Goal: Information Seeking & Learning: Learn about a topic

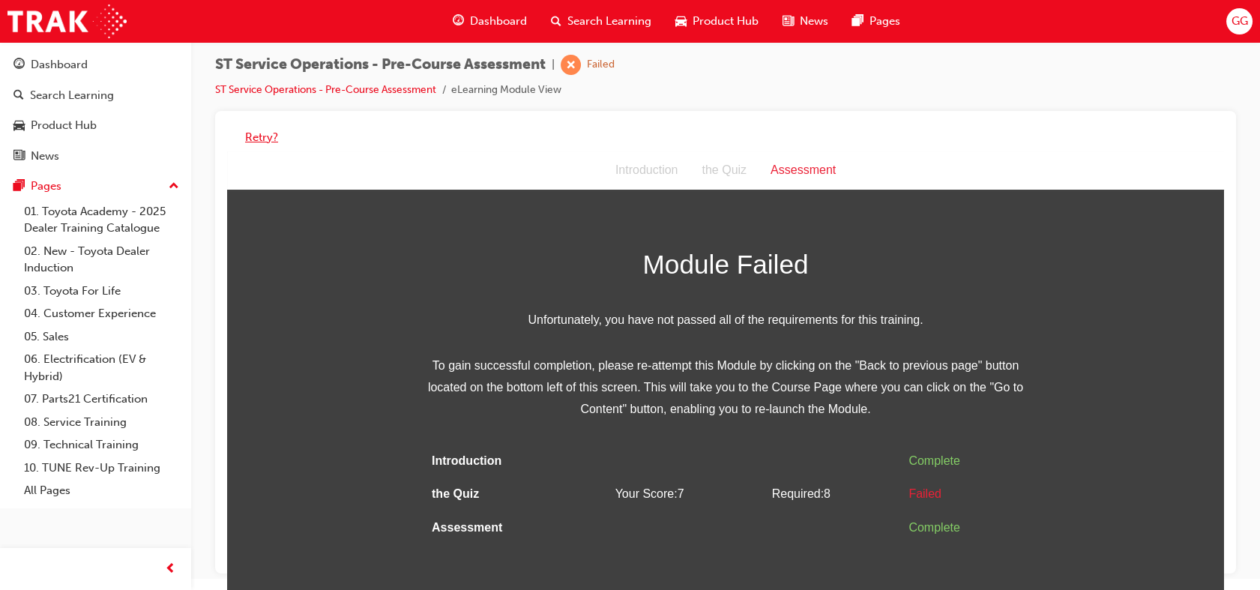
click at [266, 139] on button "Retry?" at bounding box center [261, 137] width 33 height 17
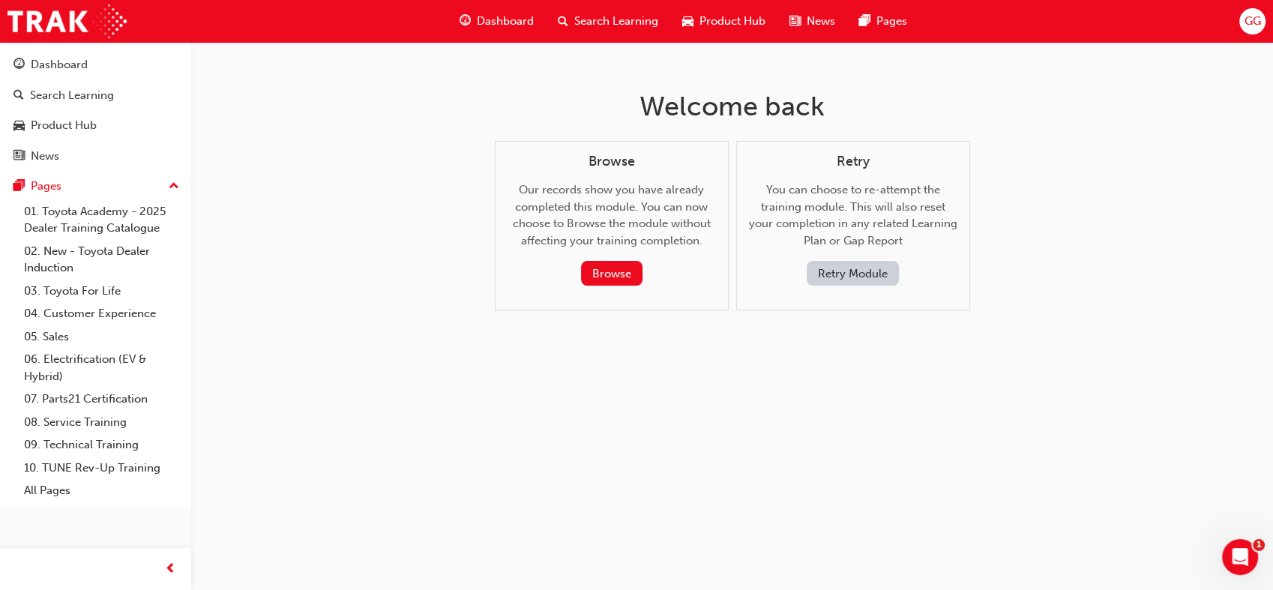
click at [868, 270] on button "Retry Module" at bounding box center [853, 273] width 92 height 25
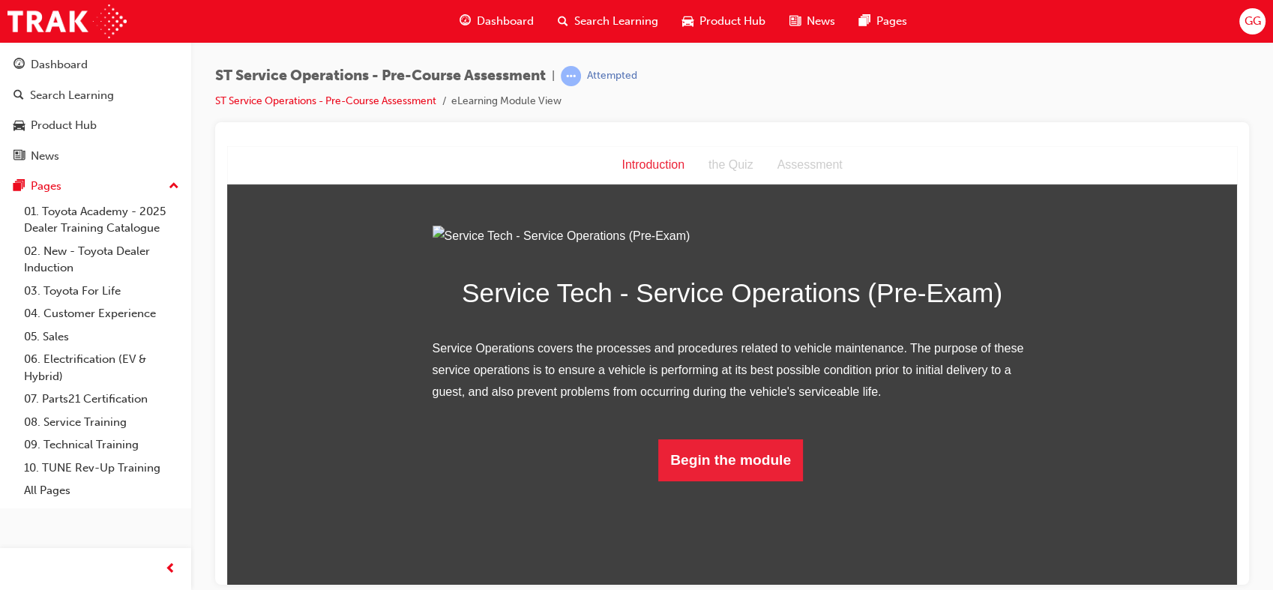
scroll to position [61, 0]
click at [783, 481] on button "Begin the module" at bounding box center [730, 460] width 145 height 42
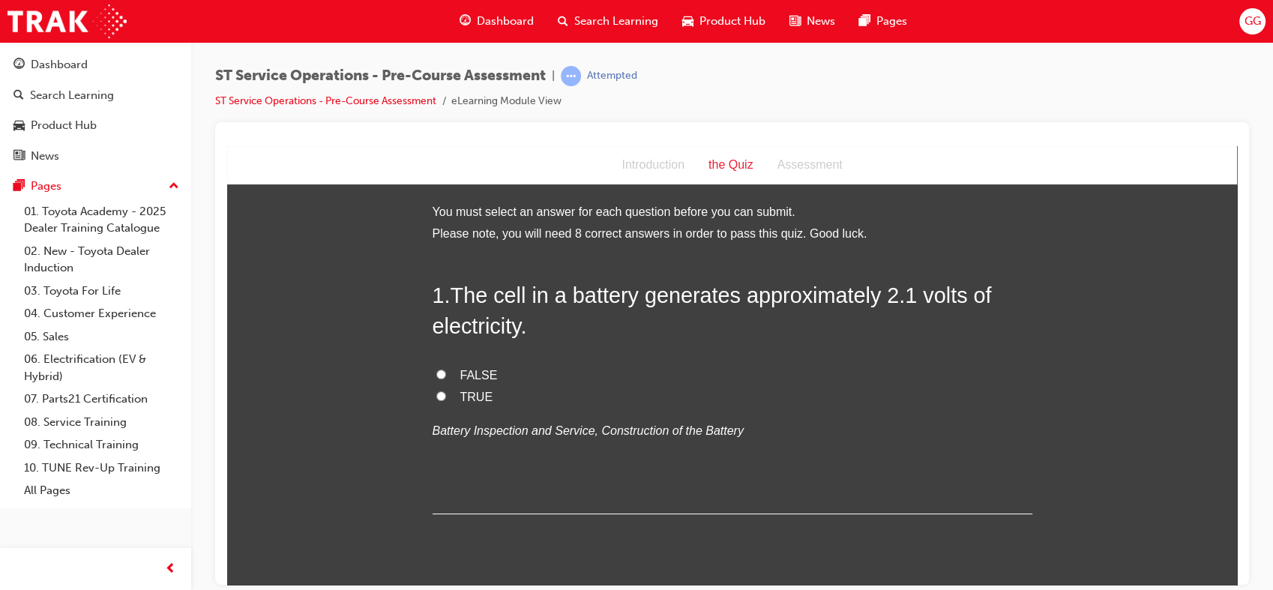
click at [433, 366] on label "FALSE" at bounding box center [733, 375] width 600 height 22
click at [436, 369] on input "FALSE" at bounding box center [441, 374] width 10 height 10
radio input "true"
click at [466, 394] on span "TRUE" at bounding box center [476, 396] width 33 height 13
click at [446, 394] on input "TRUE" at bounding box center [441, 396] width 10 height 10
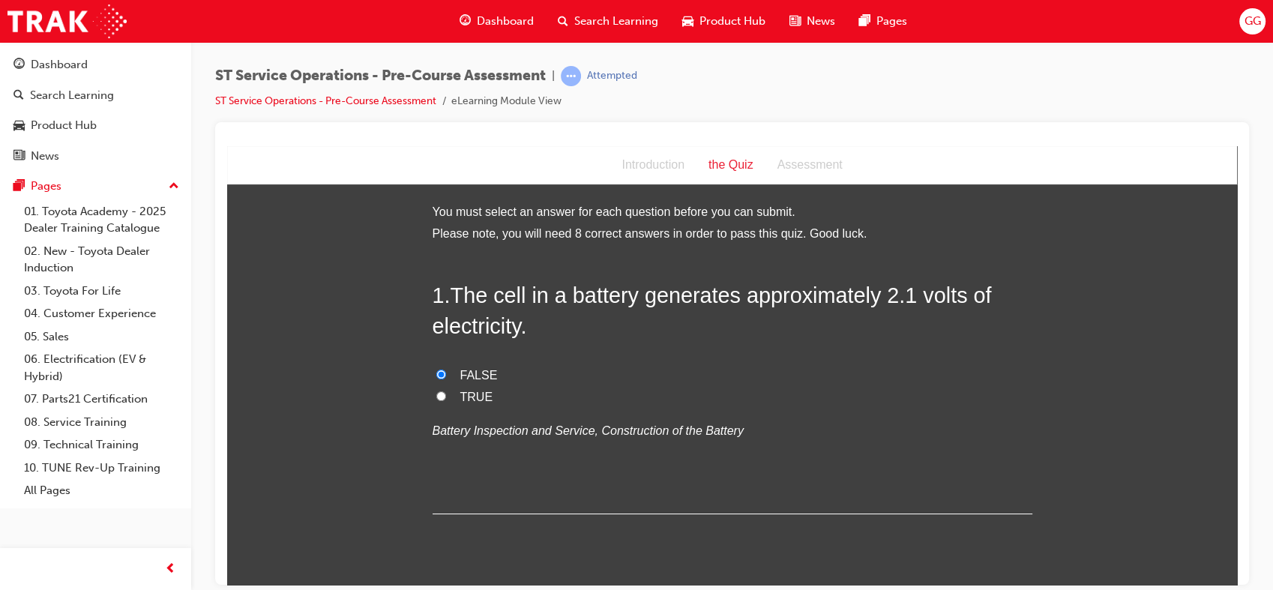
radio input "true"
click at [481, 379] on span "FALSE" at bounding box center [478, 374] width 37 height 13
click at [446, 379] on input "FALSE" at bounding box center [441, 374] width 10 height 10
radio input "true"
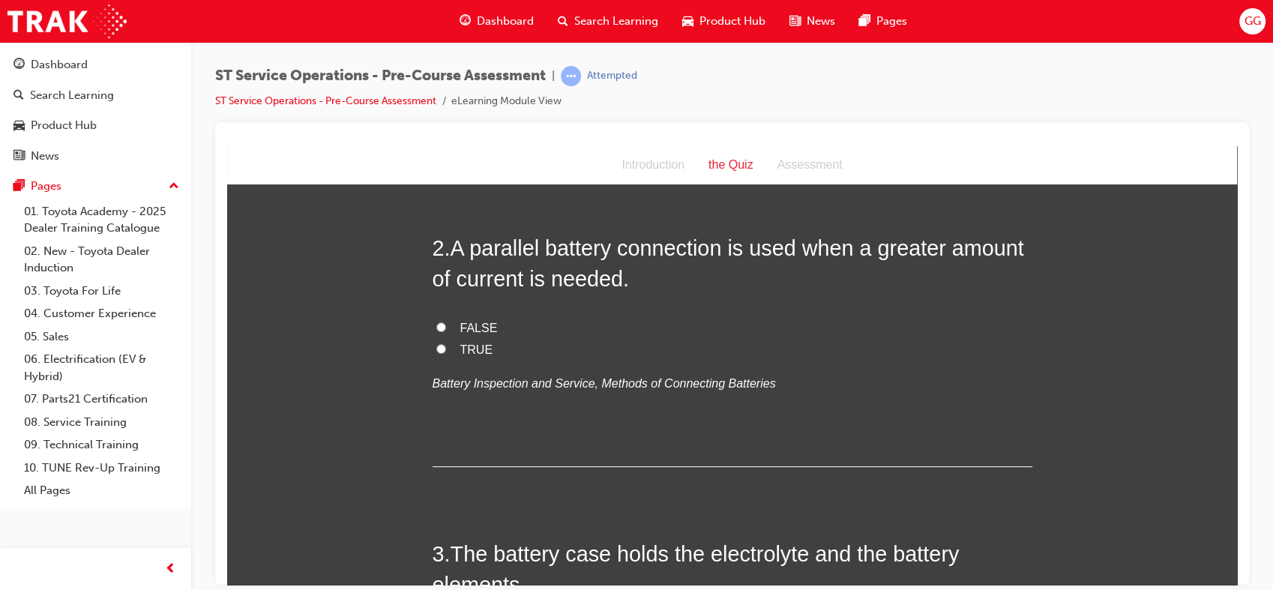
scroll to position [358, 0]
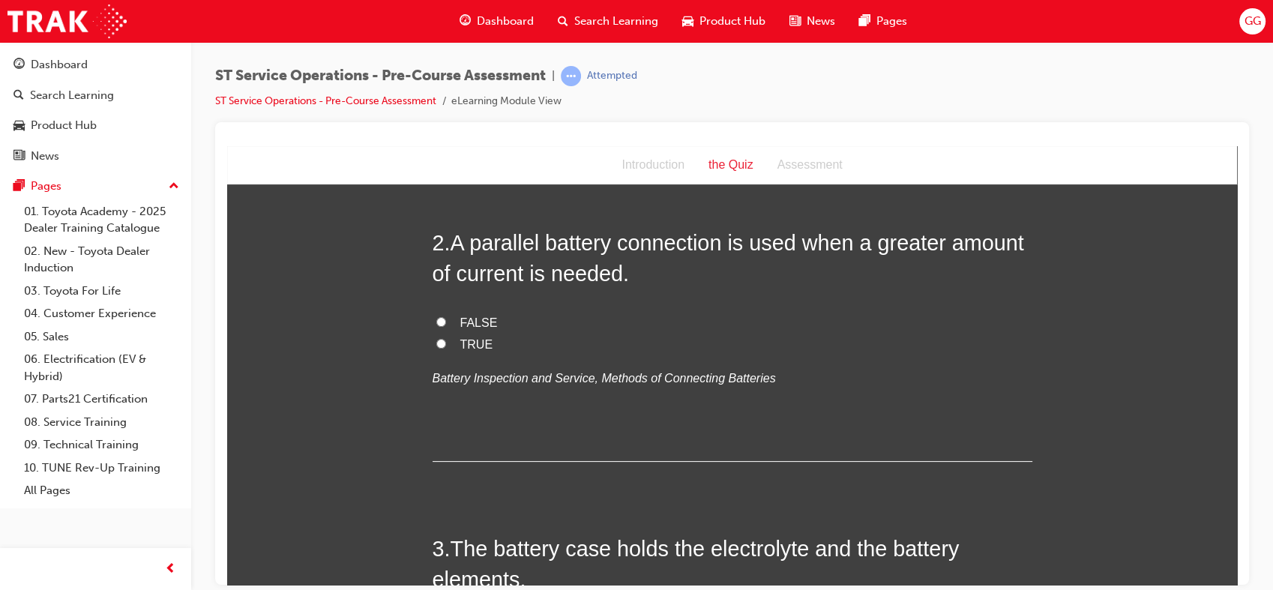
click at [480, 316] on span "FALSE" at bounding box center [478, 322] width 37 height 13
click at [446, 316] on input "FALSE" at bounding box center [441, 321] width 10 height 10
radio input "true"
click at [462, 341] on span "TRUE" at bounding box center [476, 343] width 33 height 13
click at [446, 341] on input "TRUE" at bounding box center [441, 343] width 10 height 10
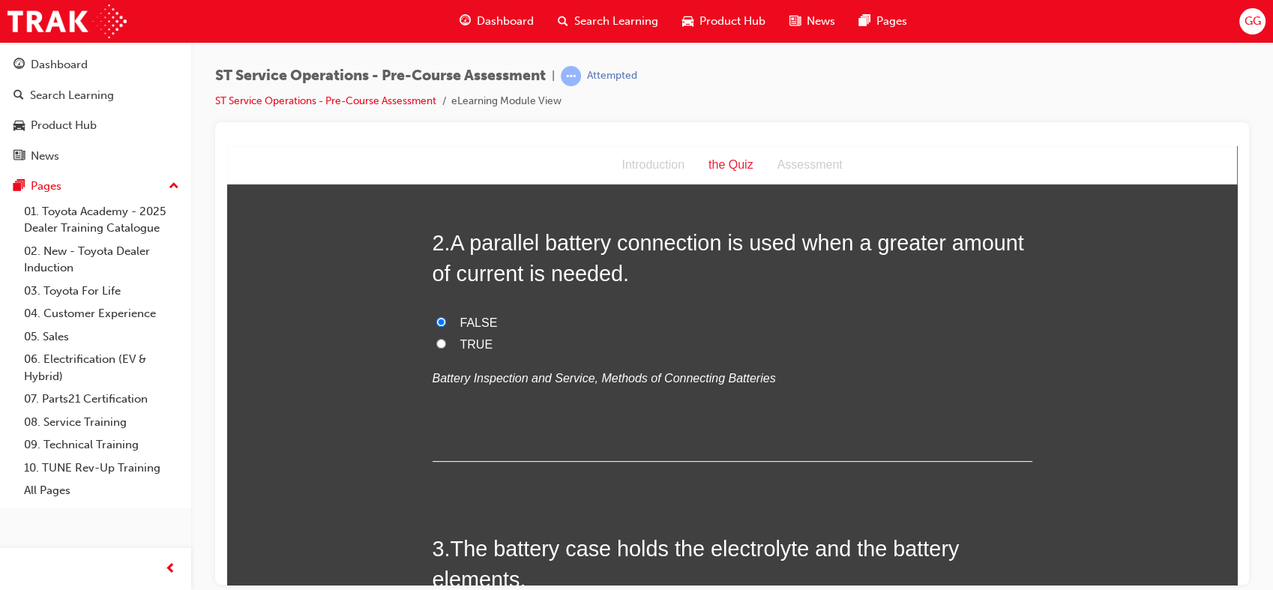
radio input "true"
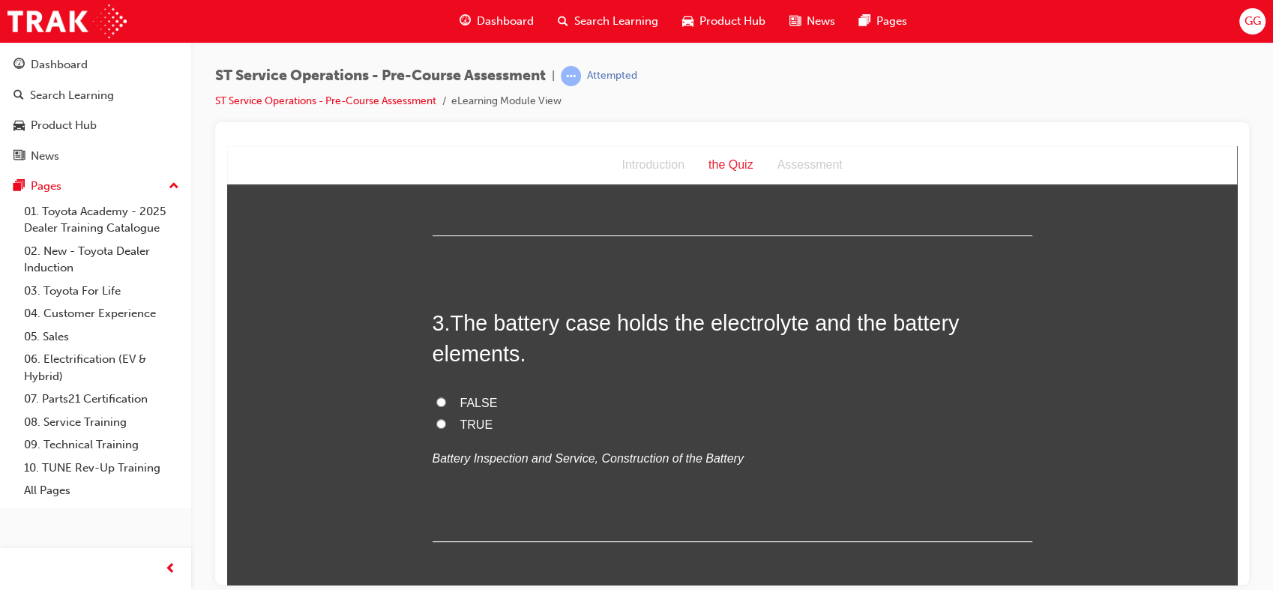
scroll to position [640, 0]
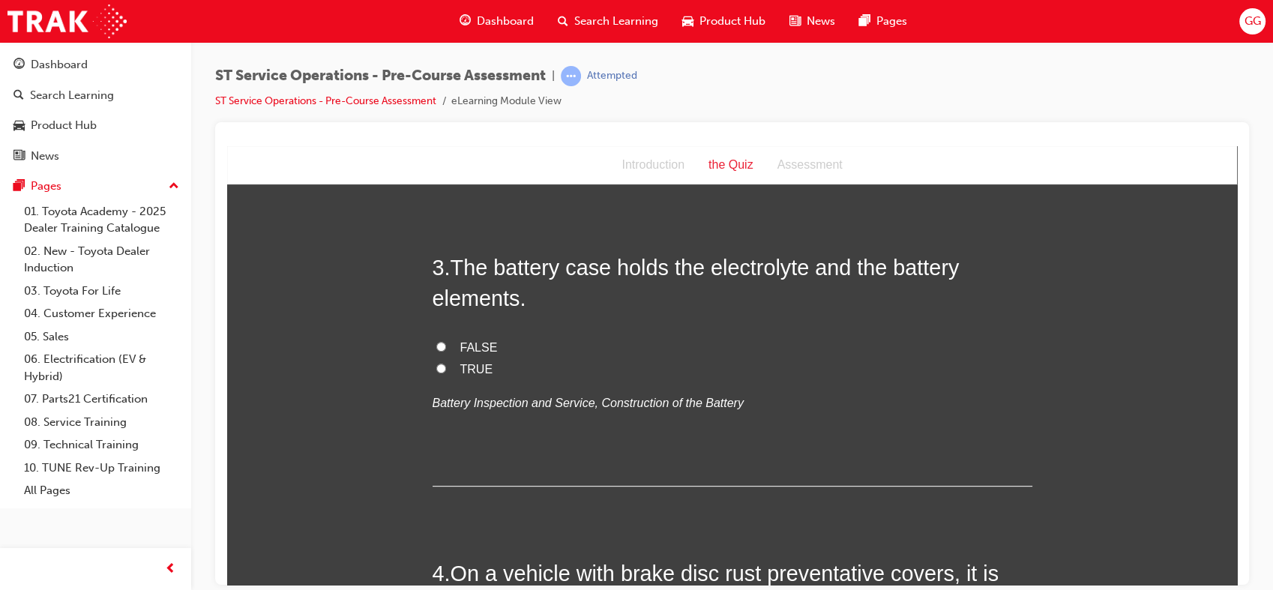
click at [477, 364] on span "TRUE" at bounding box center [476, 368] width 33 height 13
click at [446, 364] on input "TRUE" at bounding box center [441, 368] width 10 height 10
radio input "true"
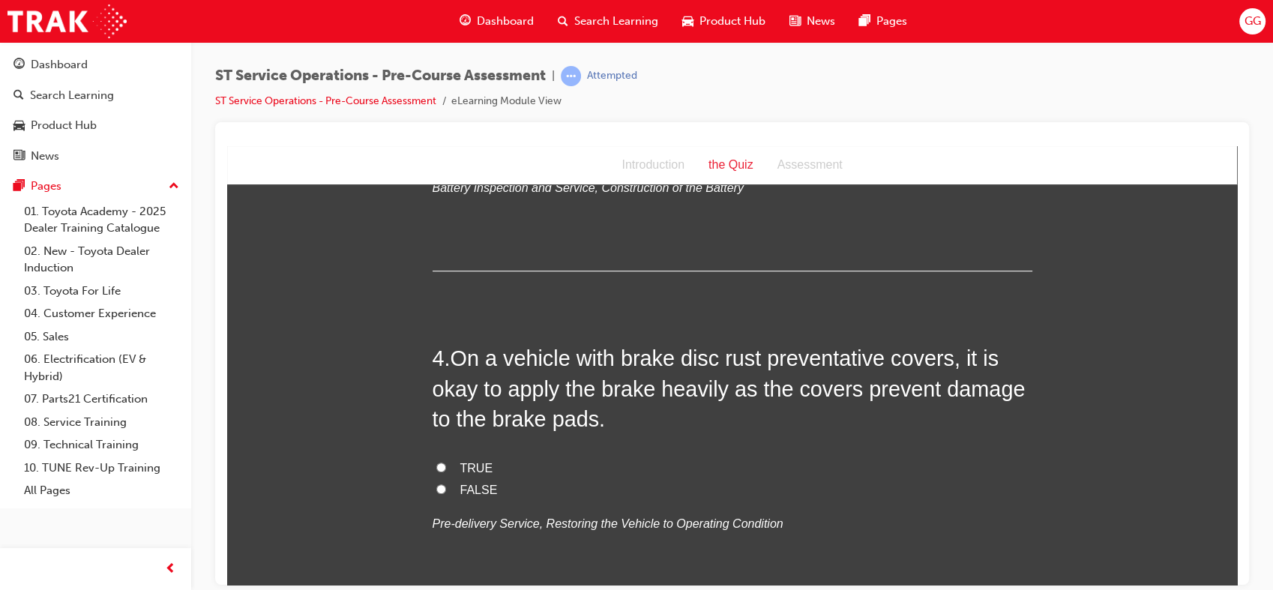
scroll to position [876, 0]
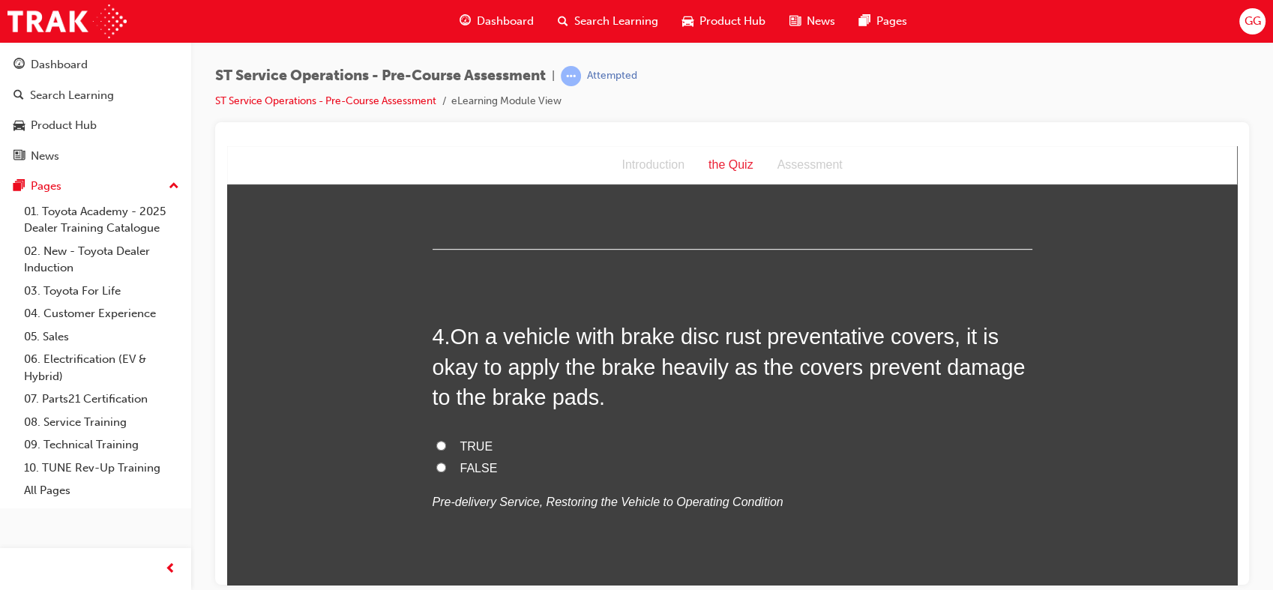
click at [455, 454] on label "TRUE" at bounding box center [733, 447] width 600 height 22
click at [446, 450] on input "TRUE" at bounding box center [441, 445] width 10 height 10
radio input "true"
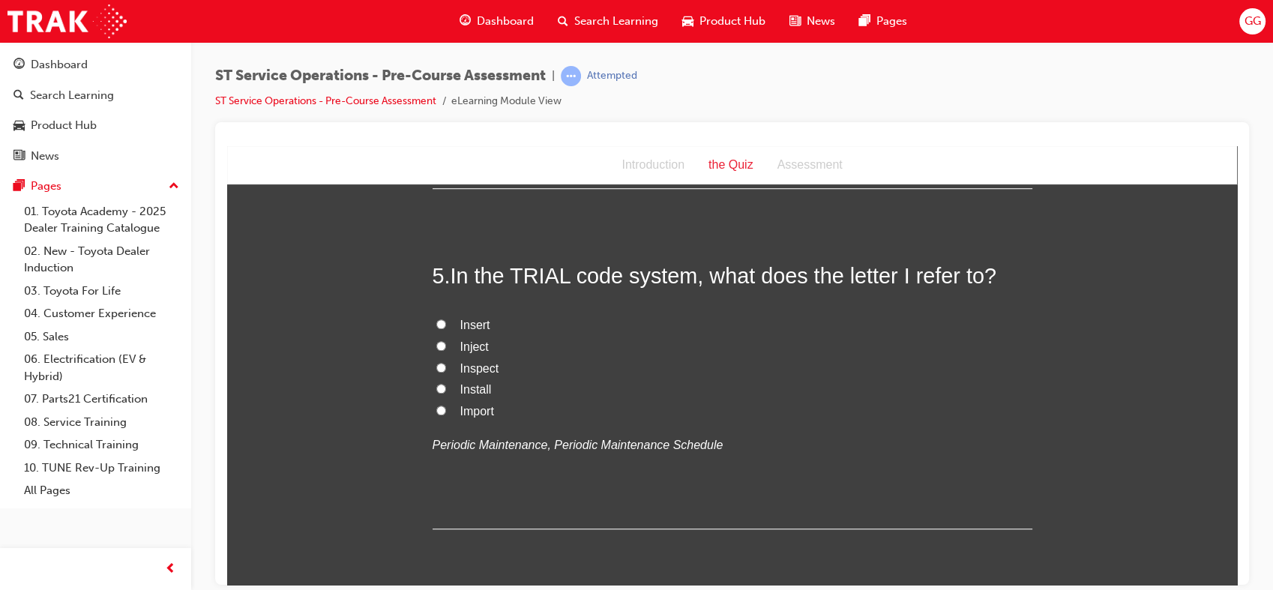
scroll to position [1284, 0]
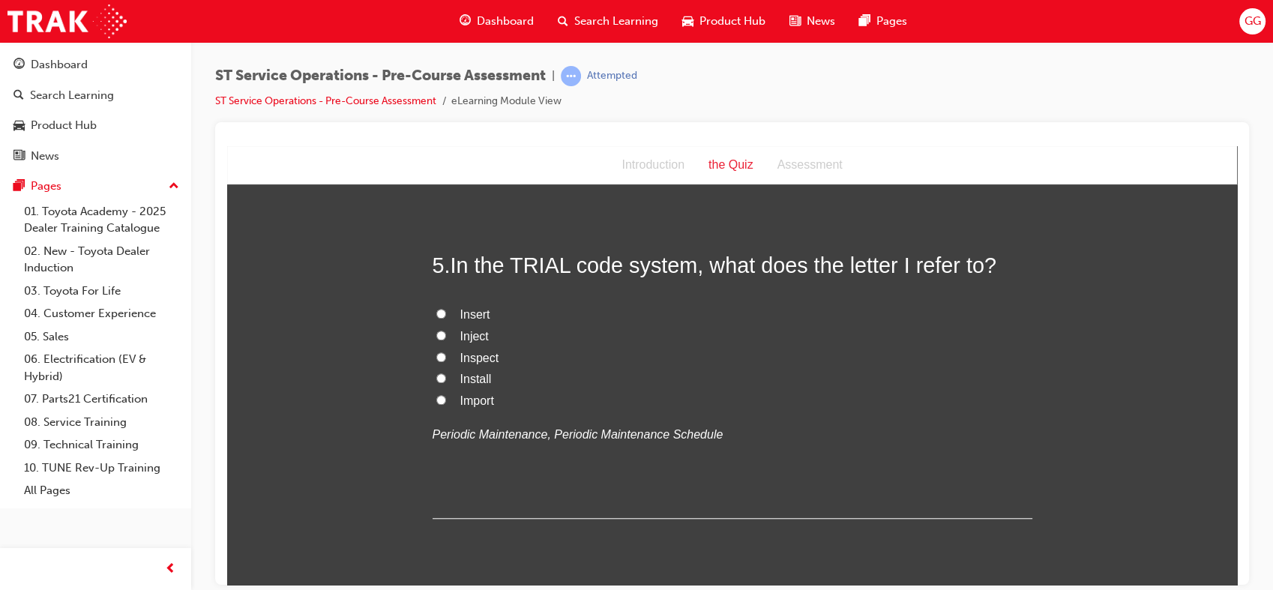
click at [480, 399] on span "Import" at bounding box center [477, 400] width 34 height 13
click at [446, 399] on input "Import" at bounding box center [441, 399] width 10 height 10
radio input "true"
click at [475, 360] on span "Inspect" at bounding box center [479, 357] width 39 height 13
click at [446, 360] on input "Inspect" at bounding box center [441, 357] width 10 height 10
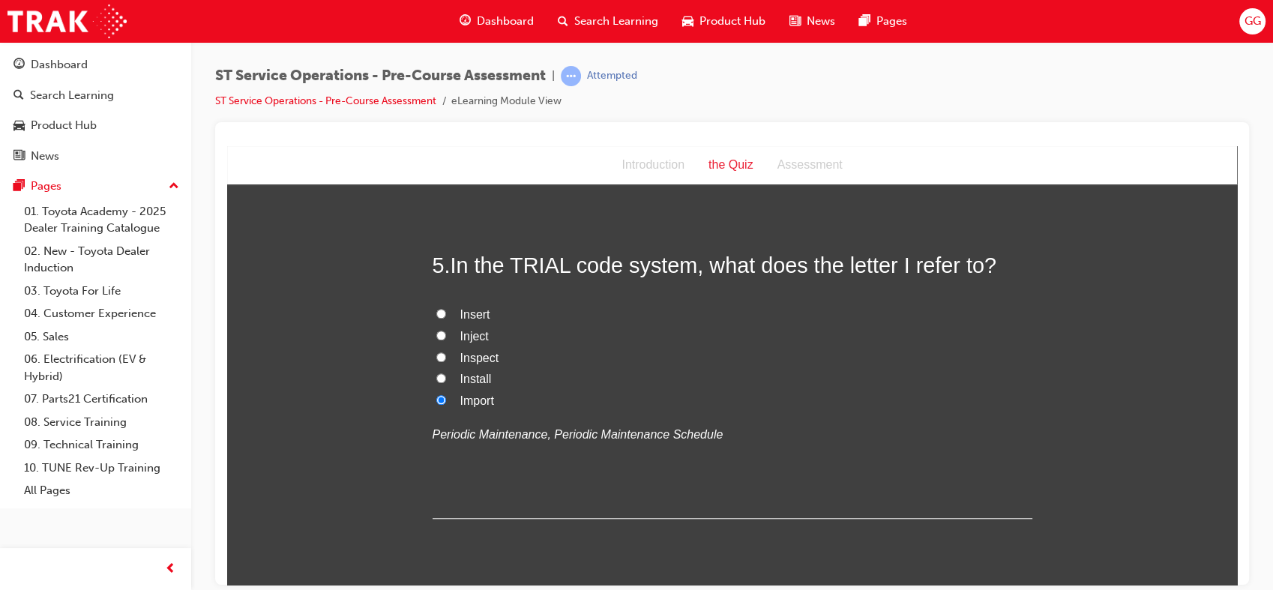
radio input "true"
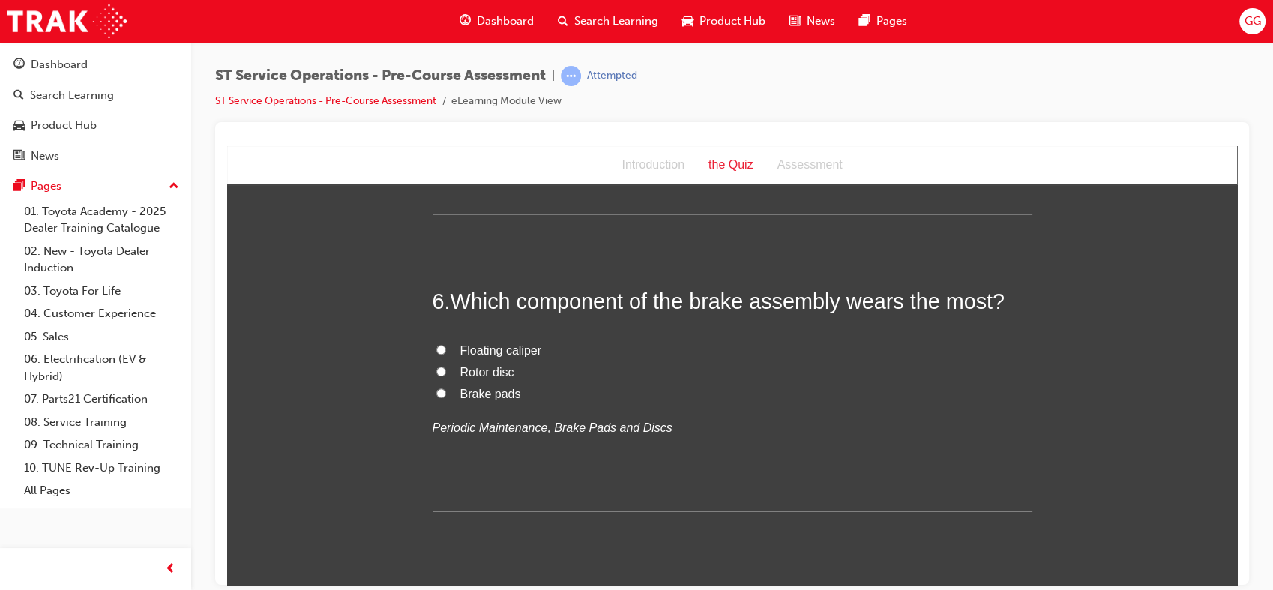
scroll to position [1594, 0]
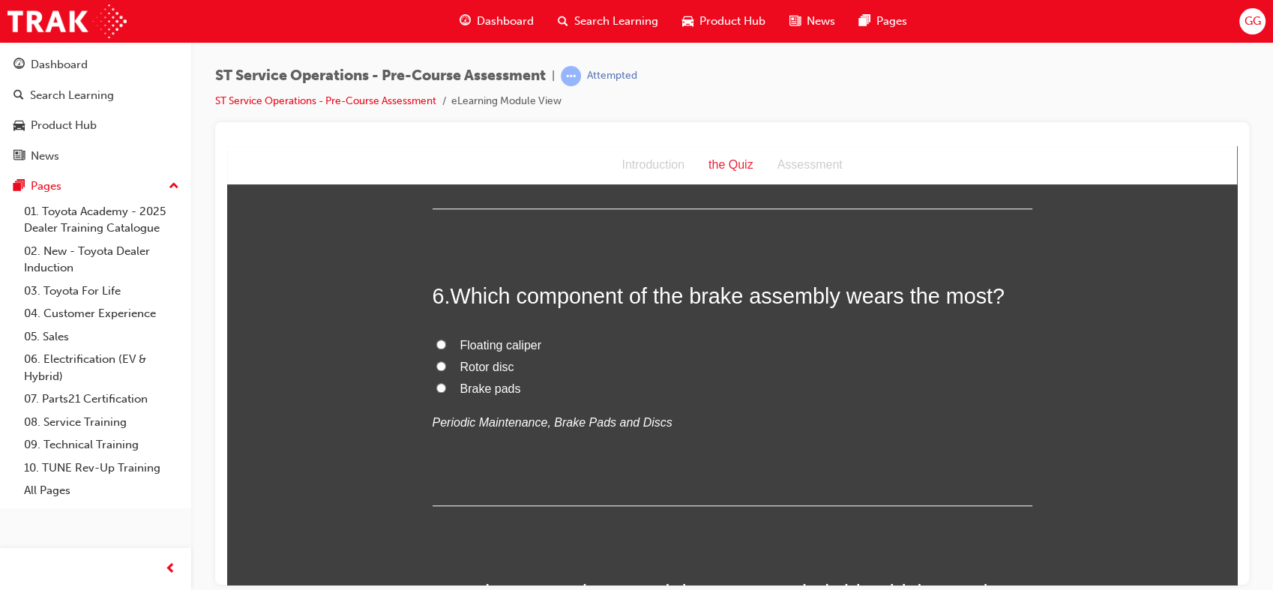
click at [495, 382] on span "Brake pads" at bounding box center [490, 388] width 61 height 13
click at [446, 382] on input "Brake pads" at bounding box center [441, 387] width 10 height 10
radio input "true"
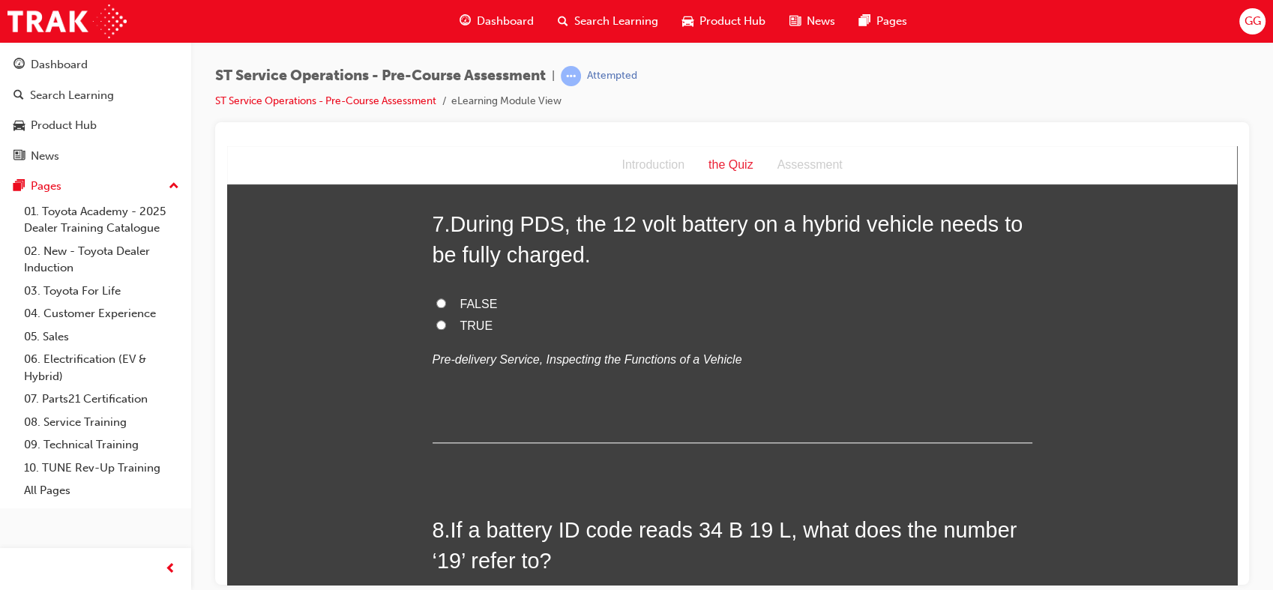
scroll to position [1969, 0]
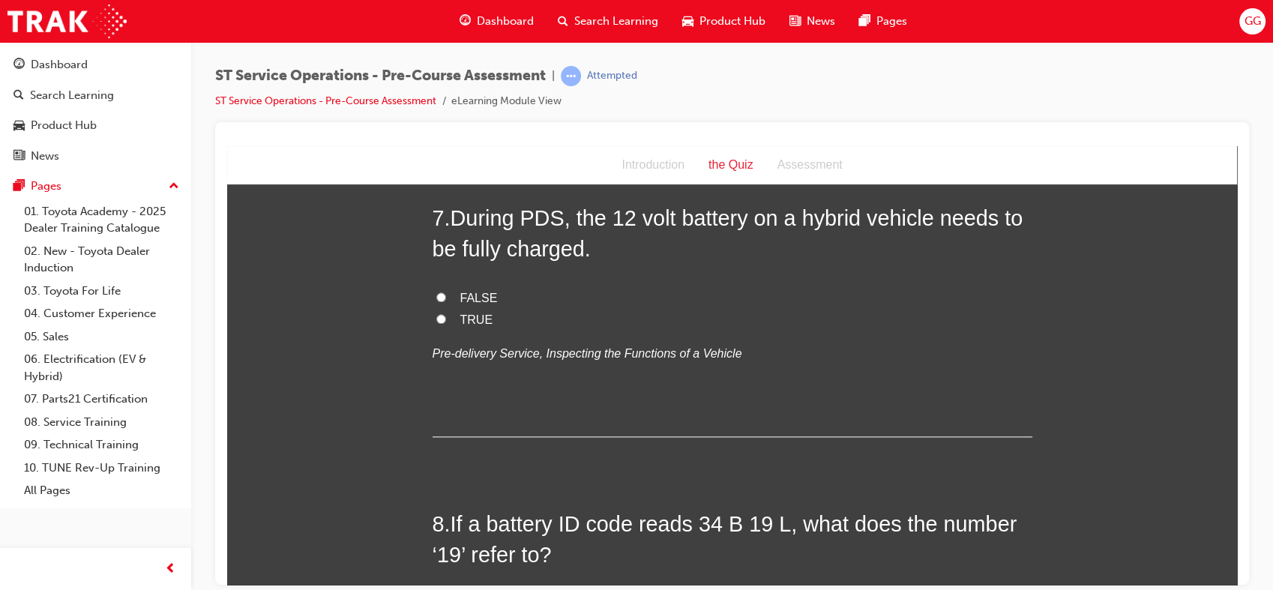
click at [460, 319] on span "TRUE" at bounding box center [476, 319] width 33 height 13
click at [446, 319] on input "TRUE" at bounding box center [441, 318] width 10 height 10
radio input "true"
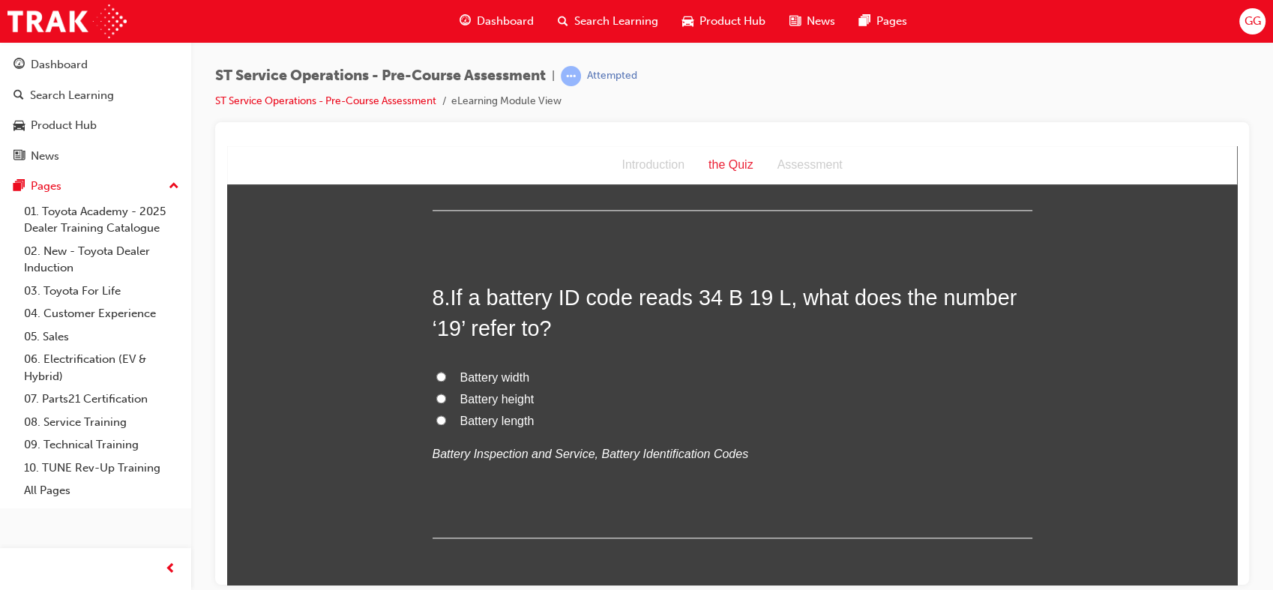
scroll to position [2200, 0]
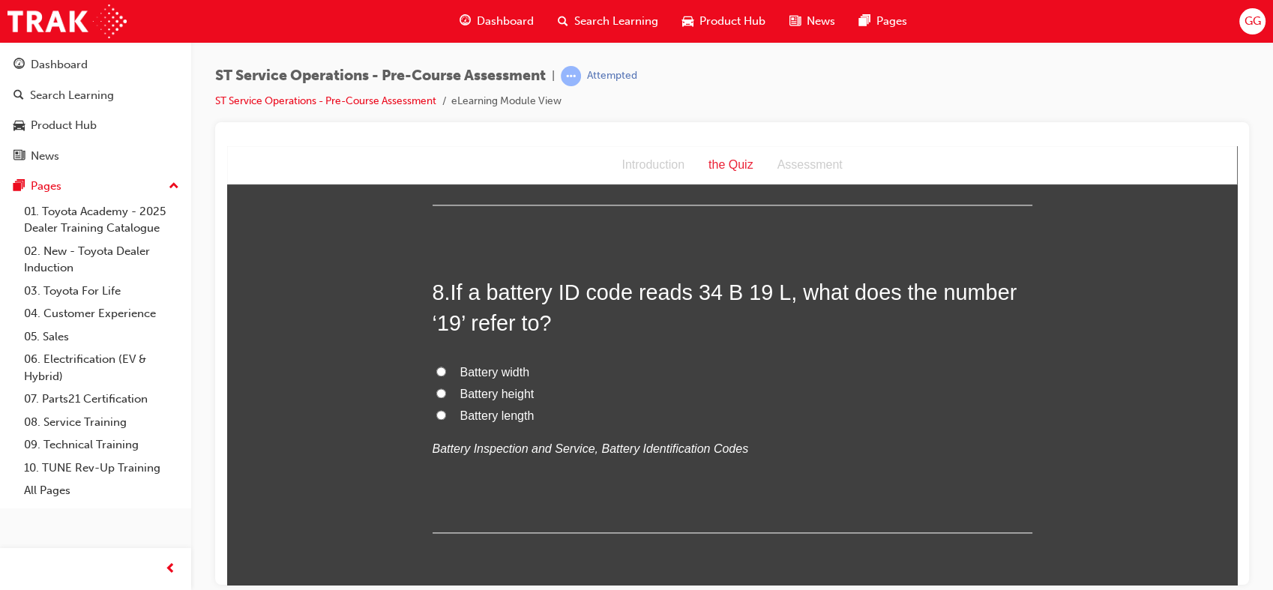
click at [513, 416] on span "Battery length" at bounding box center [497, 415] width 74 height 13
click at [446, 416] on input "Battery length" at bounding box center [441, 414] width 10 height 10
radio input "true"
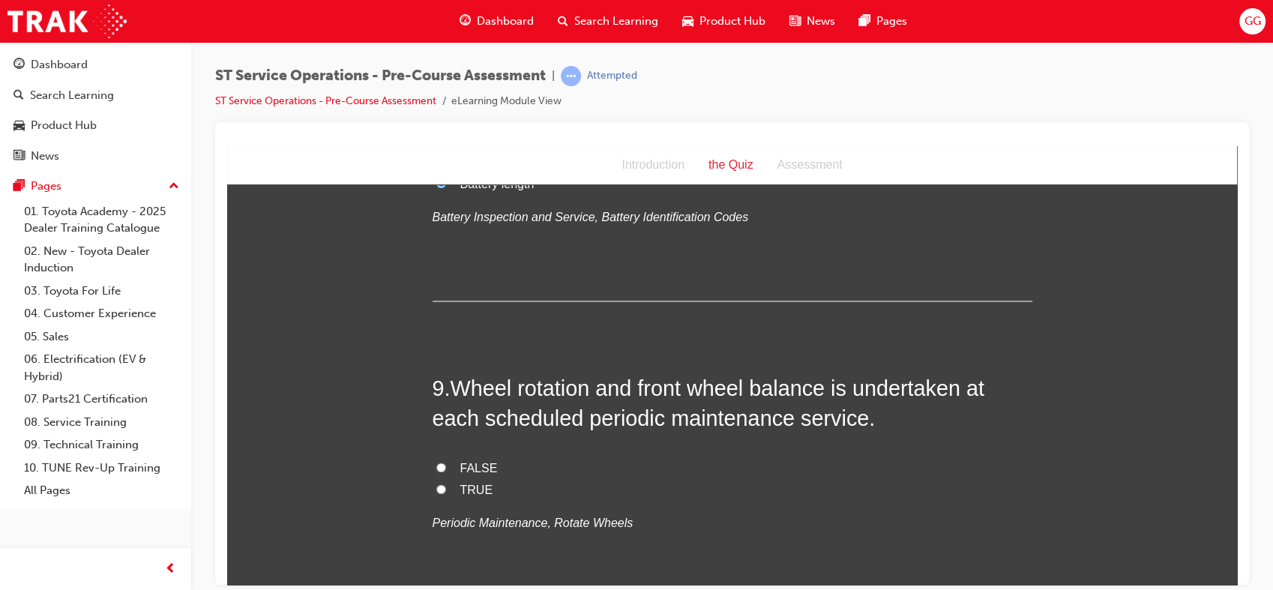
scroll to position [2443, 0]
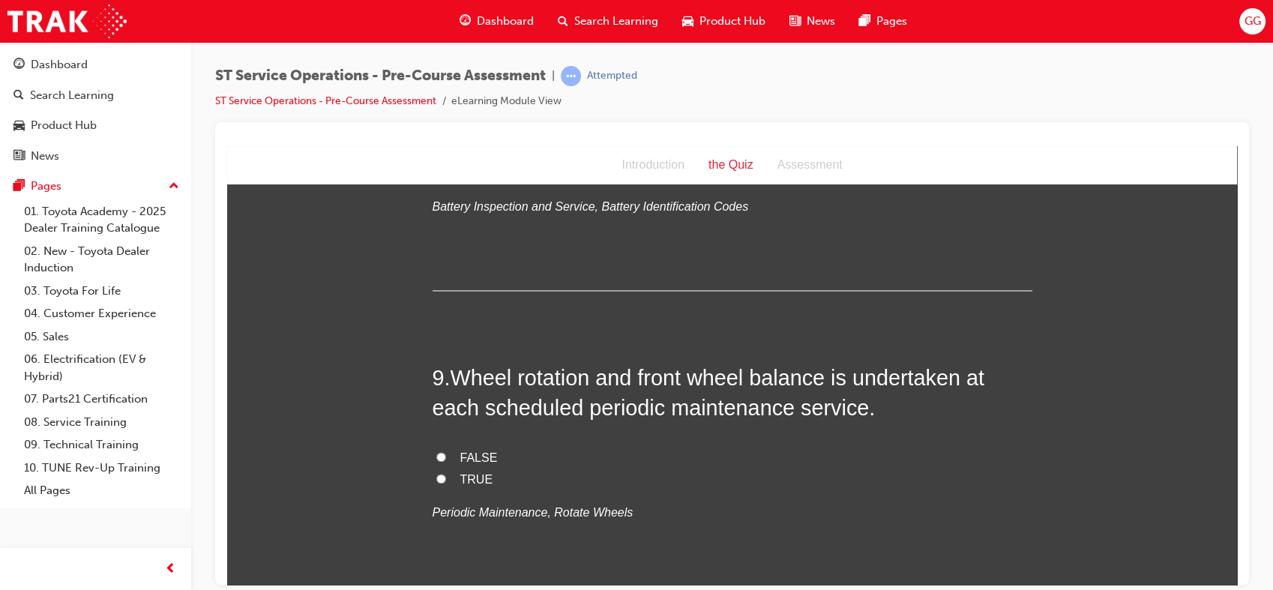
click at [511, 491] on div "FALSE TRUE Periodic Maintenance, Rotate Wheels" at bounding box center [733, 485] width 600 height 76
click at [443, 479] on label "TRUE" at bounding box center [733, 480] width 600 height 22
click at [443, 479] on input "TRUE" at bounding box center [441, 478] width 10 height 10
radio input "true"
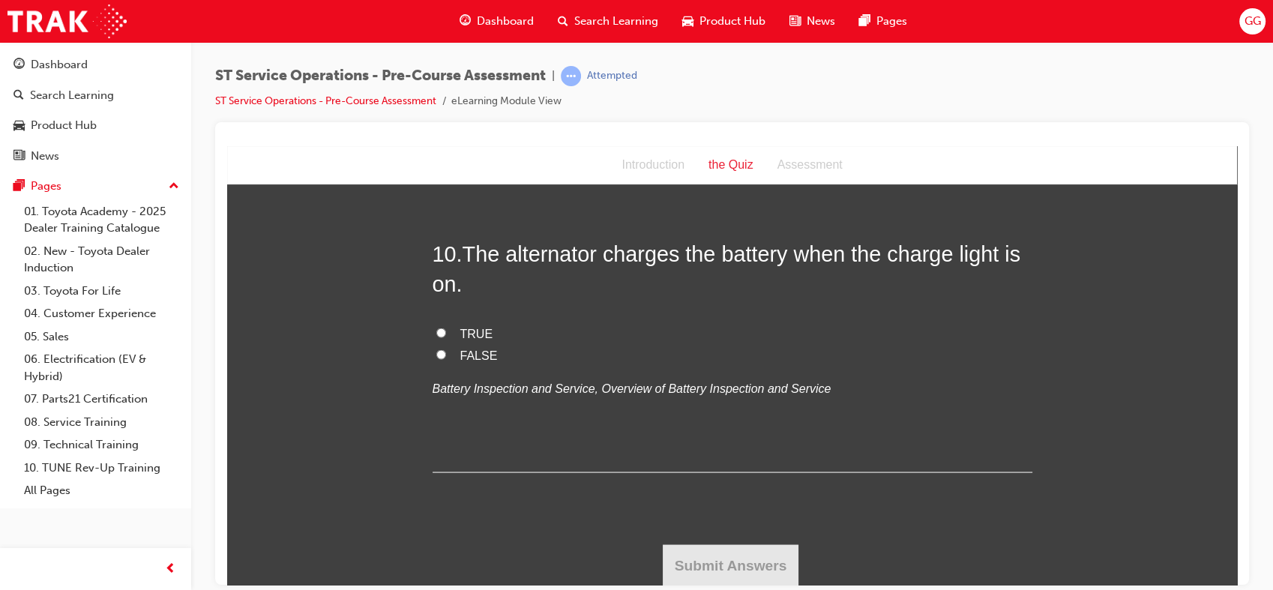
click at [477, 348] on span "FALSE" at bounding box center [478, 354] width 37 height 13
click at [446, 349] on input "FALSE" at bounding box center [441, 354] width 10 height 10
radio input "true"
click at [732, 568] on button "Submit Answers" at bounding box center [731, 565] width 136 height 42
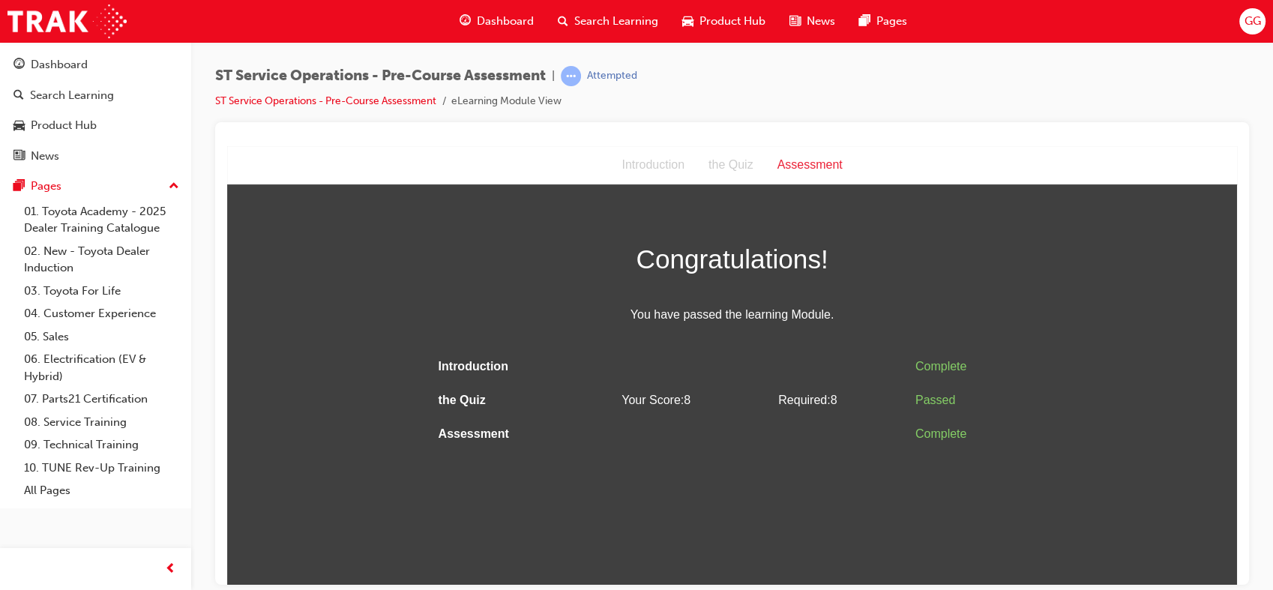
scroll to position [0, 0]
click at [347, 97] on link "ST Service Operations - Pre-Course Assessment" at bounding box center [325, 100] width 221 height 13
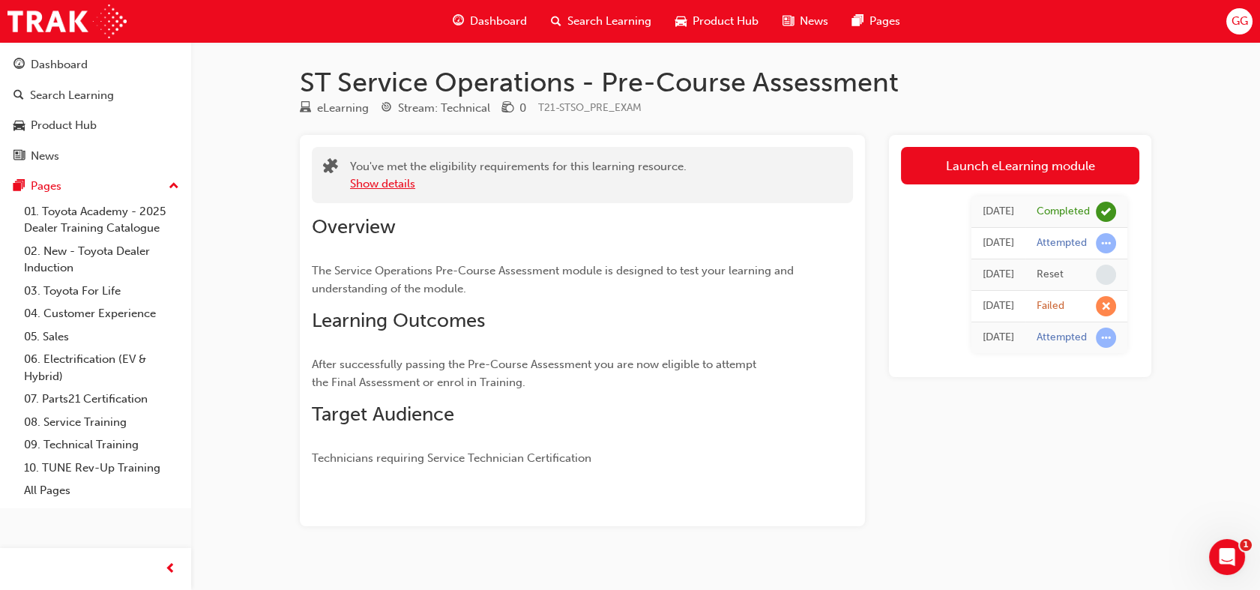
click at [369, 184] on button "Show details" at bounding box center [382, 183] width 65 height 17
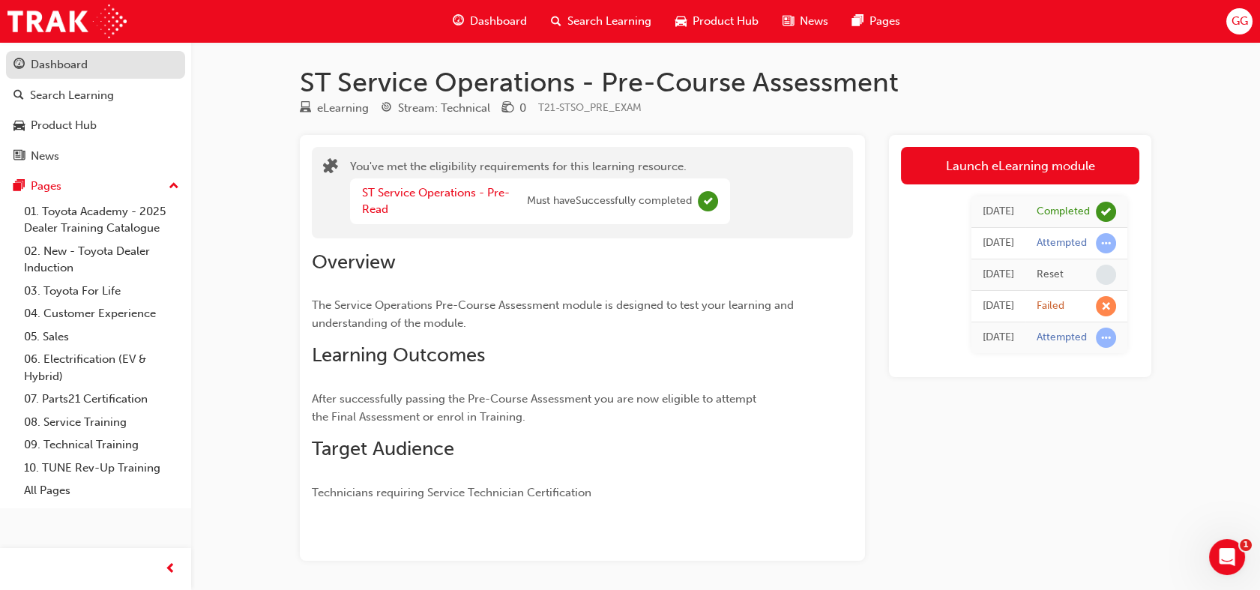
click at [88, 60] on div "Dashboard" at bounding box center [95, 64] width 164 height 19
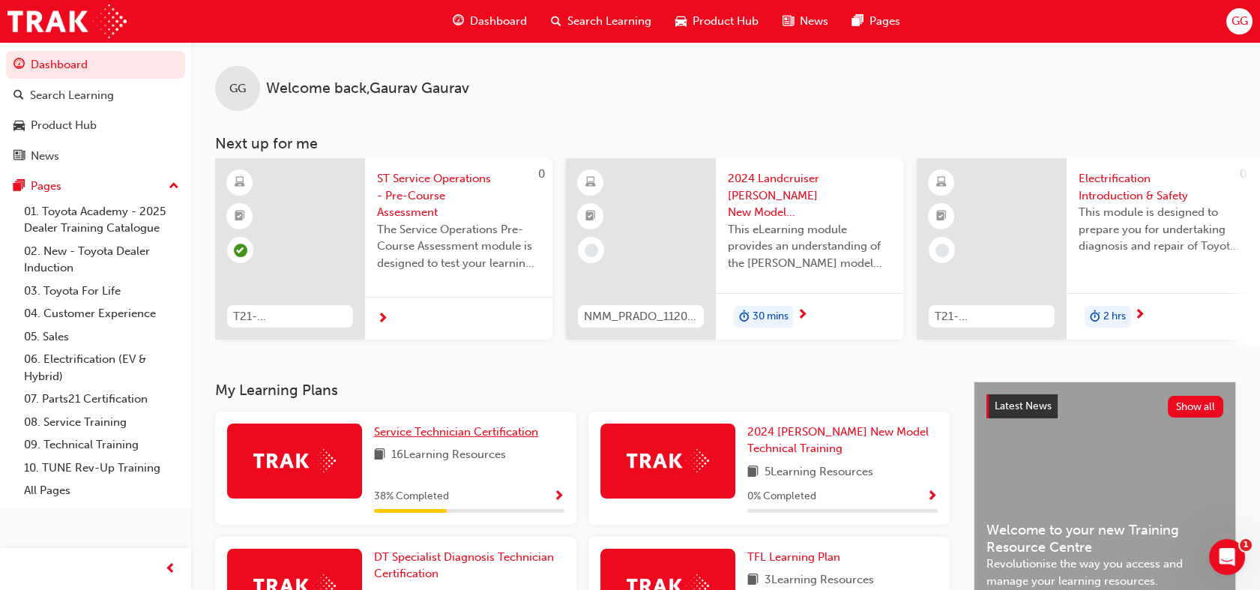
click at [510, 433] on span "Service Technician Certification" at bounding box center [456, 431] width 164 height 13
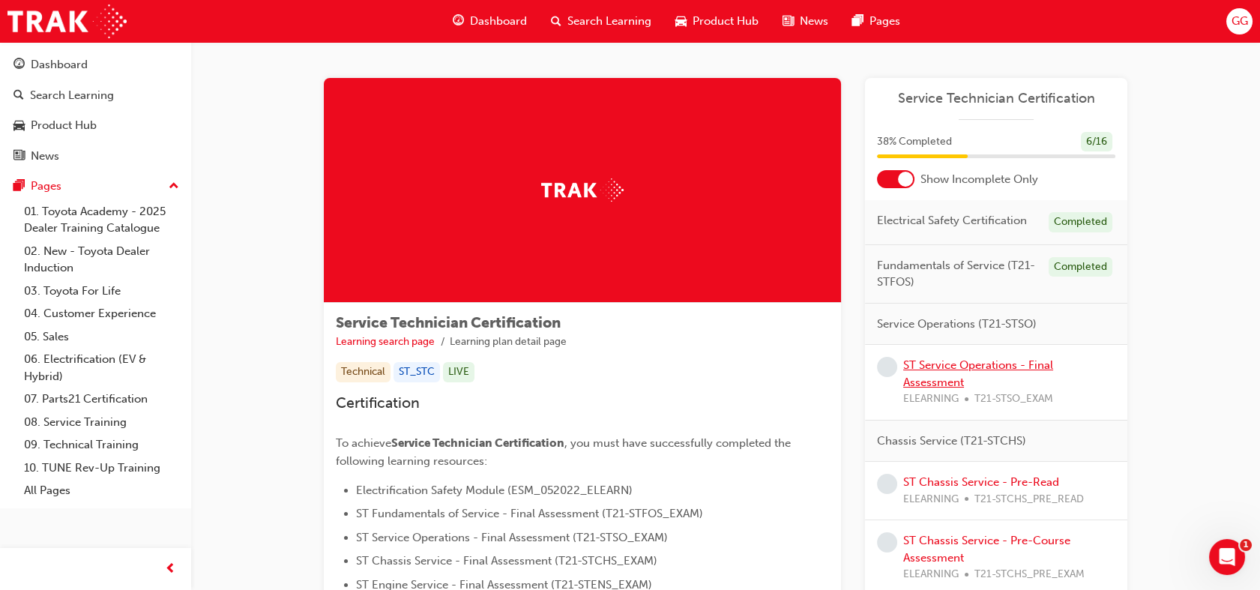
click at [1001, 366] on link "ST Service Operations - Final Assessment" at bounding box center [978, 373] width 150 height 31
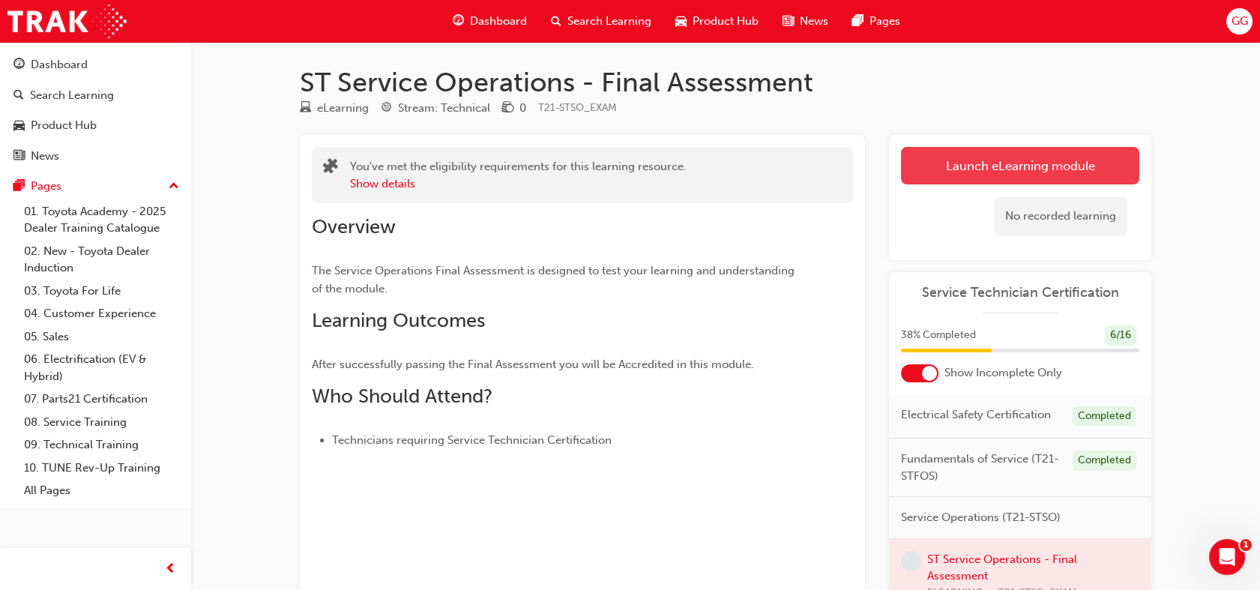
click at [1062, 180] on link "Launch eLearning module" at bounding box center [1020, 165] width 238 height 37
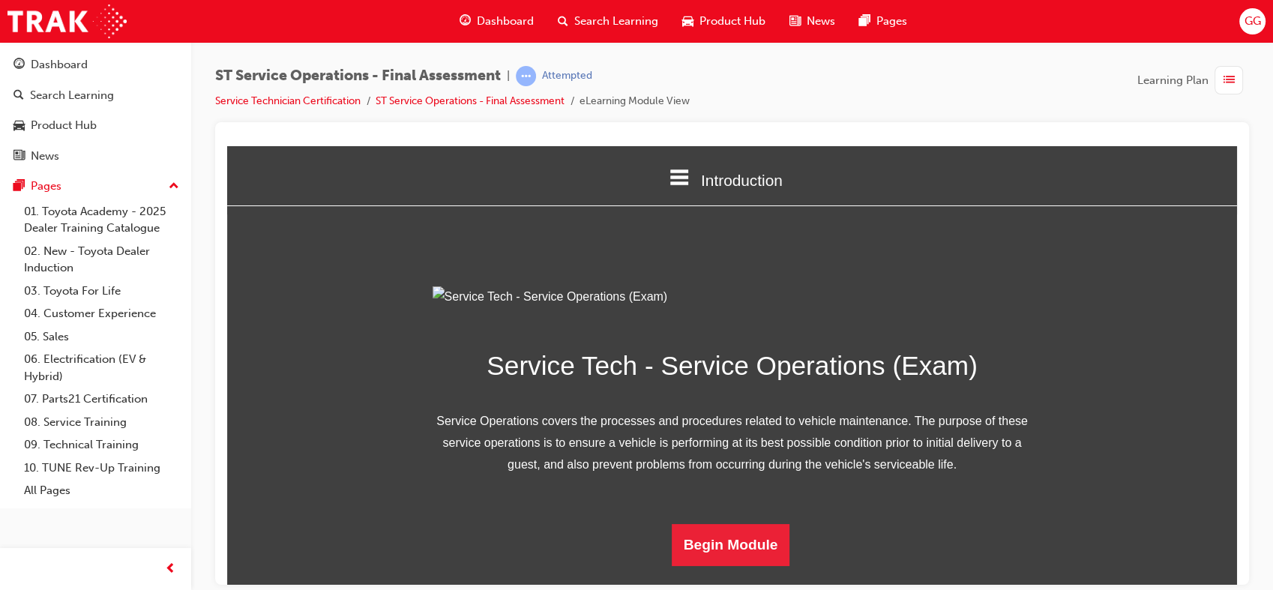
scroll to position [146, 0]
click at [691, 565] on button "Begin Module" at bounding box center [731, 544] width 118 height 42
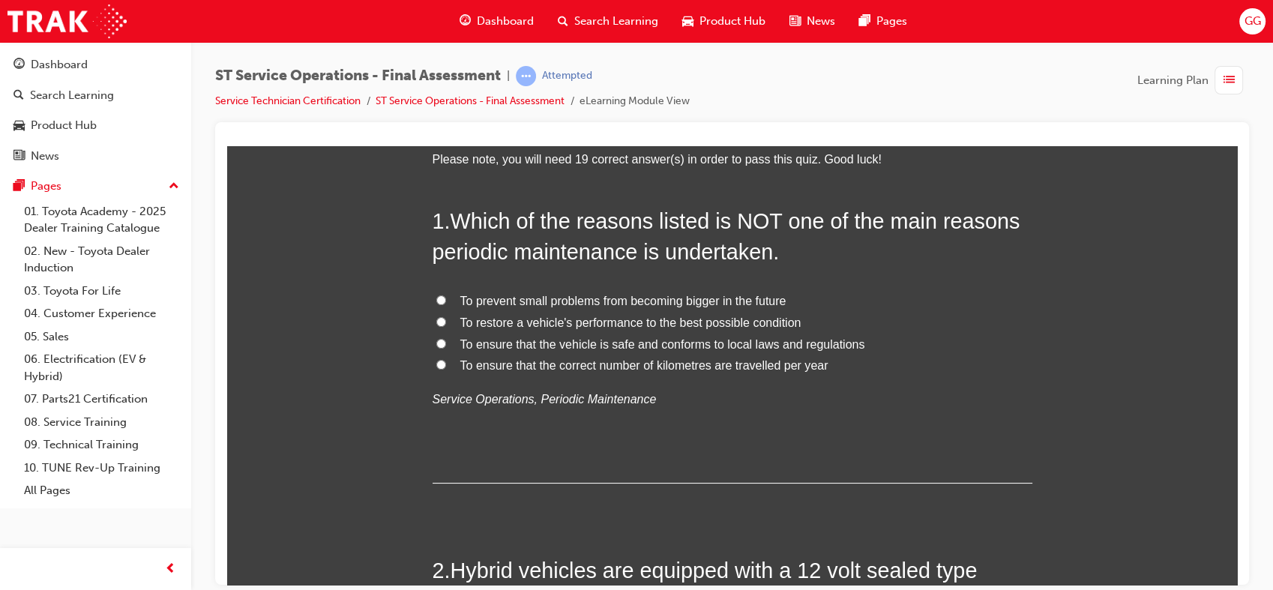
scroll to position [70, 0]
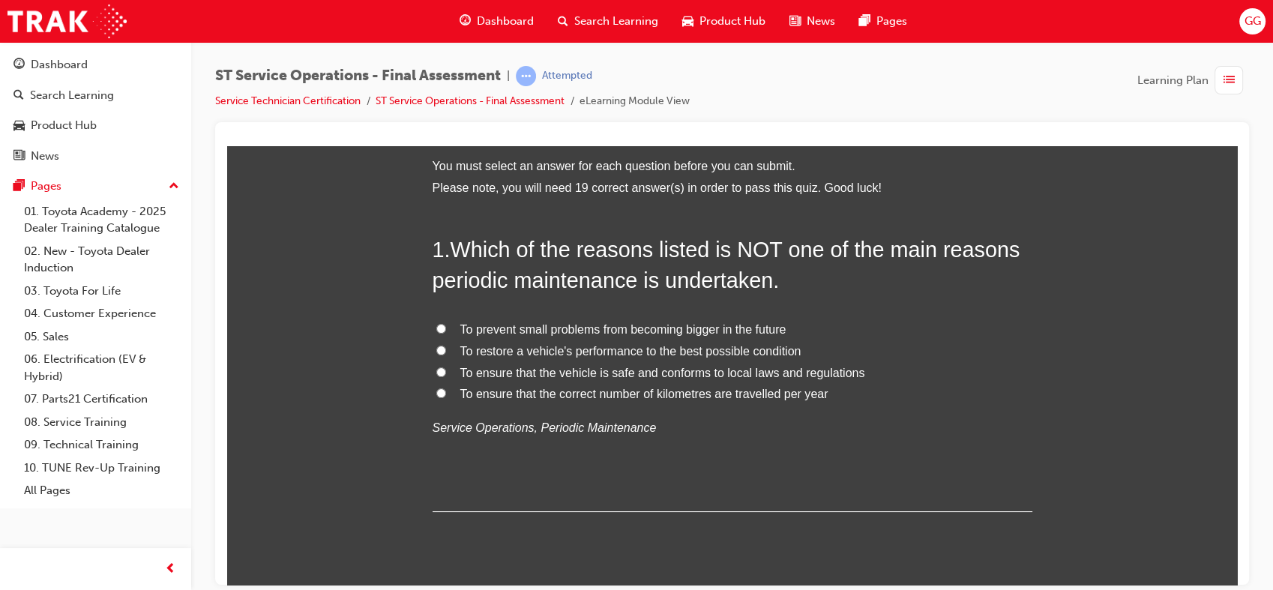
click at [570, 326] on span "To prevent small problems from becoming bigger in the future" at bounding box center [623, 328] width 326 height 13
click at [446, 326] on input "To prevent small problems from becoming bigger in the future" at bounding box center [441, 328] width 10 height 10
radio input "true"
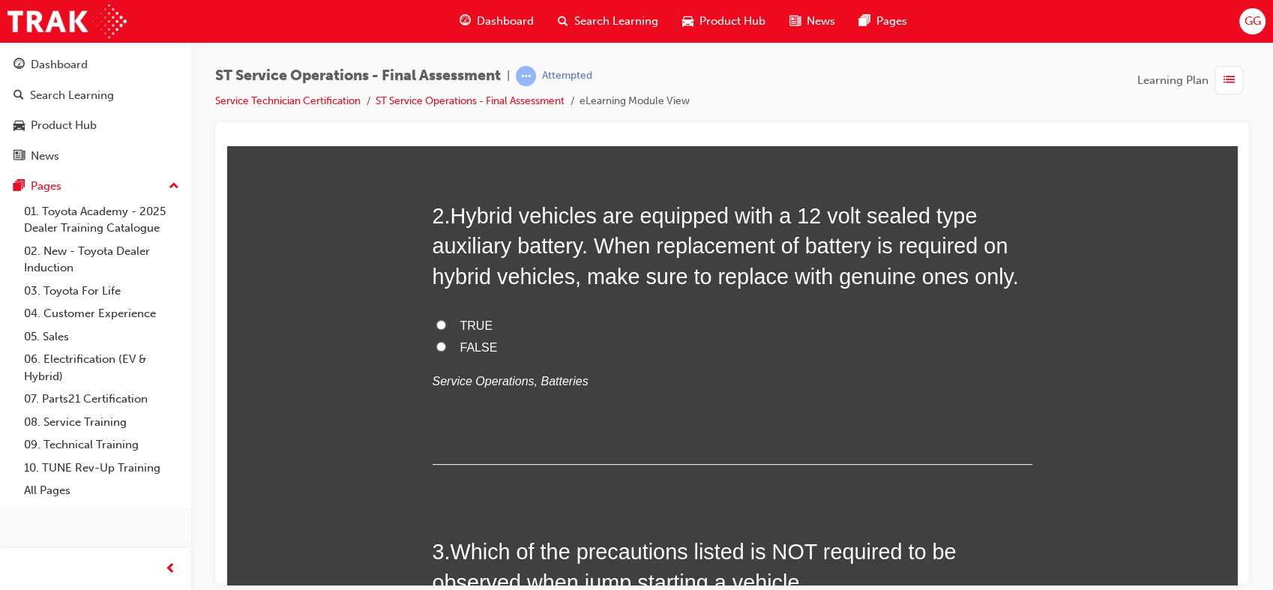
click at [464, 321] on span "TRUE" at bounding box center [476, 325] width 33 height 13
click at [446, 321] on input "TRUE" at bounding box center [441, 324] width 10 height 10
radio input "true"
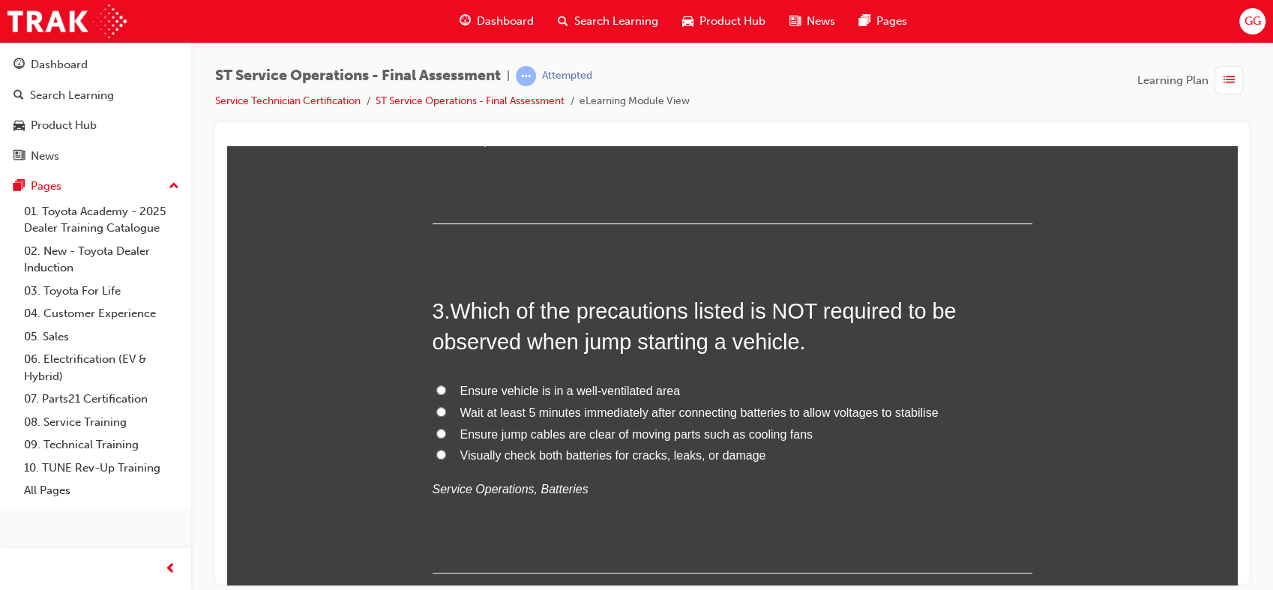
scroll to position [723, 0]
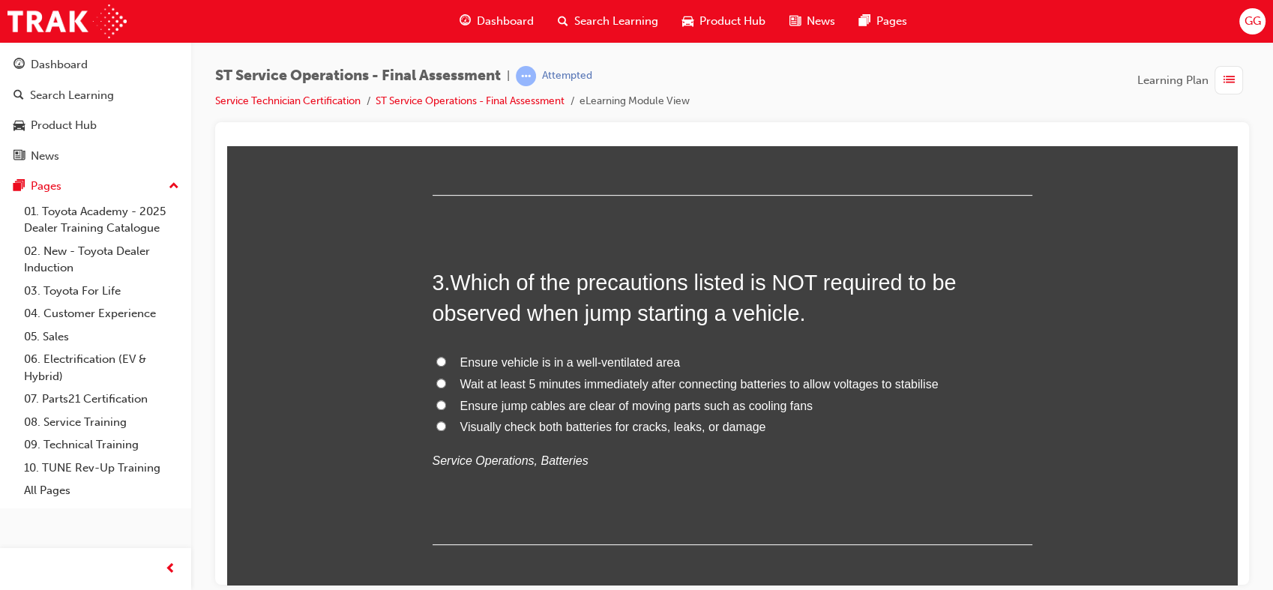
click at [643, 361] on span "Ensure vehicle is in a well-ventilated area" at bounding box center [570, 361] width 220 height 13
click at [446, 361] on input "Ensure vehicle is in a well-ventilated area" at bounding box center [441, 361] width 10 height 10
radio input "true"
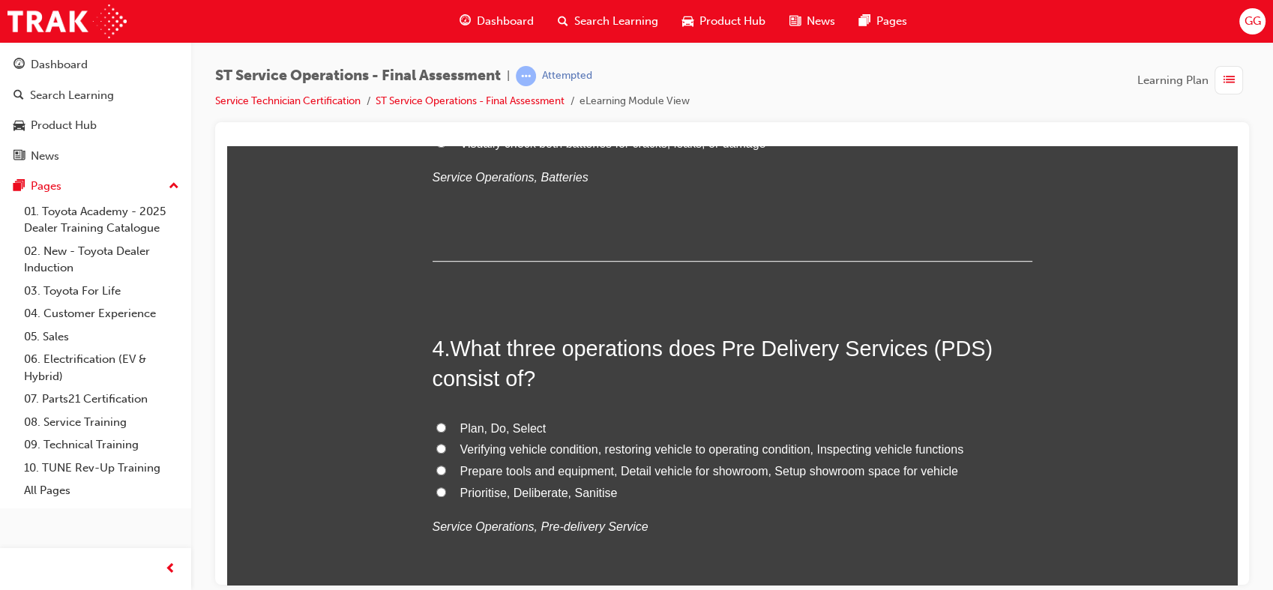
scroll to position [1020, 0]
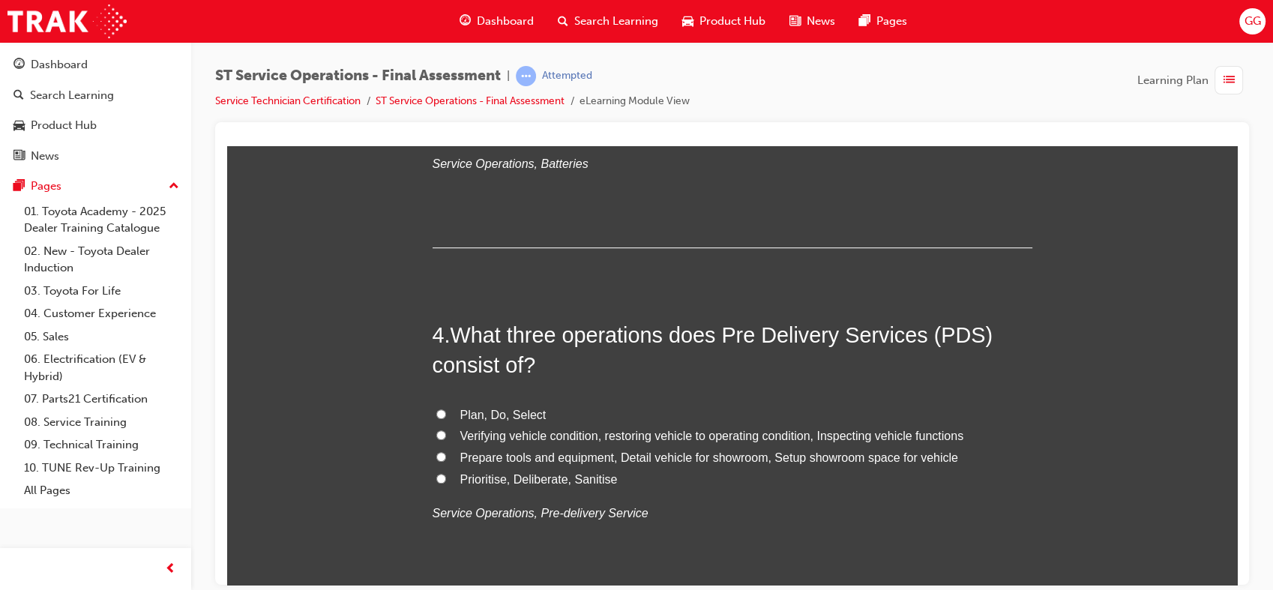
click at [557, 435] on span "Verifying vehicle condition, restoring vehicle to operating condition, Inspecti…" at bounding box center [712, 435] width 504 height 13
click at [446, 435] on input "Verifying vehicle condition, restoring vehicle to operating condition, Inspecti…" at bounding box center [441, 435] width 10 height 10
radio input "true"
click at [551, 459] on span "Prepare tools and equipment, Detail vehicle for showroom, Setup showroom space …" at bounding box center [709, 457] width 498 height 13
click at [446, 459] on input "Prepare tools and equipment, Detail vehicle for showroom, Setup showroom space …" at bounding box center [441, 456] width 10 height 10
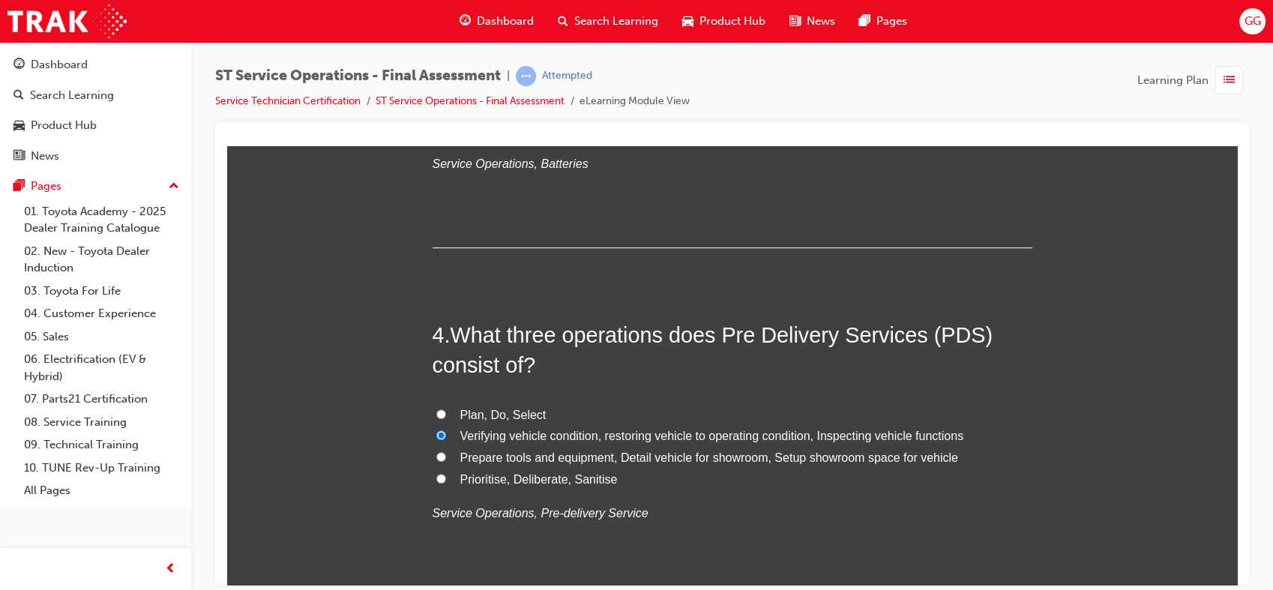
radio input "true"
click at [736, 438] on span "Verifying vehicle condition, restoring vehicle to operating condition, Inspecti…" at bounding box center [712, 435] width 504 height 13
click at [446, 438] on input "Verifying vehicle condition, restoring vehicle to operating condition, Inspecti…" at bounding box center [441, 435] width 10 height 10
radio input "true"
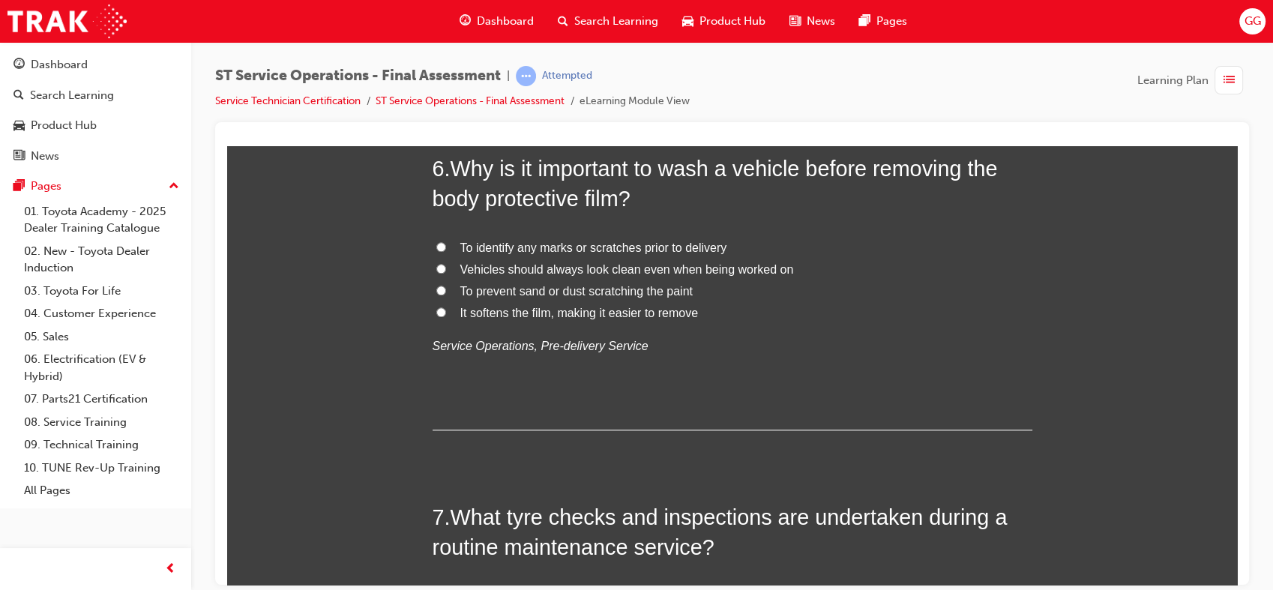
scroll to position [1827, 0]
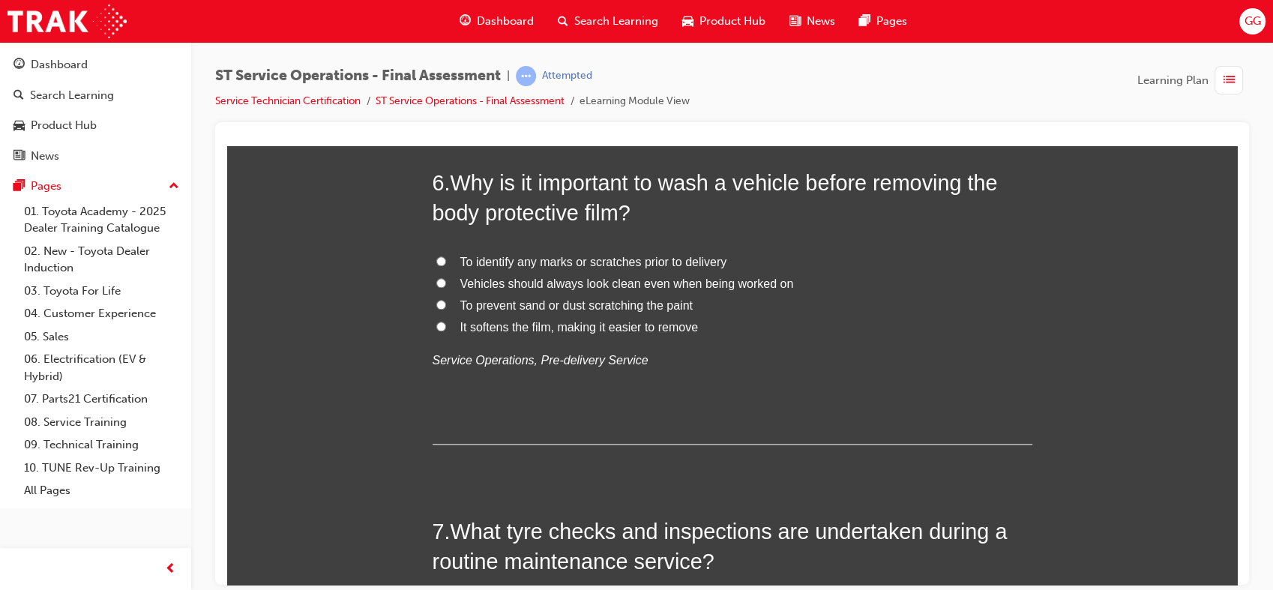
click at [625, 261] on span "To identify any marks or scratches prior to delivery" at bounding box center [593, 261] width 267 height 13
click at [446, 261] on input "To identify any marks or scratches prior to delivery" at bounding box center [441, 261] width 10 height 10
radio input "true"
click at [594, 329] on span "It softens the film, making it easier to remove" at bounding box center [579, 326] width 238 height 13
click at [446, 329] on input "It softens the film, making it easier to remove" at bounding box center [441, 326] width 10 height 10
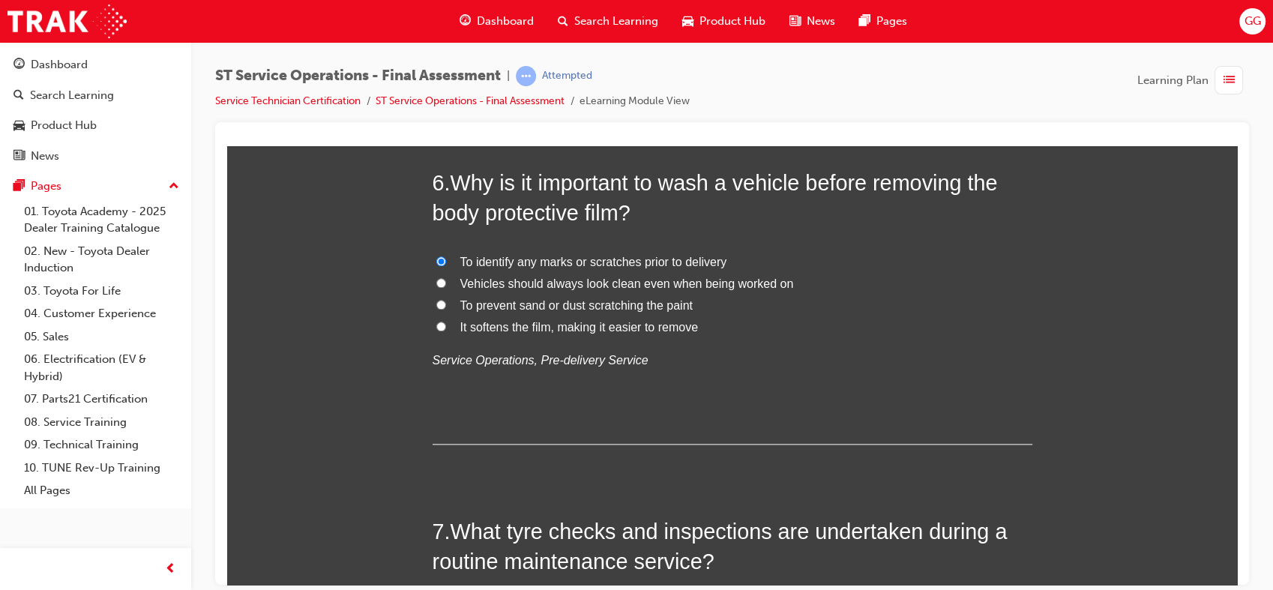
radio input "true"
click at [608, 285] on span "Vehicles should always look clean even when being worked on" at bounding box center [627, 283] width 334 height 13
click at [446, 285] on input "Vehicles should always look clean even when being worked on" at bounding box center [441, 282] width 10 height 10
radio input "true"
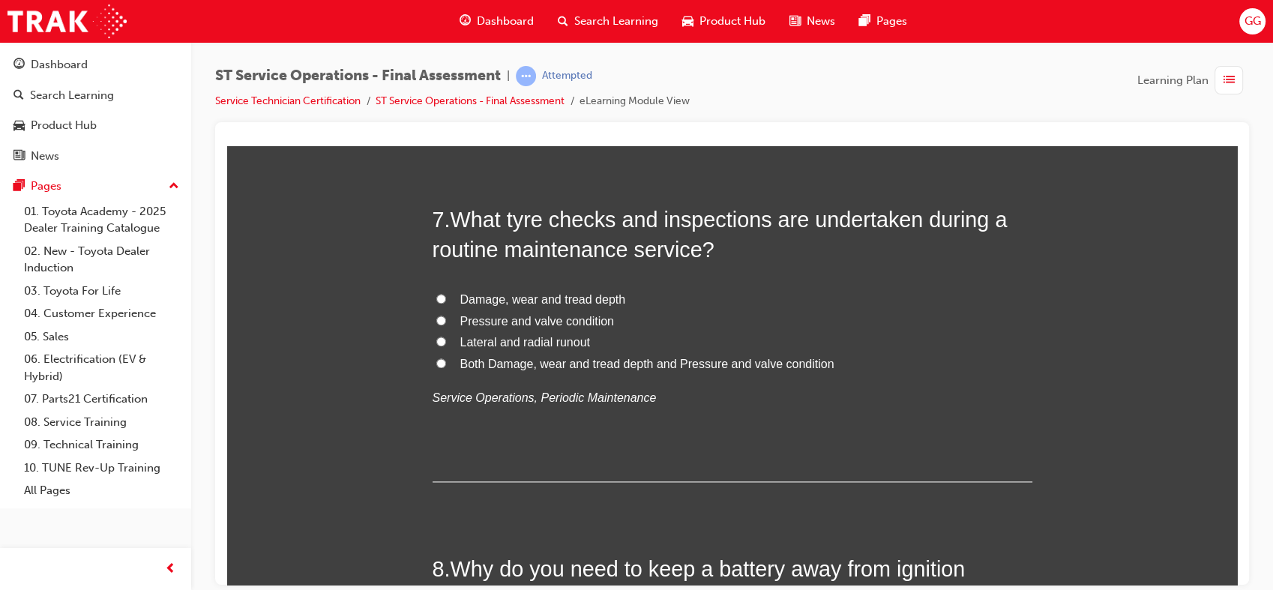
scroll to position [2167, 0]
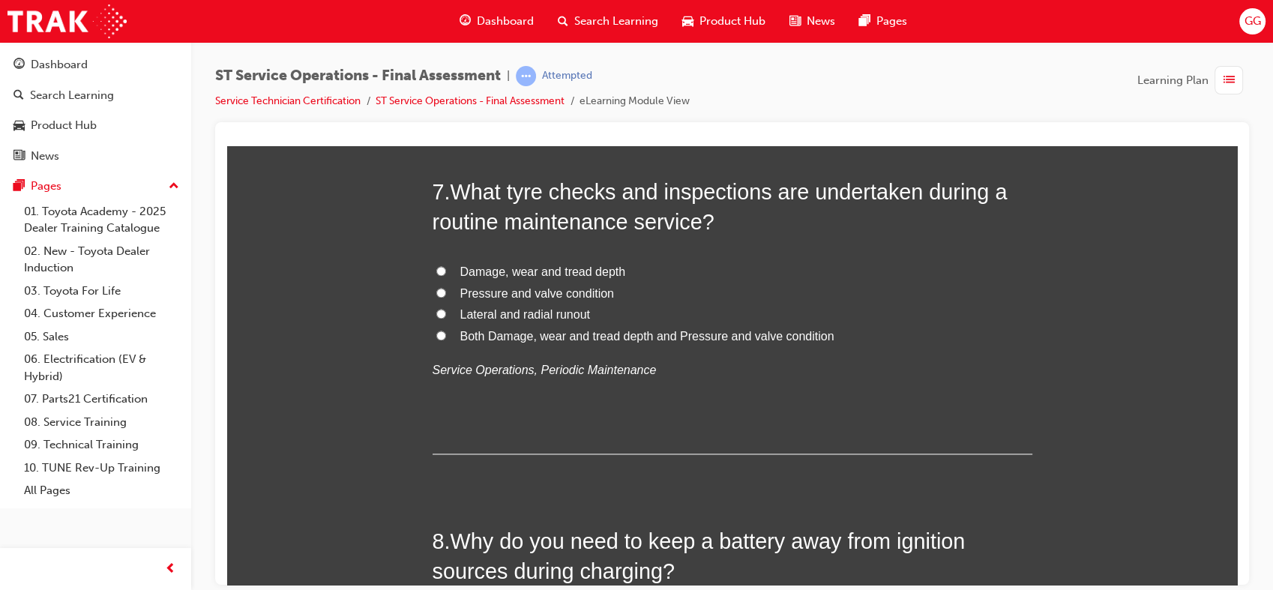
click at [556, 344] on label "Both Damage, wear and tread depth and Pressure and valve condition" at bounding box center [733, 336] width 600 height 22
click at [446, 340] on input "Both Damage, wear and tread depth and Pressure and valve condition" at bounding box center [441, 335] width 10 height 10
radio input "true"
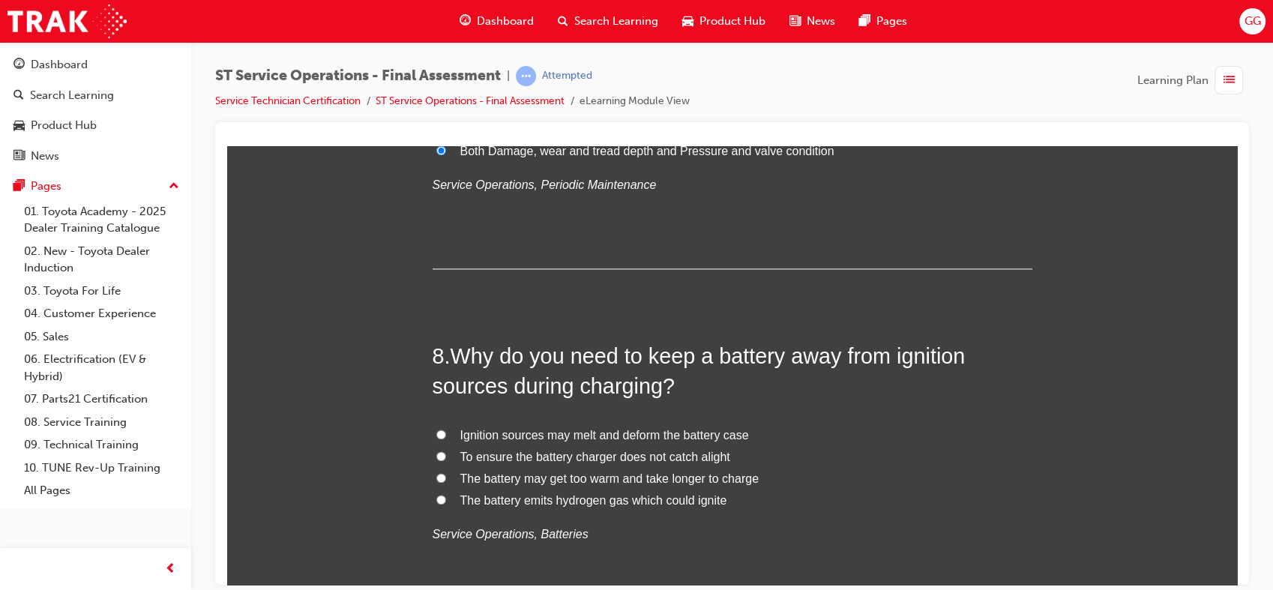
scroll to position [2380, 0]
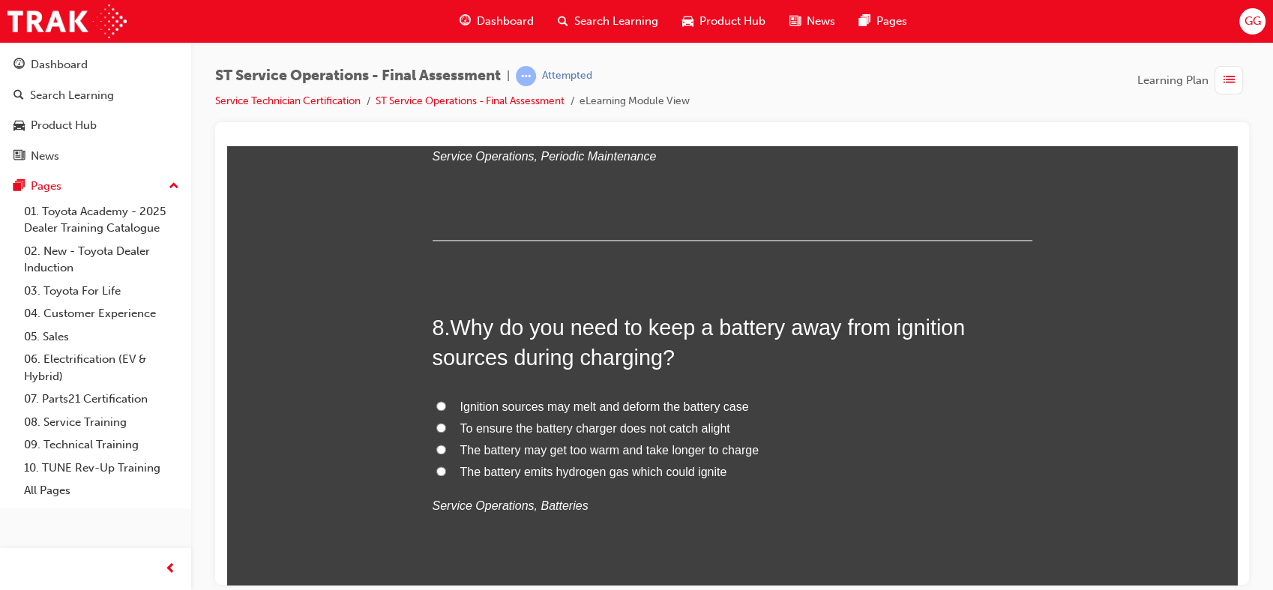
click at [576, 473] on span "The battery emits hydrogen gas which could ignite" at bounding box center [593, 471] width 267 height 13
click at [446, 473] on input "The battery emits hydrogen gas which could ignite" at bounding box center [441, 471] width 10 height 10
radio input "true"
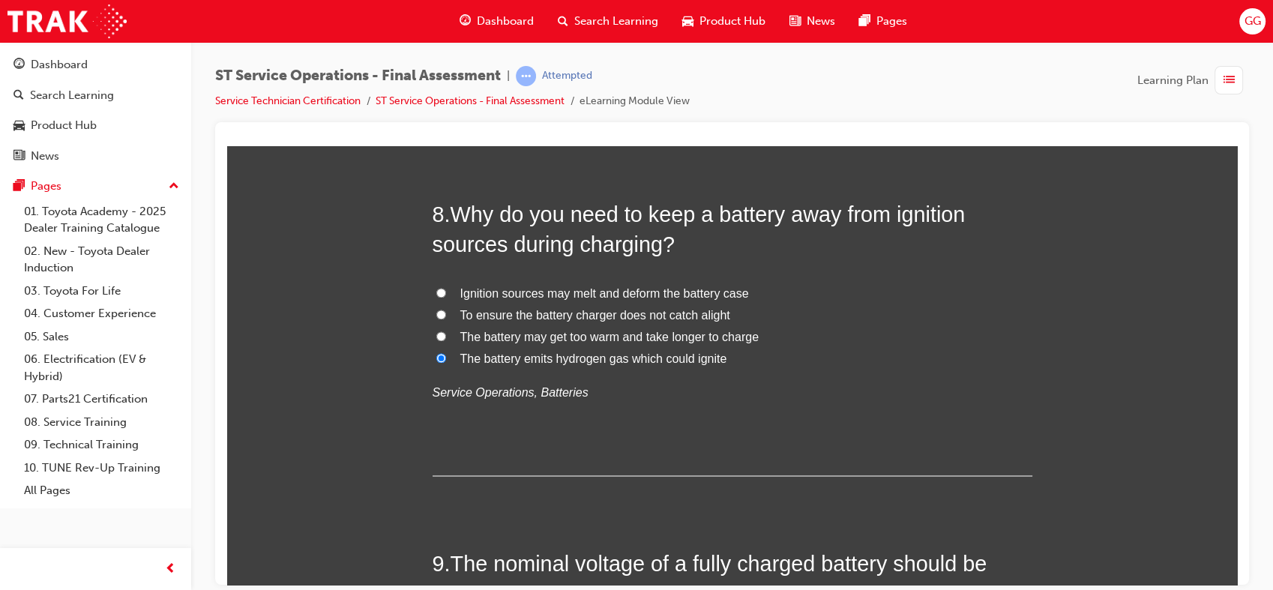
scroll to position [2507, 0]
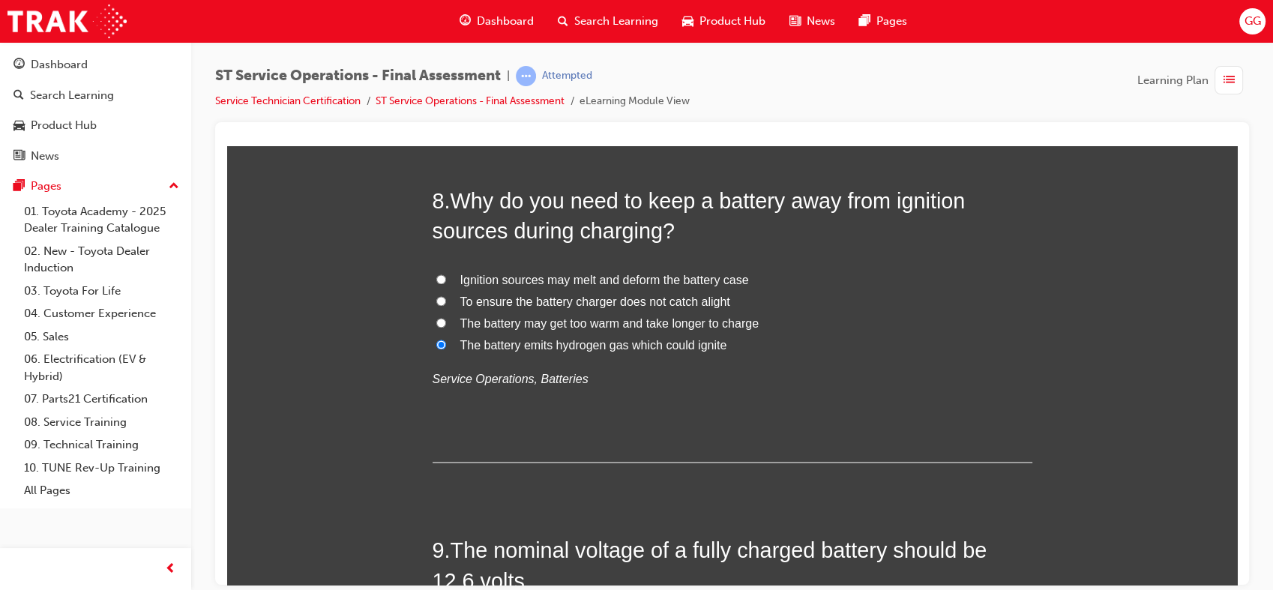
click at [621, 322] on span "The battery may get too warm and take longer to charge" at bounding box center [609, 322] width 298 height 13
click at [446, 322] on input "The battery may get too warm and take longer to charge" at bounding box center [441, 322] width 10 height 10
radio input "true"
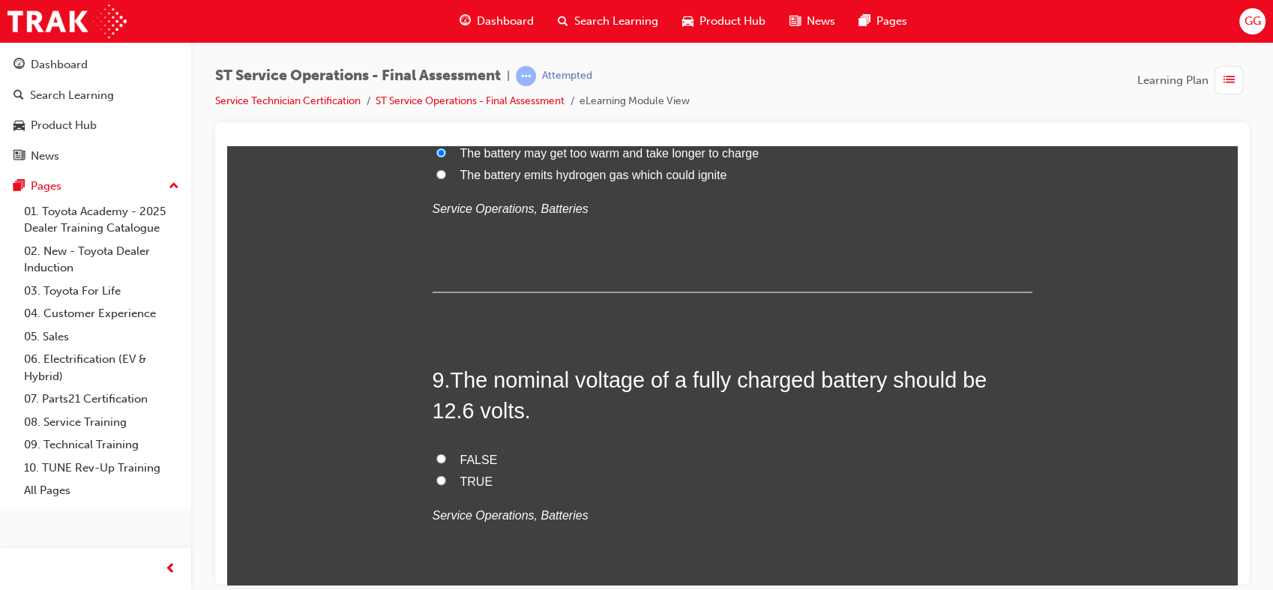
scroll to position [2706, 0]
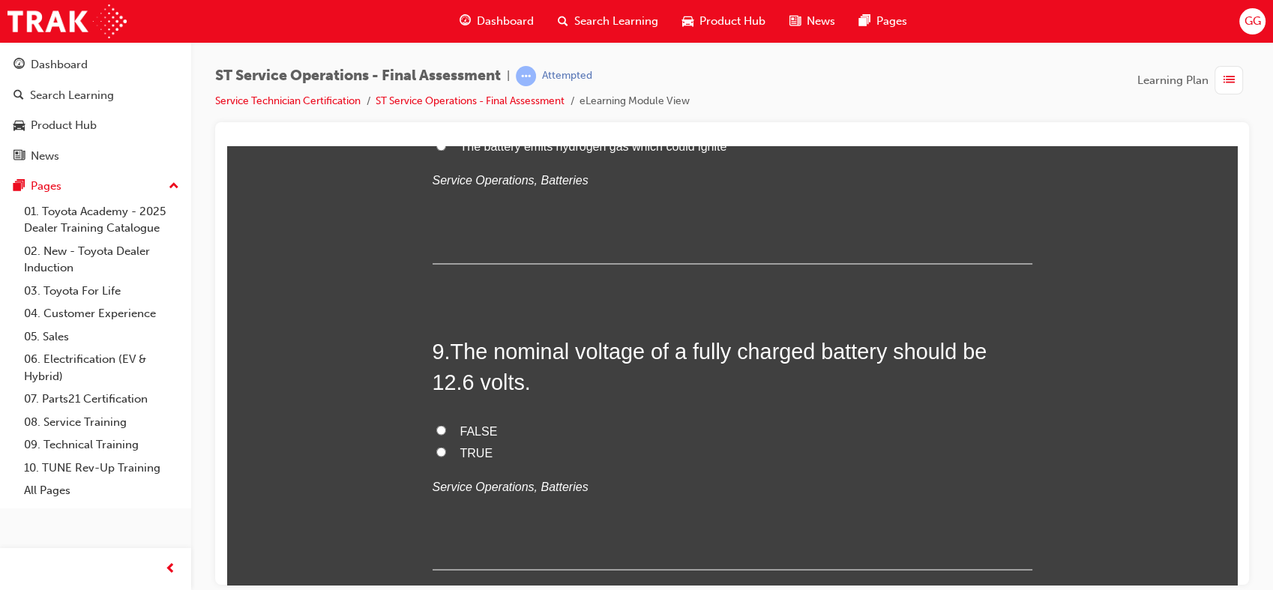
click at [461, 457] on span "TRUE" at bounding box center [476, 451] width 33 height 13
click at [446, 456] on input "TRUE" at bounding box center [441, 451] width 10 height 10
radio input "true"
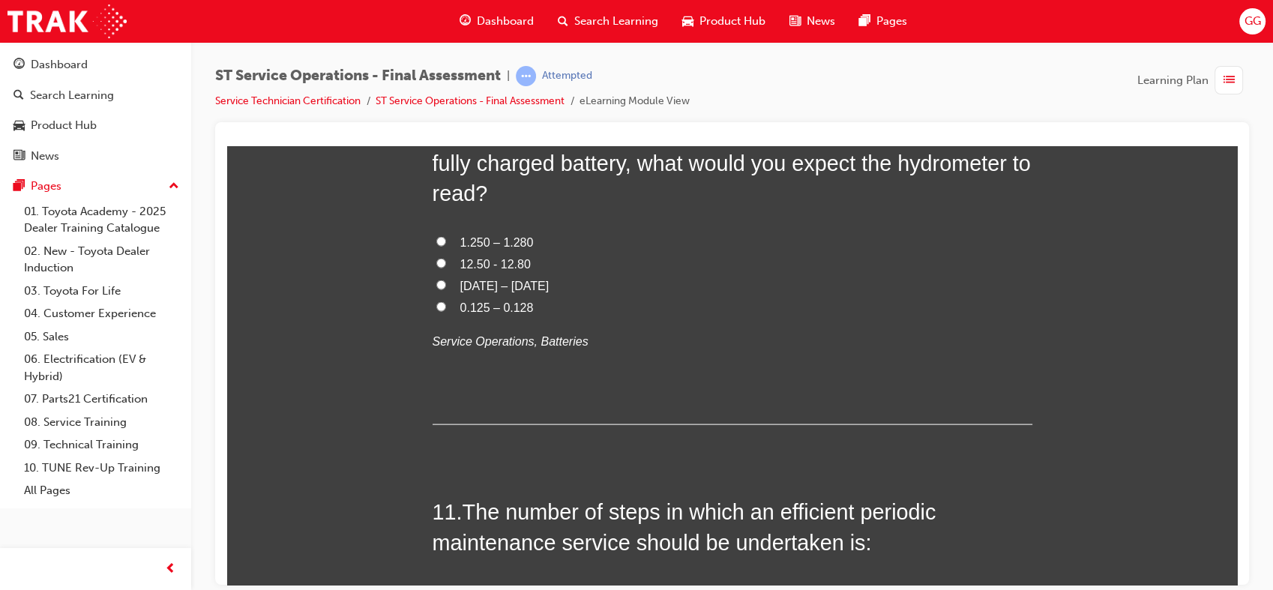
scroll to position [3159, 0]
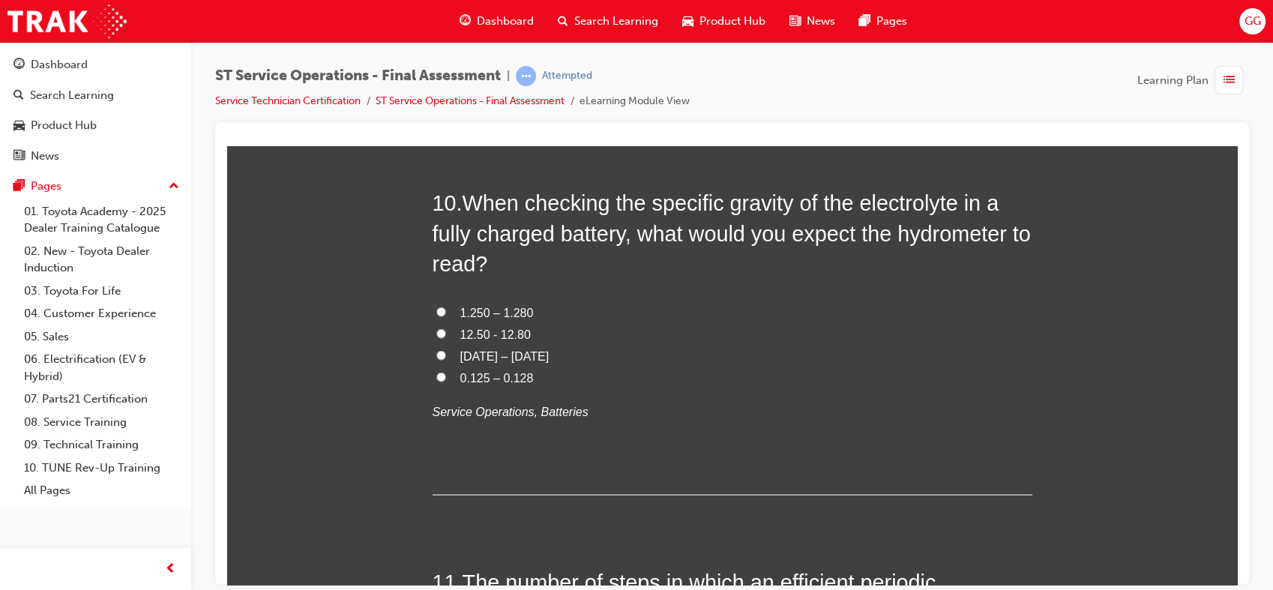
drag, startPoint x: 1235, startPoint y: 304, endPoint x: 1463, endPoint y: 471, distance: 283.3
click at [493, 313] on span "1.250 – 1.280" at bounding box center [496, 312] width 73 height 13
click at [446, 313] on input "1.250 – 1.280" at bounding box center [441, 312] width 10 height 10
radio input "true"
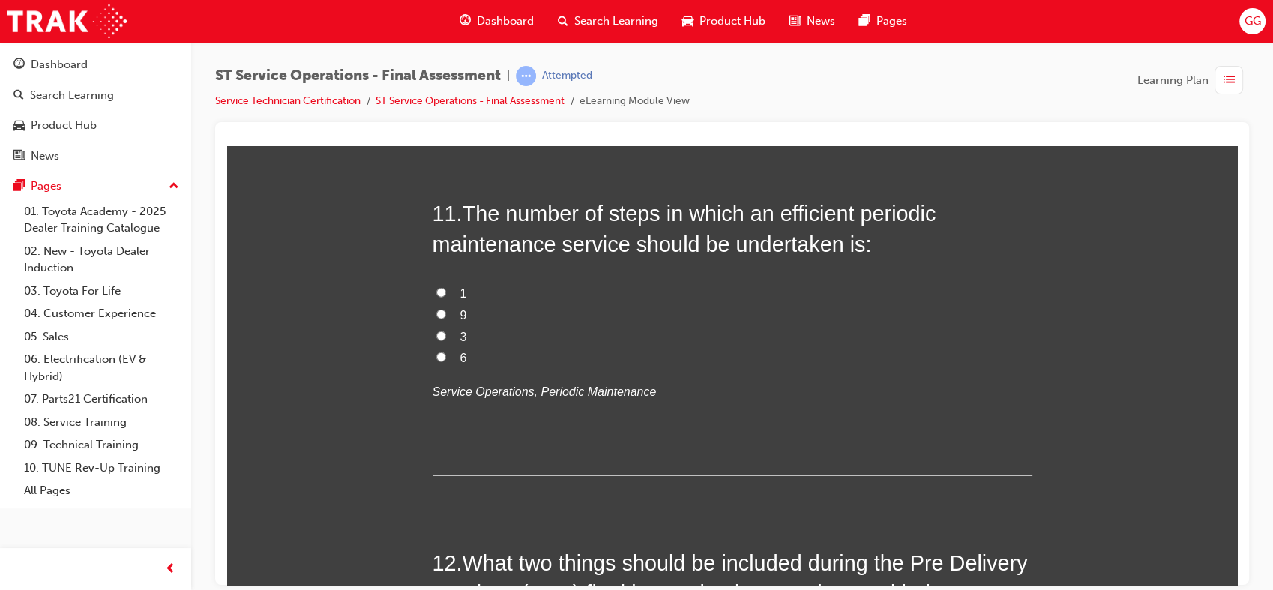
scroll to position [3527, 0]
click at [460, 319] on span "9" at bounding box center [463, 316] width 7 height 13
click at [446, 319] on input "9" at bounding box center [441, 315] width 10 height 10
radio input "true"
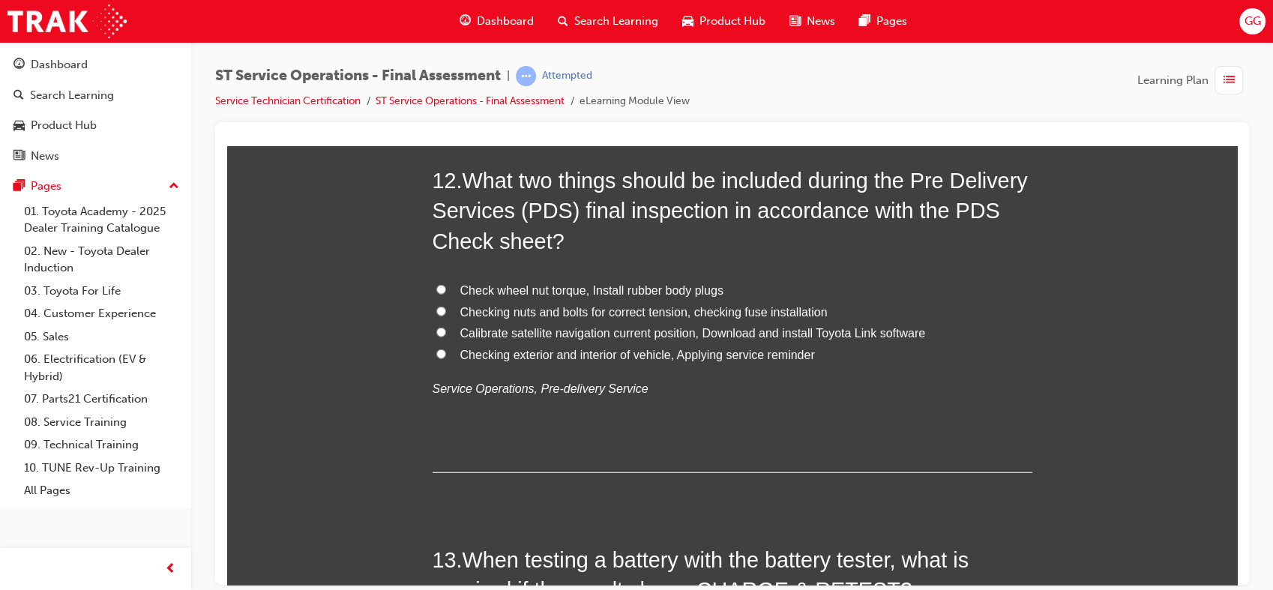
radio input "true"
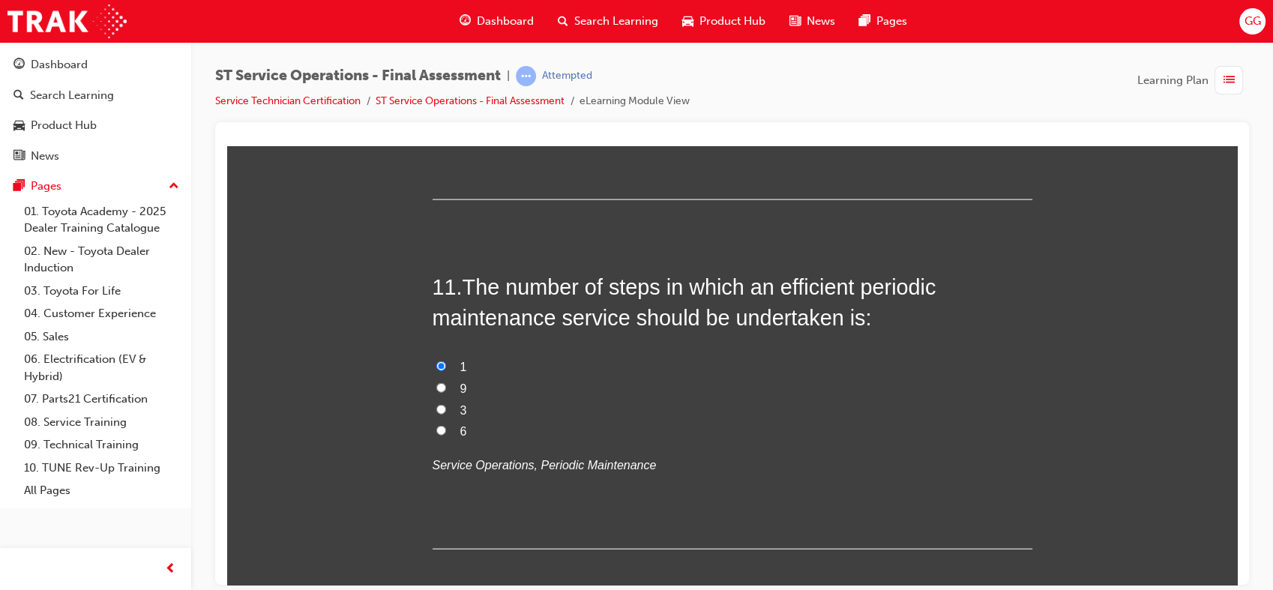
click at [436, 425] on input "6" at bounding box center [441, 430] width 10 height 10
radio input "true"
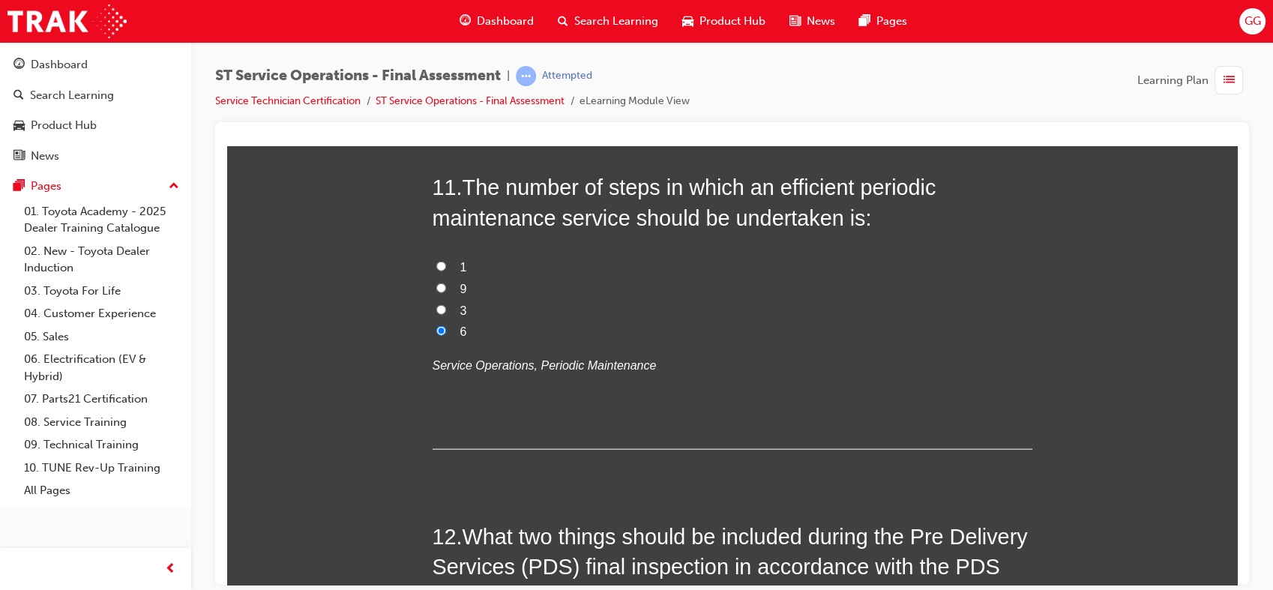
scroll to position [3625, 0]
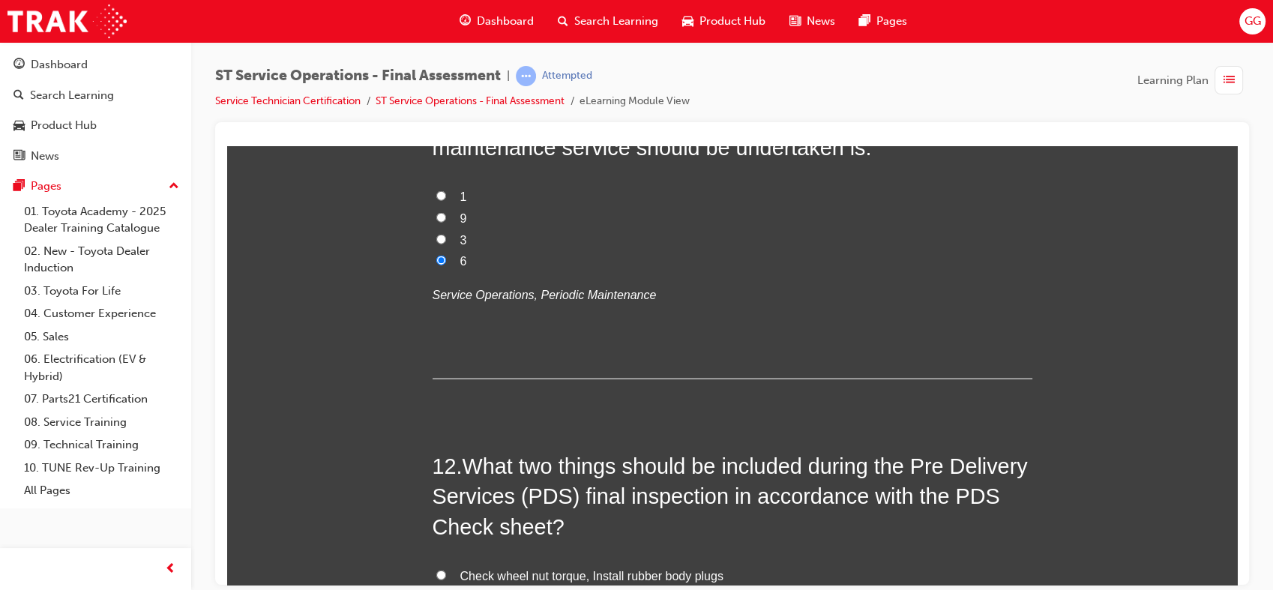
click at [460, 211] on span "9" at bounding box center [463, 217] width 7 height 13
click at [446, 212] on input "9" at bounding box center [441, 217] width 10 height 10
radio input "true"
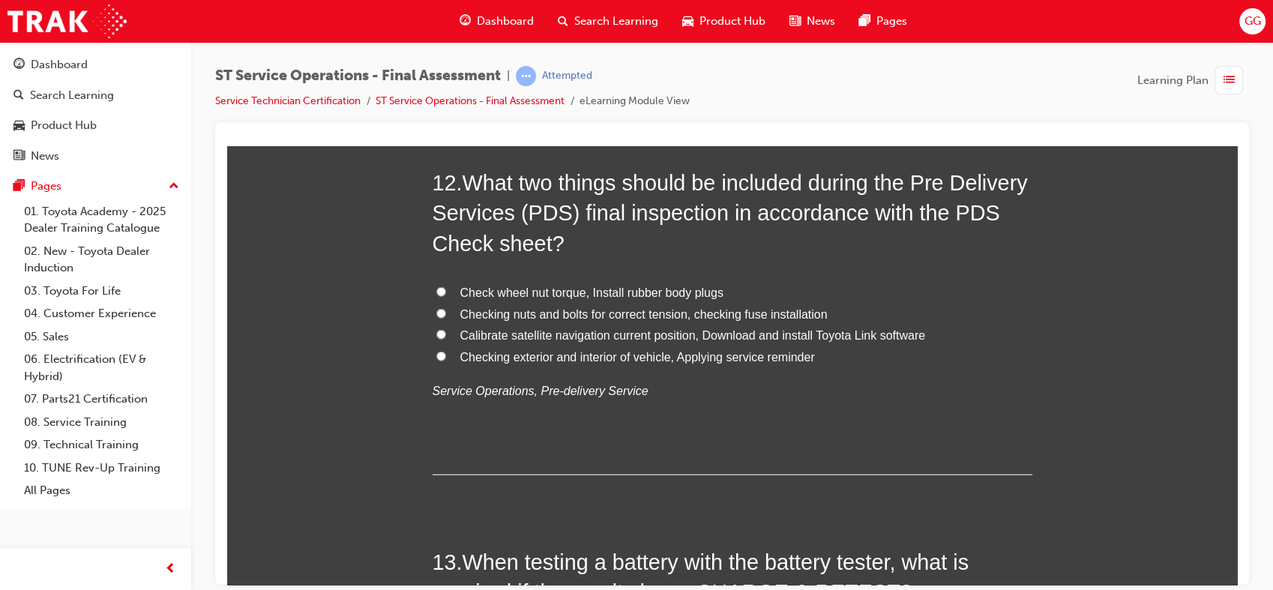
scroll to position [3923, 0]
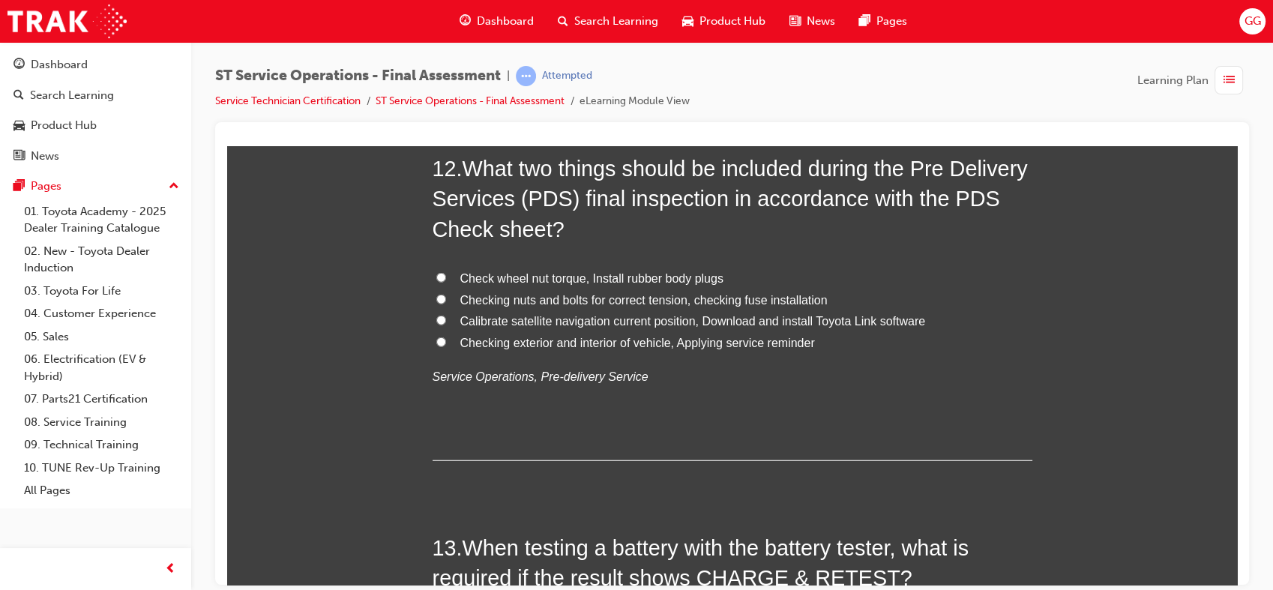
click at [800, 293] on span "Checking nuts and bolts for correct tension, checking fuse installation" at bounding box center [643, 299] width 367 height 13
click at [446, 294] on input "Checking nuts and bolts for correct tension, checking fuse installation" at bounding box center [441, 299] width 10 height 10
radio input "true"
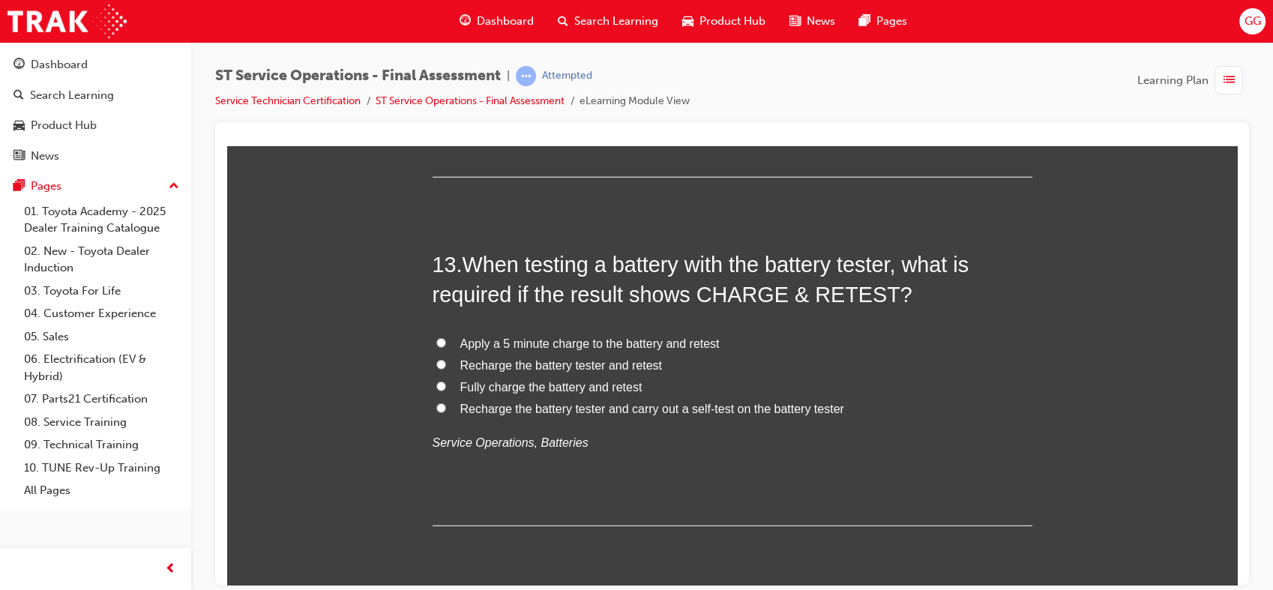
scroll to position [4234, 0]
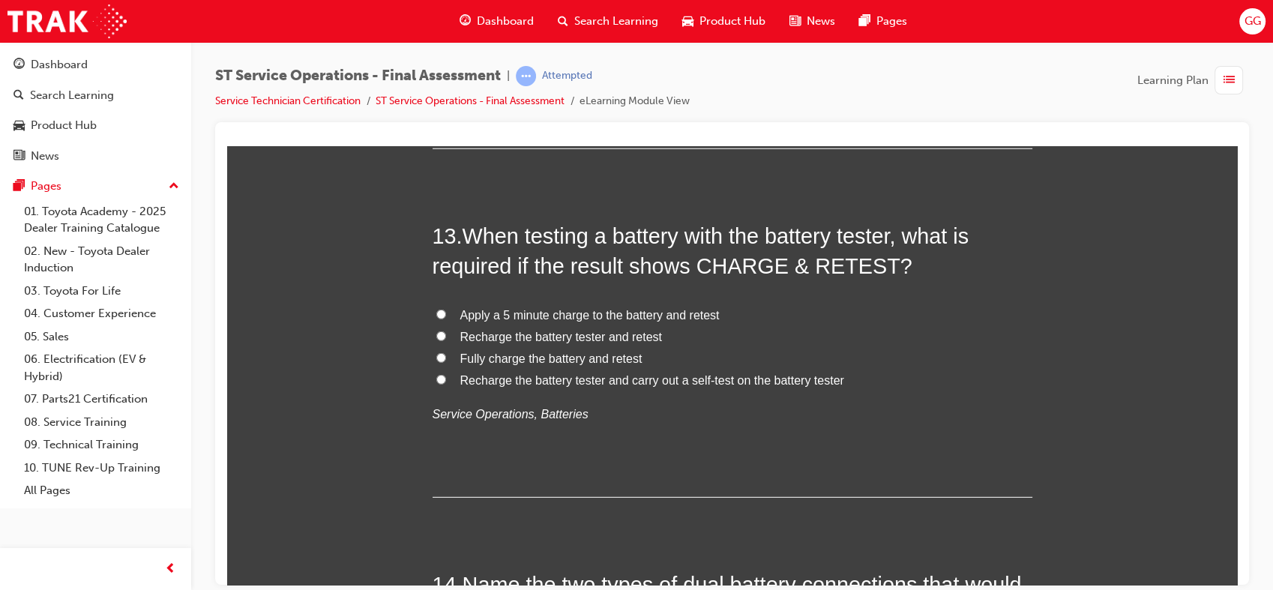
click at [592, 360] on span "Fully charge the battery and retest" at bounding box center [551, 358] width 182 height 13
click at [446, 360] on input "Fully charge the battery and retest" at bounding box center [441, 357] width 10 height 10
radio input "true"
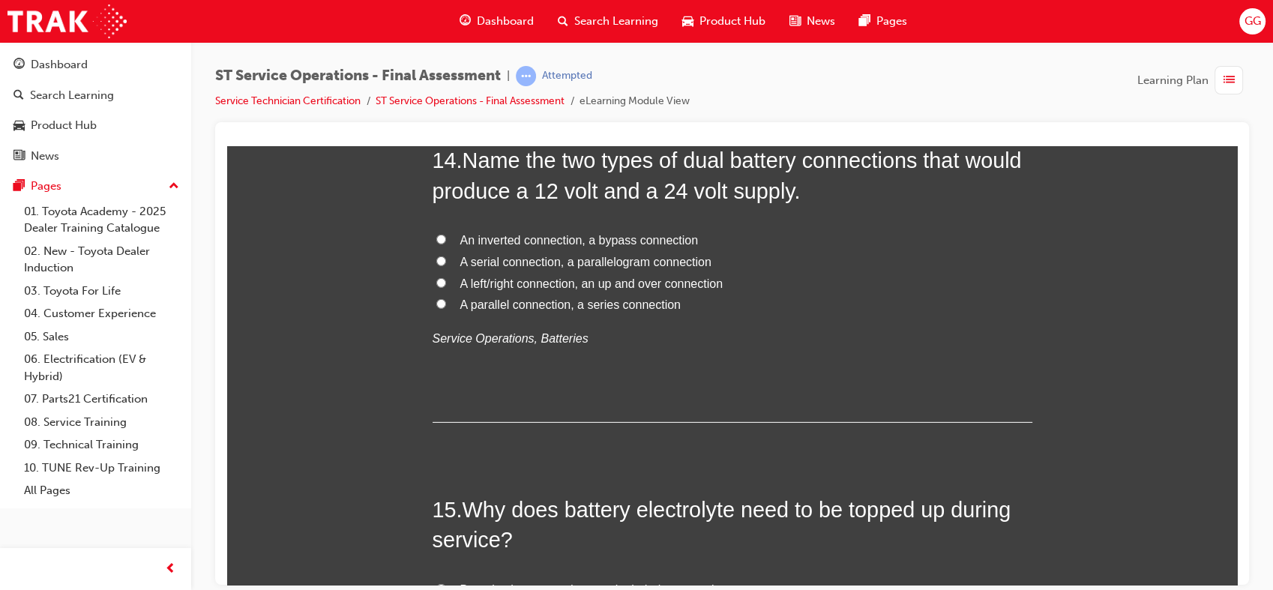
scroll to position [4602, 0]
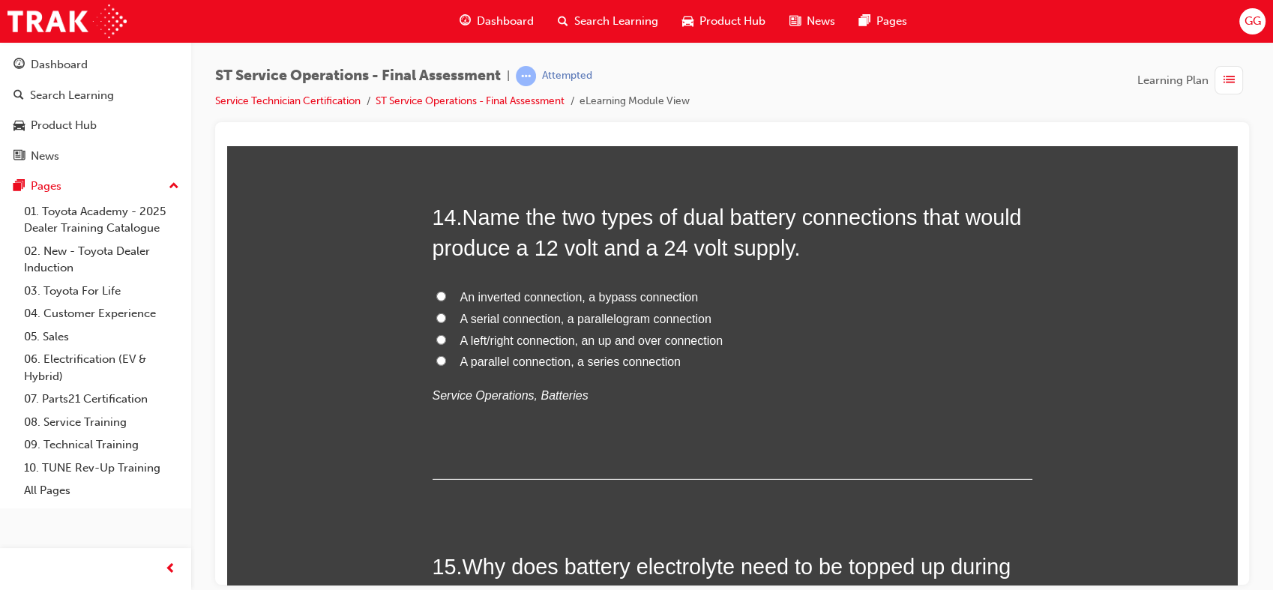
click at [590, 313] on span "A serial connection, a parallelogram connection" at bounding box center [585, 318] width 251 height 13
click at [446, 313] on input "A serial connection, a parallelogram connection" at bounding box center [441, 318] width 10 height 10
radio input "true"
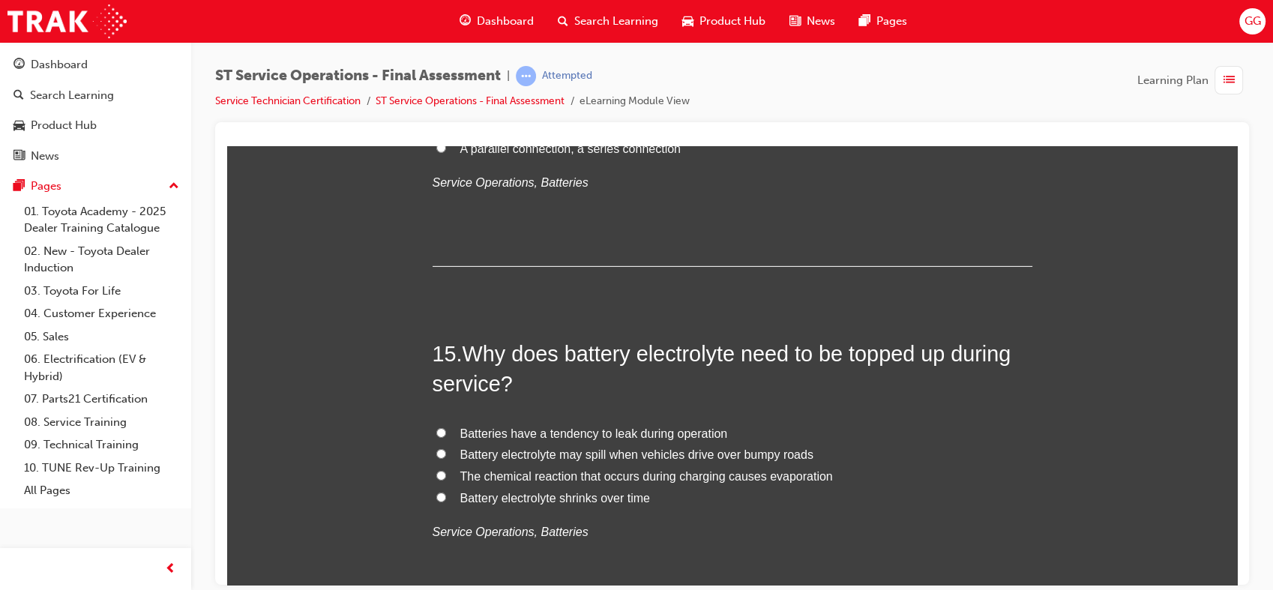
scroll to position [4843, 0]
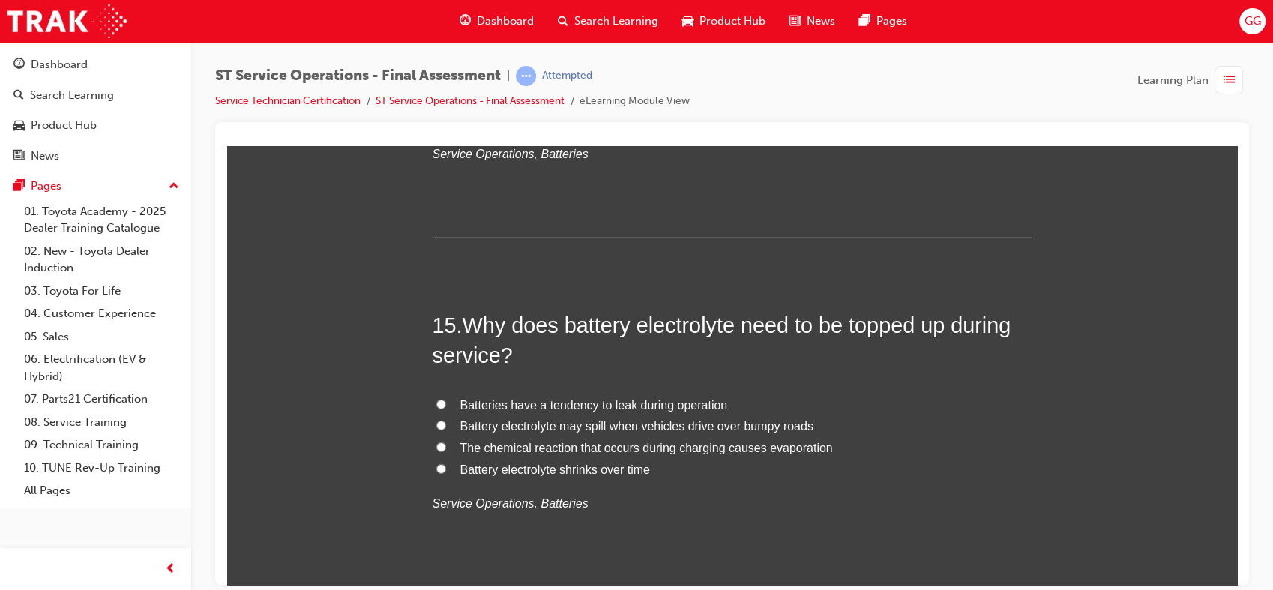
click at [559, 469] on span "Battery electrolyte shrinks over time" at bounding box center [555, 469] width 190 height 13
click at [446, 469] on input "Battery electrolyte shrinks over time" at bounding box center [441, 468] width 10 height 10
radio input "true"
click at [741, 447] on span "The chemical reaction that occurs during charging causes evaporation" at bounding box center [646, 447] width 373 height 13
click at [446, 447] on input "The chemical reaction that occurs during charging causes evaporation" at bounding box center [441, 447] width 10 height 10
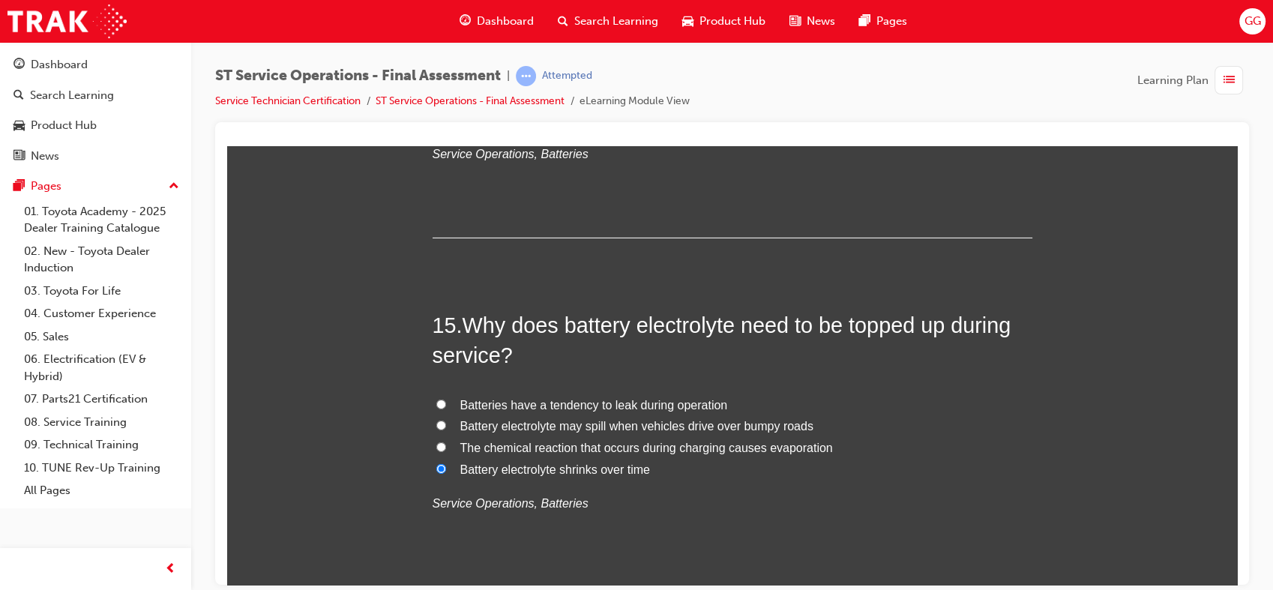
radio input "true"
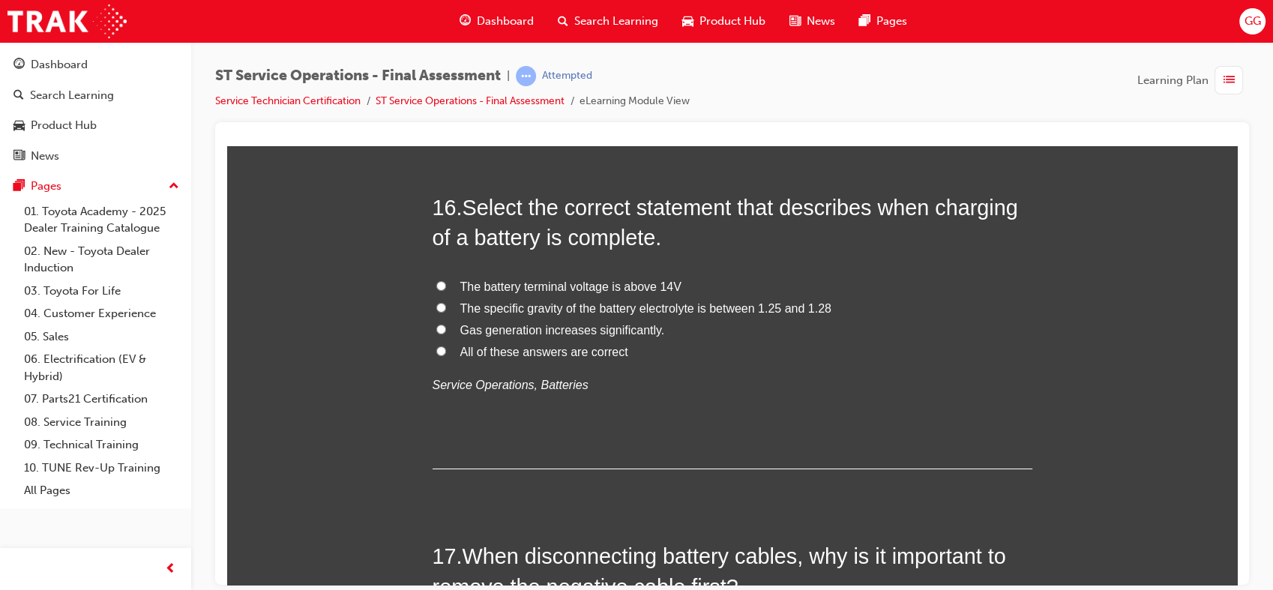
scroll to position [5254, 0]
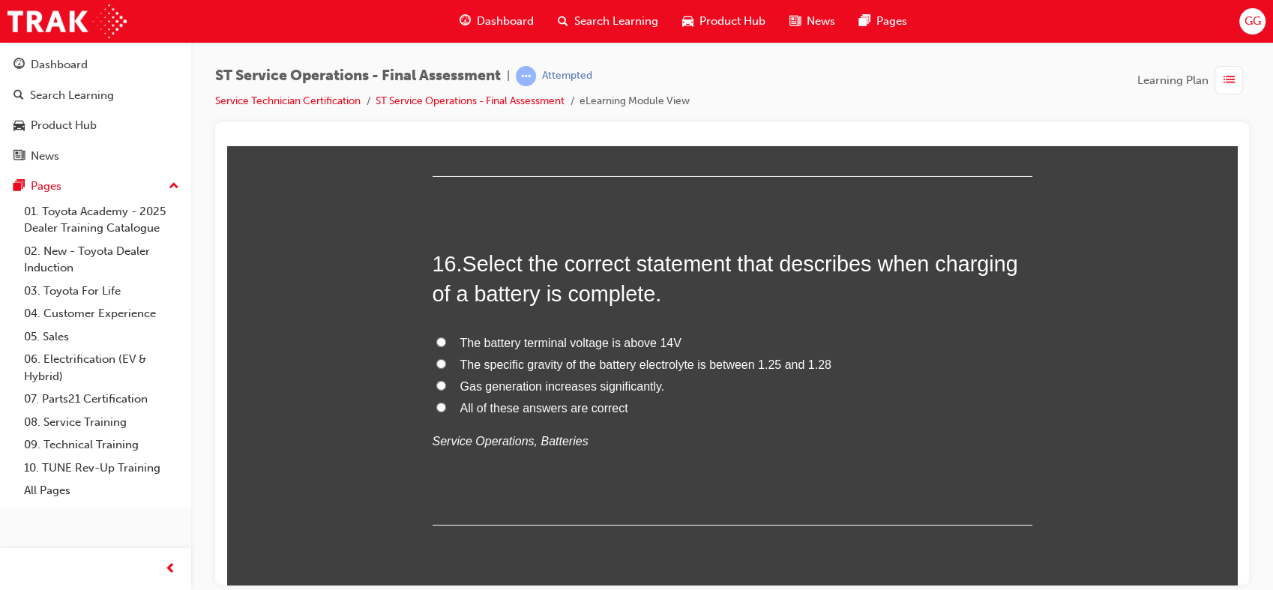
click at [596, 411] on span "All of these answers are correct" at bounding box center [544, 407] width 168 height 13
click at [446, 411] on input "All of these answers are correct" at bounding box center [441, 407] width 10 height 10
radio input "true"
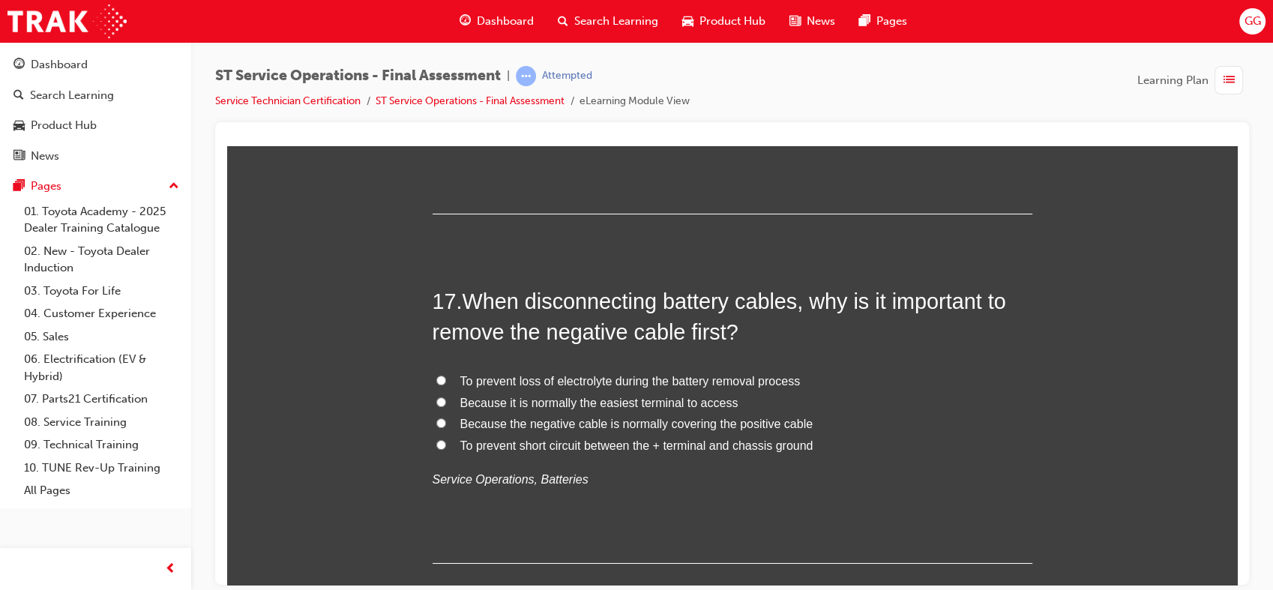
scroll to position [5579, 0]
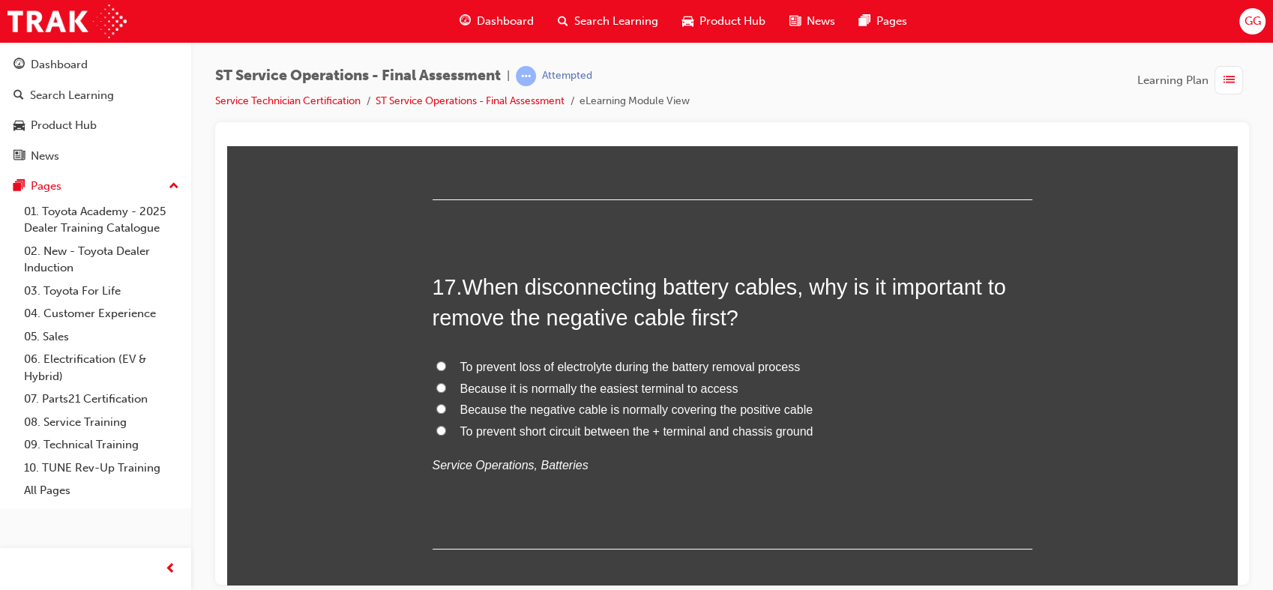
click at [610, 435] on span "To prevent short circuit between the + terminal and chassis ground" at bounding box center [636, 430] width 353 height 13
click at [446, 435] on input "To prevent short circuit between the + terminal and chassis ground" at bounding box center [441, 430] width 10 height 10
radio input "true"
drag, startPoint x: 1224, startPoint y: 446, endPoint x: 1222, endPoint y: 466, distance: 19.6
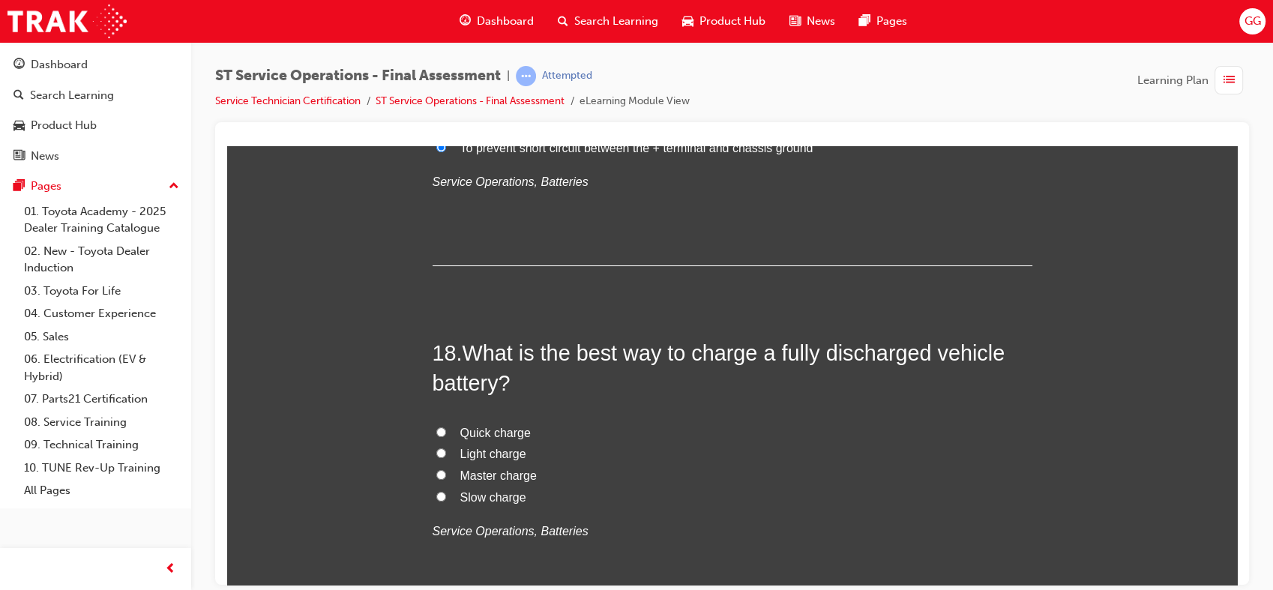
scroll to position [5877, 0]
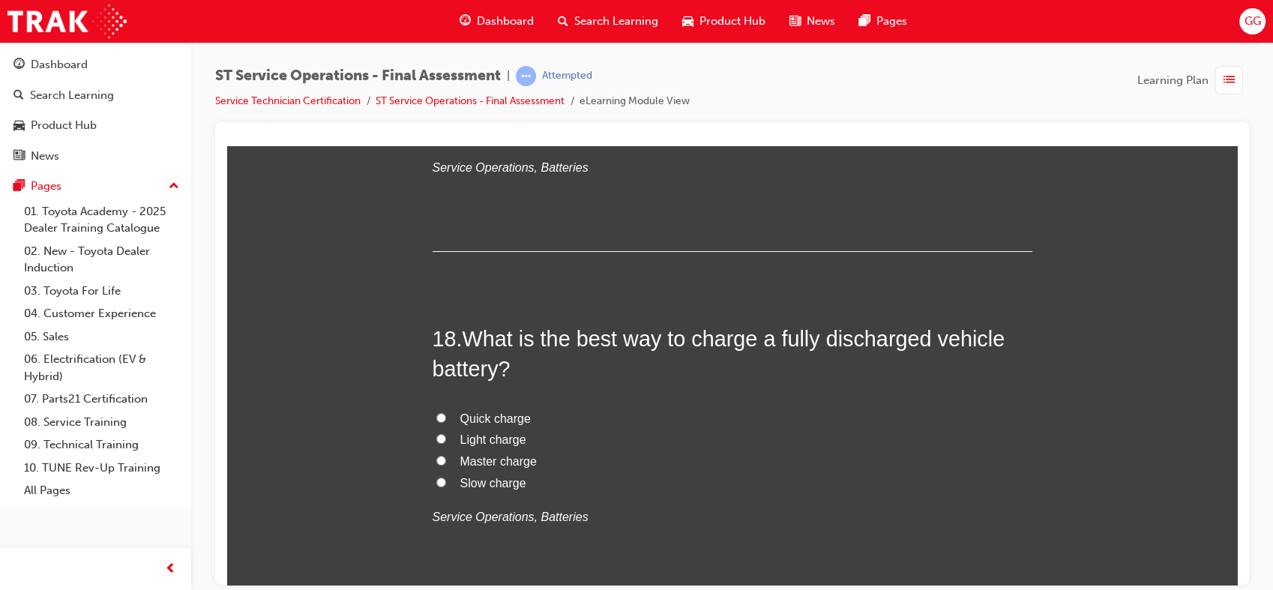
click at [487, 487] on span "Slow charge" at bounding box center [493, 482] width 66 height 13
click at [446, 487] on input "Slow charge" at bounding box center [441, 482] width 10 height 10
radio input "true"
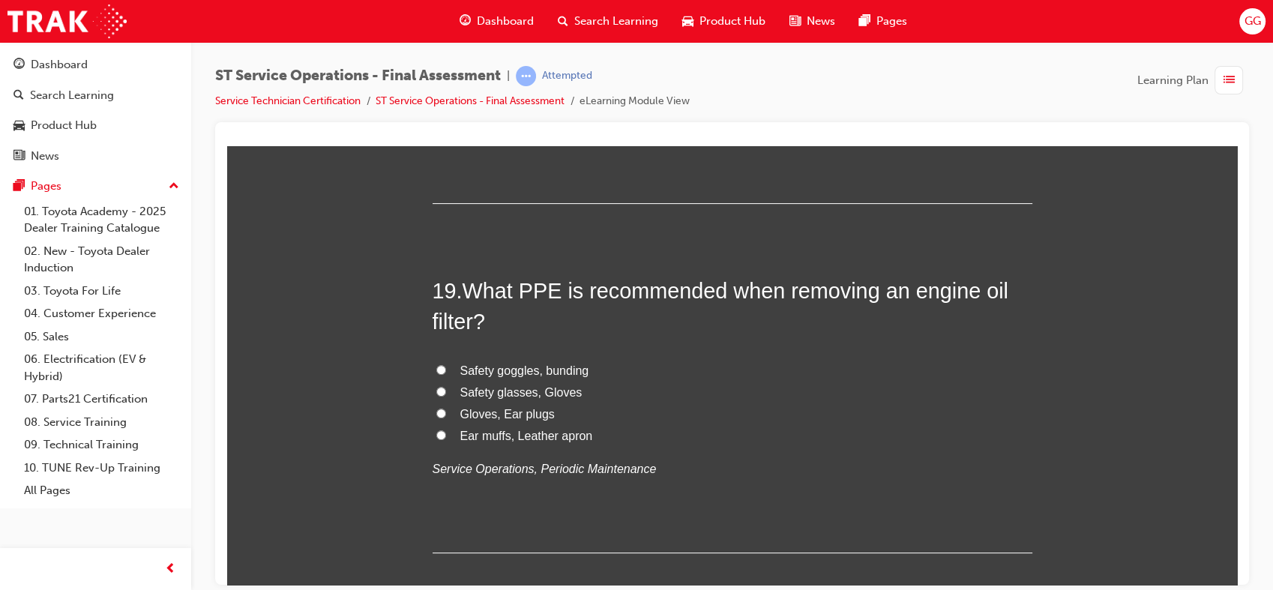
scroll to position [6287, 0]
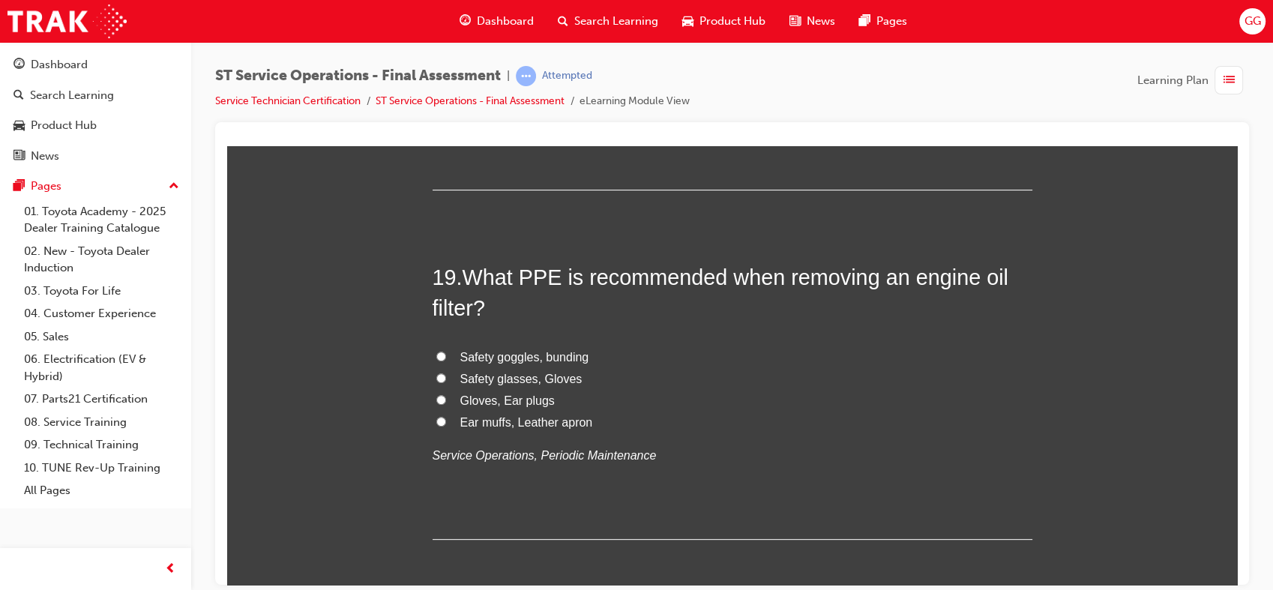
click at [522, 373] on span "Safety glasses, Gloves" at bounding box center [521, 378] width 122 height 13
click at [446, 373] on input "Safety glasses, Gloves" at bounding box center [441, 378] width 10 height 10
radio input "true"
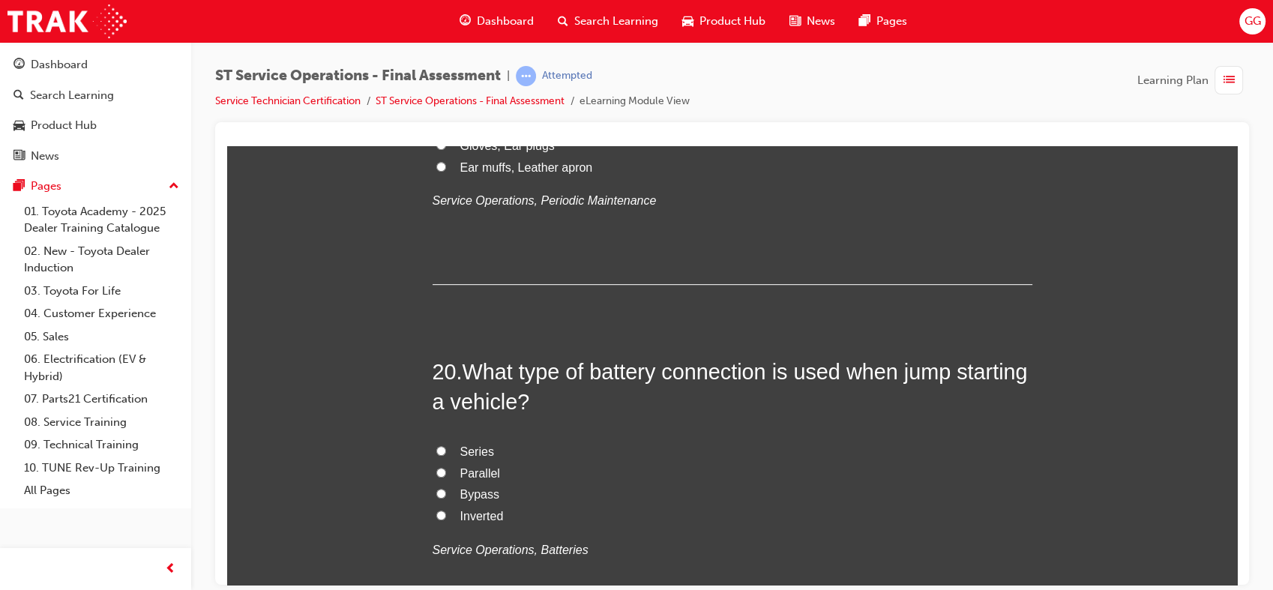
scroll to position [6571, 0]
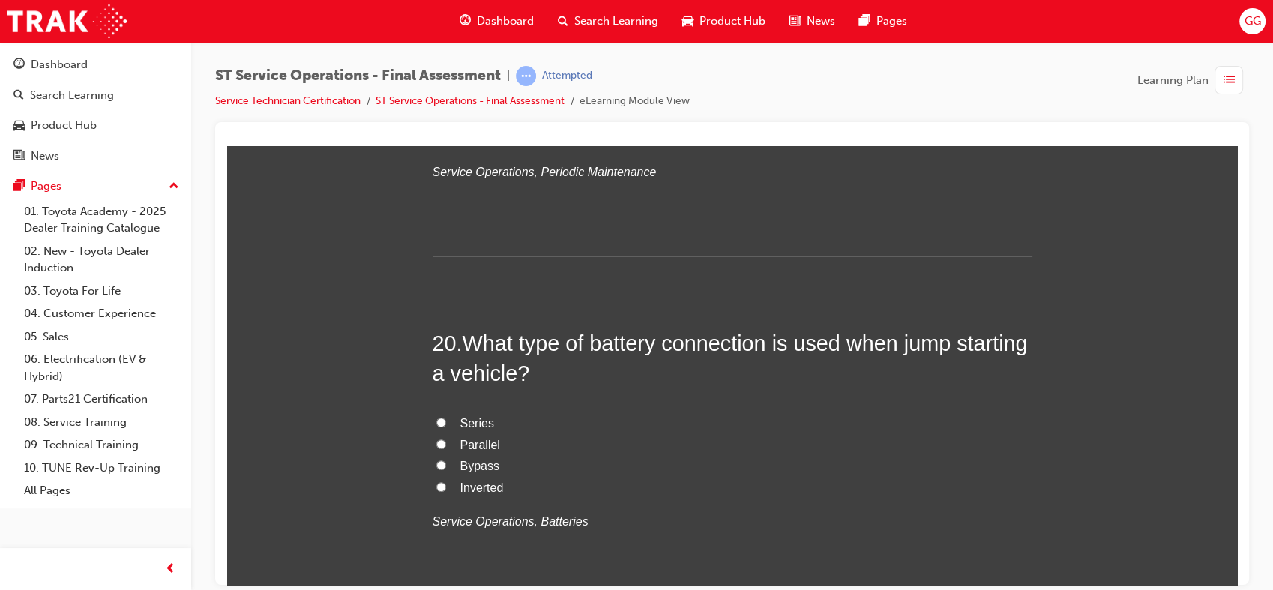
click at [474, 420] on span "Series" at bounding box center [477, 422] width 34 height 13
click at [446, 420] on input "Series" at bounding box center [441, 422] width 10 height 10
radio input "true"
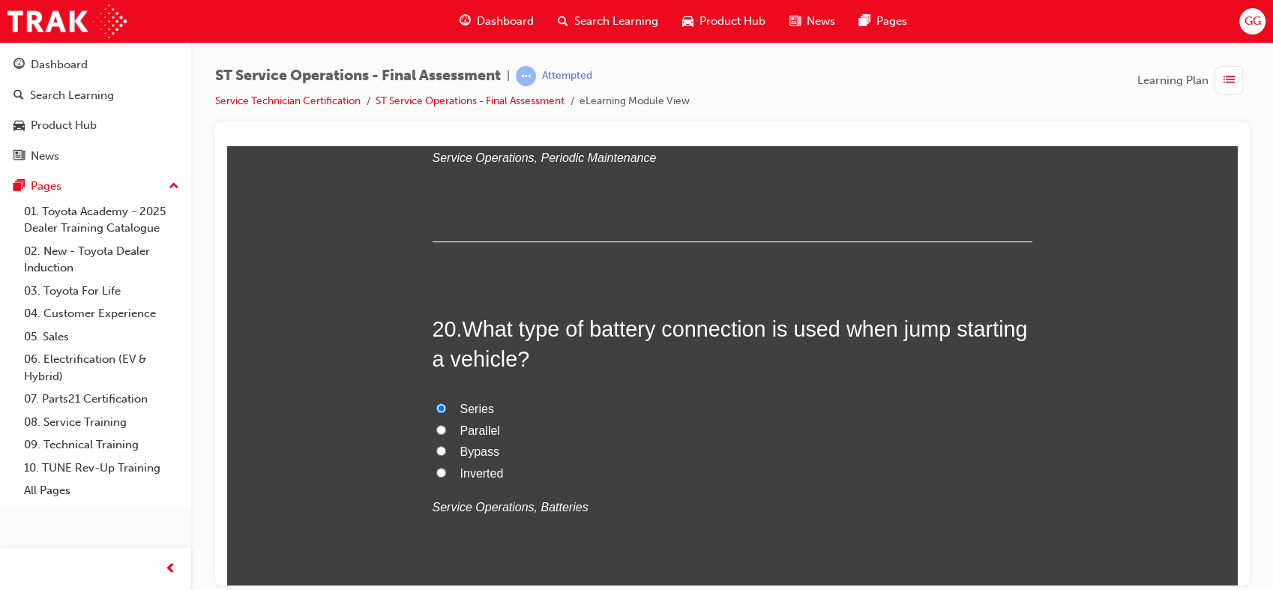
click at [478, 431] on span "Parallel" at bounding box center [480, 430] width 40 height 13
click at [446, 431] on input "Parallel" at bounding box center [441, 429] width 10 height 10
radio input "true"
drag, startPoint x: 1224, startPoint y: 488, endPoint x: 1224, endPoint y: 501, distance: 12.8
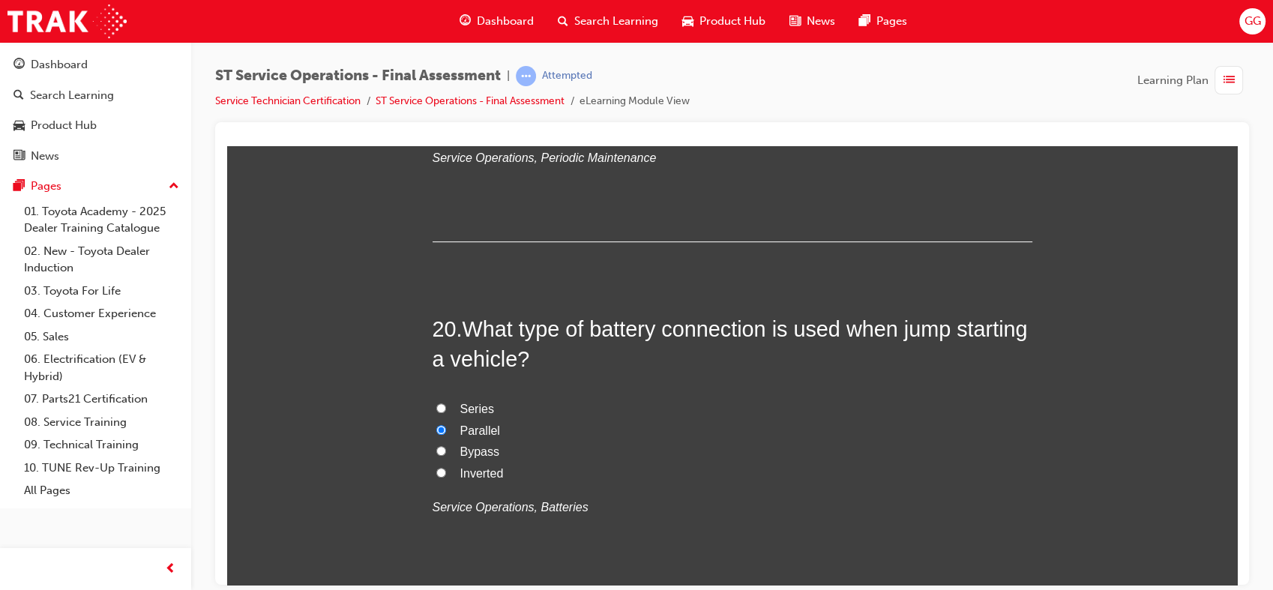
click at [1241, 492] on div at bounding box center [732, 353] width 1034 height 463
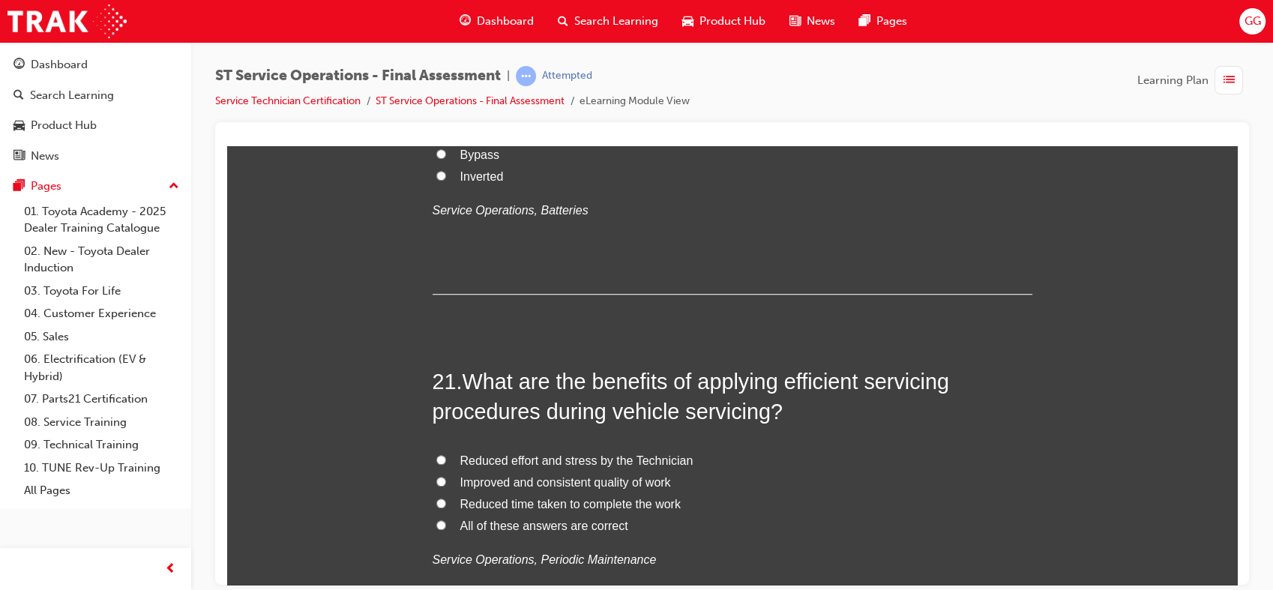
scroll to position [6953, 0]
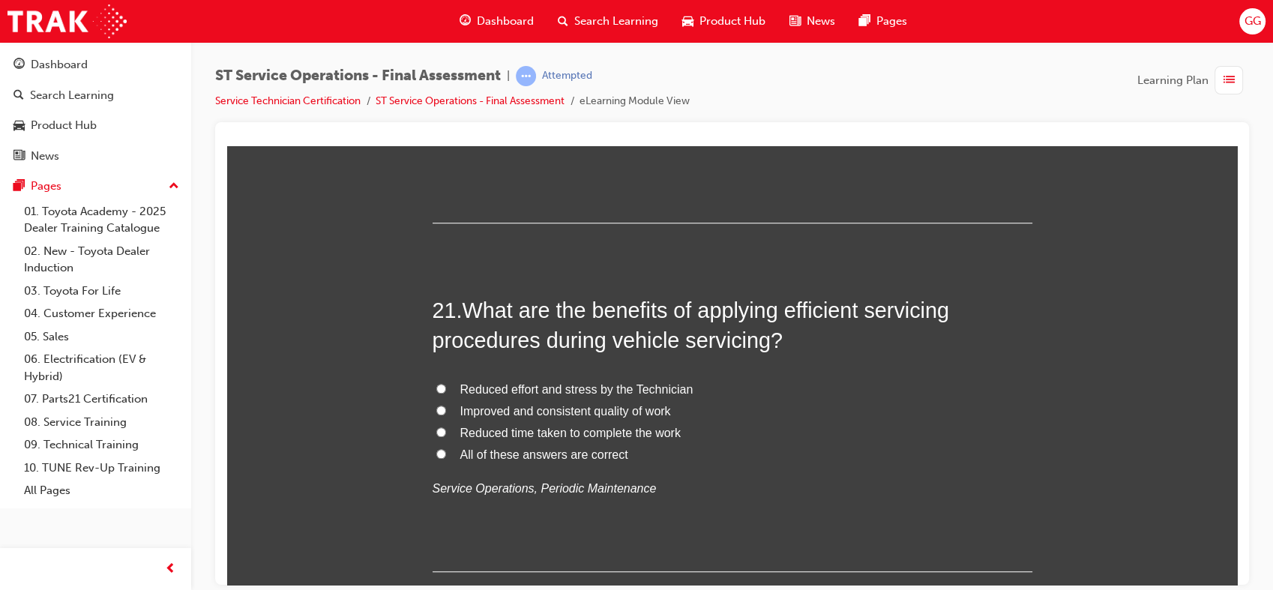
click at [501, 453] on span "All of these answers are correct" at bounding box center [544, 454] width 168 height 13
click at [446, 453] on input "All of these answers are correct" at bounding box center [441, 453] width 10 height 10
radio input "true"
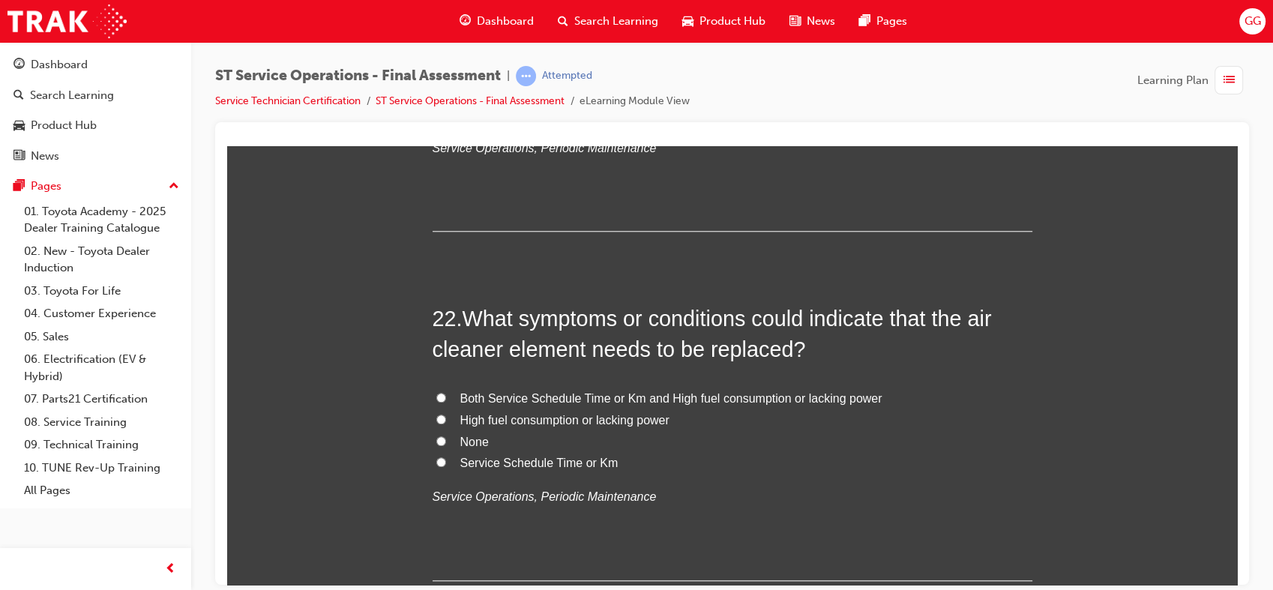
scroll to position [7264, 0]
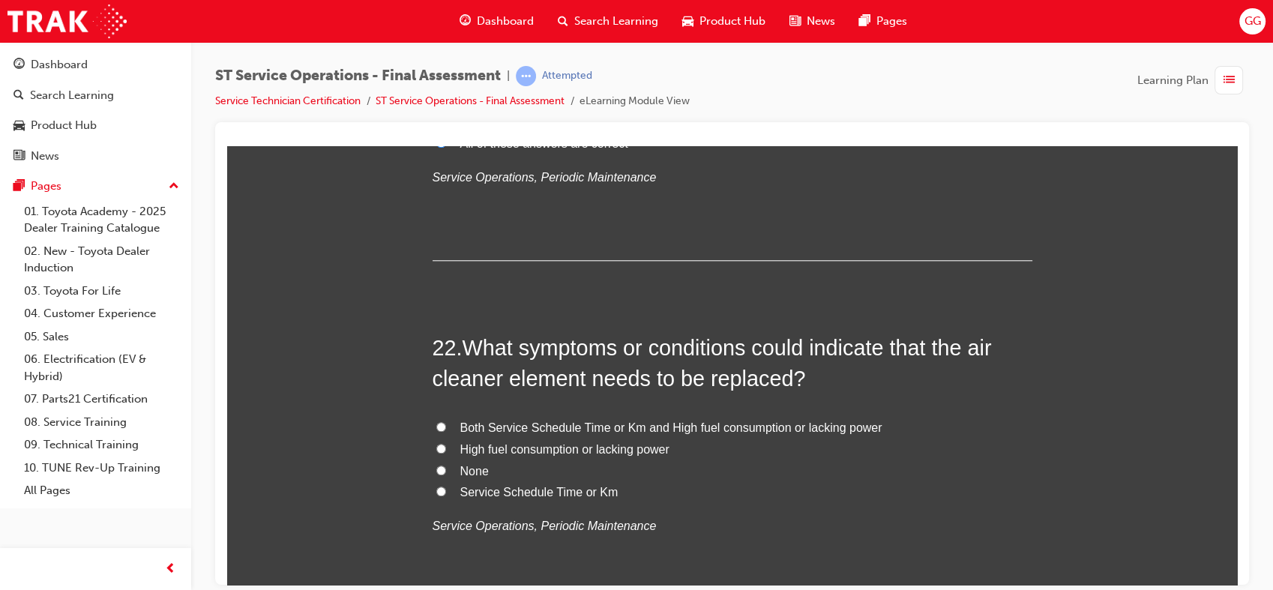
click at [637, 424] on span "Both Service Schedule Time or Km and High fuel consumption or lacking power" at bounding box center [671, 427] width 422 height 13
click at [446, 424] on input "Both Service Schedule Time or Km and High fuel consumption or lacking power" at bounding box center [441, 426] width 10 height 10
radio input "true"
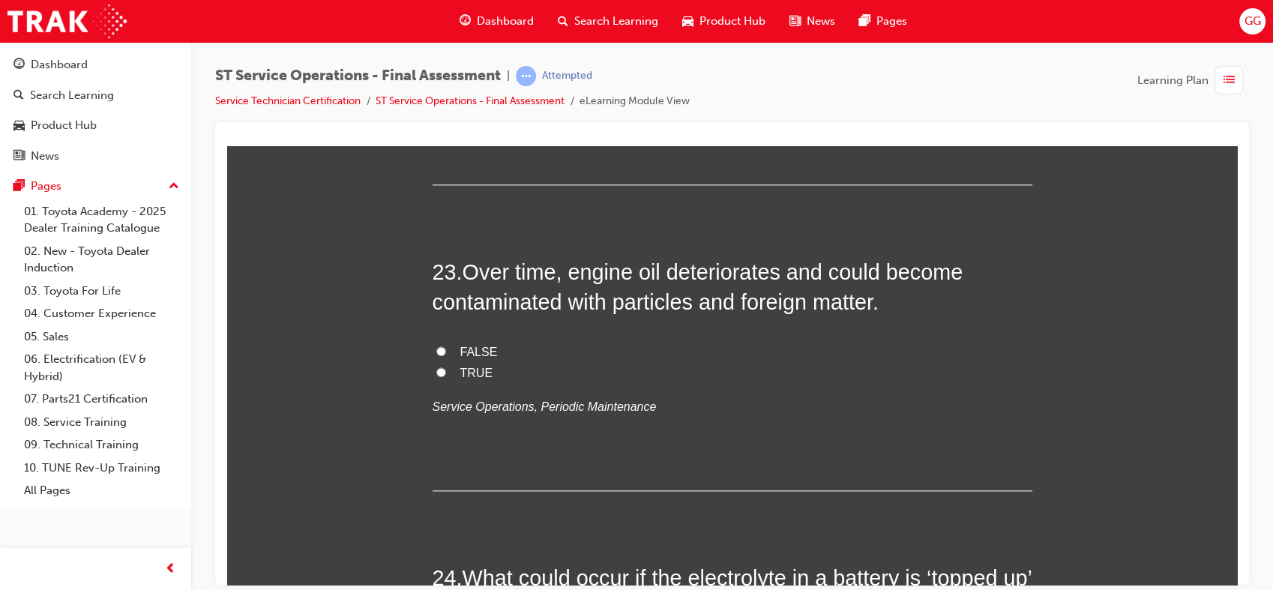
scroll to position [7731, 0]
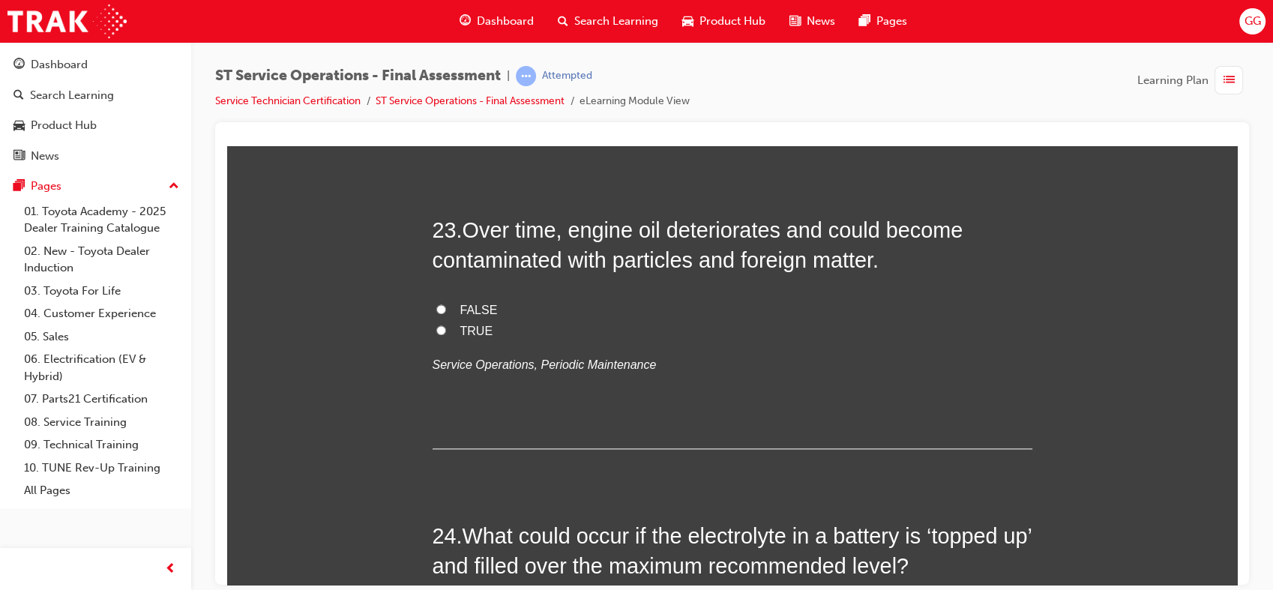
click at [460, 328] on span "TRUE" at bounding box center [476, 330] width 33 height 13
click at [446, 328] on input "TRUE" at bounding box center [441, 330] width 10 height 10
radio input "true"
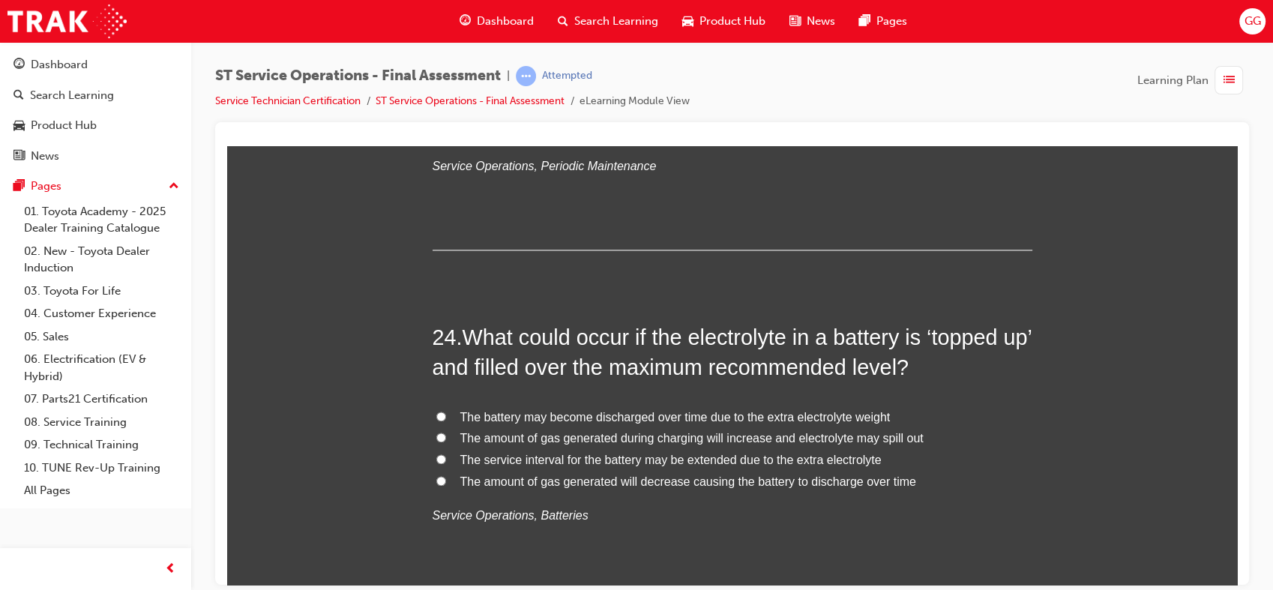
scroll to position [7987, 0]
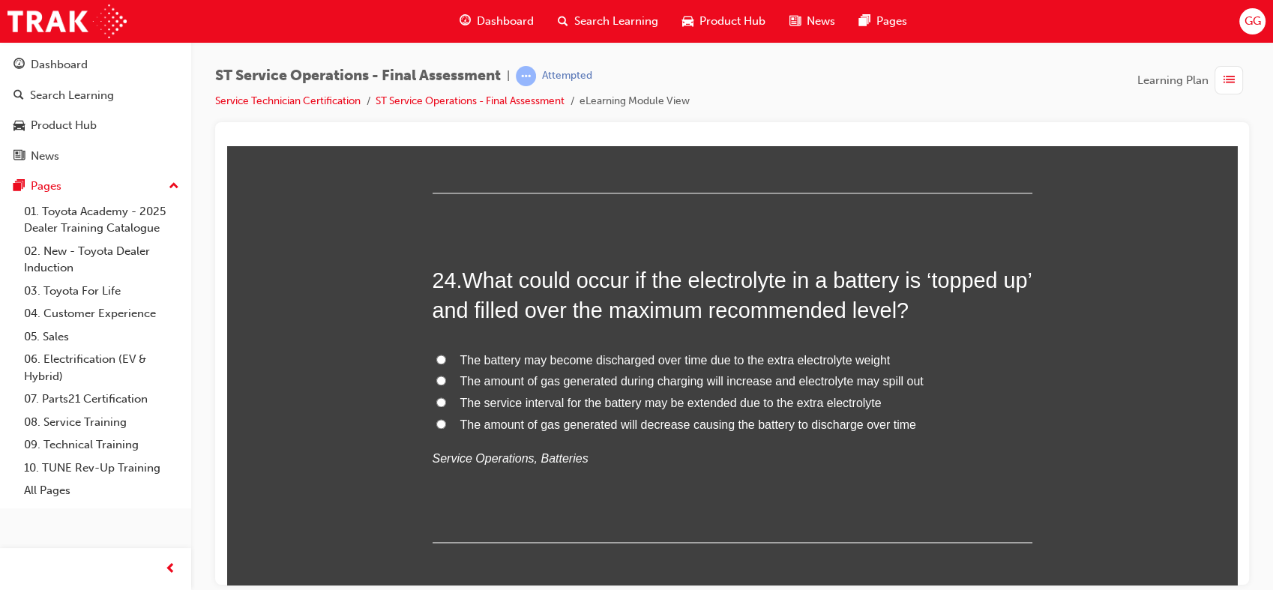
click at [787, 353] on span "The battery may become discharged over time due to the extra electrolyte weight" at bounding box center [675, 359] width 430 height 13
click at [446, 354] on input "The battery may become discharged over time due to the extra electrolyte weight" at bounding box center [441, 359] width 10 height 10
radio input "true"
click at [858, 380] on span "The amount of gas generated during charging will increase and electrolyte may s…" at bounding box center [691, 380] width 463 height 13
click at [446, 380] on input "The amount of gas generated during charging will increase and electrolyte may s…" at bounding box center [441, 380] width 10 height 10
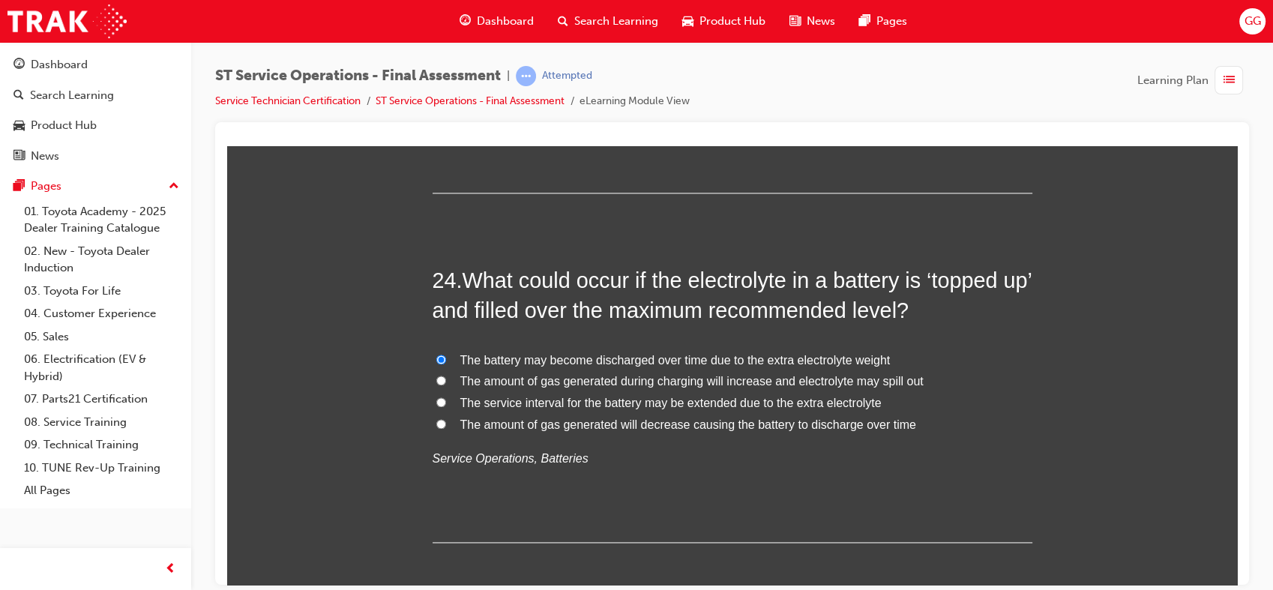
radio input "true"
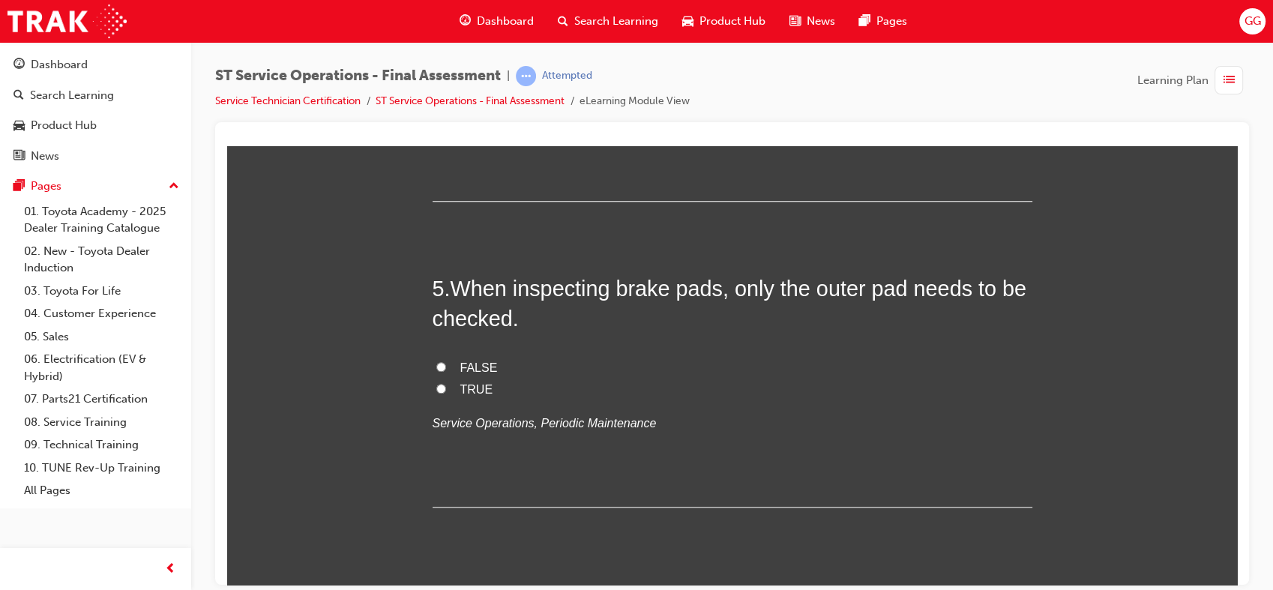
scroll to position [1402, 0]
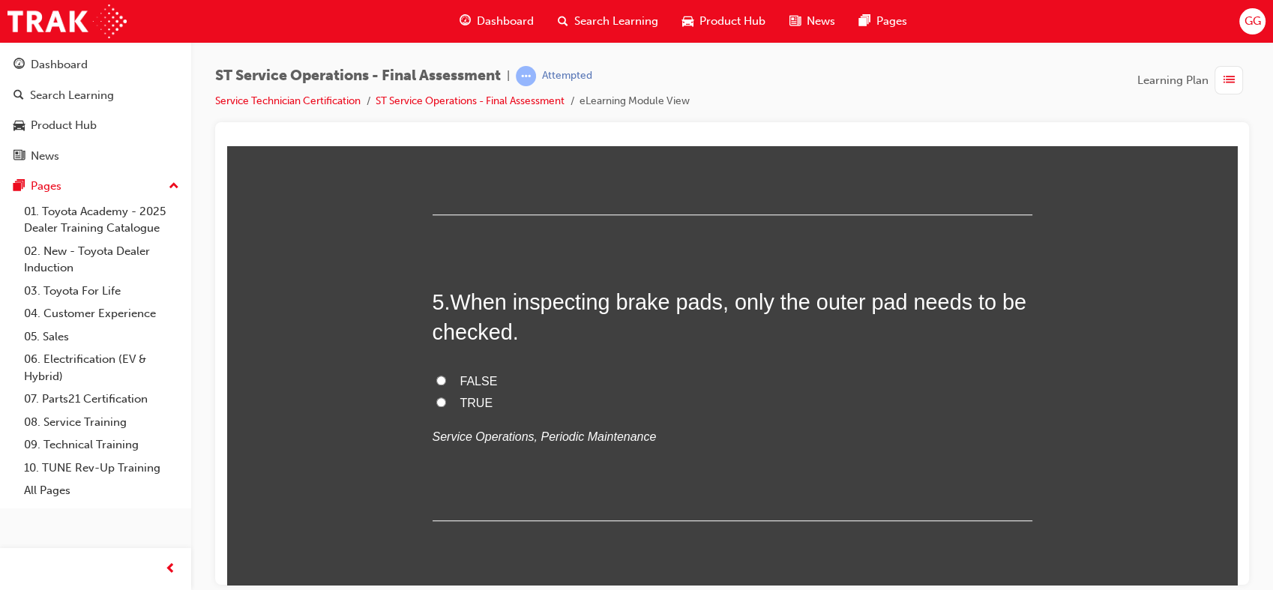
click at [466, 400] on span "TRUE" at bounding box center [476, 402] width 33 height 13
click at [446, 400] on input "TRUE" at bounding box center [441, 402] width 10 height 10
radio input "true"
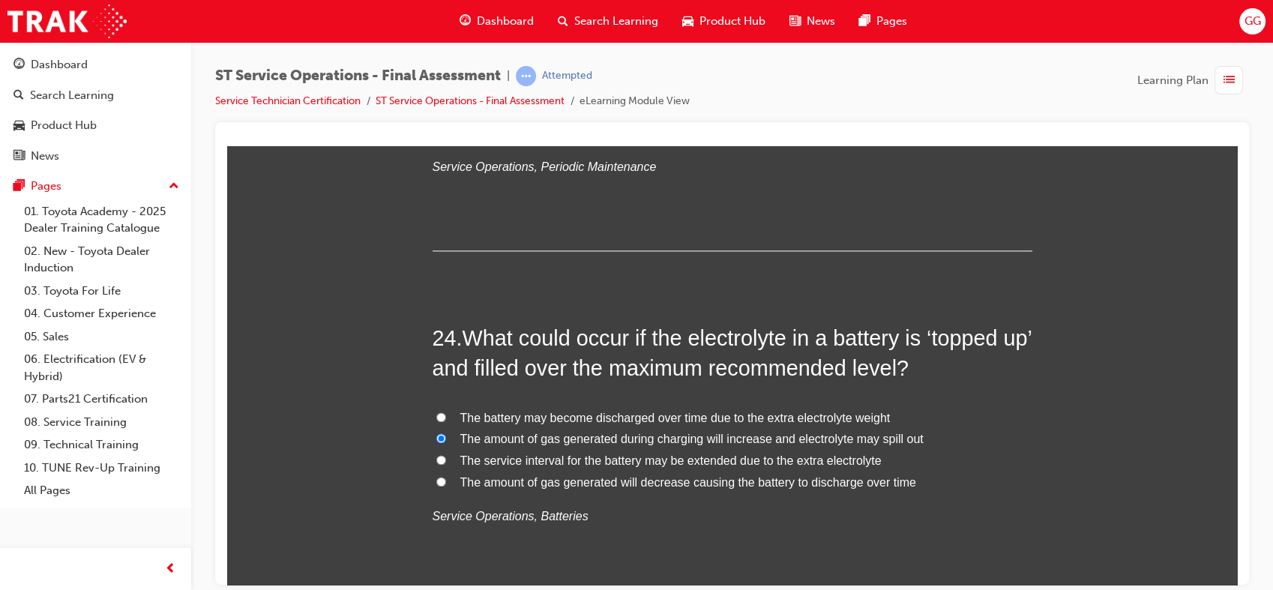
scroll to position [8057, 0]
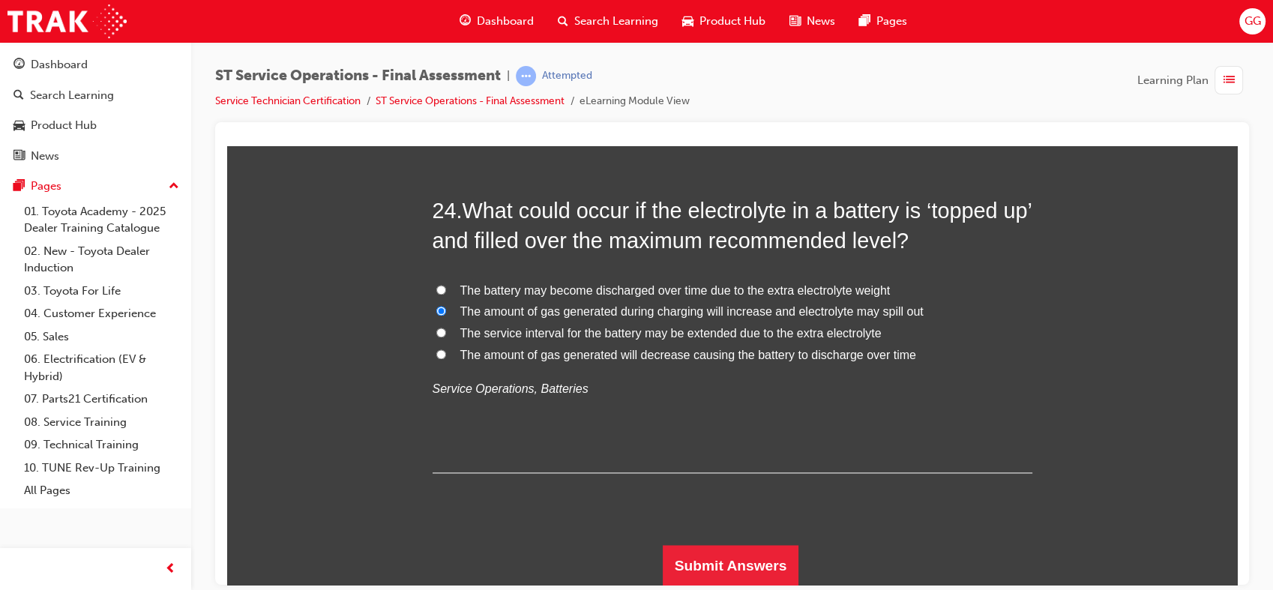
drag, startPoint x: 1225, startPoint y: 237, endPoint x: 1479, endPoint y: 715, distance: 541.7
click at [749, 557] on button "Submit Answers" at bounding box center [731, 565] width 136 height 42
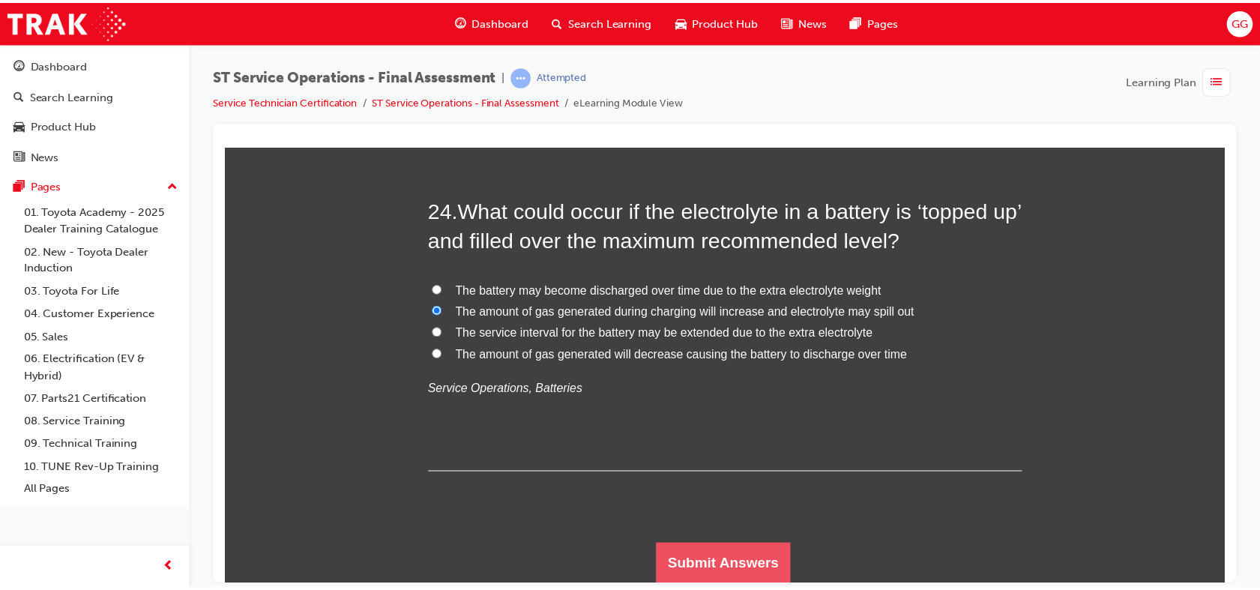
scroll to position [0, 0]
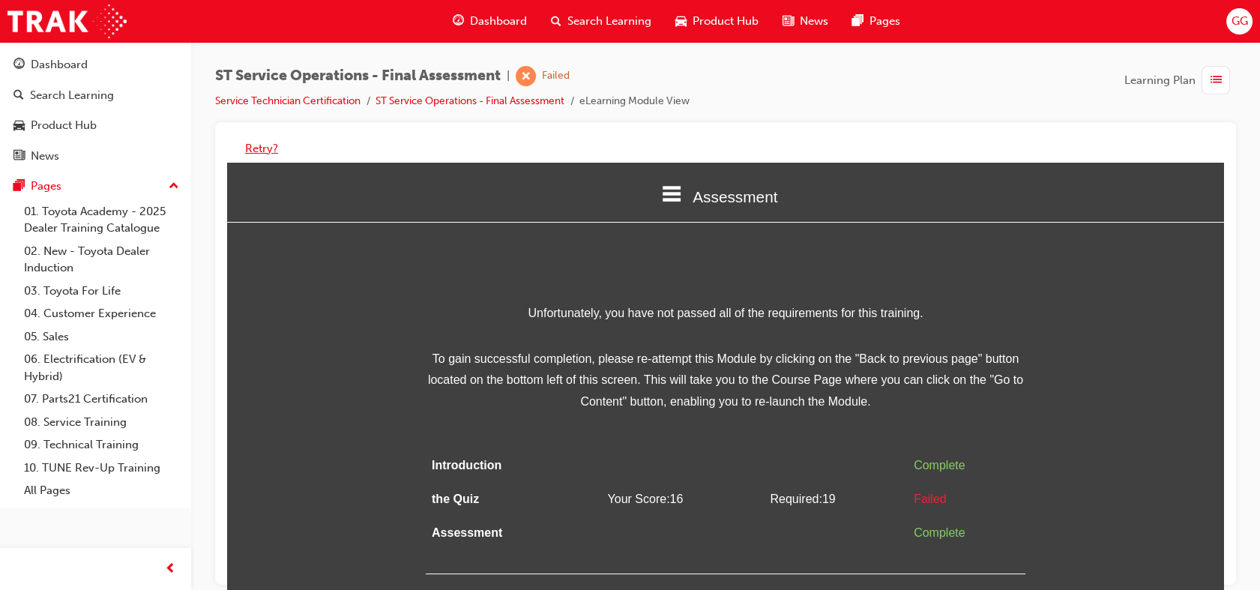
click at [264, 148] on button "Retry?" at bounding box center [261, 148] width 33 height 17
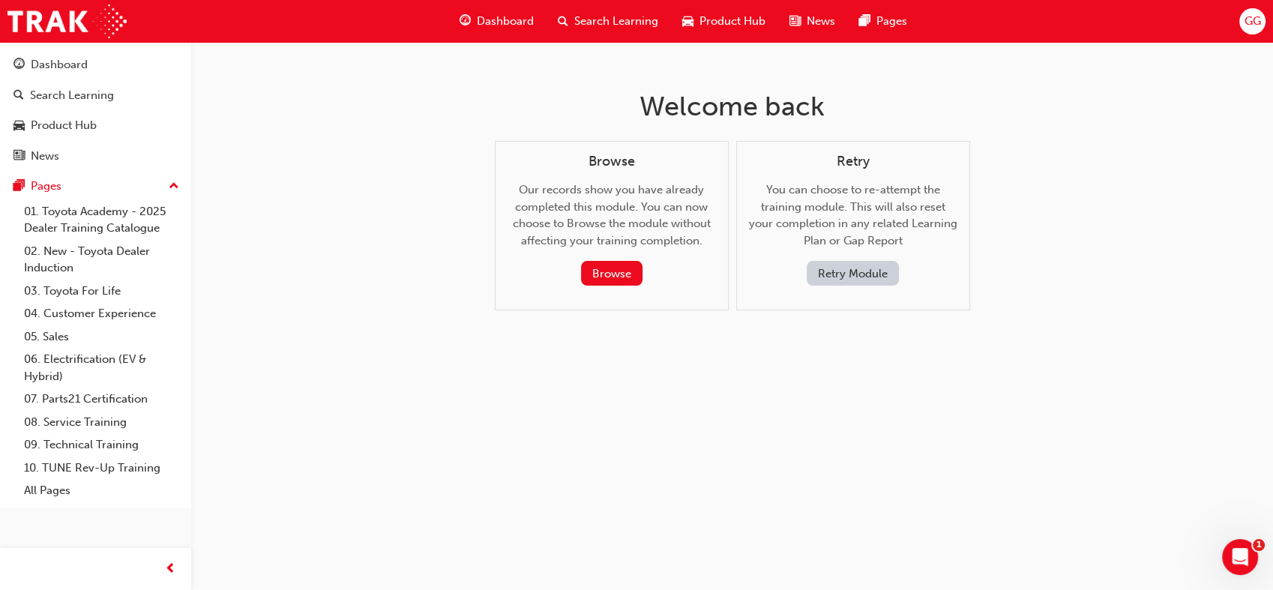
click at [867, 271] on button "Retry Module" at bounding box center [853, 273] width 92 height 25
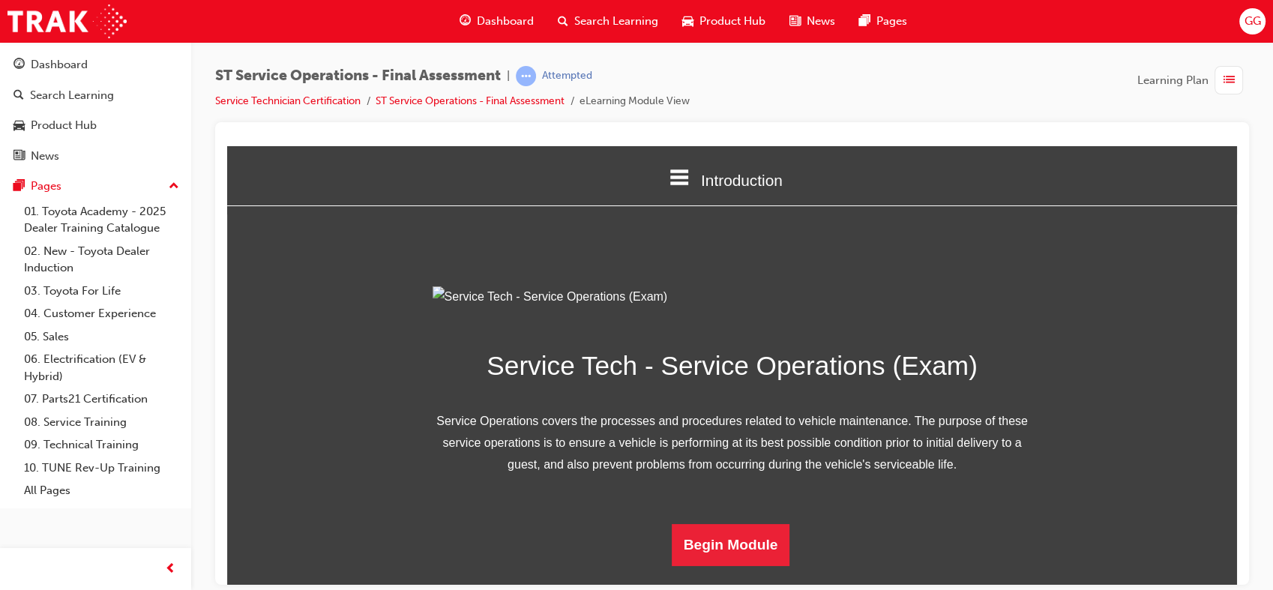
scroll to position [146, 0]
click at [735, 564] on button "Begin Module" at bounding box center [731, 544] width 118 height 42
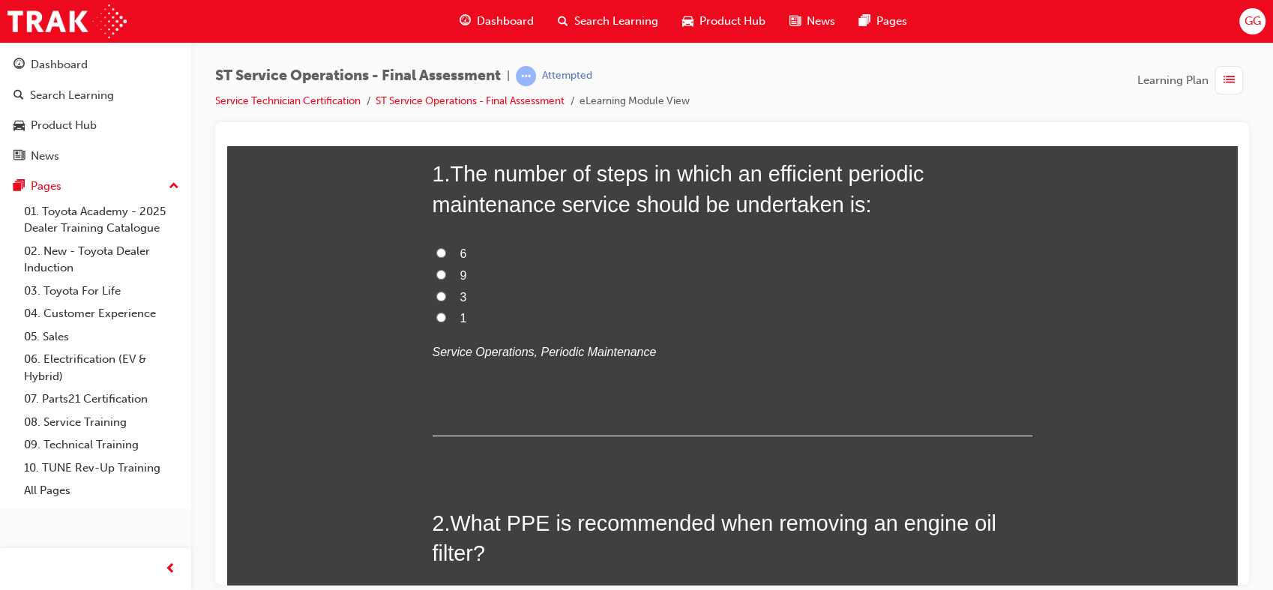
scroll to position [0, 0]
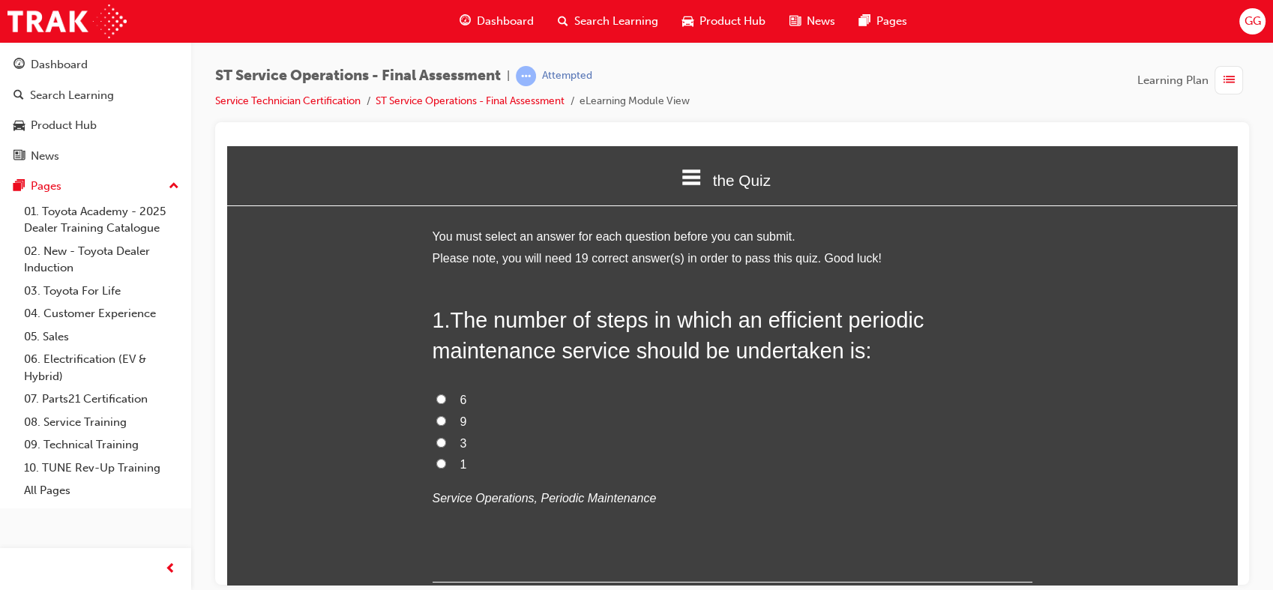
click at [438, 423] on input "9" at bounding box center [441, 420] width 10 height 10
radio input "true"
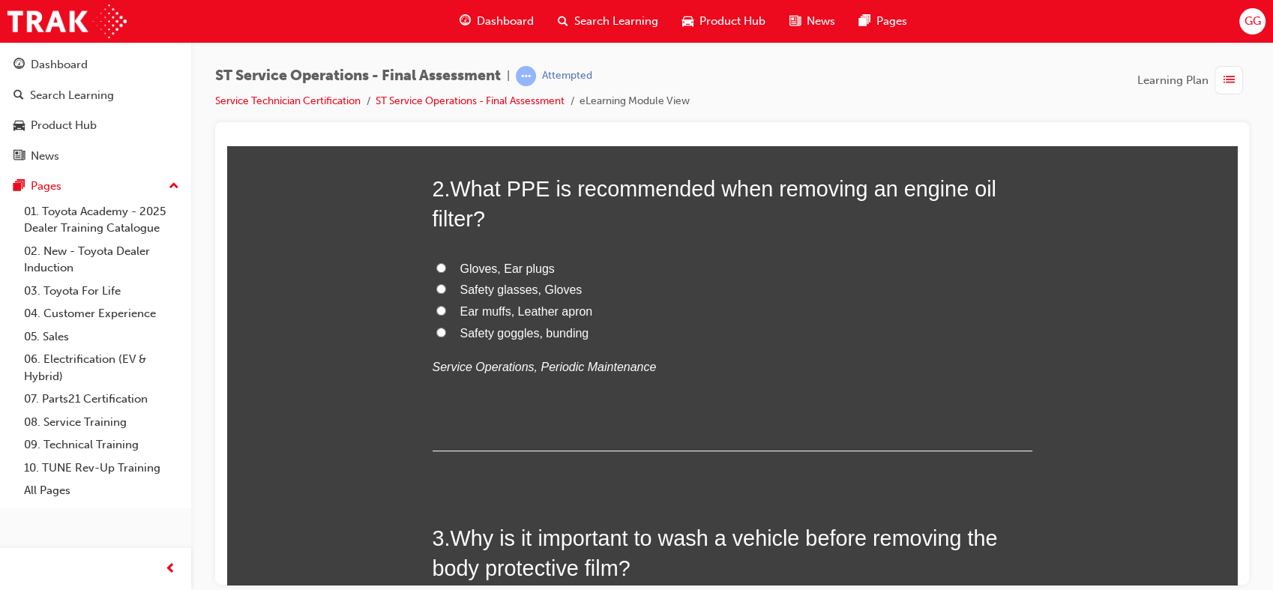
scroll to position [467, 0]
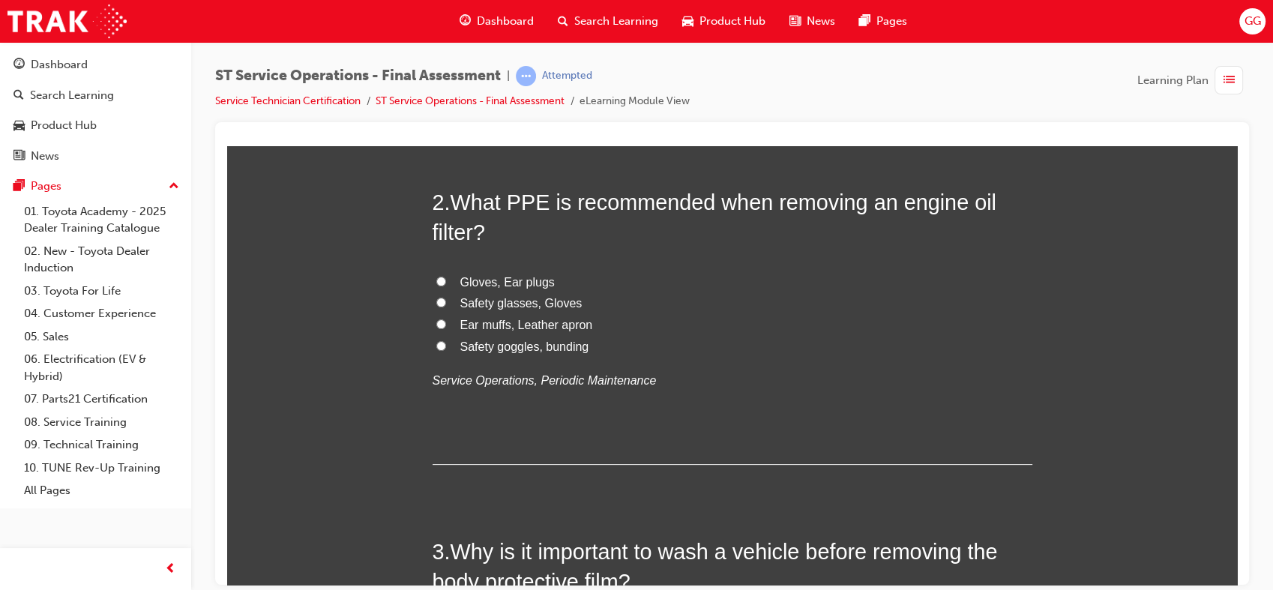
click at [460, 301] on span "Safety glasses, Gloves" at bounding box center [521, 302] width 122 height 13
click at [446, 301] on input "Safety glasses, Gloves" at bounding box center [441, 302] width 10 height 10
radio input "true"
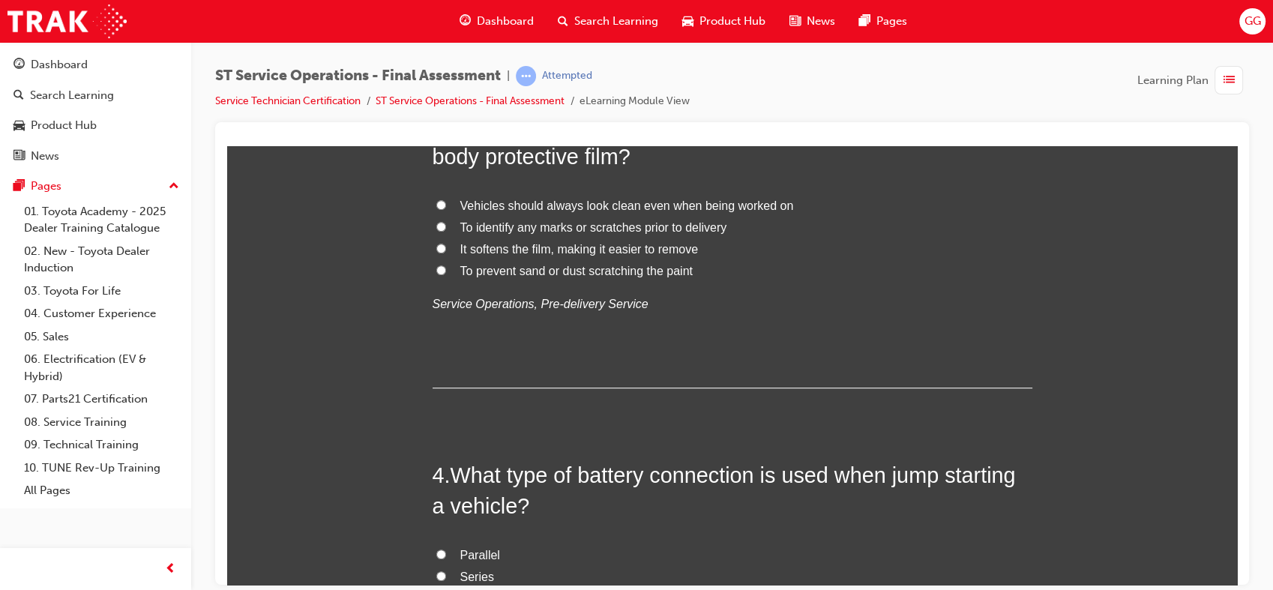
scroll to position [849, 0]
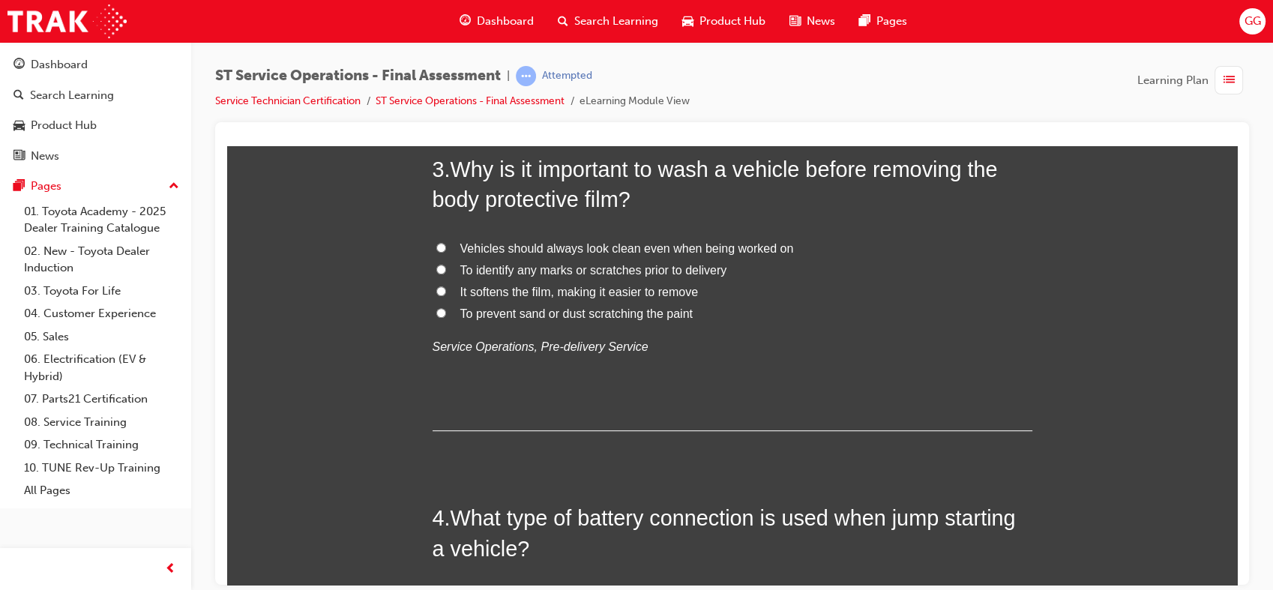
click at [656, 316] on span "To prevent sand or dust scratching the paint" at bounding box center [576, 313] width 232 height 13
click at [446, 316] on input "To prevent sand or dust scratching the paint" at bounding box center [441, 312] width 10 height 10
radio input "true"
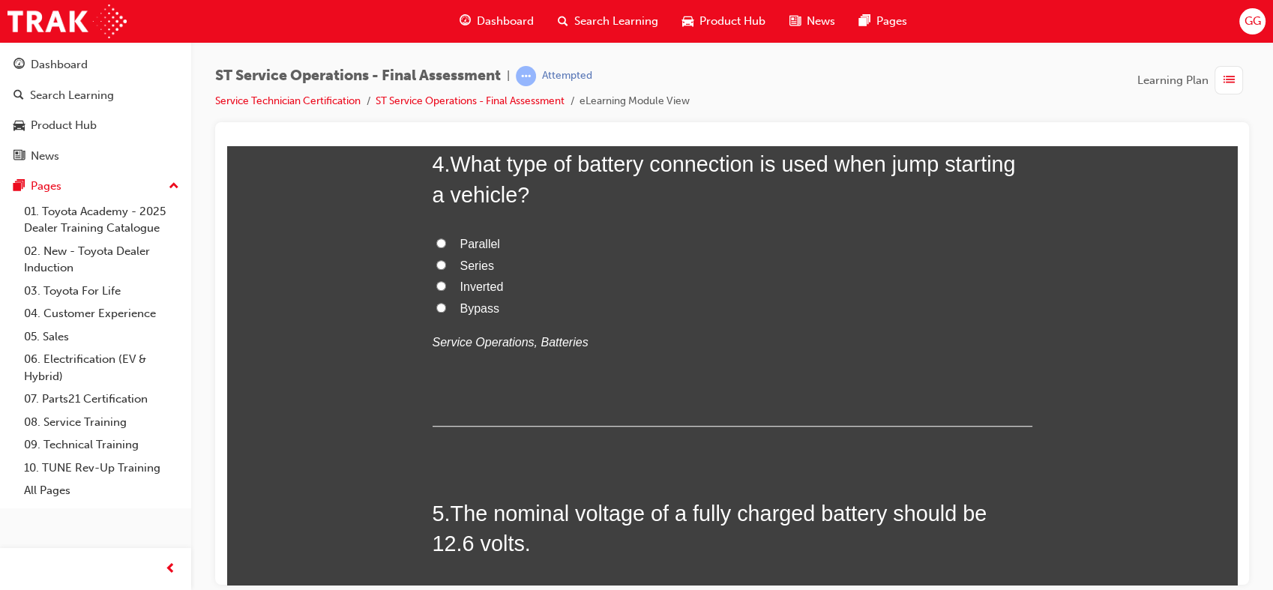
scroll to position [1161, 0]
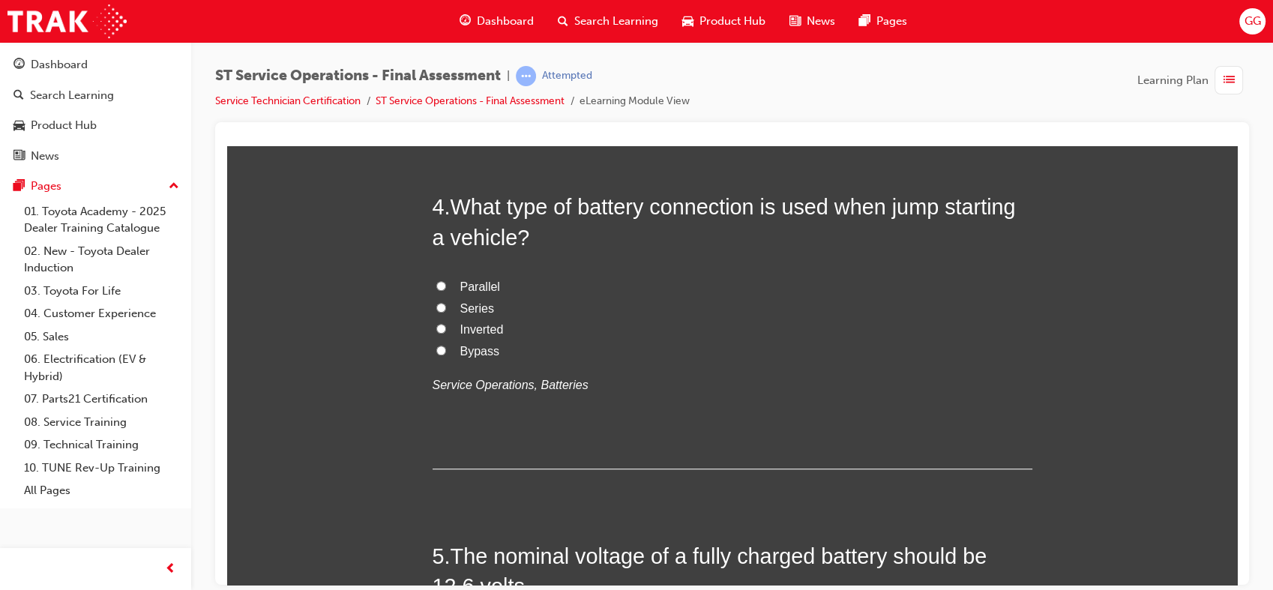
click at [482, 287] on span "Parallel" at bounding box center [480, 286] width 40 height 13
click at [446, 287] on input "Parallel" at bounding box center [441, 285] width 10 height 10
radio input "true"
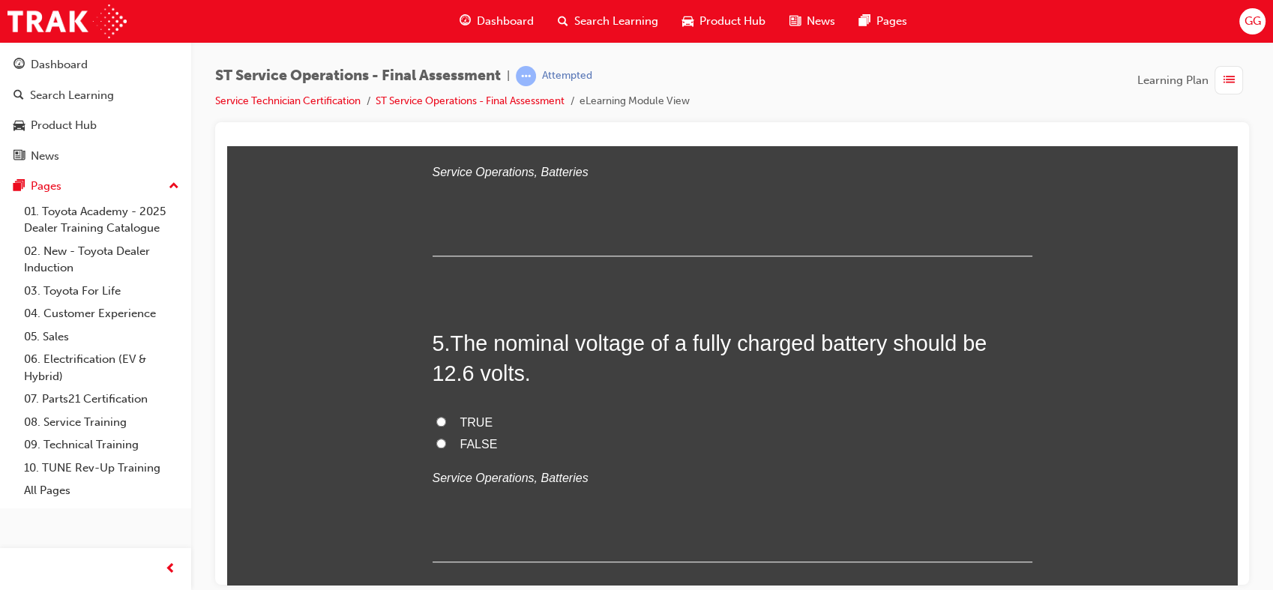
scroll to position [1500, 0]
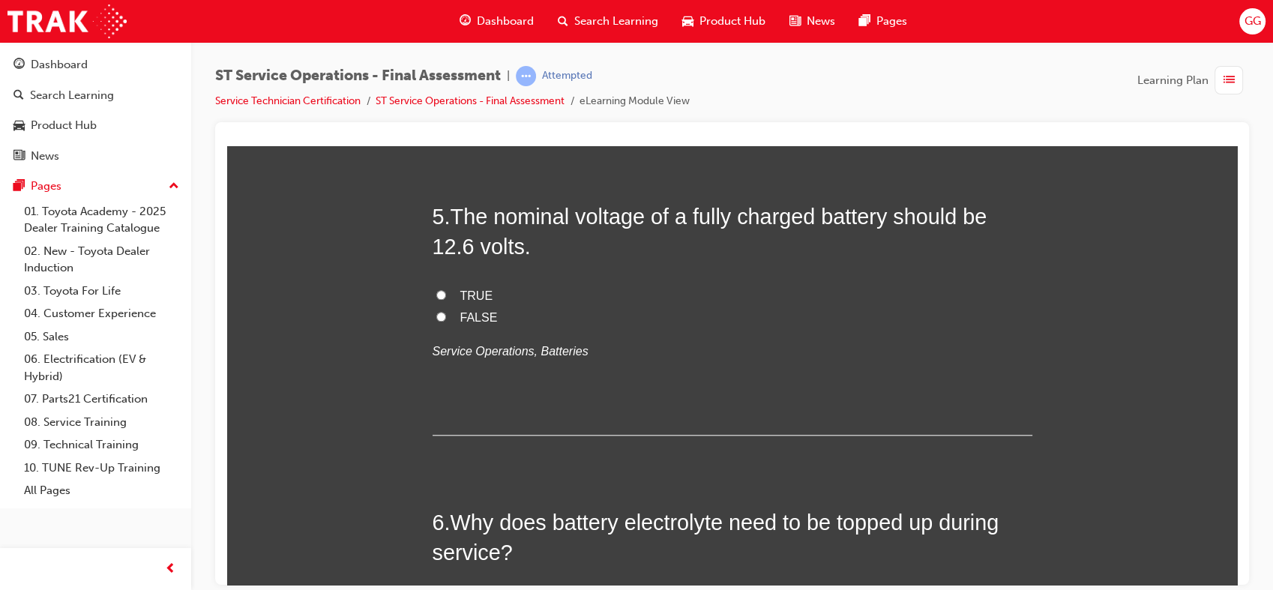
click at [475, 289] on span "TRUE" at bounding box center [476, 295] width 33 height 13
click at [446, 289] on input "TRUE" at bounding box center [441, 294] width 10 height 10
radio input "true"
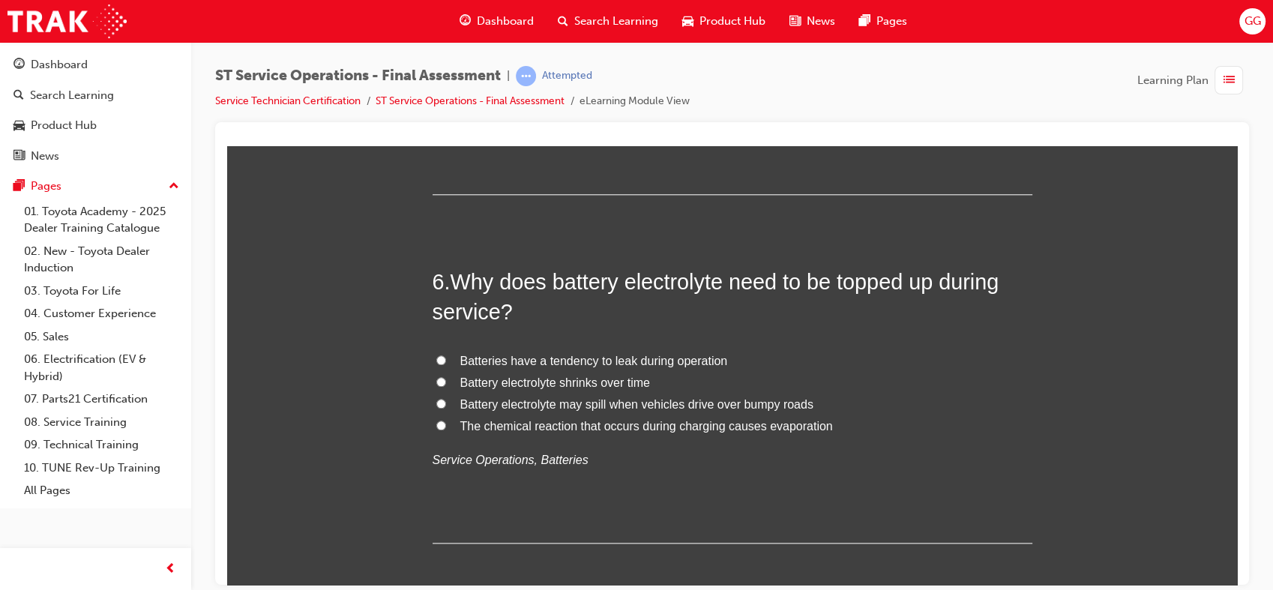
scroll to position [1784, 0]
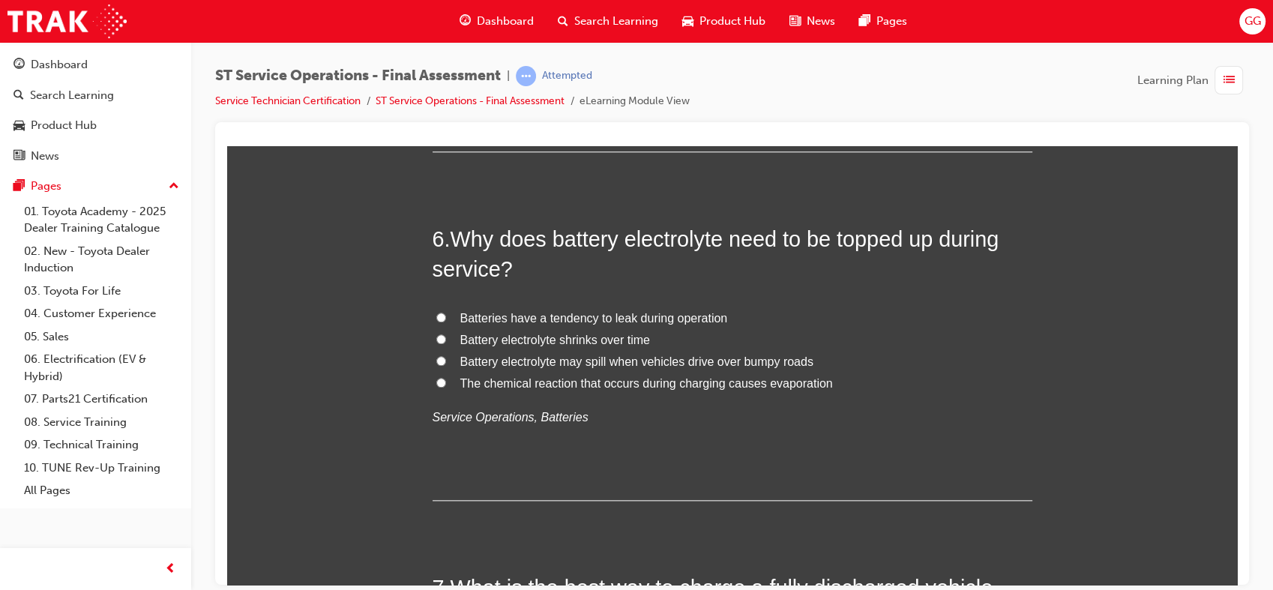
click at [654, 381] on span "The chemical reaction that occurs during charging causes evaporation" at bounding box center [646, 382] width 373 height 13
click at [446, 381] on input "The chemical reaction that occurs during charging causes evaporation" at bounding box center [441, 382] width 10 height 10
radio input "true"
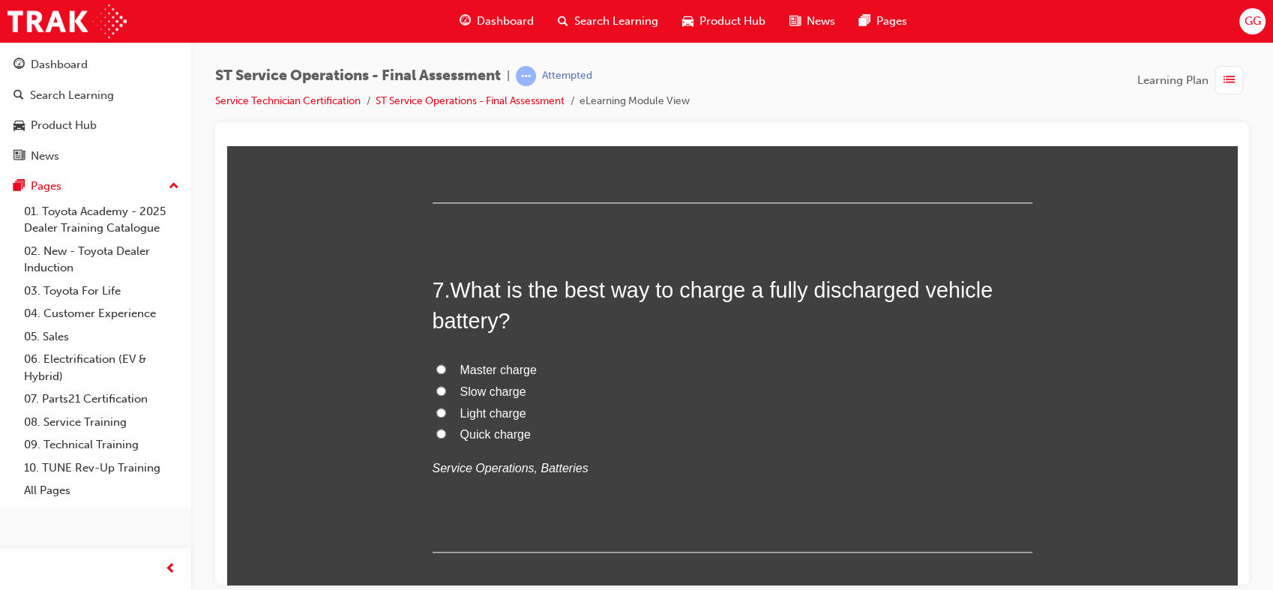
scroll to position [2123, 0]
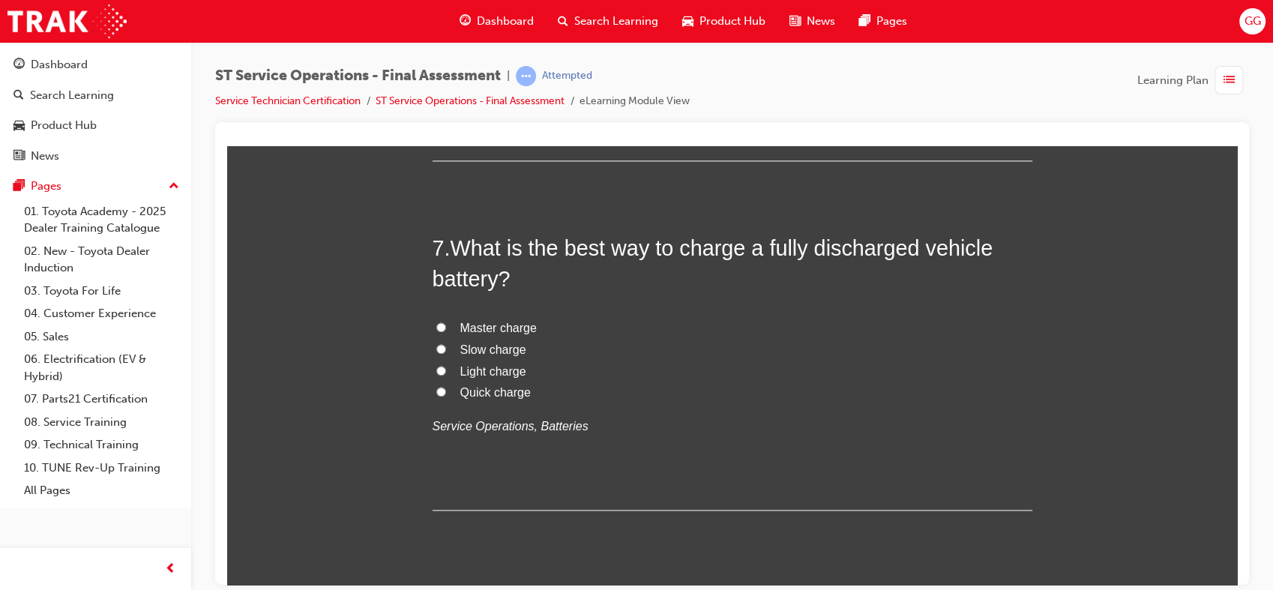
click at [491, 343] on span "Slow charge" at bounding box center [493, 349] width 66 height 13
click at [446, 343] on input "Slow charge" at bounding box center [441, 348] width 10 height 10
radio input "true"
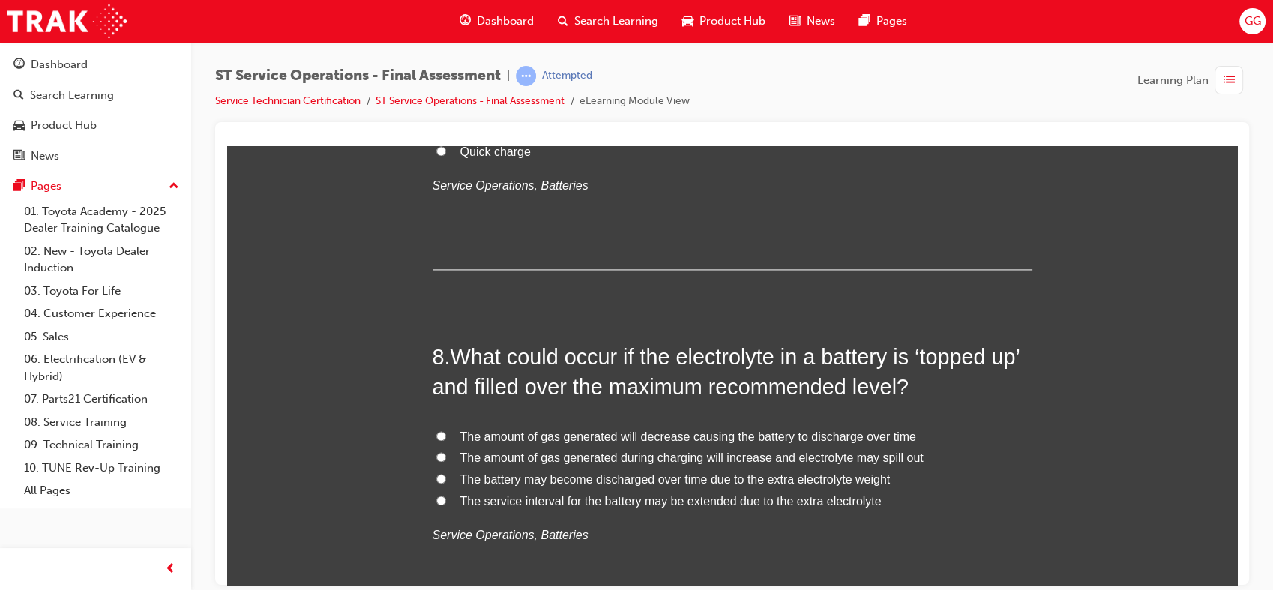
scroll to position [2393, 0]
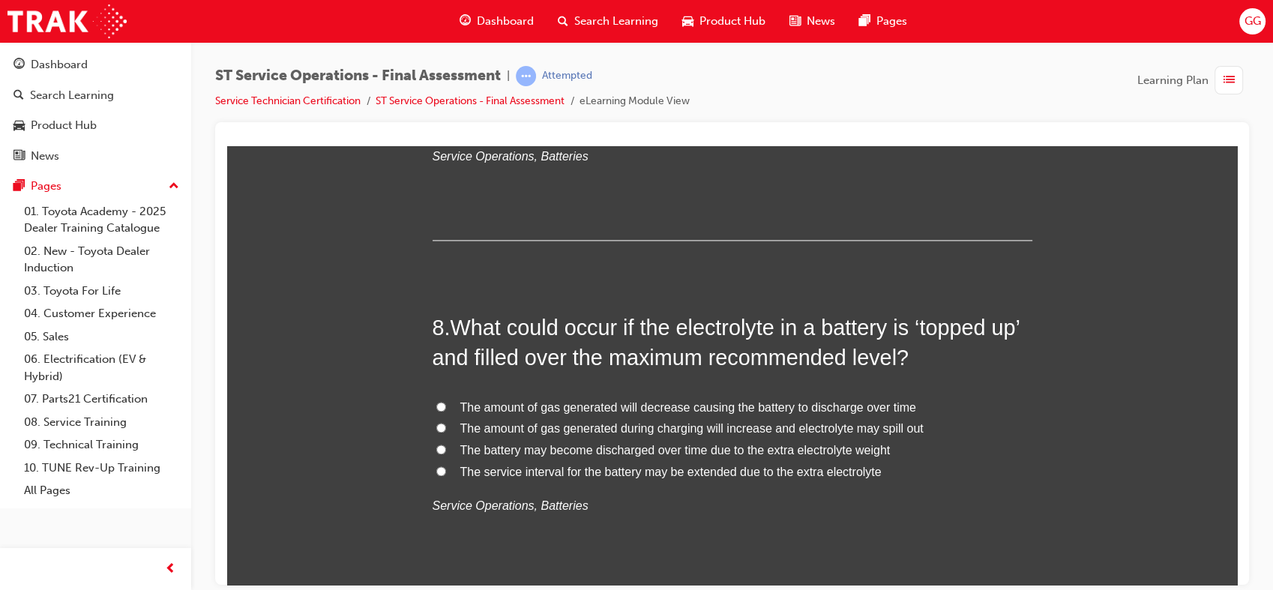
drag, startPoint x: 1229, startPoint y: 279, endPoint x: 1464, endPoint y: 437, distance: 283.6
click at [842, 423] on span "The amount of gas generated during charging will increase and electrolyte may s…" at bounding box center [691, 427] width 463 height 13
click at [446, 423] on input "The amount of gas generated during charging will increase and electrolyte may s…" at bounding box center [441, 427] width 10 height 10
radio input "true"
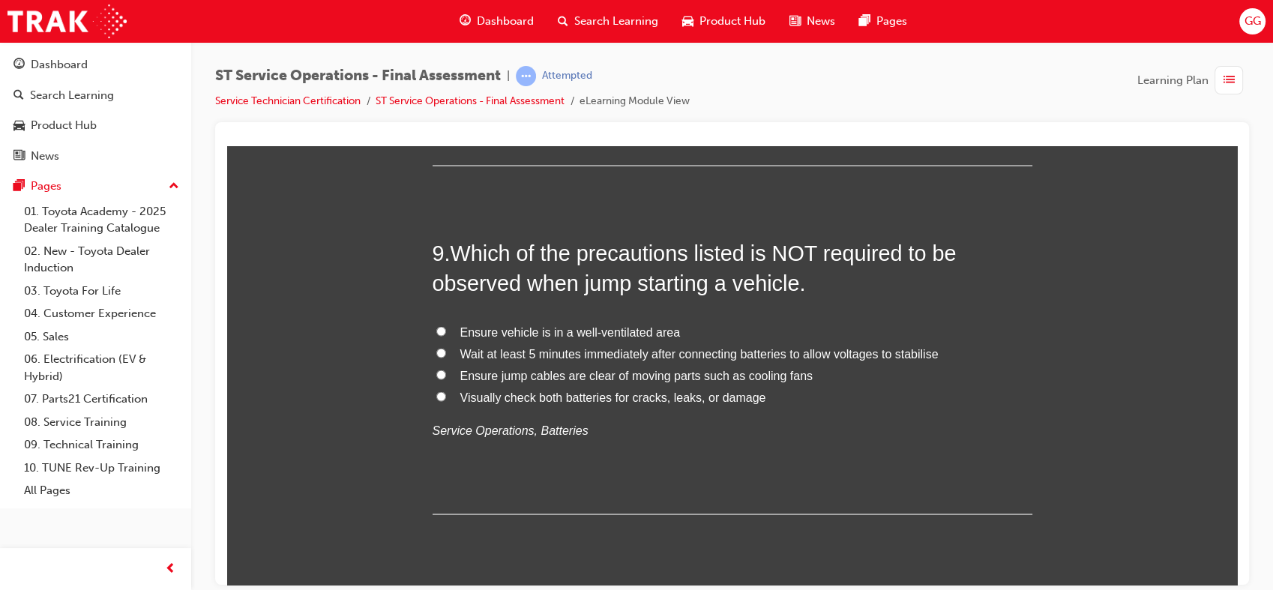
scroll to position [2803, 0]
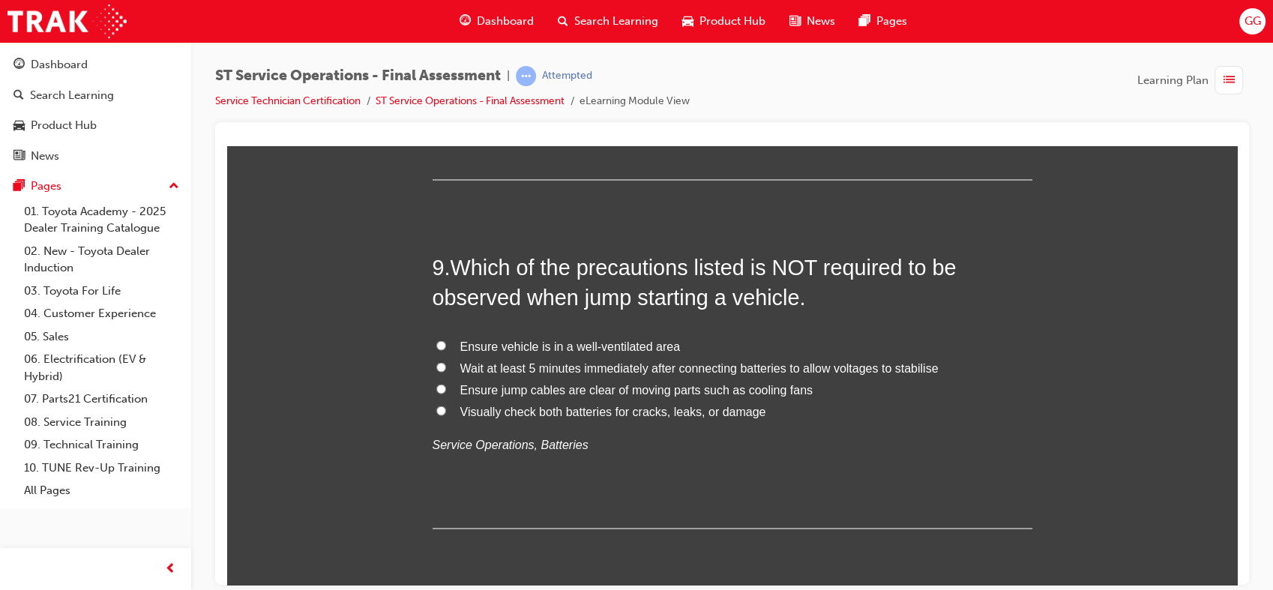
click at [642, 345] on span "Ensure vehicle is in a well-ventilated area" at bounding box center [570, 345] width 220 height 13
click at [446, 345] on input "Ensure vehicle is in a well-ventilated area" at bounding box center [441, 345] width 10 height 10
radio input "true"
click at [810, 362] on span "Wait at least 5 minutes immediately after connecting batteries to allow voltage…" at bounding box center [699, 367] width 478 height 13
click at [446, 362] on input "Wait at least 5 minutes immediately after connecting batteries to allow voltage…" at bounding box center [441, 366] width 10 height 10
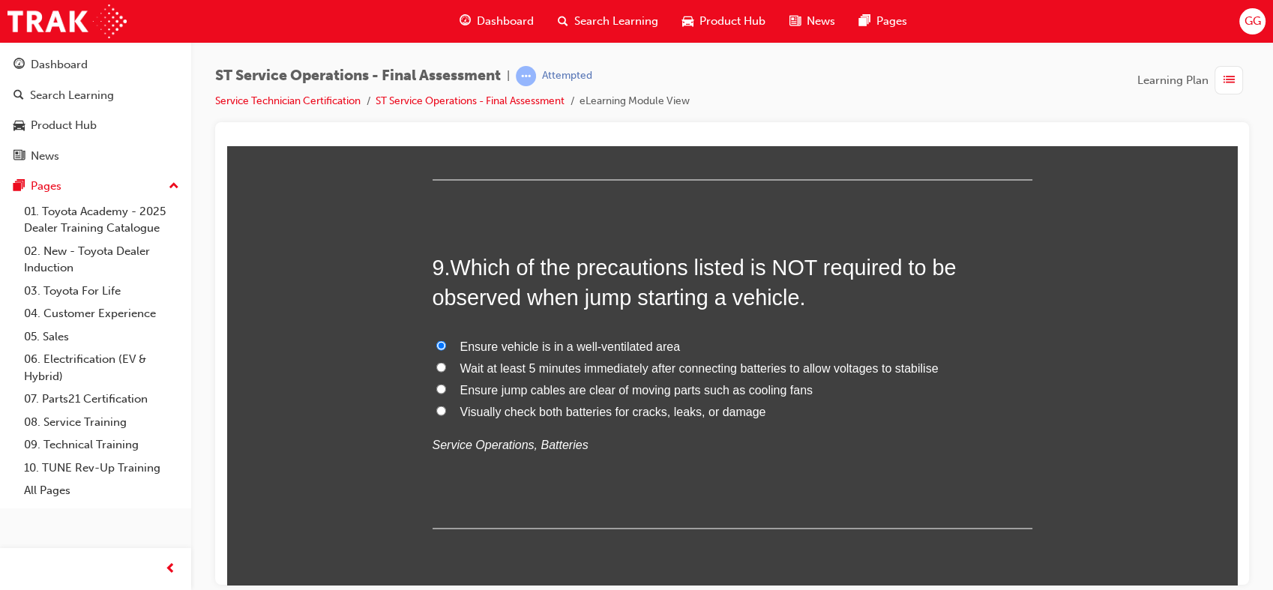
radio input "true"
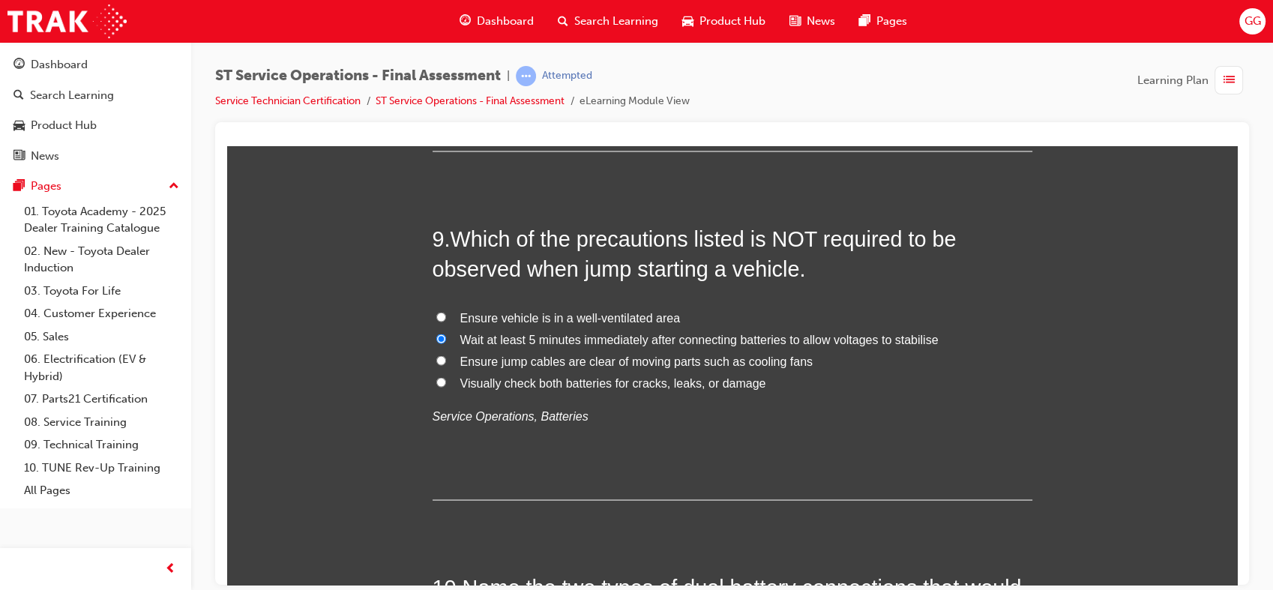
scroll to position [2916, 0]
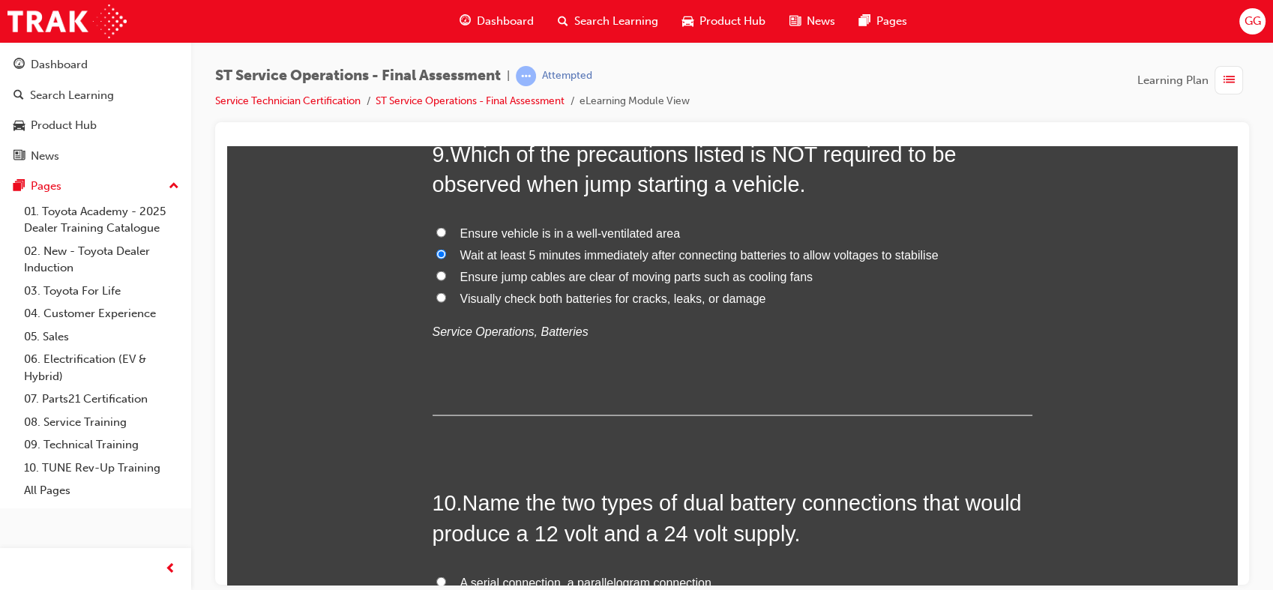
click at [654, 233] on span "Ensure vehicle is in a well-ventilated area" at bounding box center [570, 232] width 220 height 13
click at [446, 233] on input "Ensure vehicle is in a well-ventilated area" at bounding box center [441, 231] width 10 height 10
radio input "true"
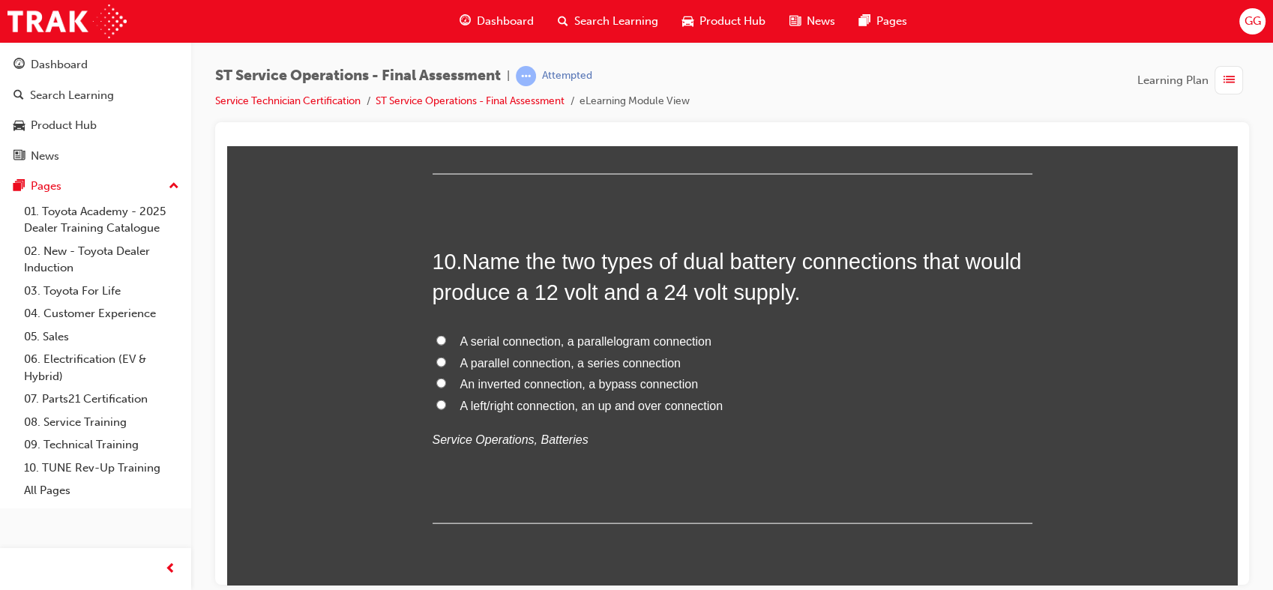
scroll to position [3143, 0]
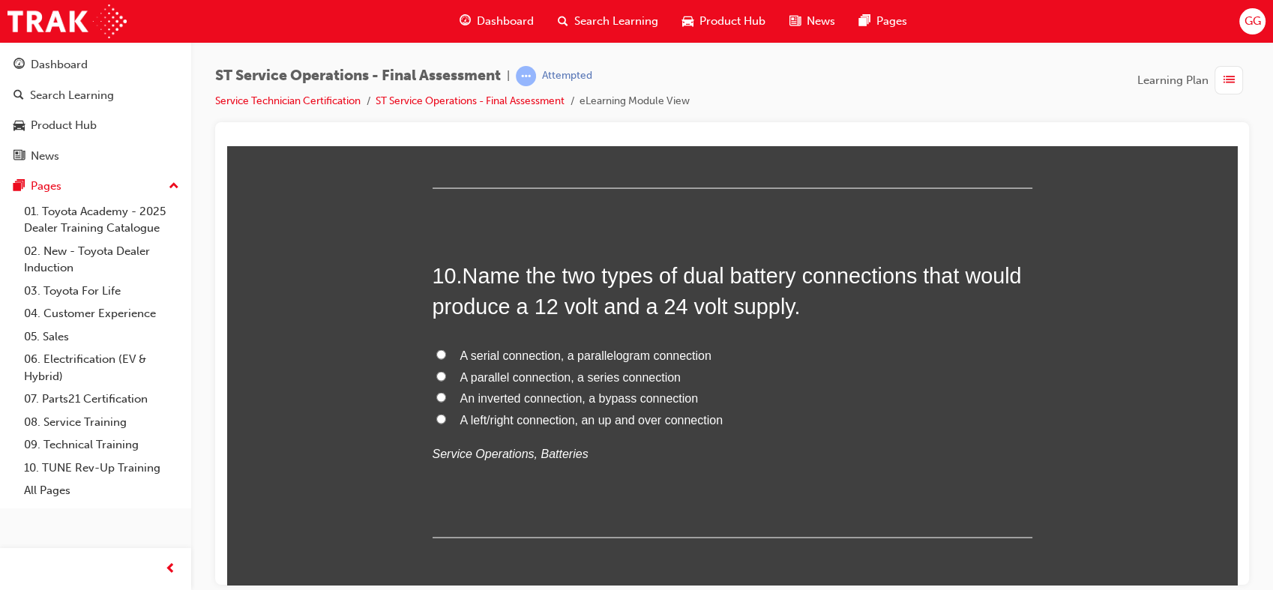
drag, startPoint x: 1231, startPoint y: 307, endPoint x: 1463, endPoint y: 463, distance: 279.9
click at [539, 379] on span "A parallel connection, a series connection" at bounding box center [570, 376] width 220 height 13
click at [446, 379] on input "A parallel connection, a series connection" at bounding box center [441, 376] width 10 height 10
radio input "true"
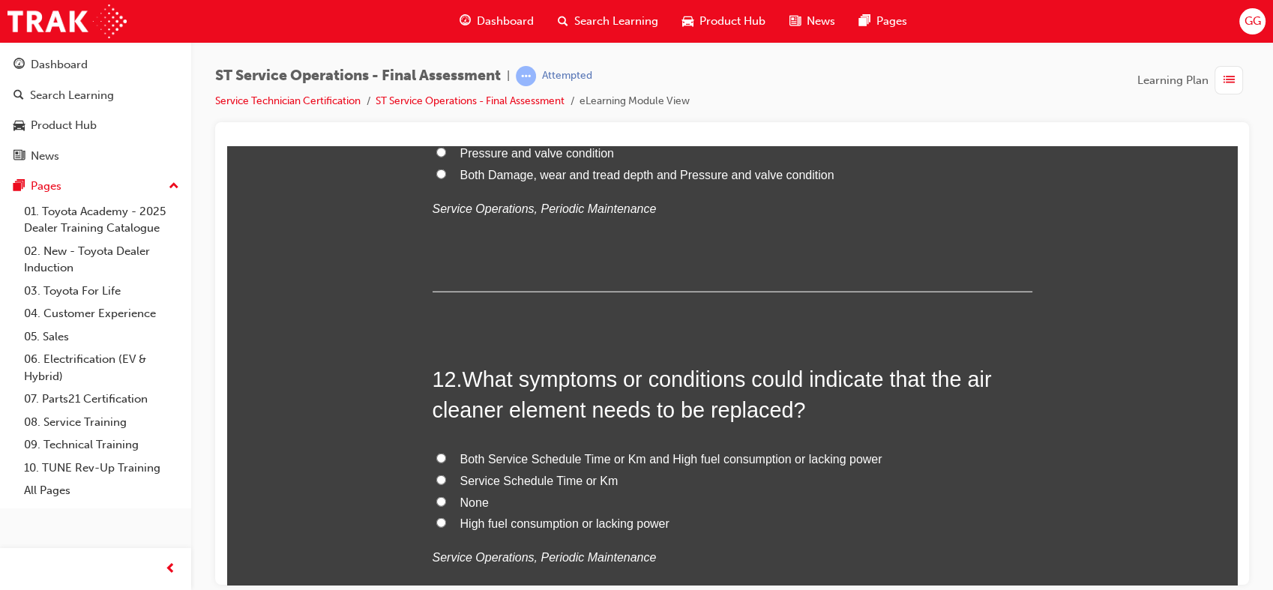
scroll to position [3809, 0]
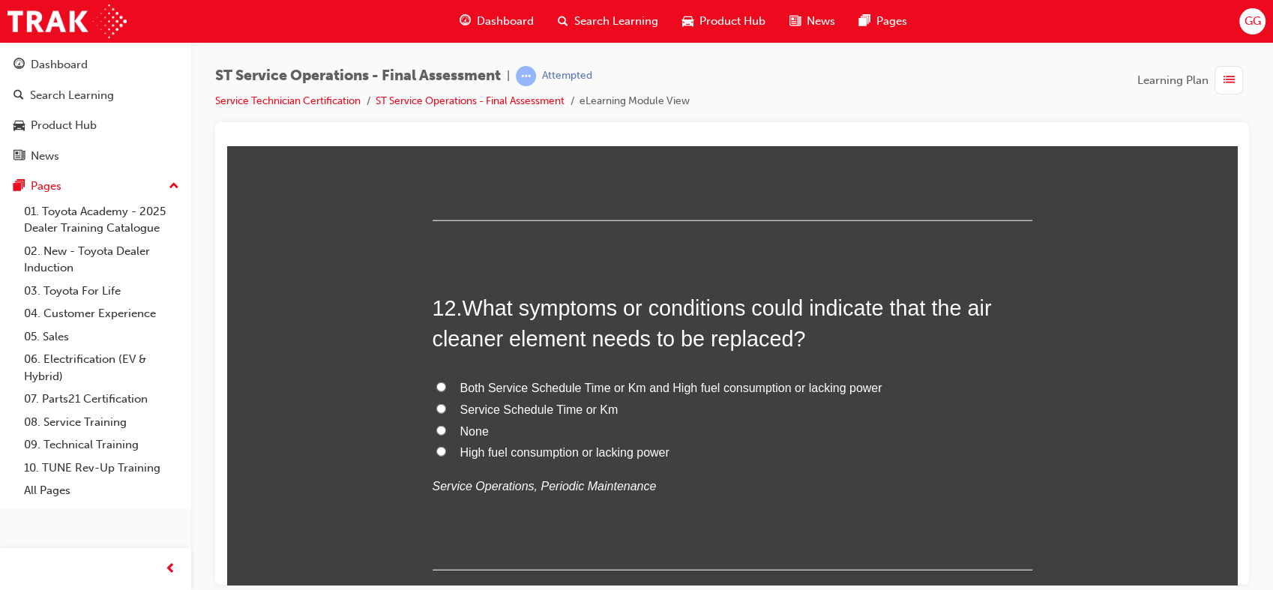
click at [697, 388] on span "Both Service Schedule Time or Km and High fuel consumption or lacking power" at bounding box center [671, 387] width 422 height 13
click at [446, 388] on input "Both Service Schedule Time or Km and High fuel consumption or lacking power" at bounding box center [441, 387] width 10 height 10
radio input "true"
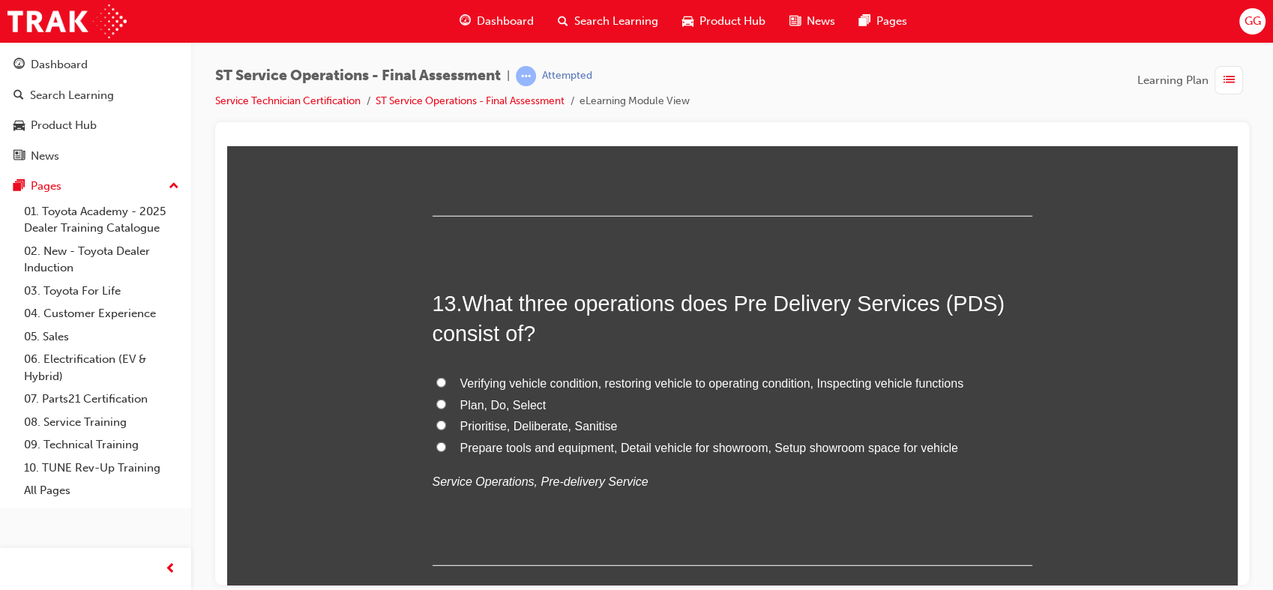
scroll to position [4191, 0]
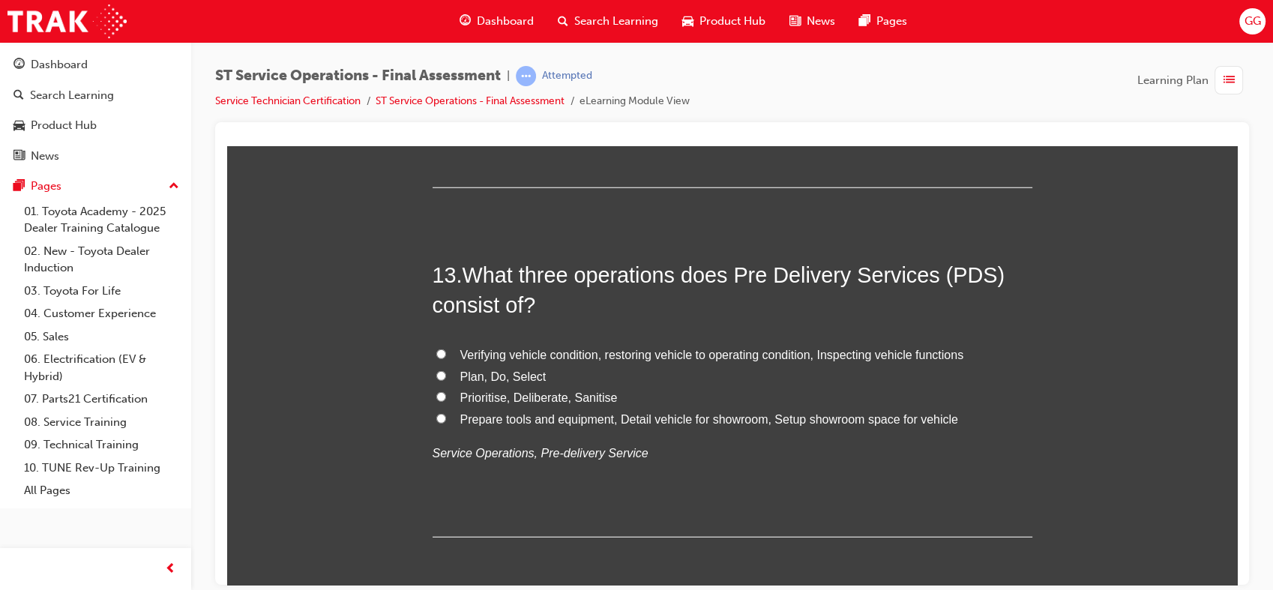
click at [739, 355] on span "Verifying vehicle condition, restoring vehicle to operating condition, Inspecti…" at bounding box center [712, 354] width 504 height 13
click at [446, 355] on input "Verifying vehicle condition, restoring vehicle to operating condition, Inspecti…" at bounding box center [441, 354] width 10 height 10
radio input "true"
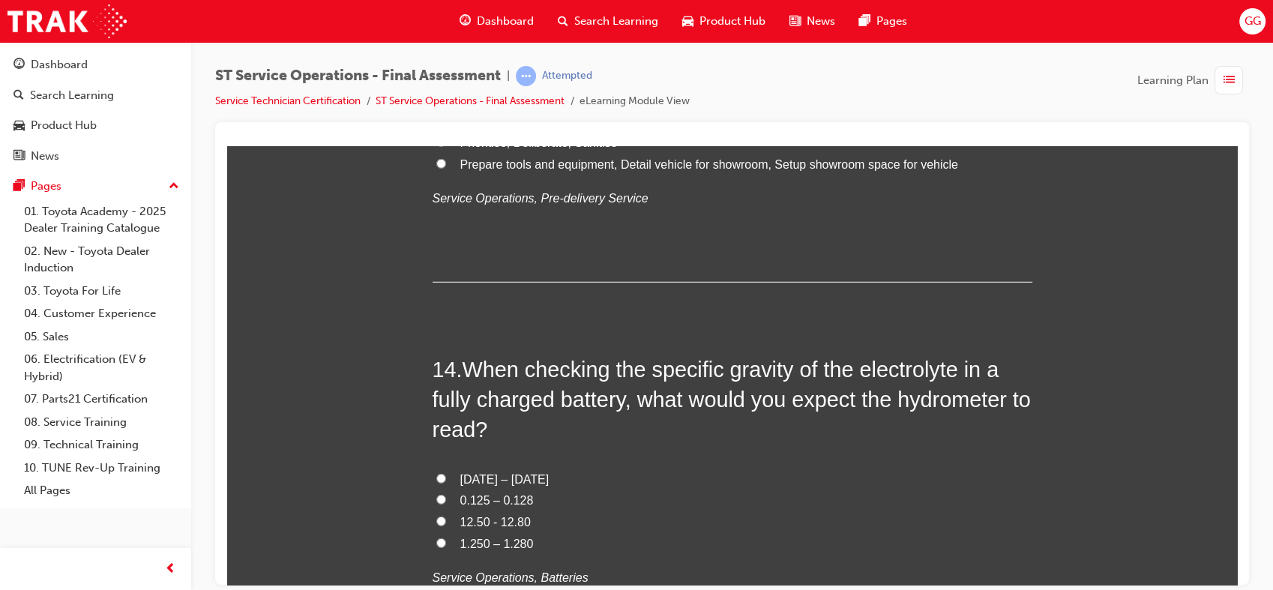
scroll to position [4516, 0]
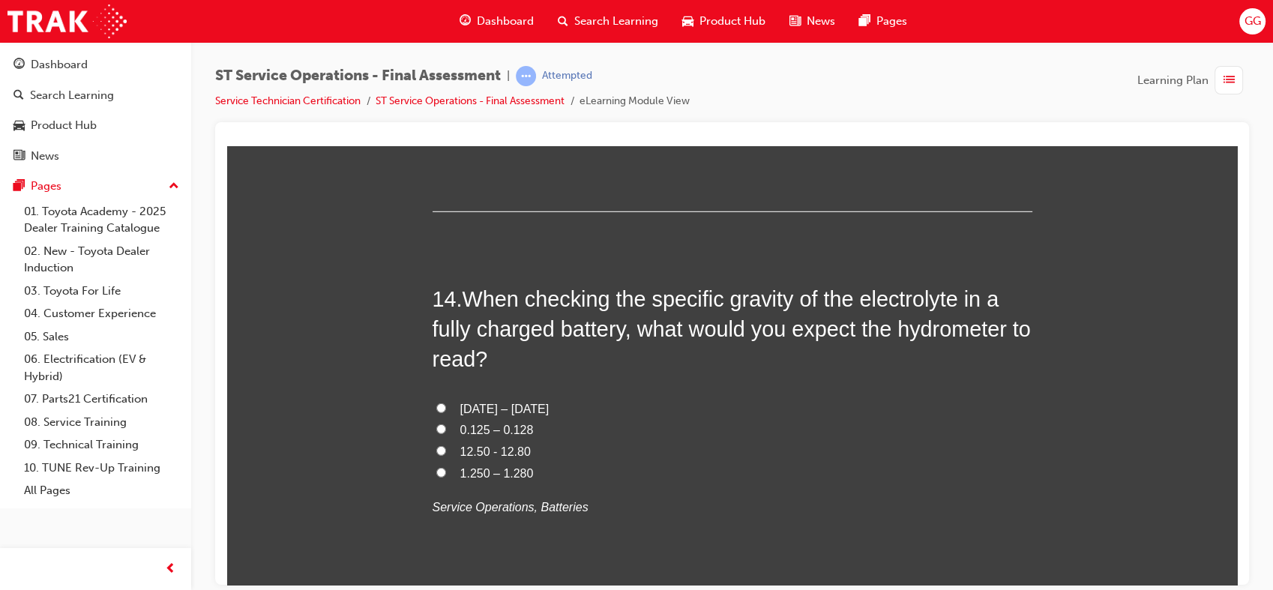
click at [517, 472] on span "1.250 – 1.280" at bounding box center [496, 472] width 73 height 13
click at [446, 472] on input "1.250 – 1.280" at bounding box center [441, 472] width 10 height 10
radio input "true"
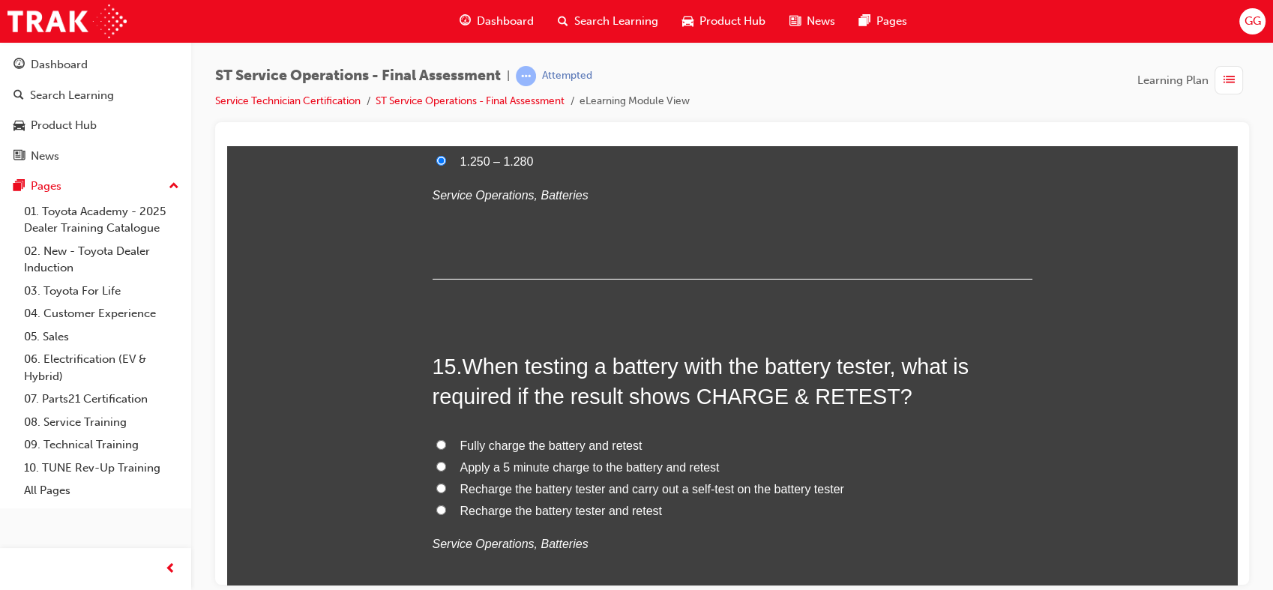
scroll to position [4884, 0]
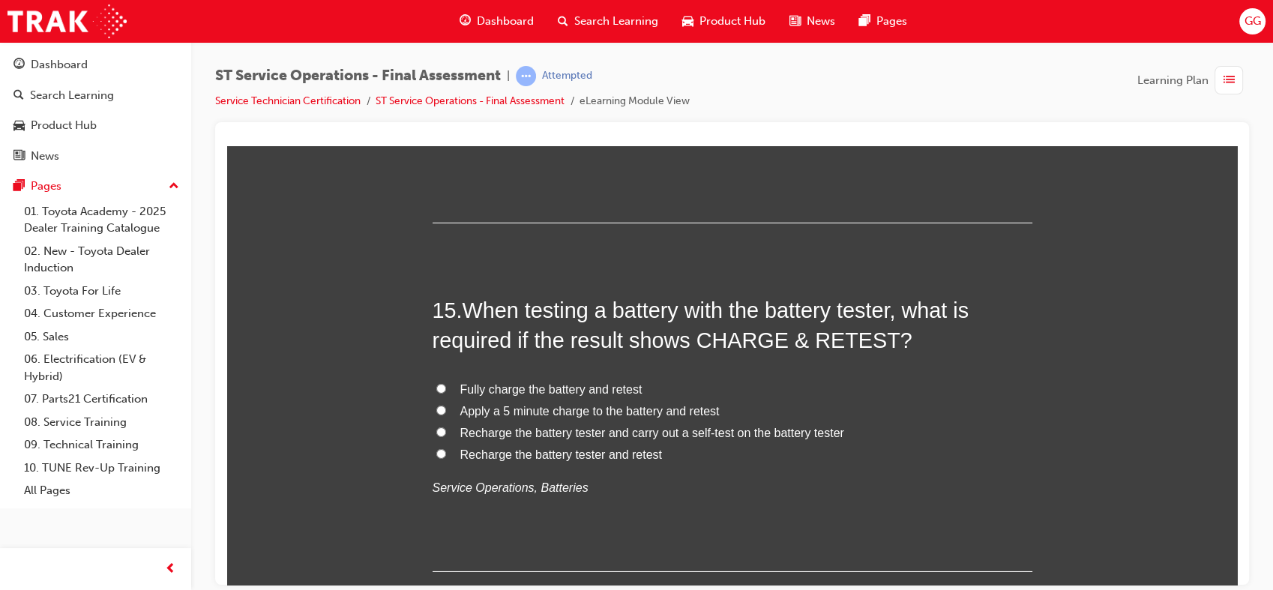
click at [592, 384] on span "Fully charge the battery and retest" at bounding box center [551, 388] width 182 height 13
click at [446, 384] on input "Fully charge the battery and retest" at bounding box center [441, 388] width 10 height 10
radio input "true"
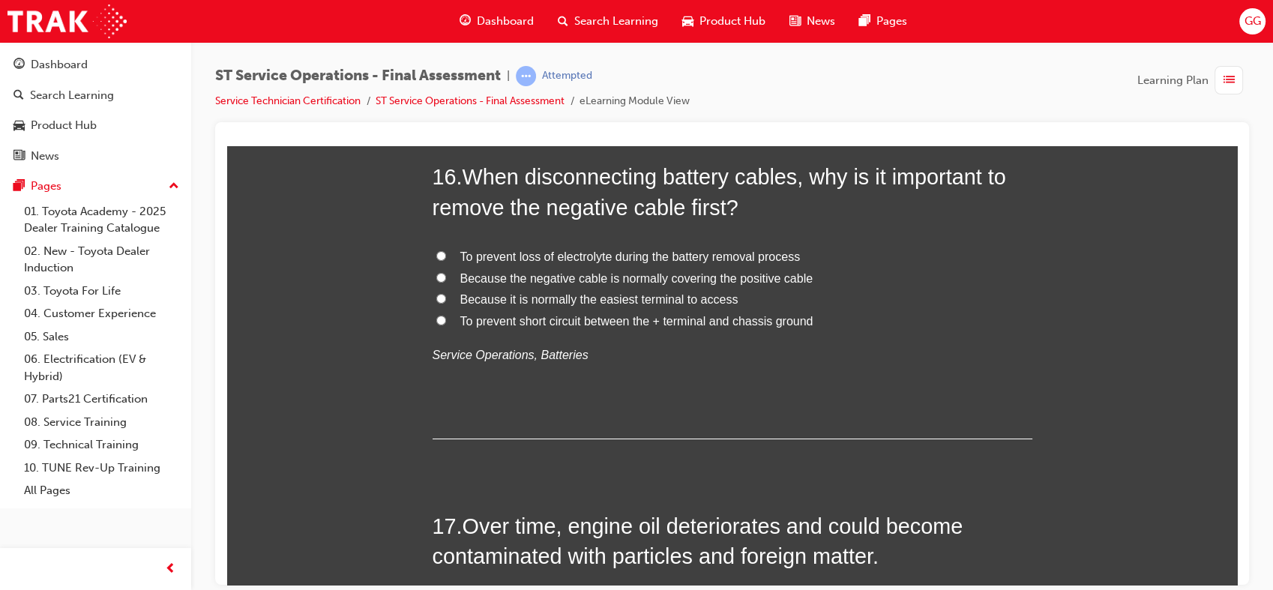
scroll to position [5338, 0]
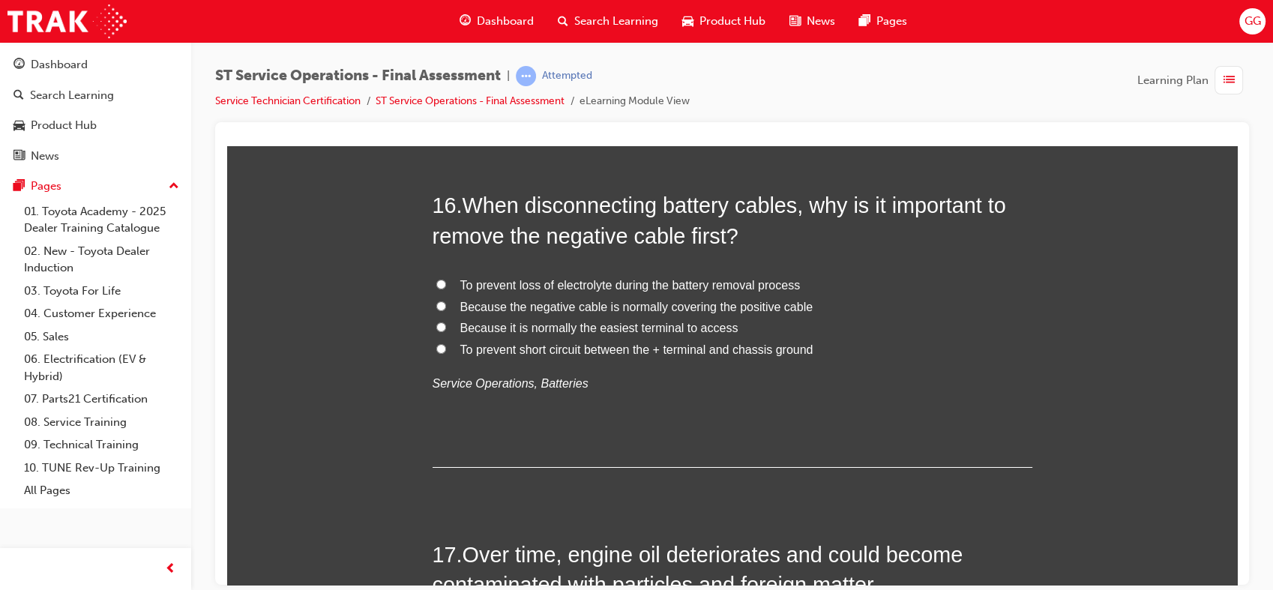
click at [675, 352] on span "To prevent short circuit between the + terminal and chassis ground" at bounding box center [636, 349] width 353 height 13
click at [446, 352] on input "To prevent short circuit between the + terminal and chassis ground" at bounding box center [441, 348] width 10 height 10
radio input "true"
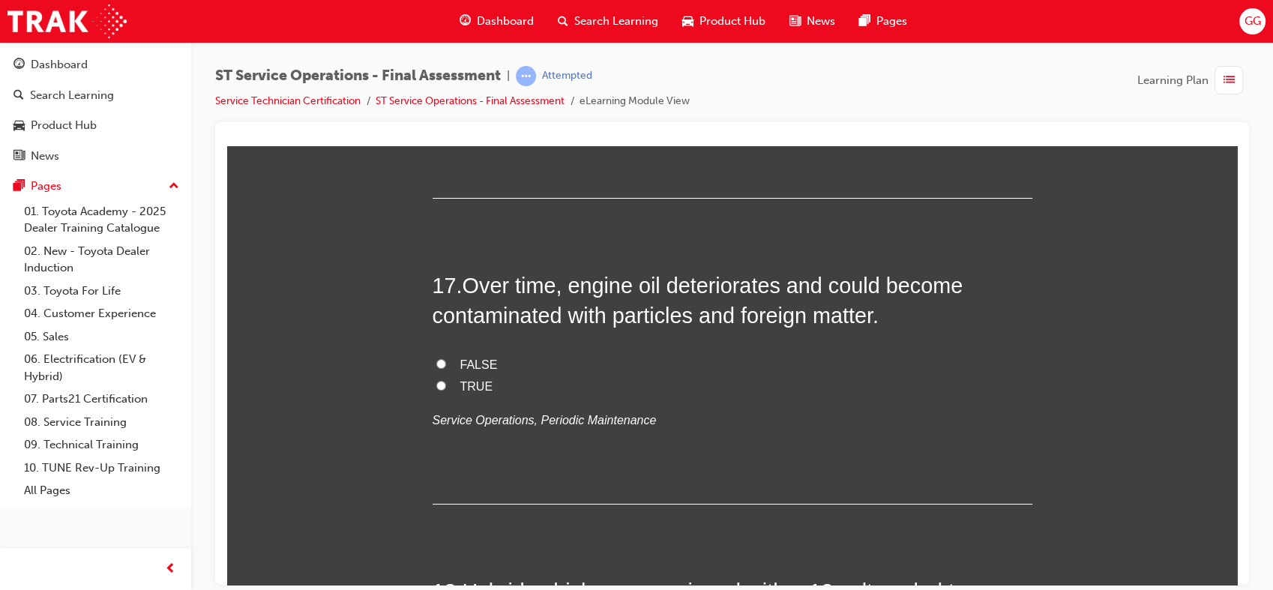
scroll to position [5621, 0]
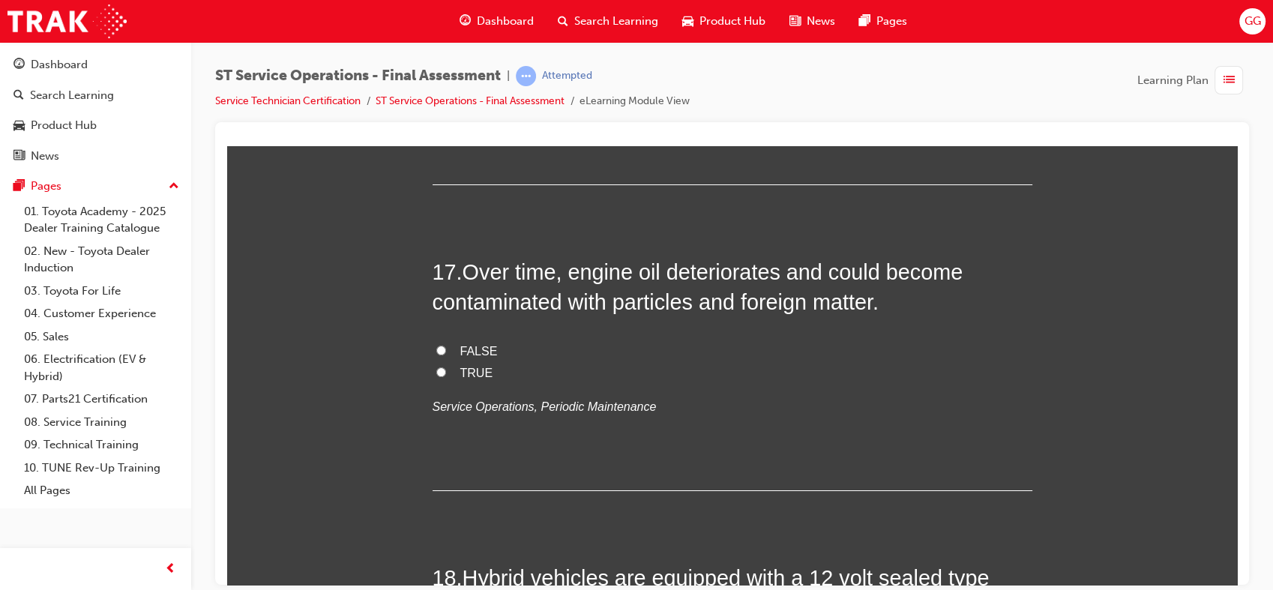
click at [478, 375] on span "TRUE" at bounding box center [476, 372] width 33 height 13
click at [446, 375] on input "TRUE" at bounding box center [441, 372] width 10 height 10
radio input "true"
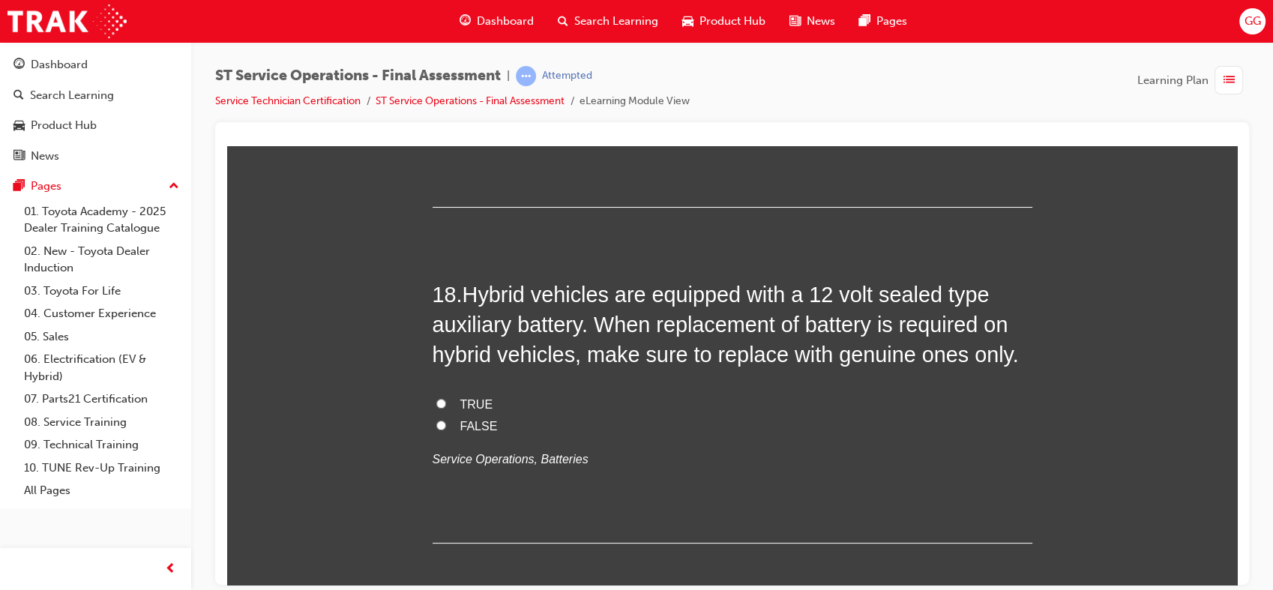
scroll to position [5961, 0]
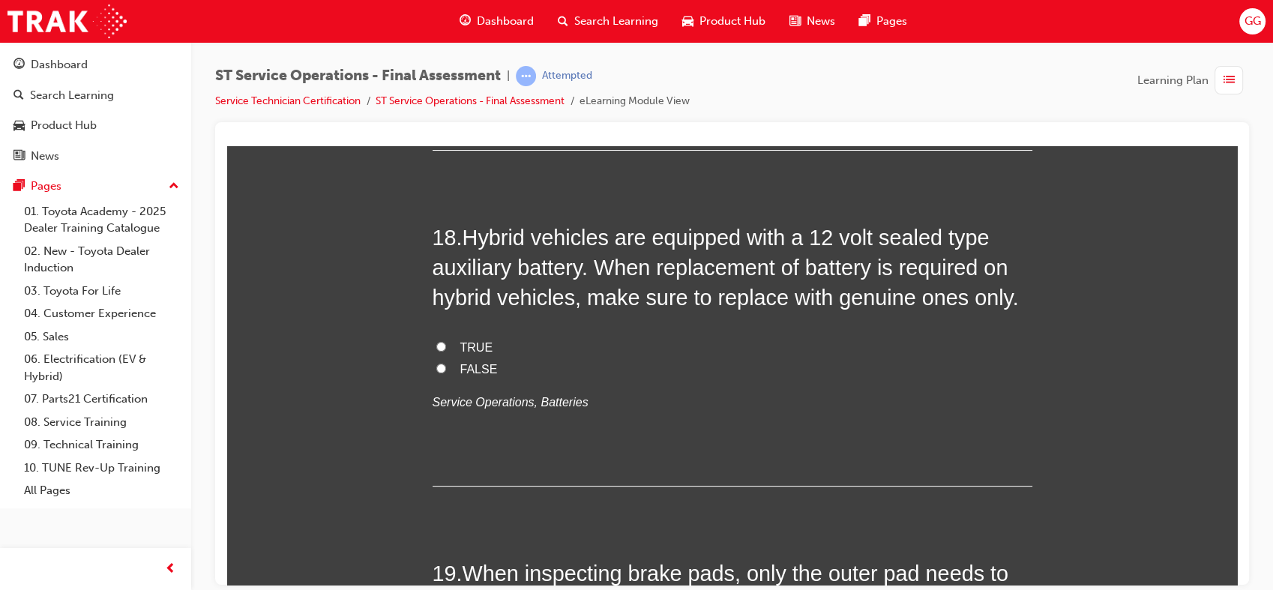
click at [469, 345] on span "TRUE" at bounding box center [476, 346] width 33 height 13
click at [446, 345] on input "TRUE" at bounding box center [441, 346] width 10 height 10
radio input "true"
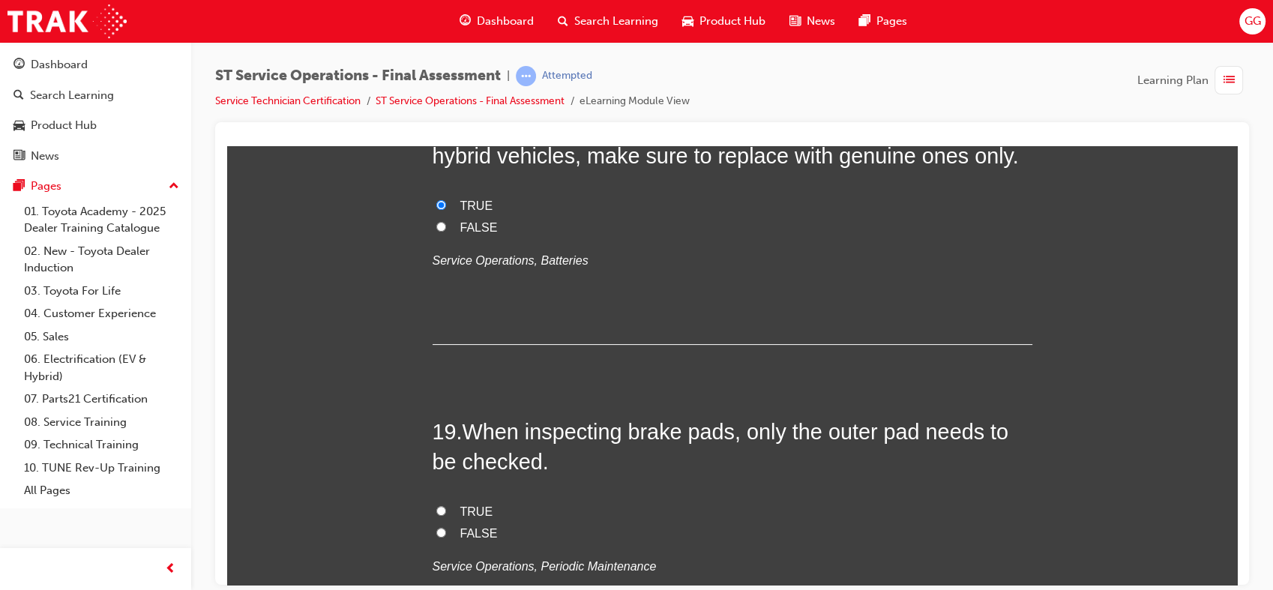
scroll to position [6216, 0]
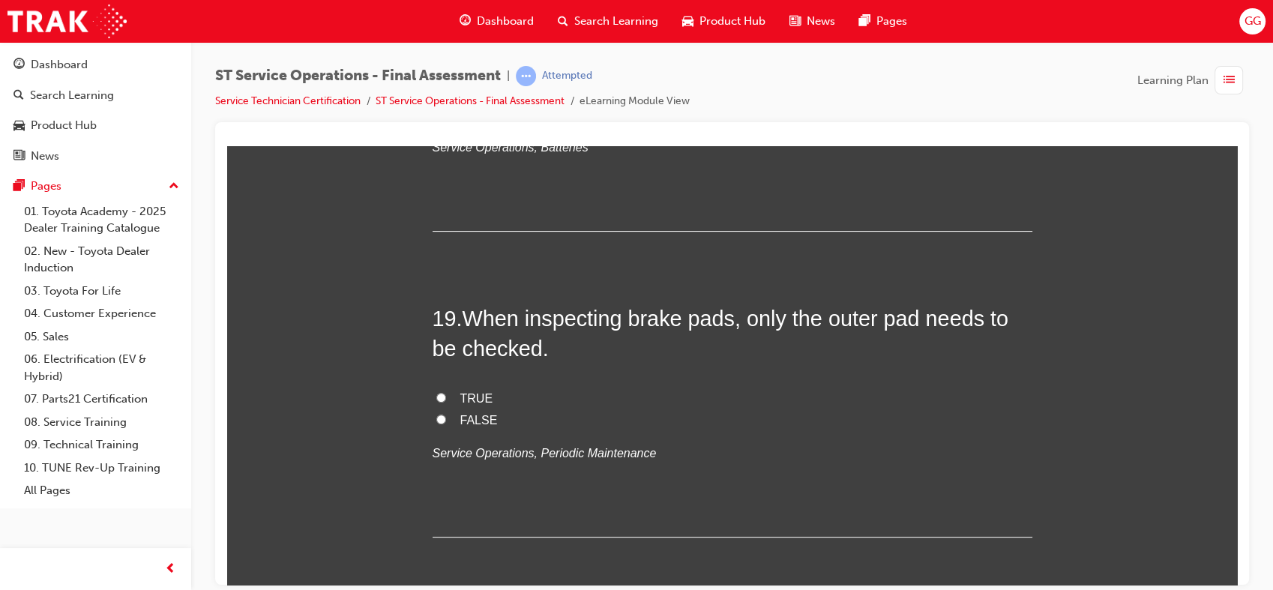
click at [469, 397] on span "TRUE" at bounding box center [476, 397] width 33 height 13
click at [446, 397] on input "TRUE" at bounding box center [441, 397] width 10 height 10
radio input "true"
click at [479, 416] on span "FALSE" at bounding box center [478, 419] width 37 height 13
click at [446, 416] on input "FALSE" at bounding box center [441, 419] width 10 height 10
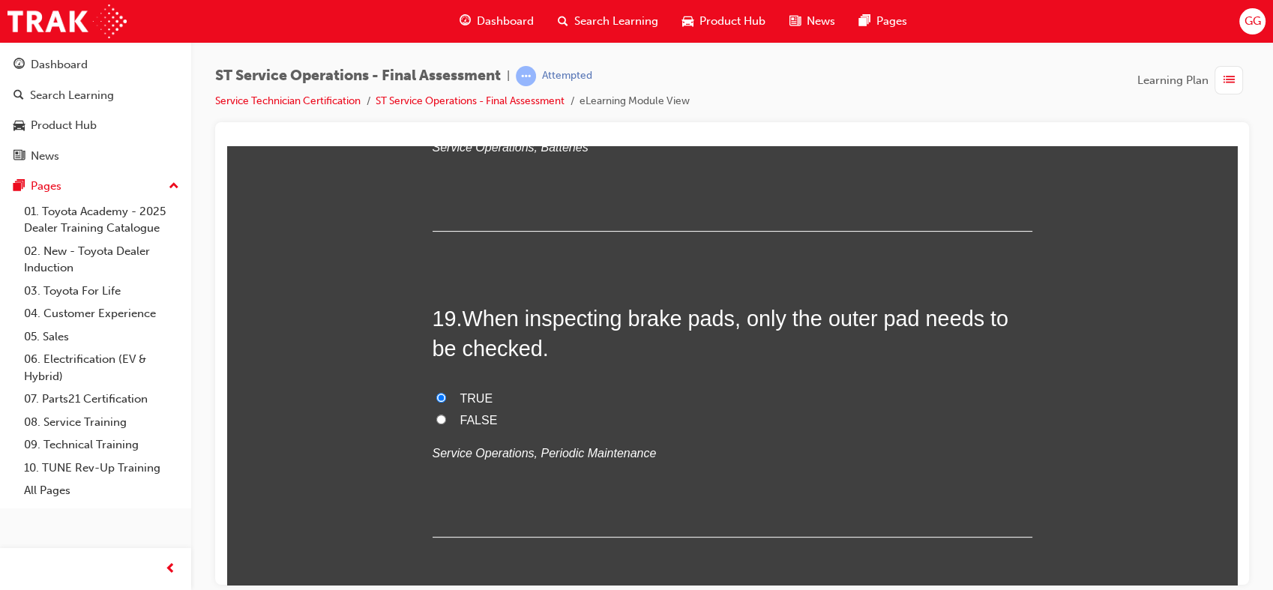
radio input "true"
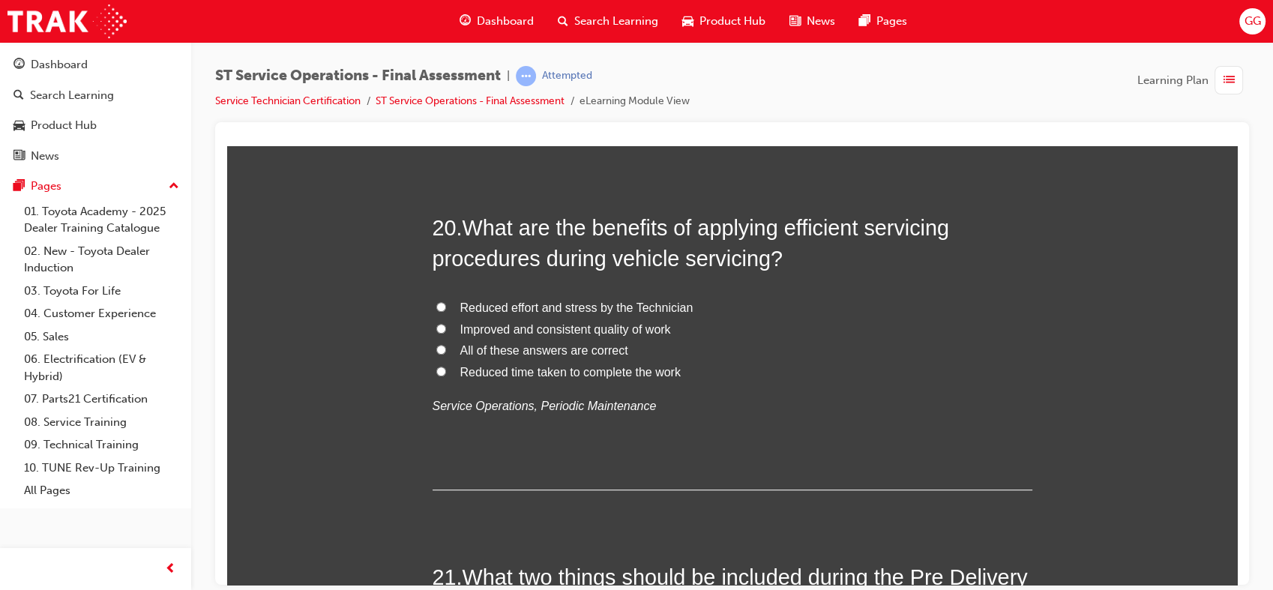
scroll to position [6655, 0]
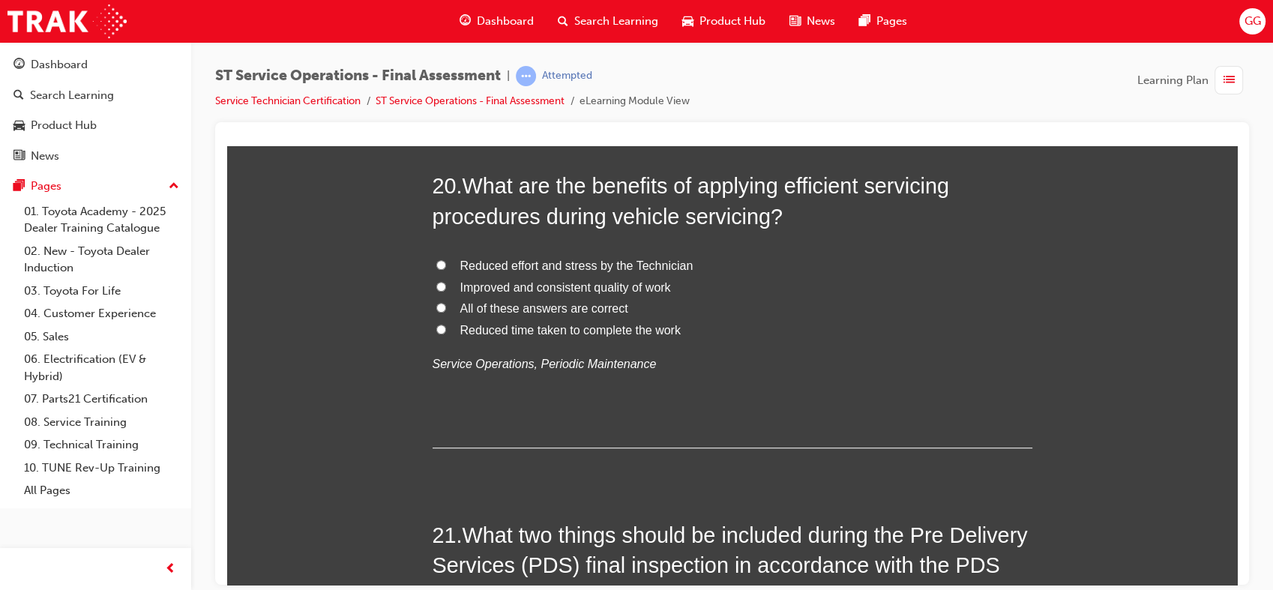
click at [572, 310] on span "All of these answers are correct" at bounding box center [544, 307] width 168 height 13
click at [446, 310] on input "All of these answers are correct" at bounding box center [441, 307] width 10 height 10
radio input "true"
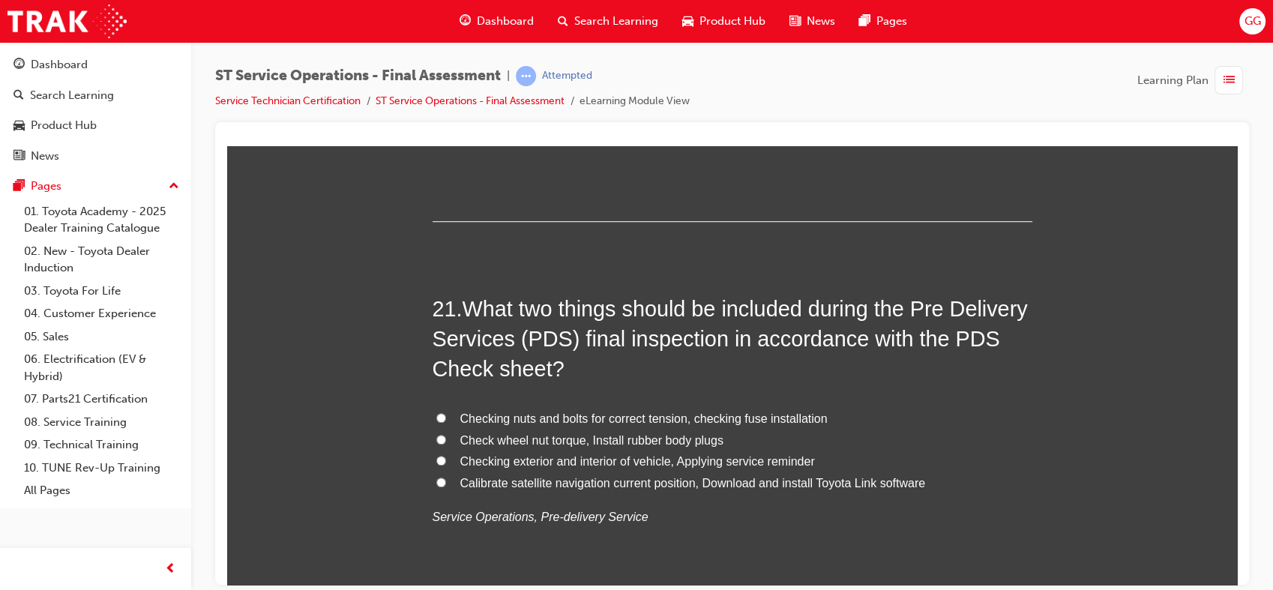
scroll to position [6910, 0]
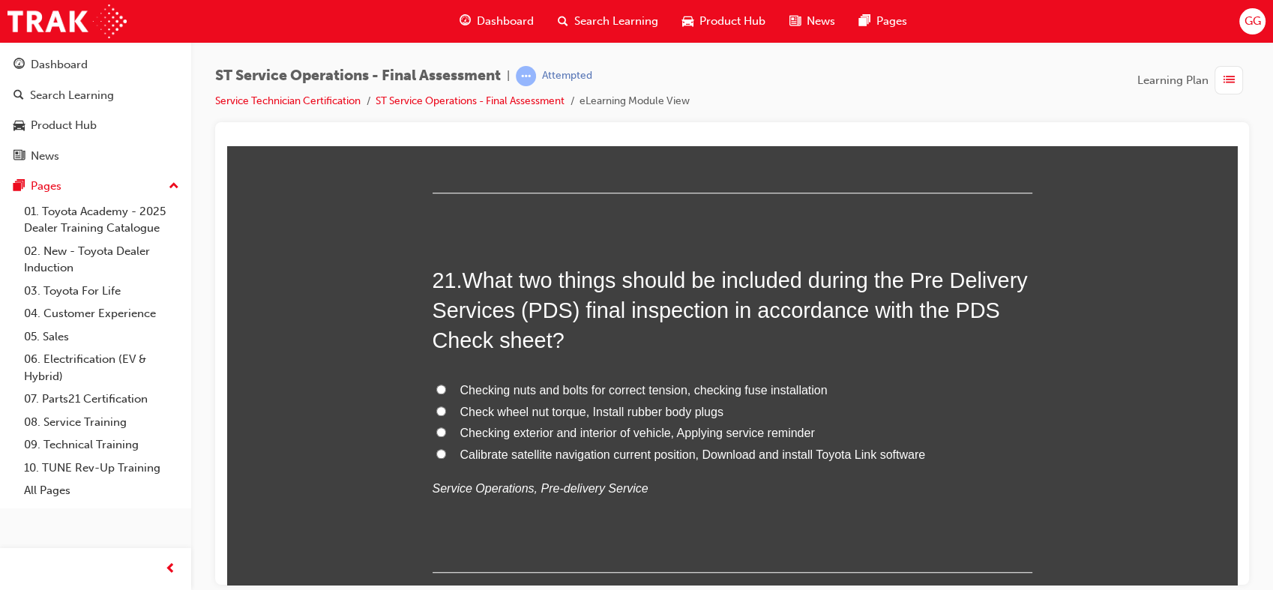
click at [642, 410] on span "Check wheel nut torque, Install rubber body plugs" at bounding box center [591, 411] width 263 height 13
click at [446, 410] on input "Check wheel nut torque, Install rubber body plugs" at bounding box center [441, 411] width 10 height 10
radio input "true"
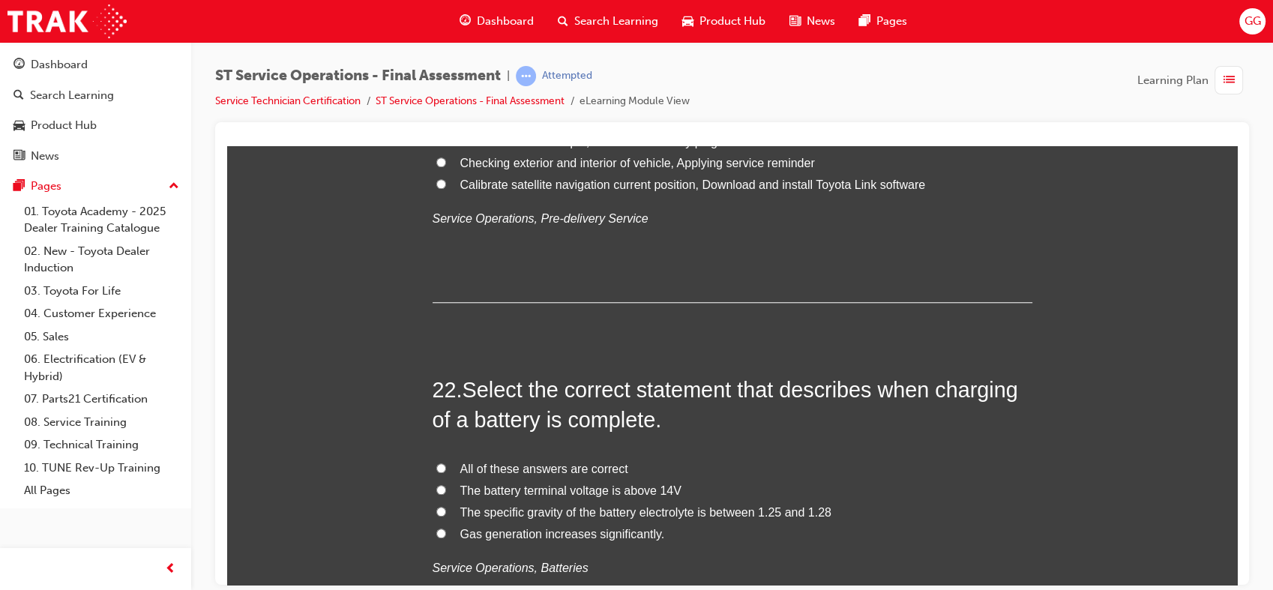
scroll to position [7207, 0]
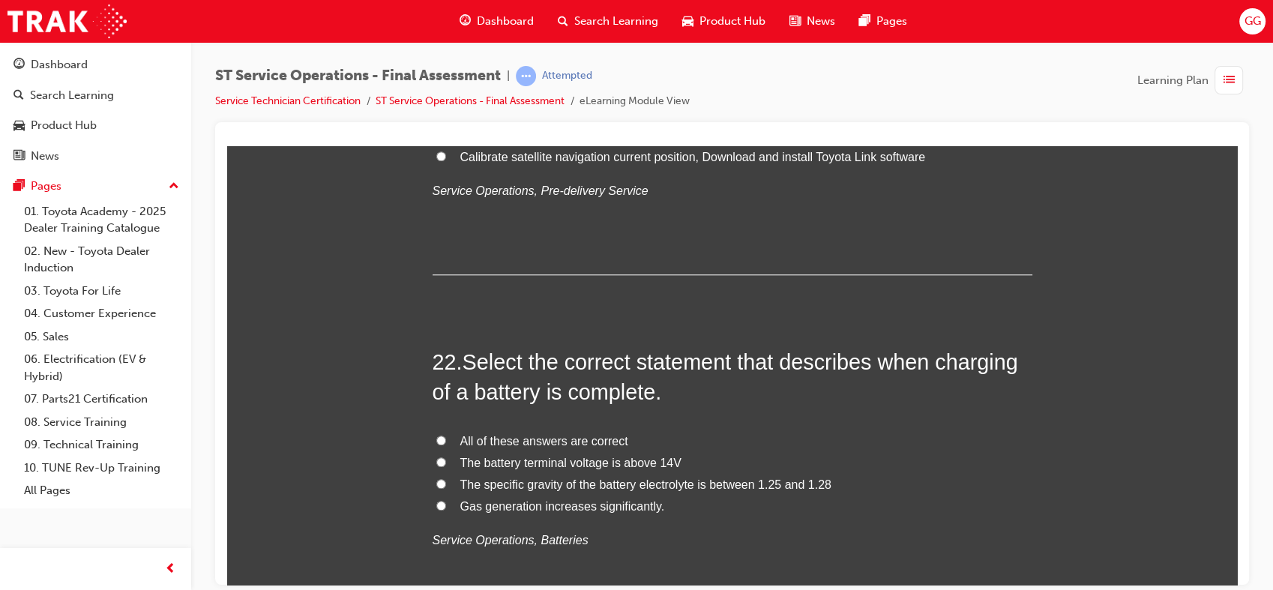
click at [614, 438] on span "All of these answers are correct" at bounding box center [544, 440] width 168 height 13
click at [446, 438] on input "All of these answers are correct" at bounding box center [441, 440] width 10 height 10
radio input "true"
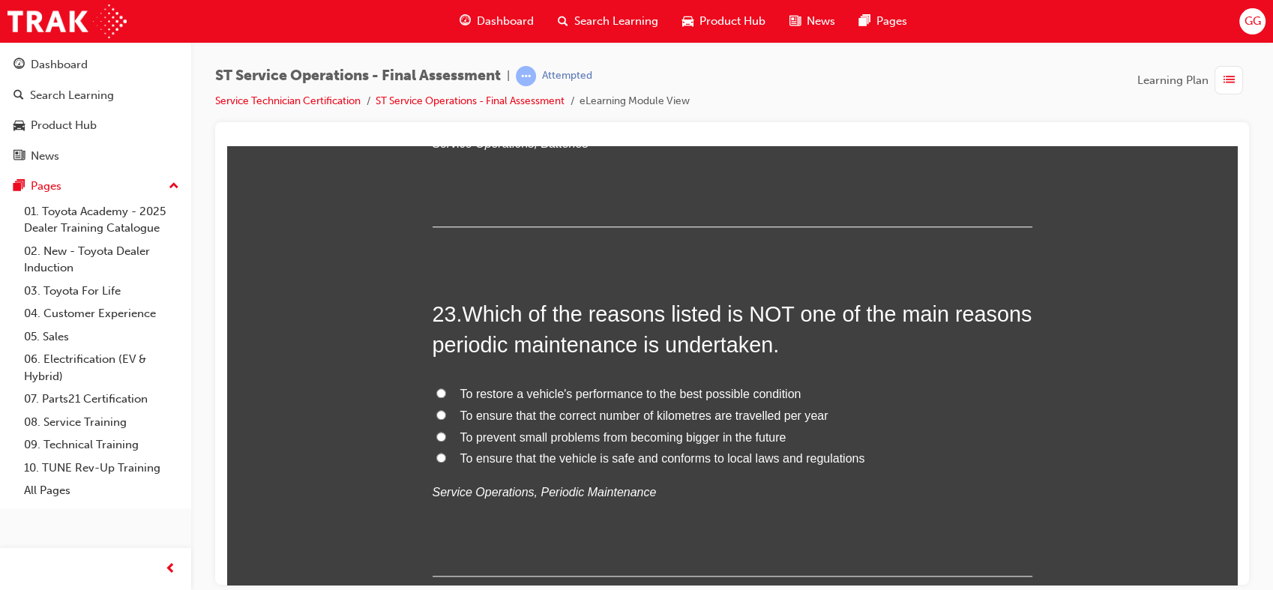
scroll to position [7575, 0]
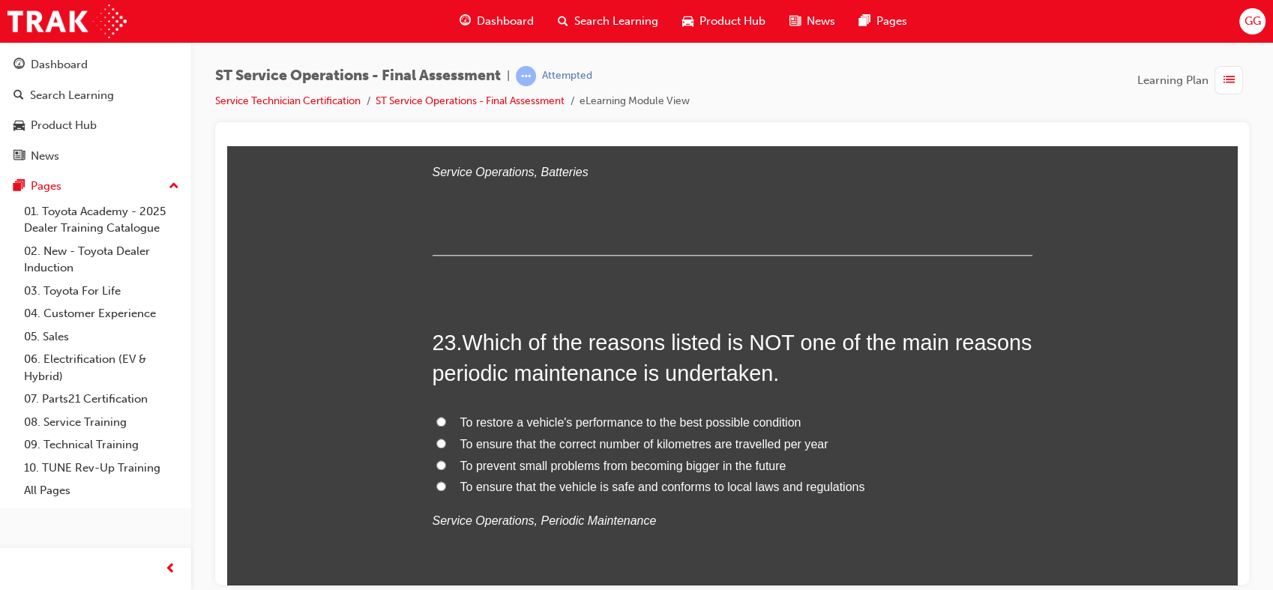
click at [675, 445] on span "To ensure that the correct number of kilometres are travelled per year" at bounding box center [644, 443] width 368 height 13
click at [446, 445] on input "To ensure that the correct number of kilometres are travelled per year" at bounding box center [441, 443] width 10 height 10
radio input "true"
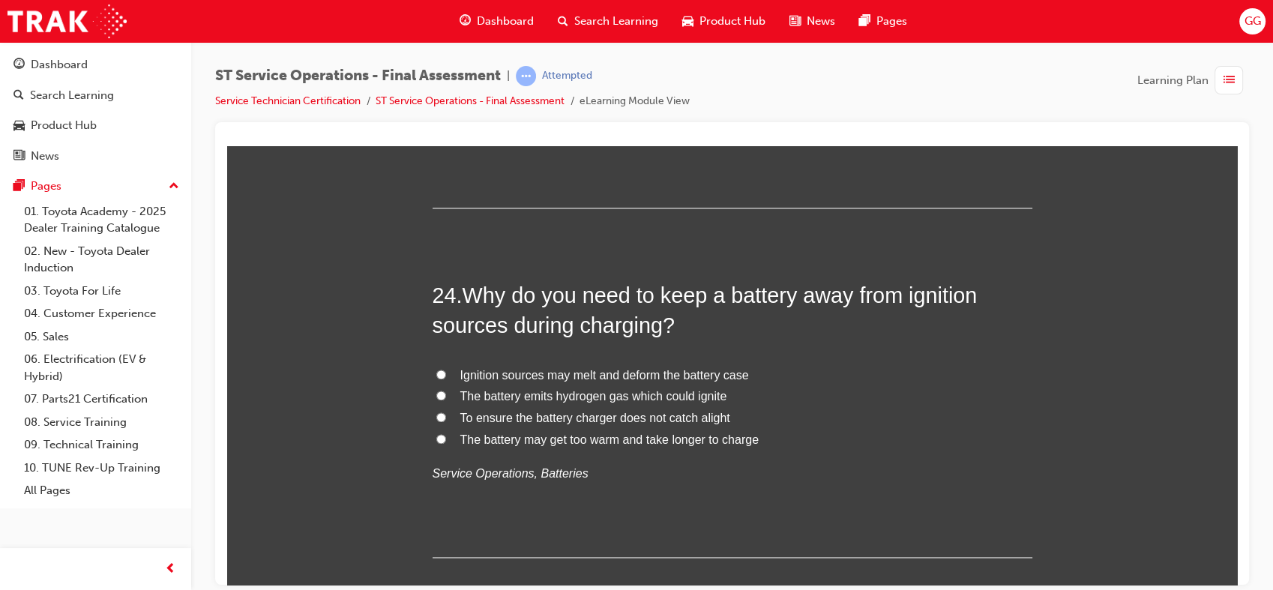
scroll to position [8028, 0]
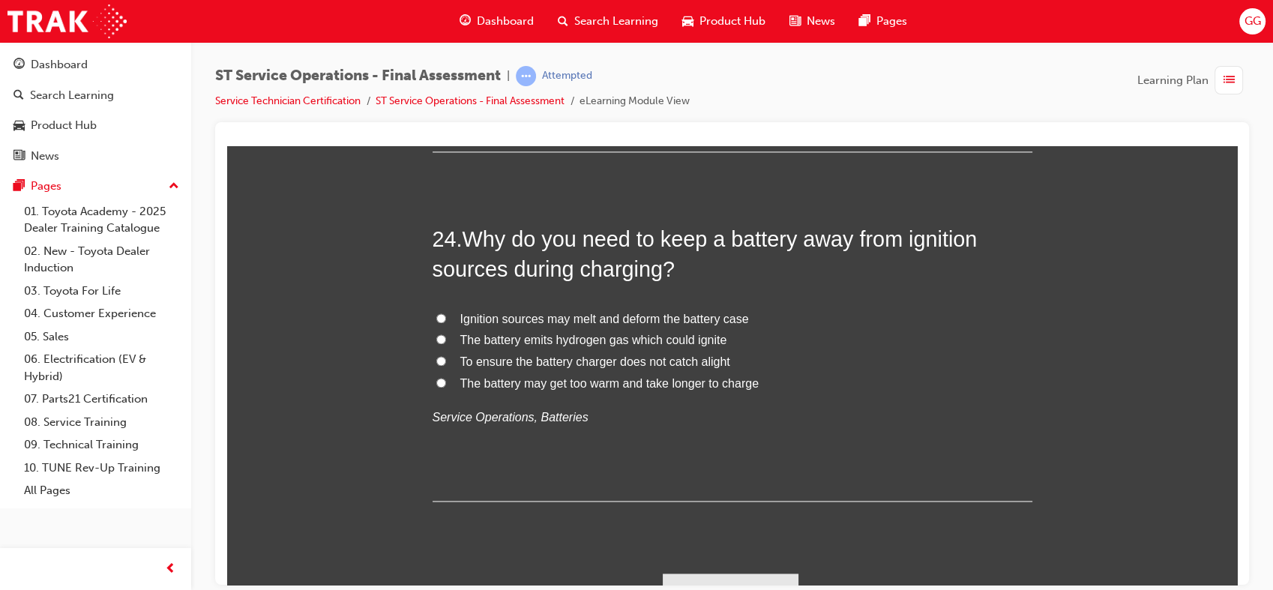
click at [537, 382] on span "The battery may get too warm and take longer to charge" at bounding box center [609, 382] width 298 height 13
click at [446, 382] on input "The battery may get too warm and take longer to charge" at bounding box center [441, 382] width 10 height 10
radio input "true"
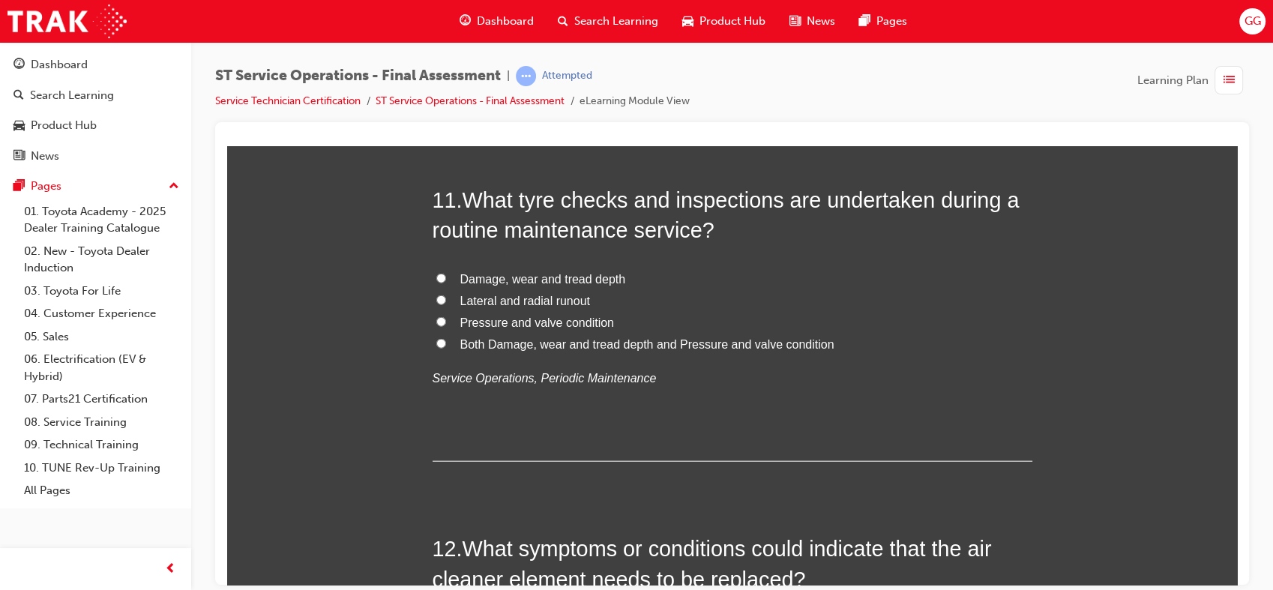
scroll to position [3596, 0]
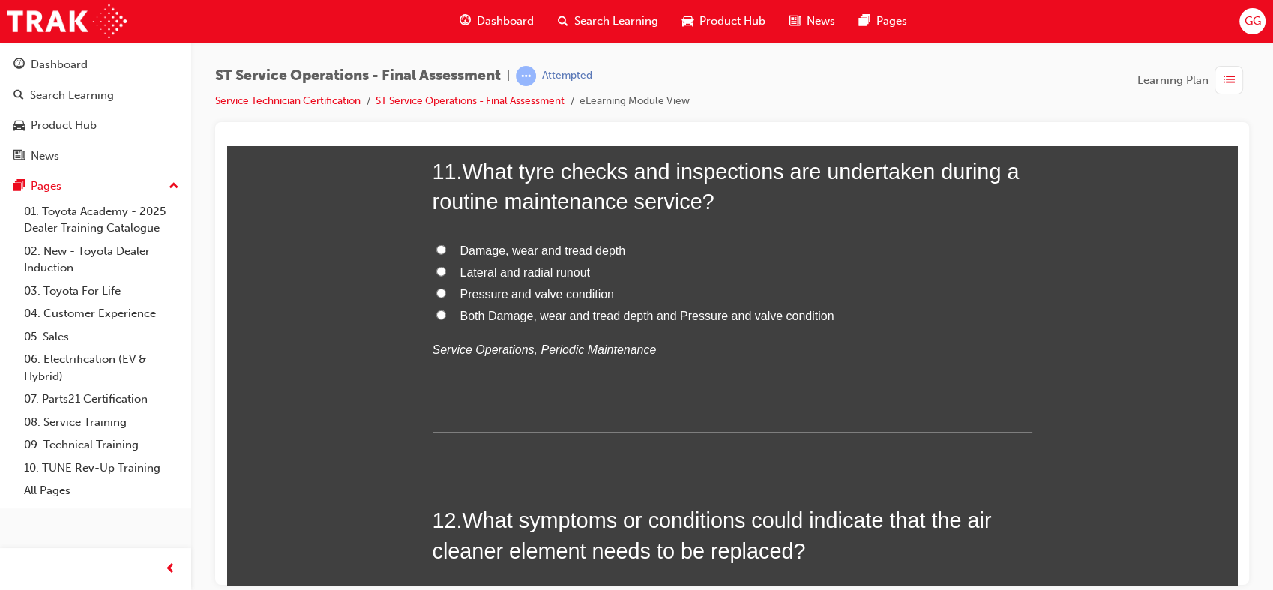
click at [548, 316] on span "Both Damage, wear and tread depth and Pressure and valve condition" at bounding box center [647, 315] width 374 height 13
click at [446, 316] on input "Both Damage, wear and tread depth and Pressure and valve condition" at bounding box center [441, 315] width 10 height 10
radio input "true"
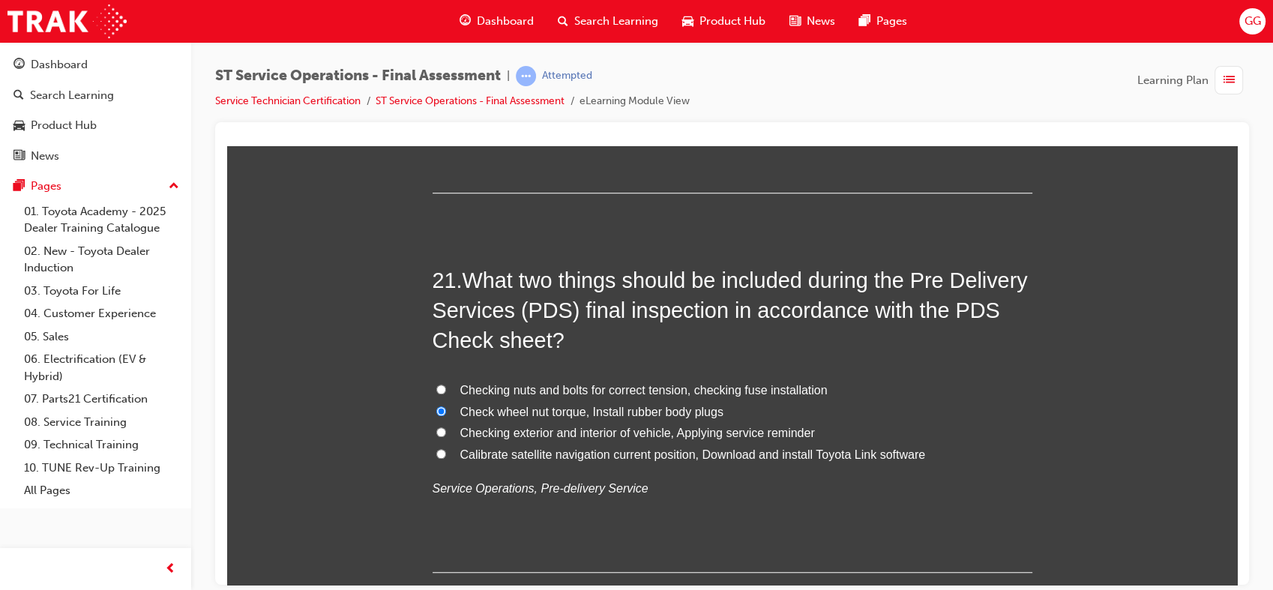
scroll to position [8057, 0]
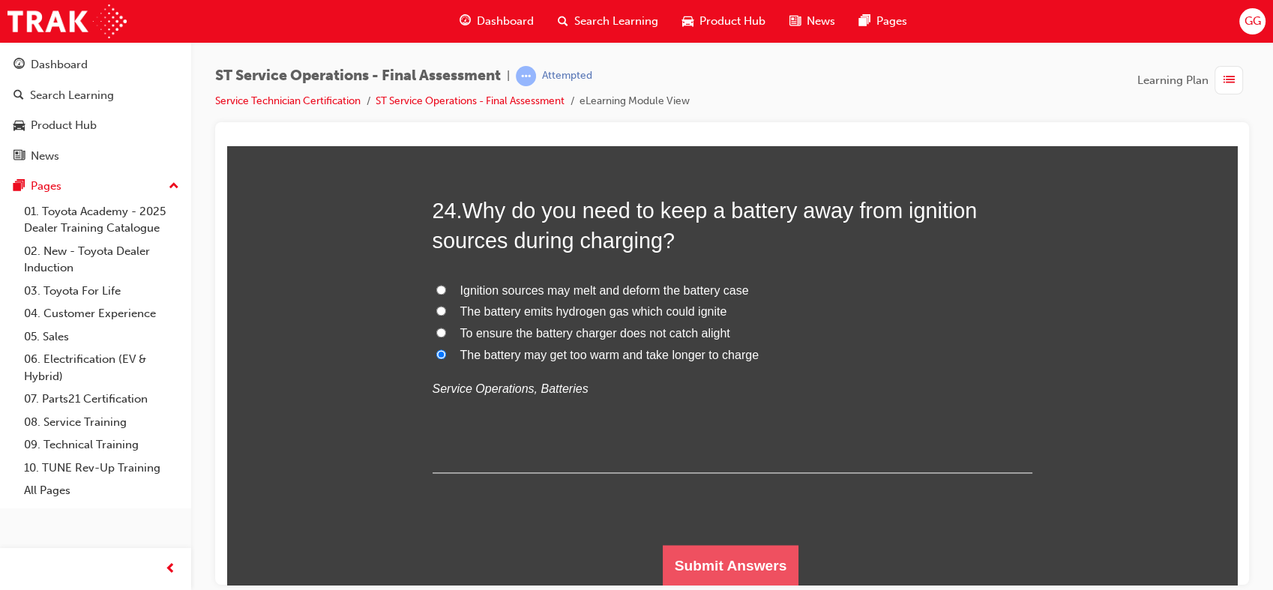
click at [690, 556] on button "Submit Answers" at bounding box center [731, 565] width 136 height 42
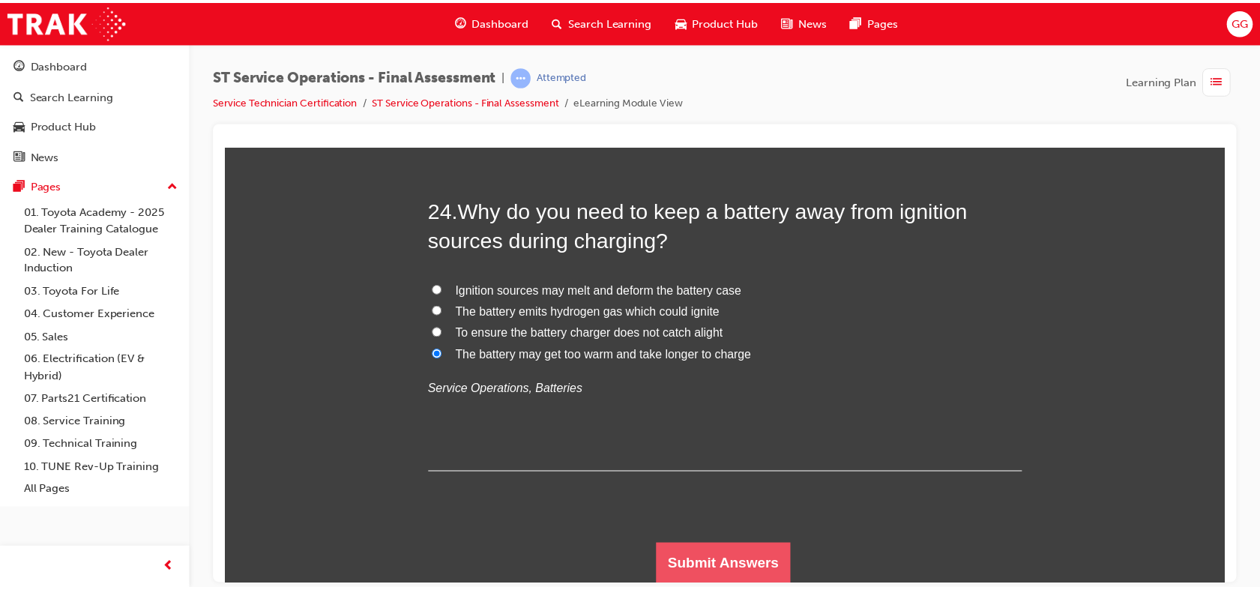
scroll to position [0, 0]
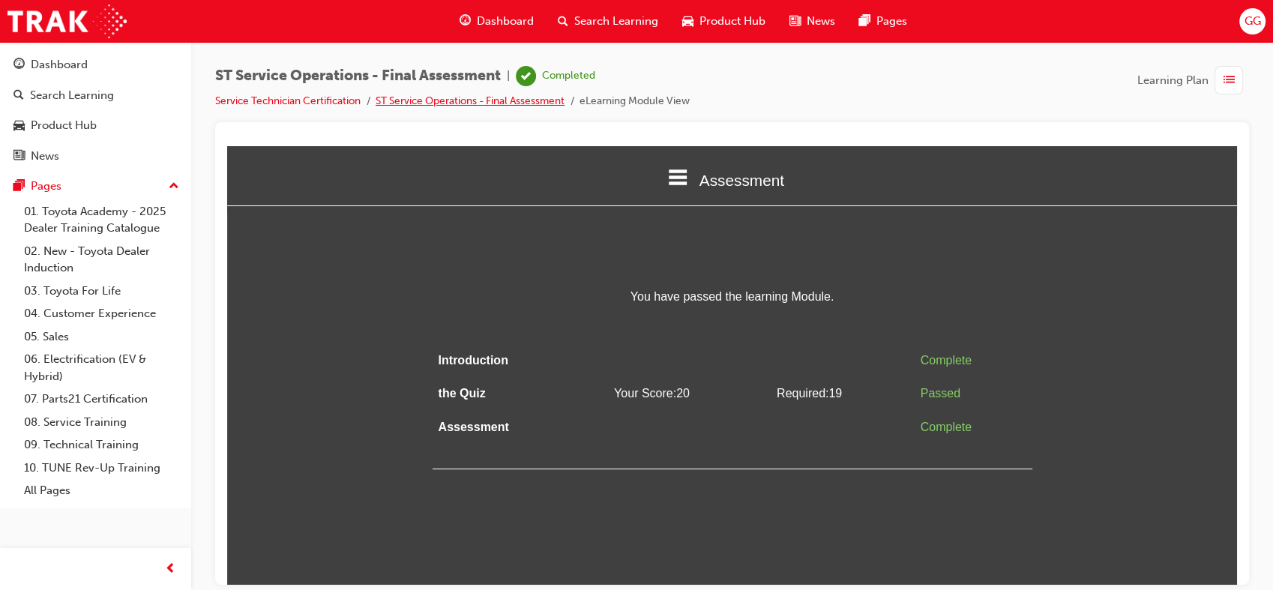
click at [499, 102] on link "ST Service Operations - Final Assessment" at bounding box center [470, 100] width 189 height 13
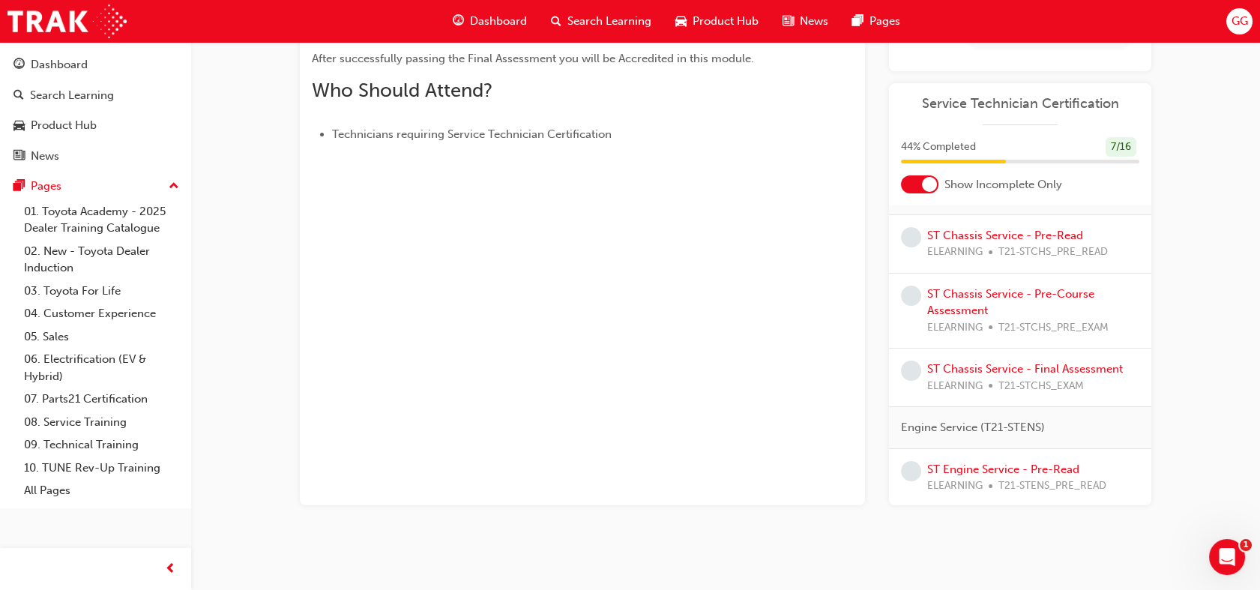
scroll to position [187, 0]
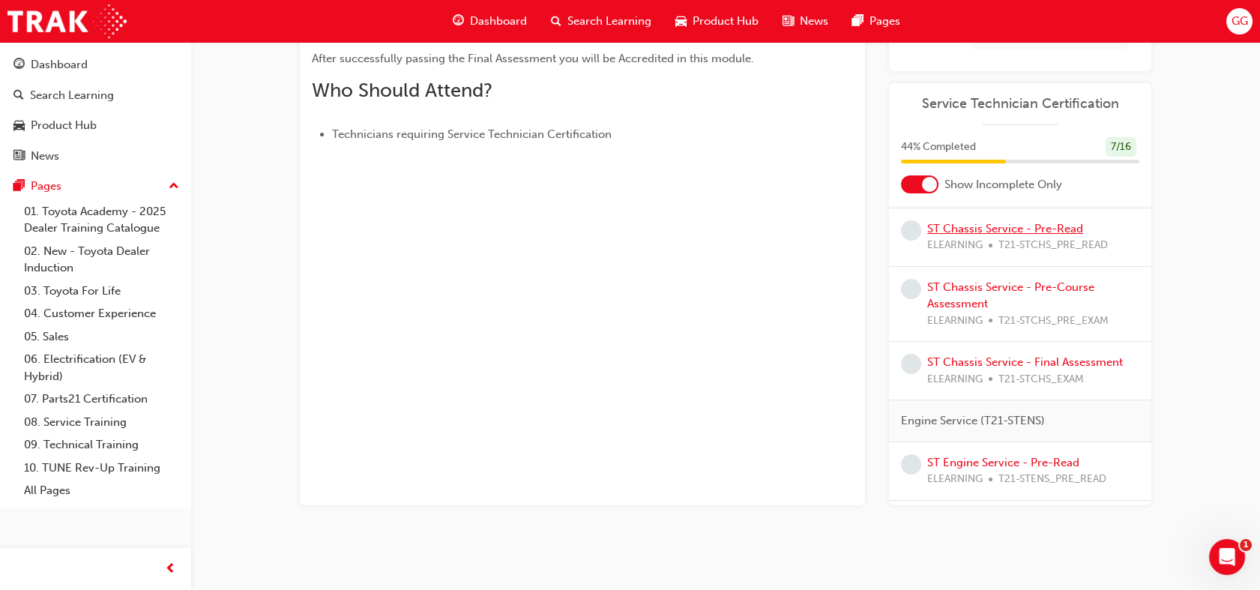
click at [985, 235] on link "ST Chassis Service - Pre-Read" at bounding box center [1005, 228] width 156 height 13
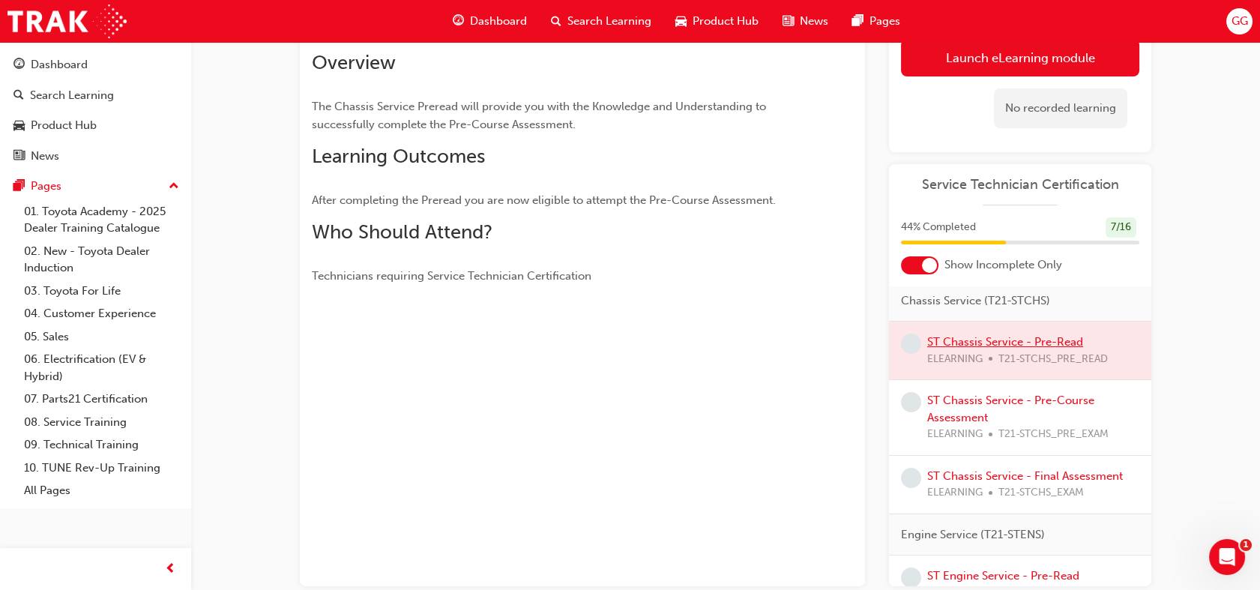
scroll to position [109, 0]
click at [1049, 367] on div at bounding box center [1020, 350] width 262 height 58
click at [1017, 367] on div at bounding box center [1020, 350] width 262 height 58
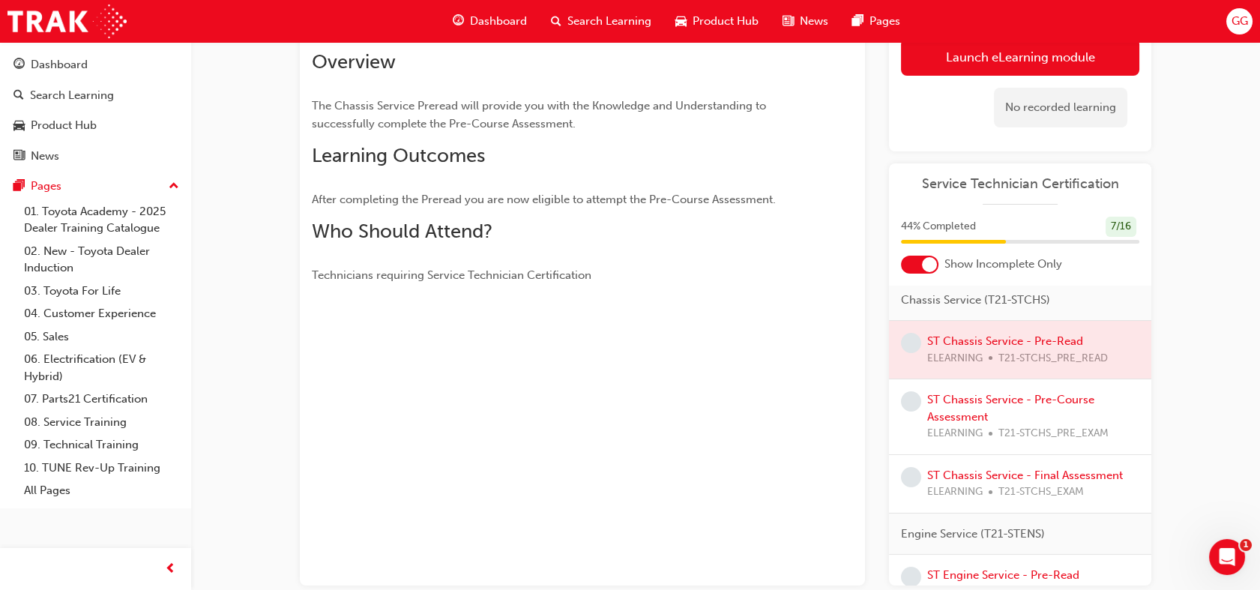
click at [1158, 462] on div "ST Chassis Service - Pre-Read eLearning Stream: Technical 0 T21-STCHS_PRE_READ …" at bounding box center [726, 295] width 900 height 676
click at [1134, 280] on div "Service Operations (T21-STSO) Completed" at bounding box center [1020, 257] width 262 height 45
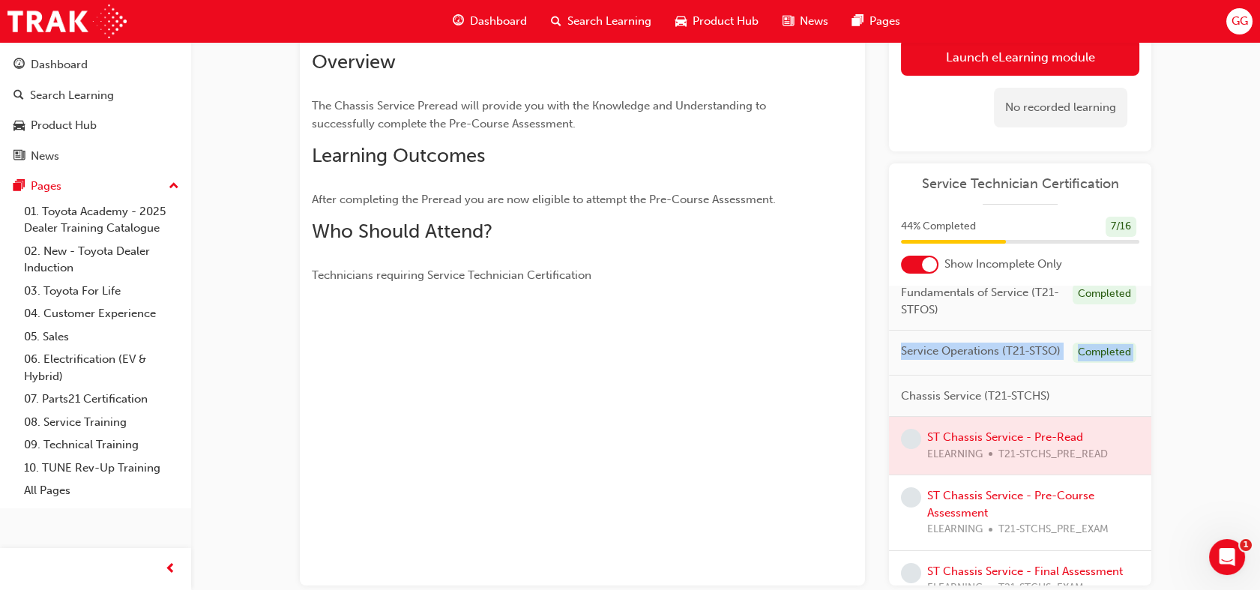
scroll to position [51, 0]
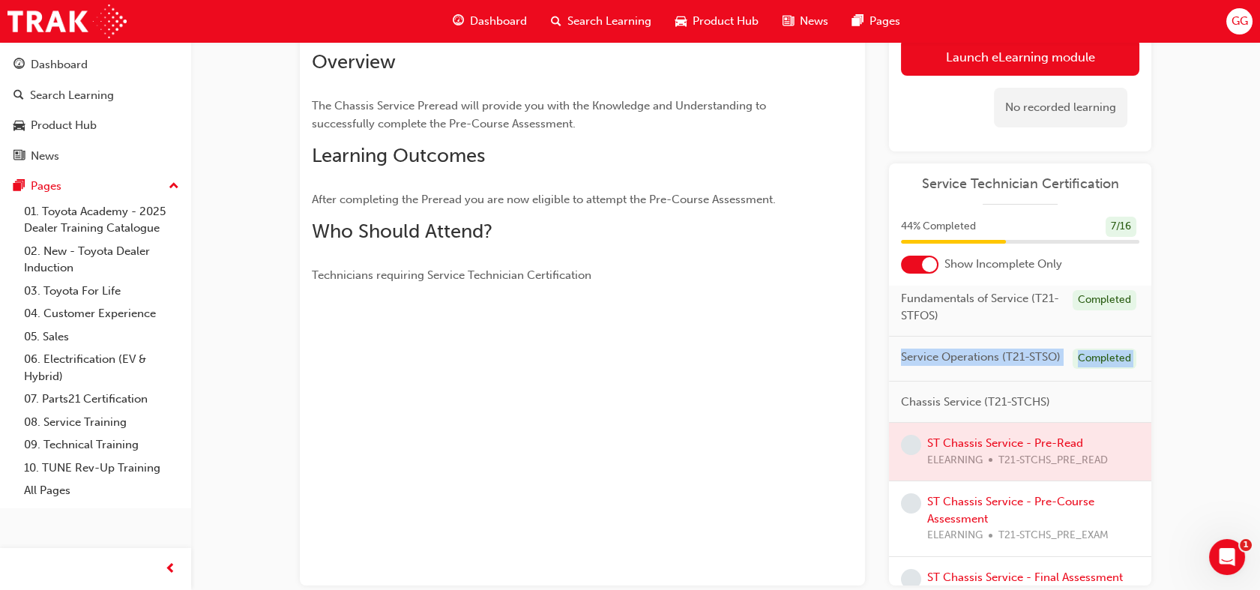
drag, startPoint x: 1134, startPoint y: 286, endPoint x: 1146, endPoint y: 297, distance: 17.0
click at [1146, 297] on div "Electrical Safety Certification Completed Fundamentals of Service (T21-STFOS) C…" at bounding box center [1020, 436] width 262 height 300
click at [1044, 475] on div at bounding box center [1020, 453] width 262 height 58
click at [954, 475] on div at bounding box center [1020, 453] width 262 height 58
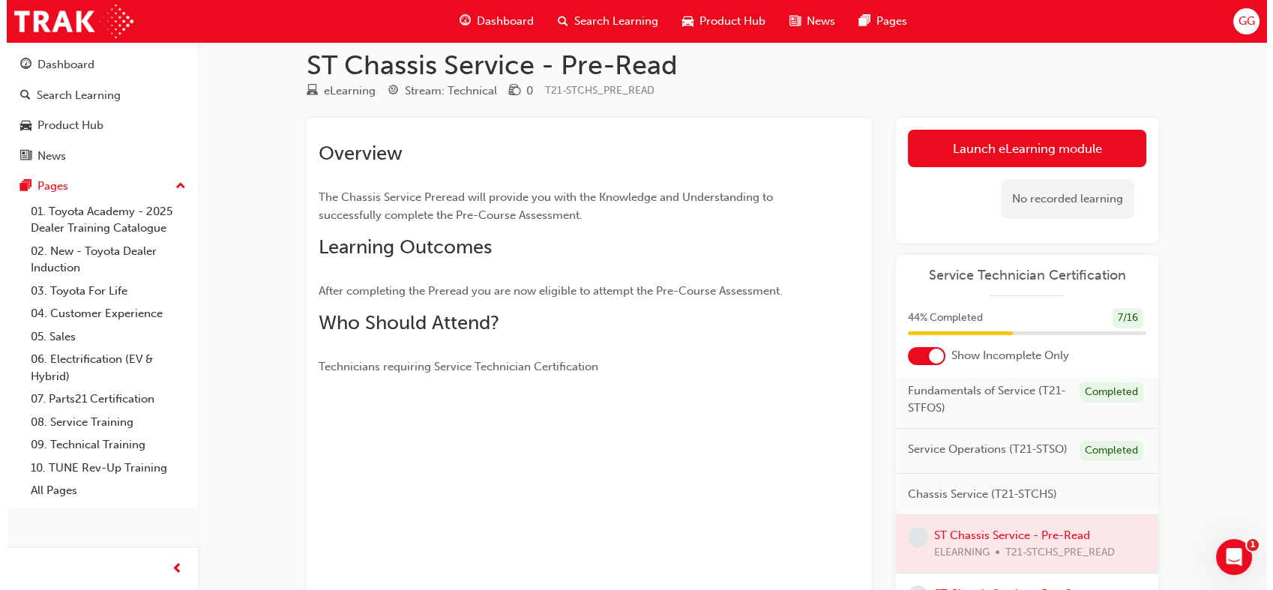
scroll to position [0, 0]
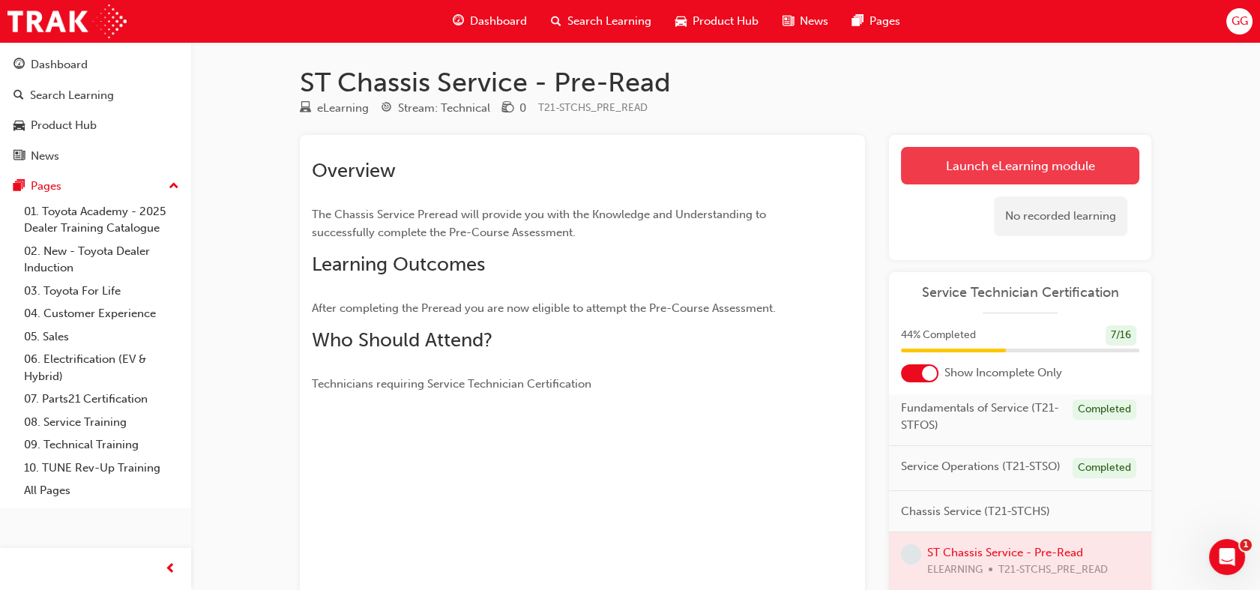
click at [1049, 168] on link "Launch eLearning module" at bounding box center [1020, 165] width 238 height 37
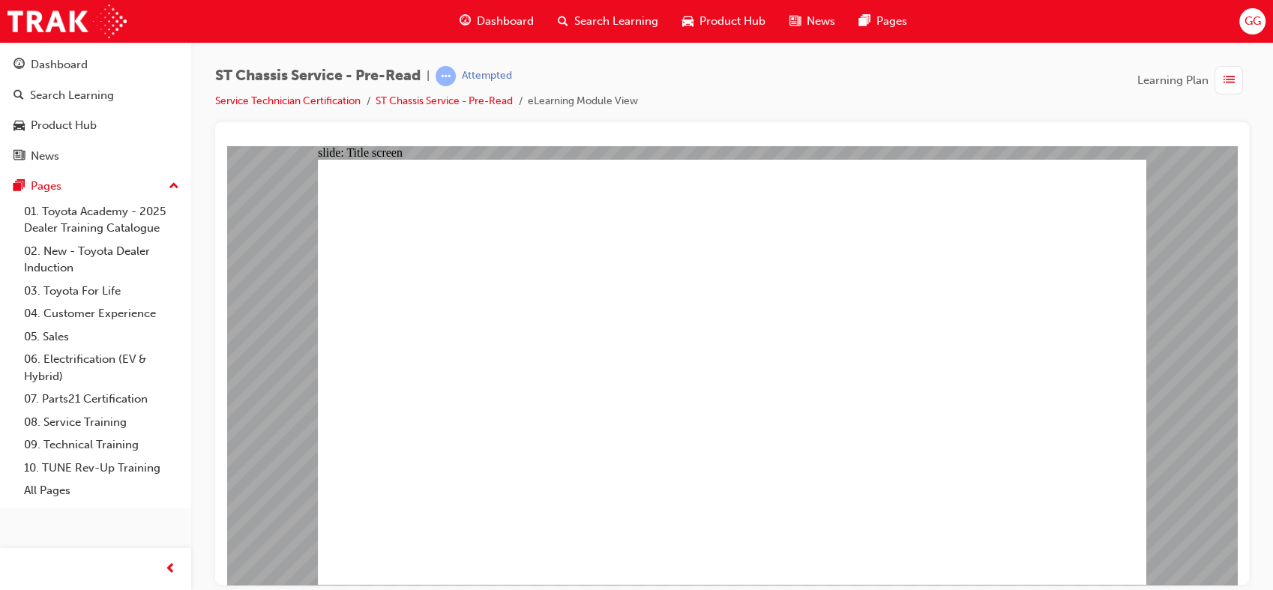
drag, startPoint x: 1038, startPoint y: 541, endPoint x: 1039, endPoint y: 562, distance: 21.8
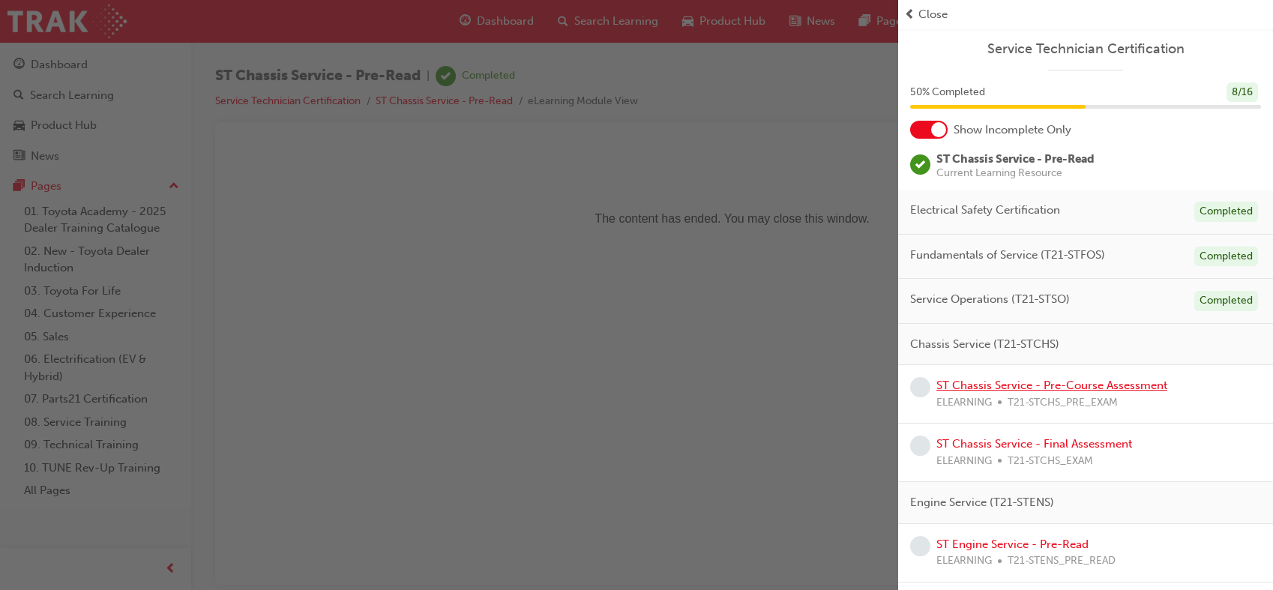
click at [1140, 385] on link "ST Chassis Service - Pre-Course Assessment" at bounding box center [1051, 385] width 231 height 13
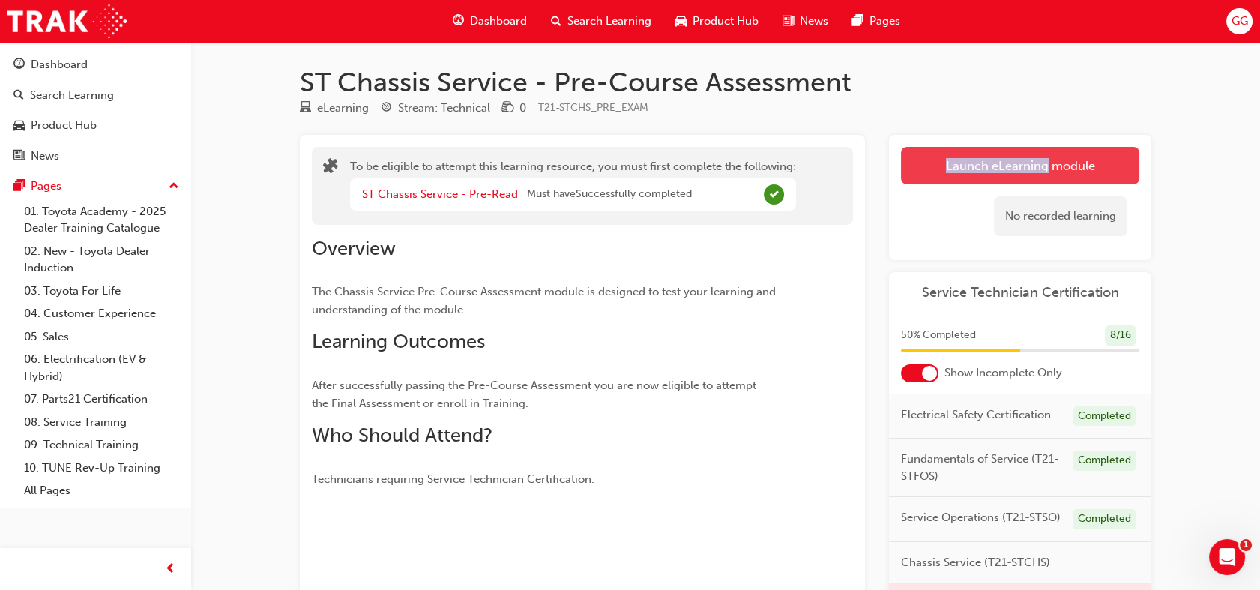
drag, startPoint x: 1052, startPoint y: 146, endPoint x: 1044, endPoint y: 171, distance: 26.1
click at [1044, 171] on div "Launch eLearning module Learning Plan No recorded learning" at bounding box center [1020, 197] width 262 height 125
click at [1044, 171] on button "Launch eLearning module" at bounding box center [1020, 165] width 238 height 37
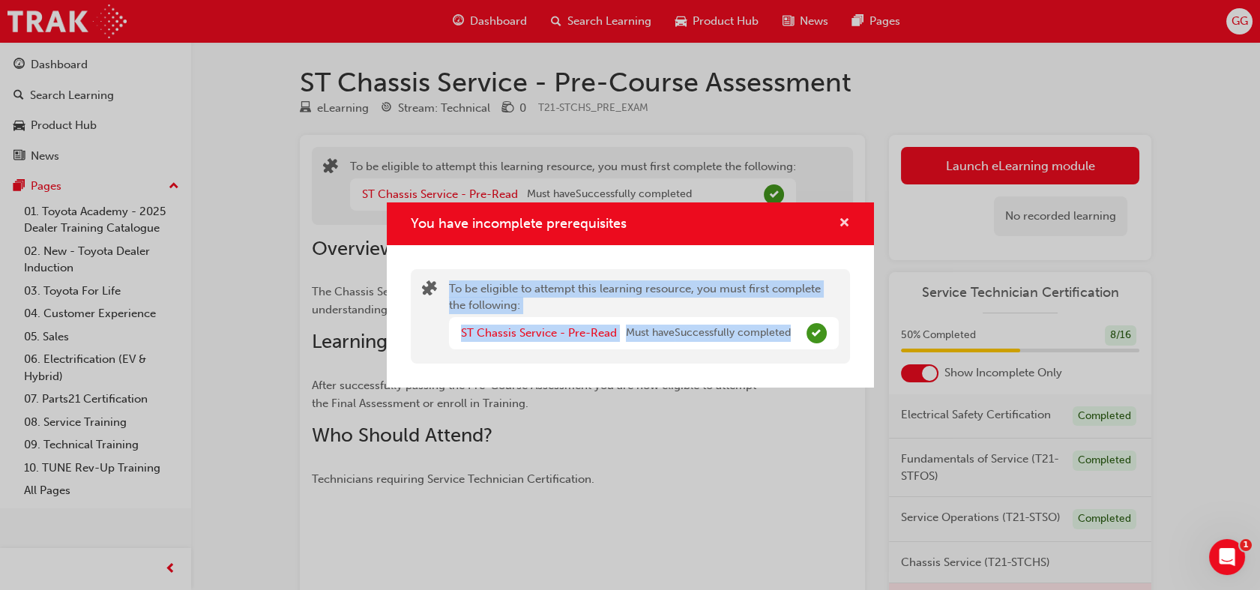
drag, startPoint x: 809, startPoint y: 330, endPoint x: 840, endPoint y: 232, distance: 102.2
click at [840, 232] on div "You have incomplete prerequisites To be eligible to attempt this learning resou…" at bounding box center [630, 294] width 487 height 185
click at [840, 232] on button "You have incomplete prerequisites" at bounding box center [844, 223] width 11 height 19
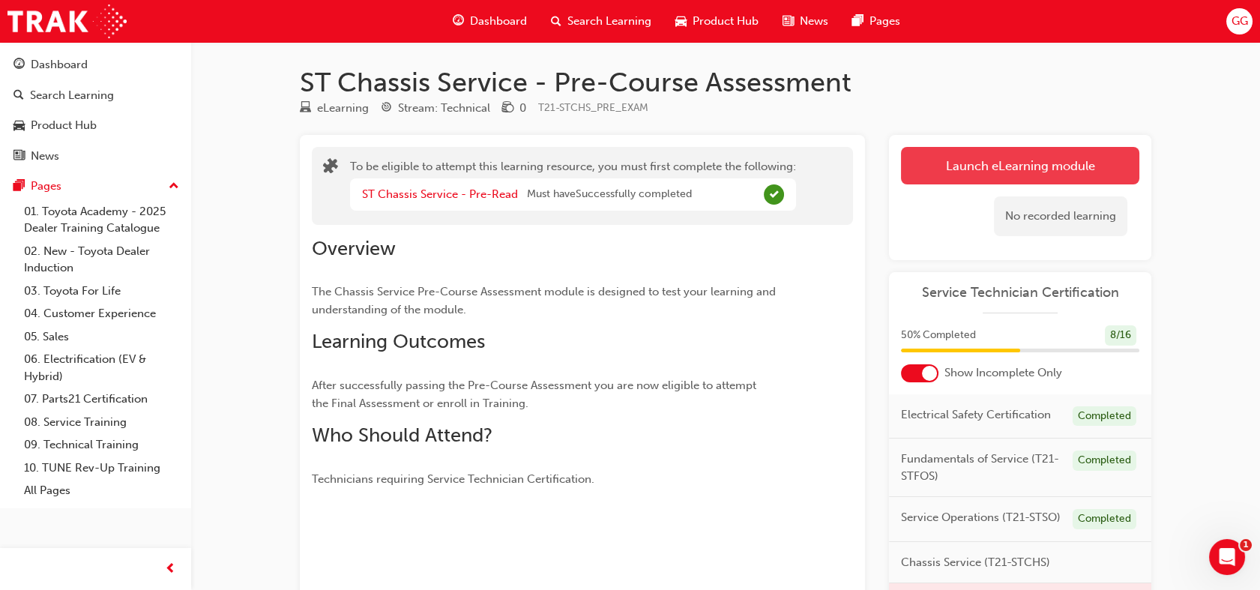
click at [1038, 162] on button "Launch eLearning module" at bounding box center [1020, 165] width 238 height 37
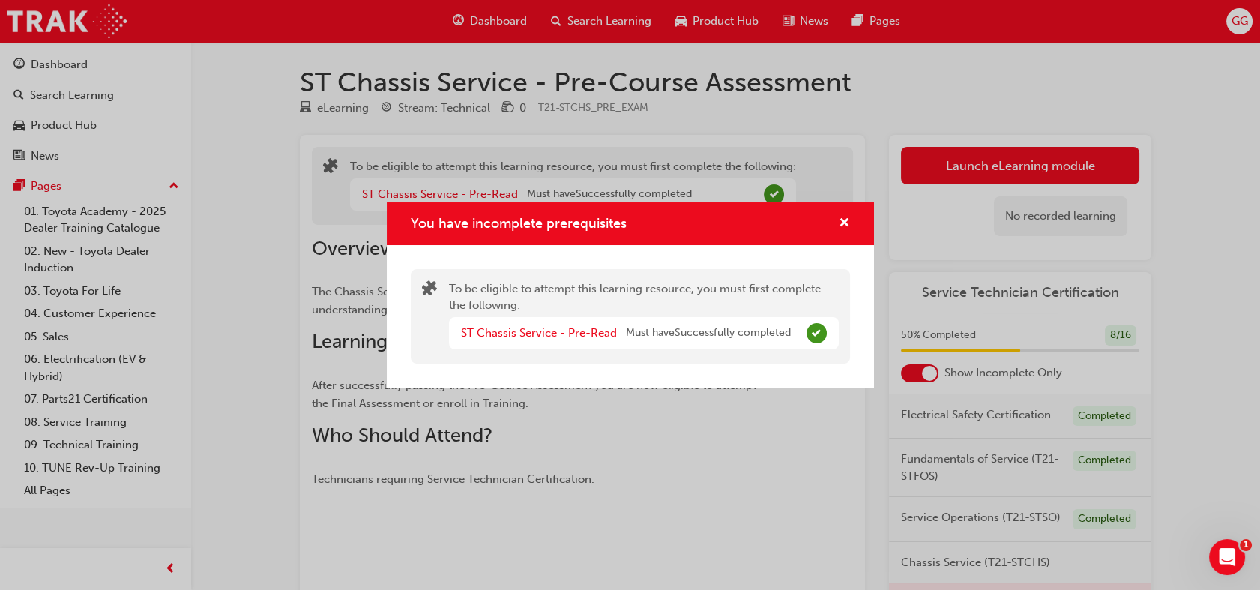
click at [835, 227] on div "You have incomplete prerequisites" at bounding box center [838, 223] width 23 height 19
click at [837, 219] on div "You have incomplete prerequisites" at bounding box center [838, 223] width 23 height 19
click at [846, 217] on span "cross-icon" at bounding box center [844, 223] width 11 height 13
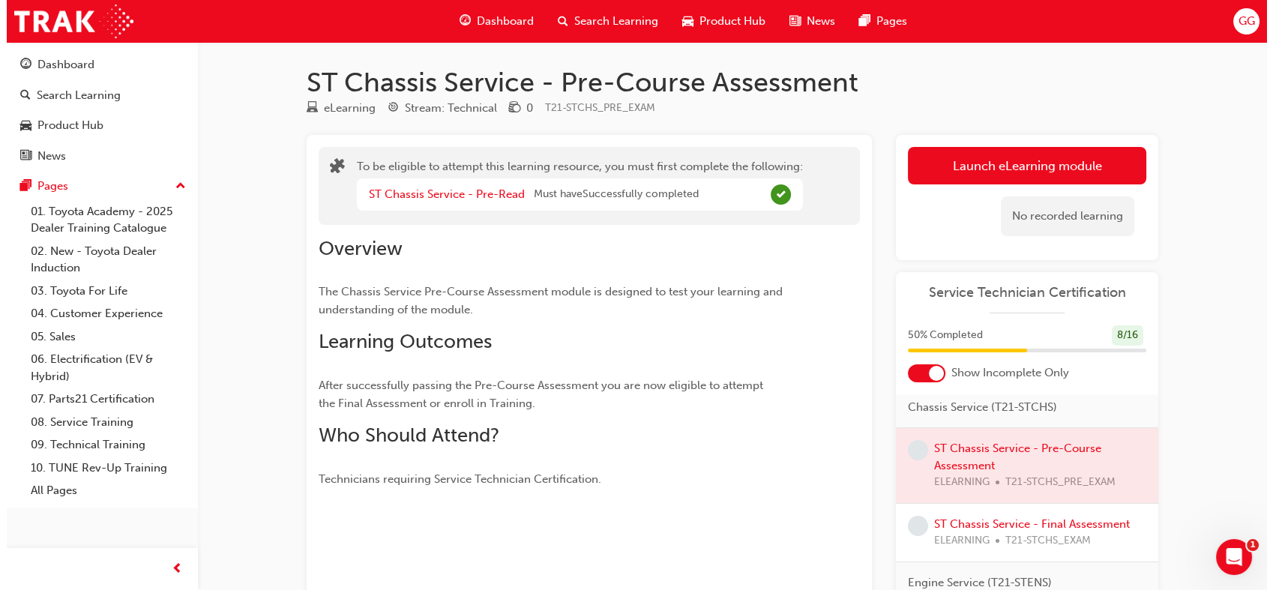
scroll to position [162, 0]
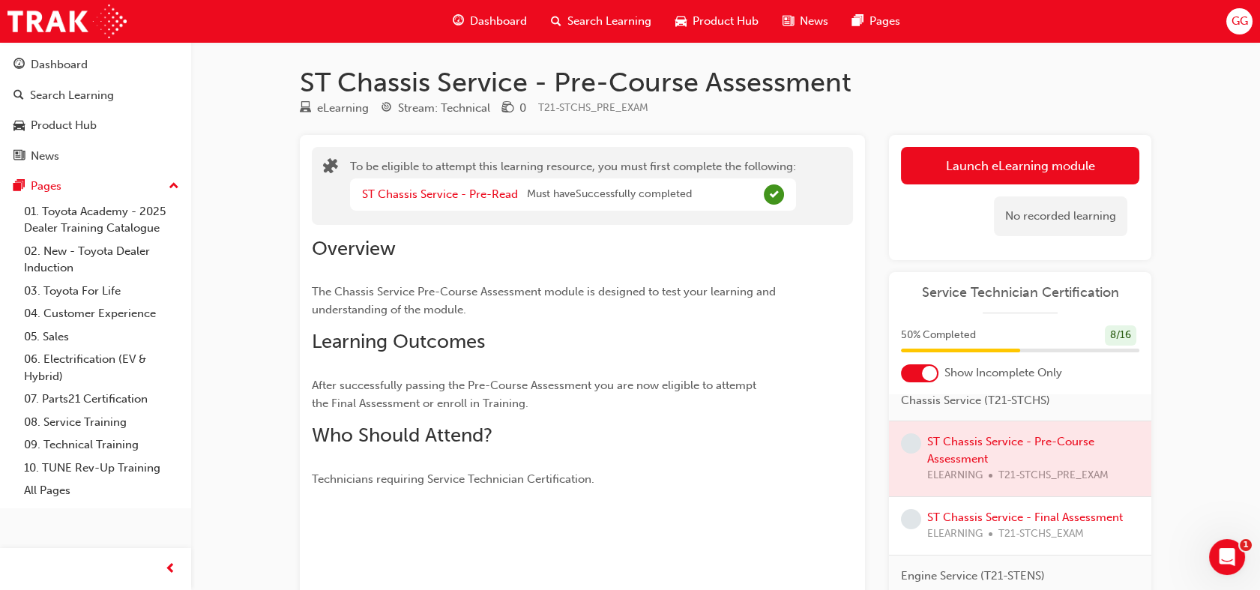
click at [1057, 465] on div at bounding box center [1020, 458] width 262 height 75
click at [452, 197] on link "ST Chassis Service - Pre-Read" at bounding box center [440, 193] width 156 height 13
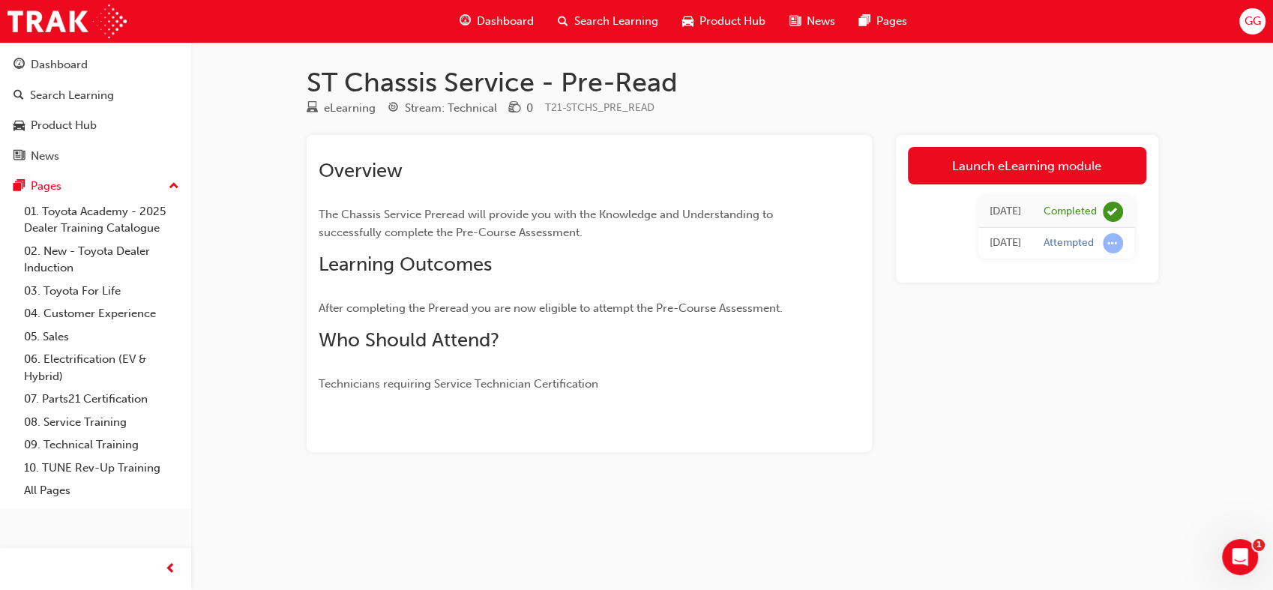
click at [452, 197] on div "Overview The Chassis Service Preread will provide you with the Knowledge and Un…" at bounding box center [562, 276] width 487 height 234
click at [1035, 175] on link "Launch eLearning module" at bounding box center [1027, 165] width 238 height 37
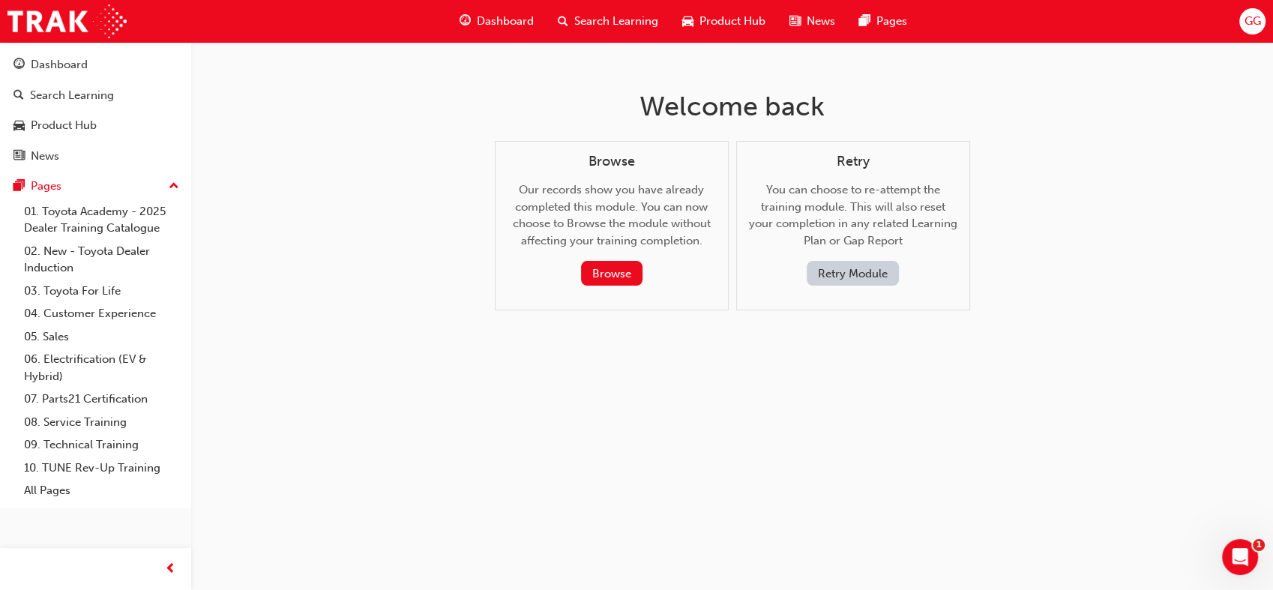
click at [865, 279] on button "Retry Module" at bounding box center [853, 273] width 92 height 25
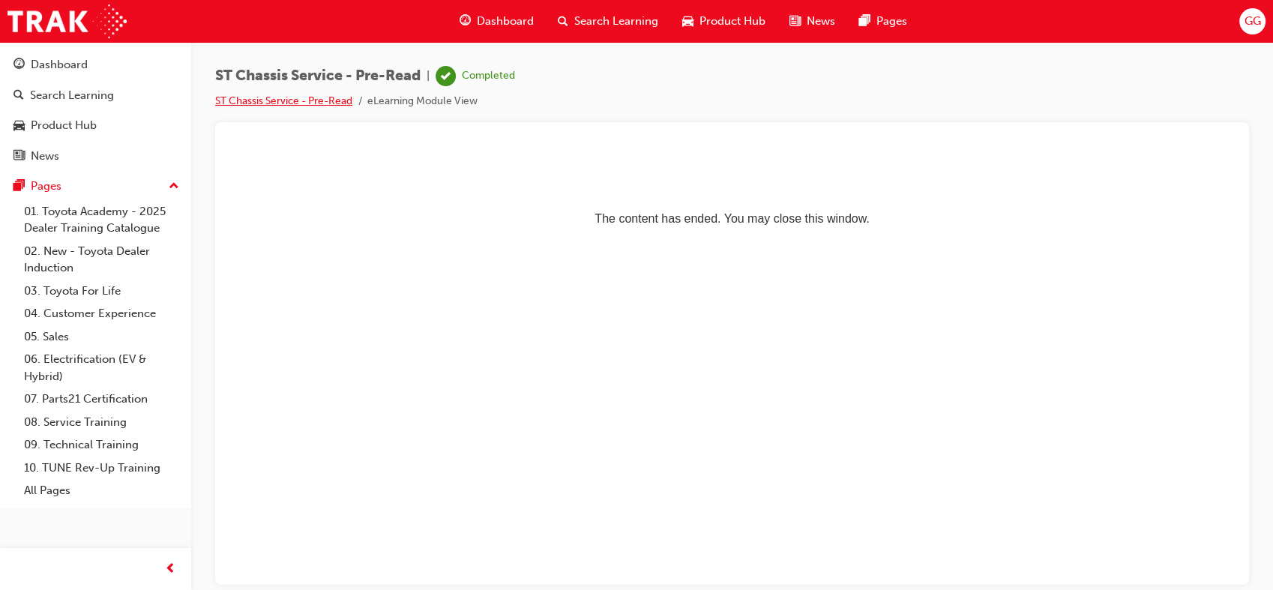
click at [340, 103] on link "ST Chassis Service - Pre-Read" at bounding box center [283, 100] width 137 height 13
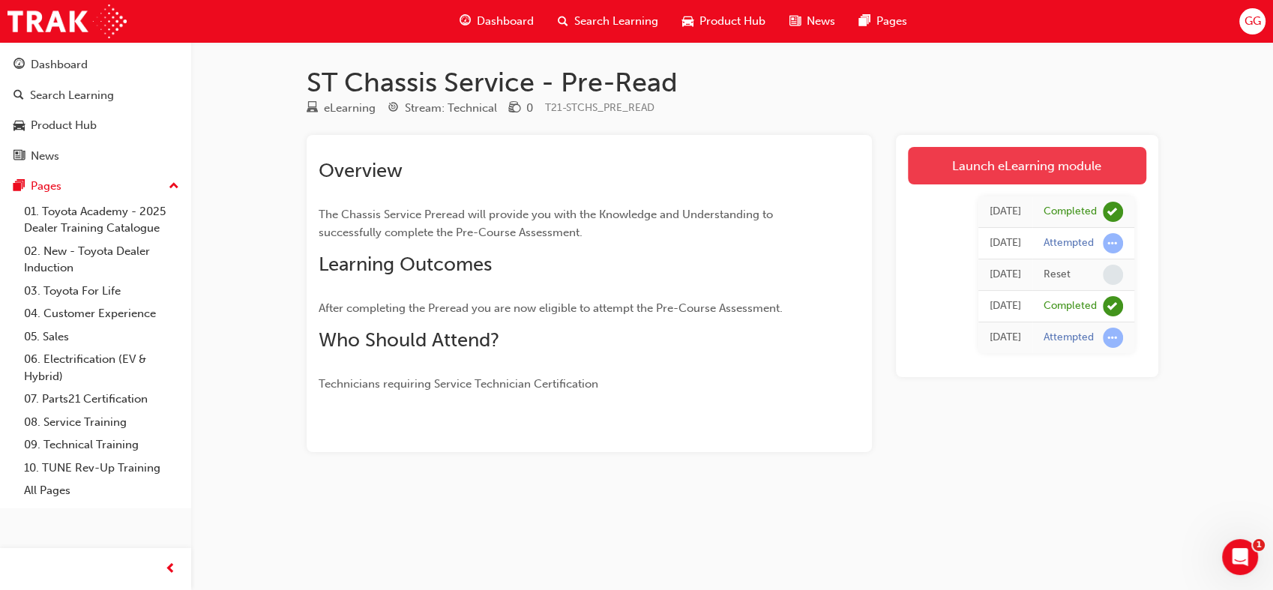
click at [1034, 157] on link "Launch eLearning module" at bounding box center [1027, 165] width 238 height 37
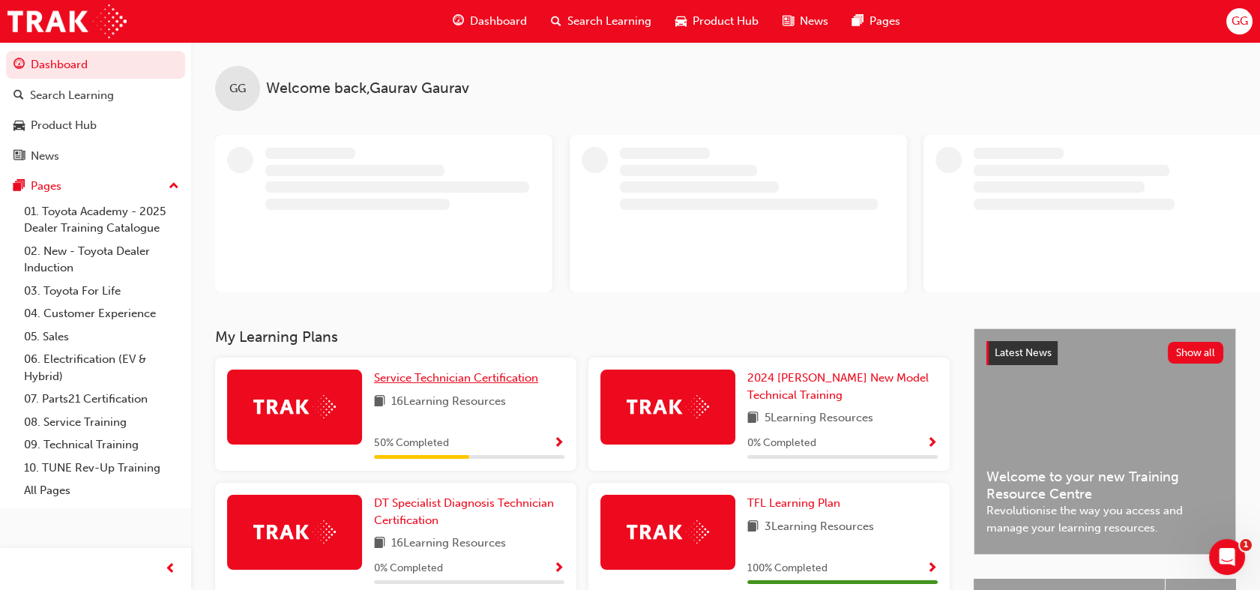
click at [444, 379] on span "Service Technician Certification" at bounding box center [456, 377] width 164 height 13
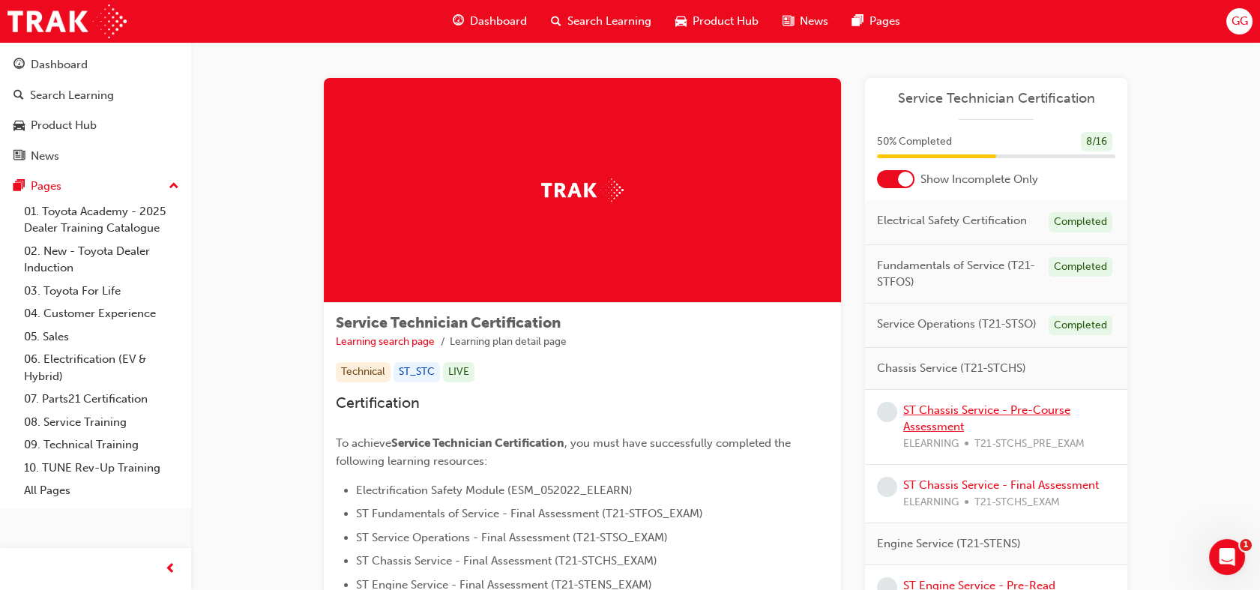
click at [1041, 412] on link "ST Chassis Service - Pre-Course Assessment" at bounding box center [986, 418] width 167 height 31
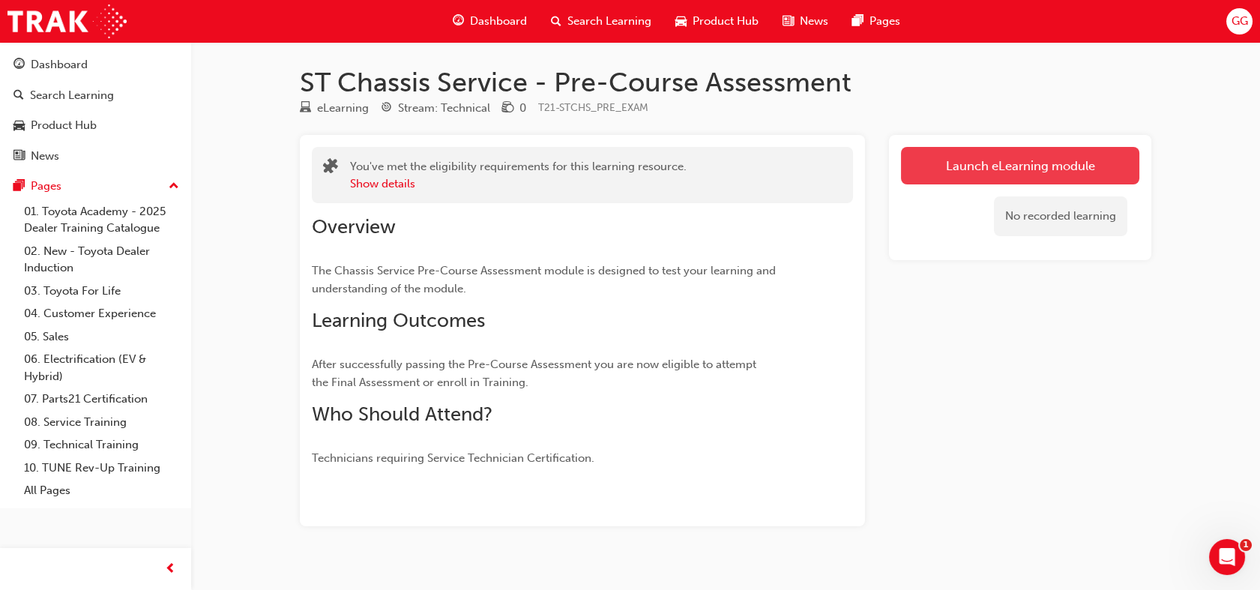
click at [1093, 168] on link "Launch eLearning module" at bounding box center [1020, 165] width 238 height 37
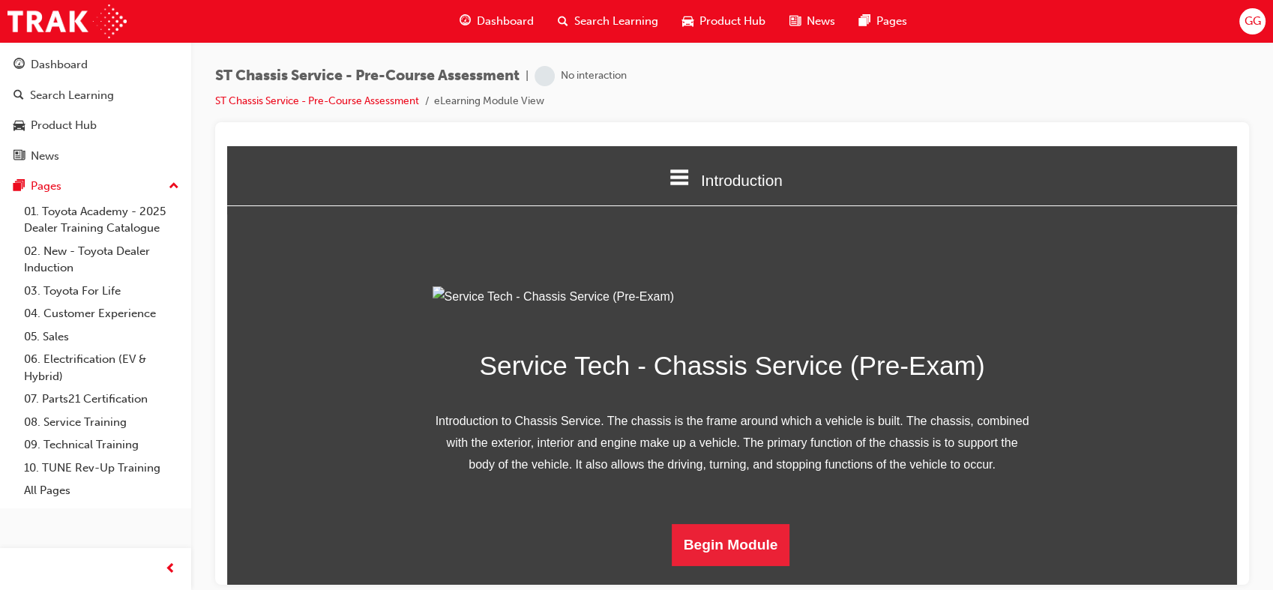
scroll to position [146, 0]
click at [756, 551] on button "Begin Module" at bounding box center [731, 544] width 118 height 42
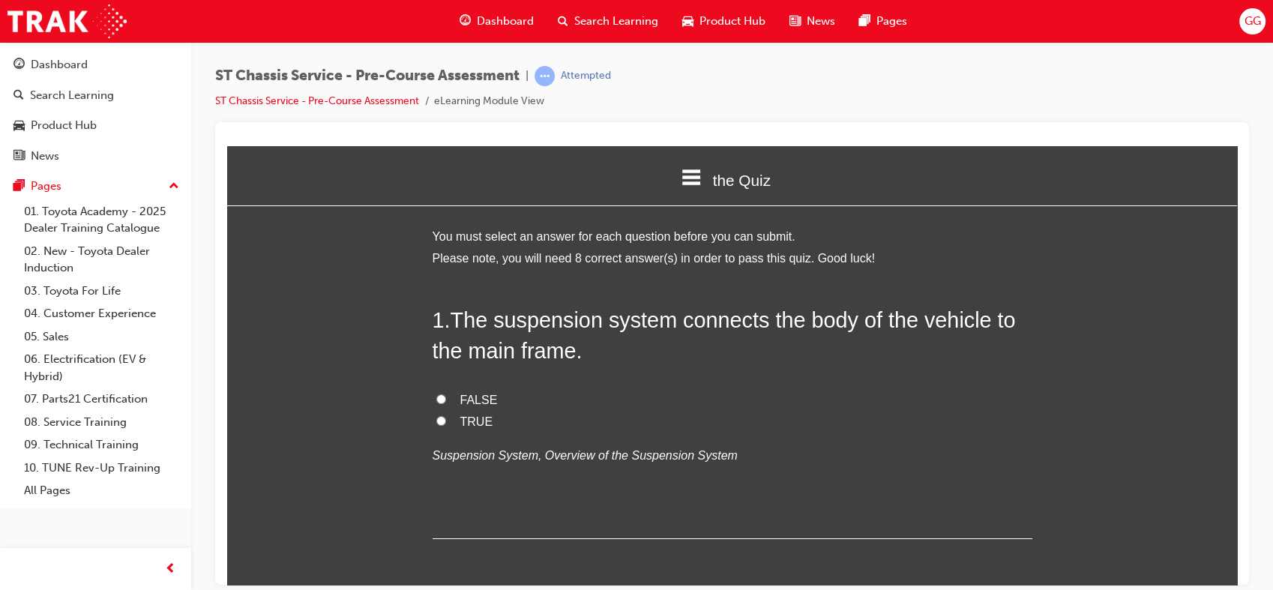
click at [460, 422] on span "TRUE" at bounding box center [476, 421] width 33 height 13
click at [446, 422] on input "TRUE" at bounding box center [441, 420] width 10 height 10
radio input "true"
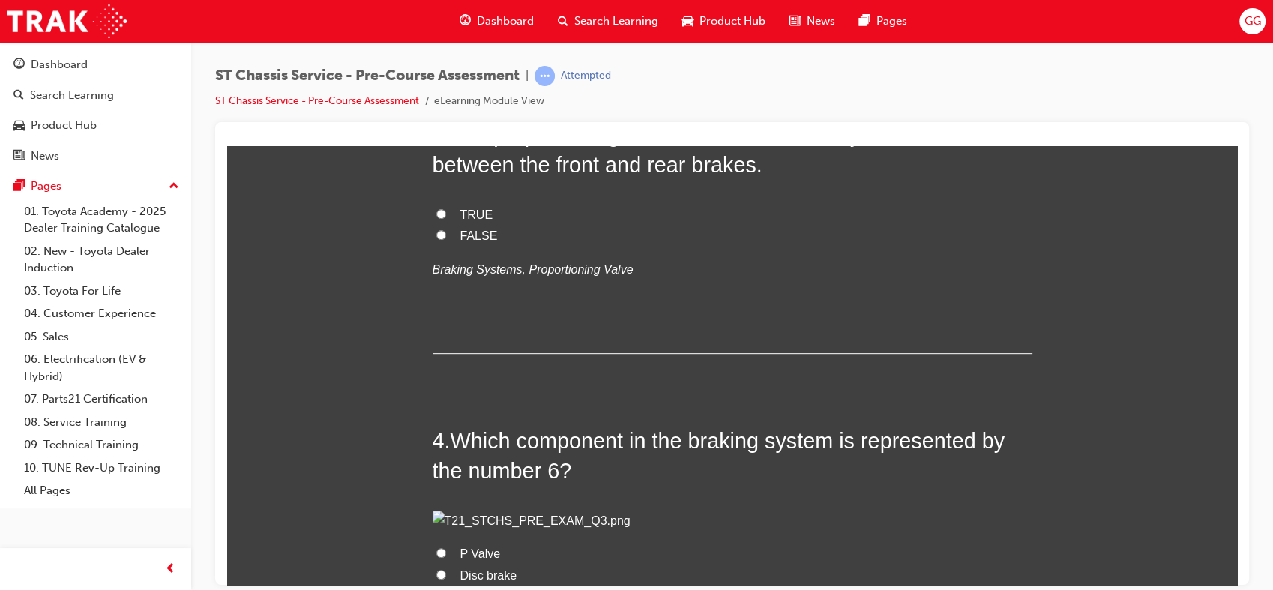
scroll to position [930, 0]
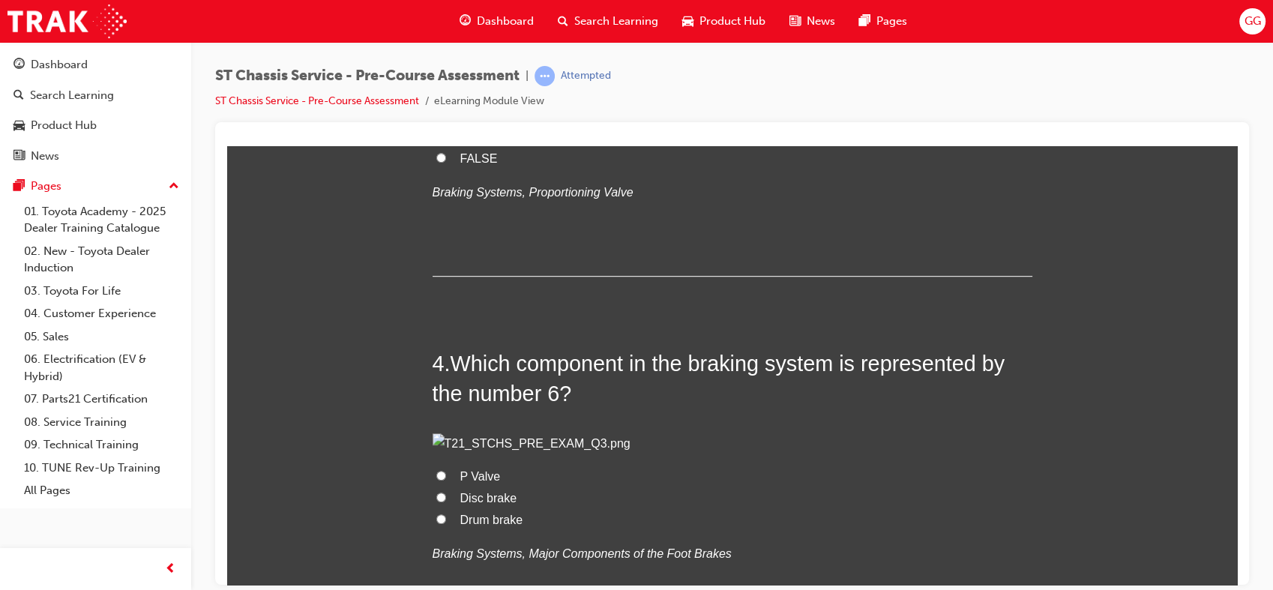
radio input "true"
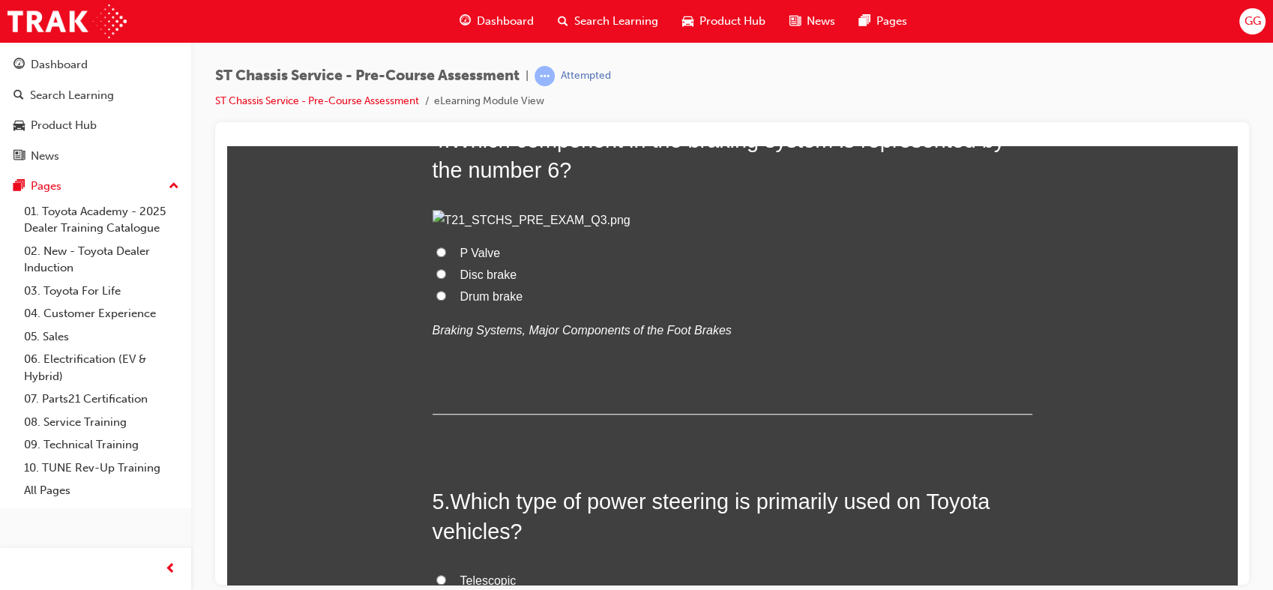
scroll to position [1161, 0]
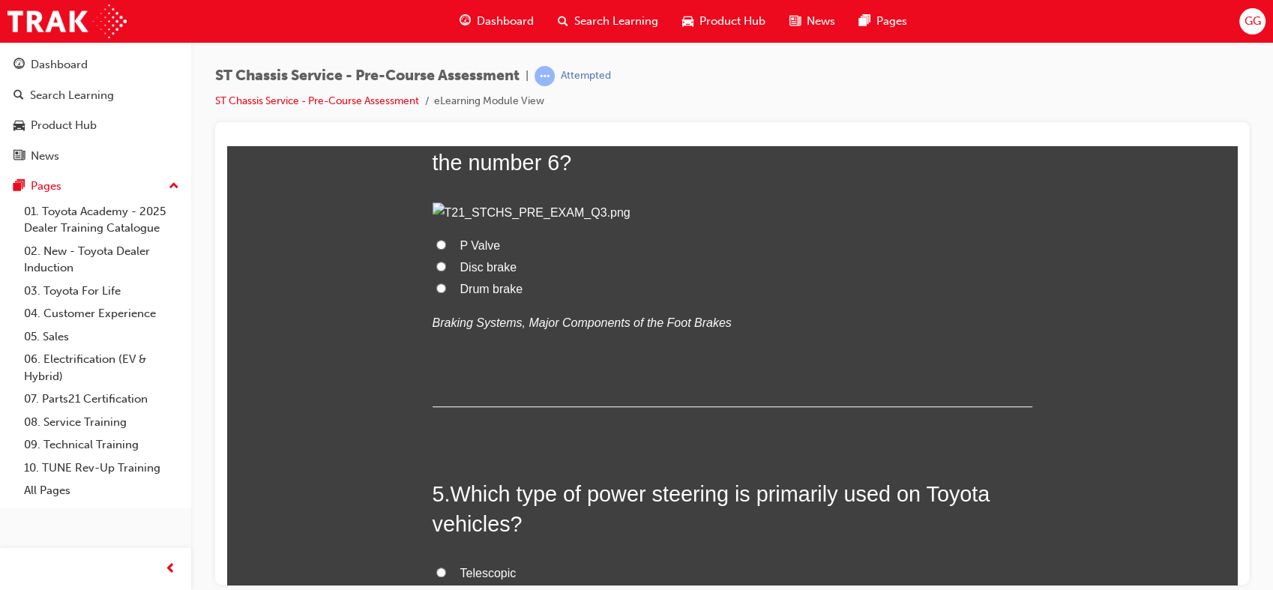
radio input "true"
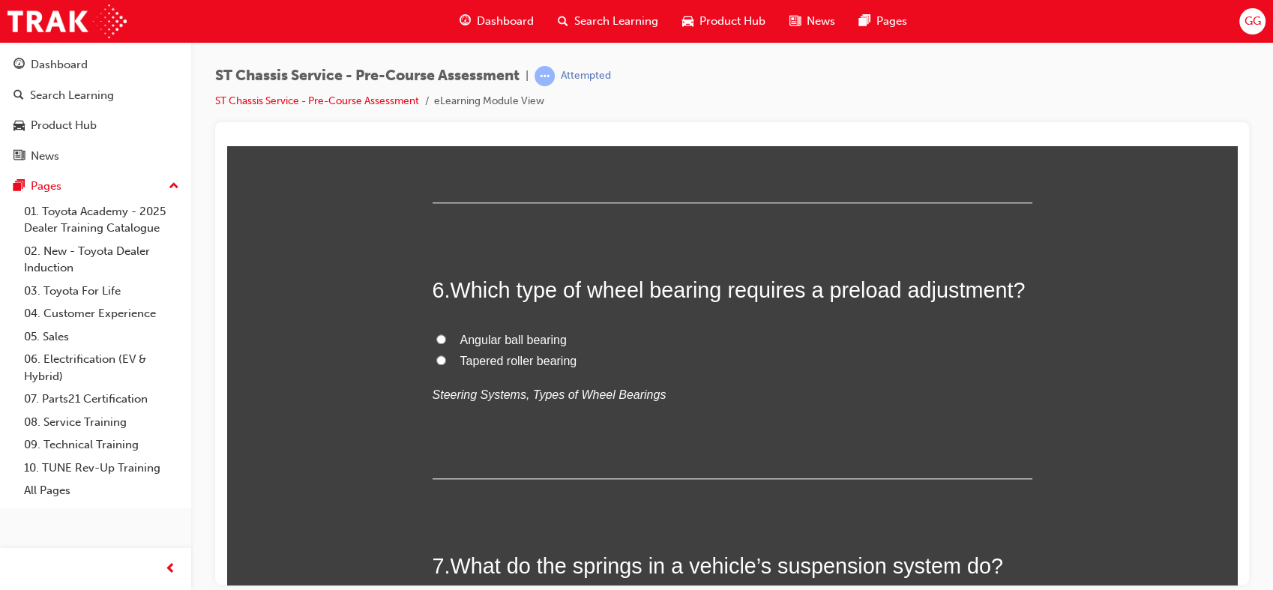
scroll to position [1706, 0]
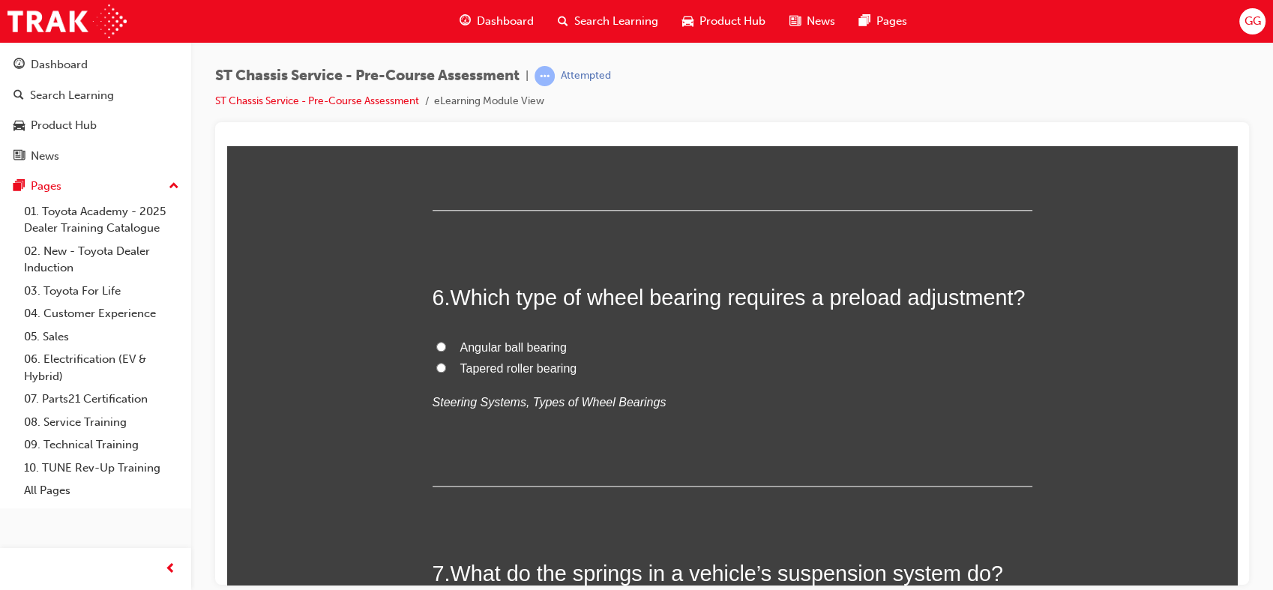
radio input "true"
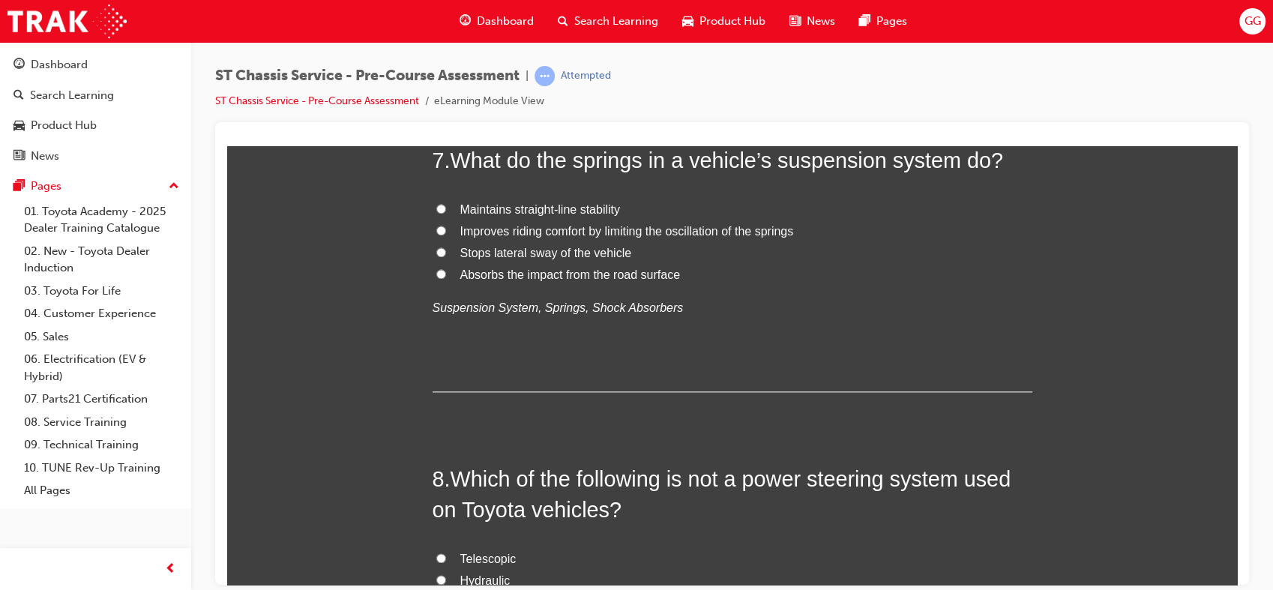
scroll to position [2125, 0]
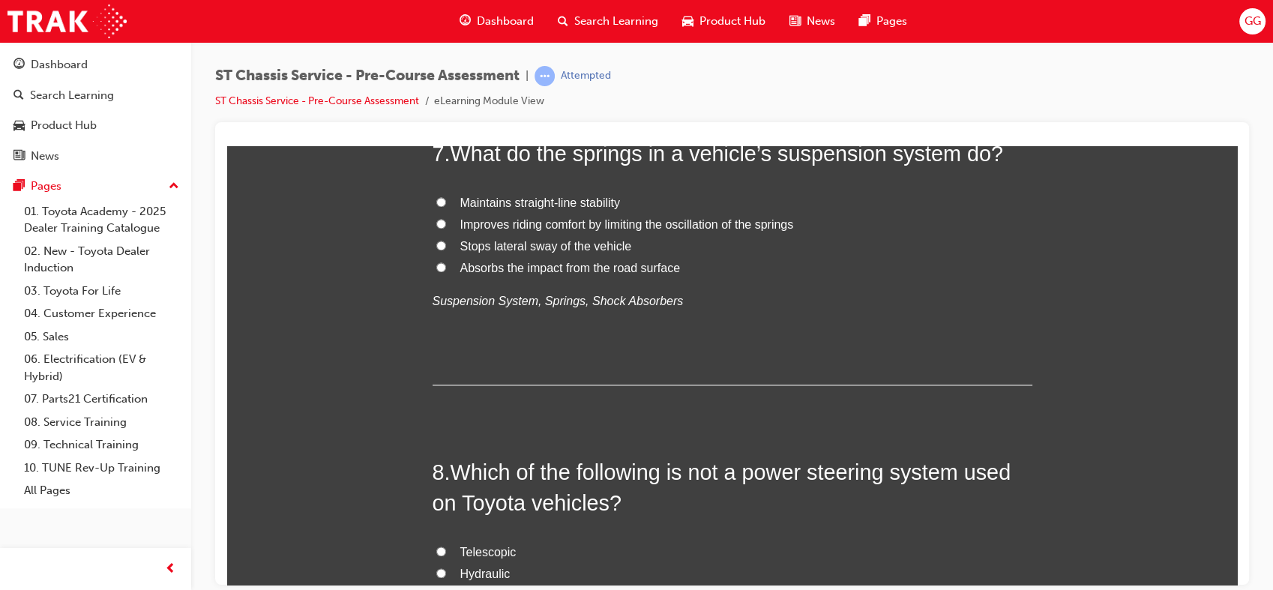
radio input "true"
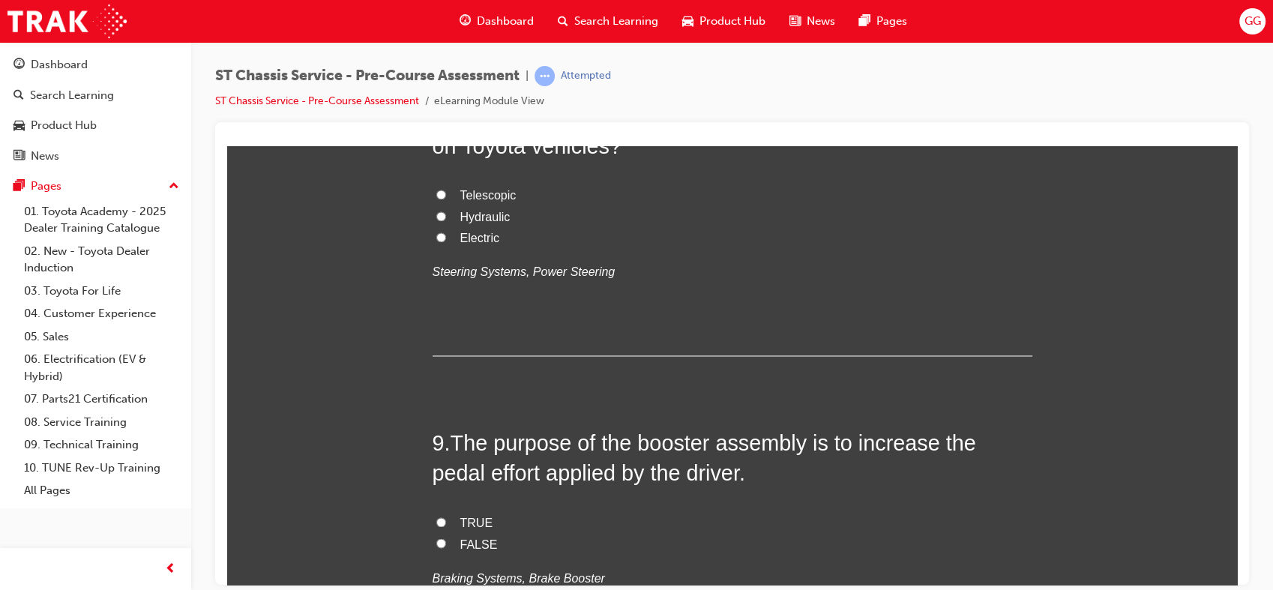
scroll to position [2496, 0]
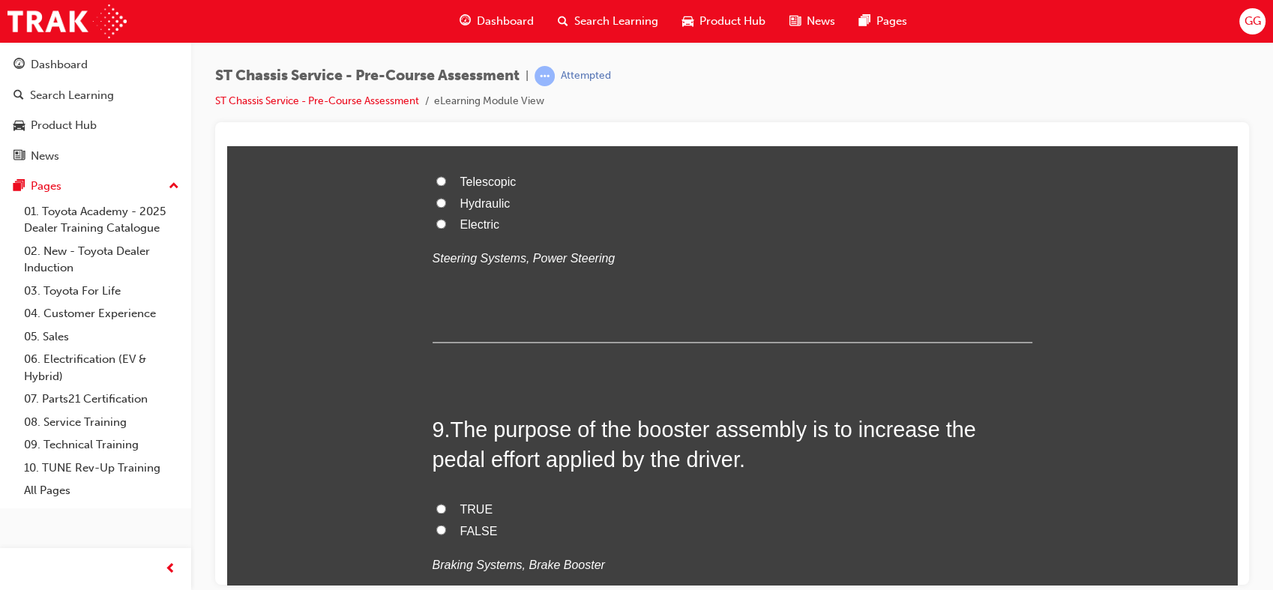
radio input "true"
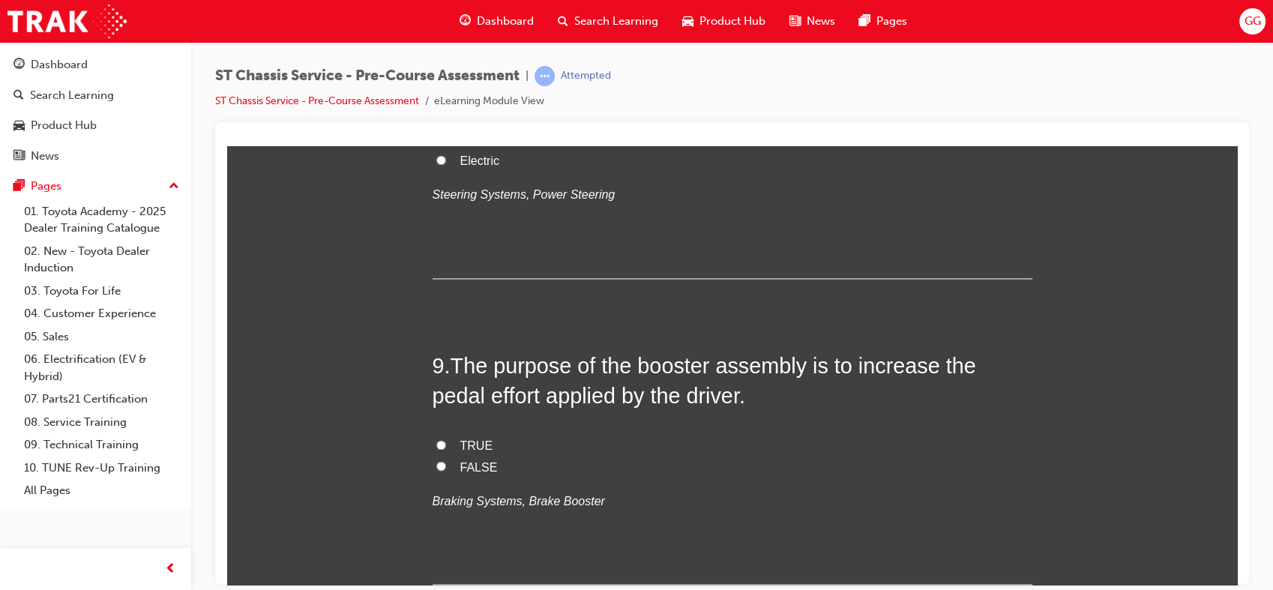
scroll to position [2524, 0]
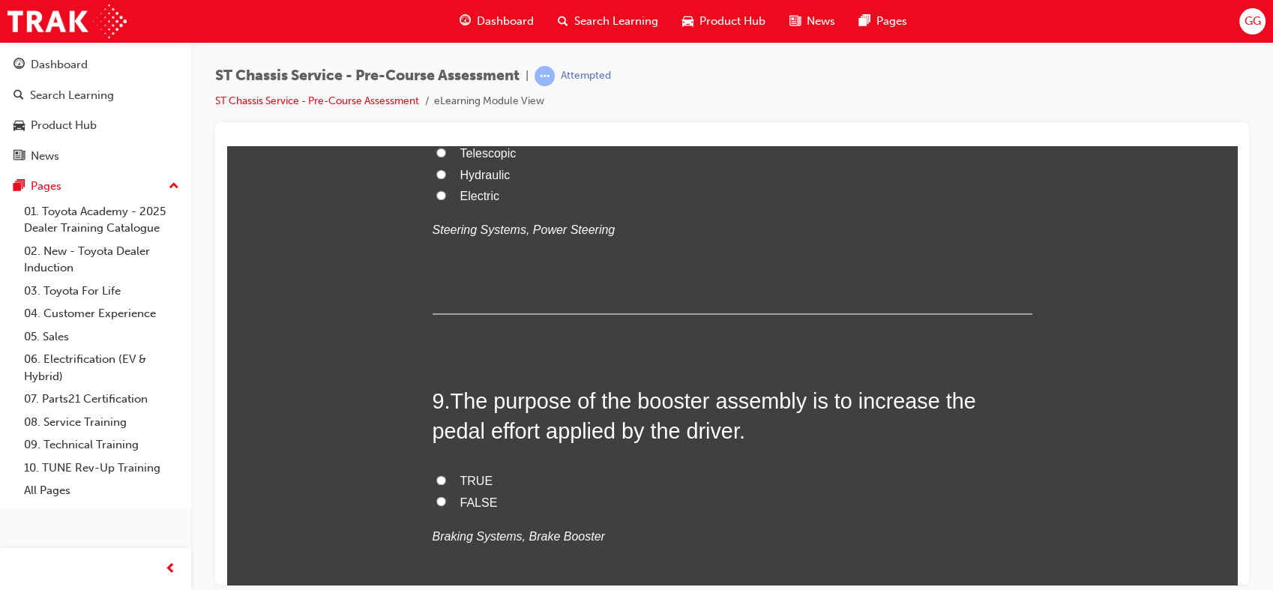
radio input "true"
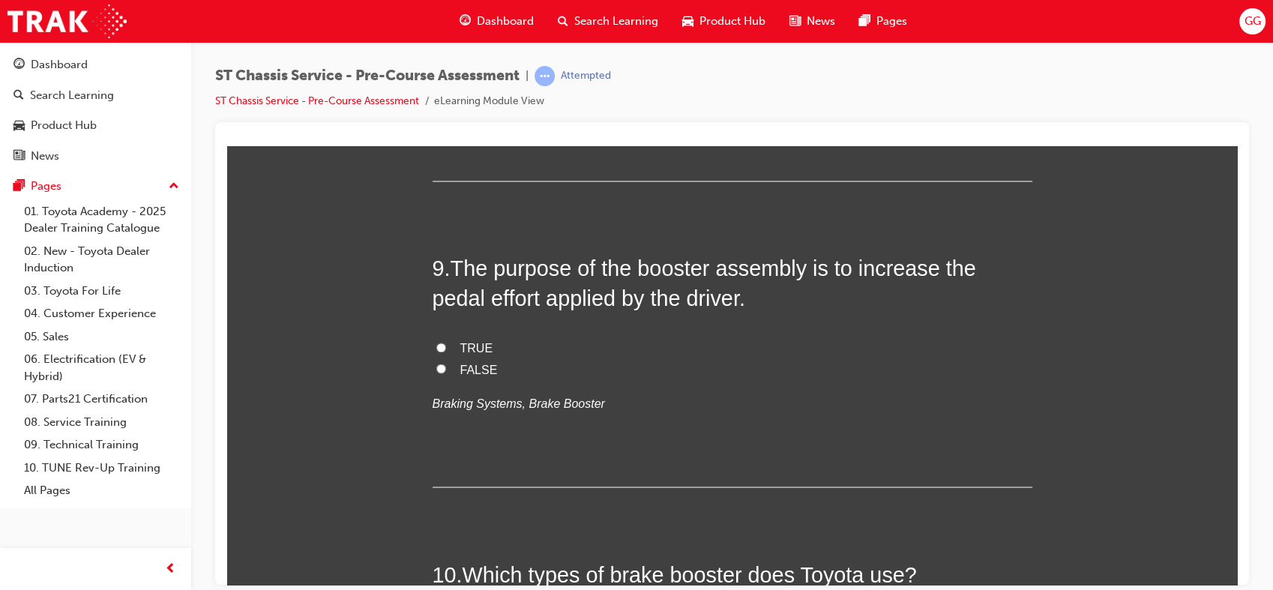
scroll to position [2685, 0]
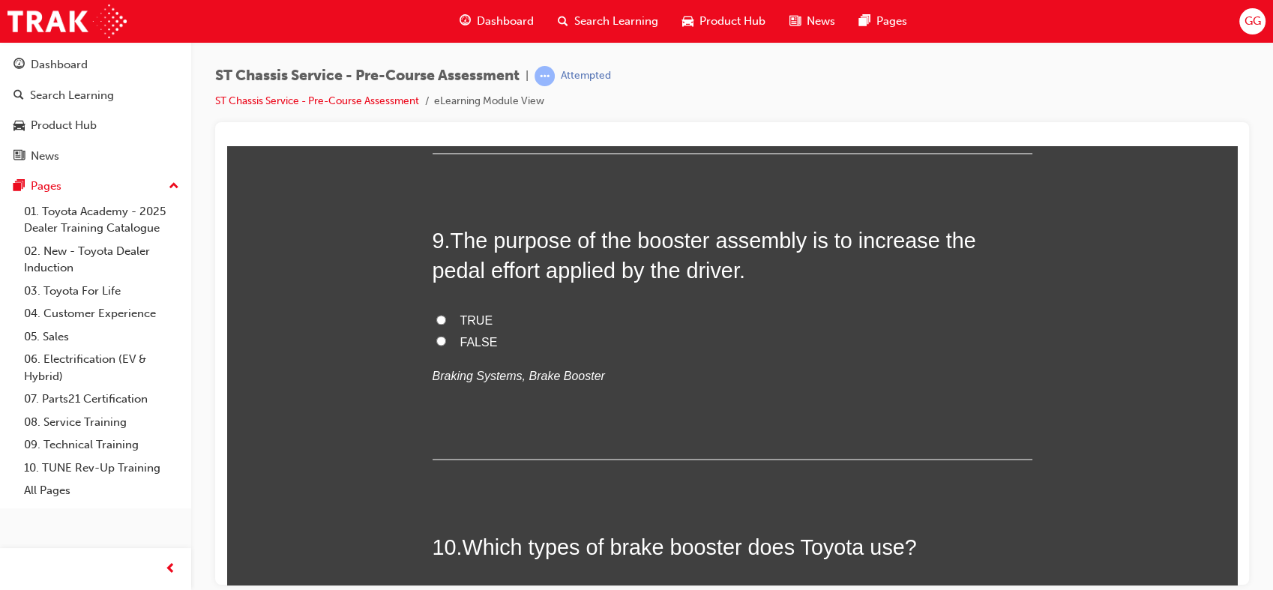
radio input "true"
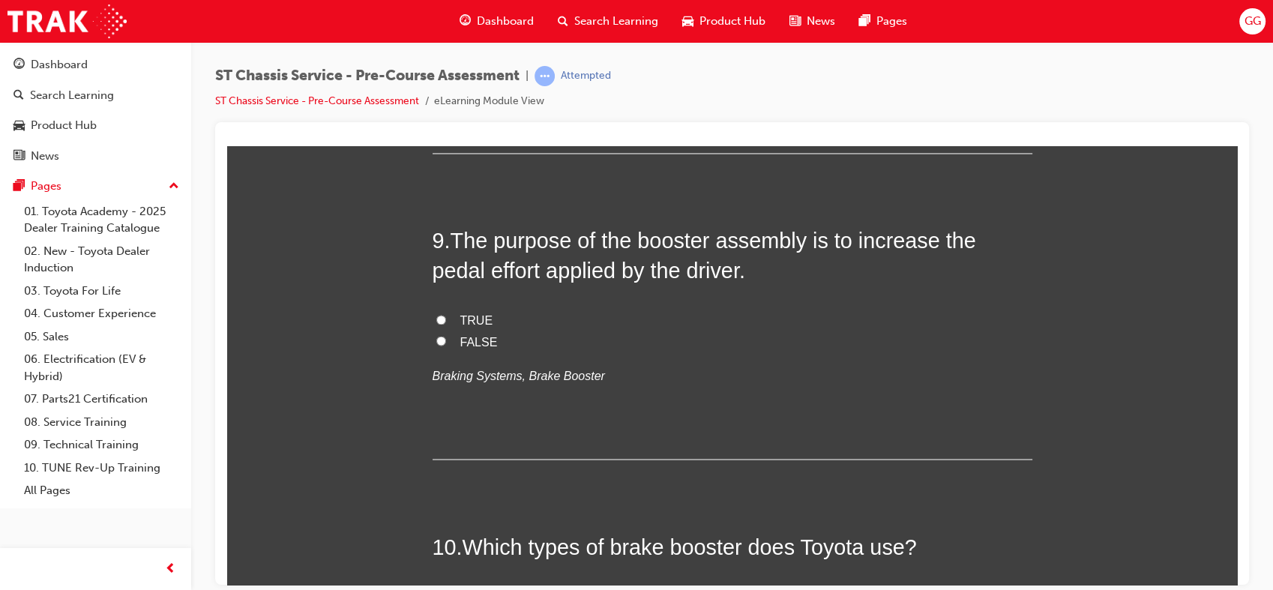
radio input "true"
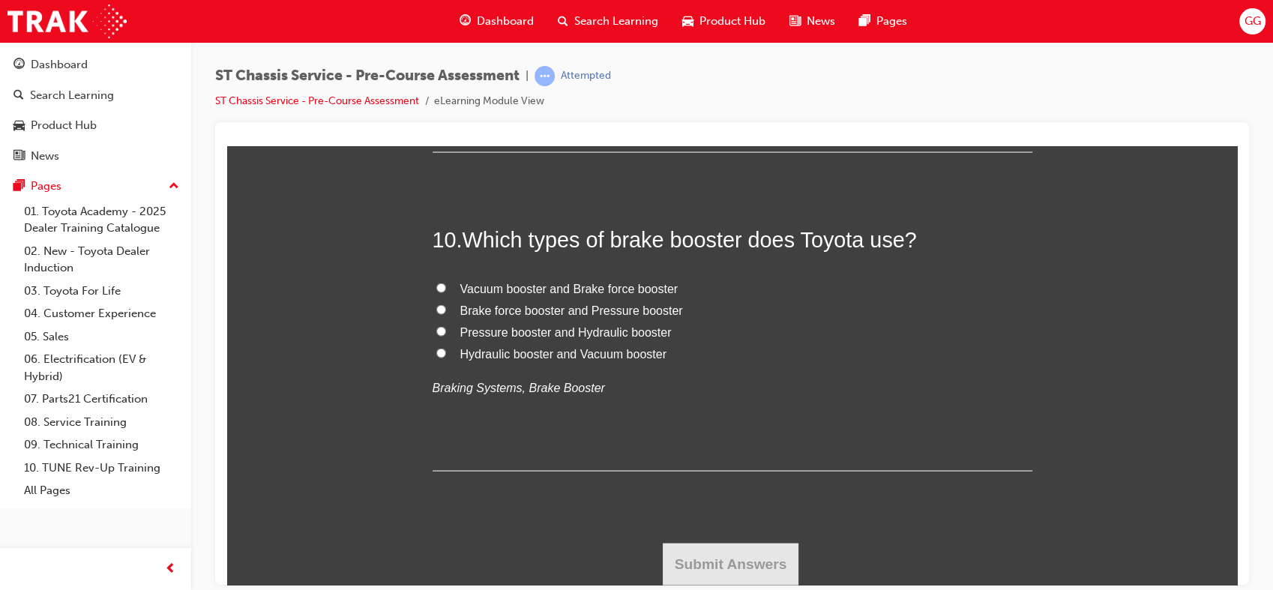
scroll to position [3035, 0]
radio input "true"
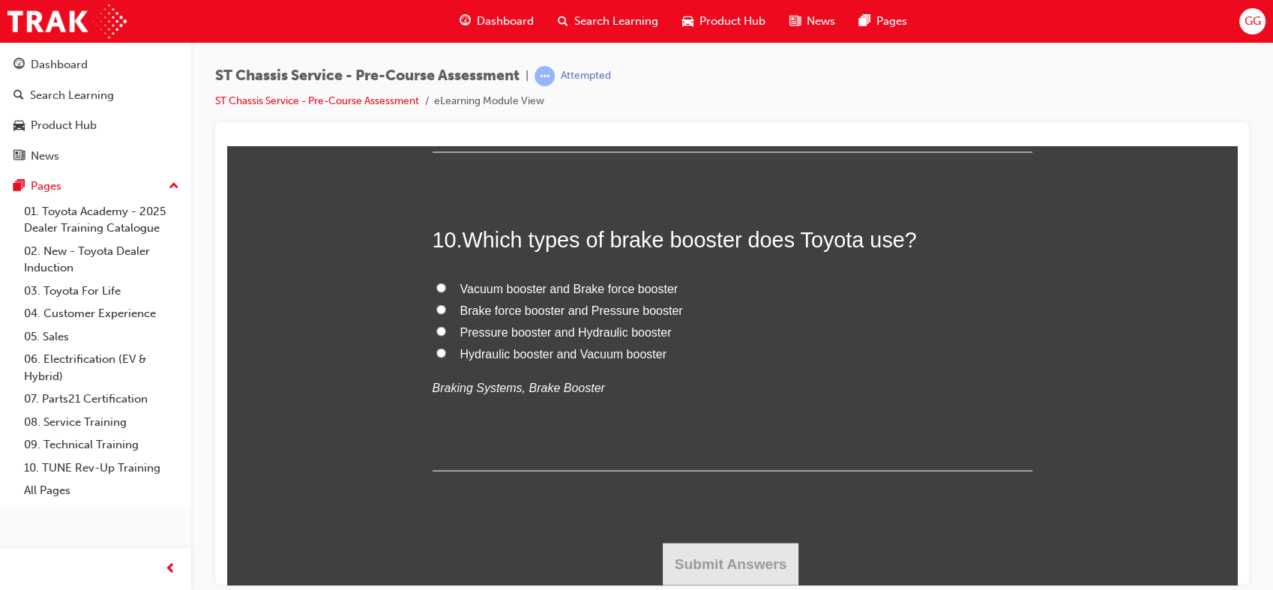
click at [472, 40] on span "FALSE" at bounding box center [478, 33] width 37 height 13
click at [446, 37] on input "FALSE" at bounding box center [441, 33] width 10 height 10
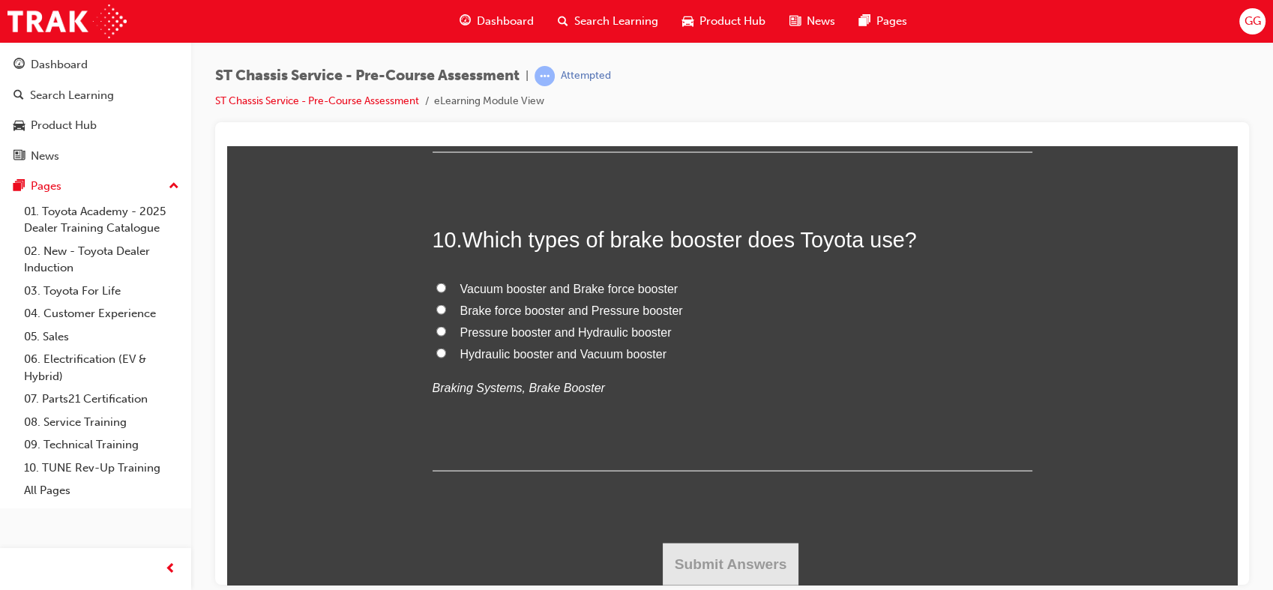
radio input "true"
click at [516, 359] on span "Hydraulic booster and Vacuum booster" at bounding box center [563, 352] width 206 height 13
click at [446, 357] on input "Hydraulic booster and Vacuum booster" at bounding box center [441, 352] width 10 height 10
radio input "true"
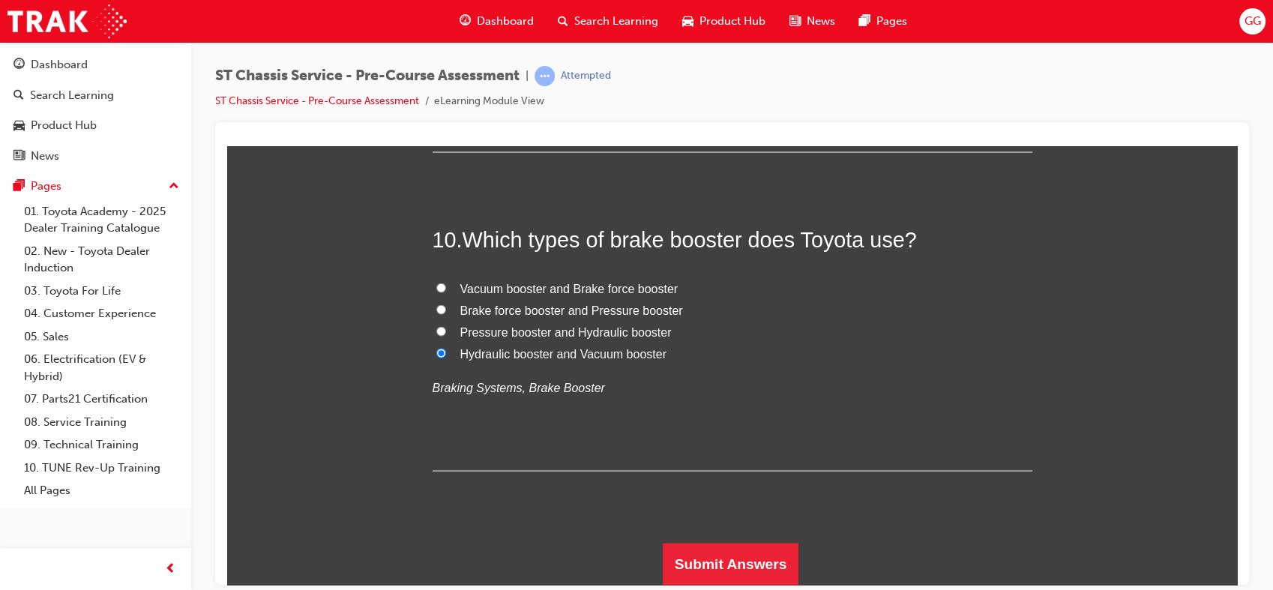
scroll to position [3755, 0]
click at [774, 555] on button "Submit Answers" at bounding box center [731, 563] width 136 height 42
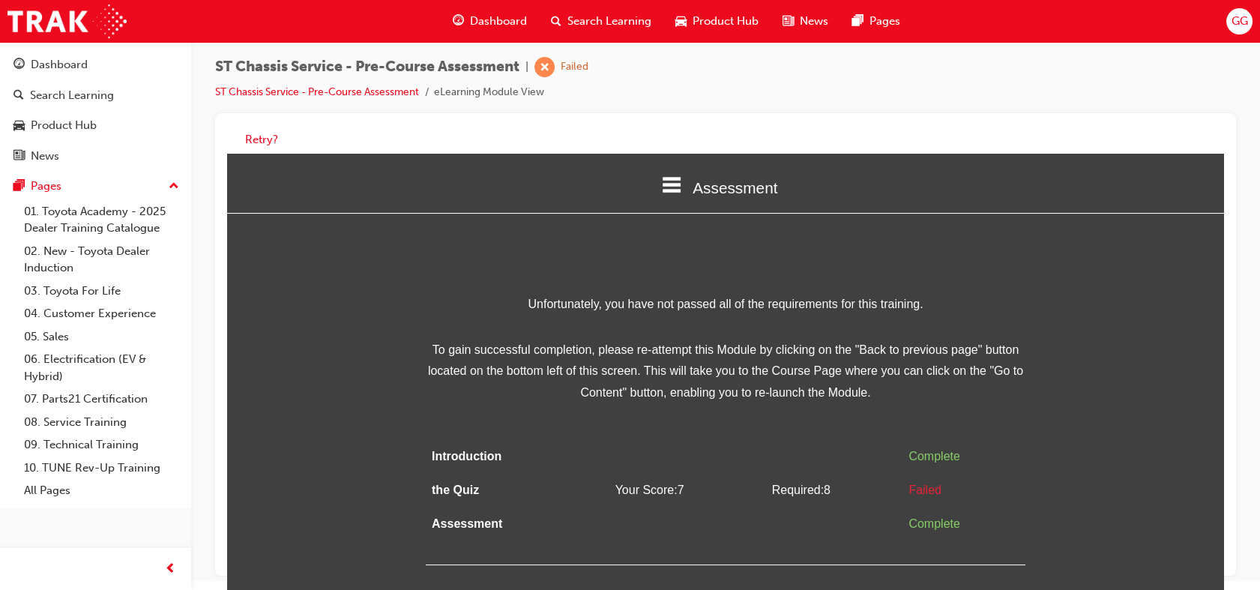
scroll to position [11, 0]
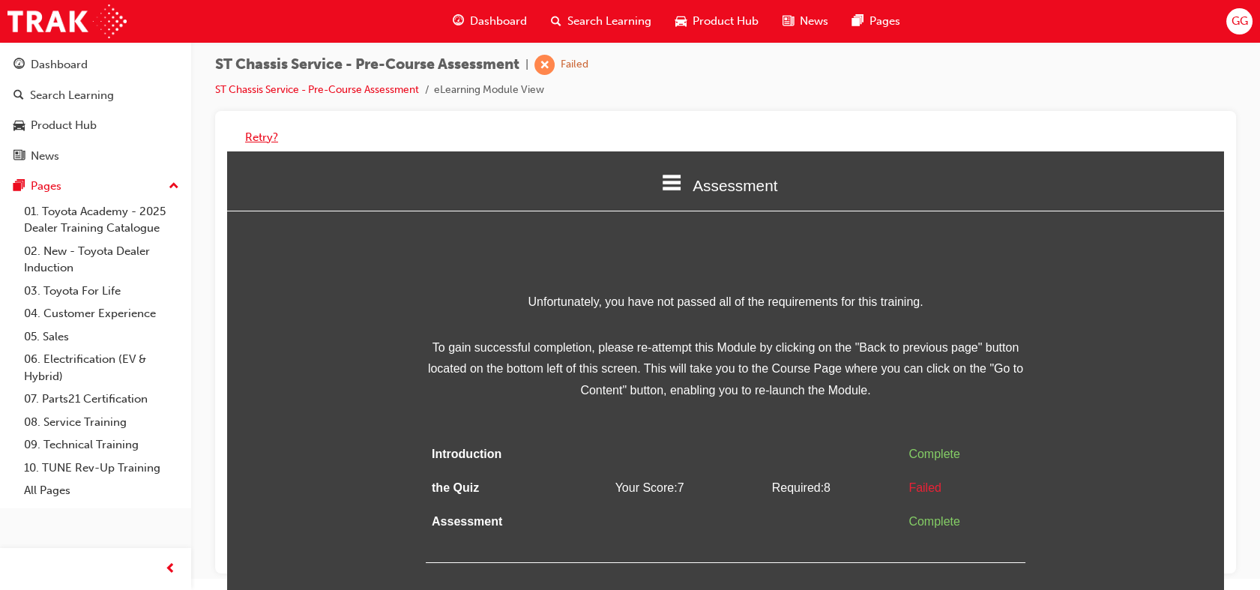
click at [265, 133] on button "Retry?" at bounding box center [261, 137] width 33 height 17
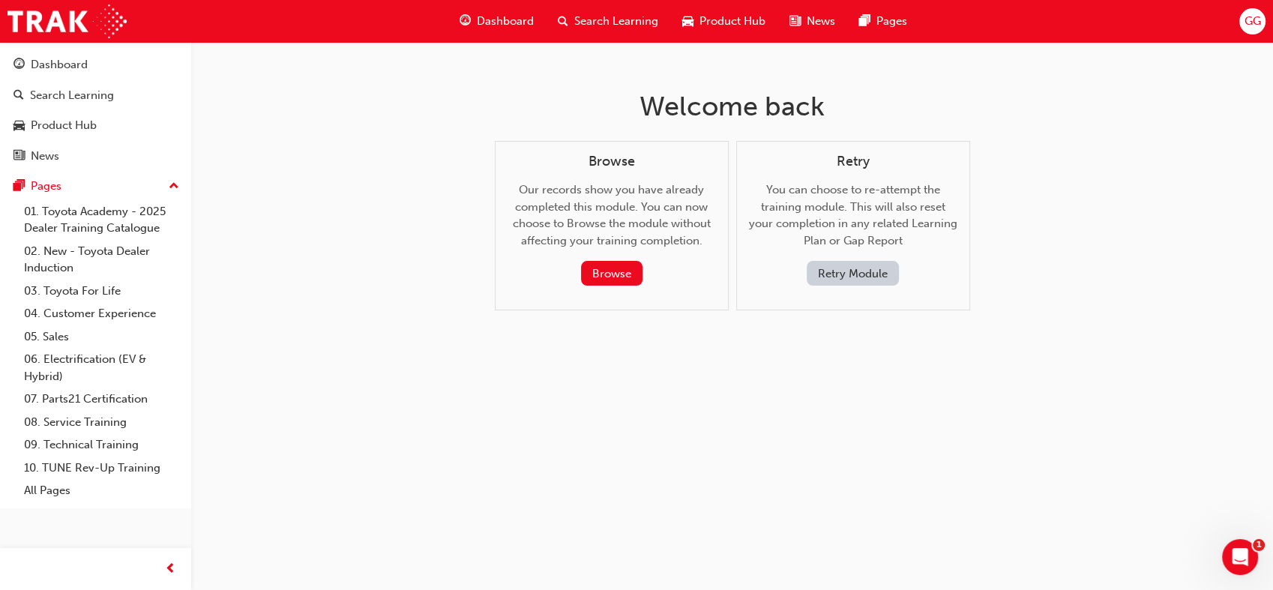
click at [840, 259] on div "Retry You can choose to re-attempt the training module. This will also reset yo…" at bounding box center [853, 220] width 208 height 133
click at [843, 271] on button "Retry Module" at bounding box center [853, 273] width 92 height 25
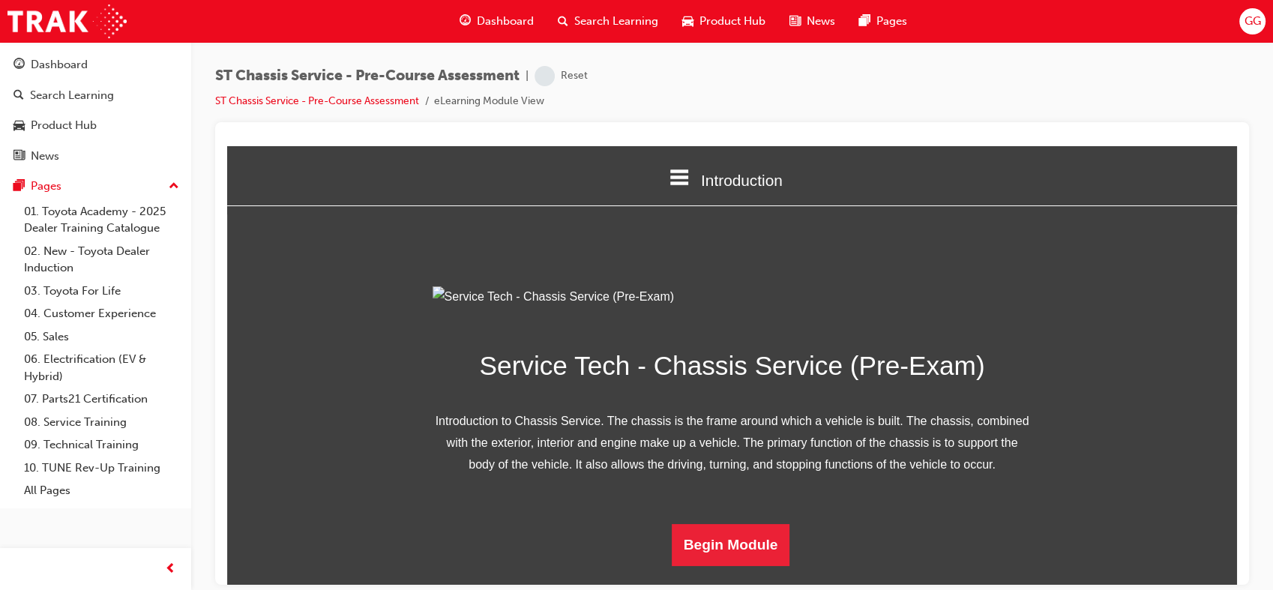
drag, startPoint x: 1271, startPoint y: 516, endPoint x: 1256, endPoint y: 482, distance: 36.9
click at [1269, 522] on div "ST Chassis Service - Pre-Course Assessment | Reset ST Chassis Service - Pre-Cou…" at bounding box center [732, 297] width 1082 height 511
drag, startPoint x: 1220, startPoint y: 412, endPoint x: 1224, endPoint y: 444, distance: 31.7
click at [1224, 444] on html "Introduction Introduction the Quiz Assessment Service Tech - Chassis Service (P…" at bounding box center [732, 364] width 1010 height 439
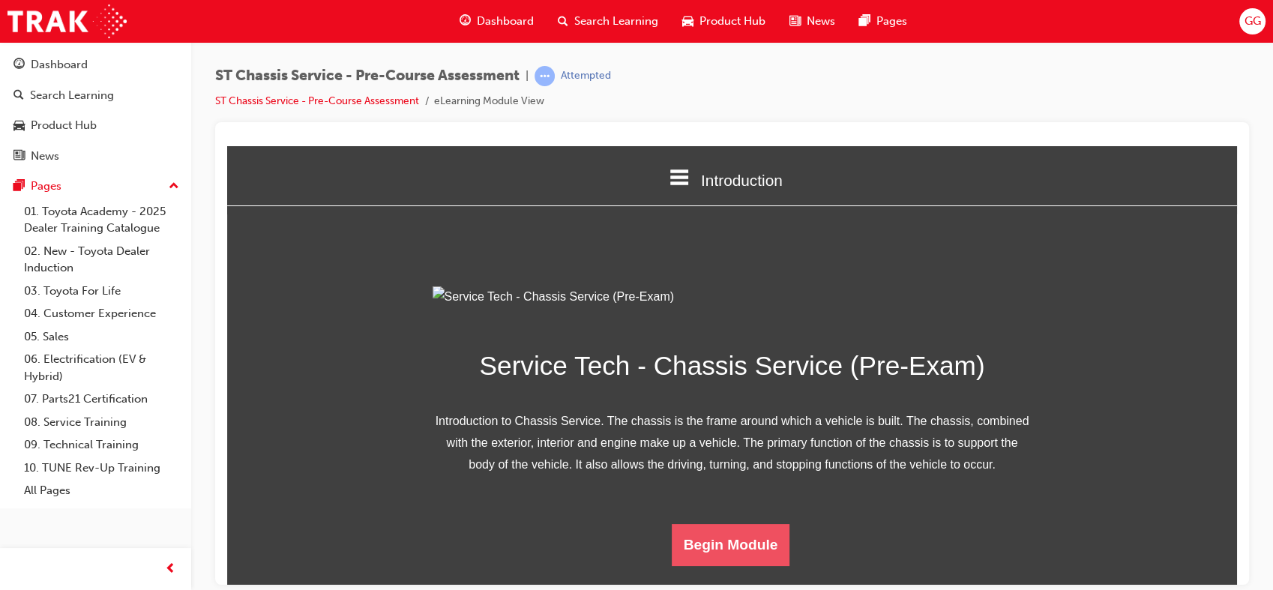
click at [733, 565] on button "Begin Module" at bounding box center [731, 544] width 118 height 42
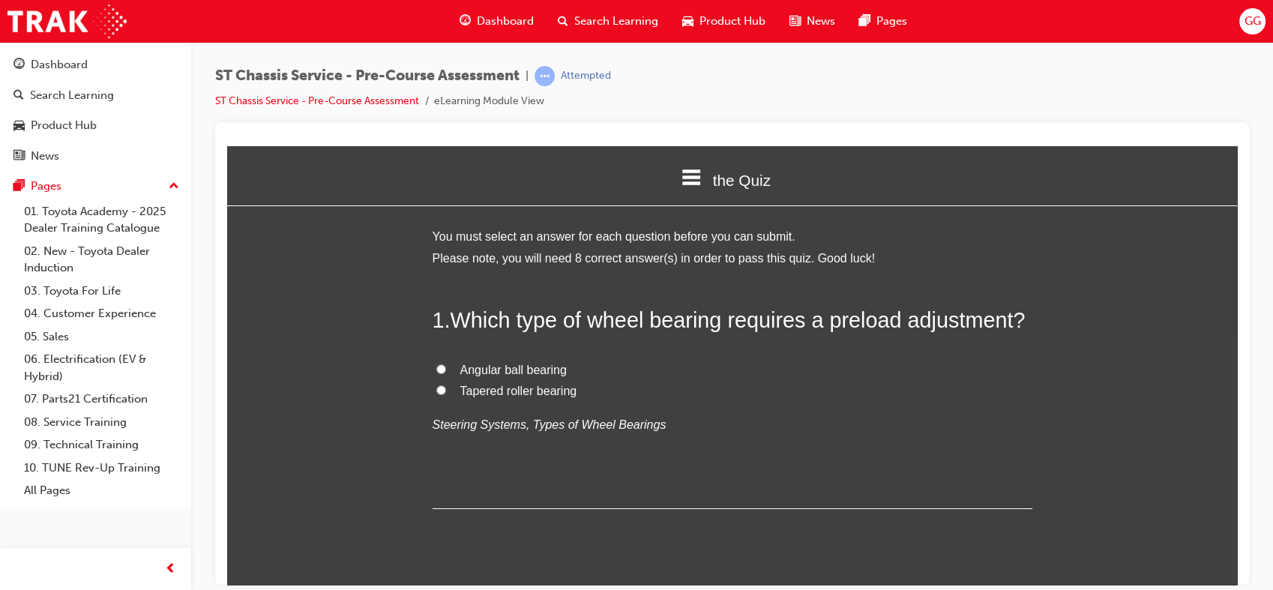
click at [522, 388] on span "Tapered roller bearing" at bounding box center [518, 390] width 117 height 13
click at [446, 388] on input "Tapered roller bearing" at bounding box center [441, 390] width 10 height 10
radio input "true"
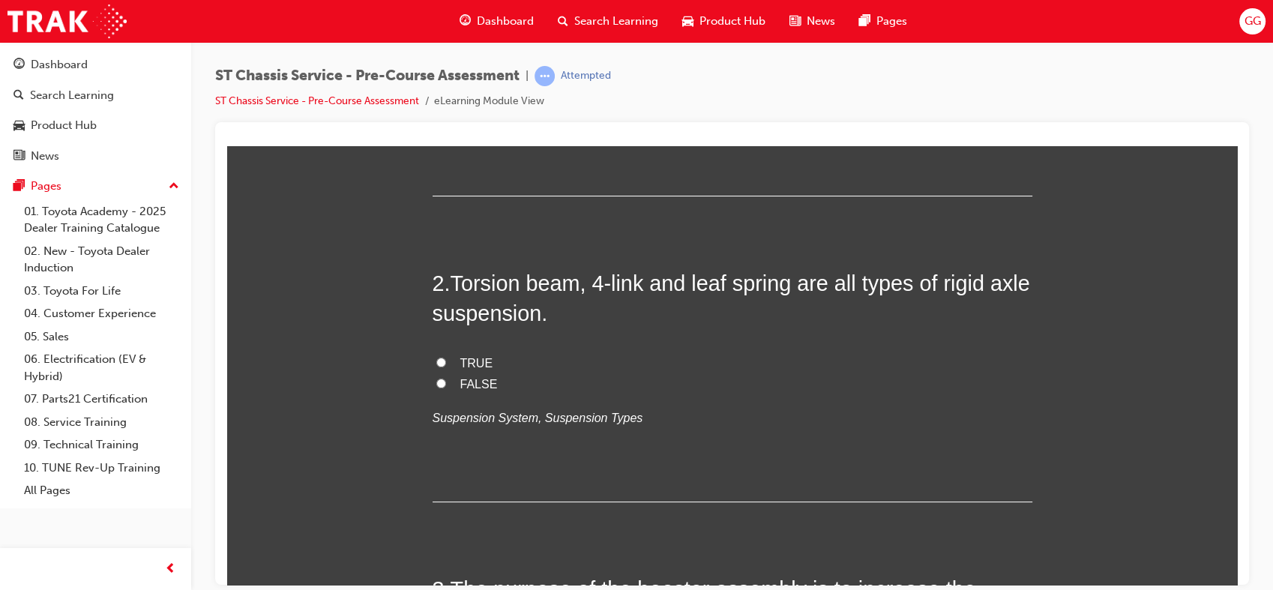
scroll to position [320, 0]
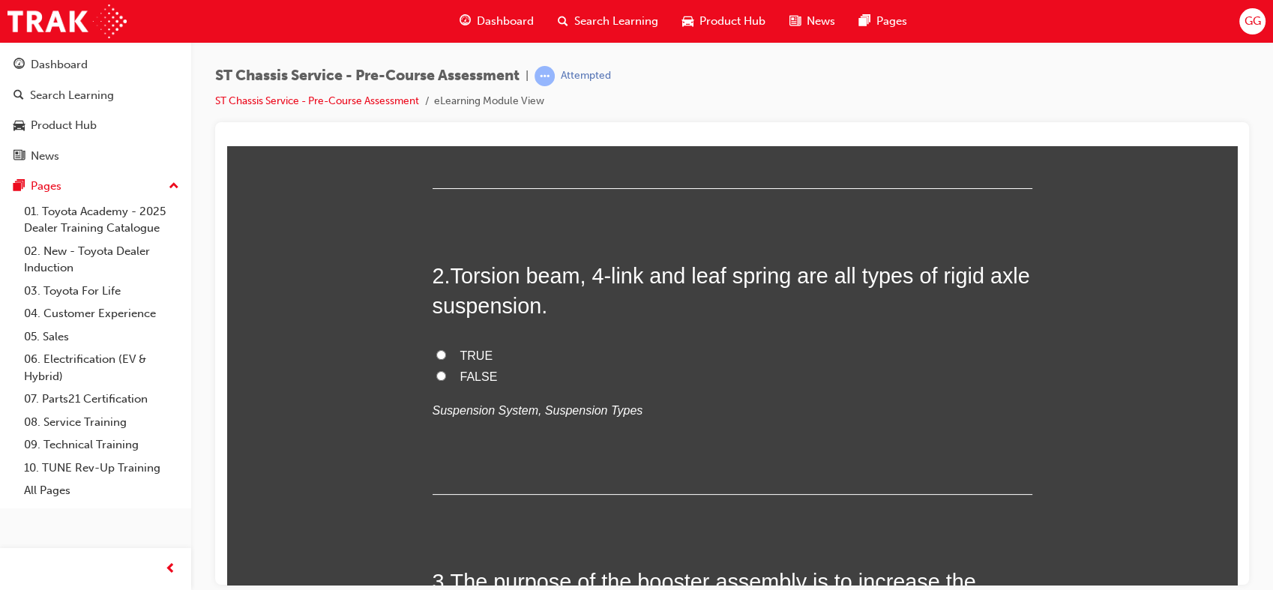
click at [463, 340] on div "2 . Torsion beam, 4-link and leaf spring are all types of rigid axle suspension…" at bounding box center [733, 377] width 600 height 234
click at [462, 352] on span "TRUE" at bounding box center [476, 355] width 33 height 13
click at [446, 352] on input "TRUE" at bounding box center [441, 354] width 10 height 10
radio input "true"
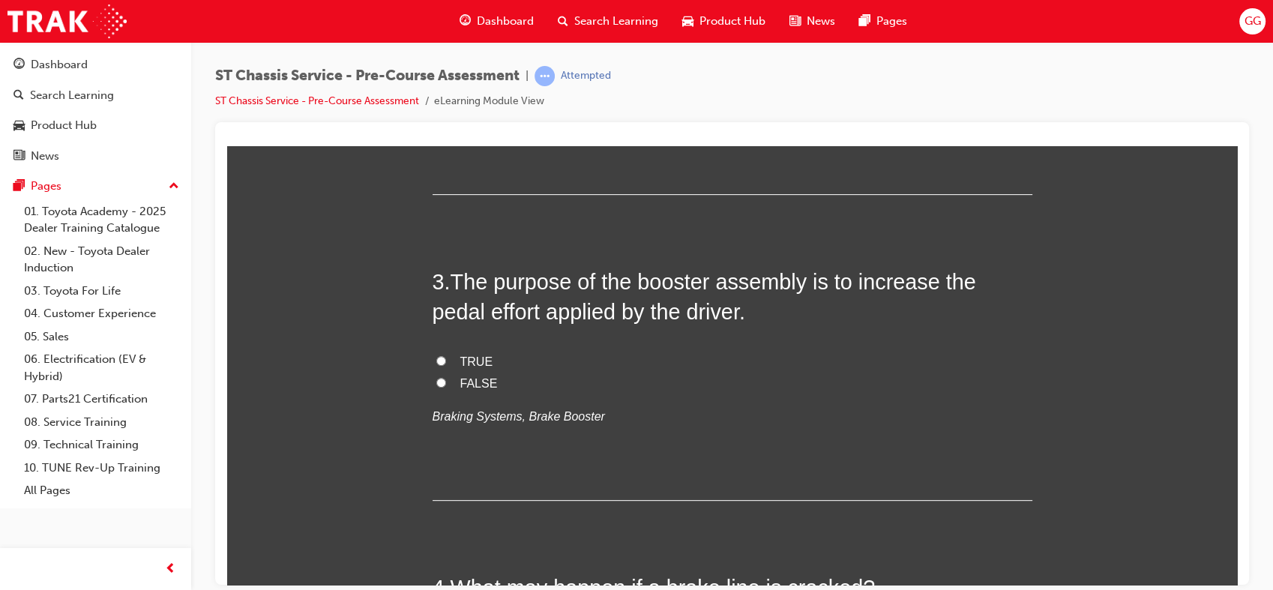
scroll to position [648, 0]
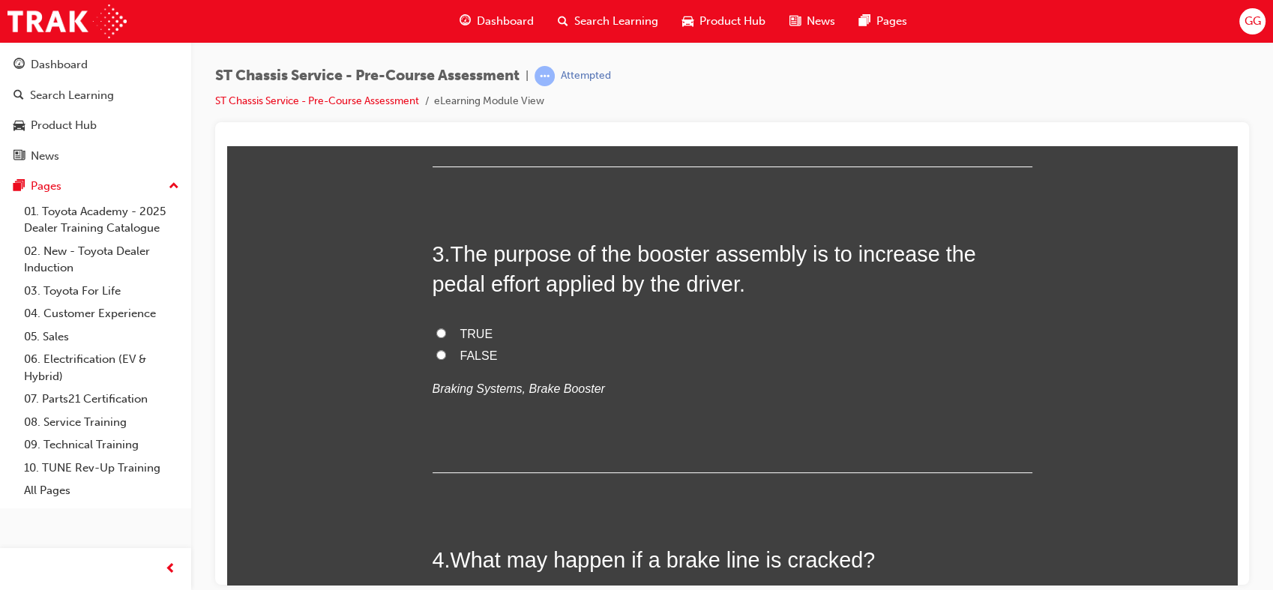
click at [463, 349] on span "FALSE" at bounding box center [478, 355] width 37 height 13
click at [446, 349] on input "FALSE" at bounding box center [441, 354] width 10 height 10
radio input "true"
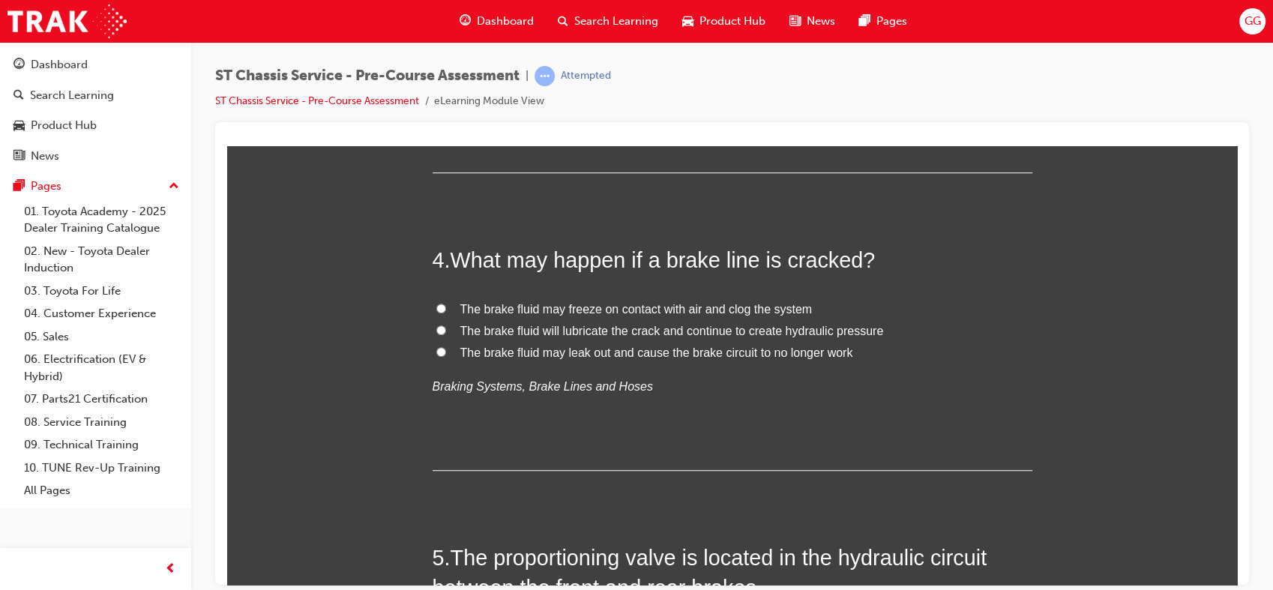
scroll to position [995, 0]
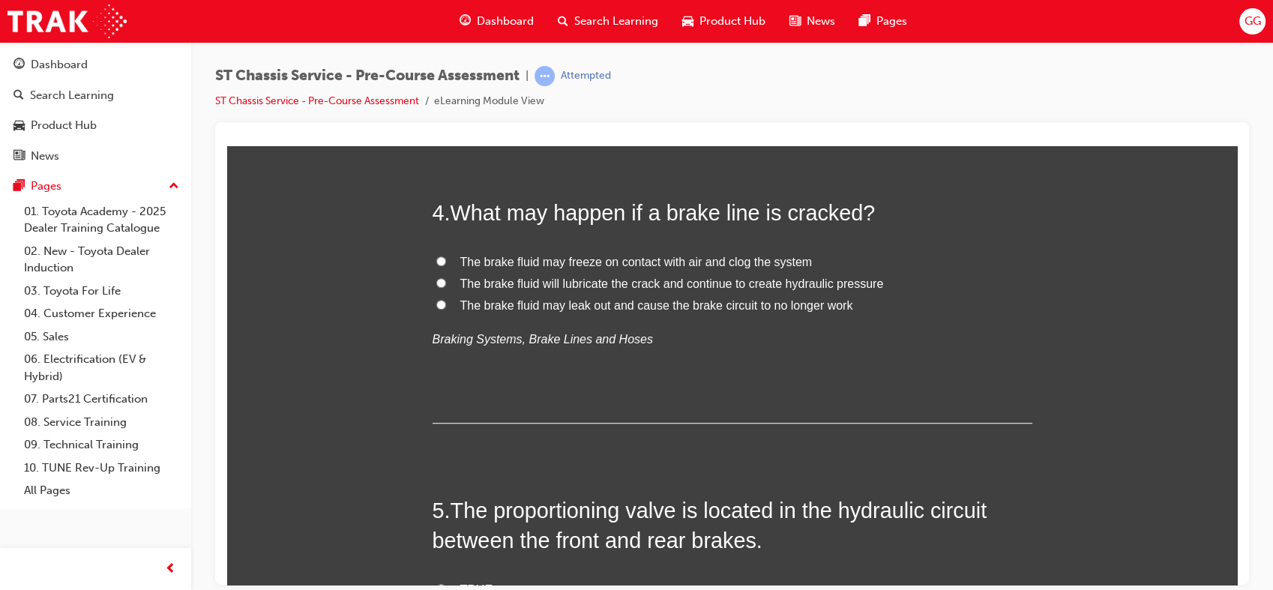
click at [777, 310] on span "The brake fluid may leak out and cause the brake circuit to no longer work" at bounding box center [656, 304] width 393 height 13
click at [446, 309] on input "The brake fluid may leak out and cause the brake circuit to no longer work" at bounding box center [441, 304] width 10 height 10
radio input "true"
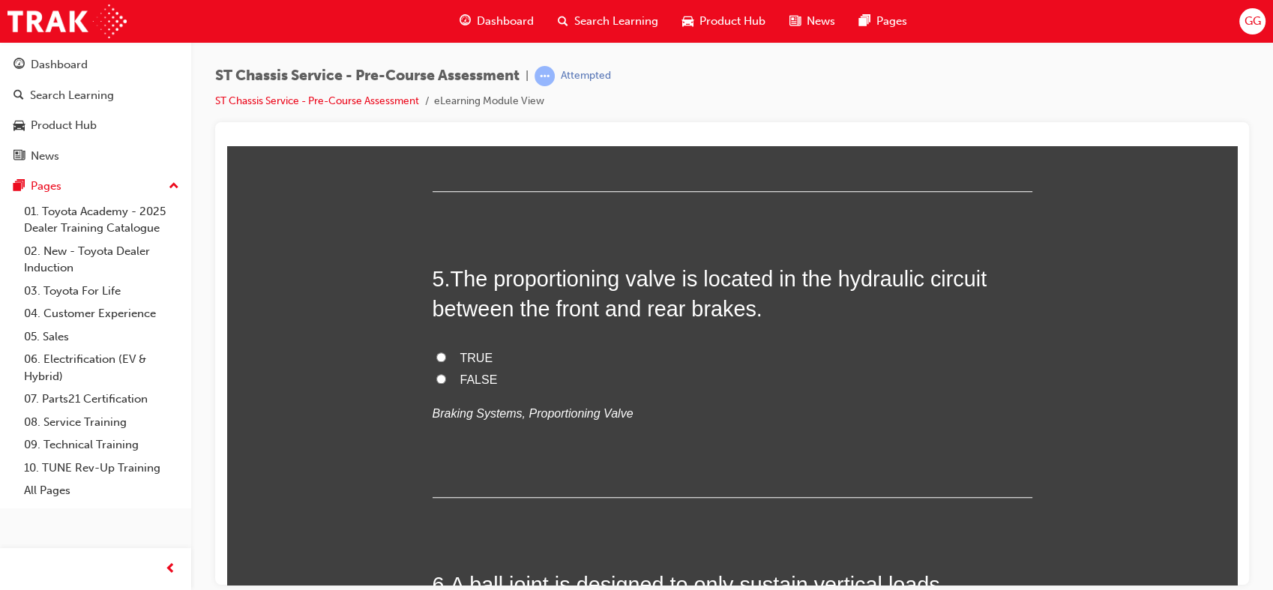
scroll to position [1260, 0]
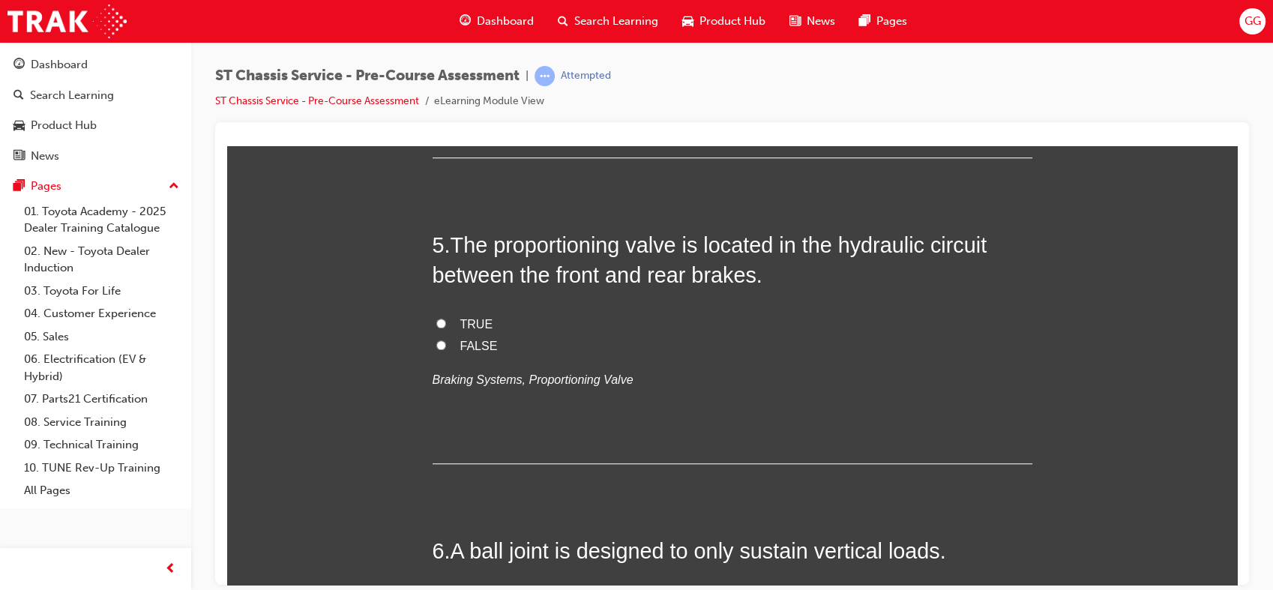
click at [474, 314] on label "TRUE" at bounding box center [733, 324] width 600 height 22
click at [446, 318] on input "TRUE" at bounding box center [441, 323] width 10 height 10
radio input "true"
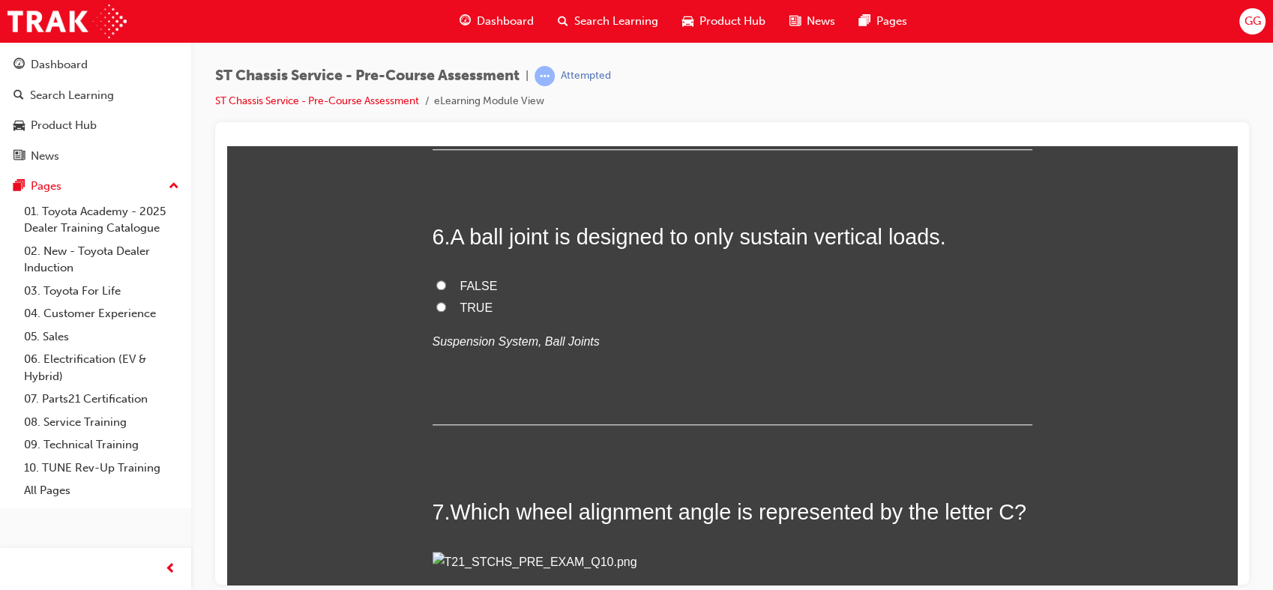
scroll to position [1553, 0]
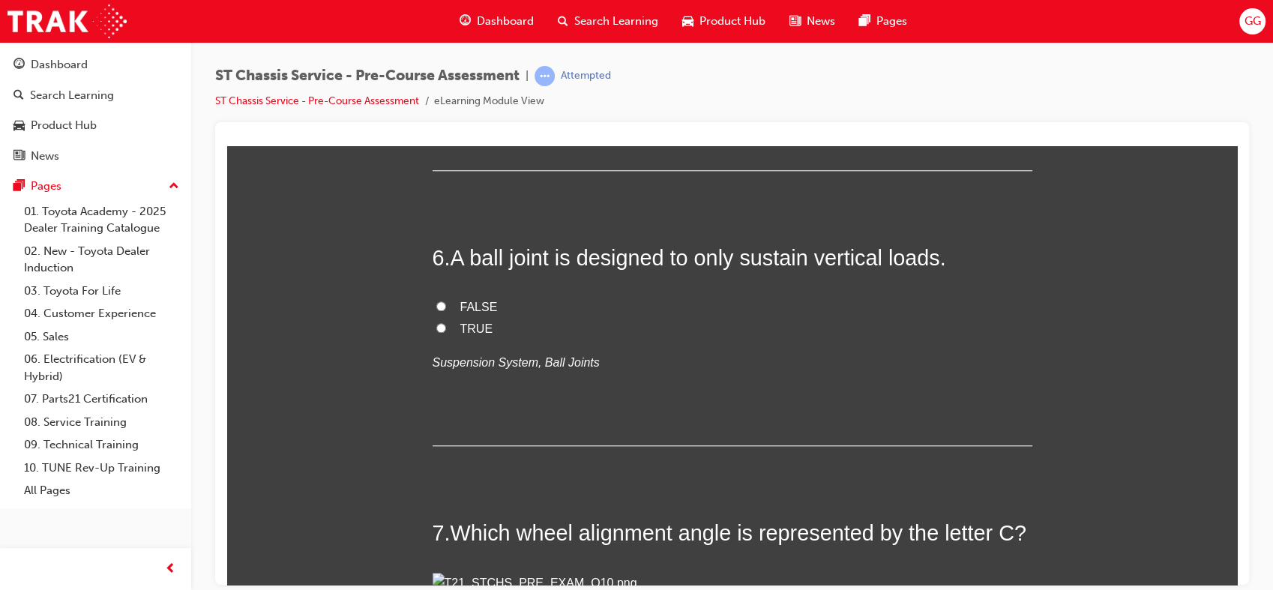
click at [443, 307] on label "FALSE" at bounding box center [733, 307] width 600 height 22
click at [443, 307] on input "FALSE" at bounding box center [441, 306] width 10 height 10
radio input "true"
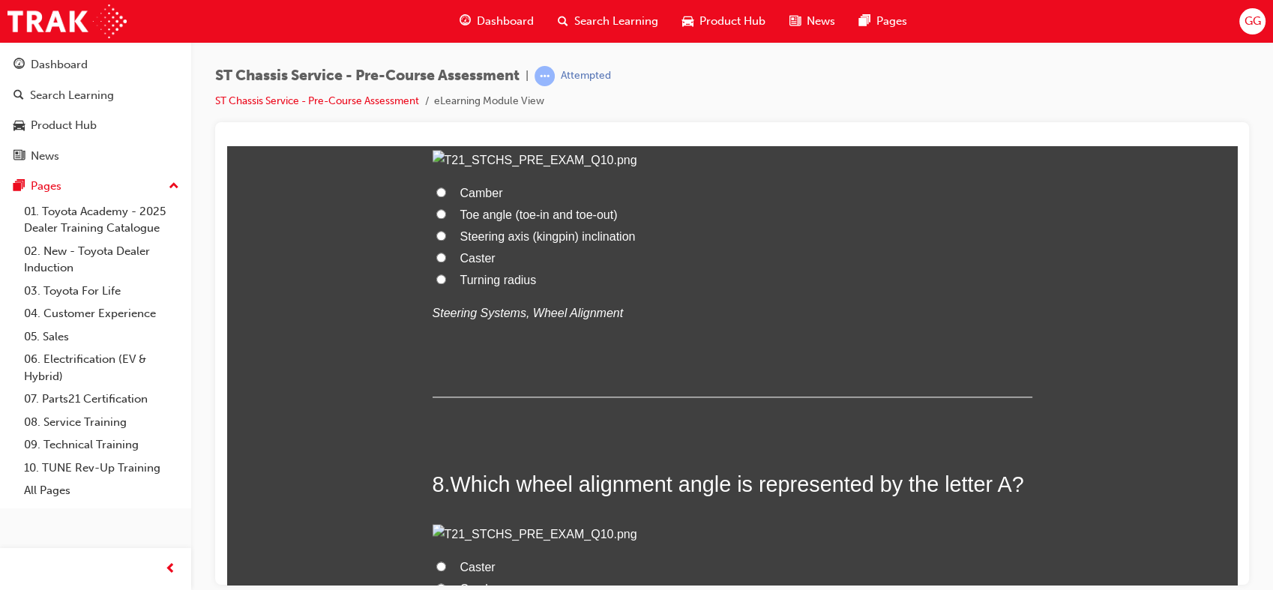
scroll to position [1970, 0]
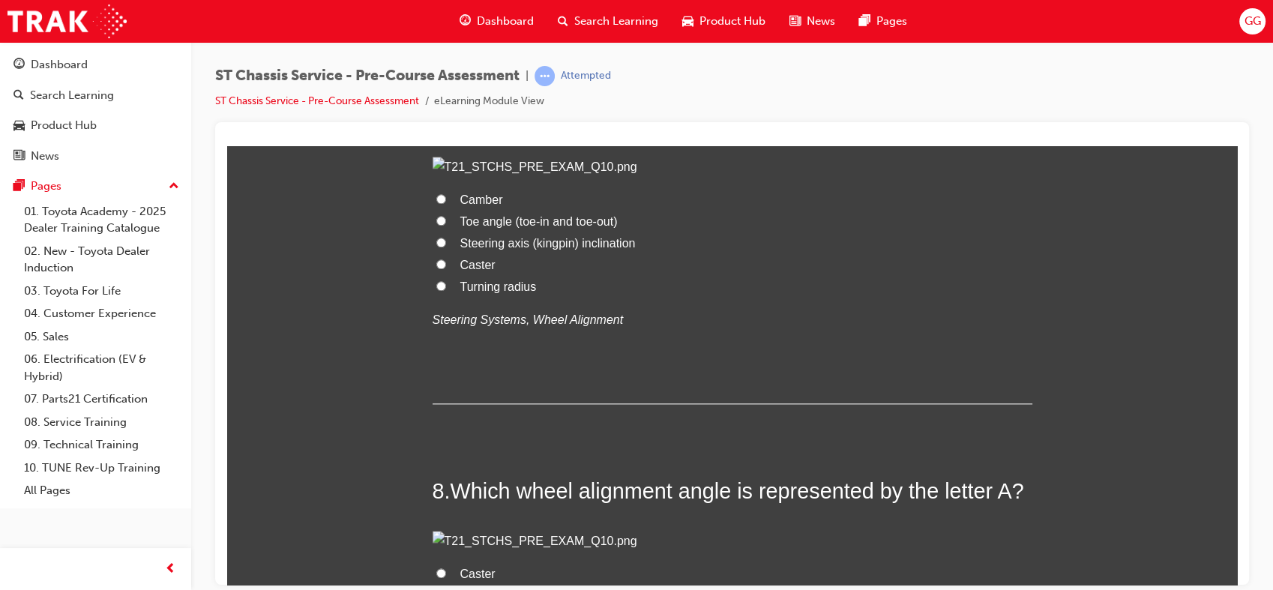
drag, startPoint x: 1223, startPoint y: 381, endPoint x: 1229, endPoint y: 411, distance: 30.6
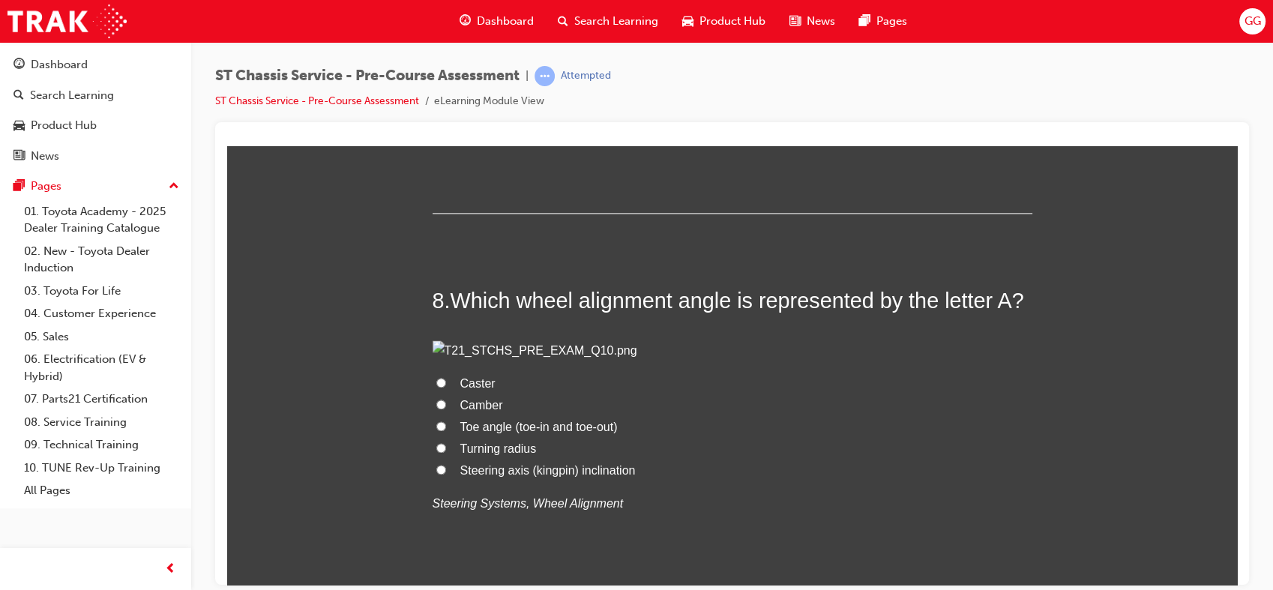
scroll to position [2181, 0]
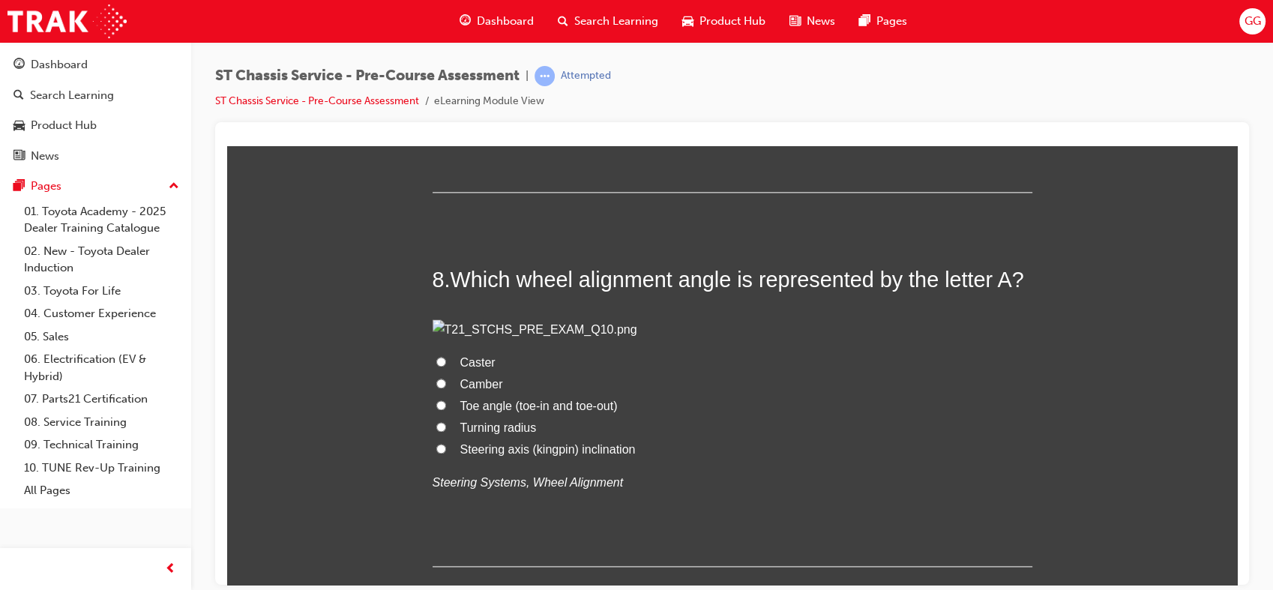
drag, startPoint x: 1231, startPoint y: 375, endPoint x: 1465, endPoint y: 541, distance: 287.1
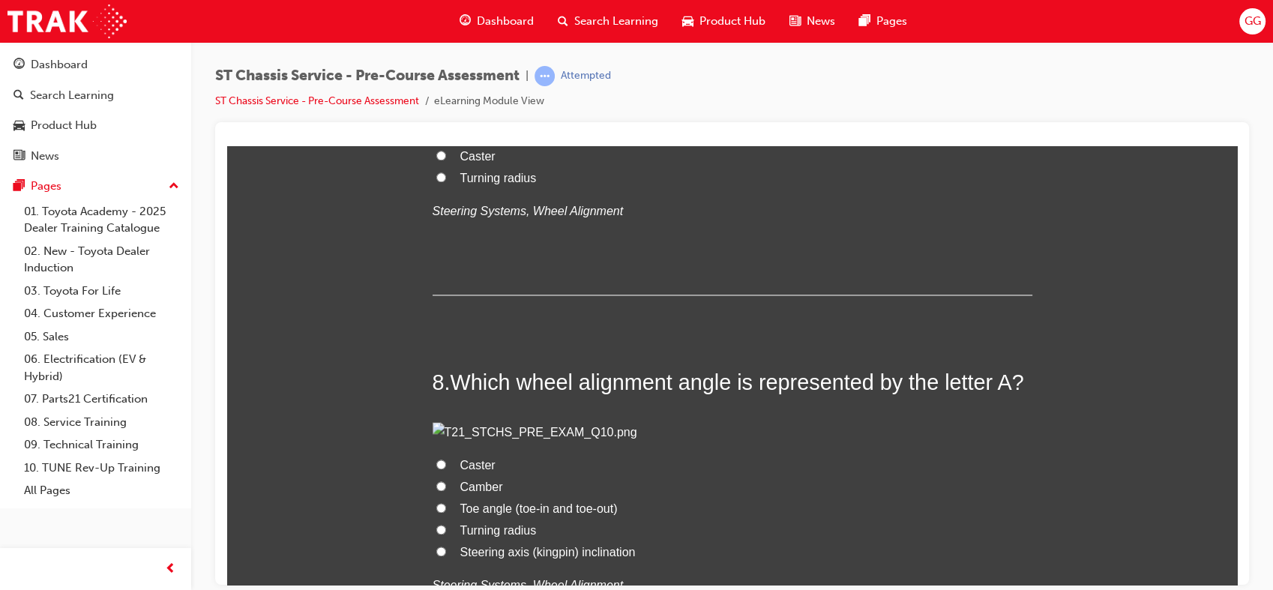
scroll to position [2072, 0]
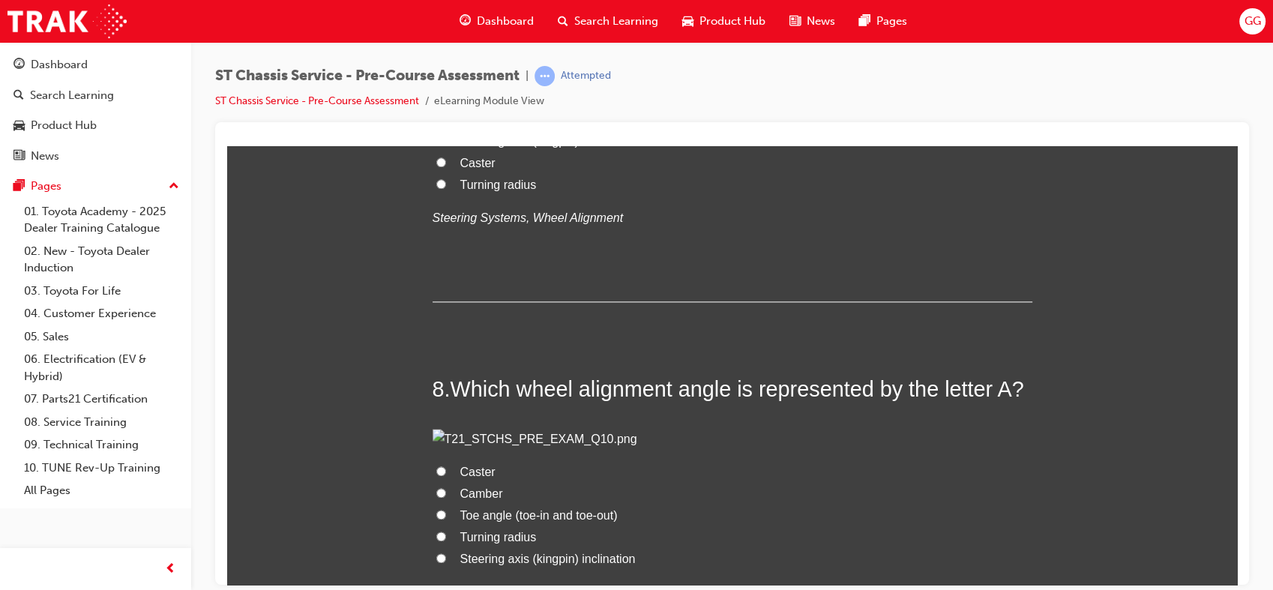
click at [484, 103] on span "Camber" at bounding box center [481, 97] width 43 height 13
click at [446, 101] on input "Camber" at bounding box center [441, 96] width 10 height 10
radio input "true"
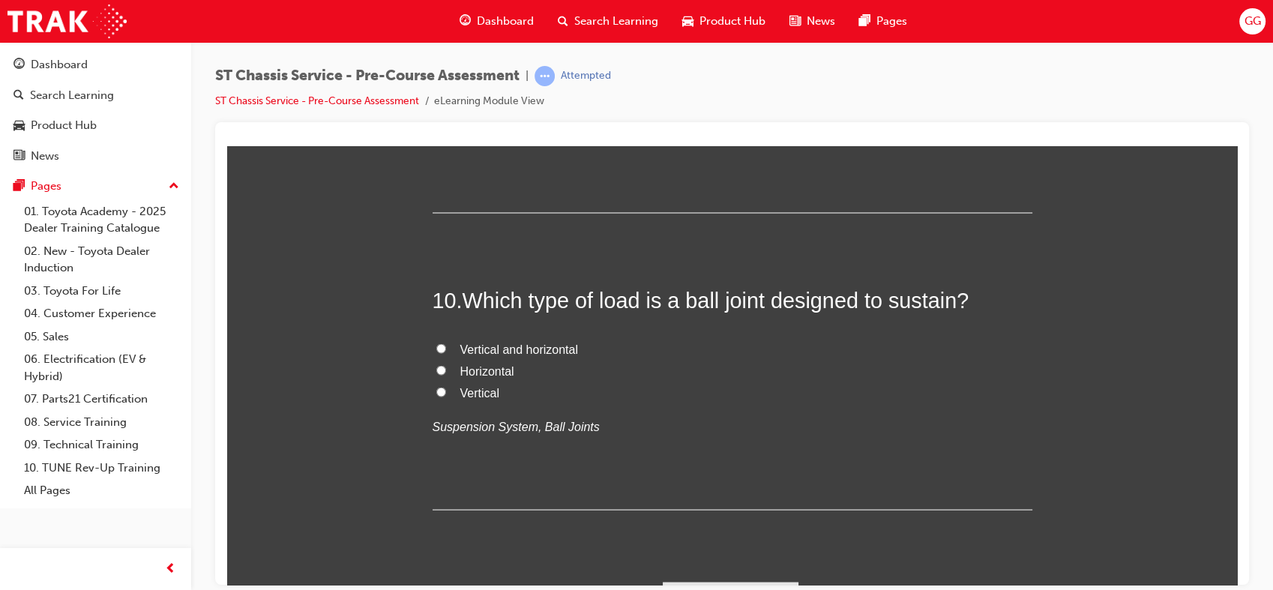
scroll to position [2869, 0]
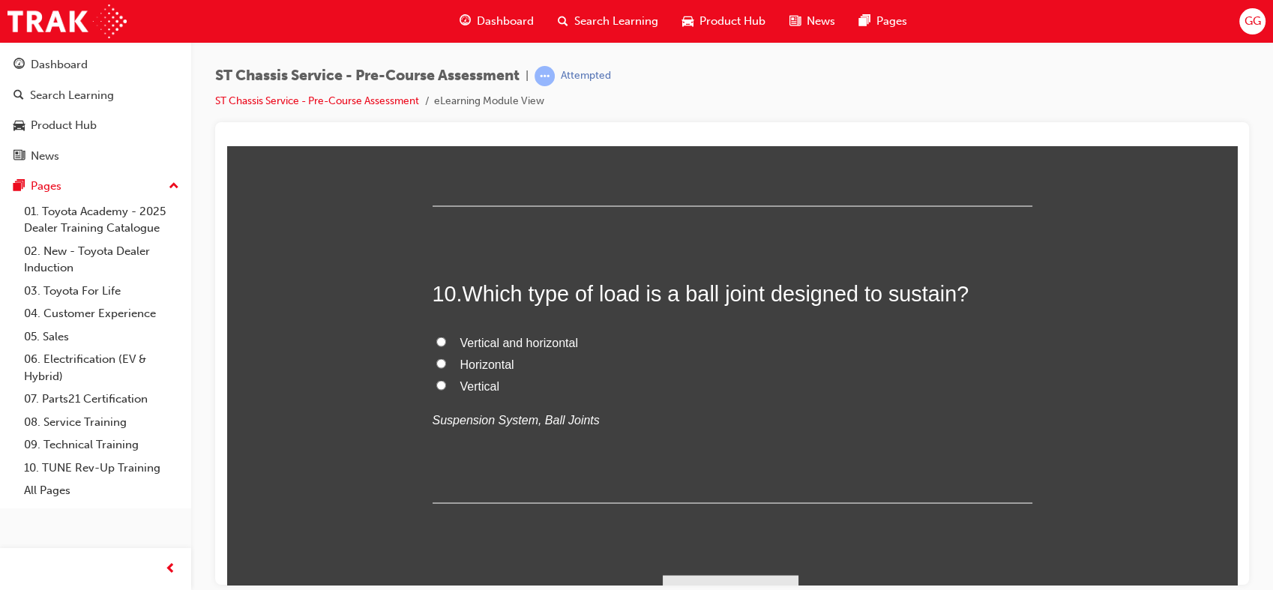
radio input "true"
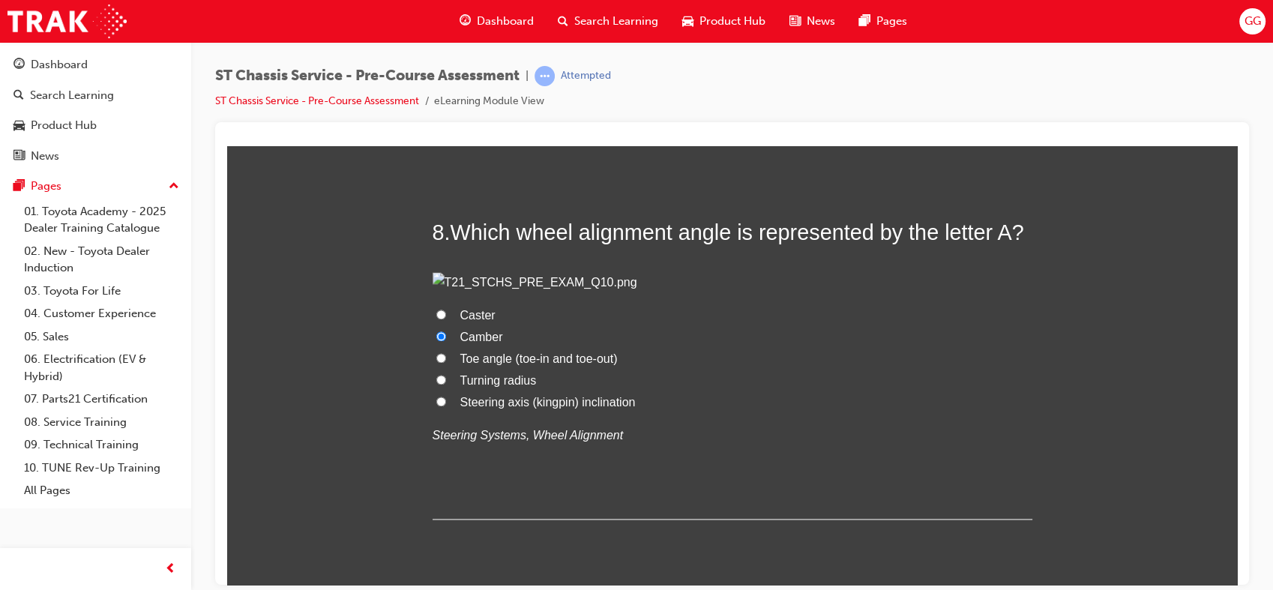
scroll to position [2242, 0]
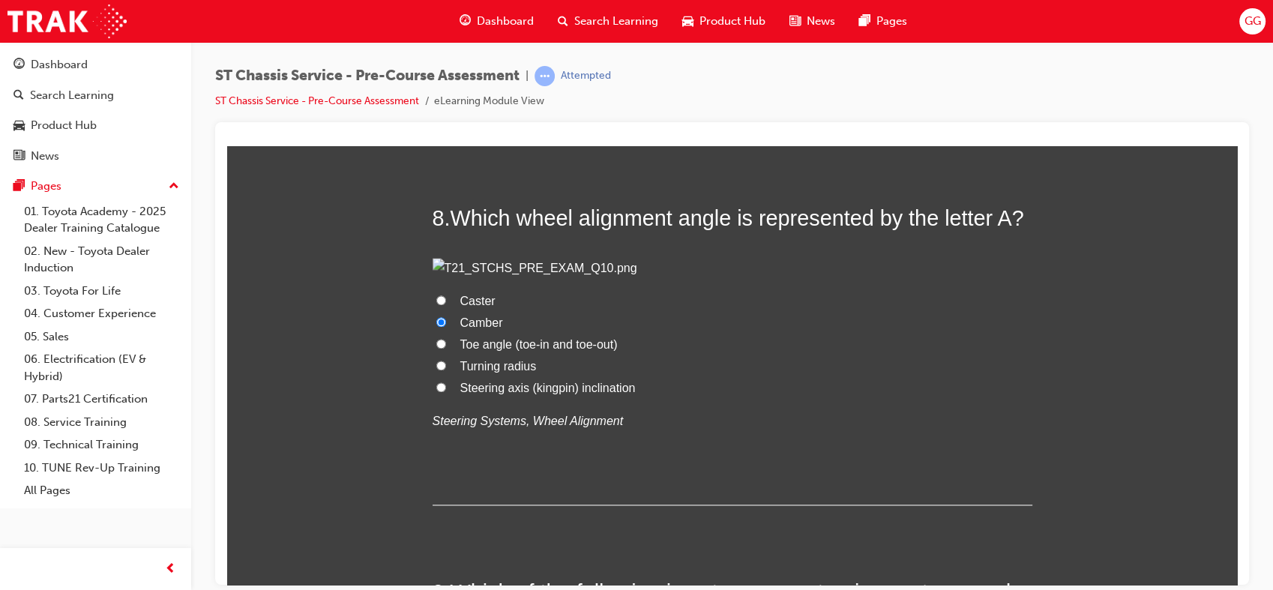
radio input "true"
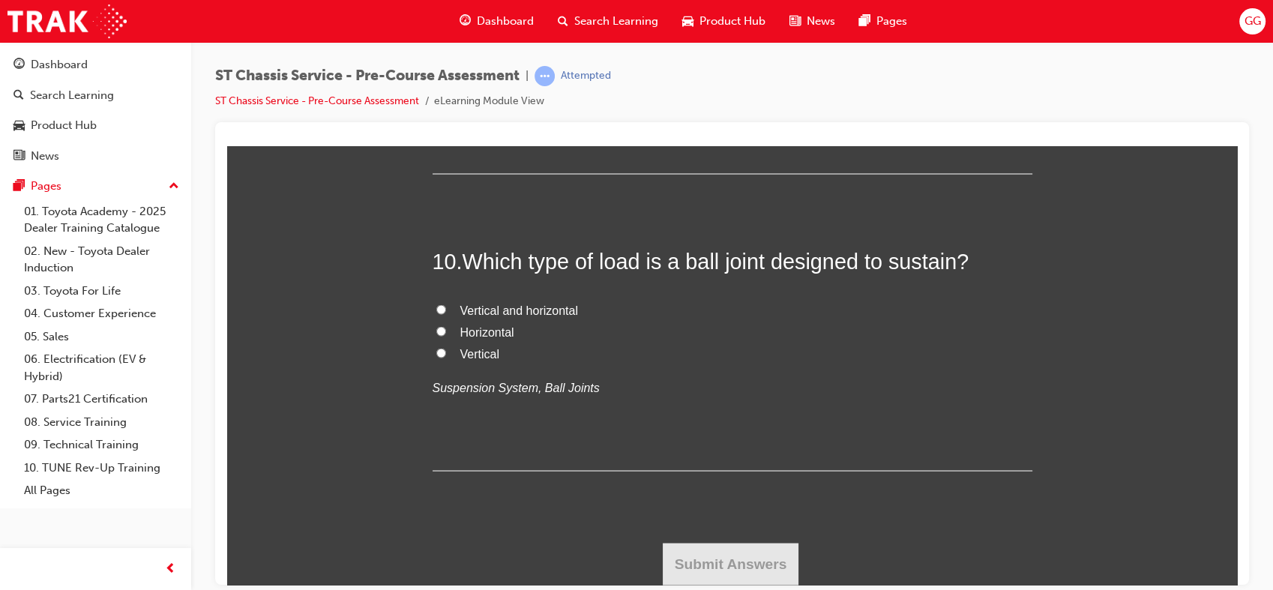
scroll to position [3374, 0]
click at [496, 40] on span "Telescopic" at bounding box center [488, 34] width 56 height 13
click at [446, 38] on input "Telescopic" at bounding box center [441, 33] width 10 height 10
radio input "true"
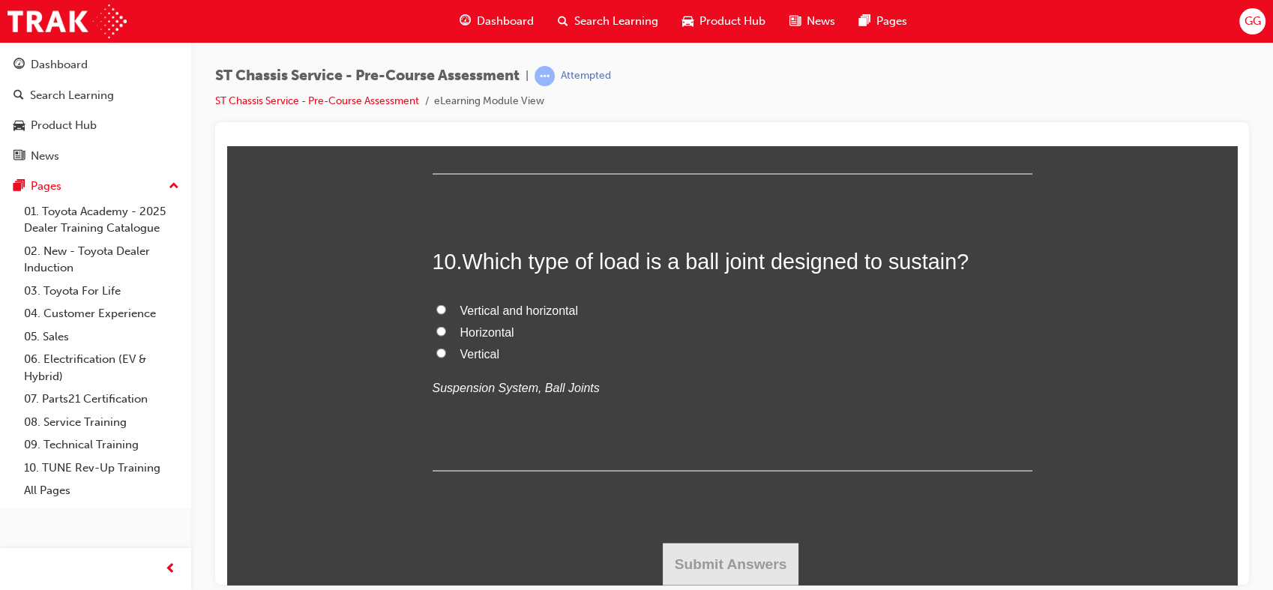
click at [549, 316] on span "Vertical and horizontal" at bounding box center [519, 309] width 118 height 13
click at [446, 313] on input "Vertical and horizontal" at bounding box center [441, 309] width 10 height 10
radio input "true"
click at [772, 561] on button "Submit Answers" at bounding box center [731, 563] width 136 height 42
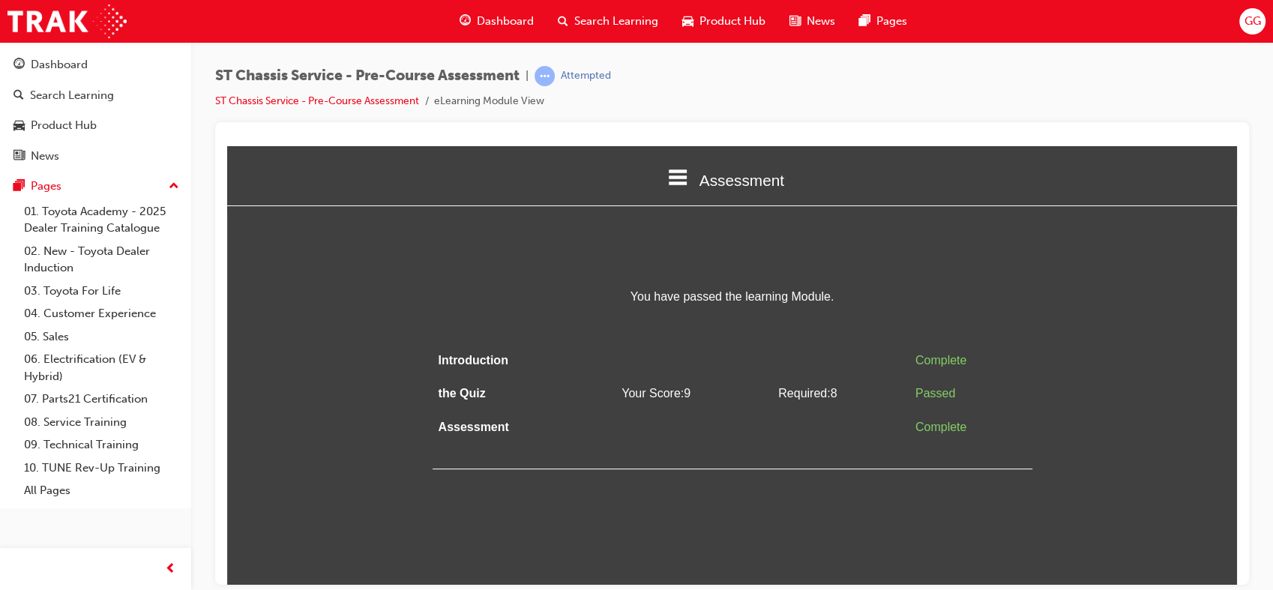
scroll to position [0, 0]
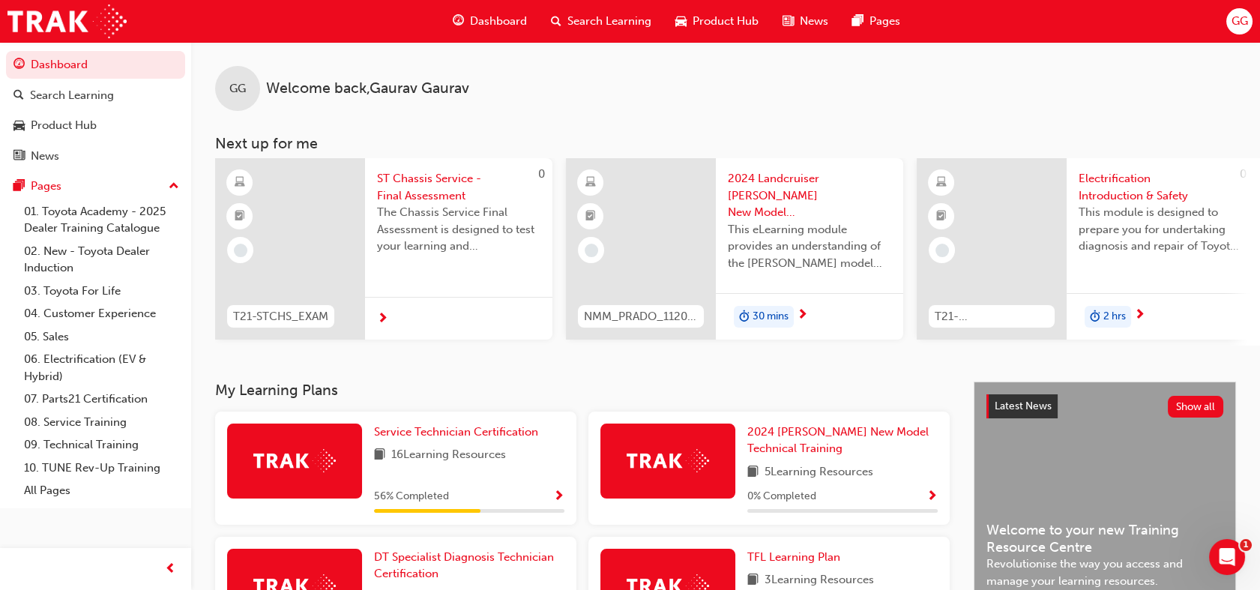
click at [514, 377] on div "GG Welcome back , Gaurav Gaurav Next up for me 0 T21-STCHS_EXAM ST Chassis Serv…" at bounding box center [725, 212] width 1069 height 340
click at [523, 437] on span "Service Technician Certification" at bounding box center [456, 431] width 164 height 13
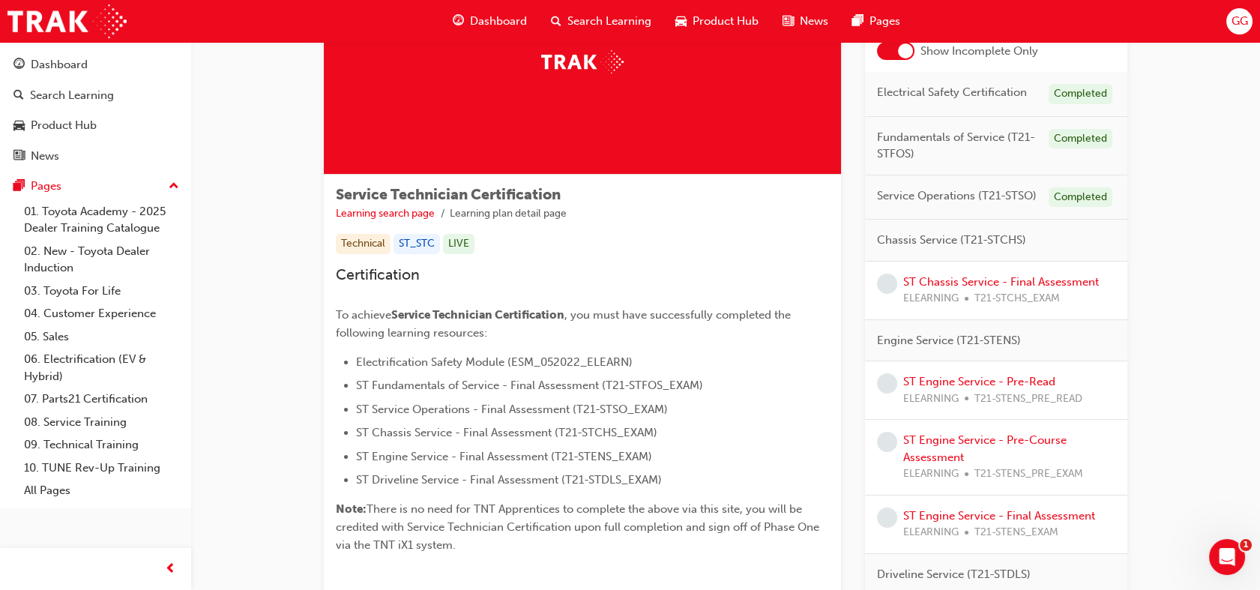
scroll to position [136, 0]
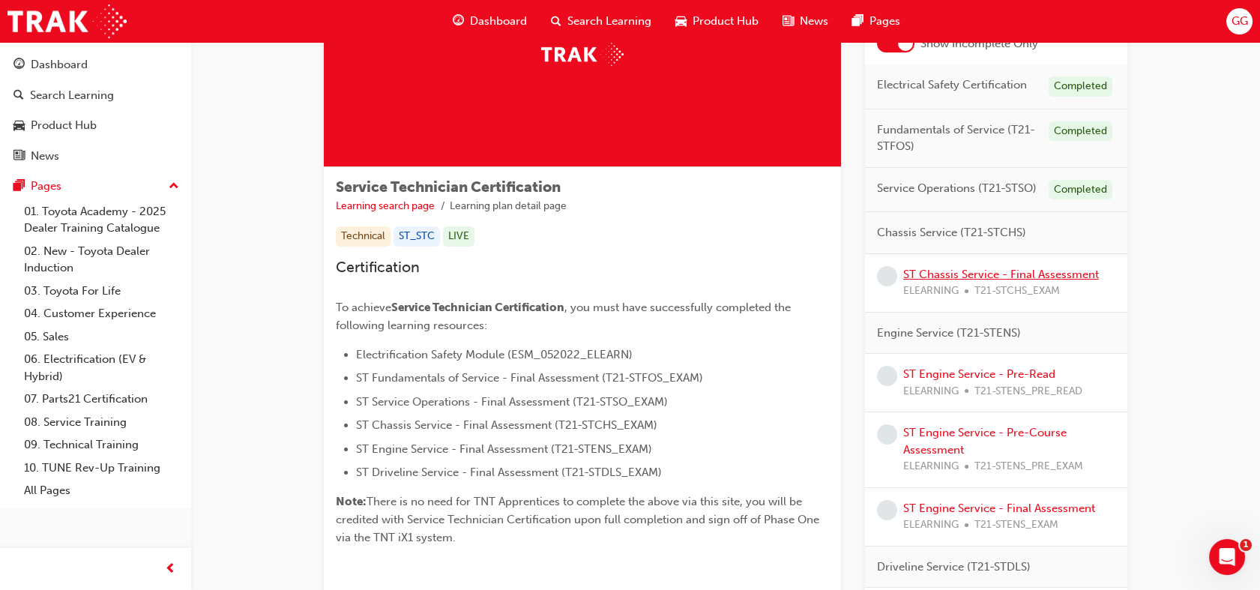
click at [969, 277] on link "ST Chassis Service - Final Assessment" at bounding box center [1001, 274] width 196 height 13
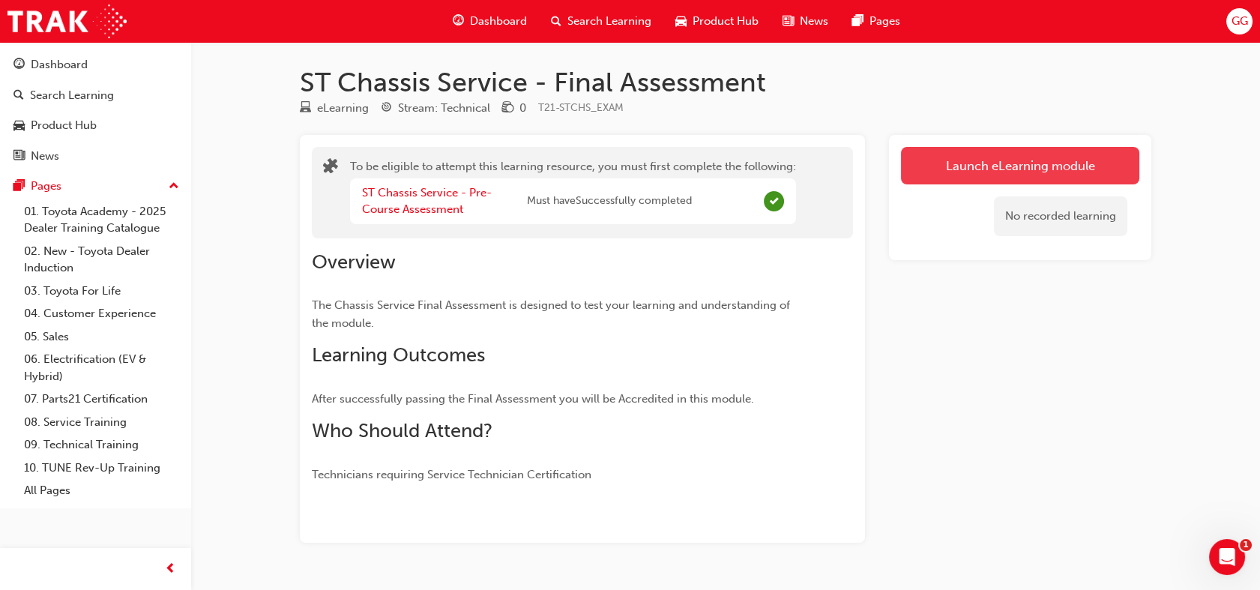
click at [1021, 167] on button "Launch eLearning module" at bounding box center [1020, 165] width 238 height 37
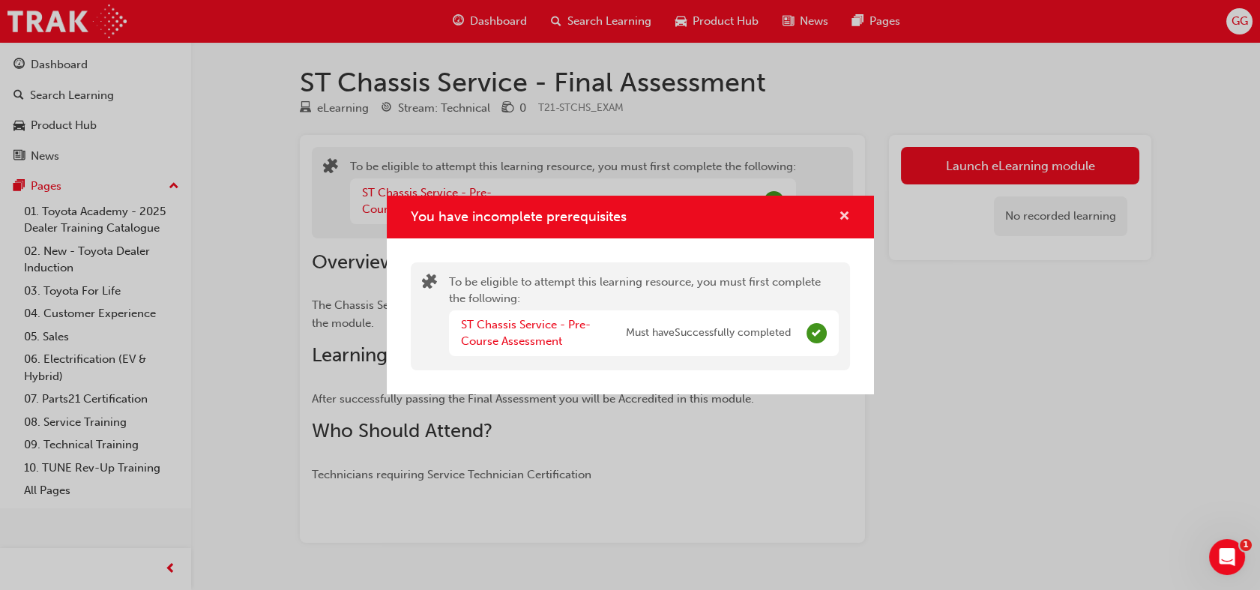
click at [849, 211] on span "cross-icon" at bounding box center [844, 217] width 11 height 13
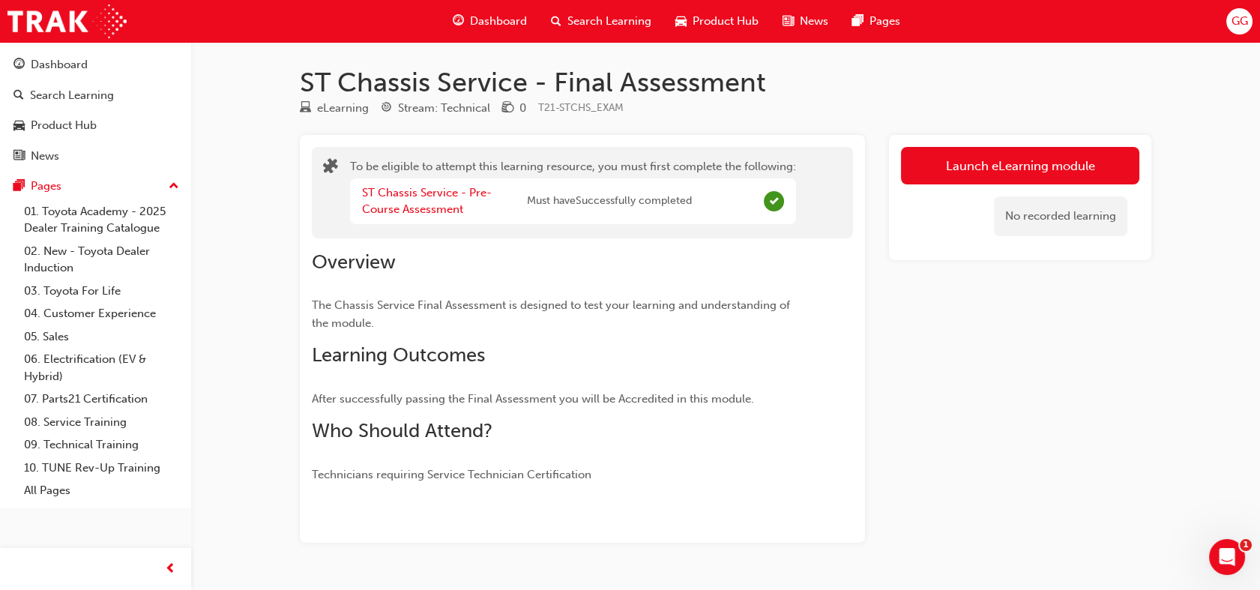
click at [455, 199] on div "ST Chassis Service - Pre-Course Assessment" at bounding box center [444, 201] width 165 height 34
click at [439, 196] on link "ST Chassis Service - Pre-Course Assessment" at bounding box center [427, 201] width 130 height 31
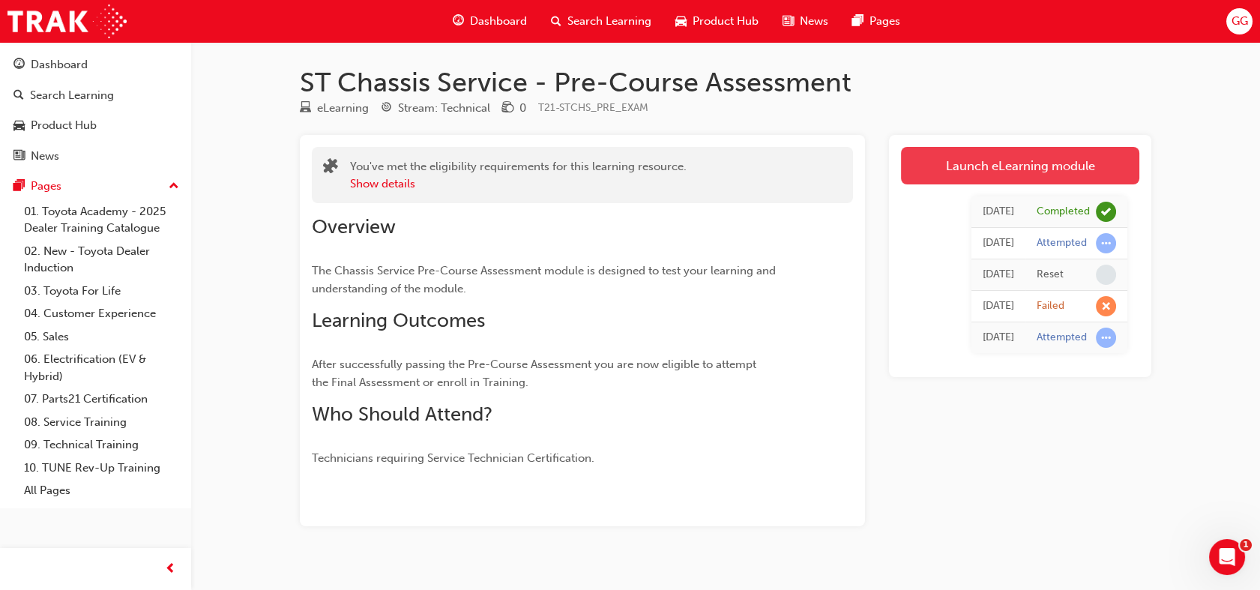
click at [970, 166] on link "Launch eLearning module" at bounding box center [1020, 165] width 238 height 37
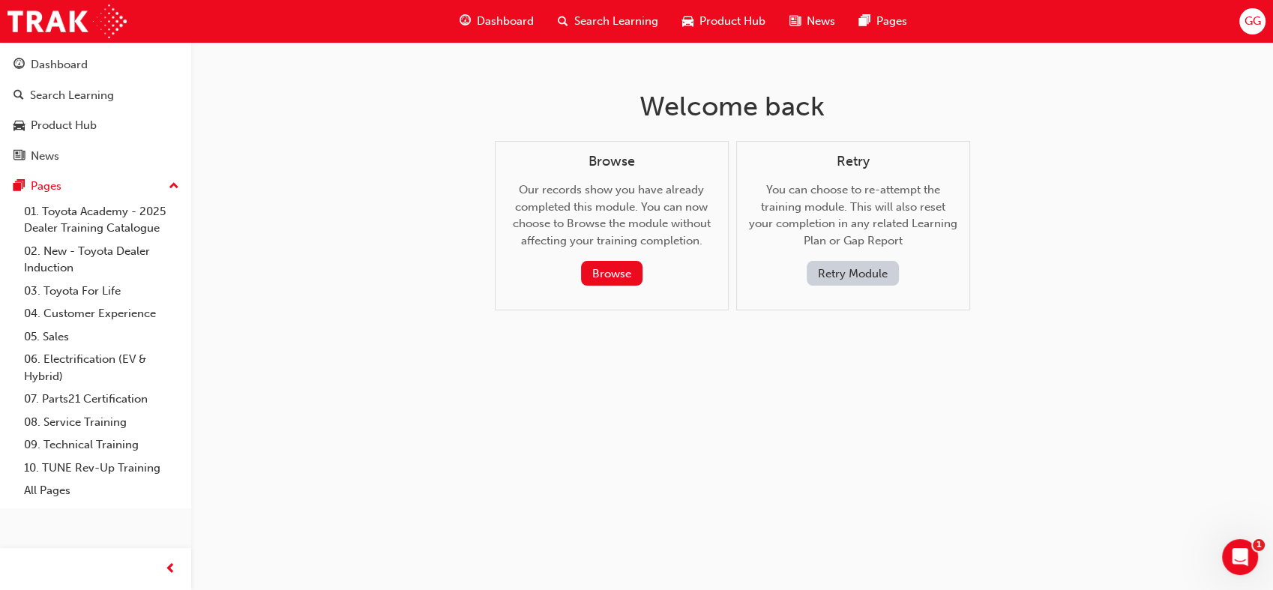
click at [846, 270] on button "Retry Module" at bounding box center [853, 273] width 92 height 25
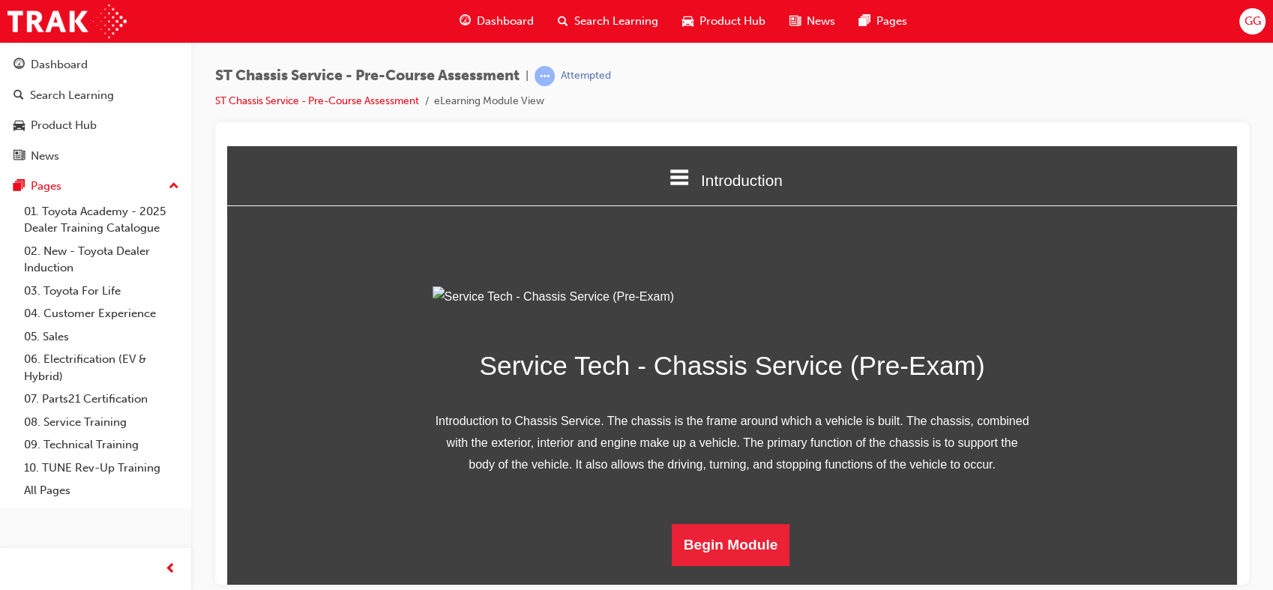
scroll to position [146, 0]
click at [732, 561] on button "Begin Module" at bounding box center [731, 544] width 118 height 42
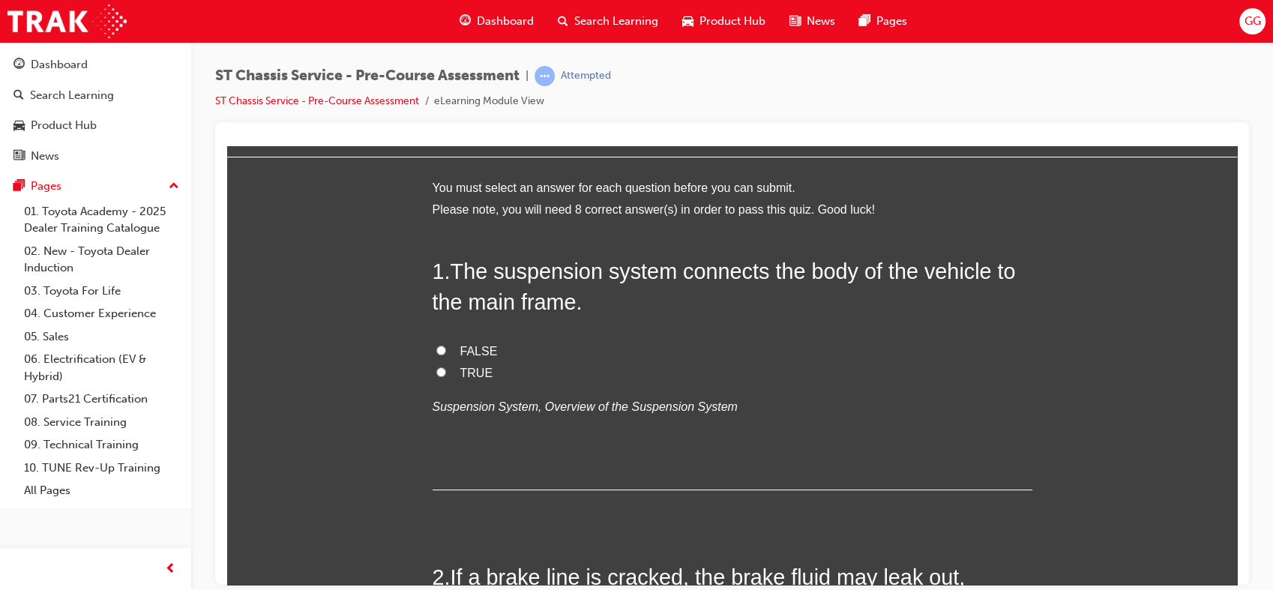
scroll to position [0, 0]
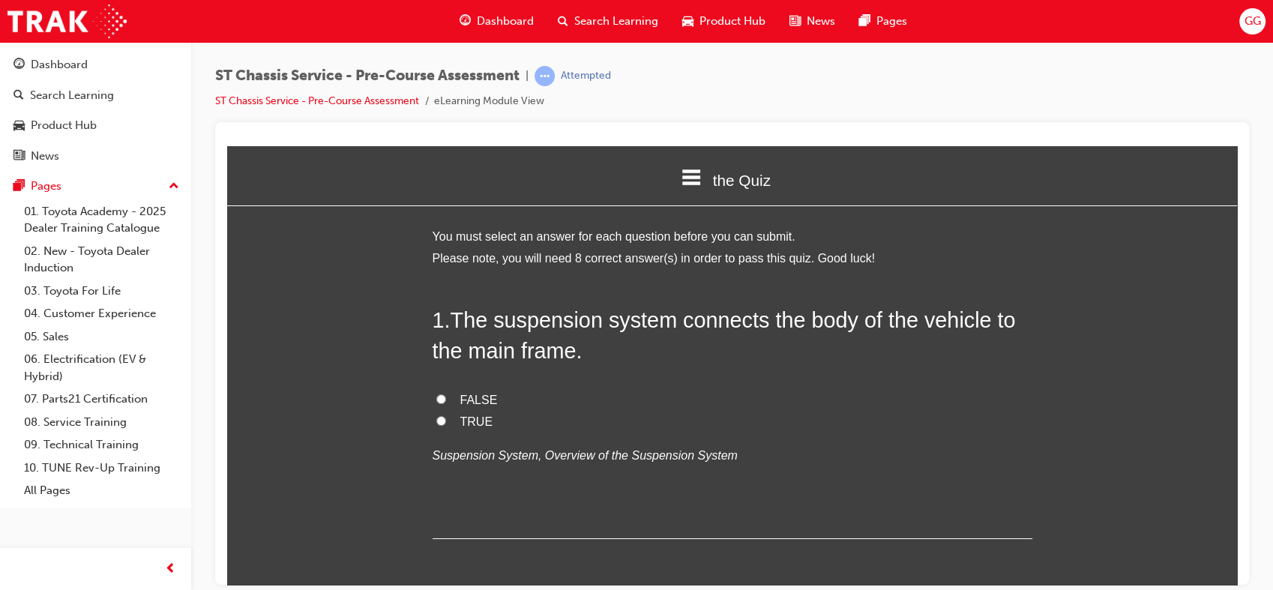
click at [469, 417] on span "TRUE" at bounding box center [476, 421] width 33 height 13
click at [446, 417] on input "TRUE" at bounding box center [441, 420] width 10 height 10
radio input "true"
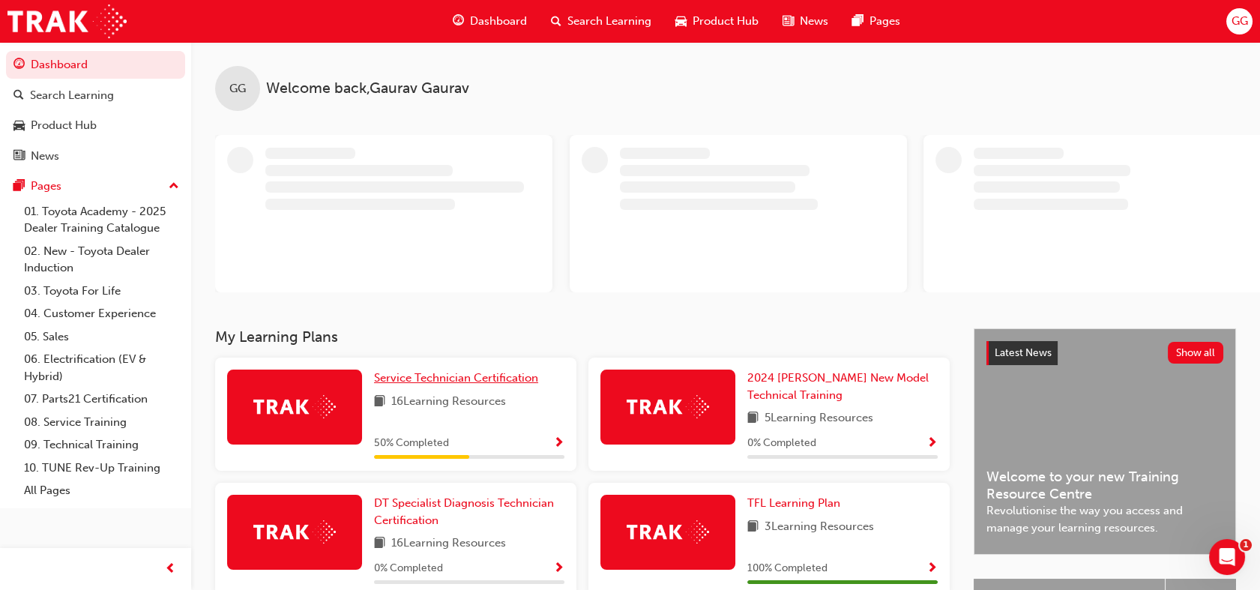
click at [445, 376] on div "GG Welcome back , [PERSON_NAME] My Learning Plans Service Technician Certificat…" at bounding box center [725, 455] width 1069 height 826
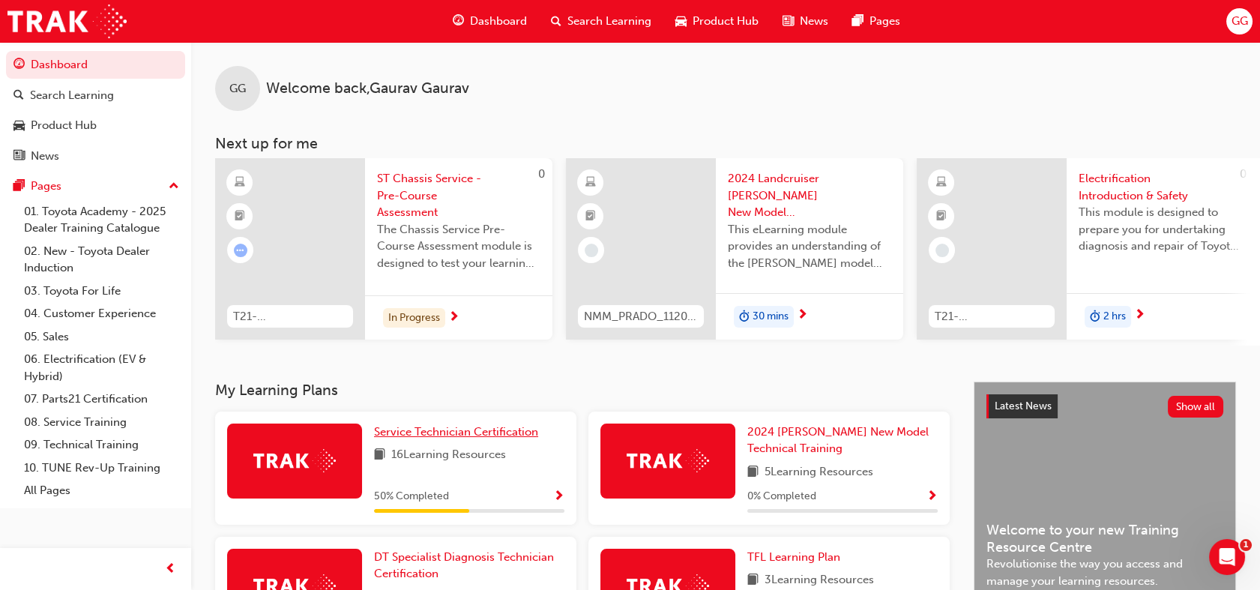
click at [473, 439] on span "Service Technician Certification" at bounding box center [456, 431] width 164 height 13
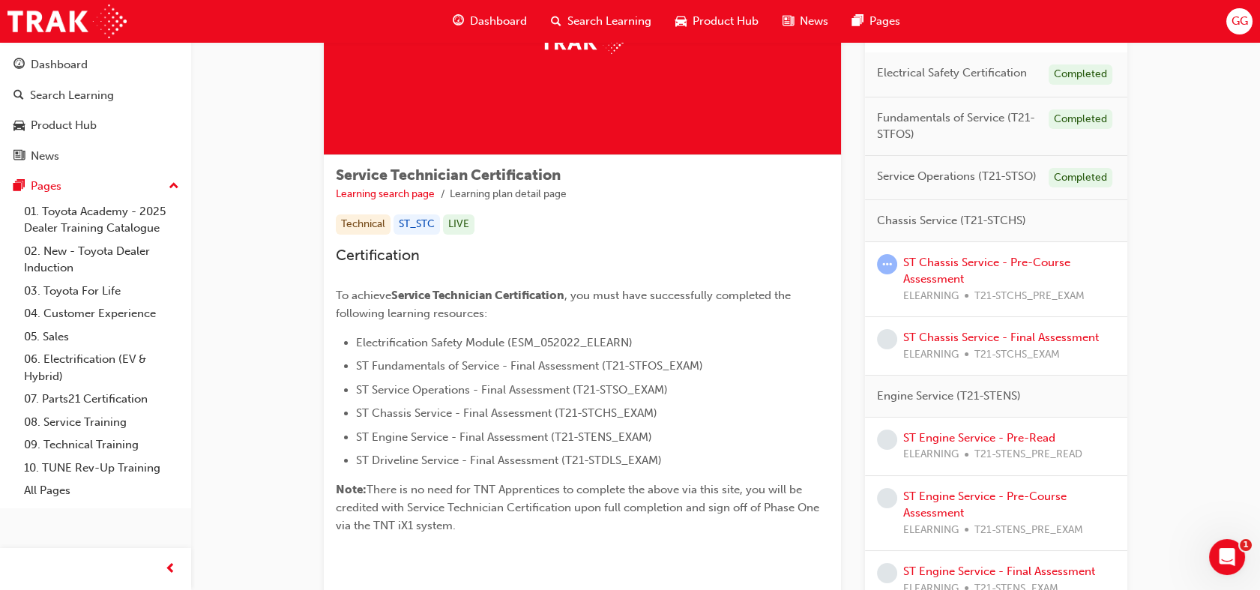
scroll to position [157, 0]
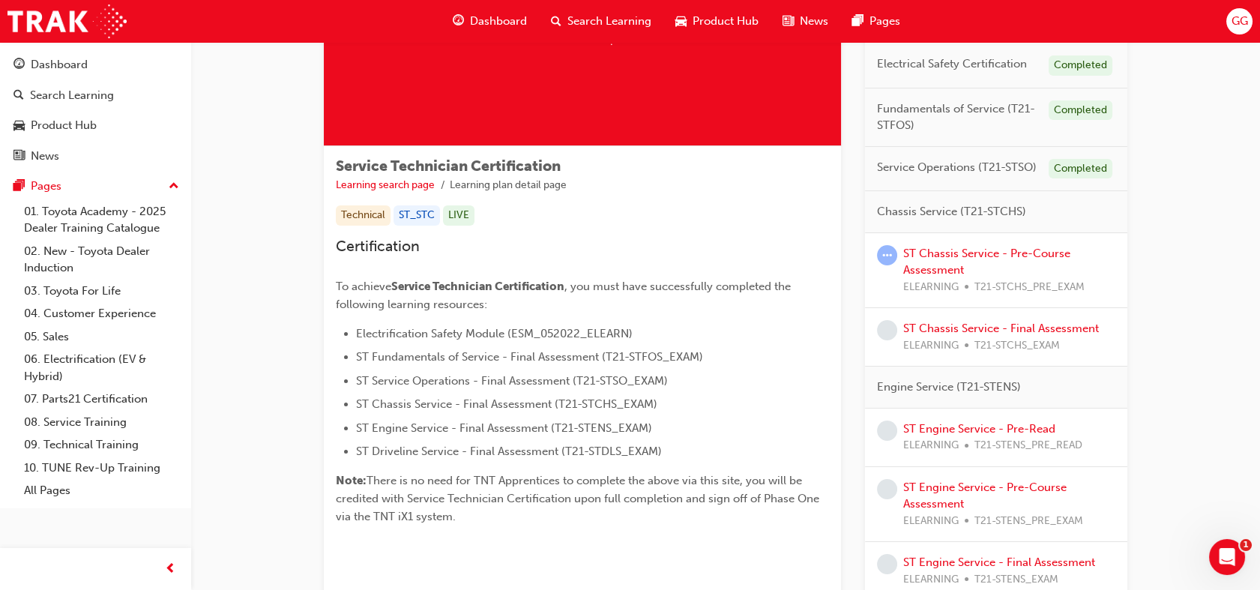
click at [887, 256] on span "learningRecordVerb_ATTEMPT-icon" at bounding box center [887, 255] width 20 height 20
click at [1007, 252] on link "ST Chassis Service - Pre-Course Assessment" at bounding box center [986, 262] width 167 height 31
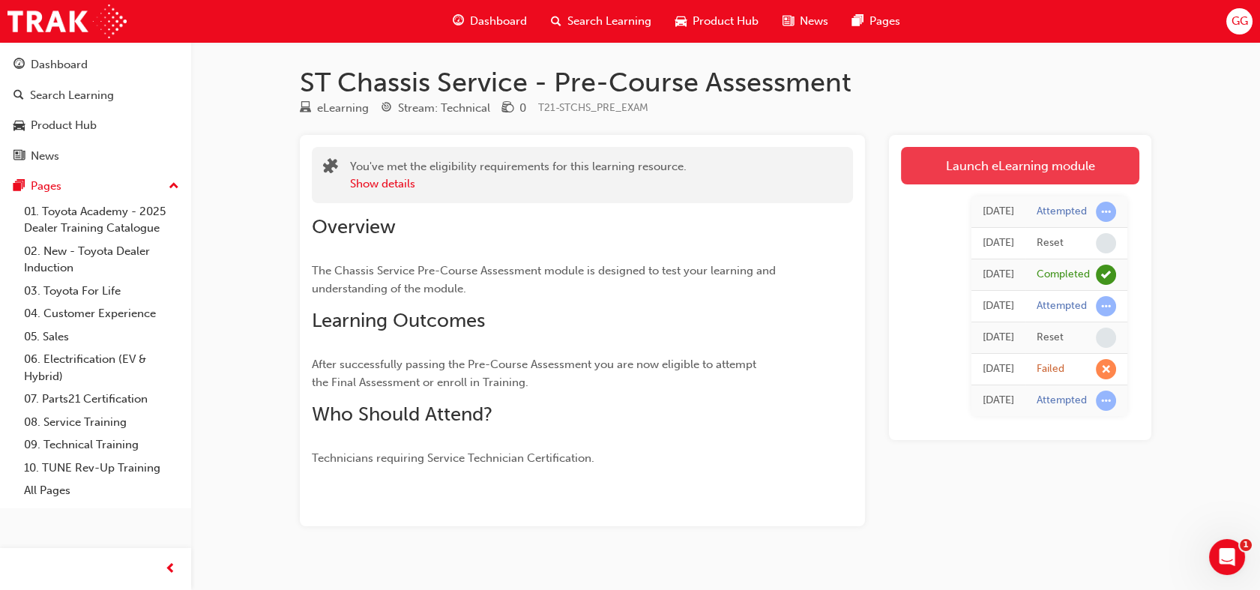
click at [1090, 167] on link "Launch eLearning module" at bounding box center [1020, 165] width 238 height 37
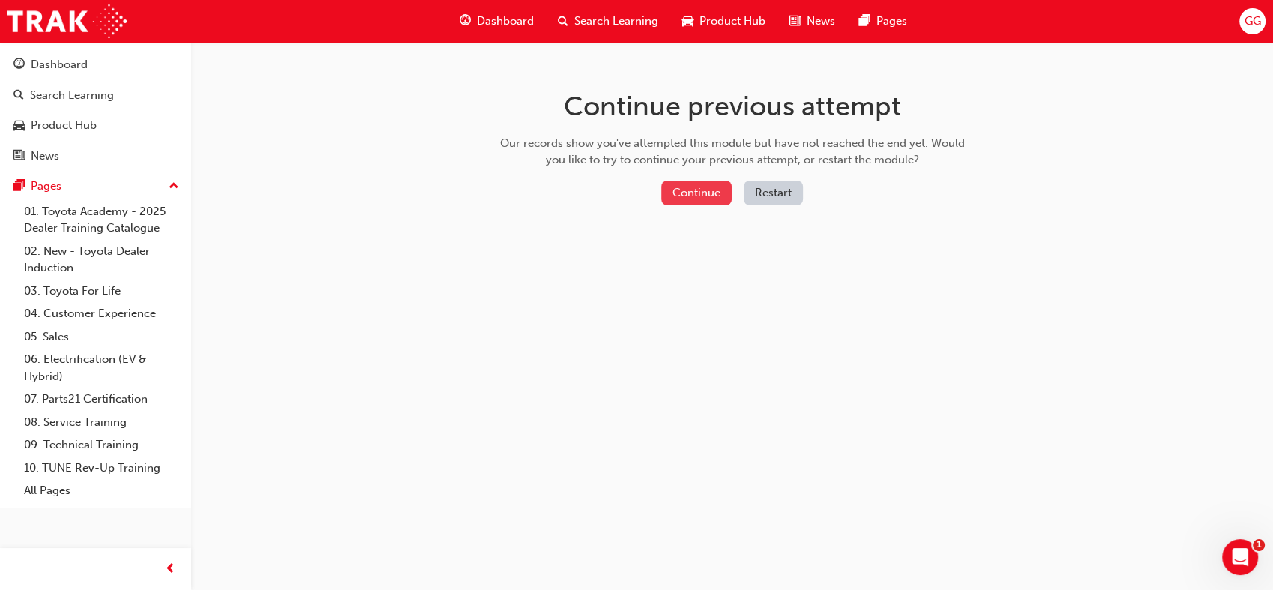
click at [714, 191] on button "Continue" at bounding box center [696, 193] width 70 height 25
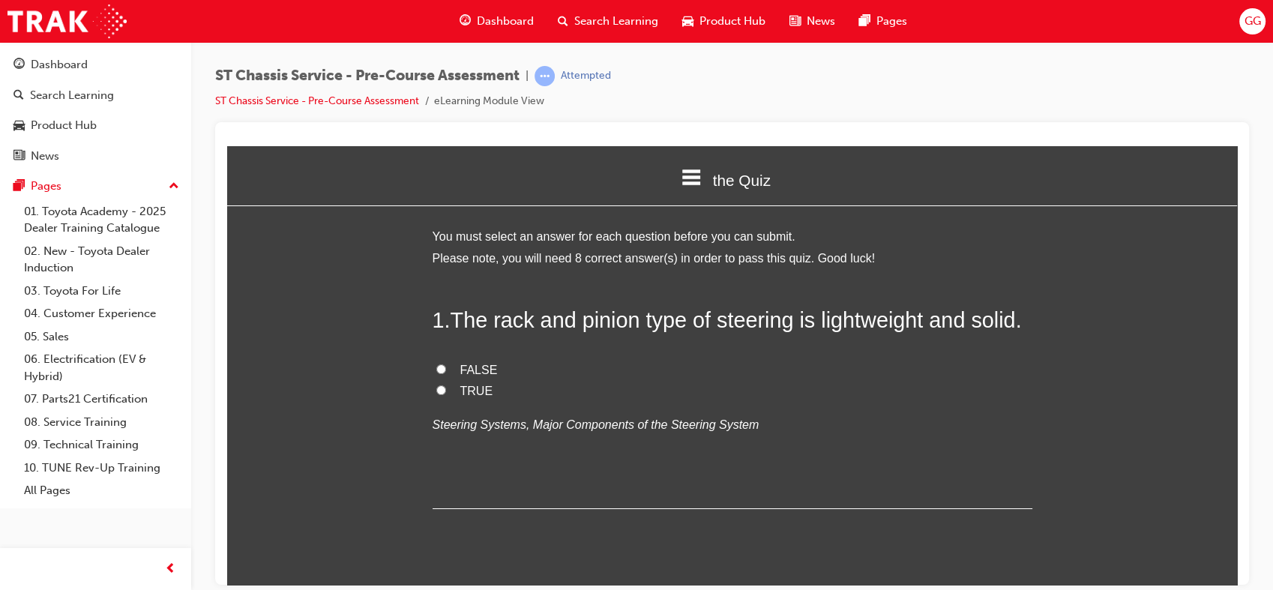
click at [463, 387] on span "TRUE" at bounding box center [476, 390] width 33 height 13
click at [446, 387] on input "TRUE" at bounding box center [441, 390] width 10 height 10
radio input "true"
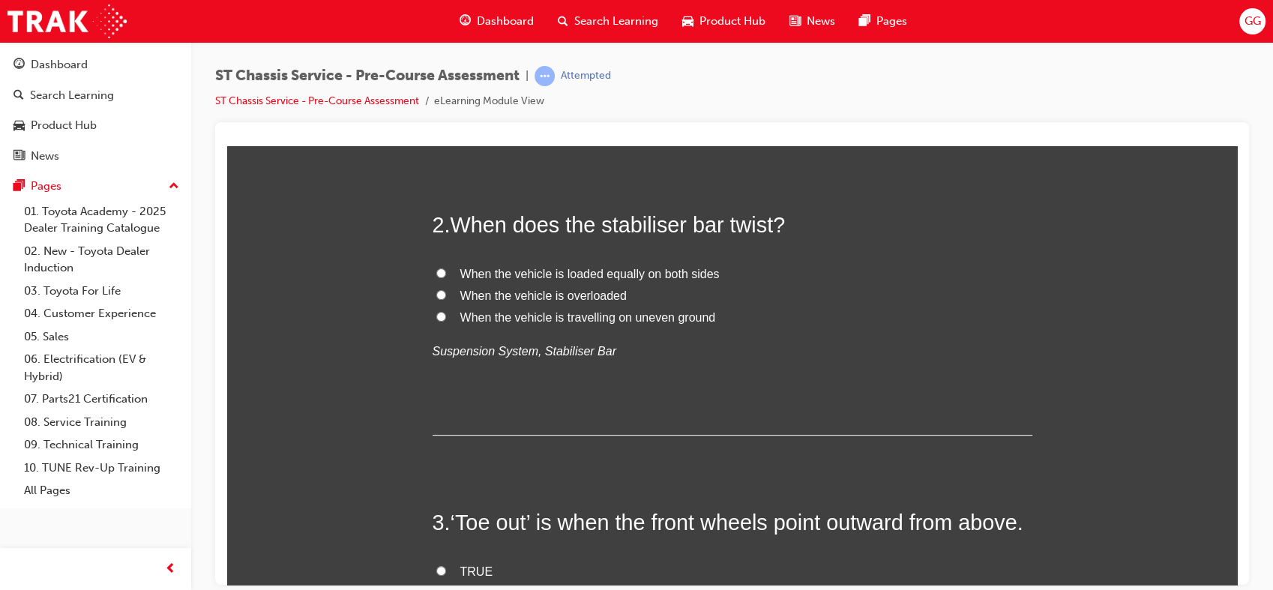
scroll to position [364, 0]
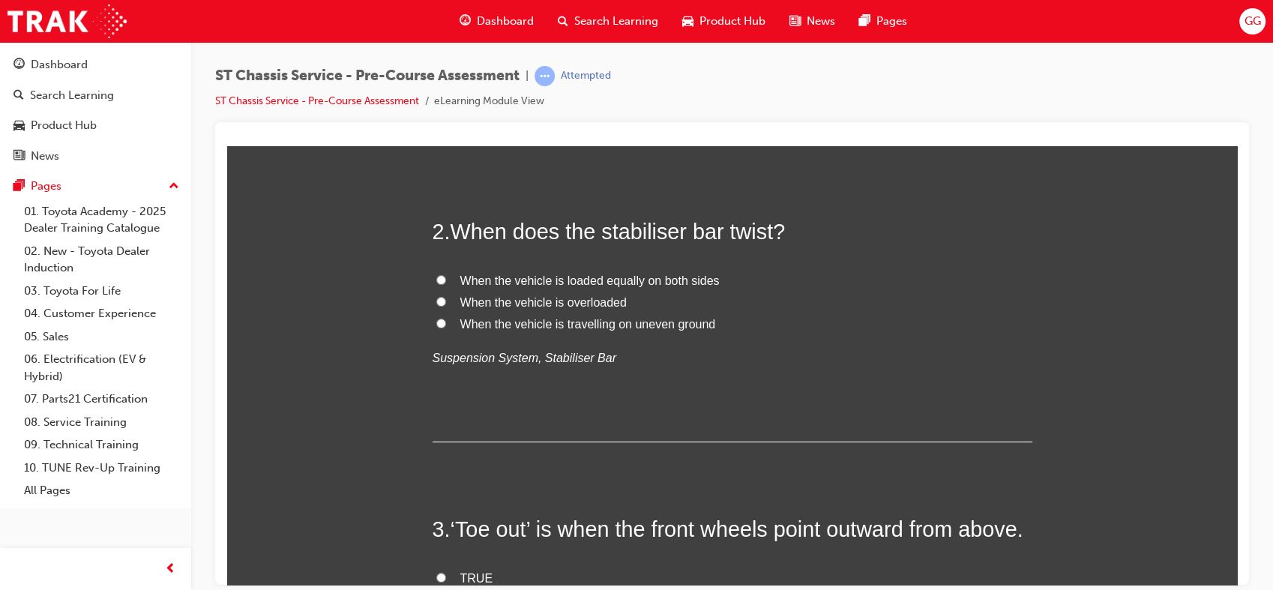
click at [649, 279] on span "When the vehicle is loaded equally on both sides" at bounding box center [589, 280] width 259 height 13
click at [446, 279] on input "When the vehicle is loaded equally on both sides" at bounding box center [441, 279] width 10 height 10
radio input "true"
click at [584, 307] on span "When the vehicle is overloaded" at bounding box center [543, 301] width 166 height 13
click at [446, 306] on input "When the vehicle is overloaded" at bounding box center [441, 301] width 10 height 10
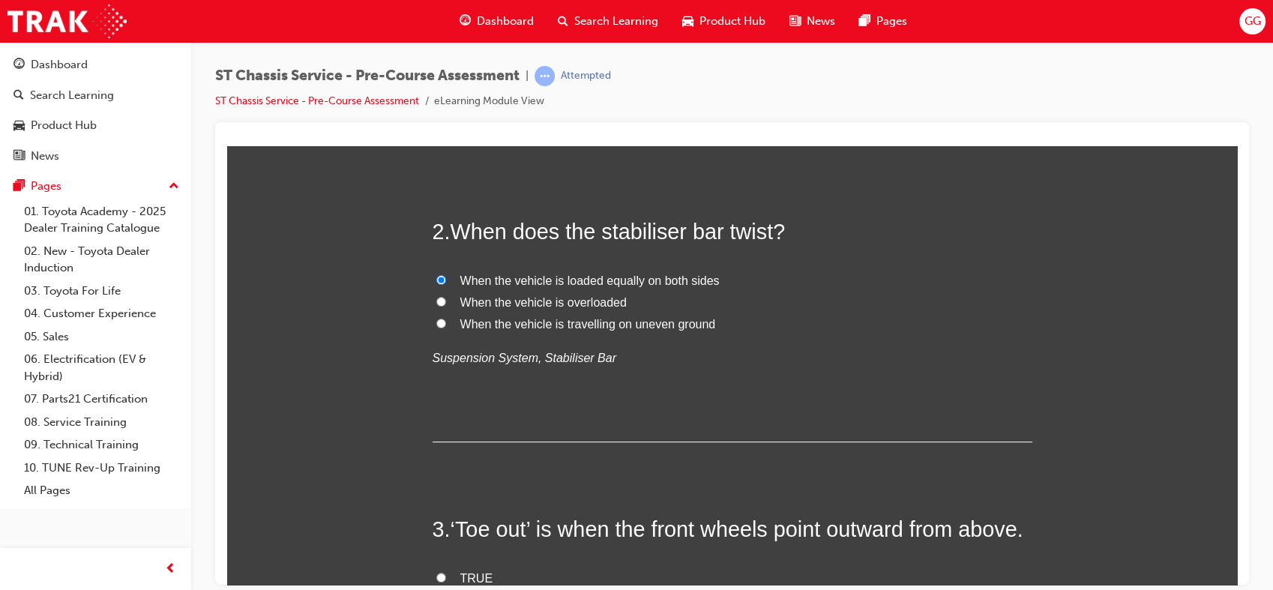
radio input "true"
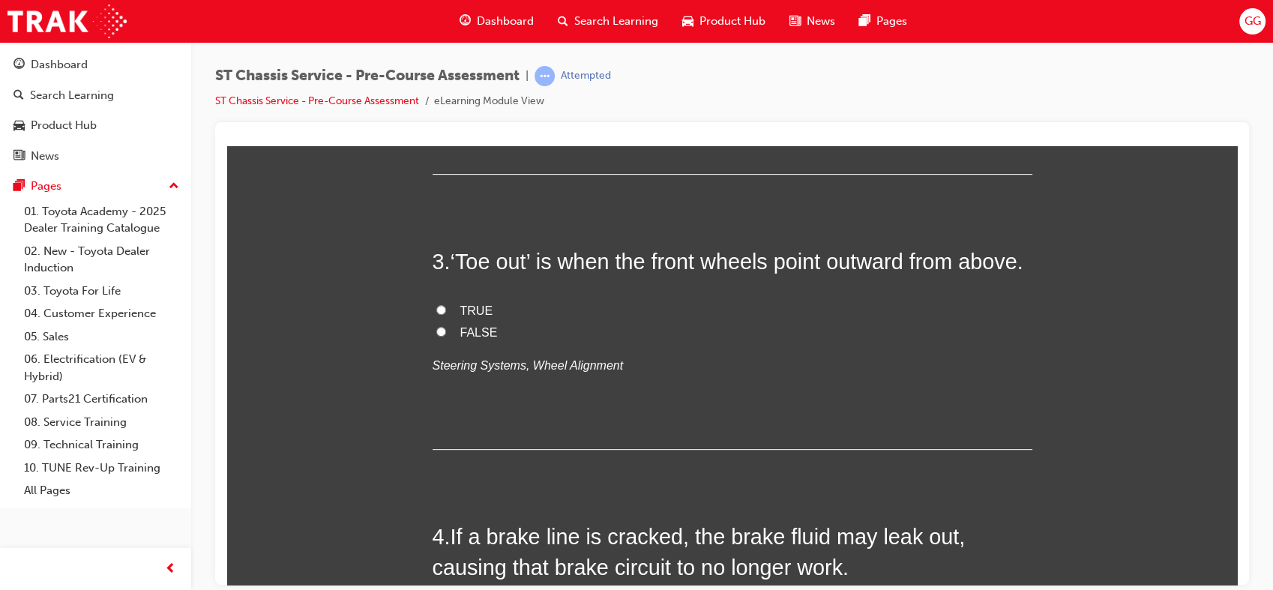
scroll to position [653, 0]
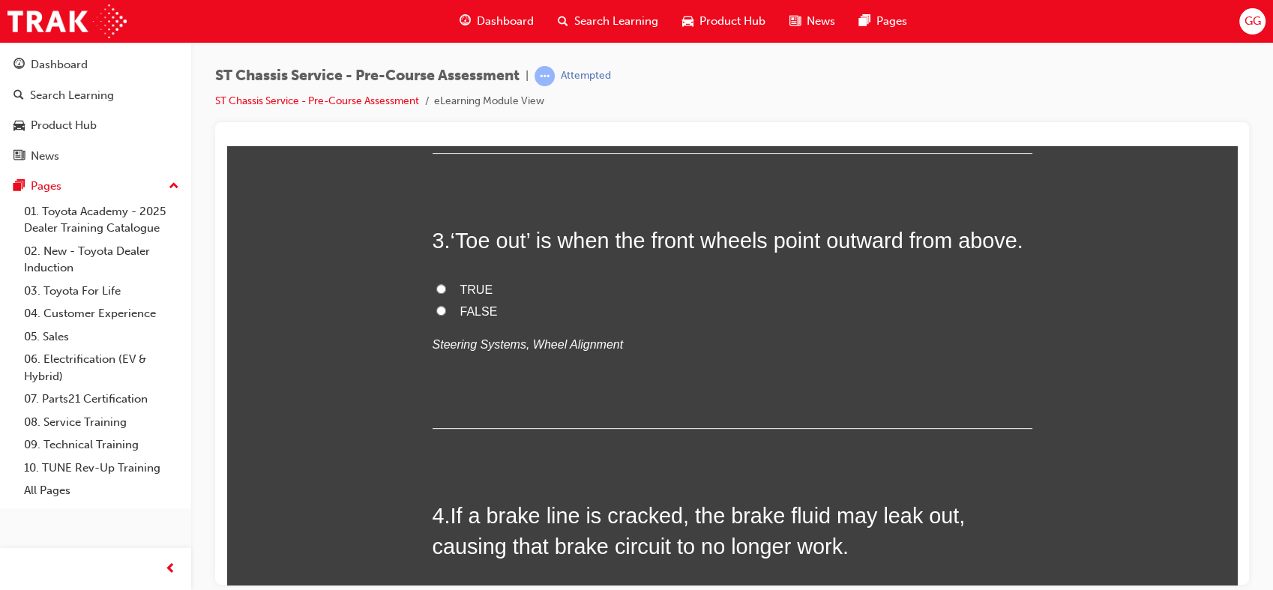
click at [461, 322] on label "FALSE" at bounding box center [733, 312] width 600 height 22
click at [446, 315] on input "FALSE" at bounding box center [441, 310] width 10 height 10
radio input "true"
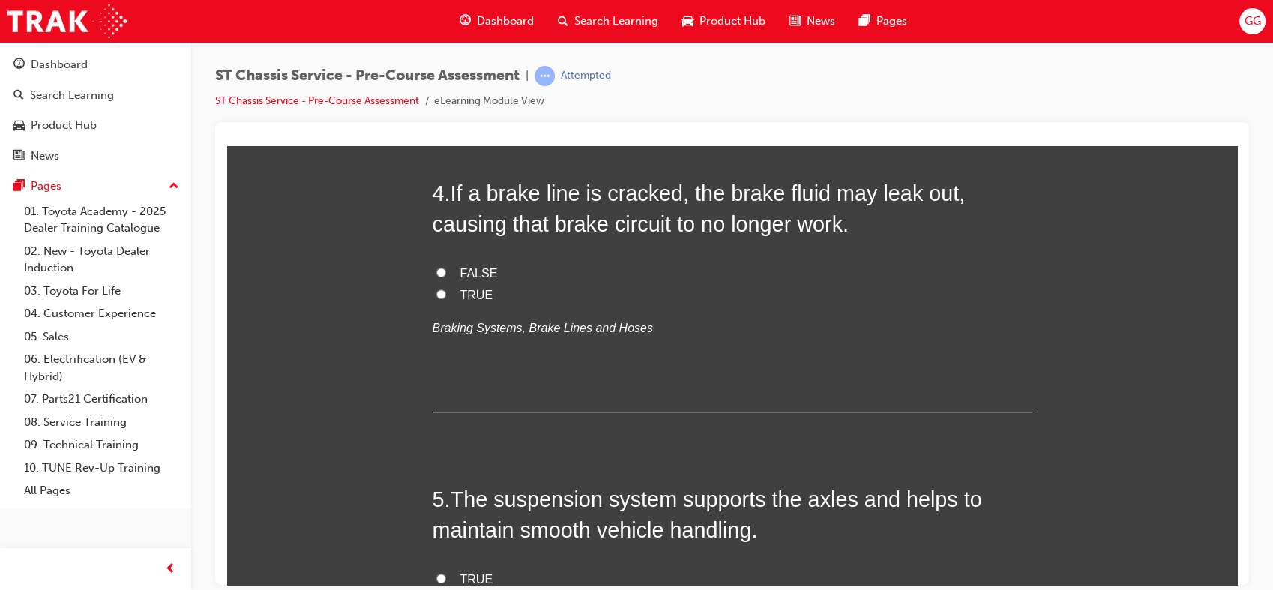
scroll to position [969, 0]
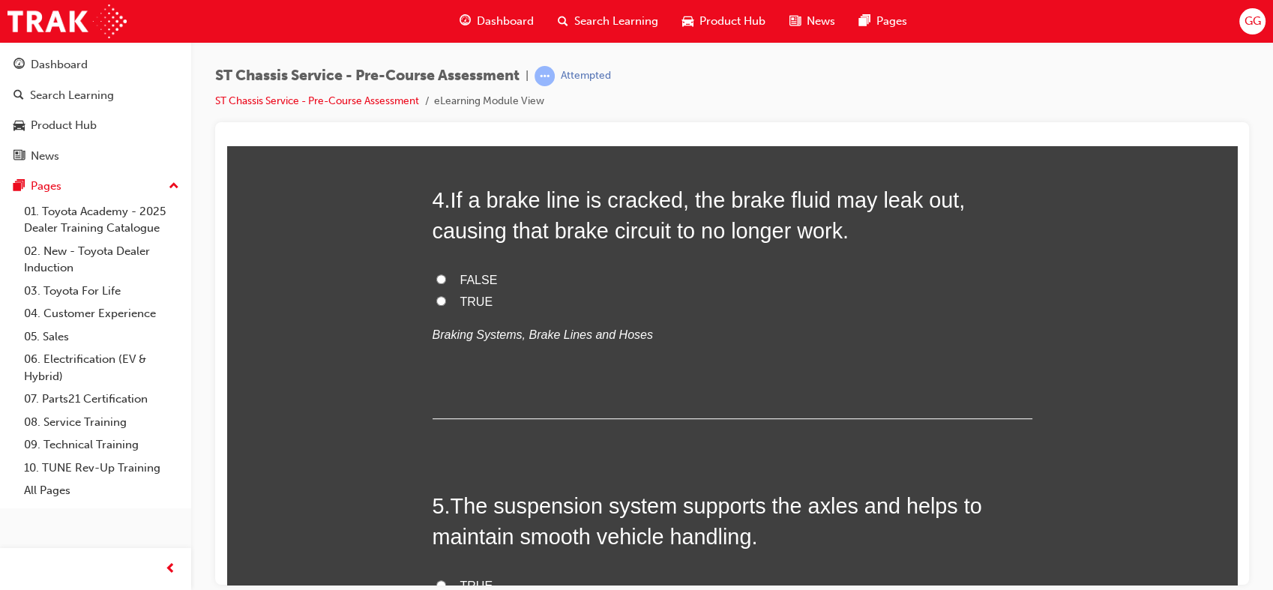
click at [460, 307] on span "TRUE" at bounding box center [476, 301] width 33 height 13
click at [446, 305] on input "TRUE" at bounding box center [441, 300] width 10 height 10
radio input "true"
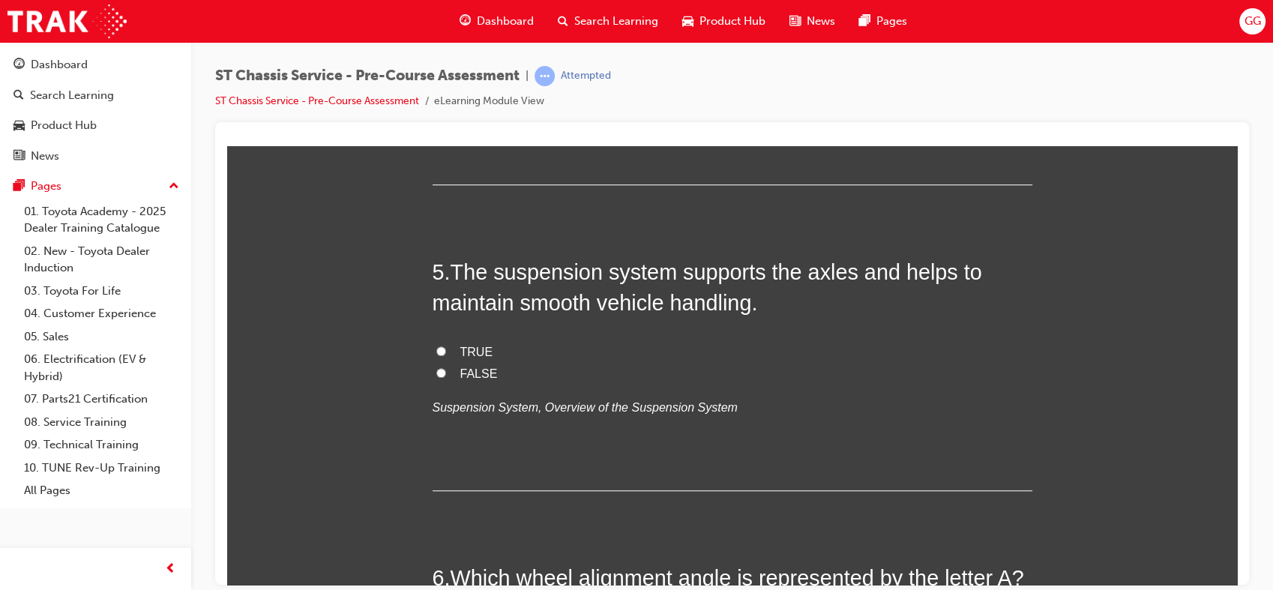
scroll to position [1230, 0]
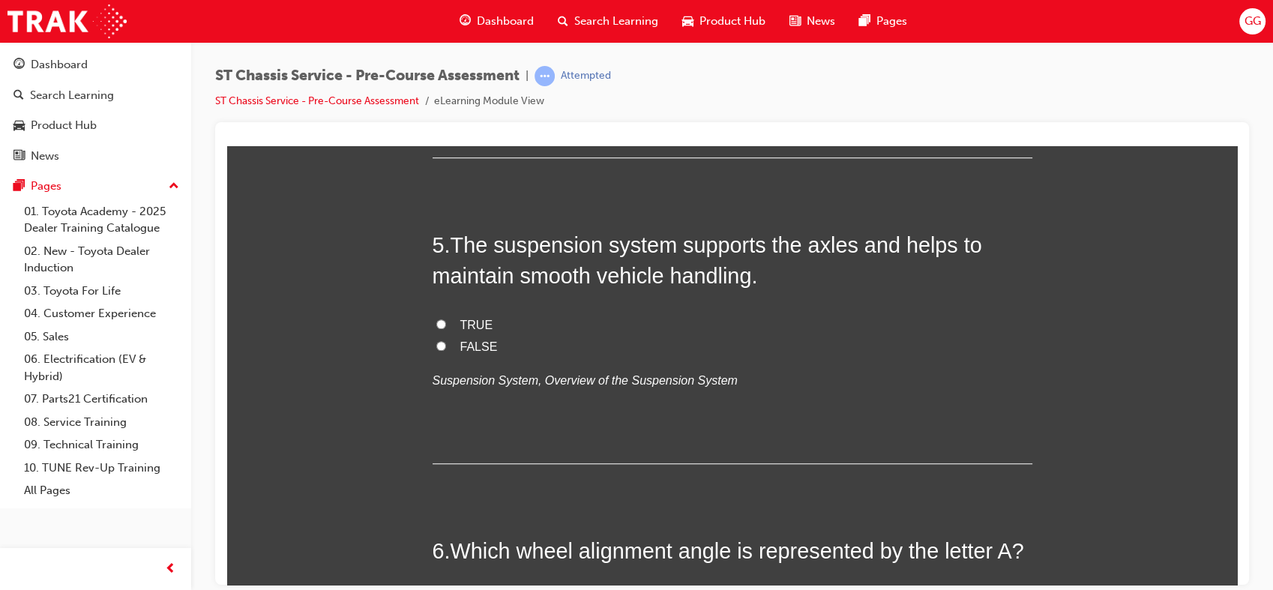
click at [474, 331] on span "TRUE" at bounding box center [476, 324] width 33 height 13
click at [446, 328] on input "TRUE" at bounding box center [441, 324] width 10 height 10
radio input "true"
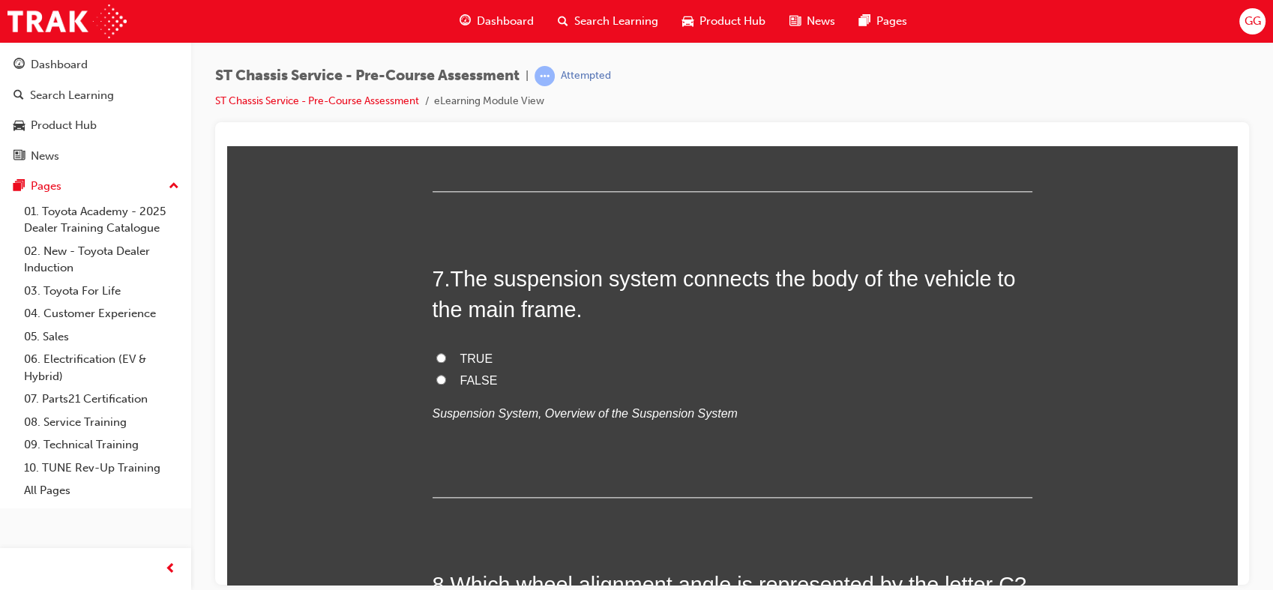
scroll to position [1903, 0]
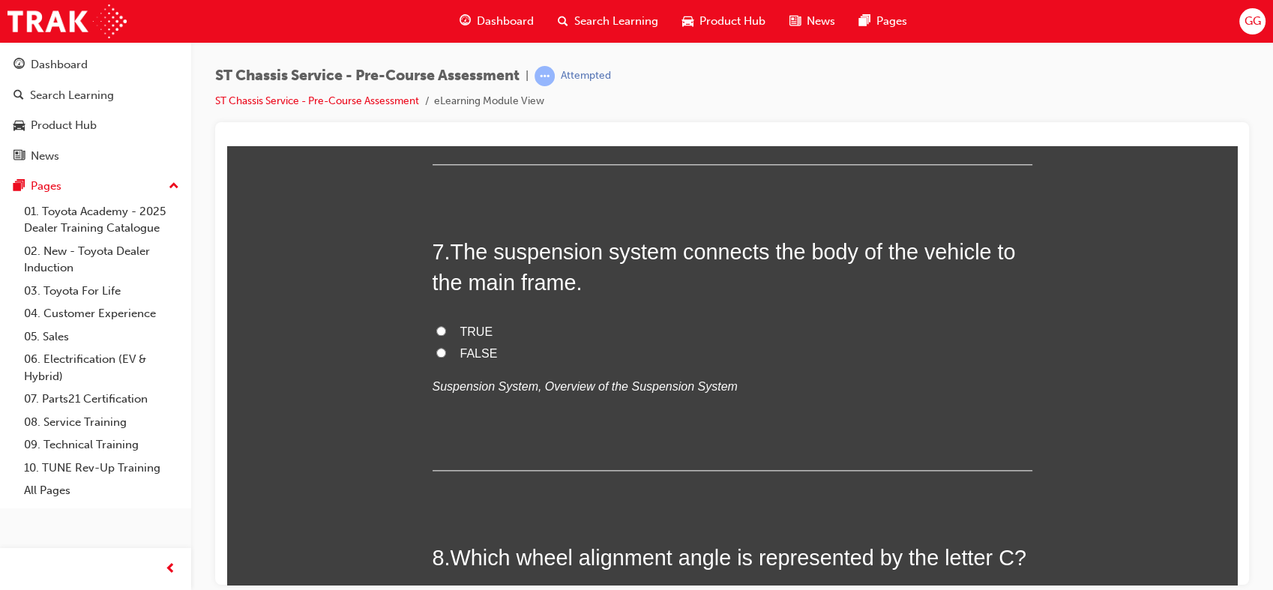
click at [472, 53] on span "Camber" at bounding box center [481, 46] width 43 height 13
click at [446, 51] on input "Camber" at bounding box center [441, 46] width 10 height 10
radio input "true"
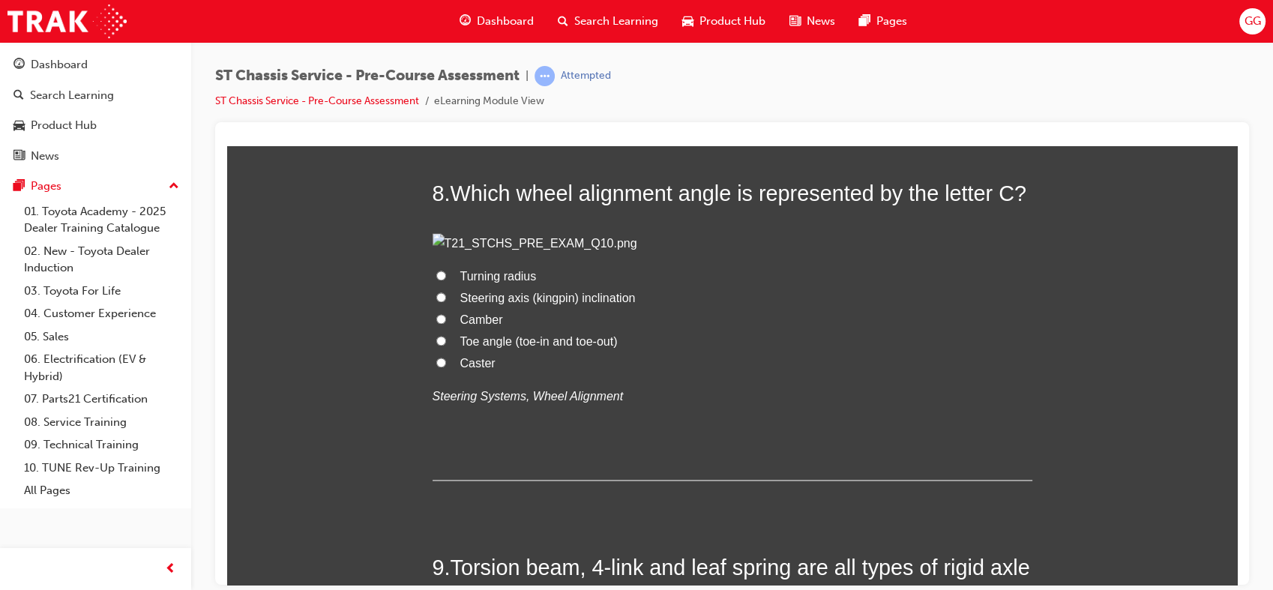
scroll to position [2370, 0]
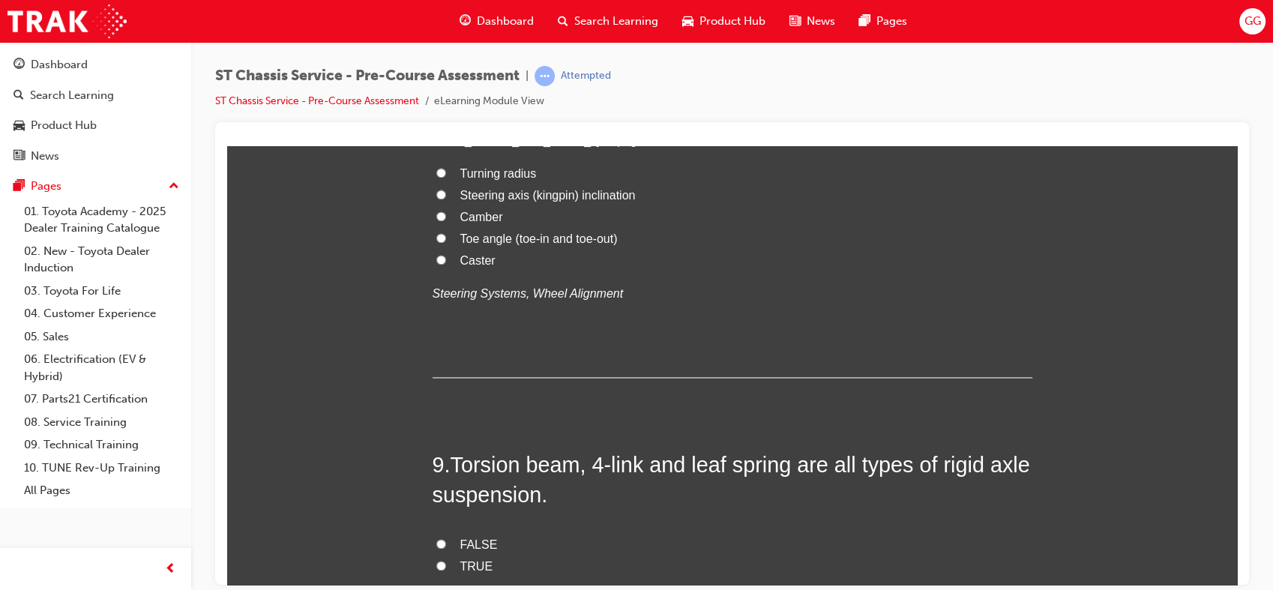
radio input "true"
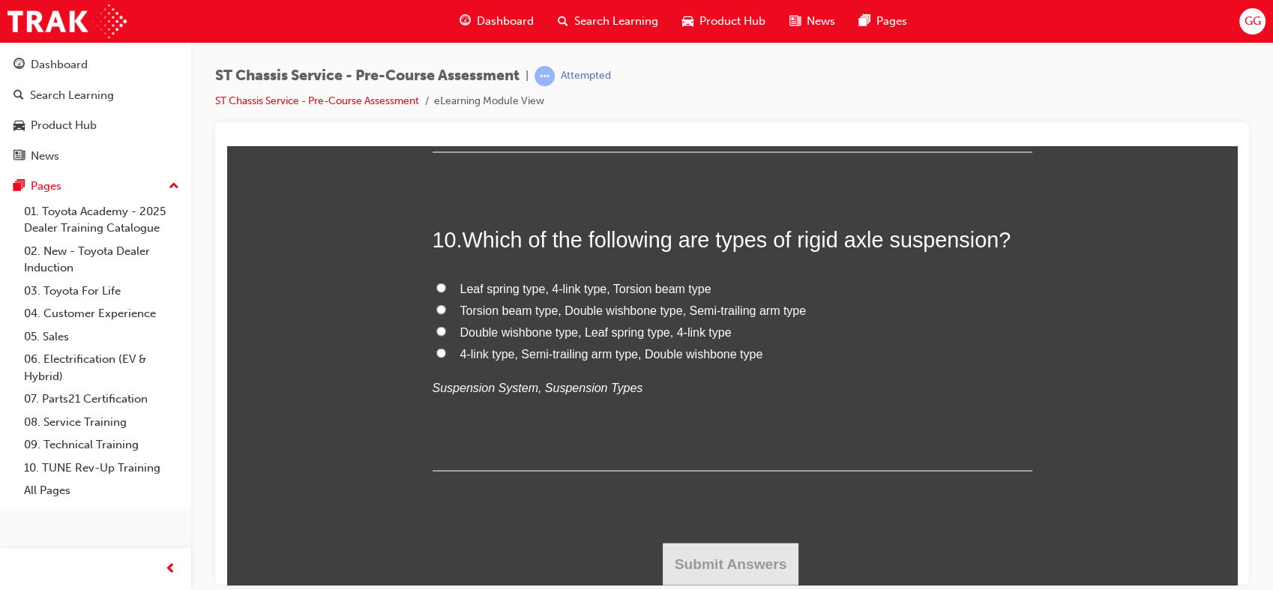
scroll to position [2975, 0]
radio input "true"
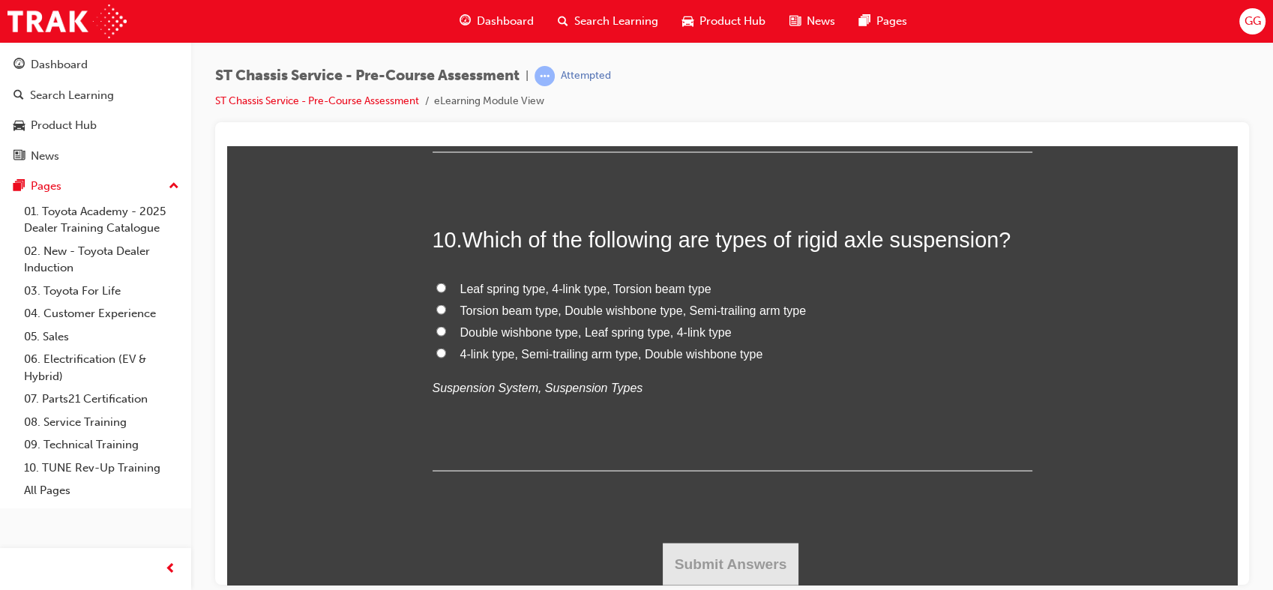
click at [460, 40] on span "TRUE" at bounding box center [476, 34] width 33 height 13
click at [446, 38] on input "TRUE" at bounding box center [441, 33] width 10 height 10
radio input "true"
click at [610, 285] on span "Leaf spring type, 4-link type, Torsion beam type" at bounding box center [585, 287] width 251 height 13
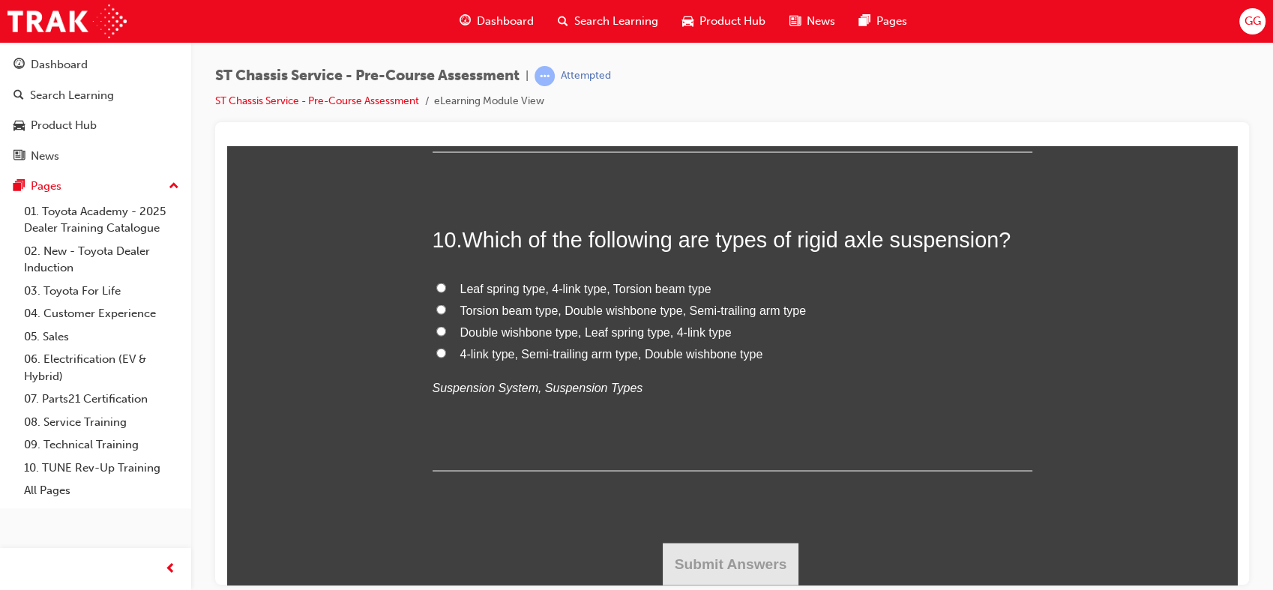
click at [446, 285] on input "Leaf spring type, 4-link type, Torsion beam type" at bounding box center [441, 287] width 10 height 10
radio input "true"
click at [733, 562] on button "Submit Answers" at bounding box center [731, 563] width 136 height 42
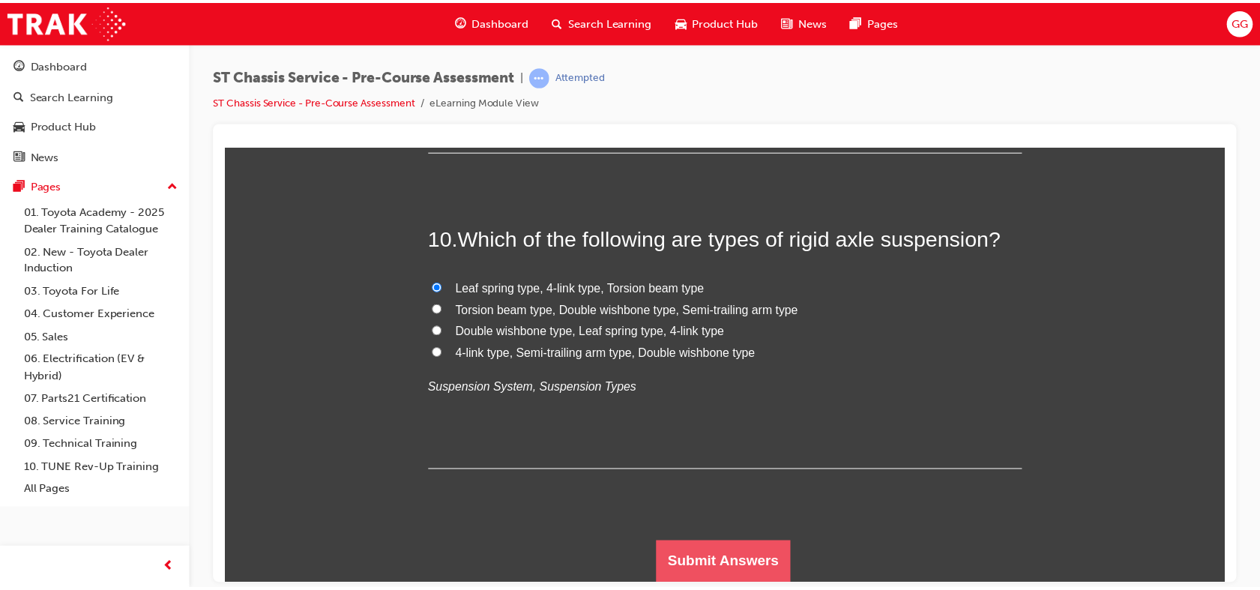
scroll to position [0, 0]
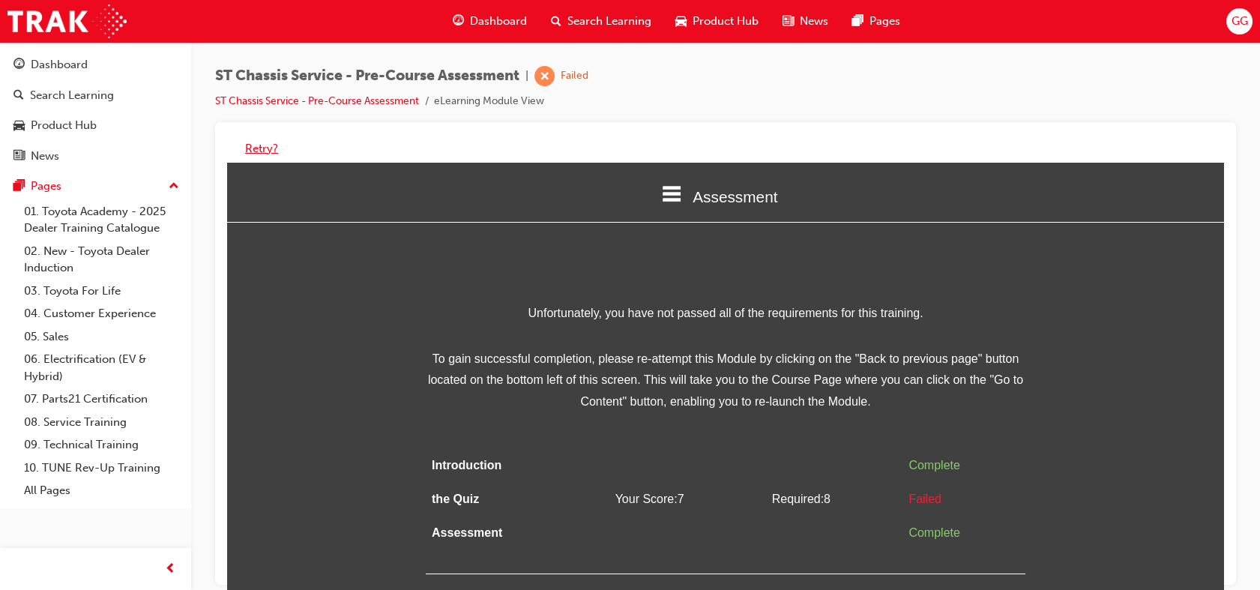
click at [260, 144] on button "Retry?" at bounding box center [261, 148] width 33 height 17
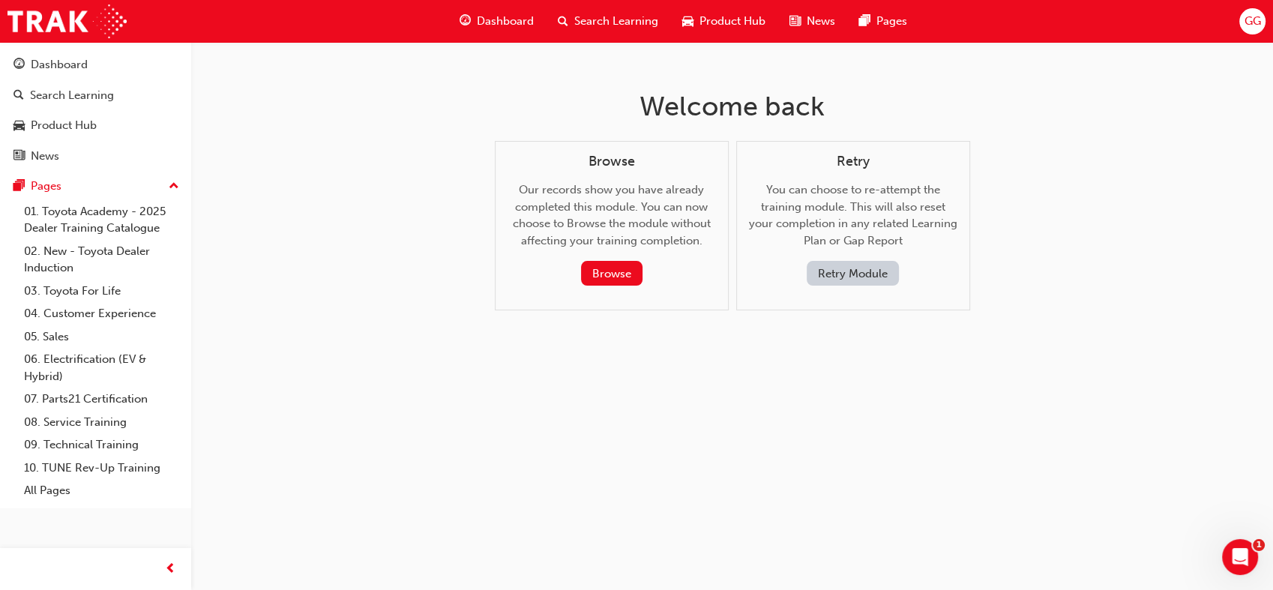
click at [884, 274] on button "Retry Module" at bounding box center [853, 273] width 92 height 25
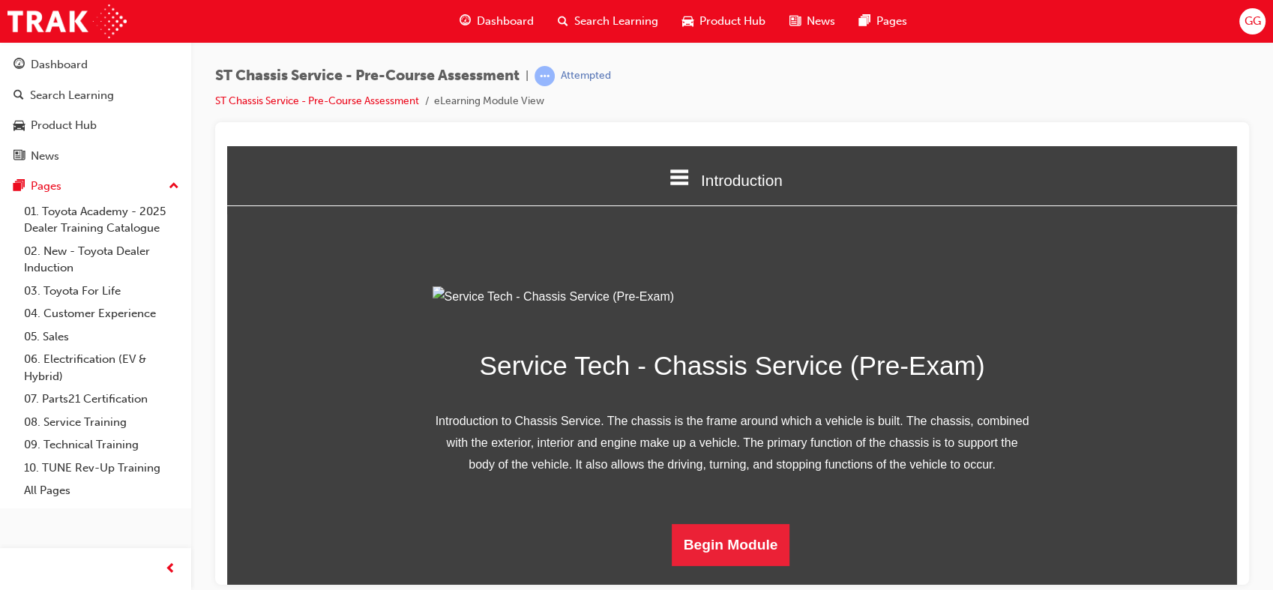
scroll to position [146, 0]
click at [736, 565] on button "Begin Module" at bounding box center [731, 544] width 118 height 42
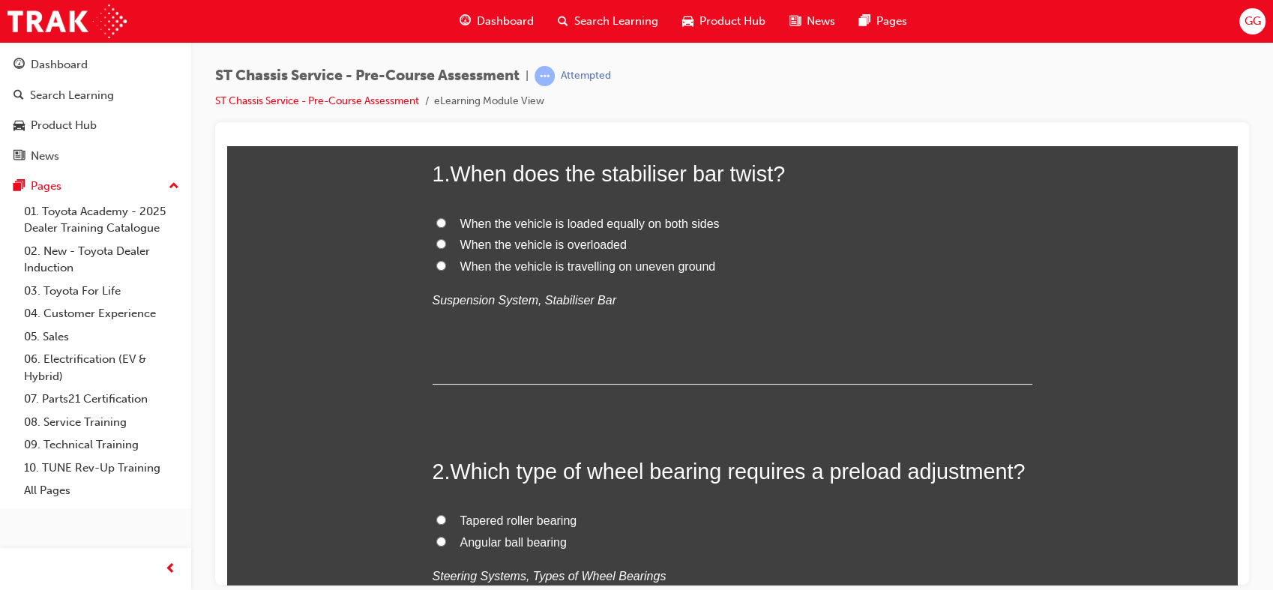
scroll to position [0, 0]
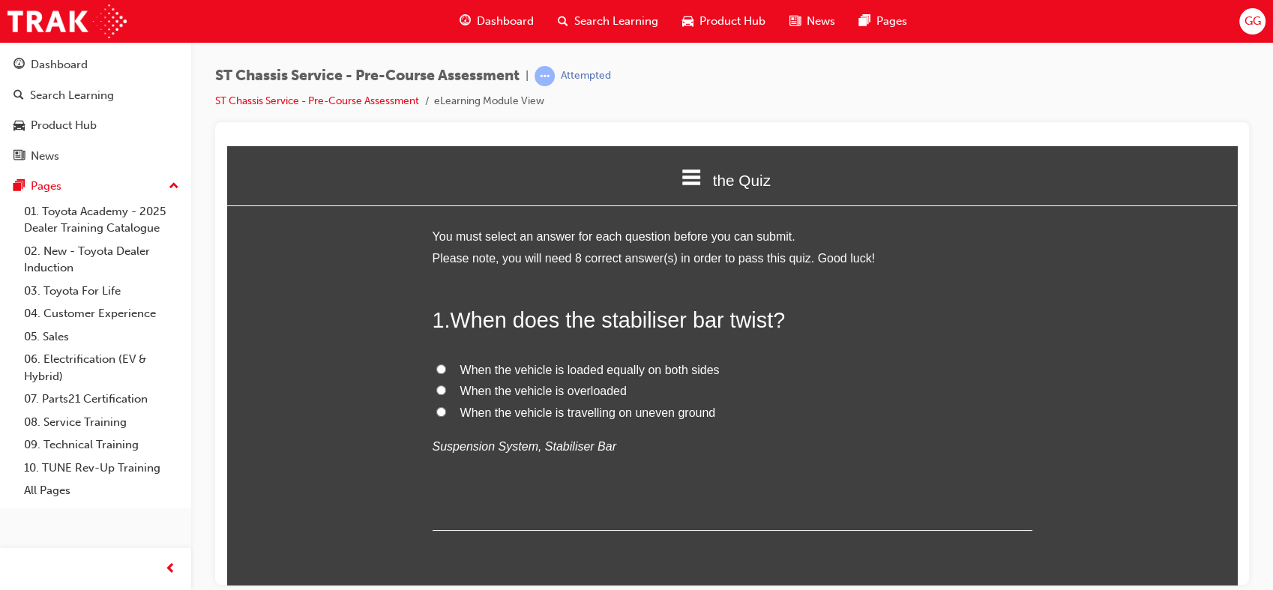
click at [541, 409] on span "When the vehicle is travelling on uneven ground" at bounding box center [588, 412] width 256 height 13
click at [446, 409] on input "When the vehicle is travelling on uneven ground" at bounding box center [441, 411] width 10 height 10
radio input "true"
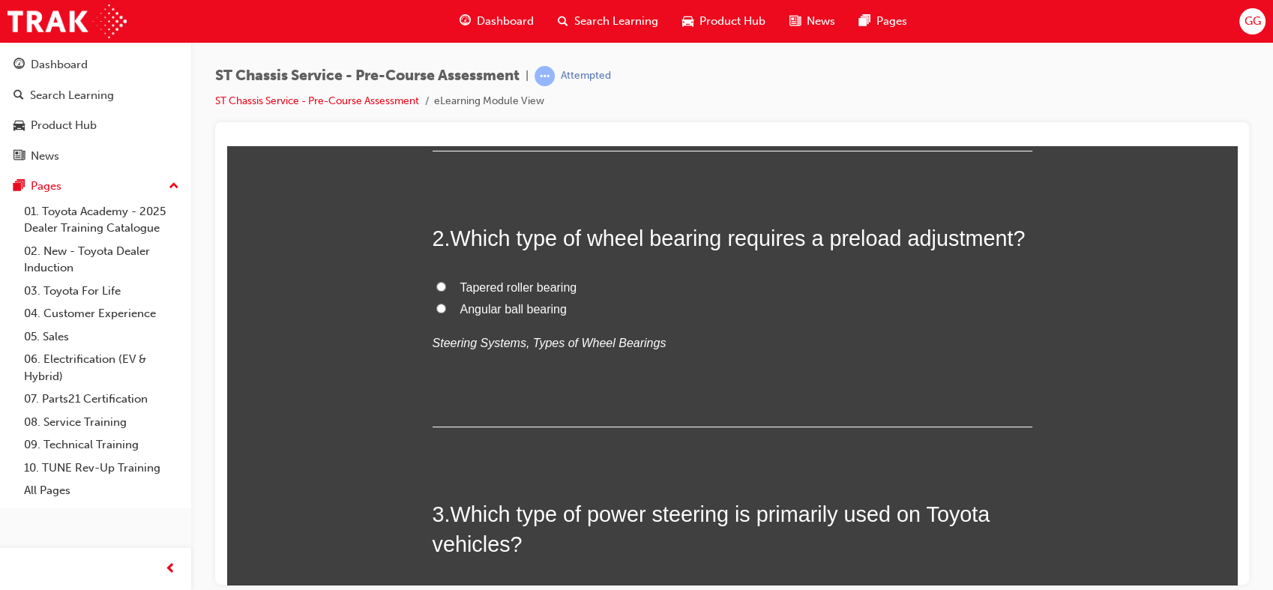
scroll to position [418, 0]
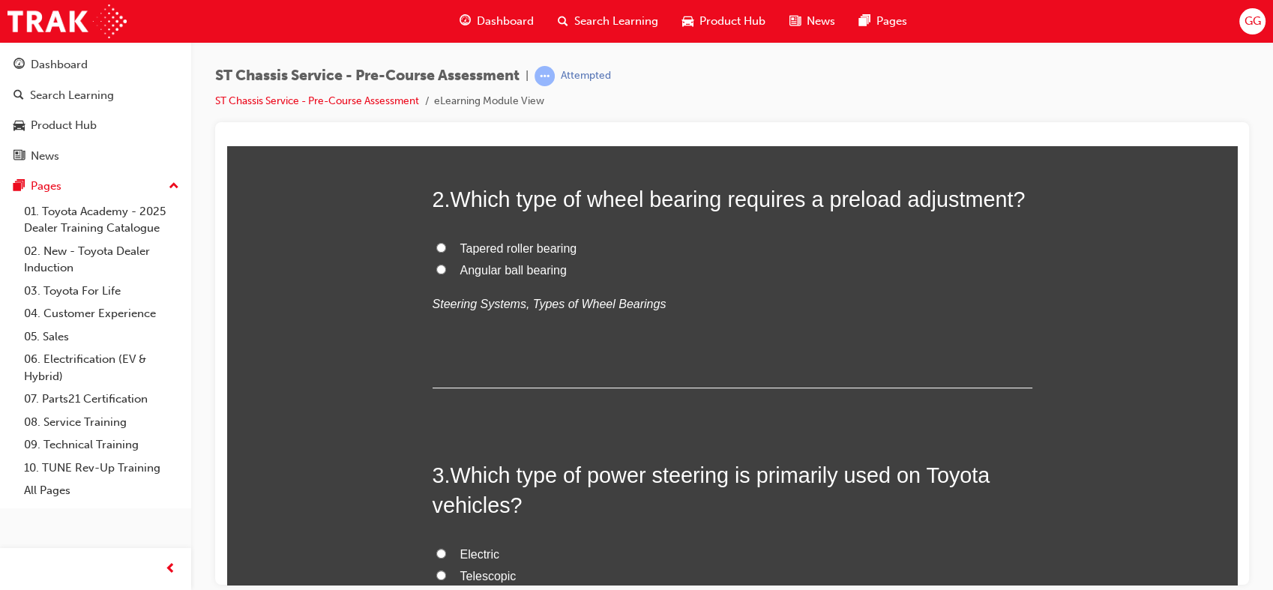
click at [548, 250] on span "Tapered roller bearing" at bounding box center [518, 247] width 117 height 13
click at [446, 250] on input "Tapered roller bearing" at bounding box center [441, 247] width 10 height 10
radio input "true"
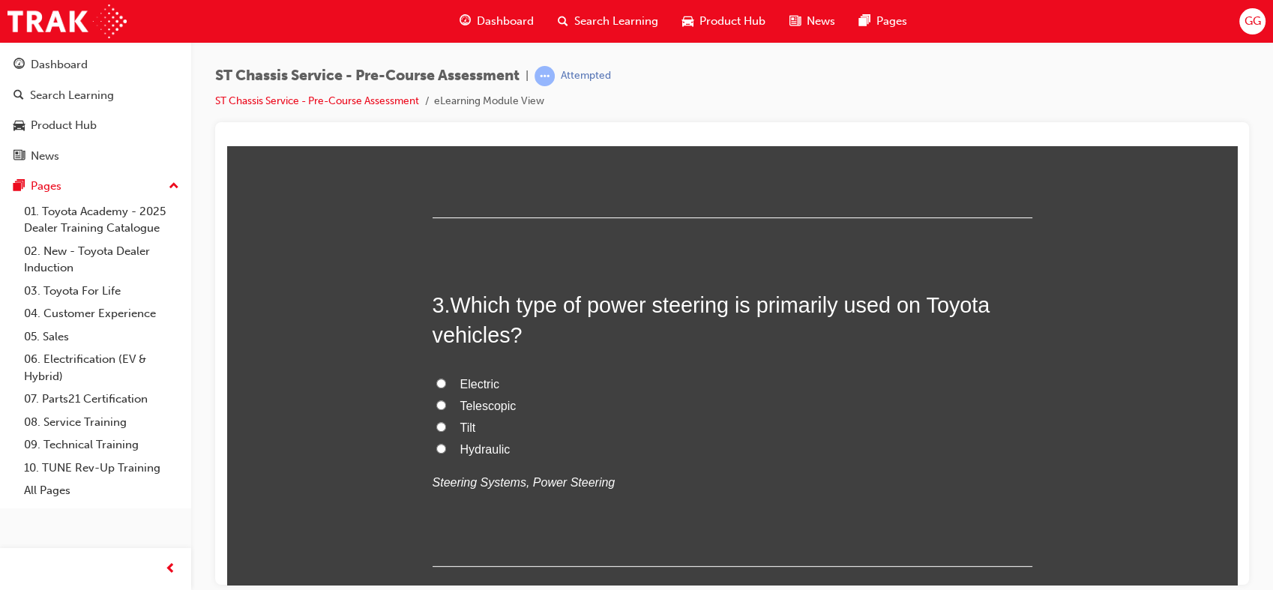
scroll to position [612, 0]
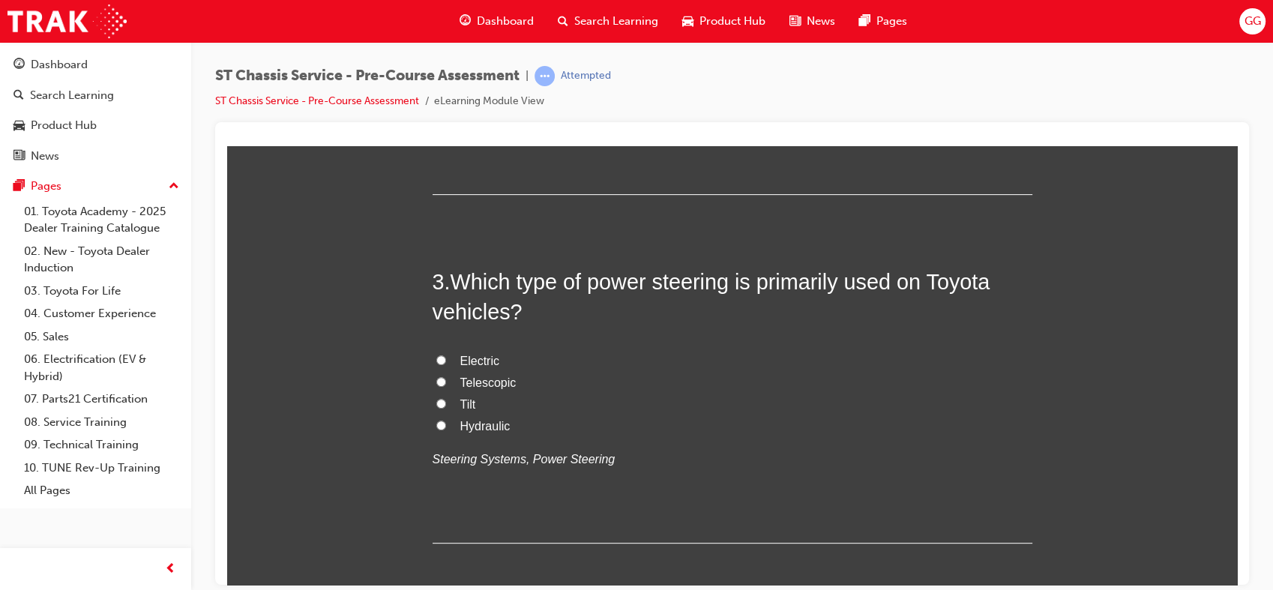
click at [473, 424] on span "Hydraulic" at bounding box center [485, 425] width 50 height 13
click at [446, 424] on input "Hydraulic" at bounding box center [441, 425] width 10 height 10
radio input "true"
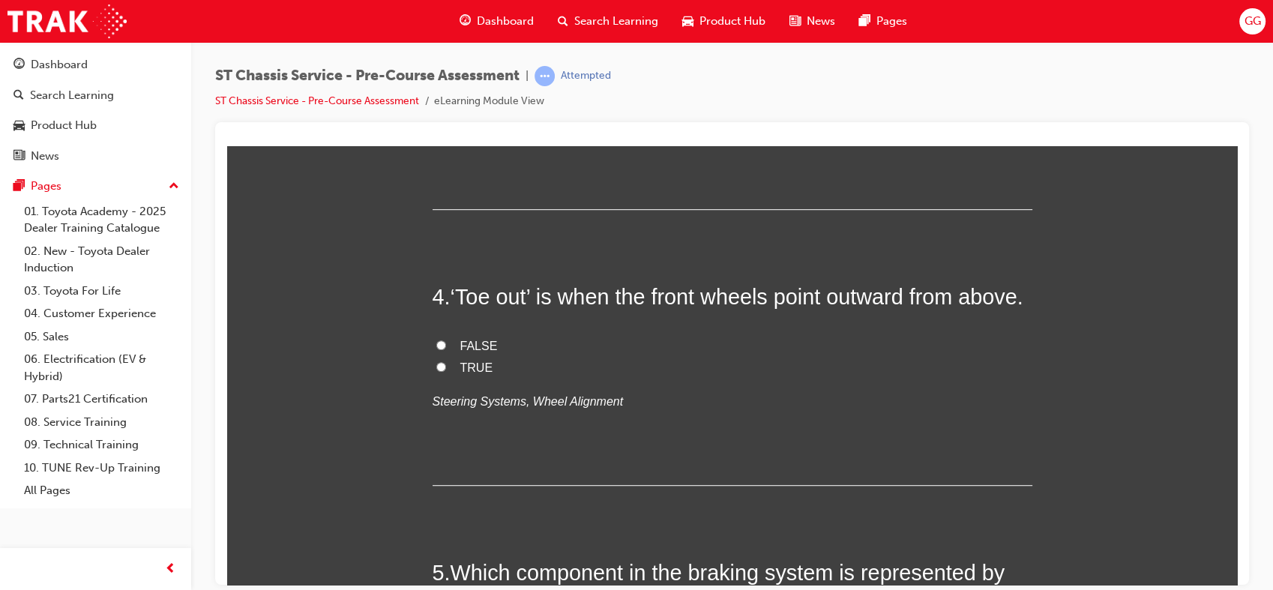
scroll to position [969, 0]
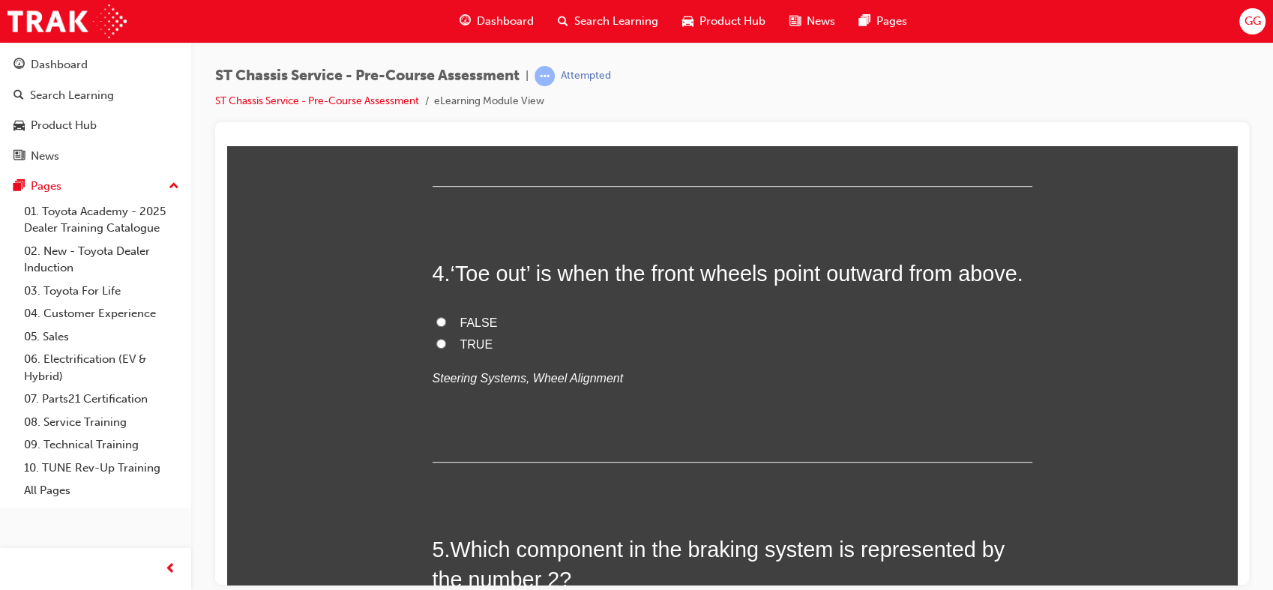
click at [484, 328] on span "FALSE" at bounding box center [478, 322] width 37 height 13
click at [446, 326] on input "FALSE" at bounding box center [441, 321] width 10 height 10
radio input "true"
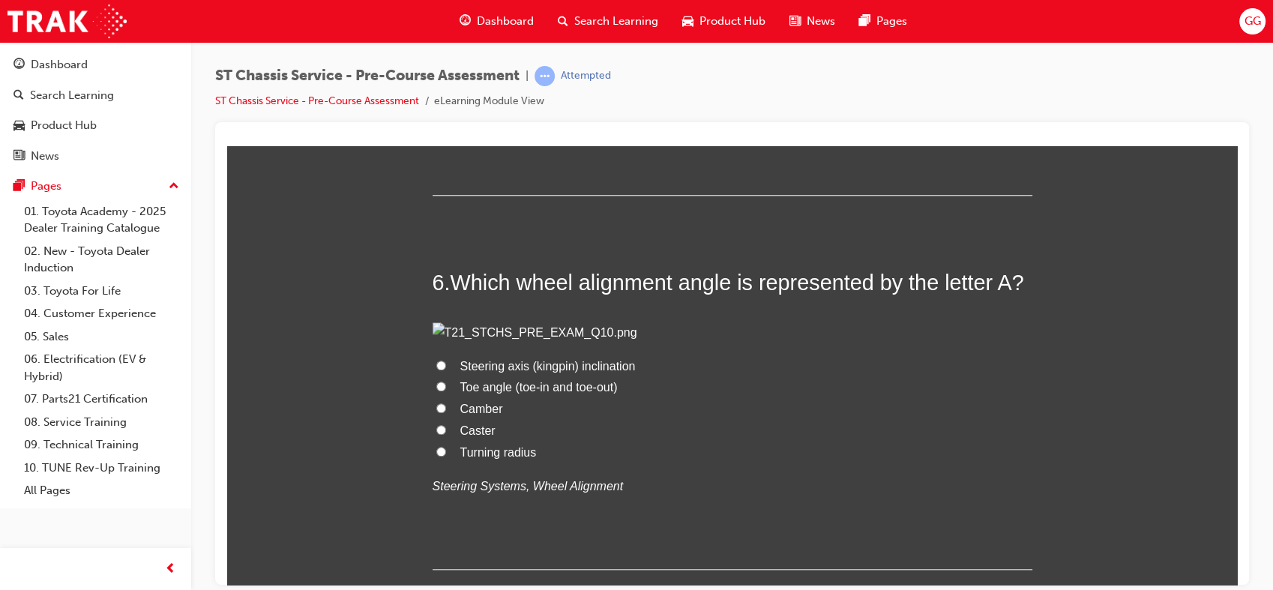
scroll to position [1612, 0]
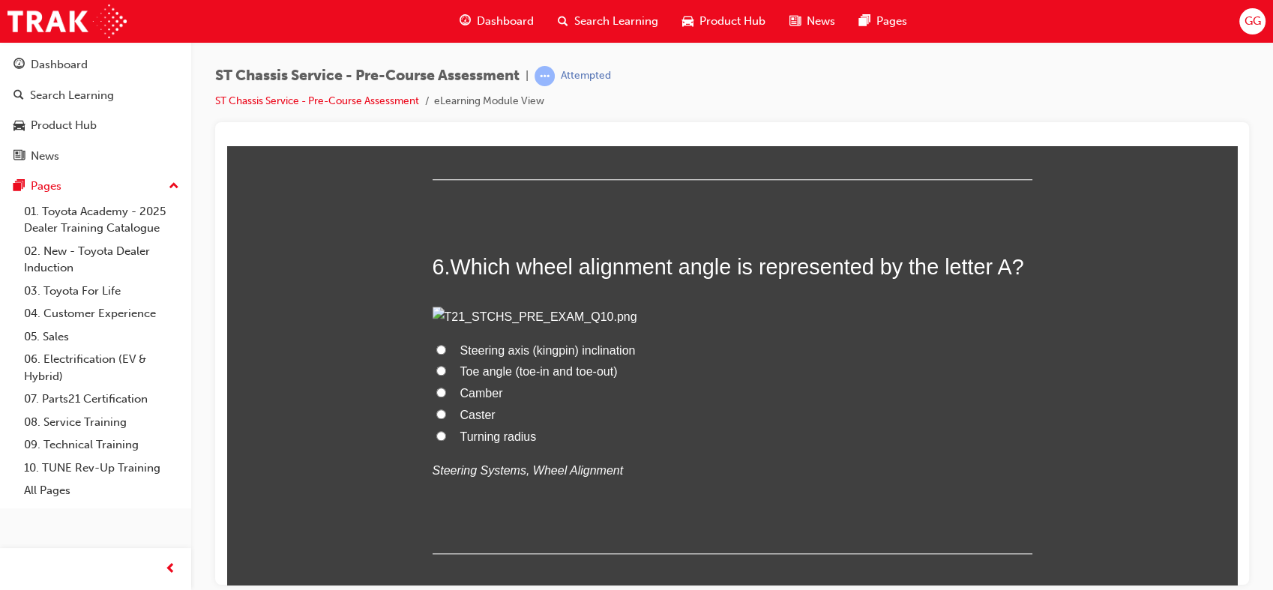
click at [517, 46] on span "Brake booster" at bounding box center [497, 40] width 75 height 13
click at [446, 44] on input "Brake booster" at bounding box center [441, 39] width 10 height 10
radio input "true"
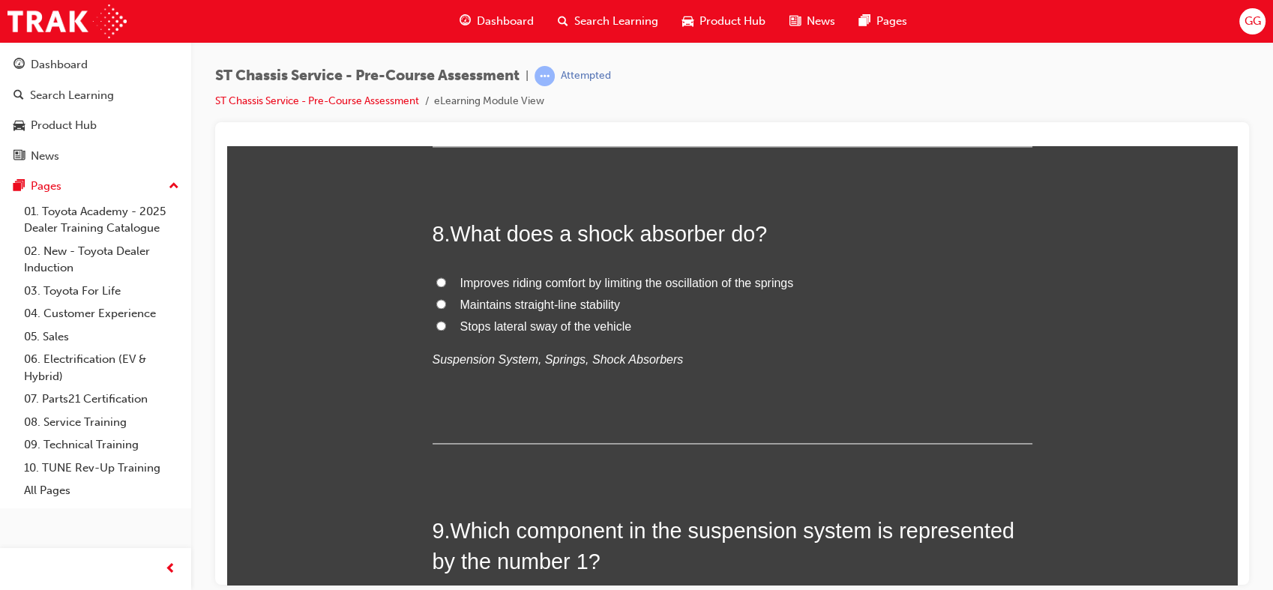
scroll to position [2402, 0]
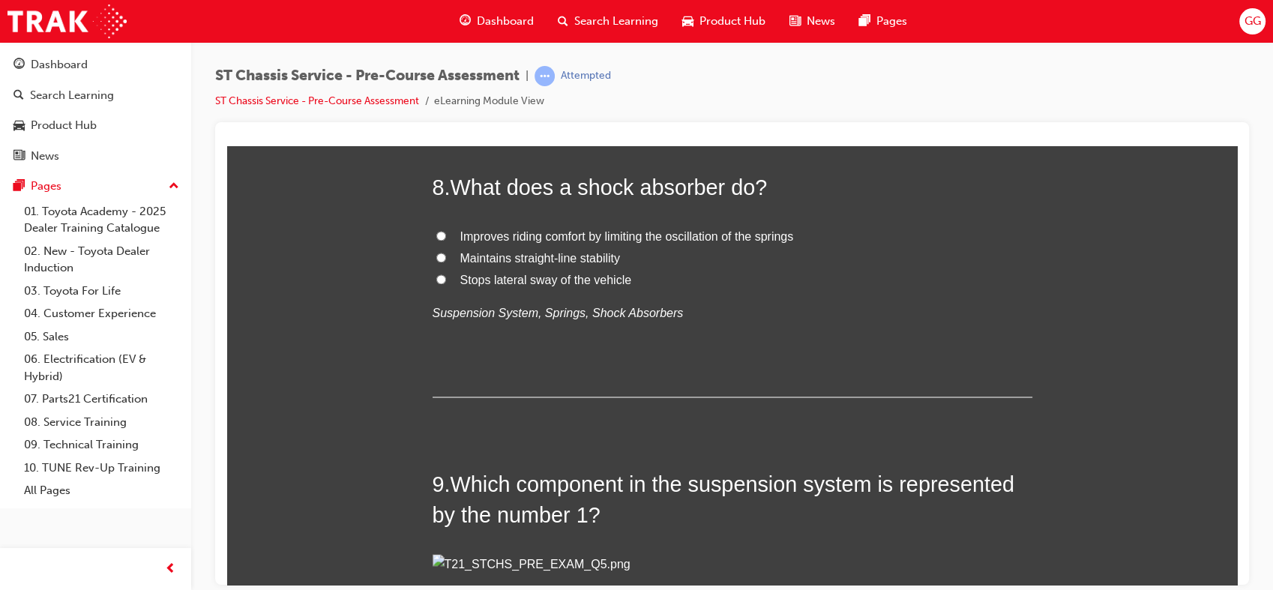
radio input "true"
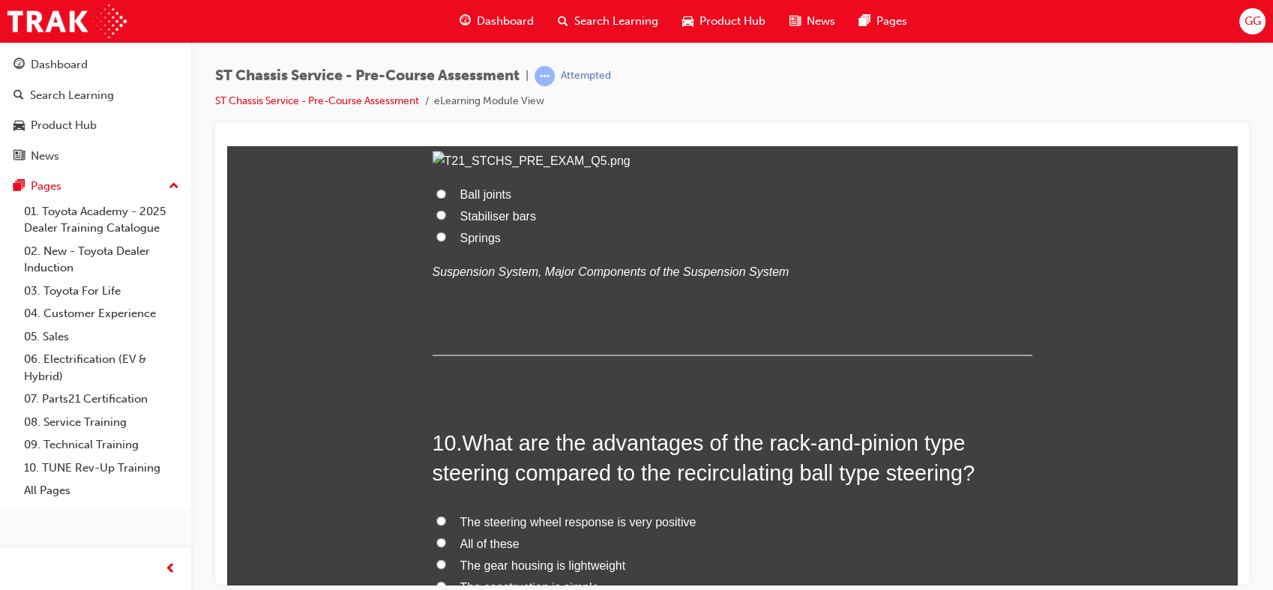
scroll to position [2797, 0]
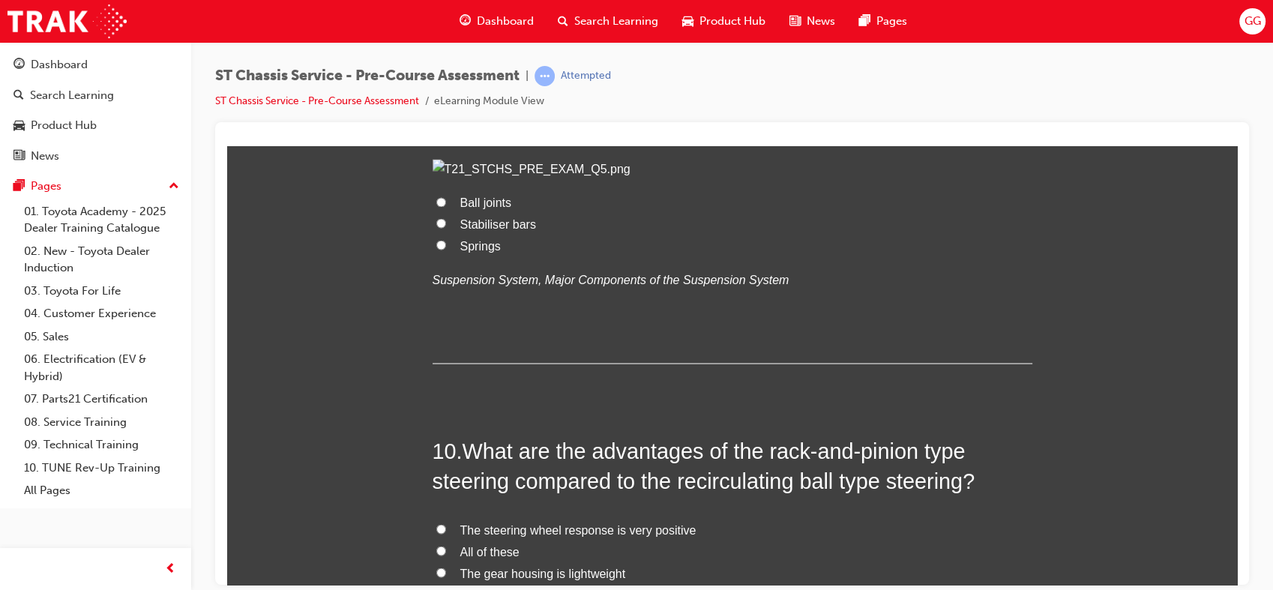
radio input "true"
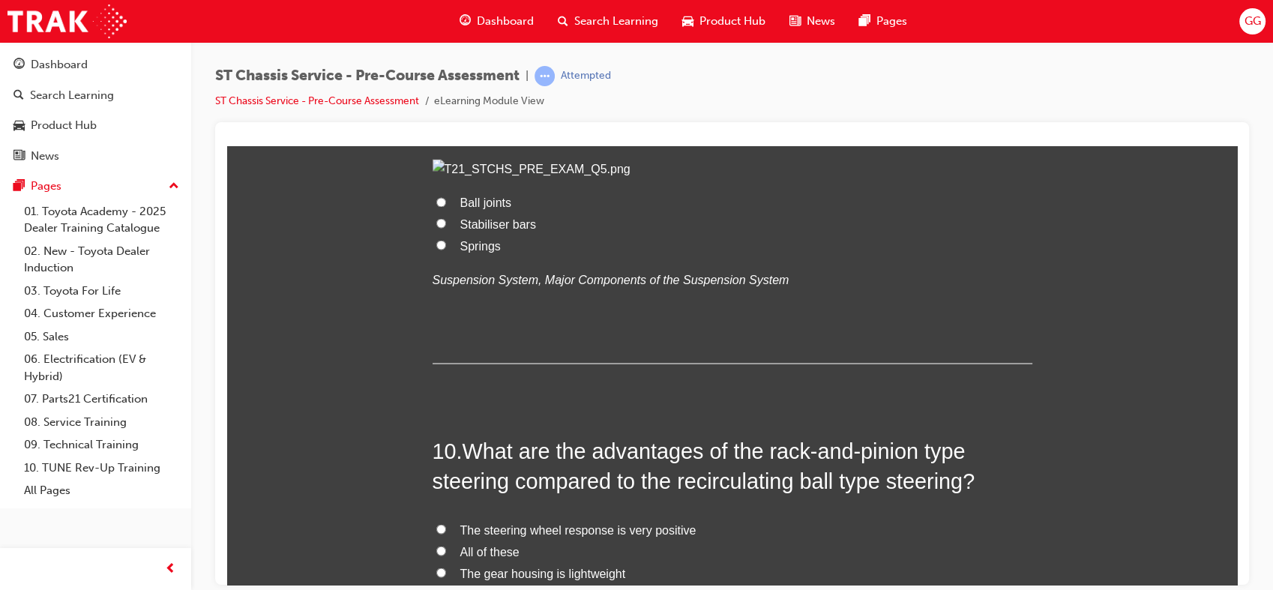
radio input "true"
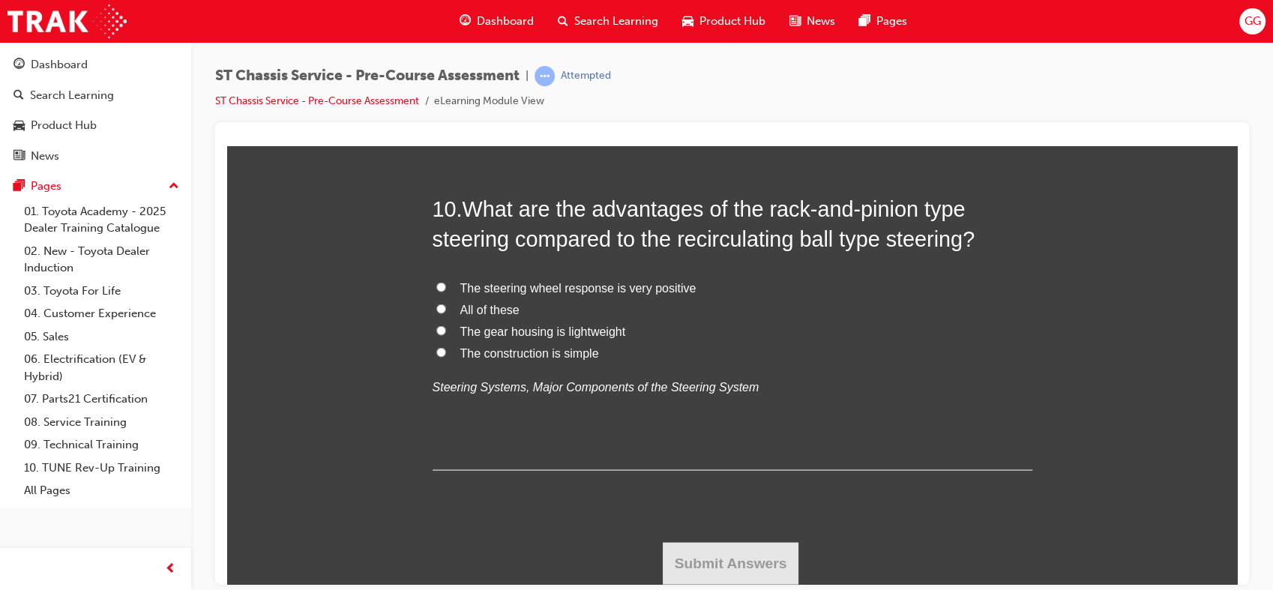
scroll to position [3138, 0]
drag, startPoint x: 1230, startPoint y: 415, endPoint x: 1463, endPoint y: 589, distance: 291.9
radio input "true"
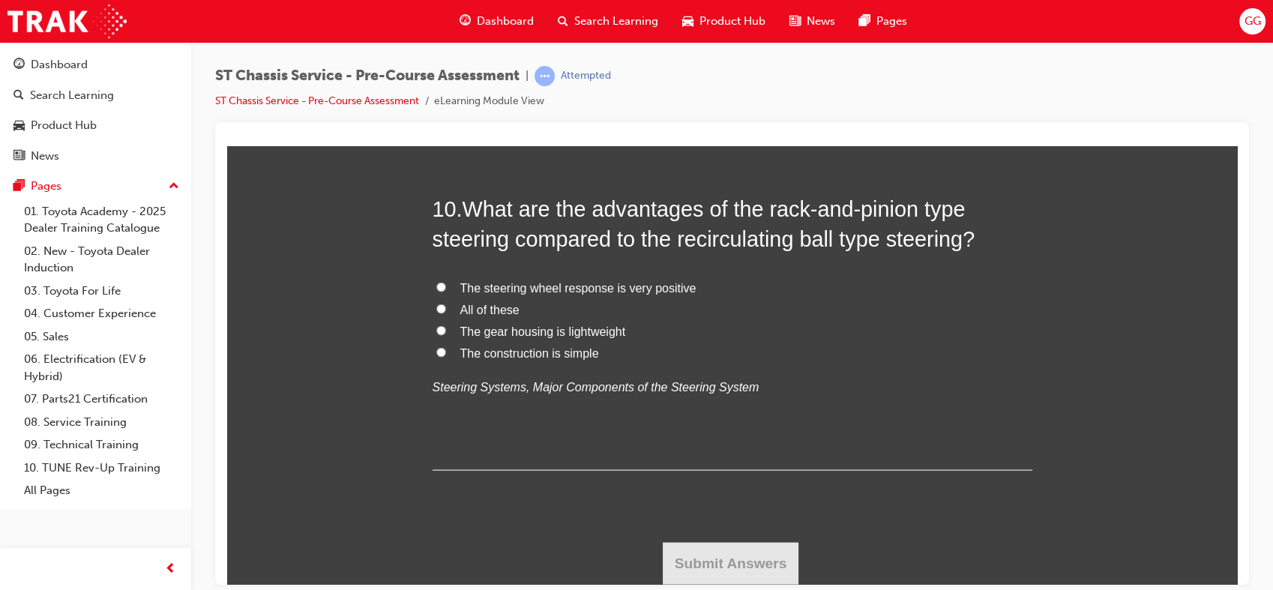
scroll to position [3828, 0]
click at [480, 15] on label "Springs" at bounding box center [733, 4] width 600 height 22
click at [446, 7] on input "Springs" at bounding box center [441, 3] width 10 height 10
radio input "true"
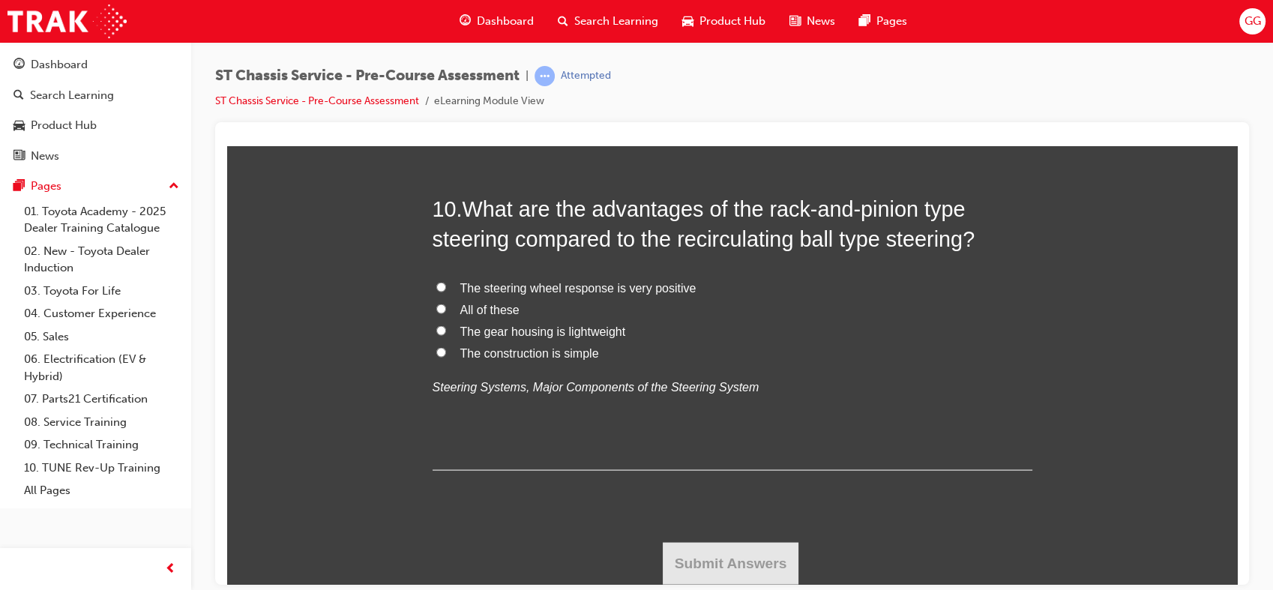
click at [480, 316] on span "All of these" at bounding box center [489, 309] width 59 height 13
click at [446, 313] on input "All of these" at bounding box center [441, 309] width 10 height 10
radio input "true"
click at [737, 547] on button "Submit Answers" at bounding box center [731, 563] width 136 height 42
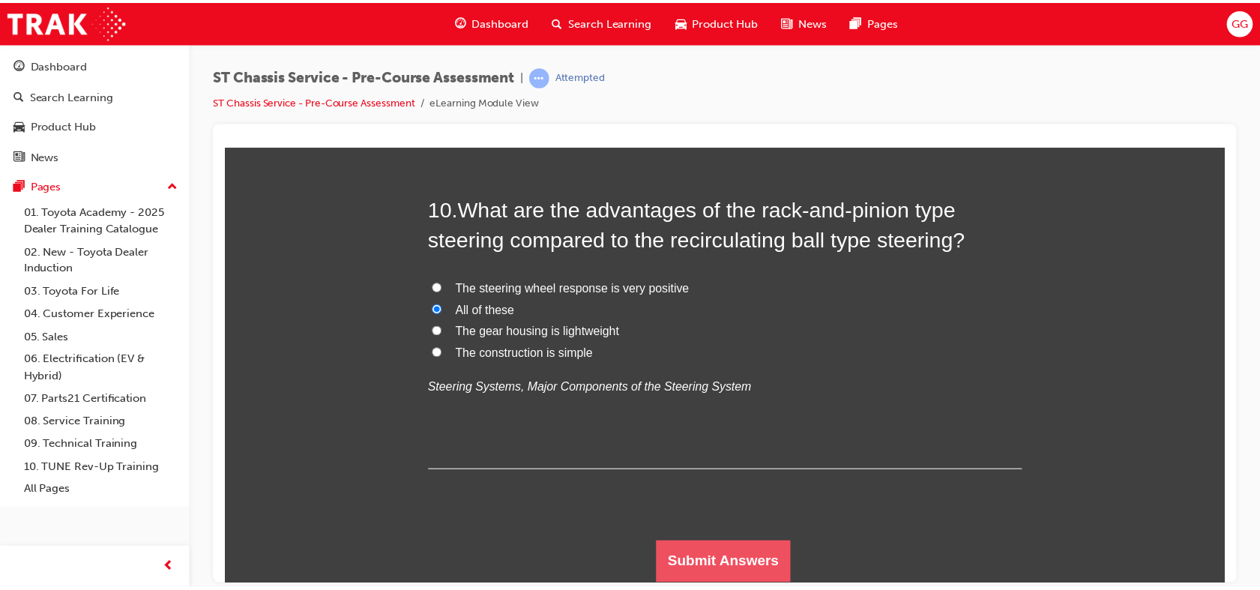
scroll to position [0, 0]
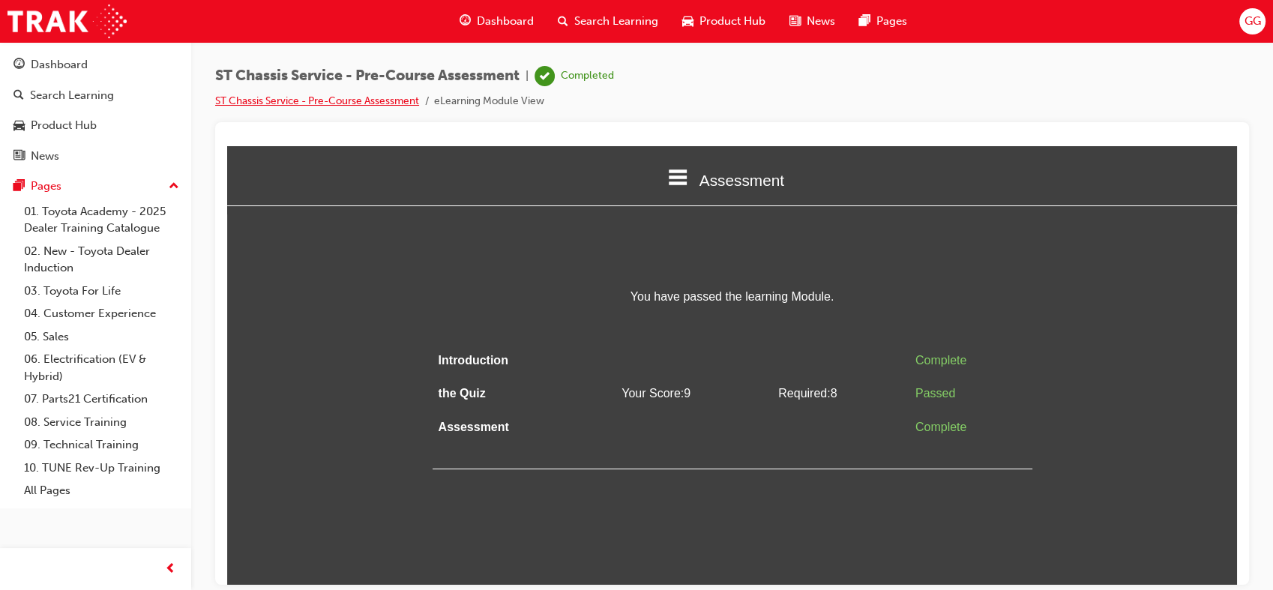
click at [400, 97] on link "ST Chassis Service - Pre-Course Assessment" at bounding box center [317, 100] width 204 height 13
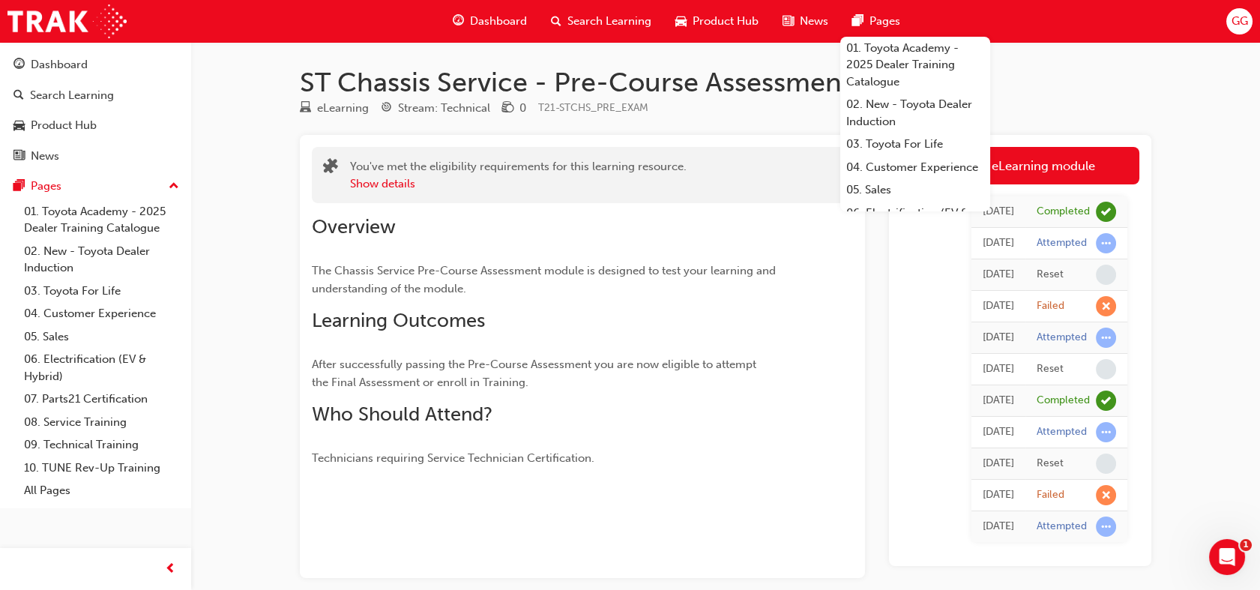
click at [867, 19] on div "Pages" at bounding box center [876, 21] width 72 height 31
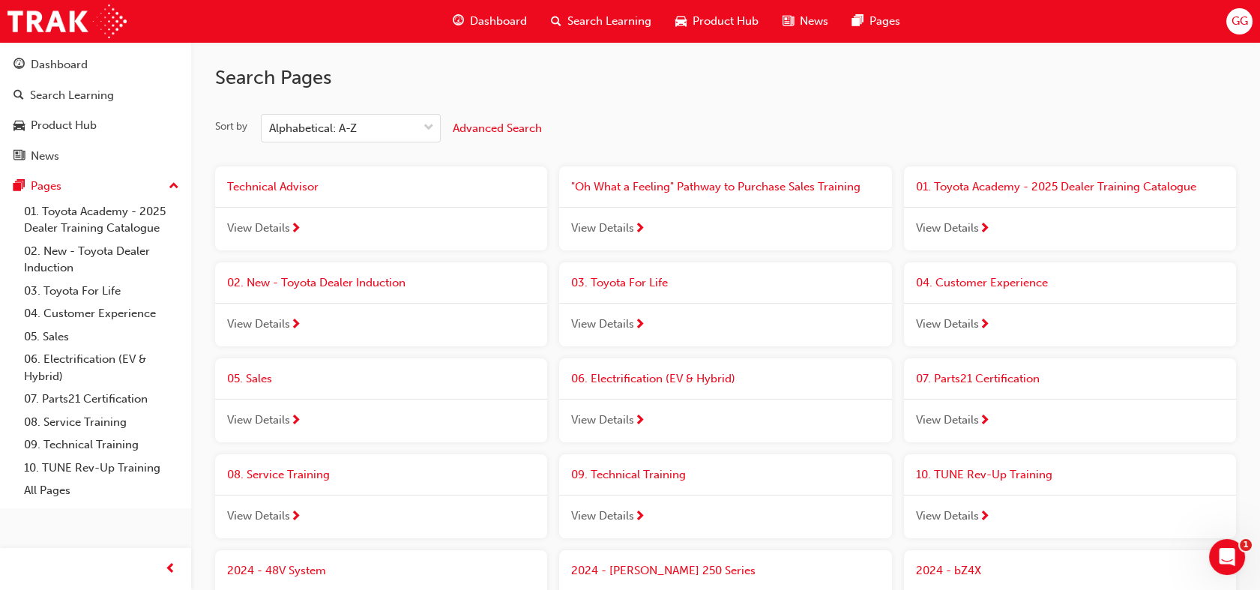
click at [933, 0] on div "Dashboard Search Learning Product Hub News Pages GG" at bounding box center [630, 21] width 1260 height 43
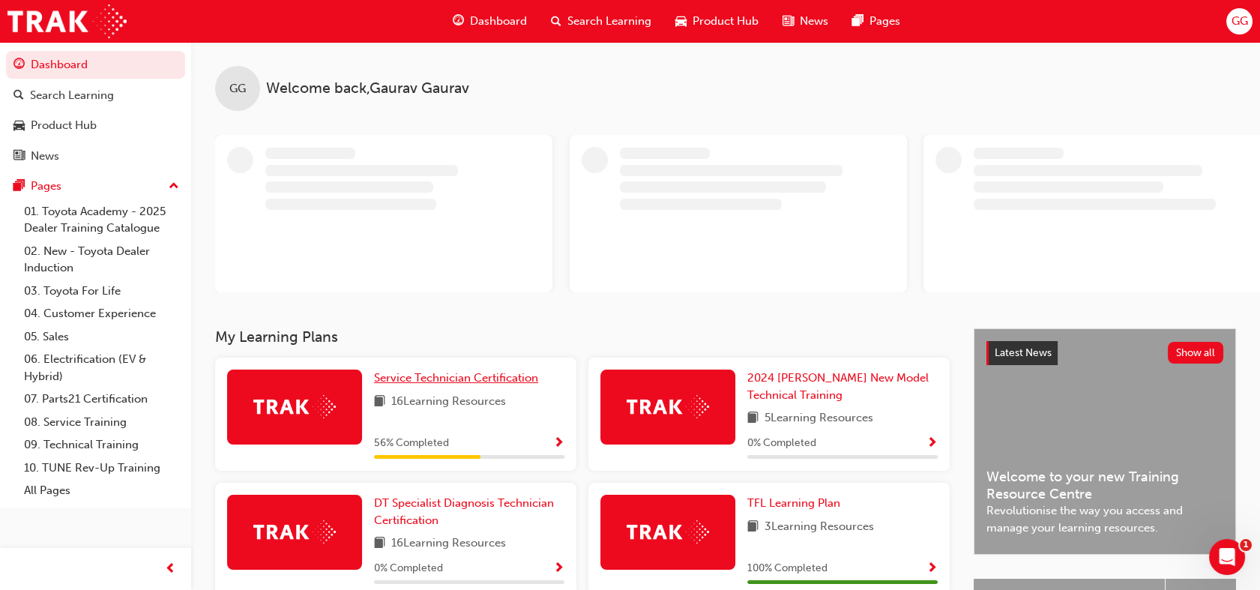
click at [454, 381] on span "Service Technician Certification" at bounding box center [456, 377] width 164 height 13
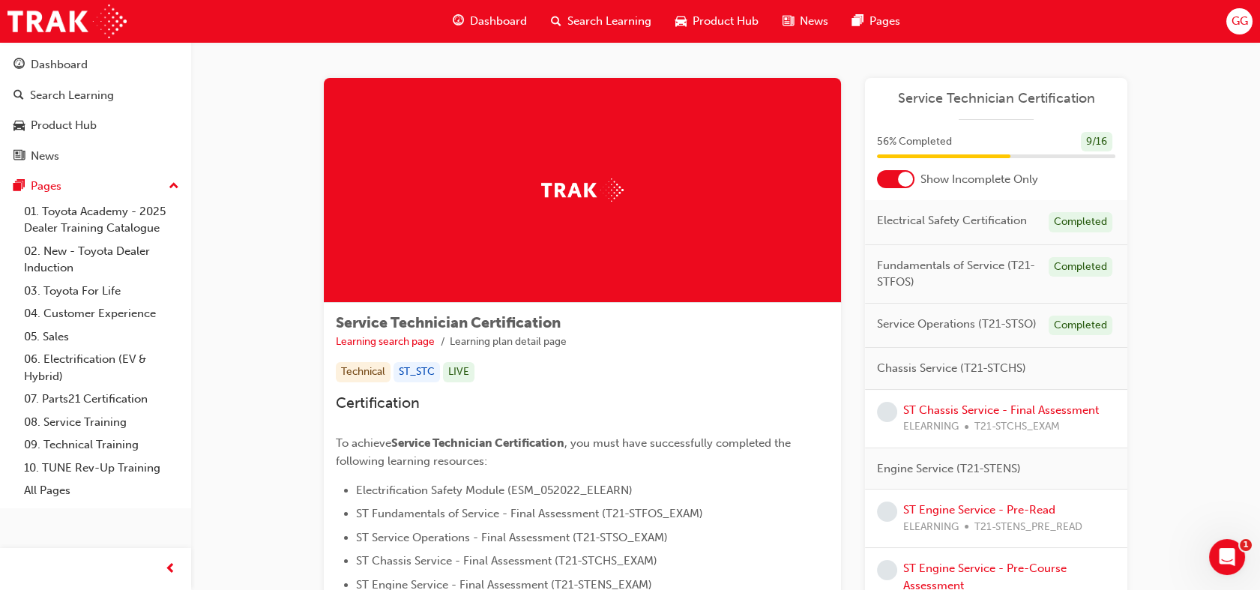
click at [1082, 415] on div "ST Chassis Service - Final Assessment ELEARNING T21-STCHS_EXAM" at bounding box center [1001, 419] width 196 height 34
click at [1082, 408] on link "ST Chassis Service - Final Assessment" at bounding box center [1001, 409] width 196 height 13
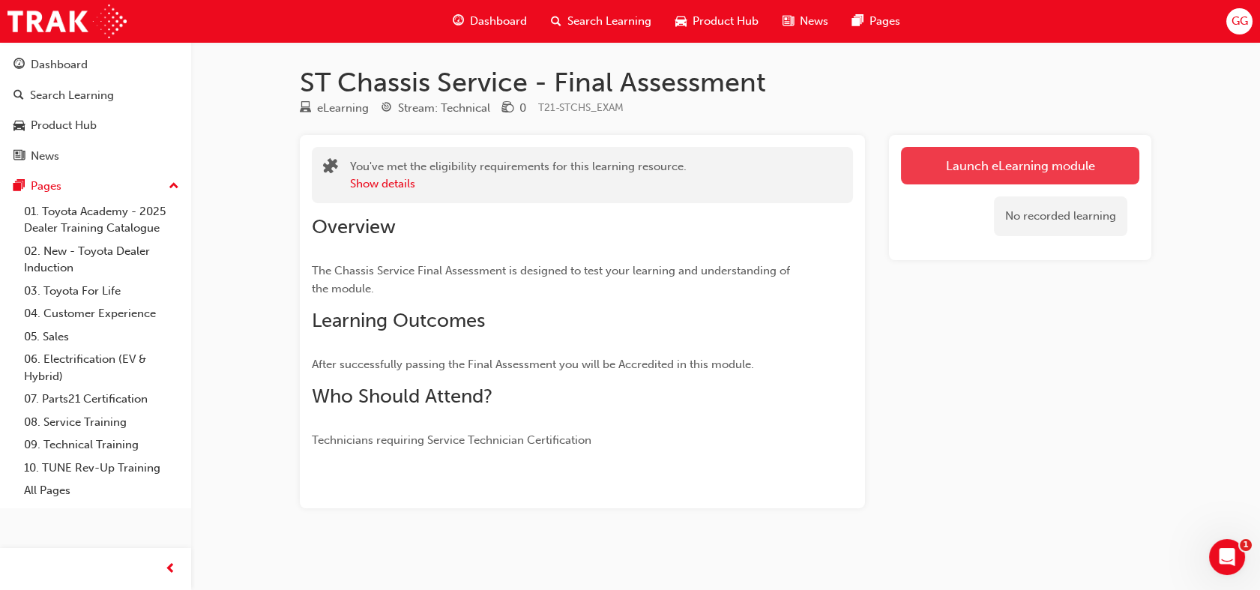
click at [1095, 175] on link "Launch eLearning module" at bounding box center [1020, 165] width 238 height 37
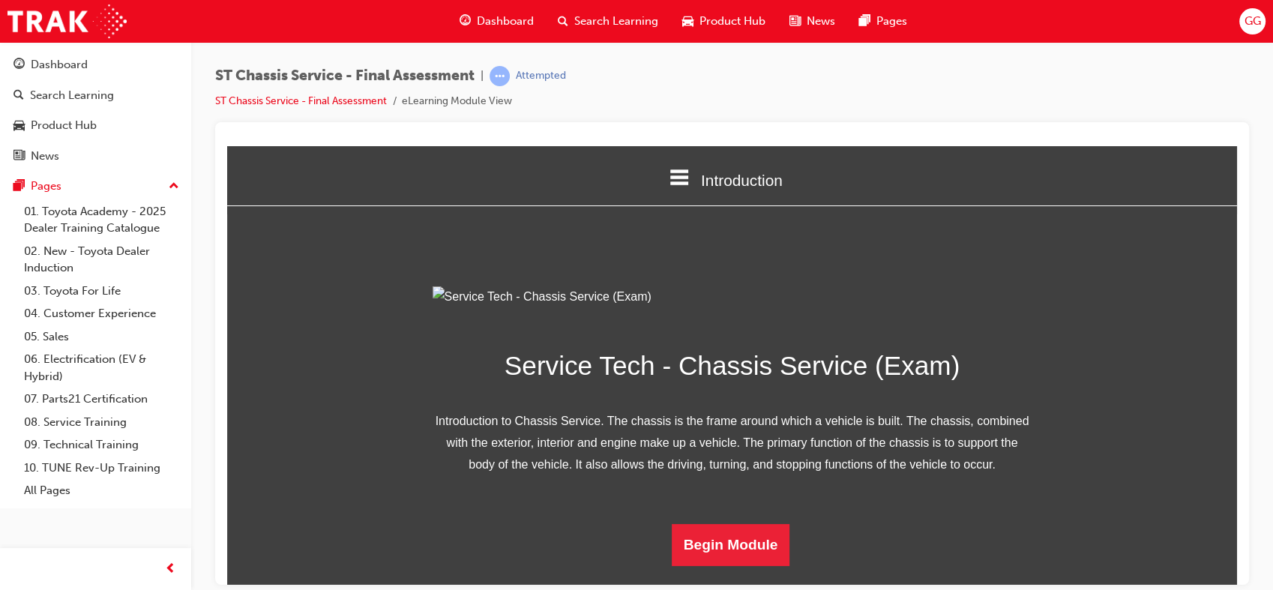
scroll to position [146, 0]
click at [697, 565] on button "Begin Module" at bounding box center [731, 544] width 118 height 42
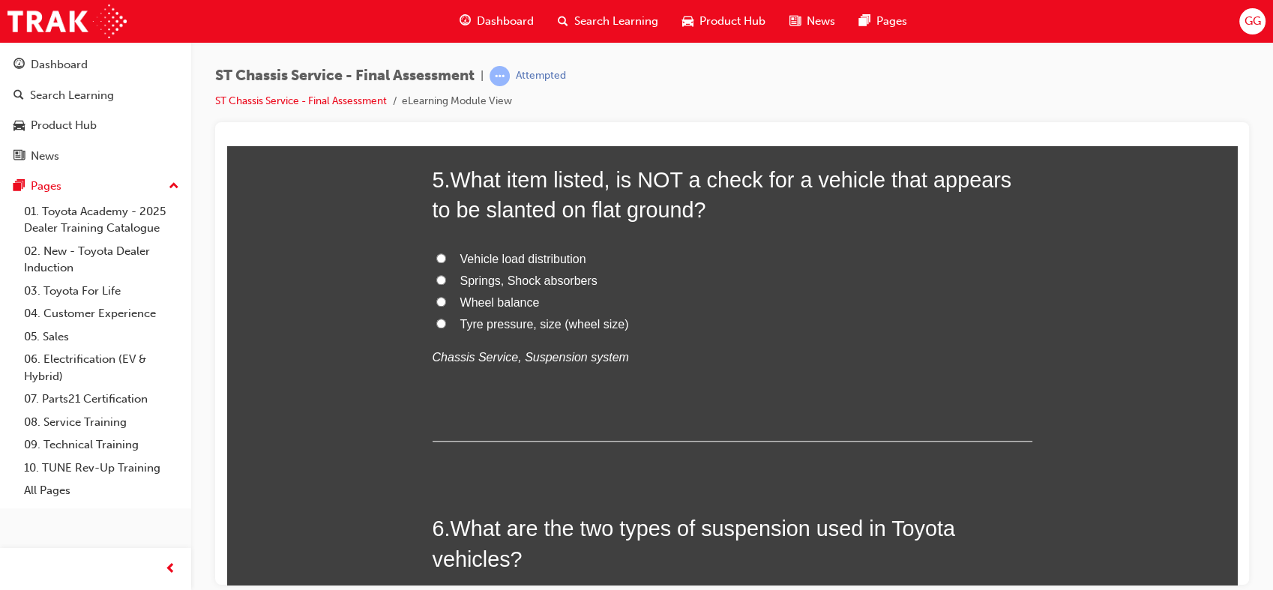
scroll to position [0, 0]
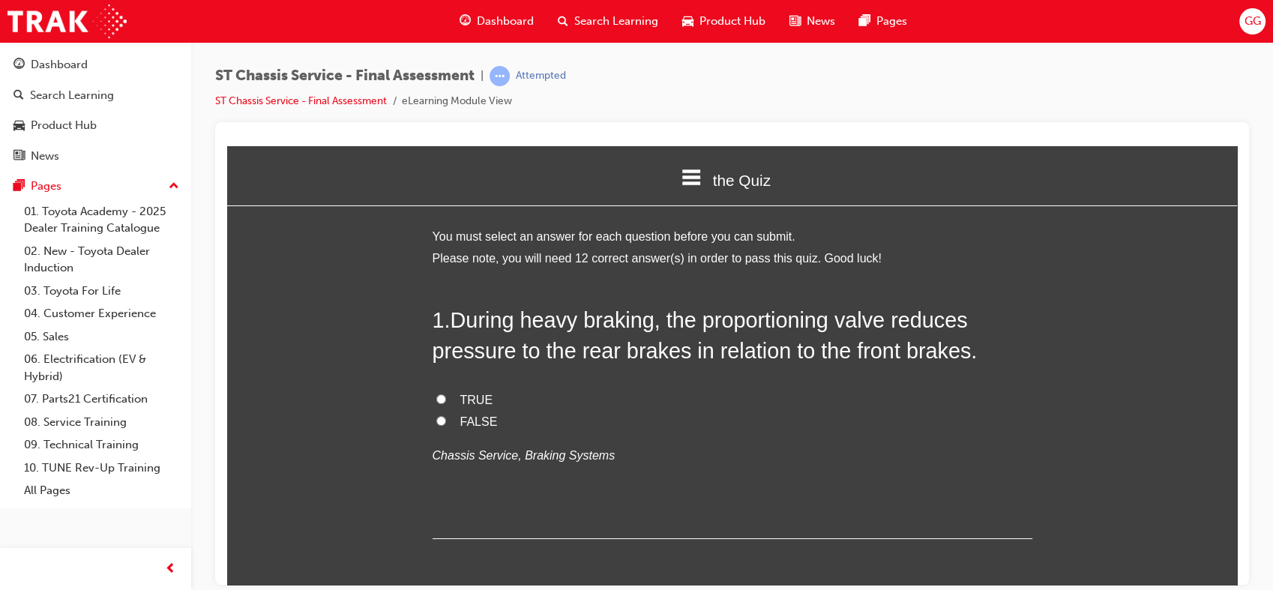
drag, startPoint x: 1225, startPoint y: 187, endPoint x: 1475, endPoint y: 253, distance: 258.2
click at [468, 405] on span "TRUE" at bounding box center [476, 399] width 33 height 13
click at [446, 403] on input "TRUE" at bounding box center [441, 399] width 10 height 10
radio input "true"
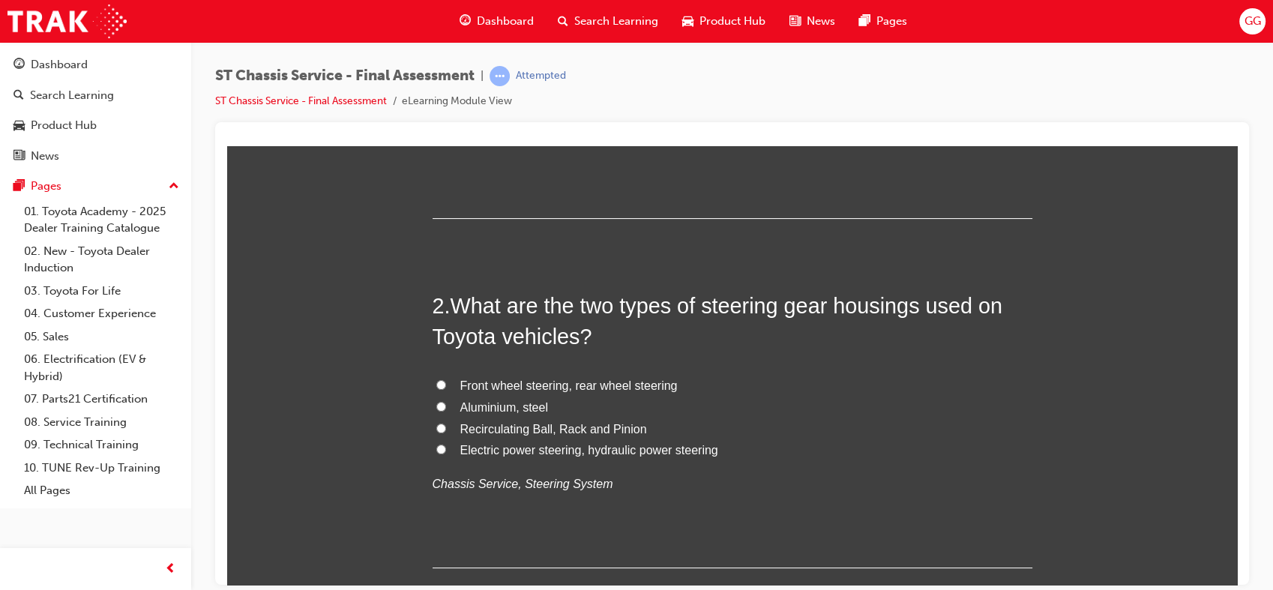
scroll to position [356, 0]
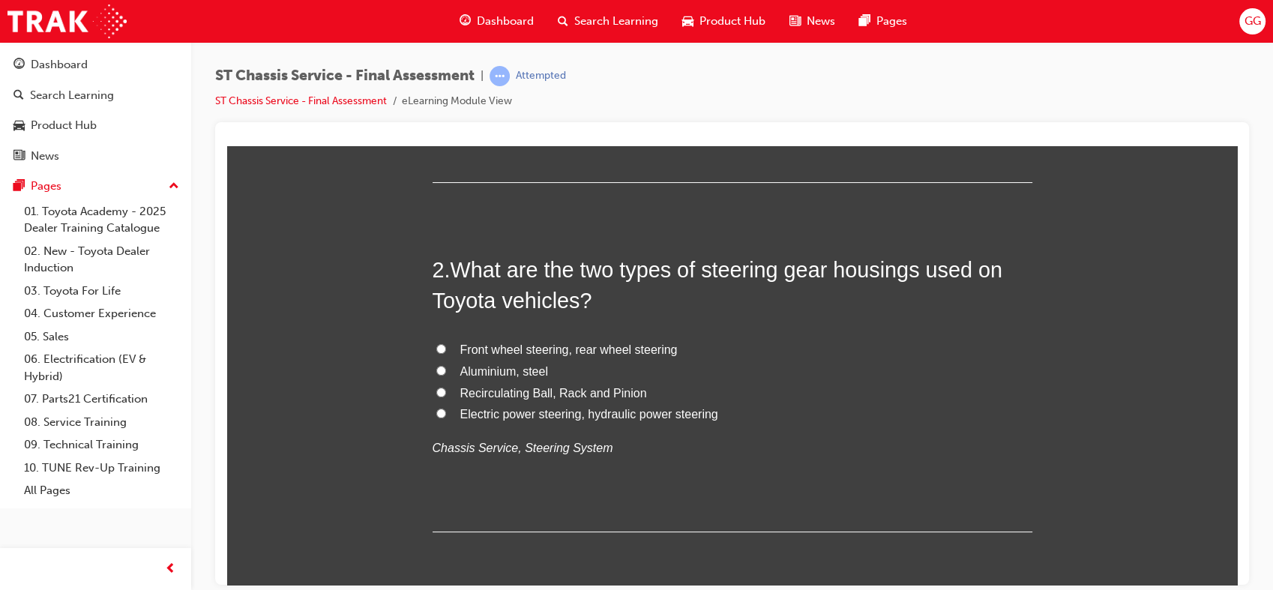
click at [656, 418] on span "Electric power steering, hydraulic power steering" at bounding box center [589, 413] width 258 height 13
click at [446, 418] on input "Electric power steering, hydraulic power steering" at bounding box center [441, 413] width 10 height 10
radio input "true"
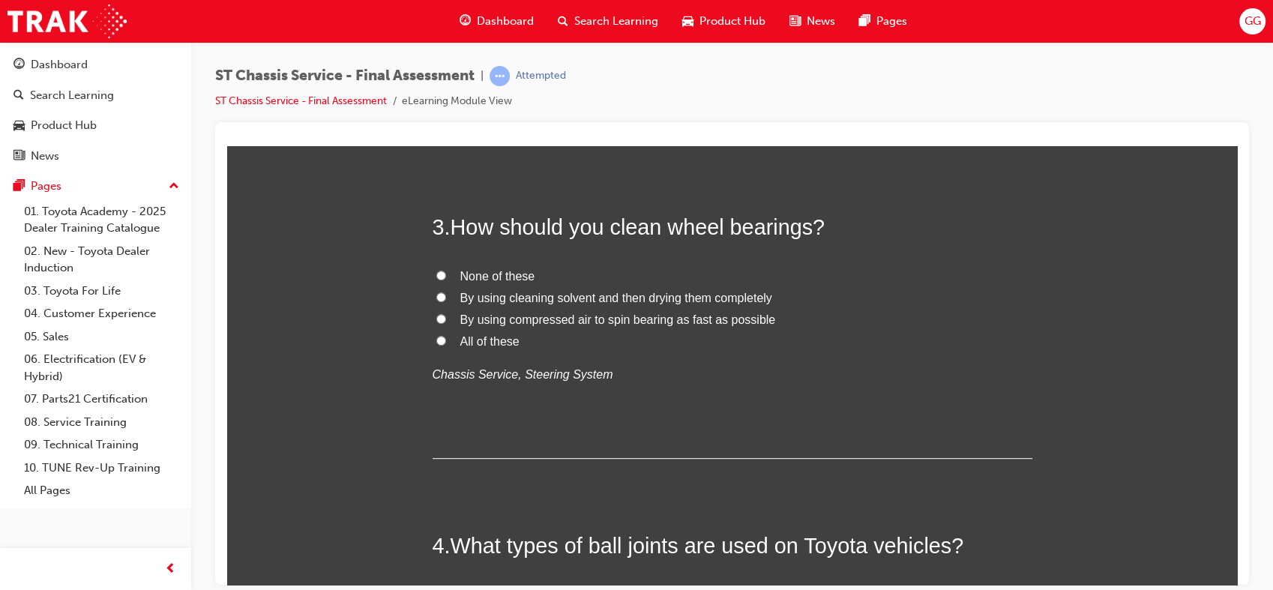
scroll to position [756, 0]
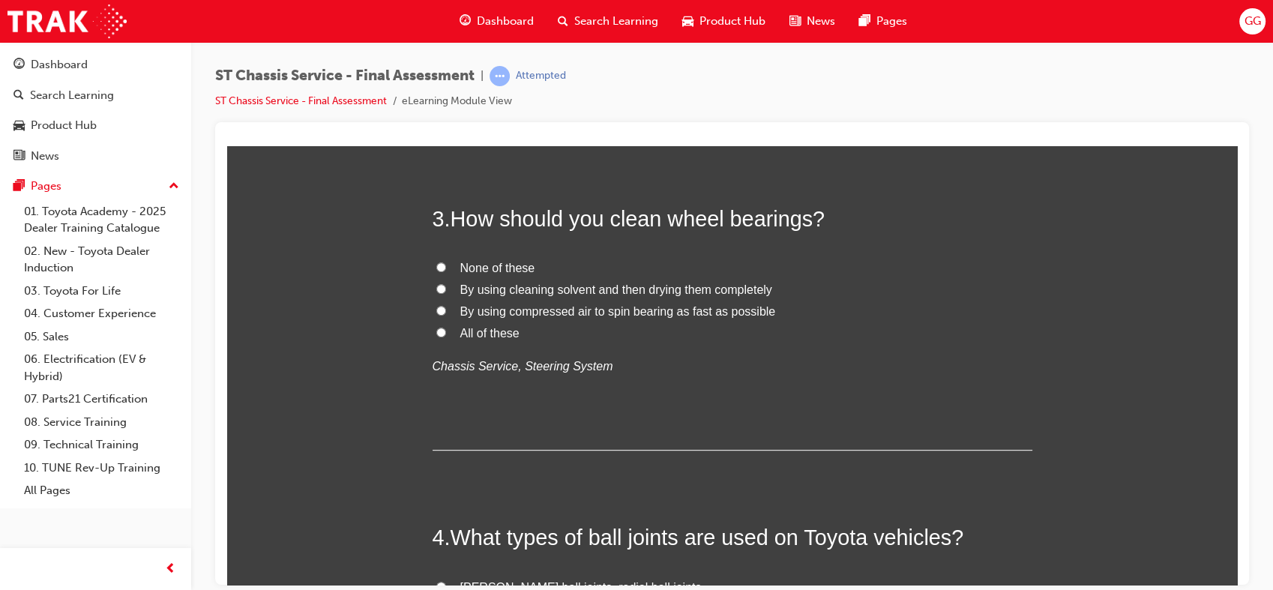
click at [749, 290] on span "By using cleaning solvent and then drying them completely" at bounding box center [616, 289] width 312 height 13
click at [446, 290] on input "By using cleaning solvent and then drying them completely" at bounding box center [441, 288] width 10 height 10
radio input "true"
click at [516, 263] on span "None of these" at bounding box center [497, 267] width 75 height 13
click at [446, 263] on input "None of these" at bounding box center [441, 267] width 10 height 10
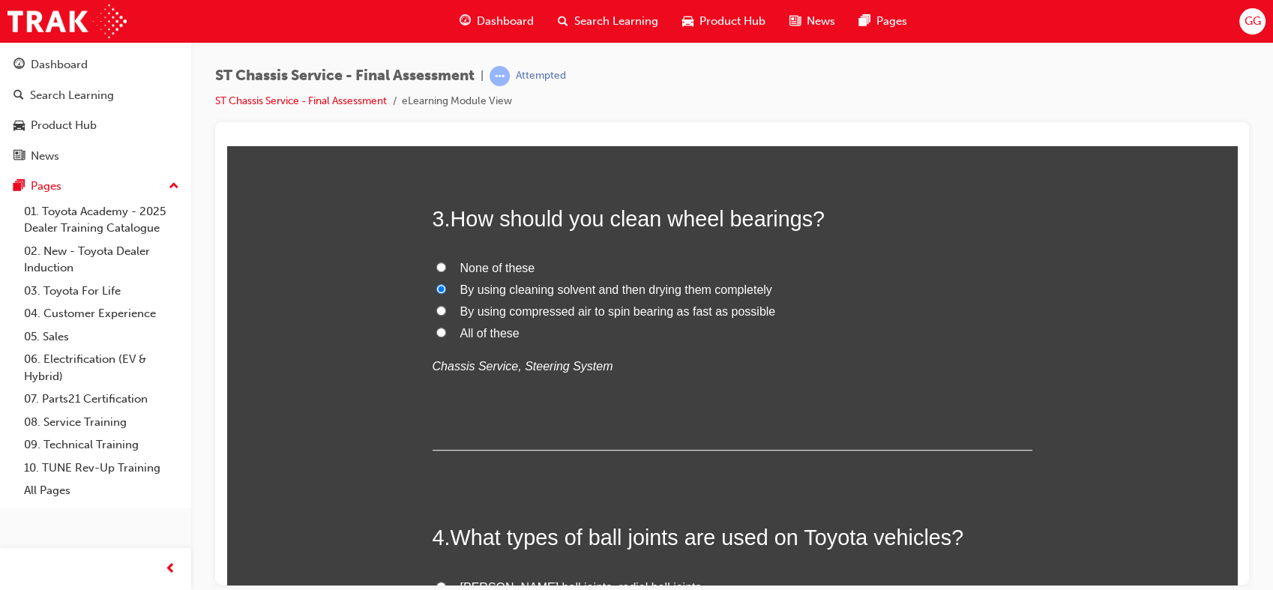
radio input "true"
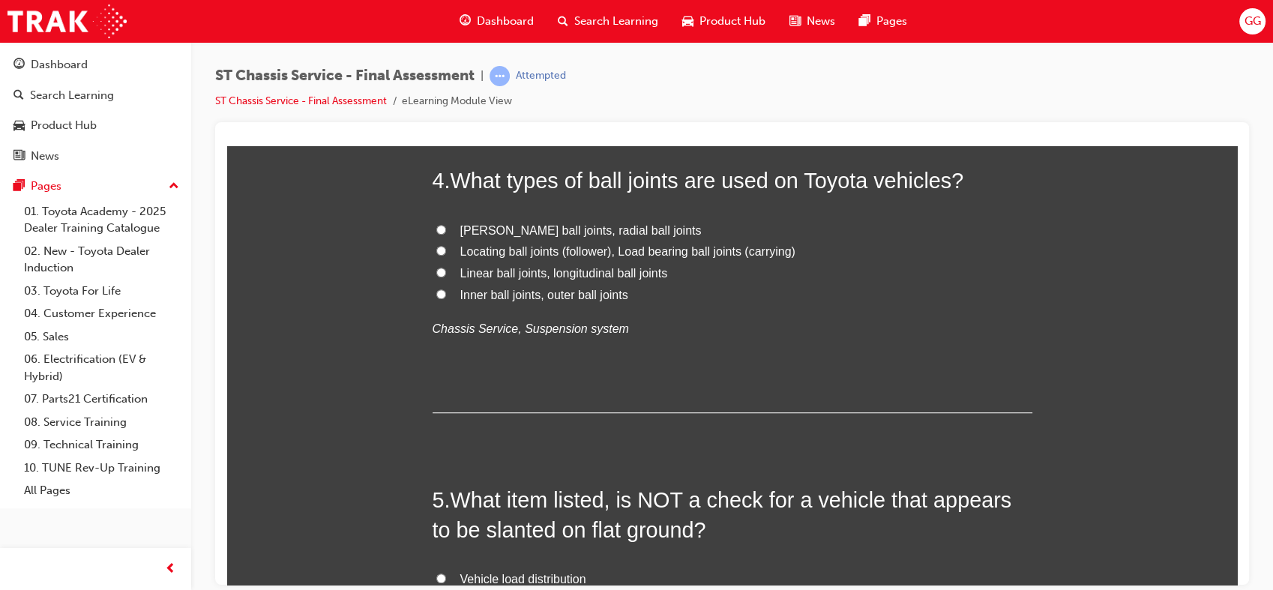
scroll to position [1122, 0]
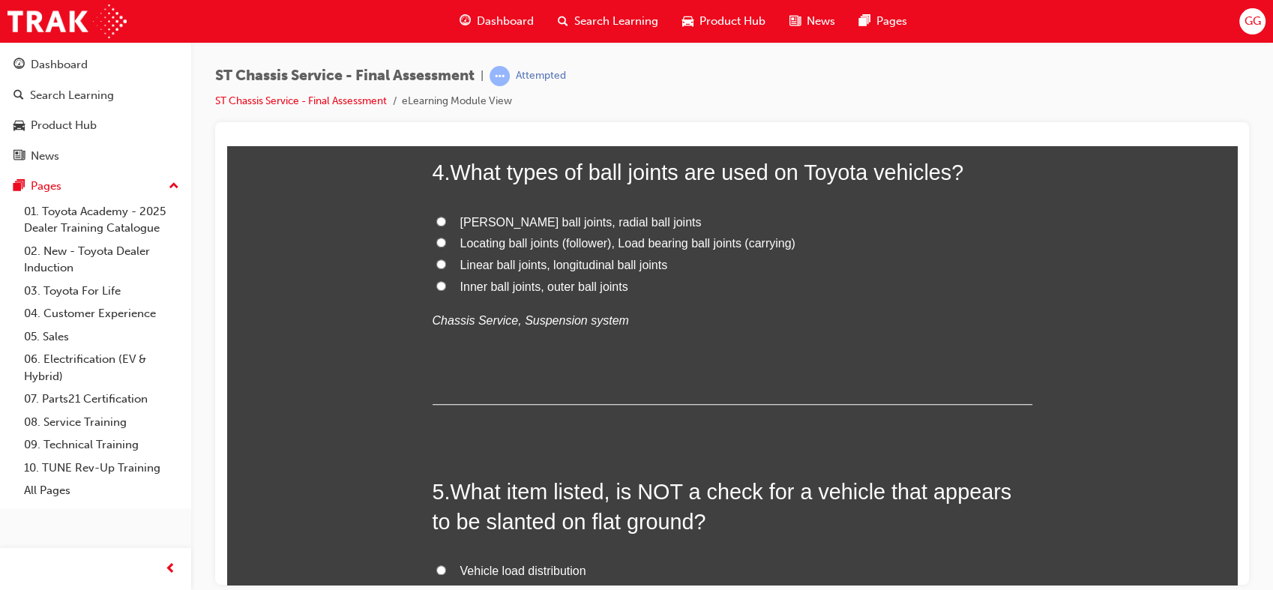
click at [531, 238] on span "Locating ball joints (follower), Load bearing ball joints (carrying)" at bounding box center [627, 242] width 335 height 13
click at [446, 238] on input "Locating ball joints (follower), Load bearing ball joints (carrying)" at bounding box center [441, 242] width 10 height 10
radio input "true"
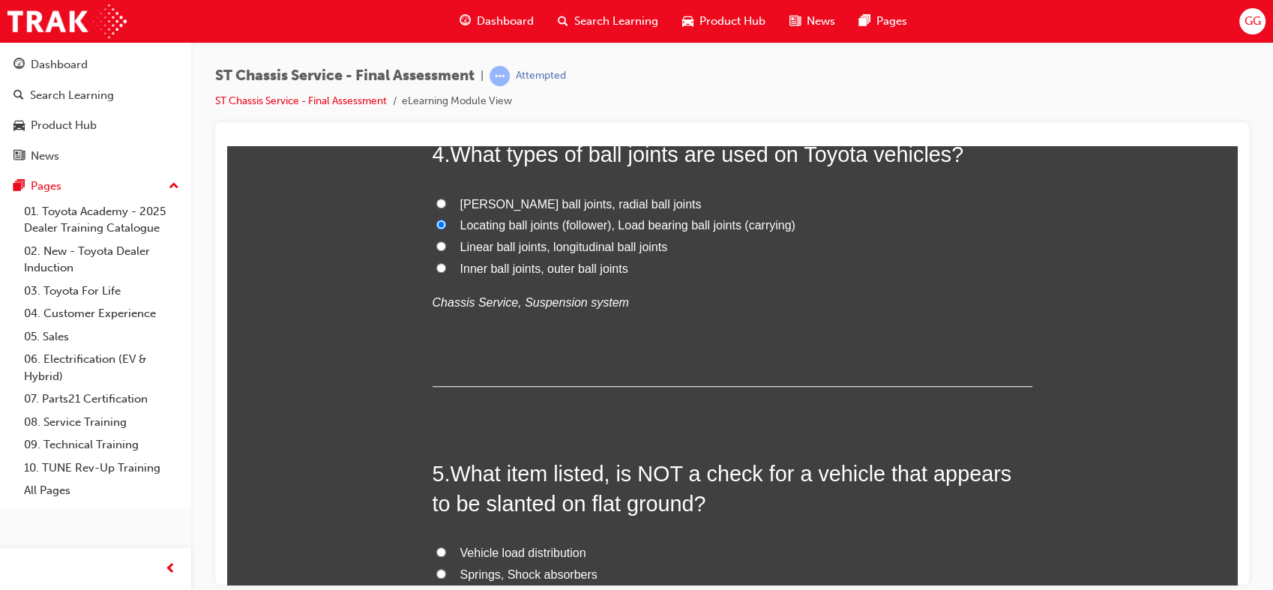
scroll to position [1149, 0]
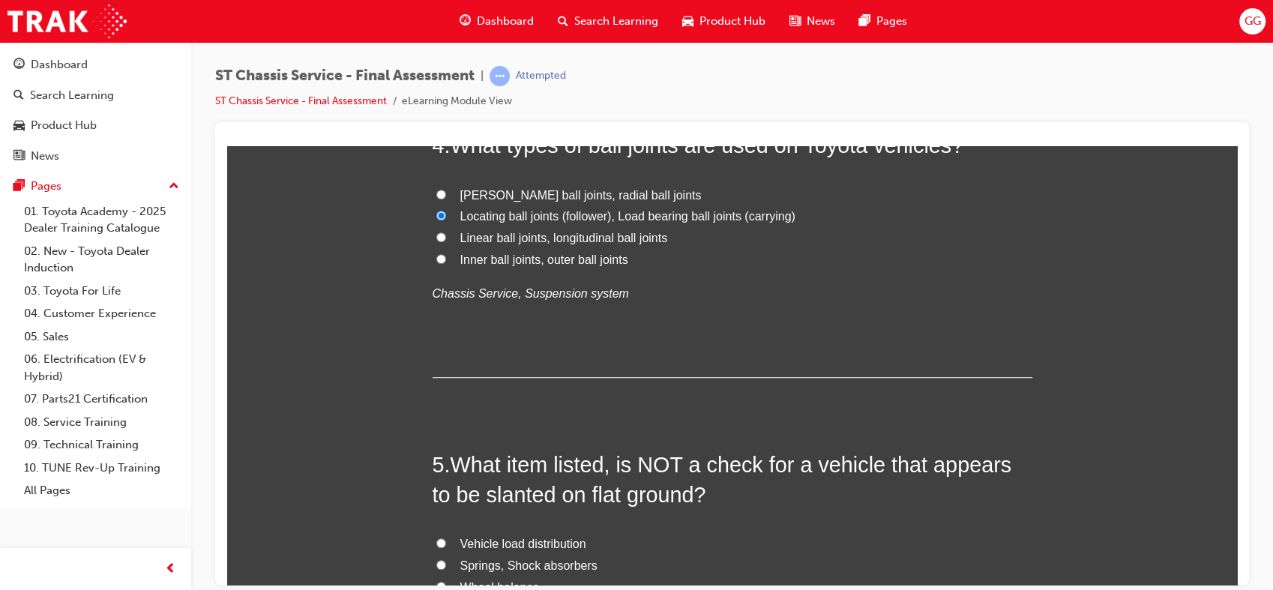
click at [613, 253] on span "Inner ball joints, outer ball joints" at bounding box center [544, 259] width 168 height 13
click at [446, 253] on input "Inner ball joints, outer ball joints" at bounding box center [441, 258] width 10 height 10
radio input "true"
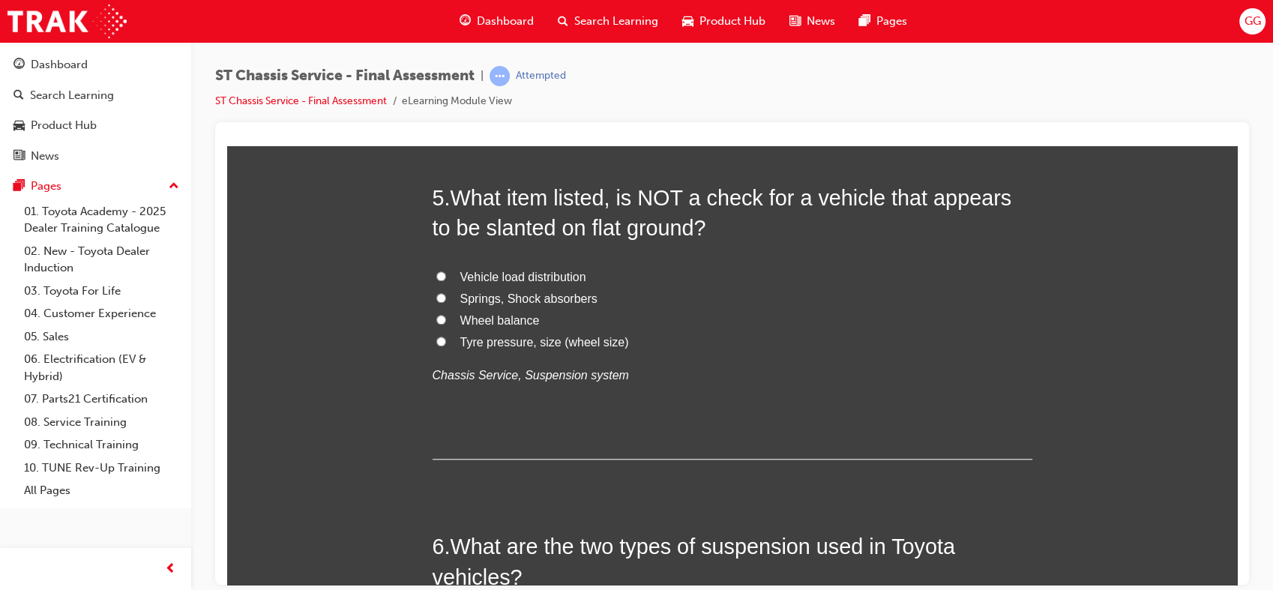
scroll to position [1433, 0]
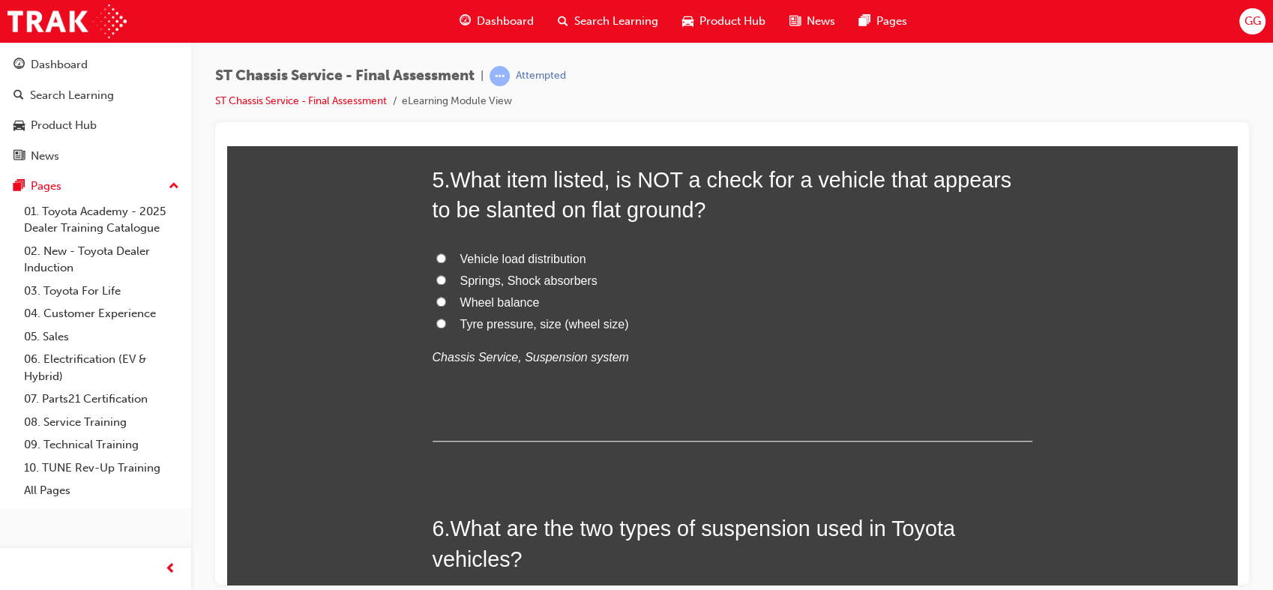
click at [566, 255] on span "Vehicle load distribution" at bounding box center [523, 258] width 126 height 13
click at [446, 255] on input "Vehicle load distribution" at bounding box center [441, 258] width 10 height 10
radio input "true"
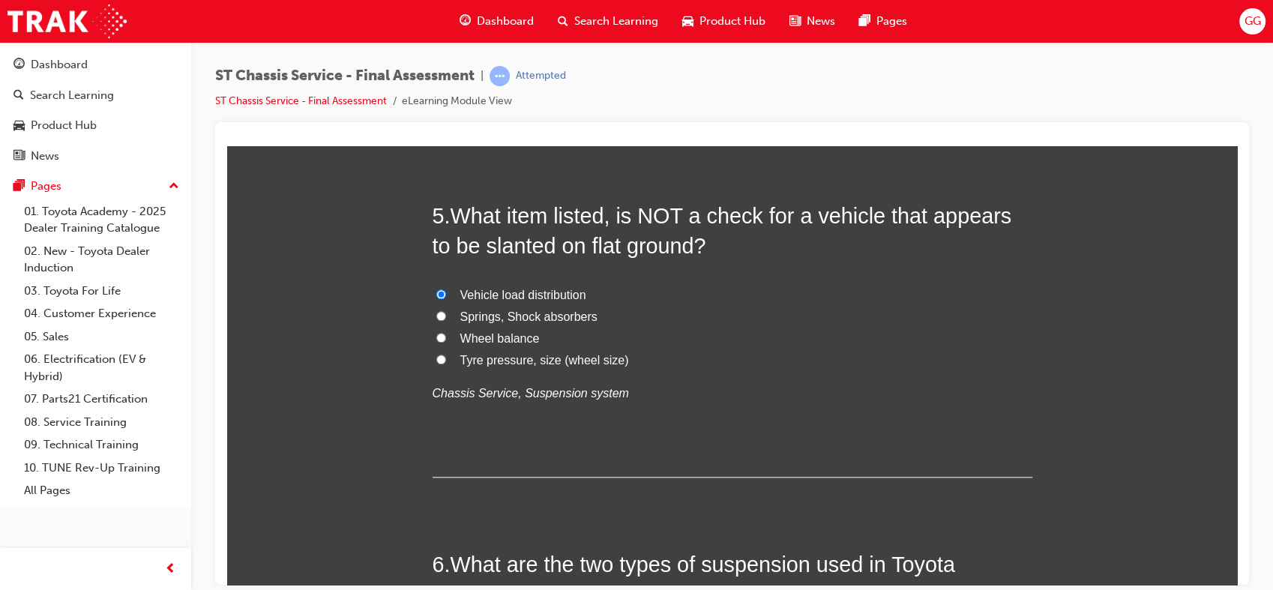
scroll to position [1389, 0]
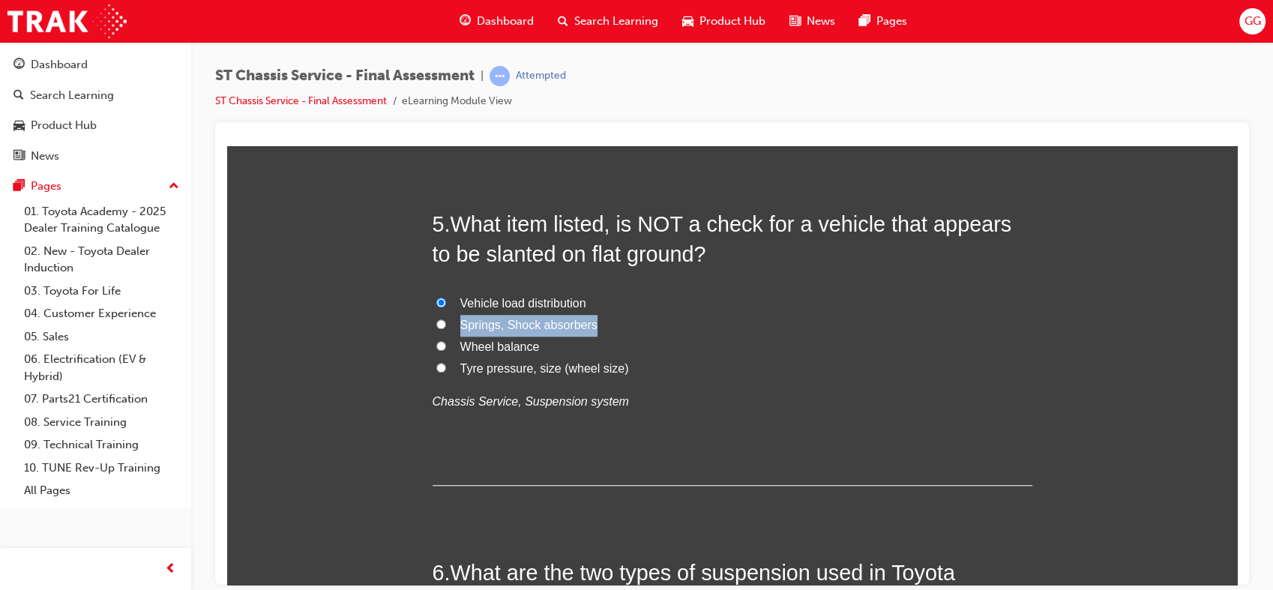
drag, startPoint x: 1221, startPoint y: 290, endPoint x: 1224, endPoint y: 318, distance: 28.0
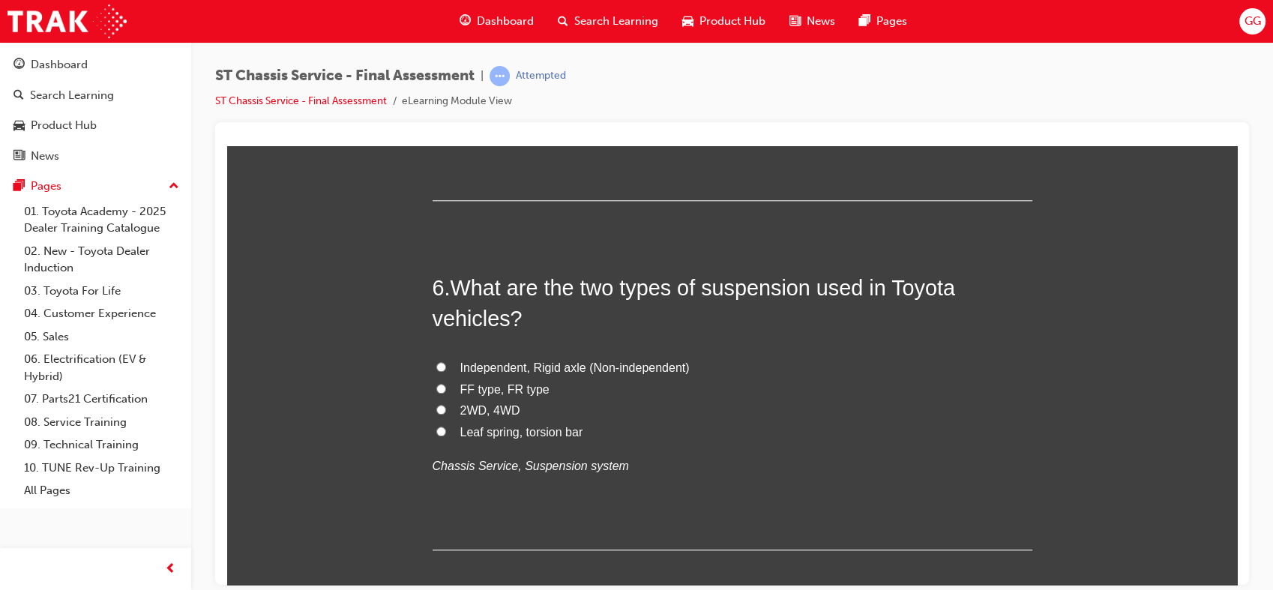
scroll to position [1683, 0]
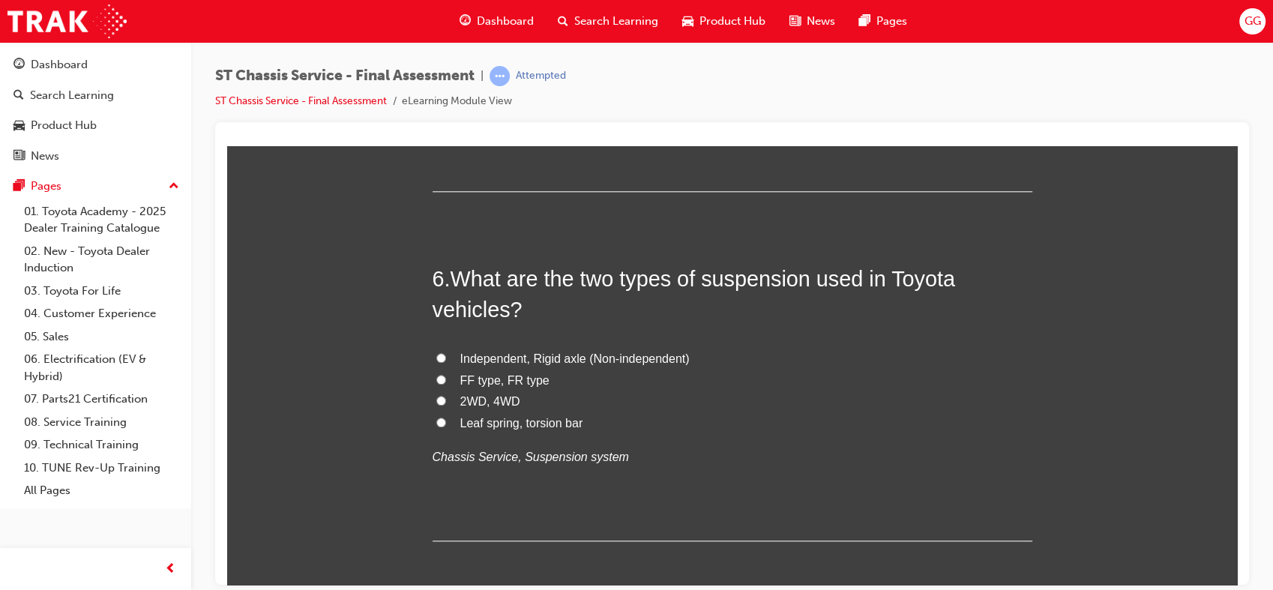
click at [558, 422] on span "Leaf spring, torsion bar" at bounding box center [521, 422] width 123 height 13
click at [446, 422] on input "Leaf spring, torsion bar" at bounding box center [441, 422] width 10 height 10
radio input "true"
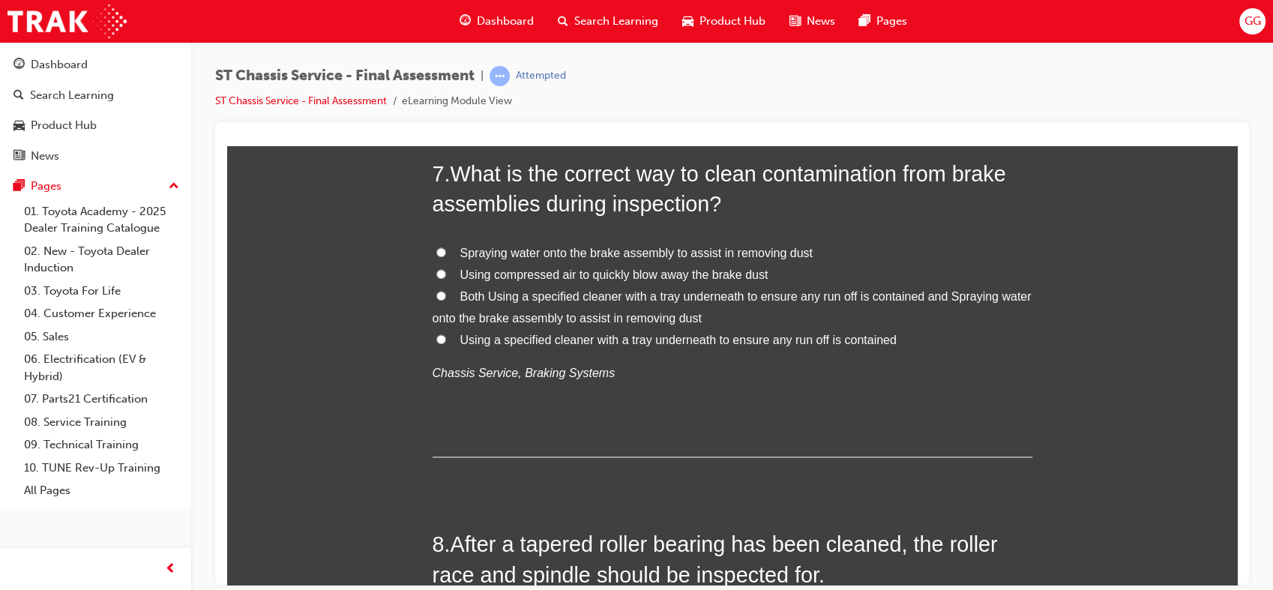
scroll to position [2119, 0]
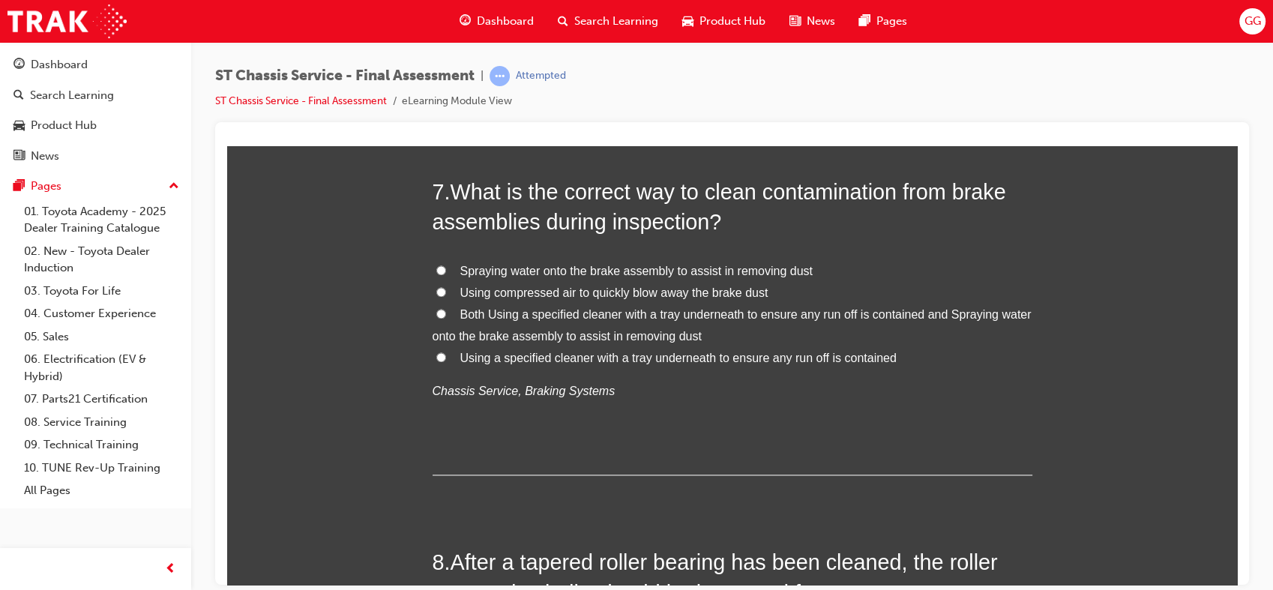
click at [1008, 311] on span "Both Using a specified cleaner with a tray underneath to ensure any run off is …" at bounding box center [732, 324] width 599 height 34
click at [446, 311] on input "Both Using a specified cleaner with a tray underneath to ensure any run off is …" at bounding box center [441, 313] width 10 height 10
radio input "true"
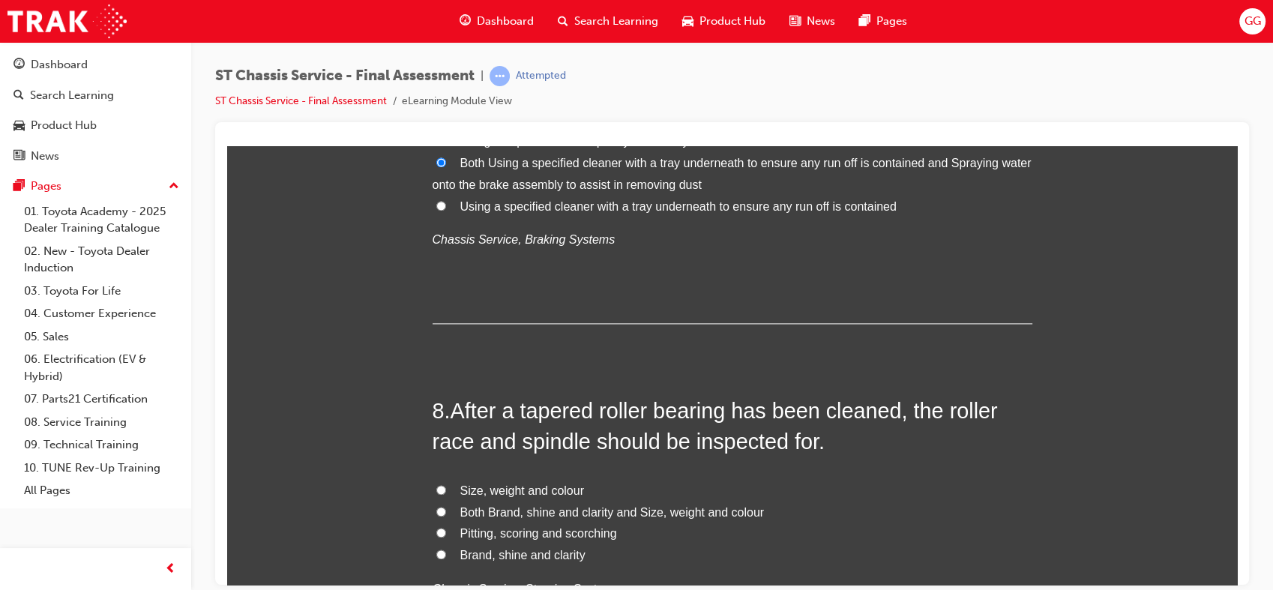
scroll to position [2422, 0]
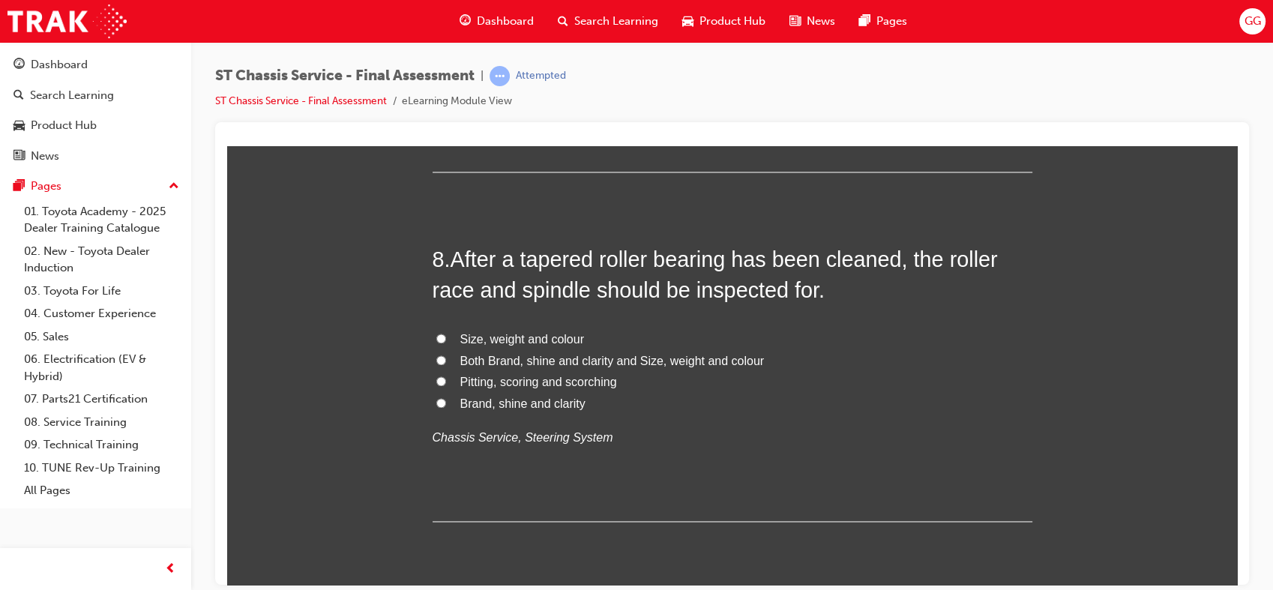
click at [624, 355] on span "Both Brand, shine and clarity and Size, weight and colour" at bounding box center [612, 360] width 304 height 13
click at [446, 355] on input "Both Brand, shine and clarity and Size, weight and colour" at bounding box center [441, 360] width 10 height 10
radio input "true"
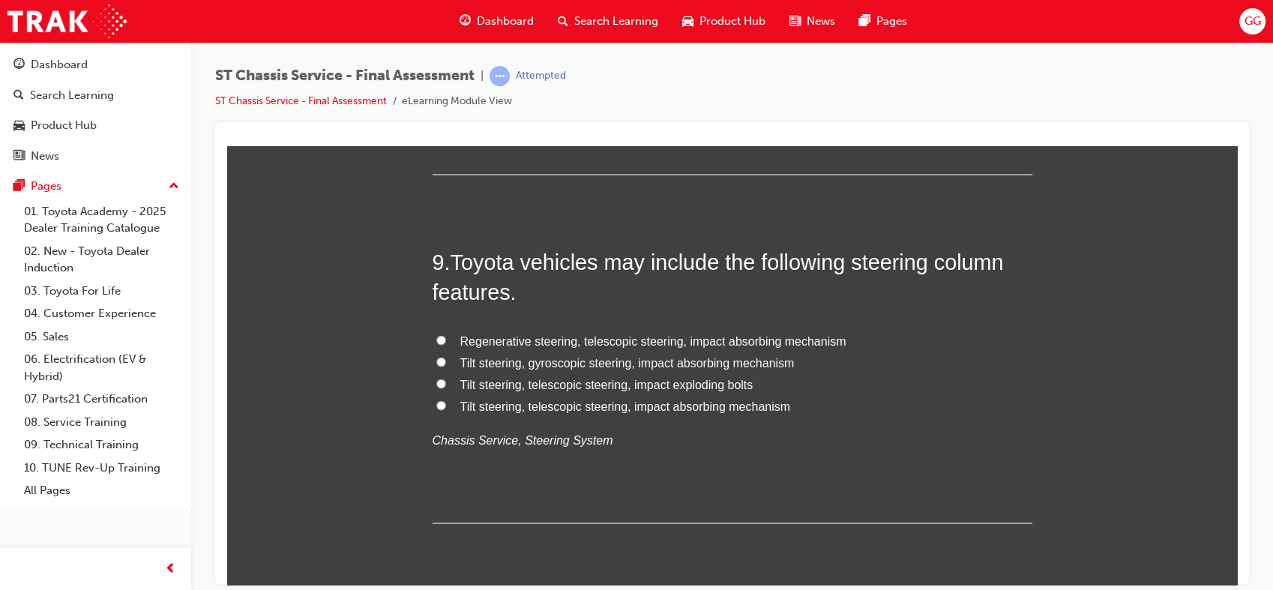
scroll to position [2832, 0]
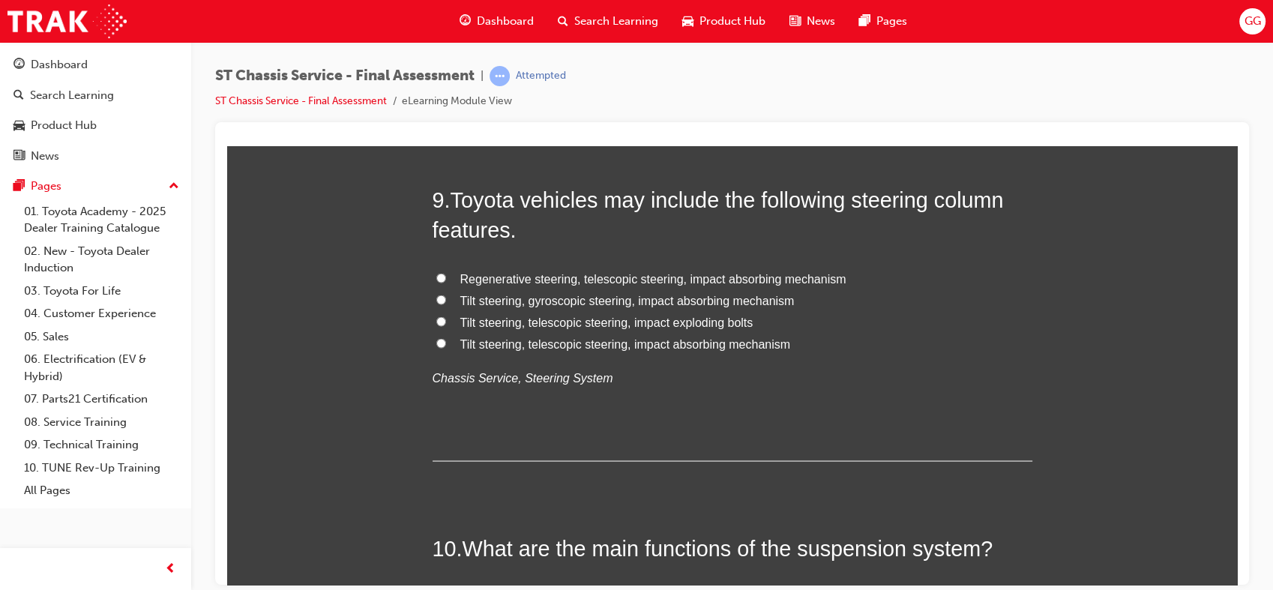
click at [602, 343] on span "Tilt steering, telescopic steering, impact absorbing mechanism" at bounding box center [625, 343] width 331 height 13
click at [446, 343] on input "Tilt steering, telescopic steering, impact absorbing mechanism" at bounding box center [441, 342] width 10 height 10
radio input "true"
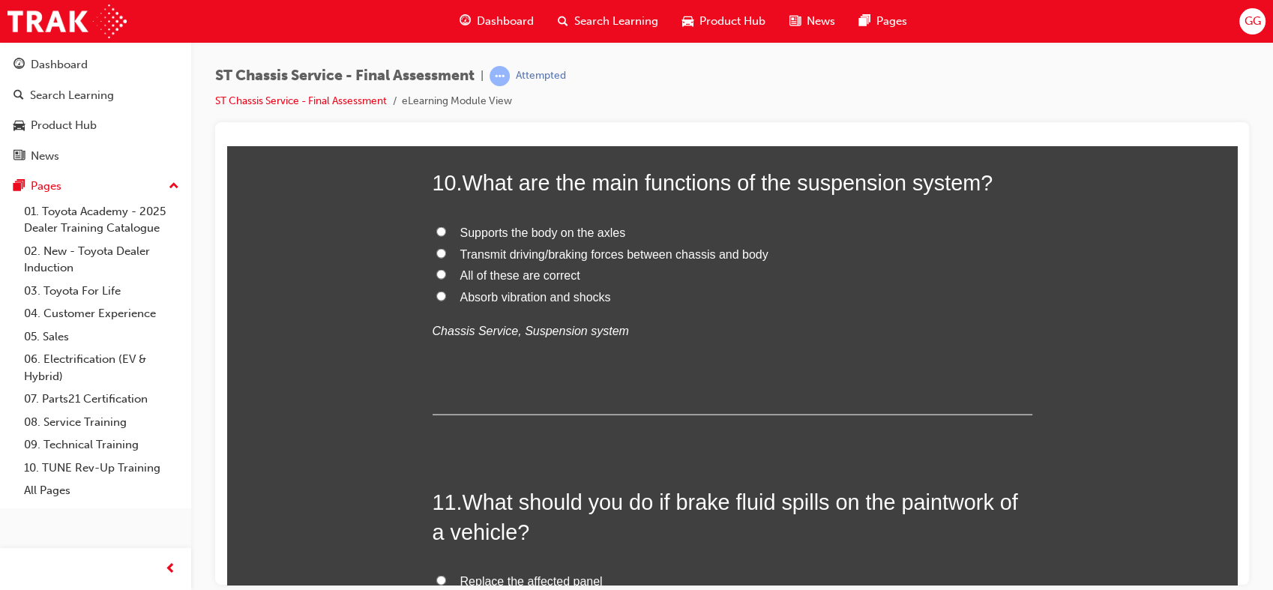
scroll to position [3189, 0]
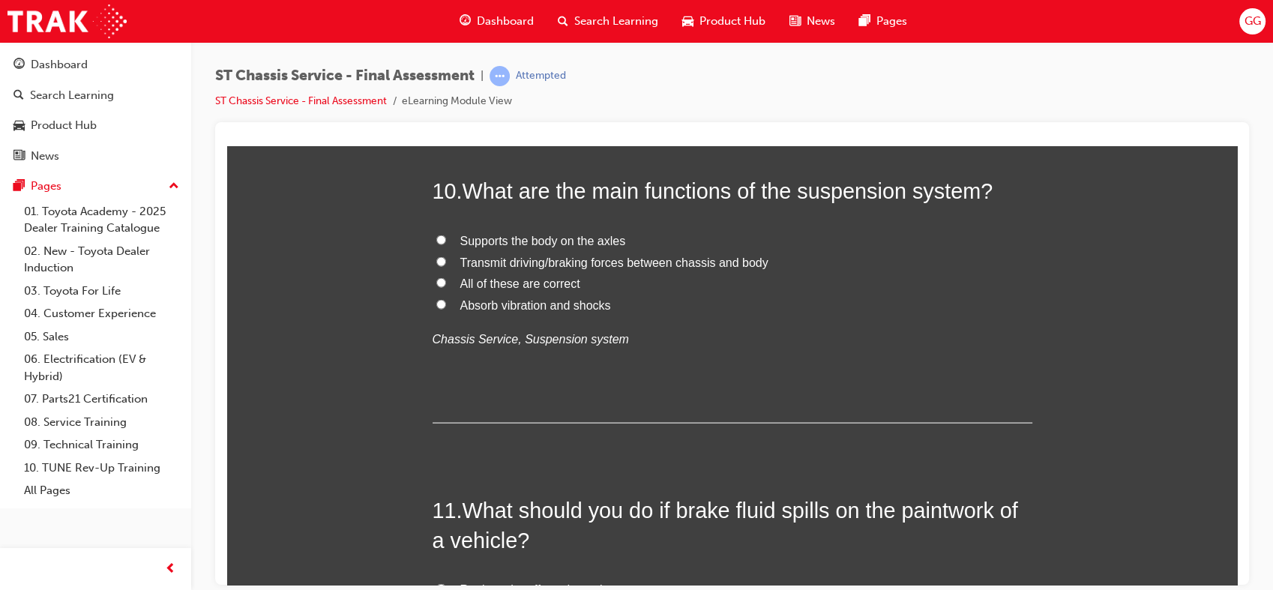
click at [534, 280] on span "All of these are correct" at bounding box center [520, 283] width 120 height 13
click at [446, 280] on input "All of these are correct" at bounding box center [441, 282] width 10 height 10
radio input "true"
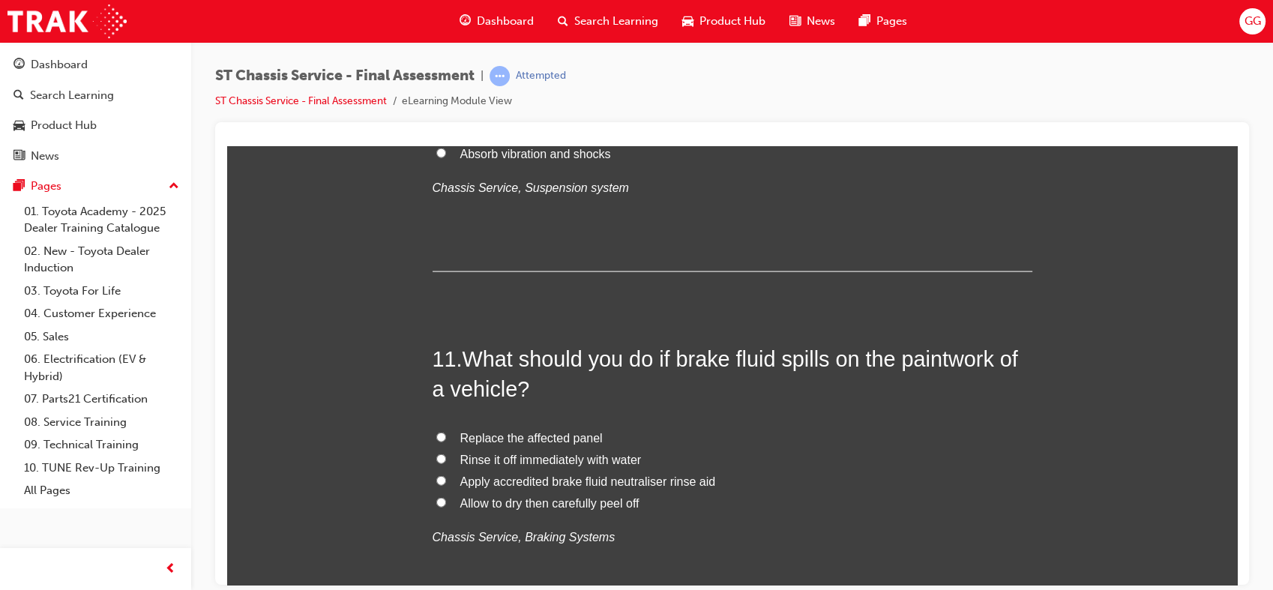
scroll to position [3348, 0]
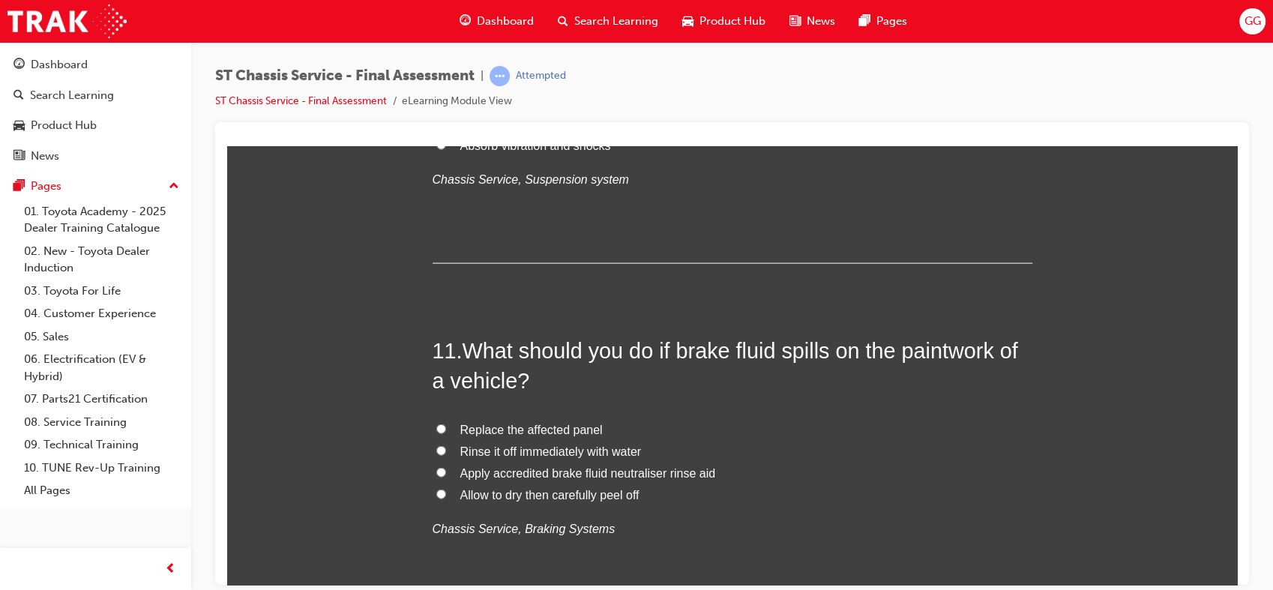
click at [512, 457] on span "Rinse it off immediately with water" at bounding box center [550, 451] width 181 height 13
click at [446, 455] on input "Rinse it off immediately with water" at bounding box center [441, 450] width 10 height 10
radio input "true"
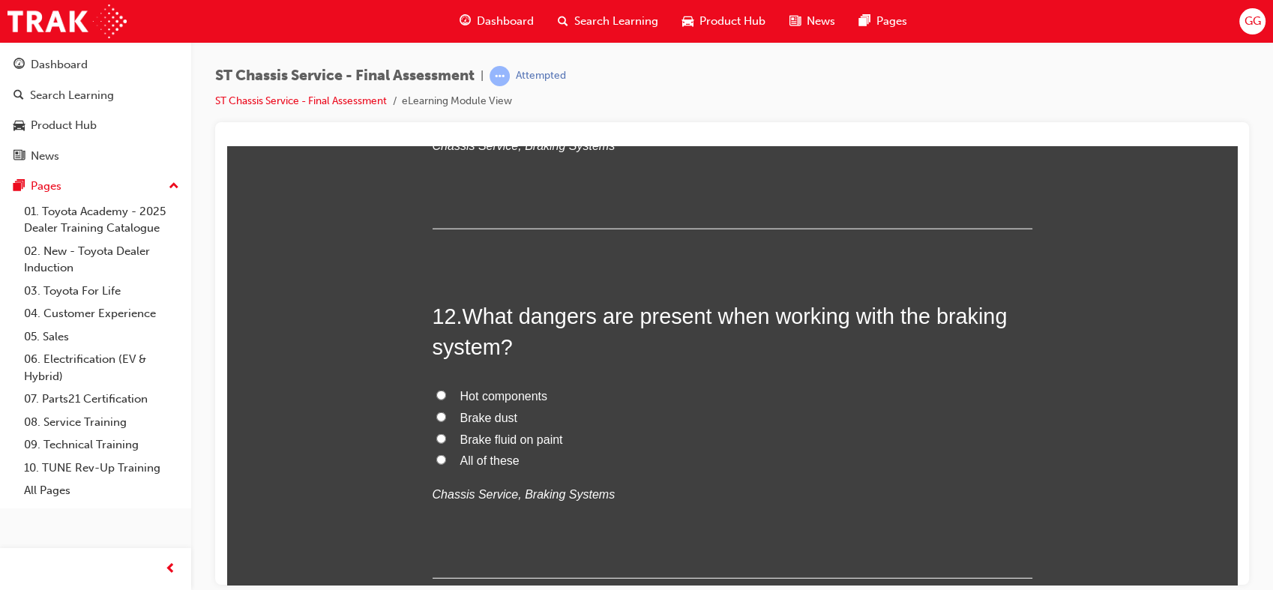
scroll to position [3776, 0]
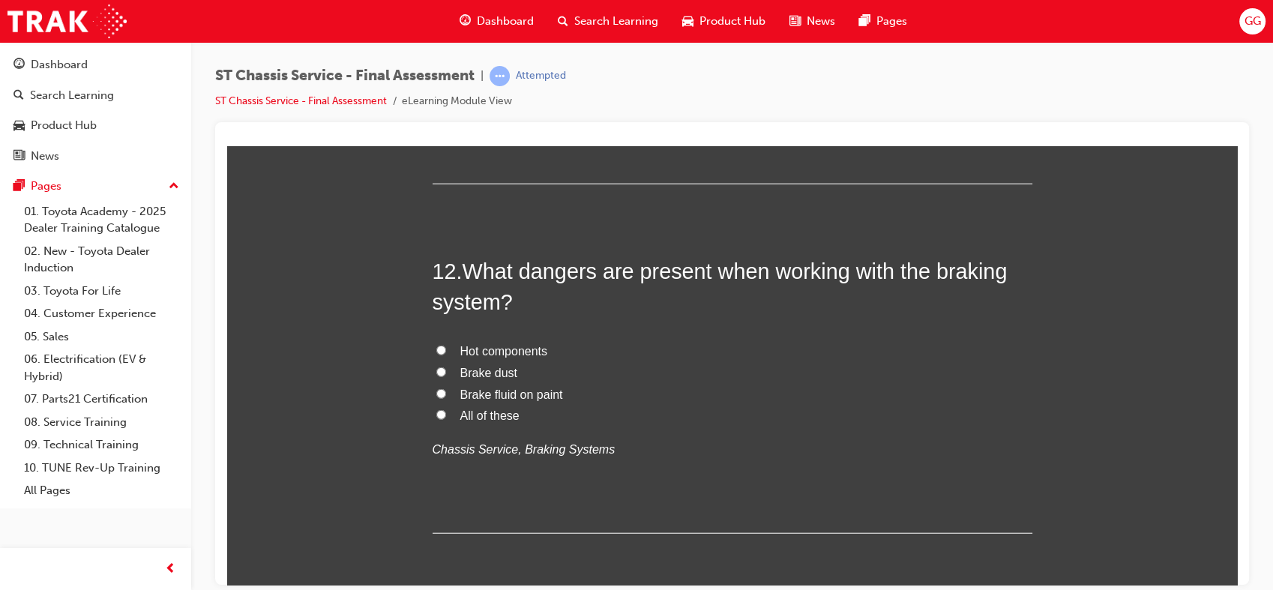
click at [505, 409] on span "All of these" at bounding box center [489, 415] width 59 height 13
click at [446, 409] on input "All of these" at bounding box center [441, 414] width 10 height 10
radio input "true"
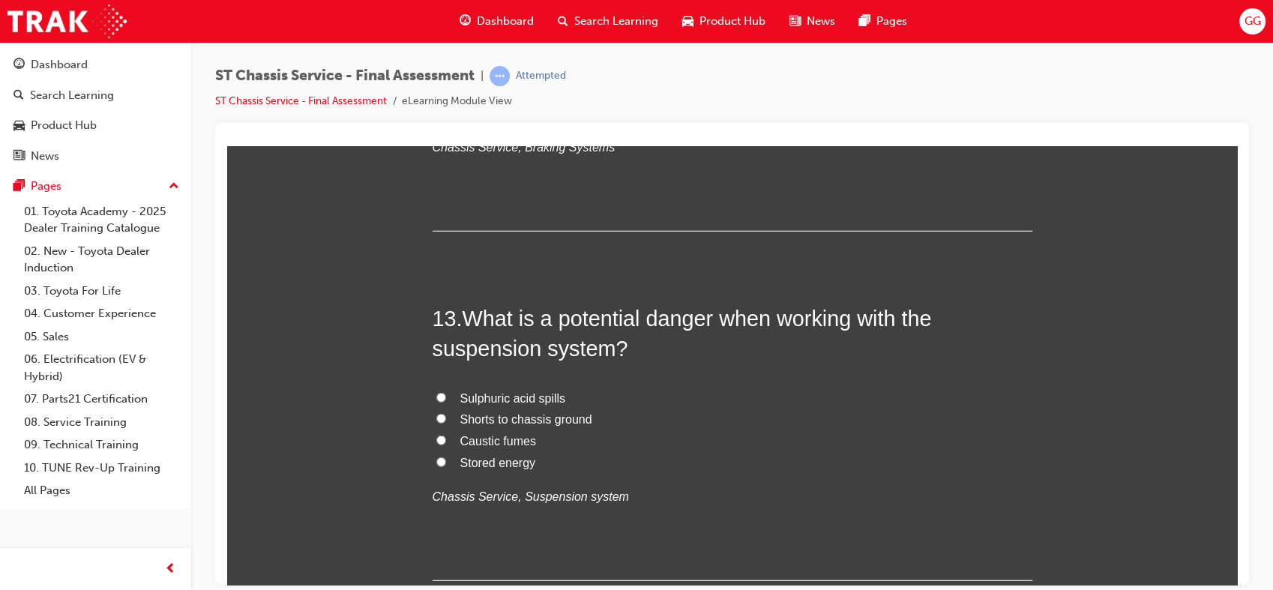
scroll to position [4088, 0]
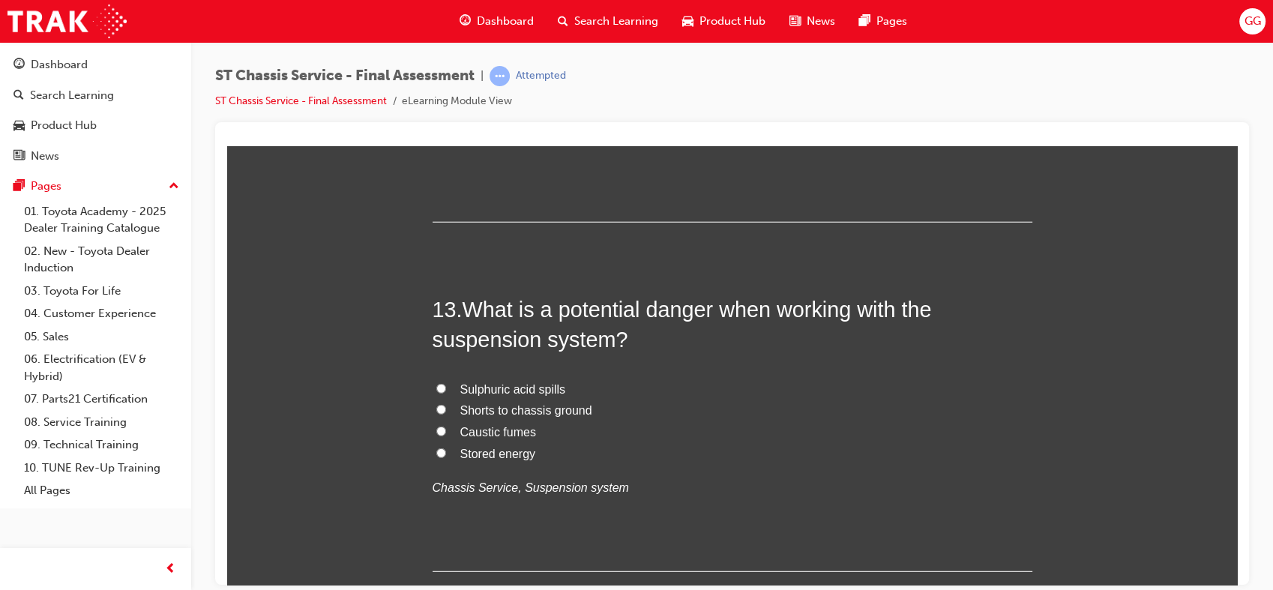
click at [518, 453] on span "Stored energy" at bounding box center [498, 453] width 76 height 13
click at [446, 453] on input "Stored energy" at bounding box center [441, 453] width 10 height 10
radio input "true"
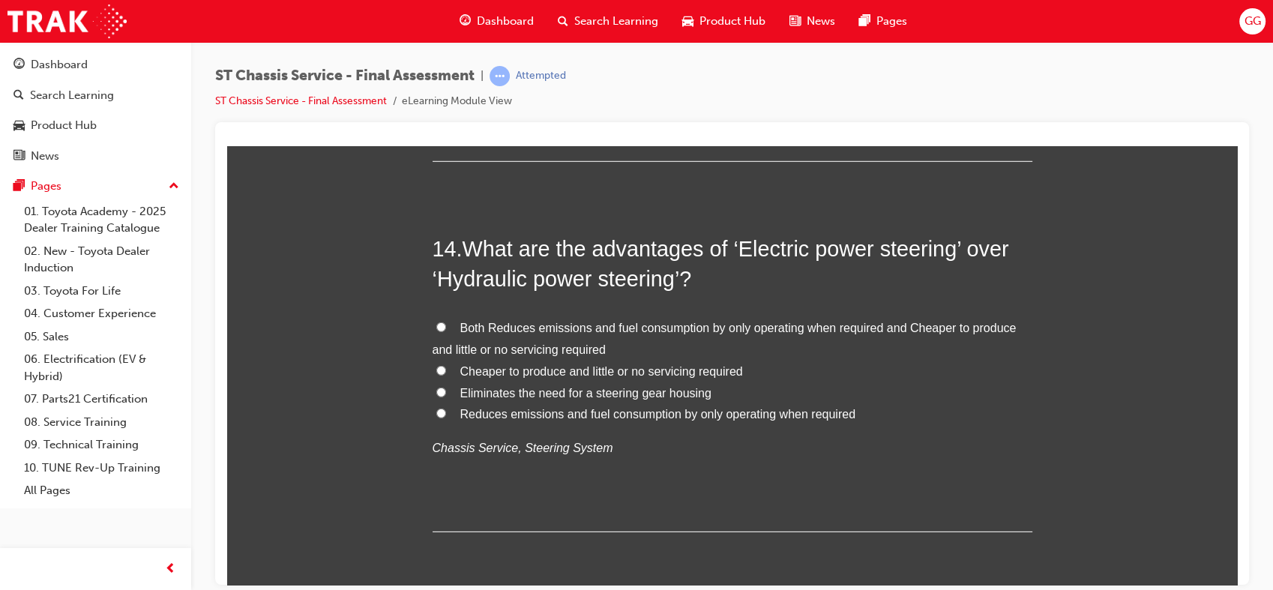
scroll to position [4507, 0]
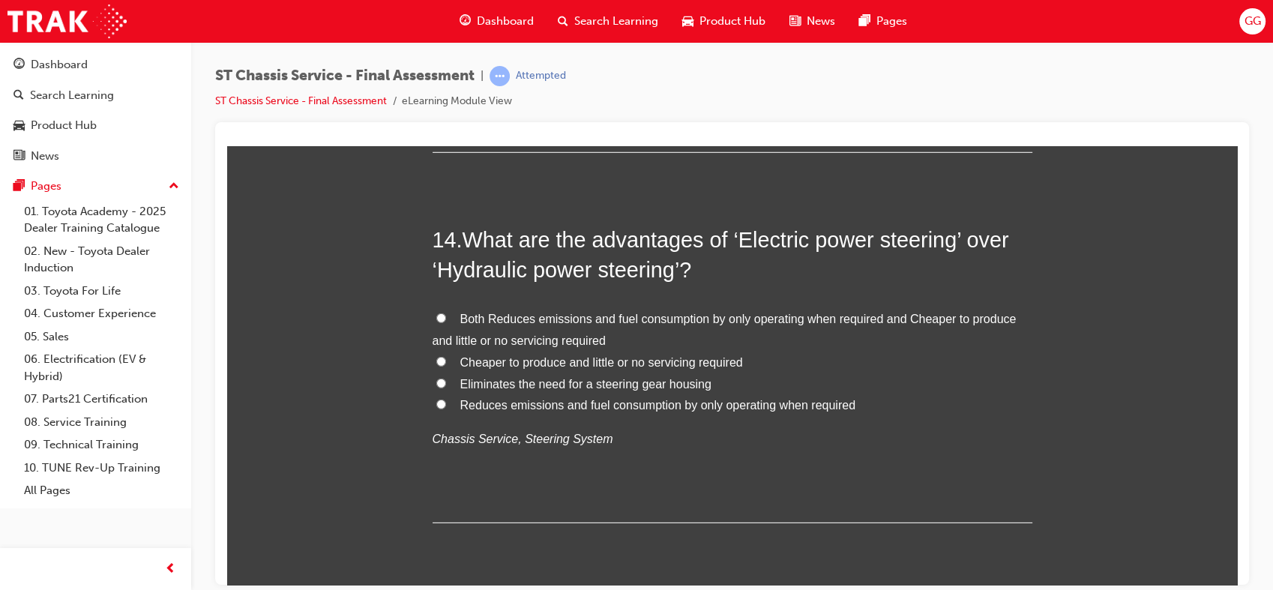
click at [575, 385] on span "Eliminates the need for a steering gear housing" at bounding box center [585, 383] width 251 height 13
click at [446, 385] on input "Eliminates the need for a steering gear housing" at bounding box center [441, 383] width 10 height 10
radio input "true"
click at [655, 318] on span "Both Reduces emissions and fuel consumption by only operating when required and…" at bounding box center [725, 329] width 584 height 34
click at [446, 318] on input "Both Reduces emissions and fuel consumption by only operating when required and…" at bounding box center [441, 318] width 10 height 10
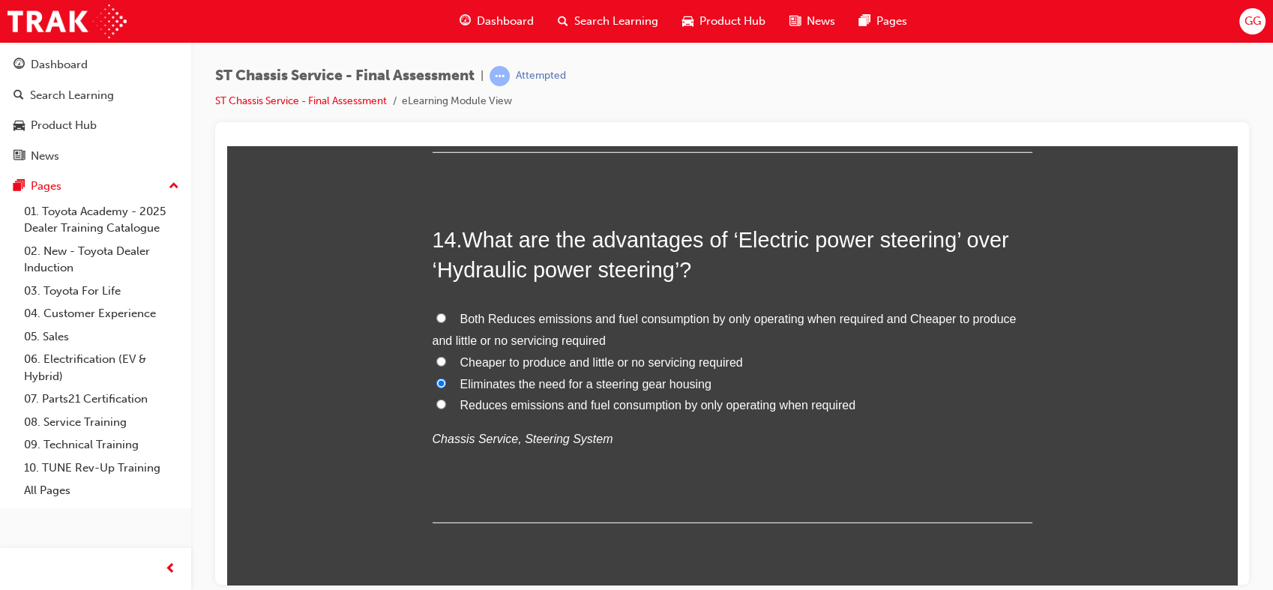
radio input "true"
drag, startPoint x: 1464, startPoint y: 657, endPoint x: 1228, endPoint y: 554, distance: 257.5
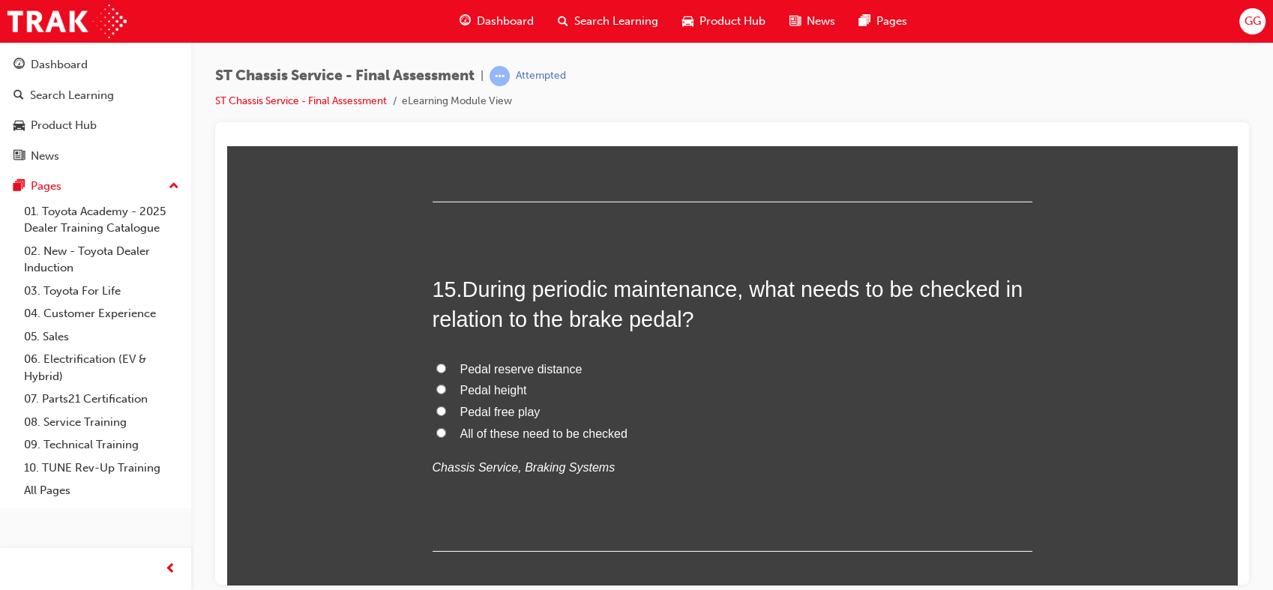
scroll to position [4854, 0]
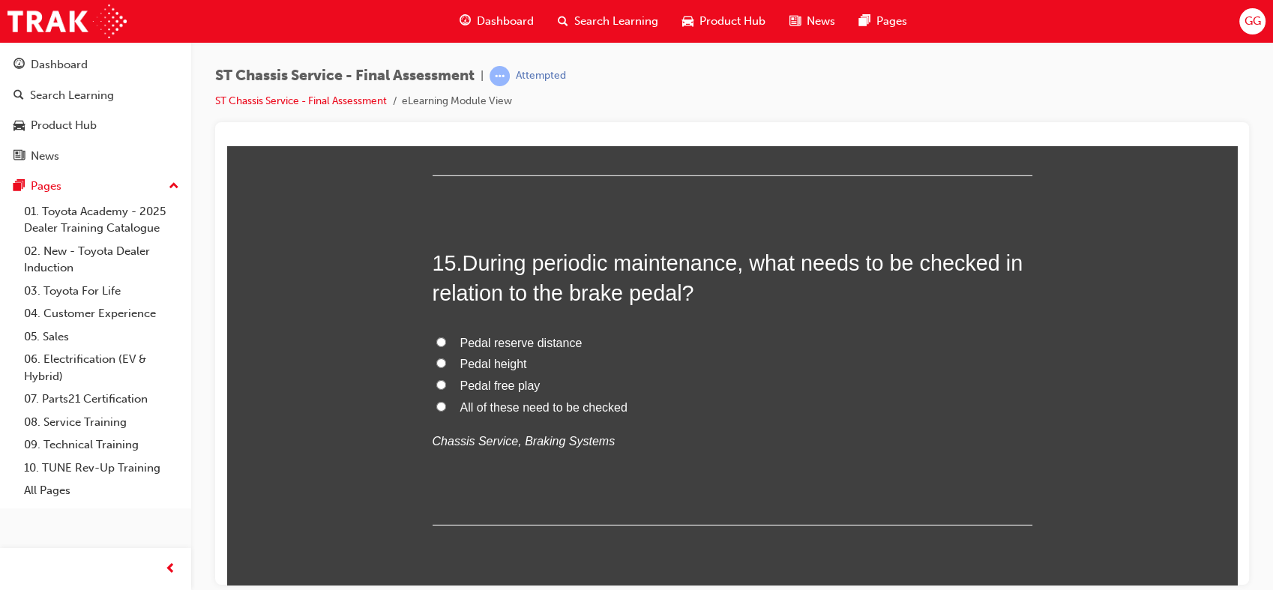
click at [484, 415] on label "All of these need to be checked" at bounding box center [733, 408] width 600 height 22
click at [446, 411] on input "All of these need to be checked" at bounding box center [441, 406] width 10 height 10
radio input "true"
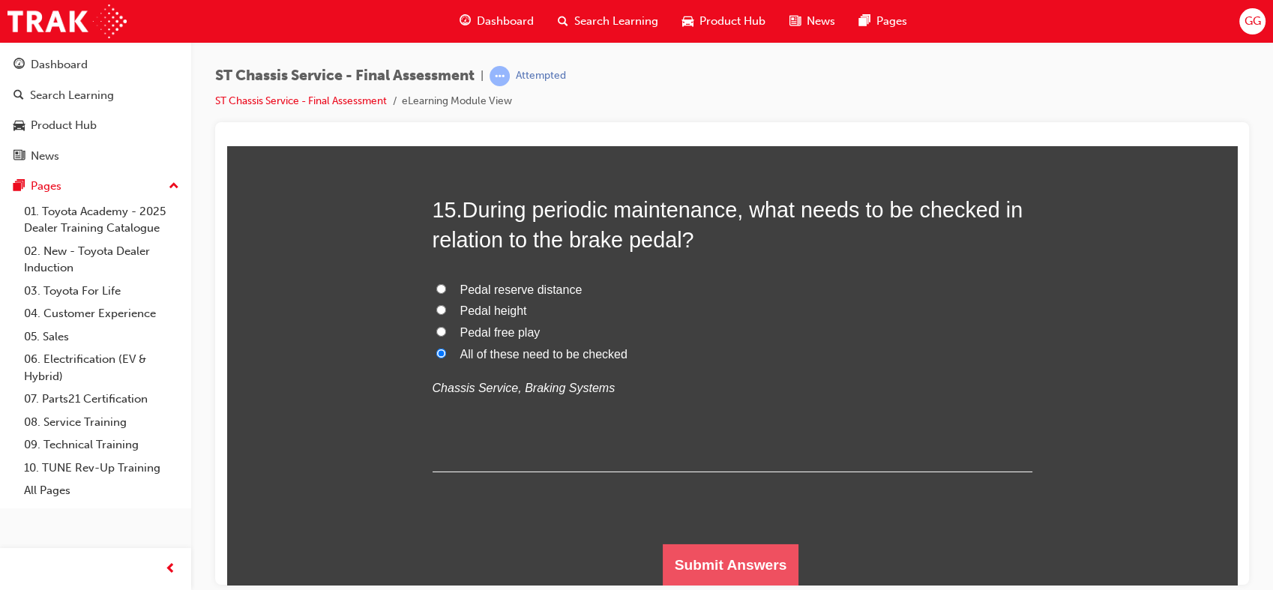
click at [762, 566] on button "Submit Answers" at bounding box center [731, 565] width 136 height 42
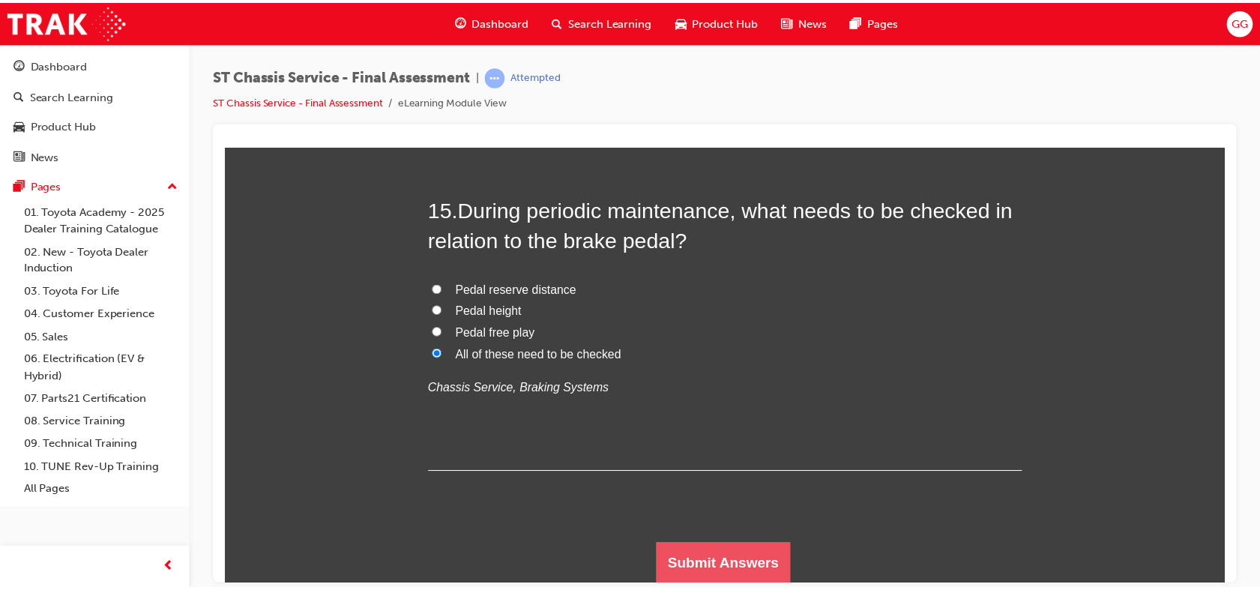
scroll to position [0, 0]
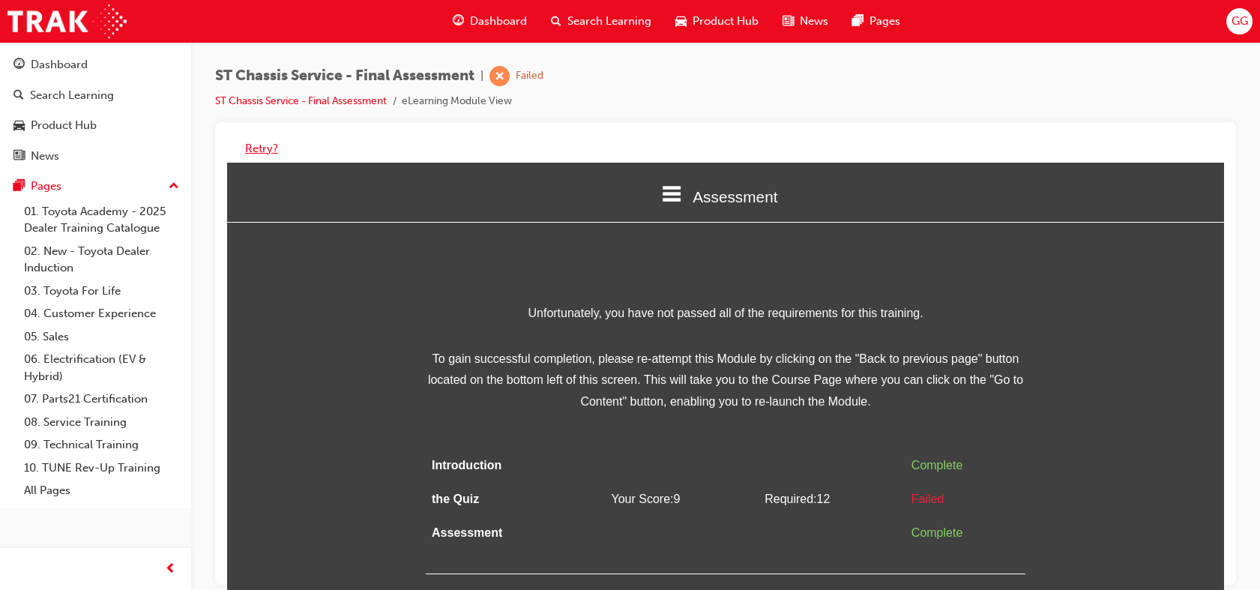
click at [257, 141] on button "Retry?" at bounding box center [261, 148] width 33 height 17
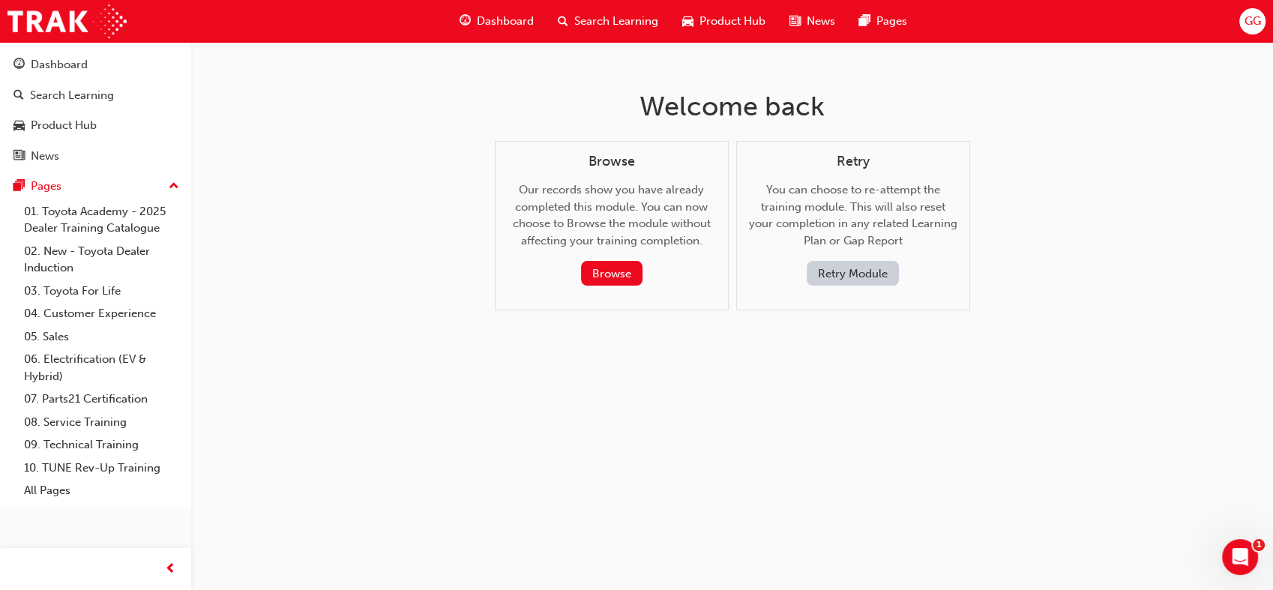
click at [852, 259] on div "Retry You can choose to re-attempt the training module. This will also reset yo…" at bounding box center [853, 220] width 208 height 133
click at [844, 273] on button "Retry Module" at bounding box center [853, 273] width 92 height 25
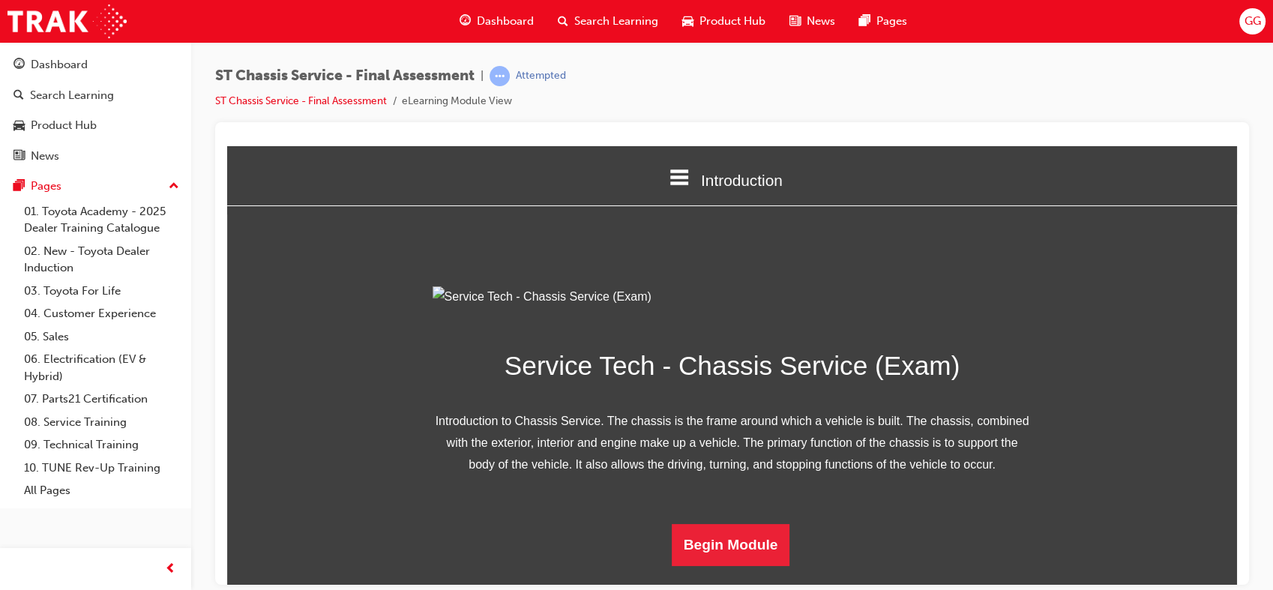
scroll to position [146, 0]
click at [739, 557] on button "Begin Module" at bounding box center [731, 544] width 118 height 42
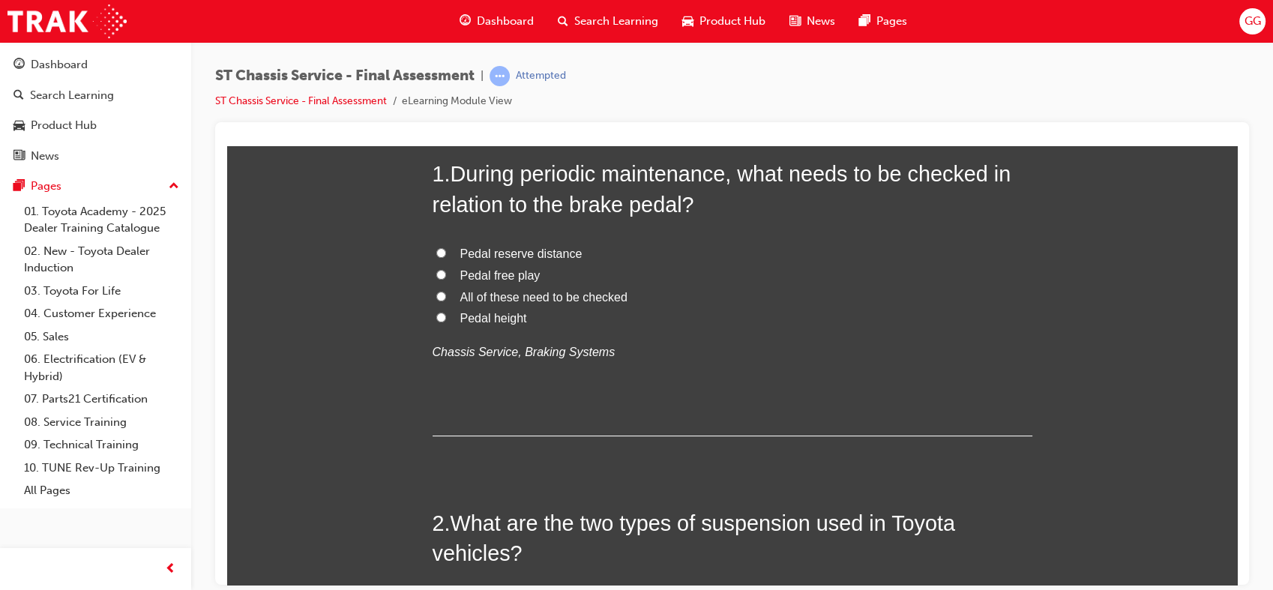
scroll to position [0, 0]
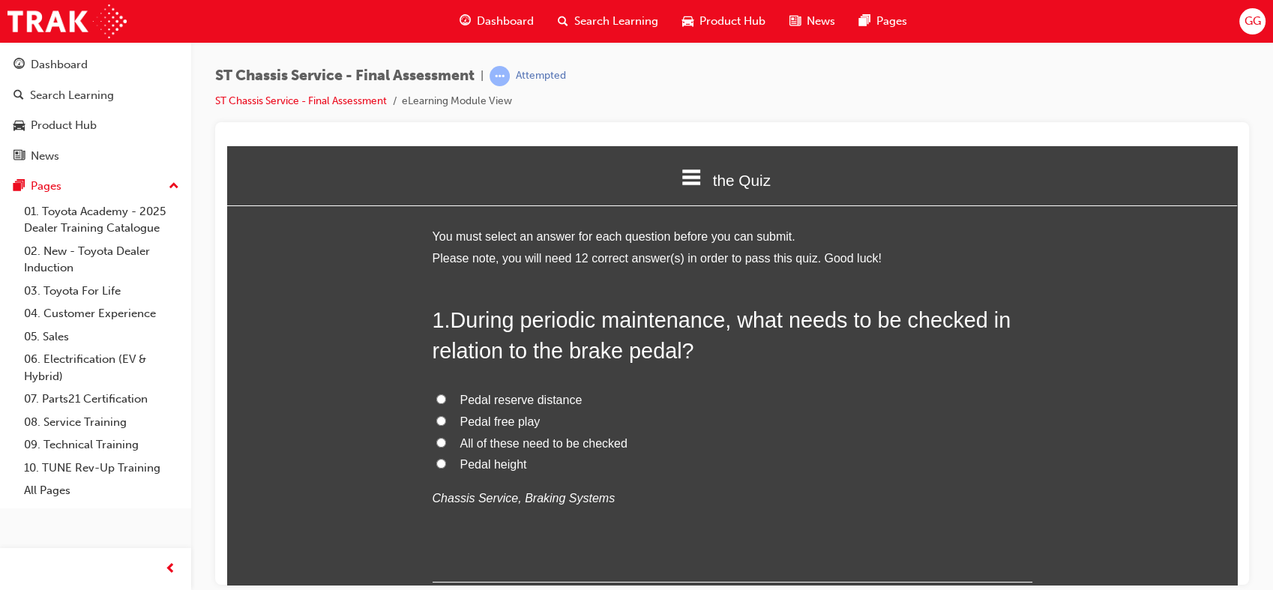
click at [535, 439] on span "All of these need to be checked" at bounding box center [543, 442] width 167 height 13
click at [446, 439] on input "All of these need to be checked" at bounding box center [441, 442] width 10 height 10
radio input "true"
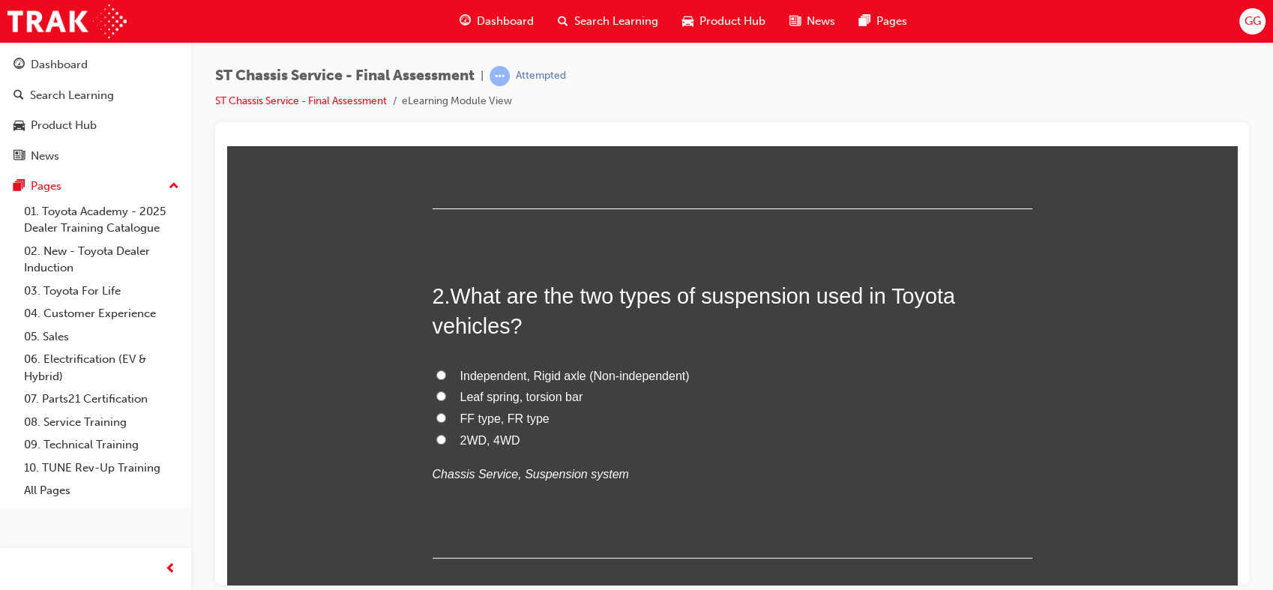
scroll to position [400, 0]
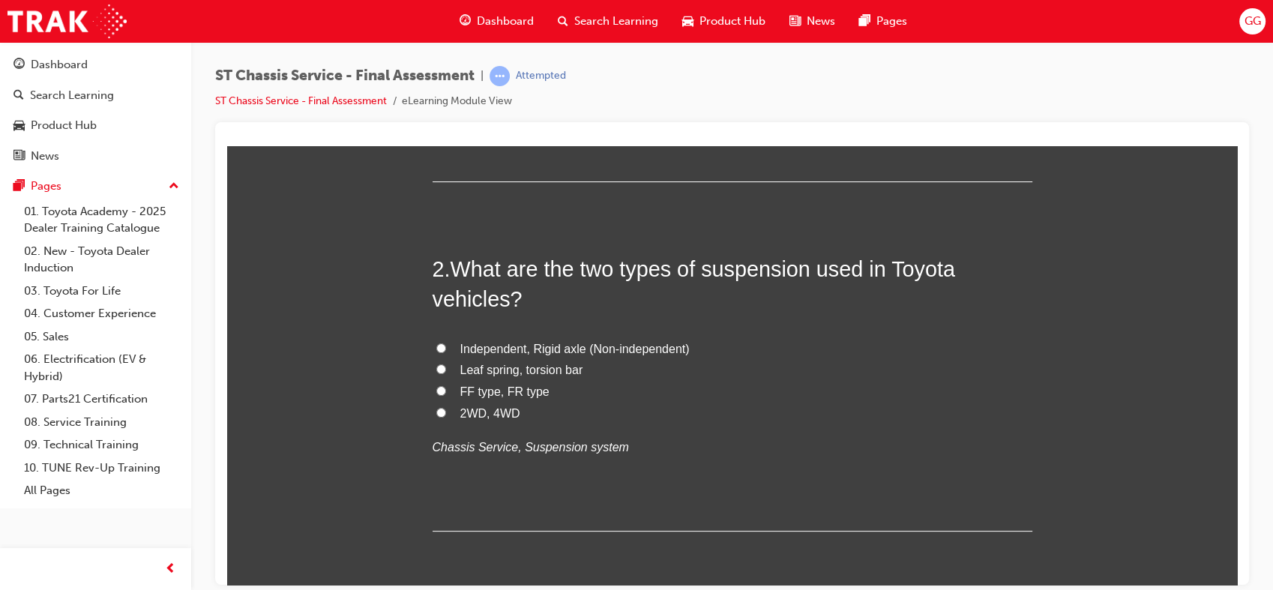
click at [565, 369] on span "Leaf spring, torsion bar" at bounding box center [521, 369] width 123 height 13
click at [446, 369] on input "Leaf spring, torsion bar" at bounding box center [441, 369] width 10 height 10
radio input "true"
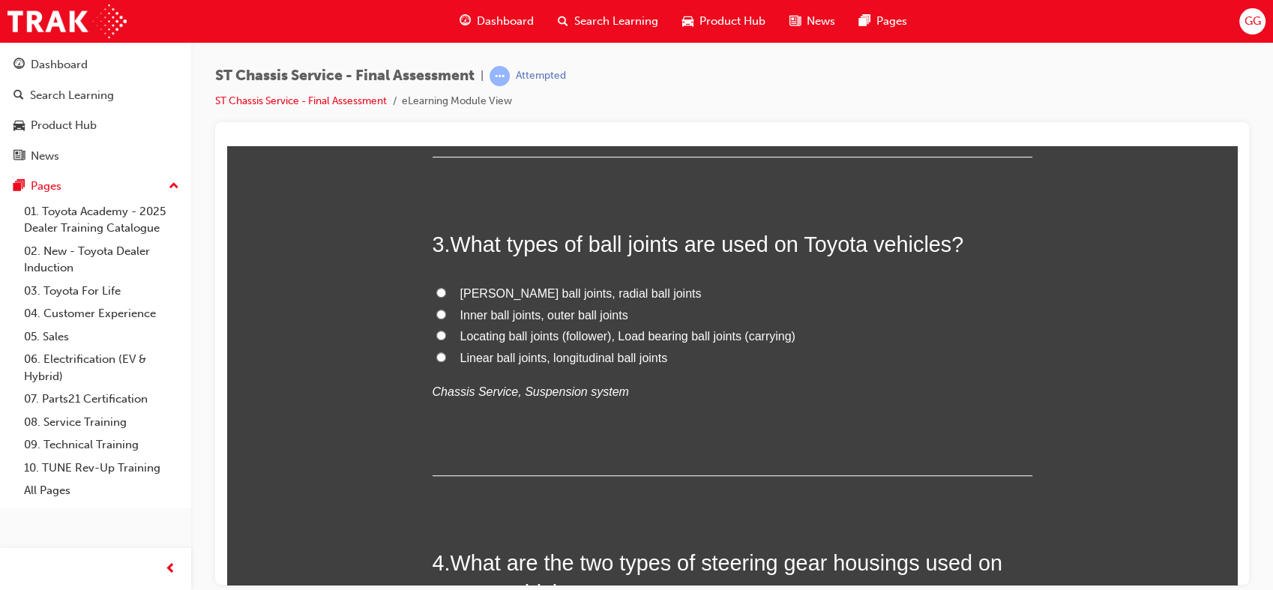
scroll to position [801, 0]
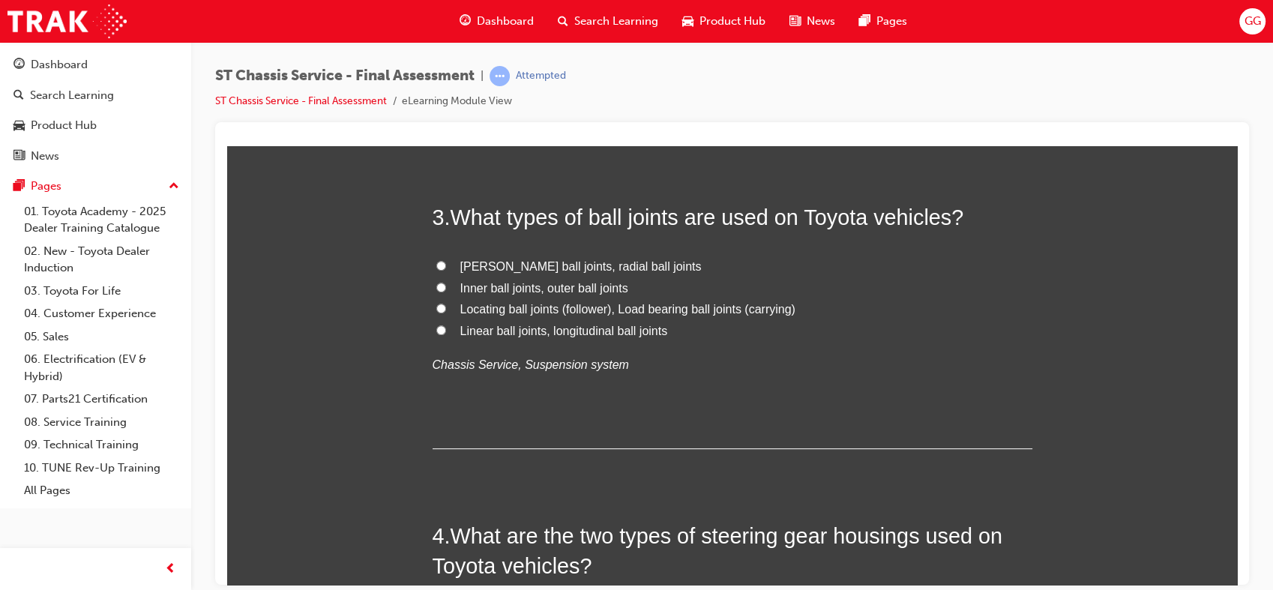
click at [615, 262] on span "McPherson ball joints, radial ball joints" at bounding box center [580, 265] width 241 height 13
click at [446, 262] on input "McPherson ball joints, radial ball joints" at bounding box center [441, 265] width 10 height 10
radio input "true"
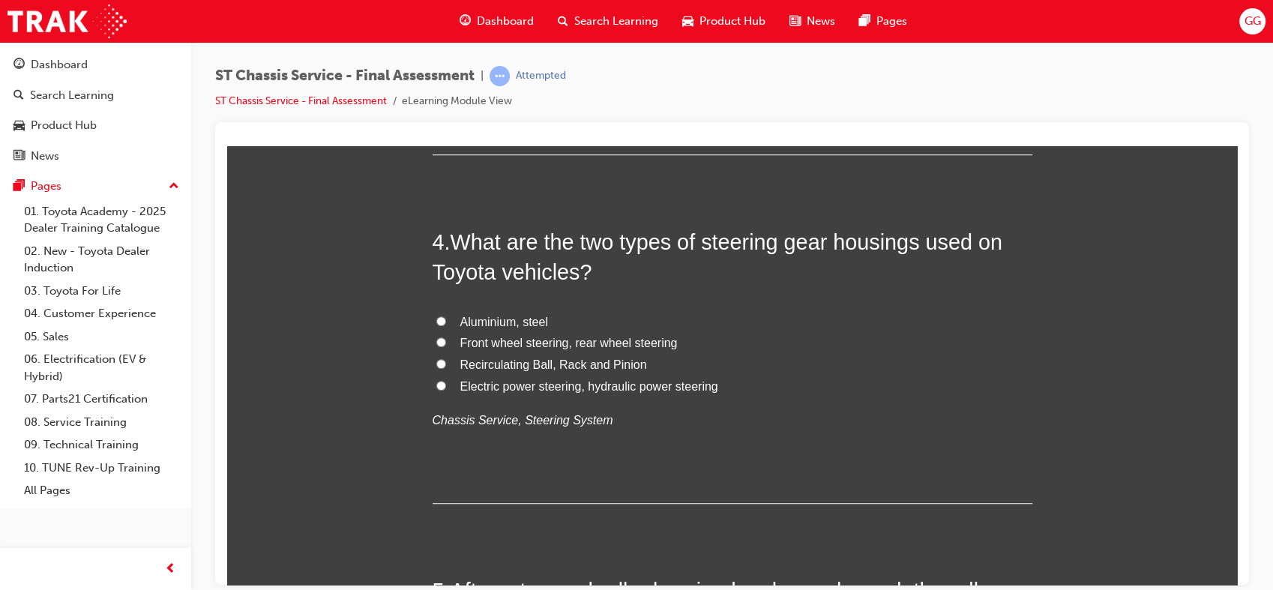
scroll to position [1086, 0]
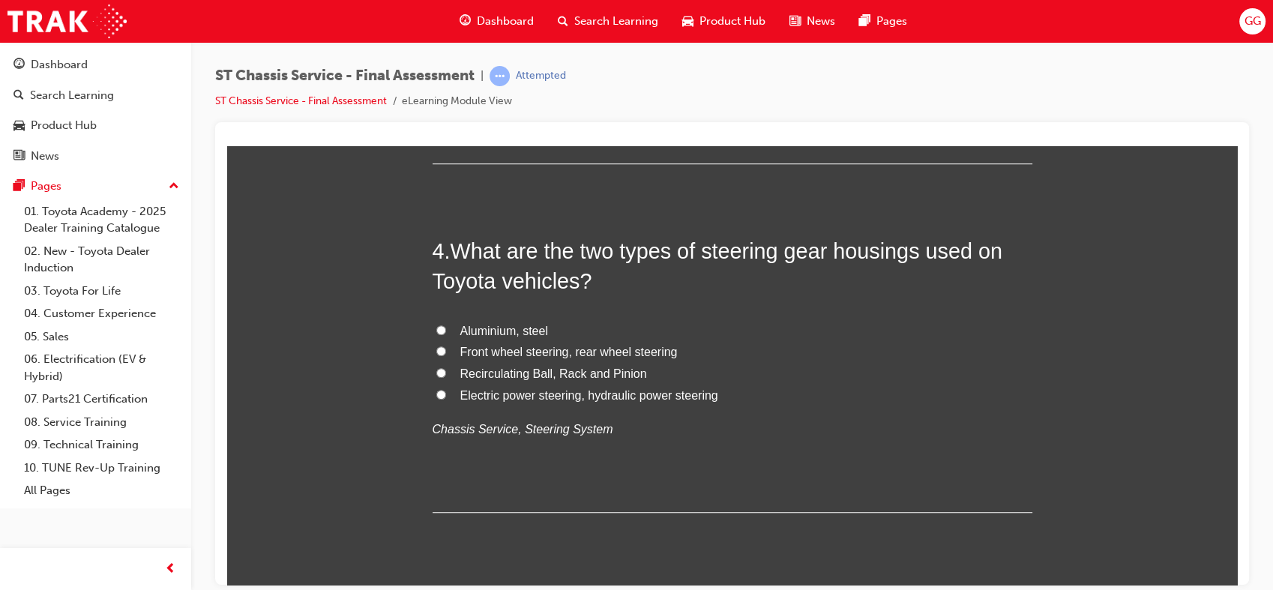
click at [601, 400] on span "Electric power steering, hydraulic power steering" at bounding box center [589, 394] width 258 height 13
click at [446, 399] on input "Electric power steering, hydraulic power steering" at bounding box center [441, 394] width 10 height 10
radio input "true"
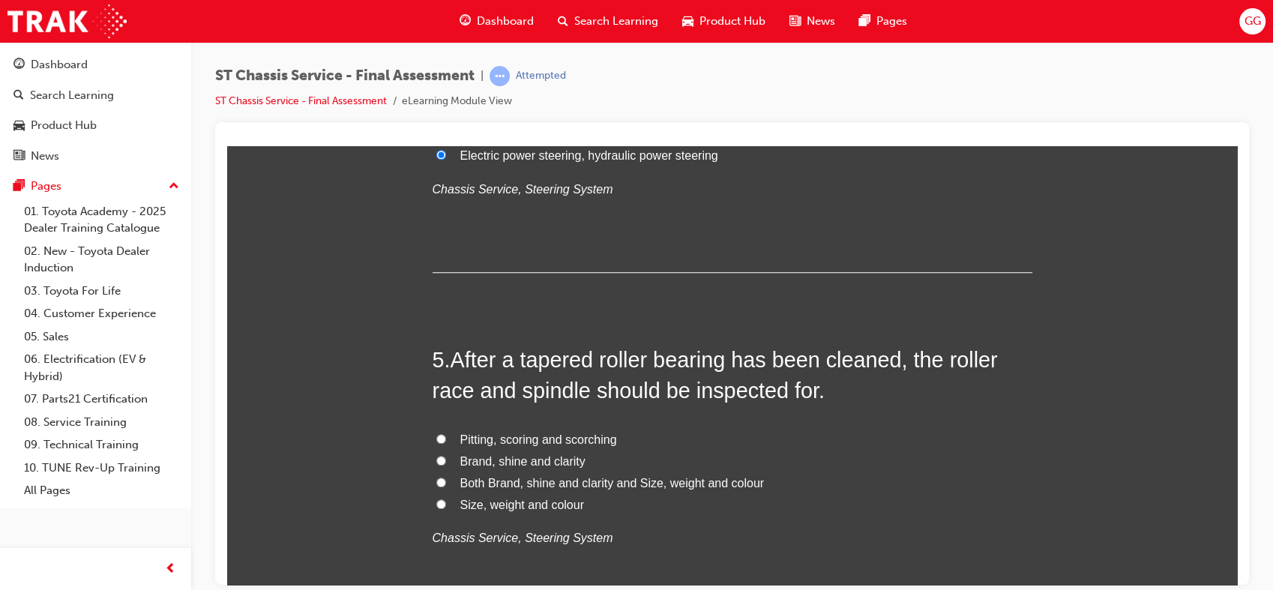
scroll to position [1389, 0]
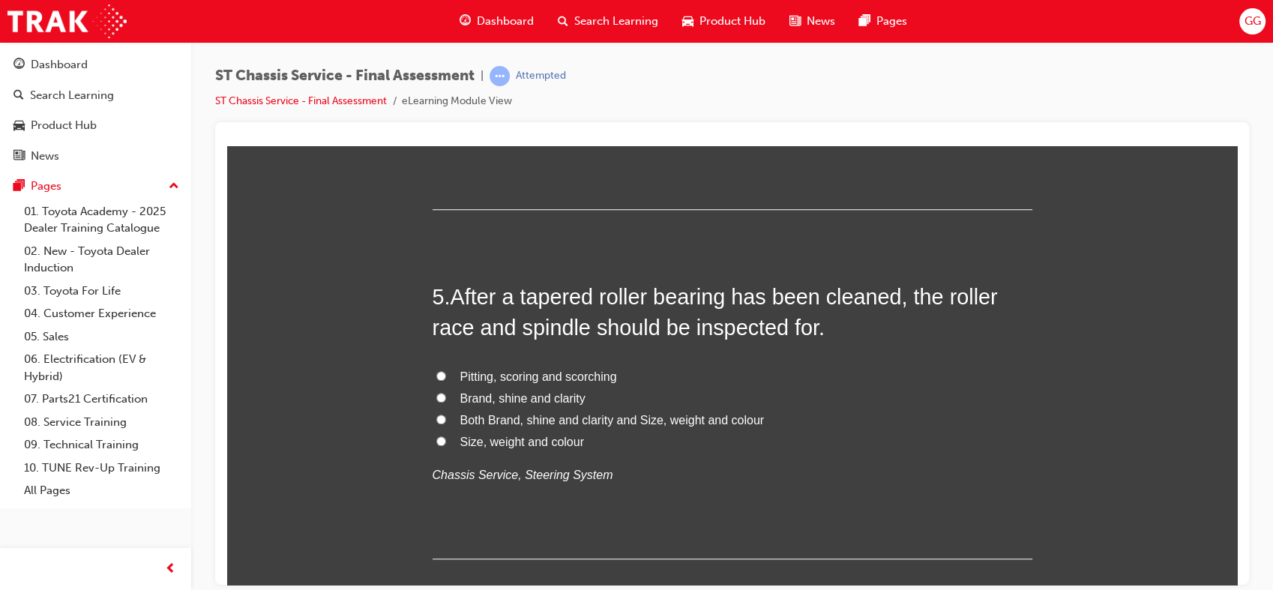
drag, startPoint x: 1230, startPoint y: 265, endPoint x: 1465, endPoint y: 433, distance: 288.6
click at [436, 377] on input "Pitting, scoring and scorching" at bounding box center [441, 375] width 10 height 10
radio input "true"
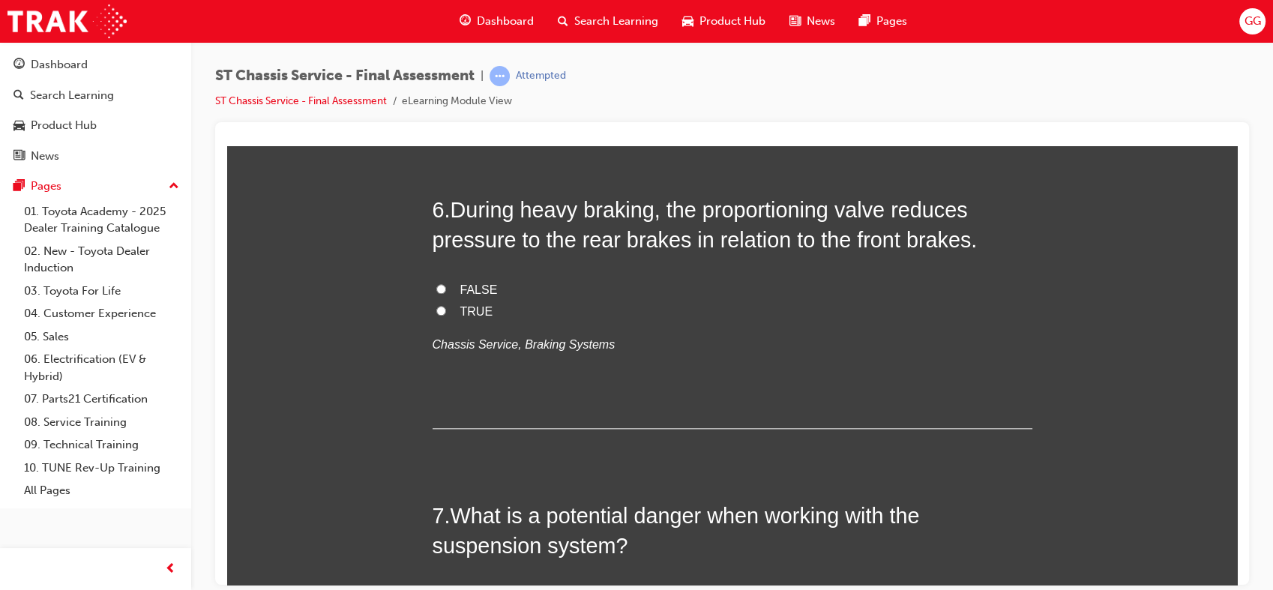
scroll to position [1871, 0]
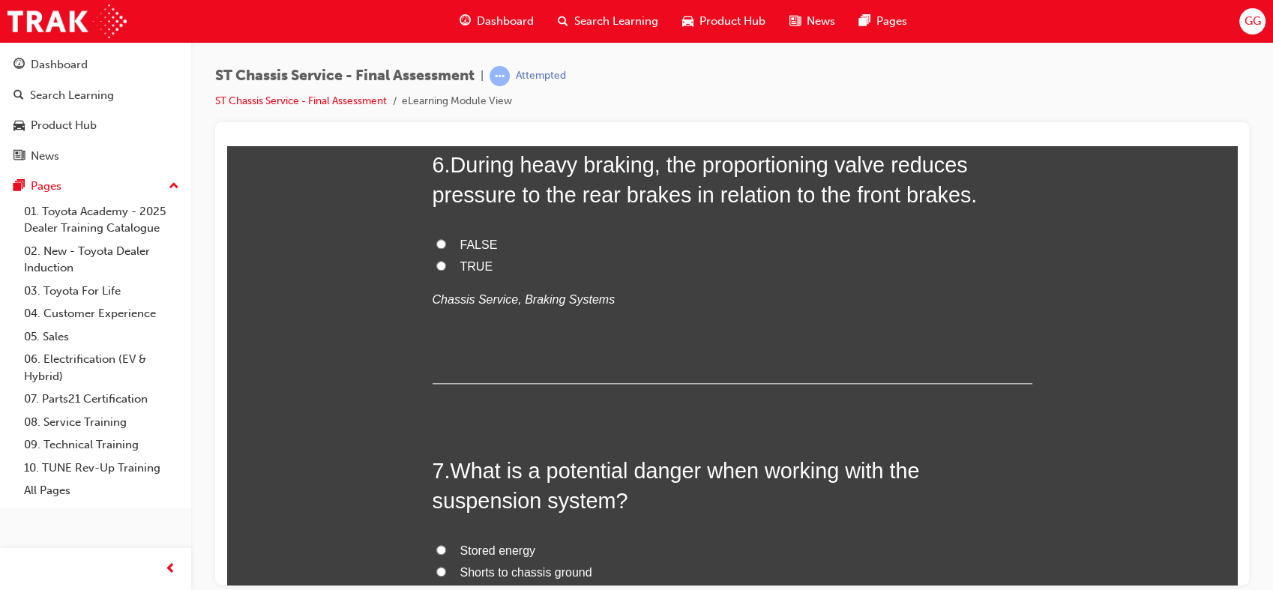
click at [464, 264] on span "TRUE" at bounding box center [476, 265] width 33 height 13
click at [446, 264] on input "TRUE" at bounding box center [441, 265] width 10 height 10
radio input "true"
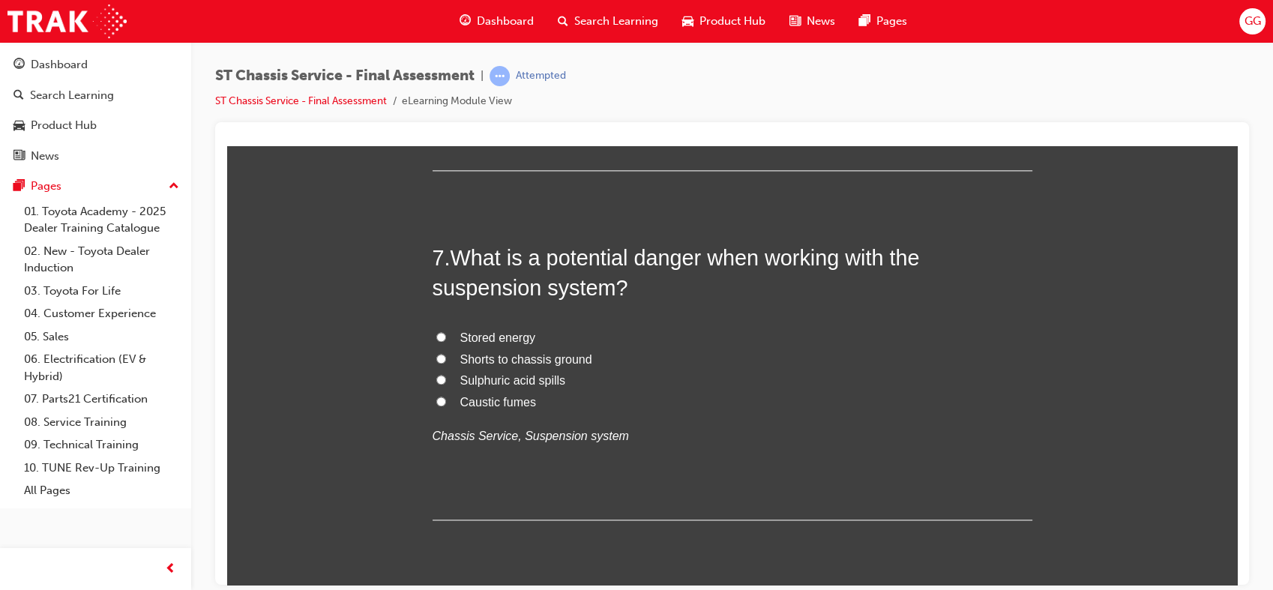
scroll to position [2093, 0]
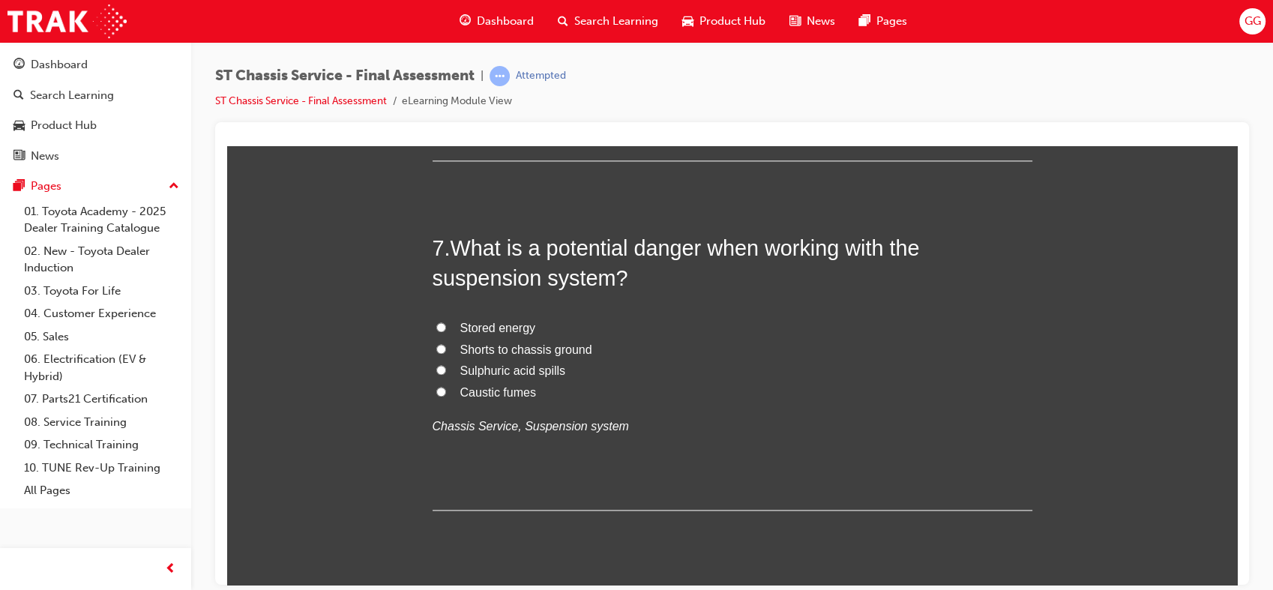
click at [512, 327] on span "Stored energy" at bounding box center [498, 327] width 76 height 13
click at [446, 327] on input "Stored energy" at bounding box center [441, 327] width 10 height 10
radio input "true"
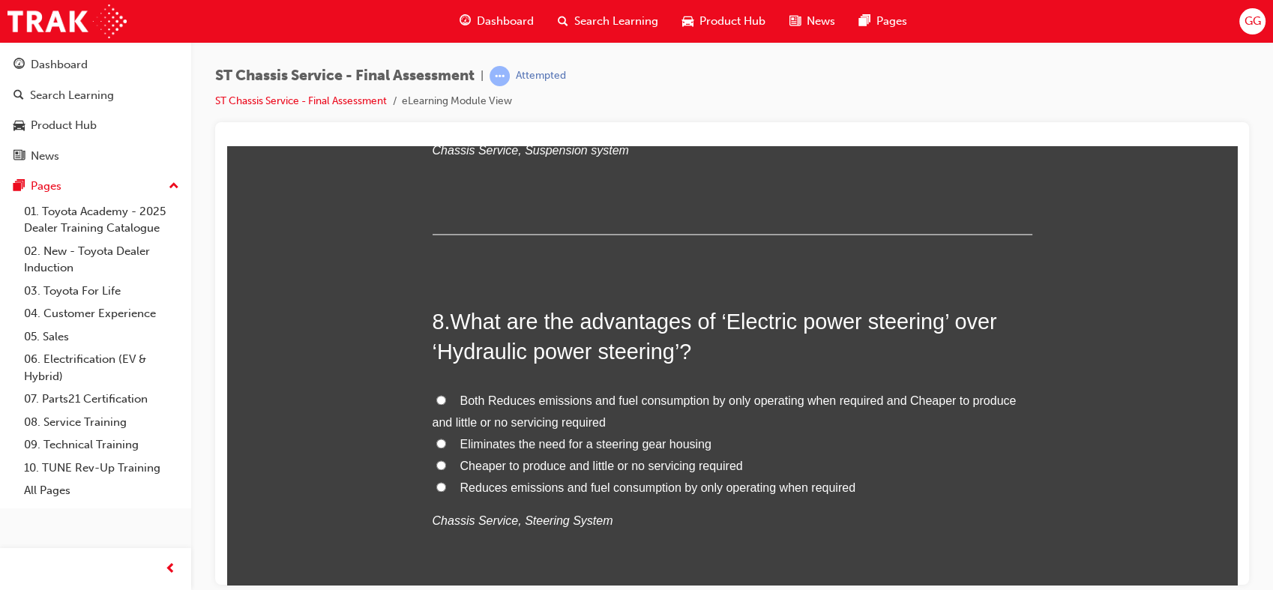
scroll to position [2387, 0]
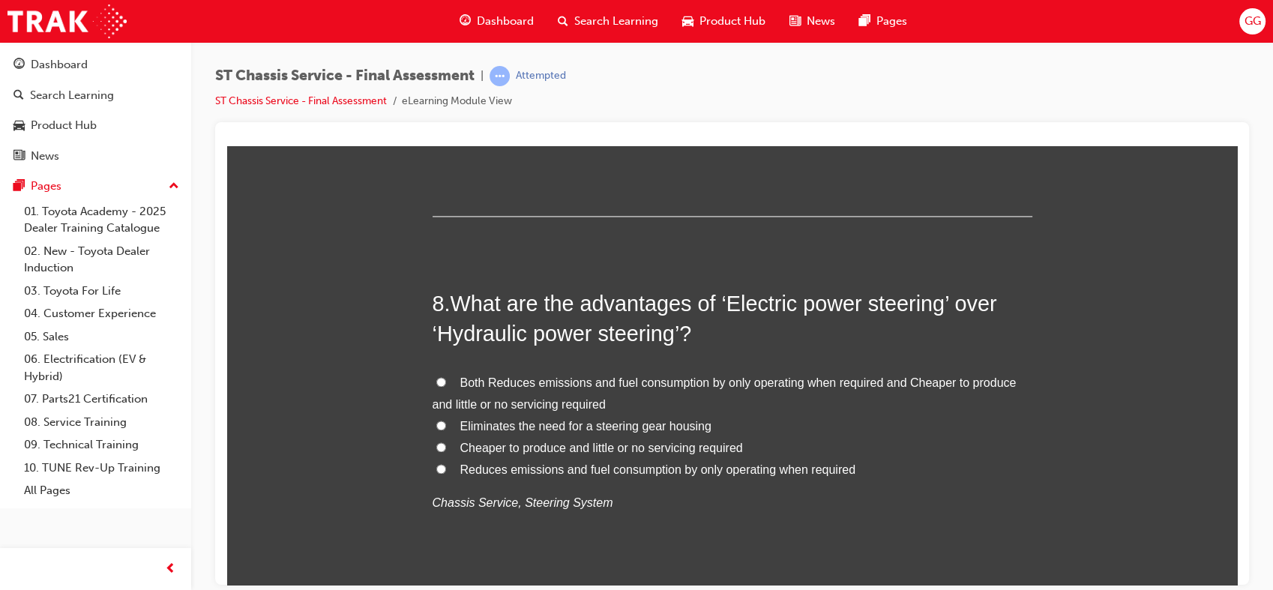
click at [900, 393] on label "Both Reduces emissions and fuel consumption by only operating when required and…" at bounding box center [733, 393] width 600 height 43
click at [446, 386] on input "Both Reduces emissions and fuel consumption by only operating when required and…" at bounding box center [441, 381] width 10 height 10
radio input "true"
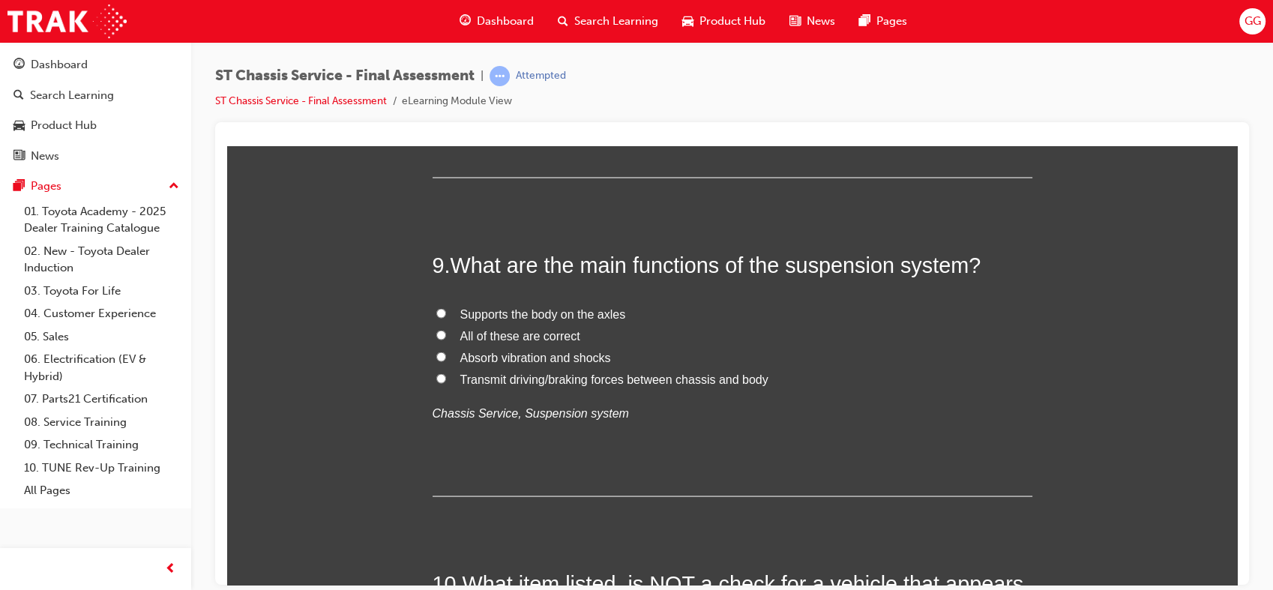
scroll to position [2788, 0]
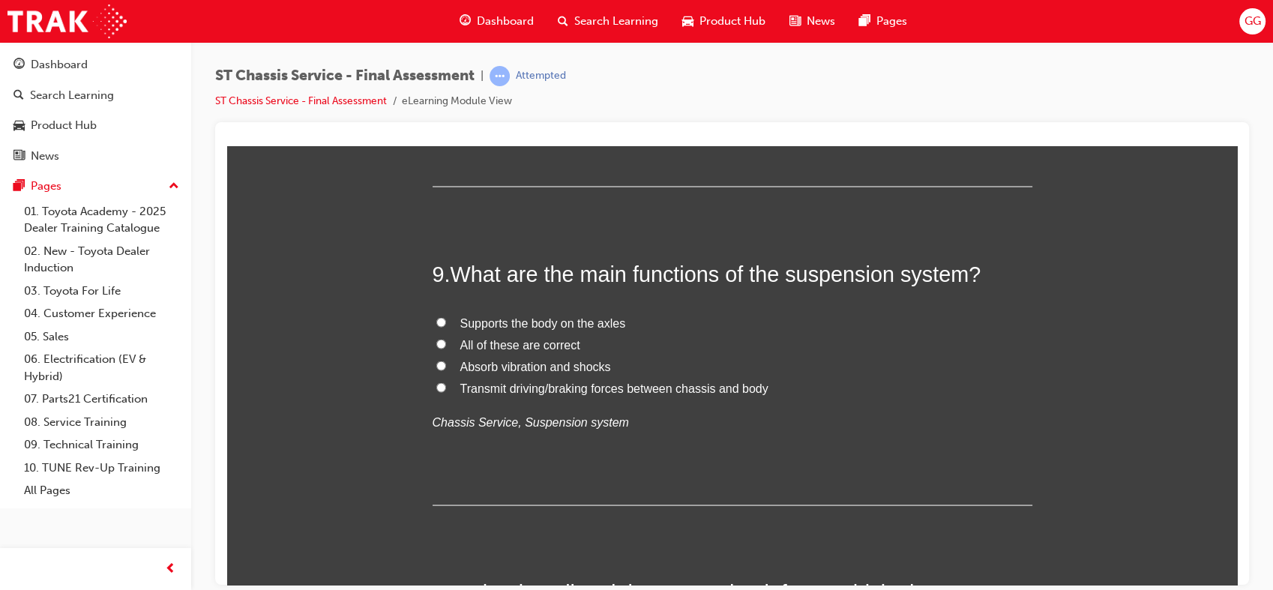
click at [543, 343] on span "All of these are correct" at bounding box center [520, 343] width 120 height 13
click at [446, 343] on input "All of these are correct" at bounding box center [441, 343] width 10 height 10
radio input "true"
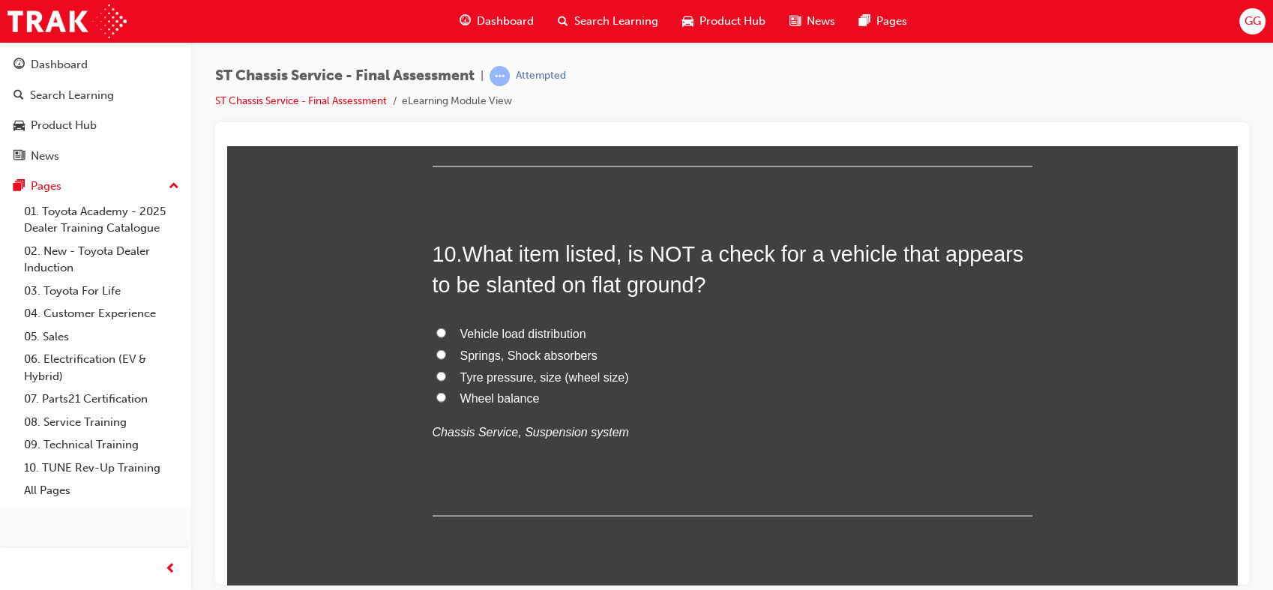
scroll to position [3144, 0]
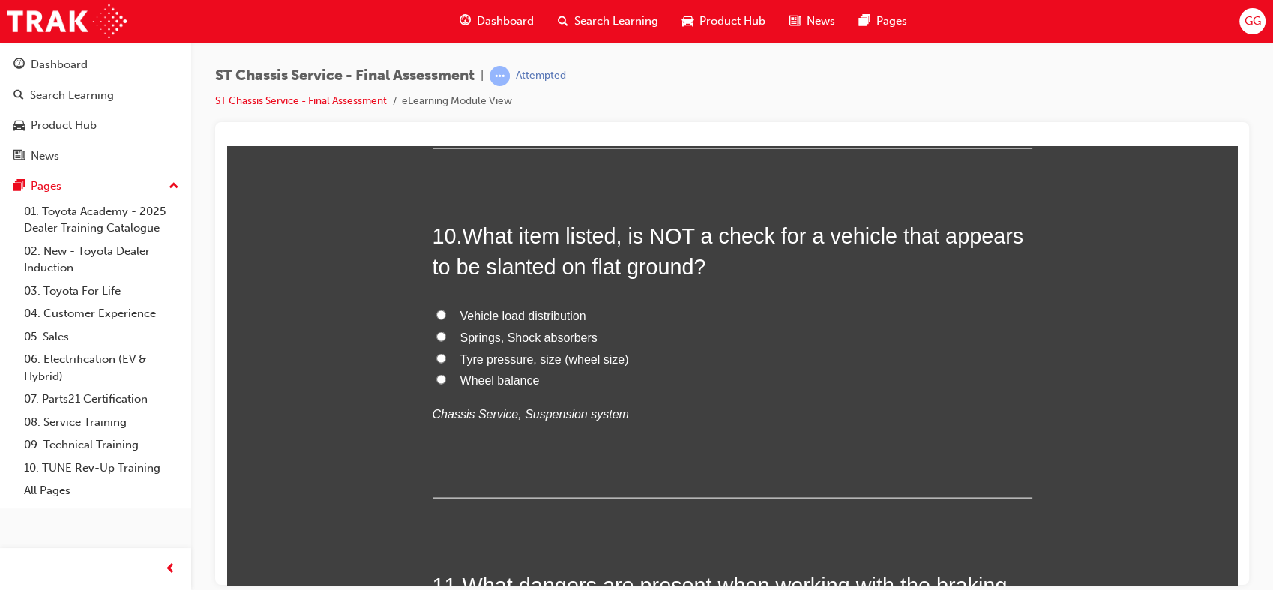
click at [564, 313] on span "Vehicle load distribution" at bounding box center [523, 315] width 126 height 13
click at [446, 313] on input "Vehicle load distribution" at bounding box center [441, 315] width 10 height 10
radio input "true"
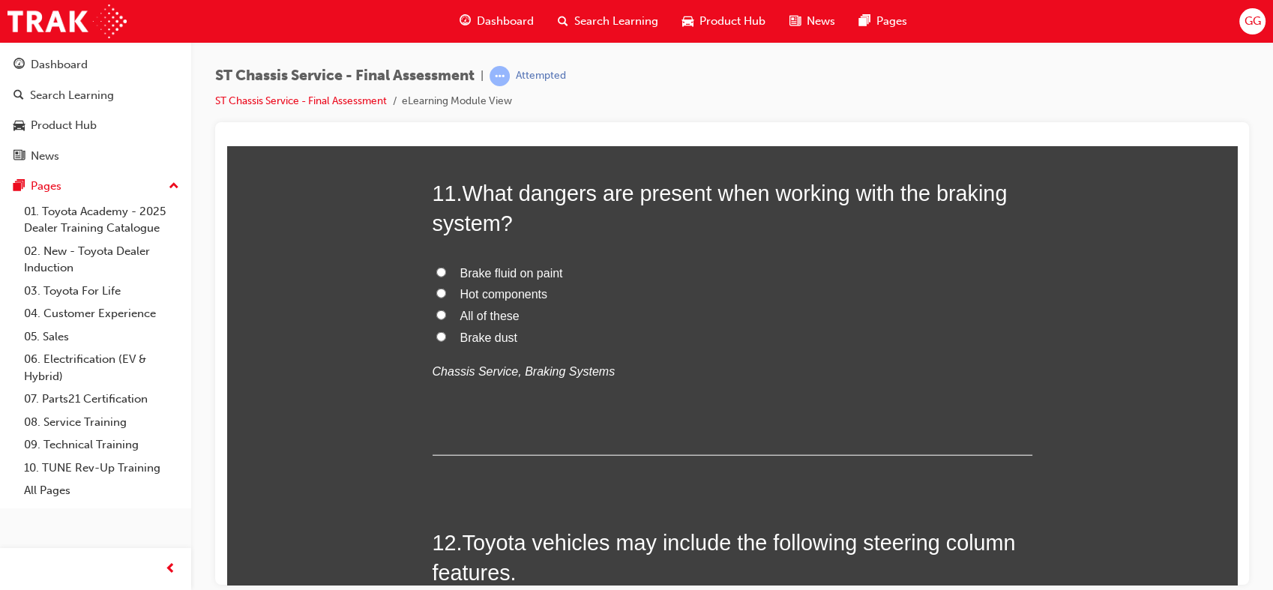
scroll to position [3509, 0]
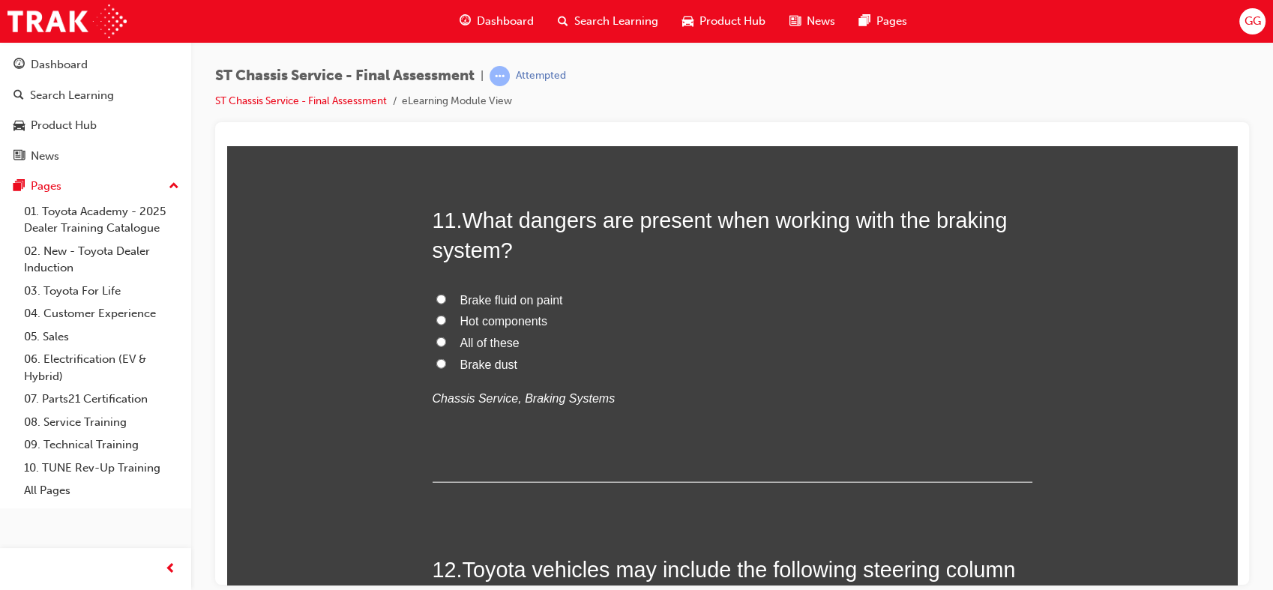
drag, startPoint x: 1230, startPoint y: 433, endPoint x: 1467, endPoint y: 603, distance: 291.7
click at [506, 344] on span "All of these" at bounding box center [489, 342] width 59 height 13
click at [446, 344] on input "All of these" at bounding box center [441, 342] width 10 height 10
radio input "true"
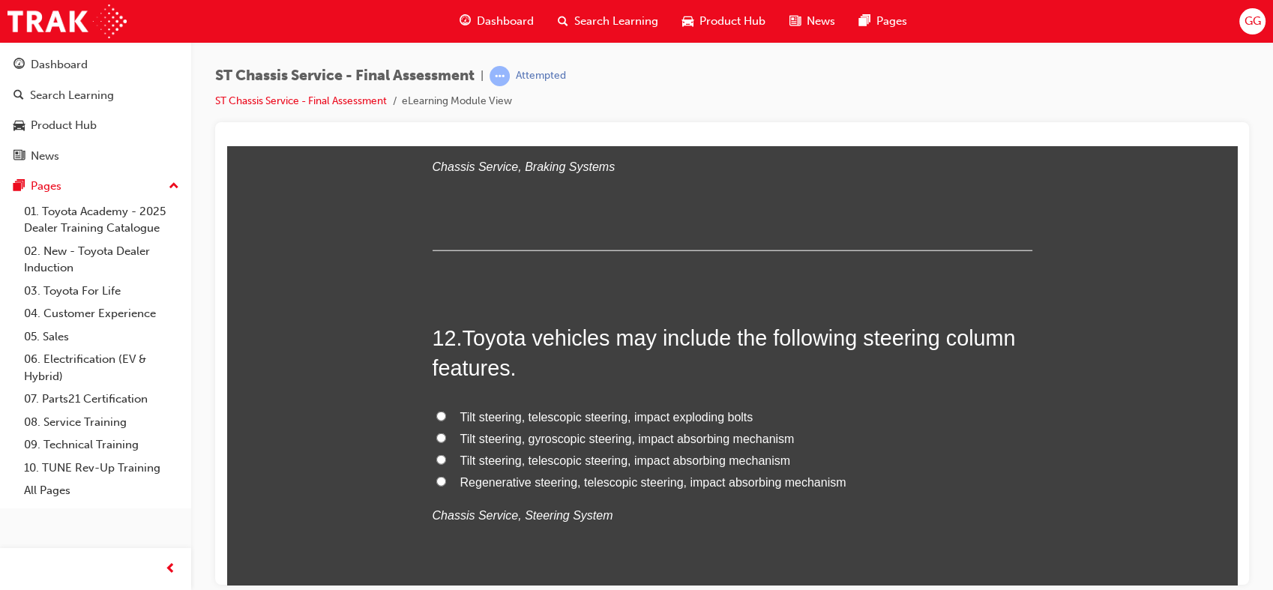
scroll to position [3758, 0]
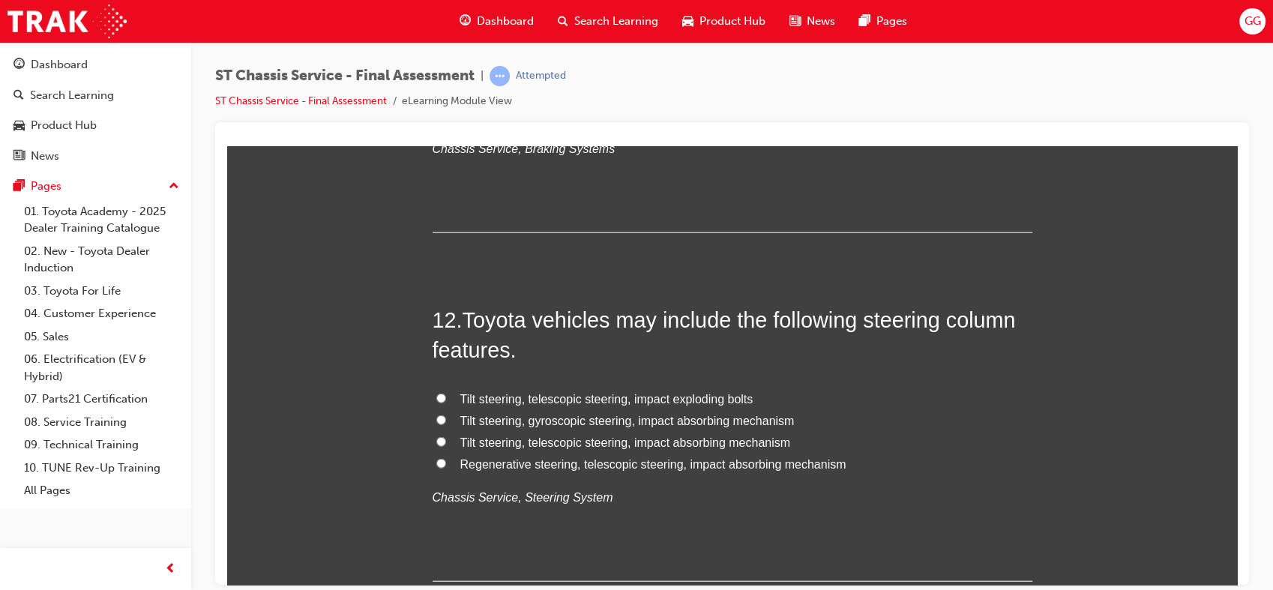
click at [678, 445] on span "Tilt steering, telescopic steering, impact absorbing mechanism" at bounding box center [625, 442] width 331 height 13
click at [446, 445] on input "Tilt steering, telescopic steering, impact absorbing mechanism" at bounding box center [441, 441] width 10 height 10
radio input "true"
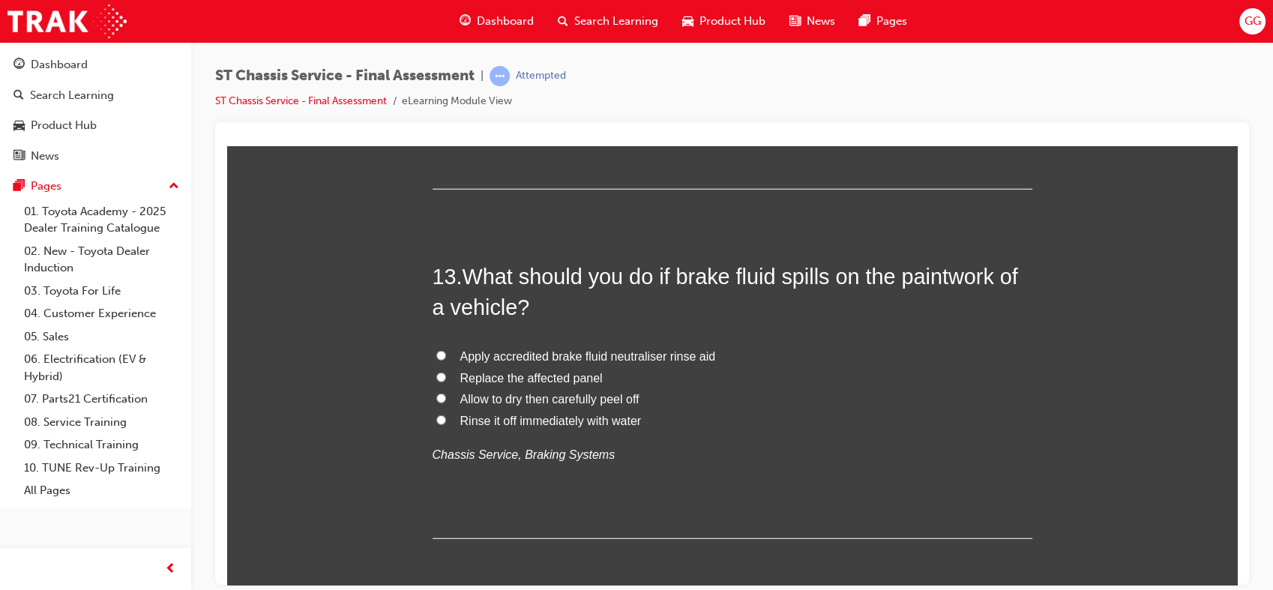
scroll to position [4159, 0]
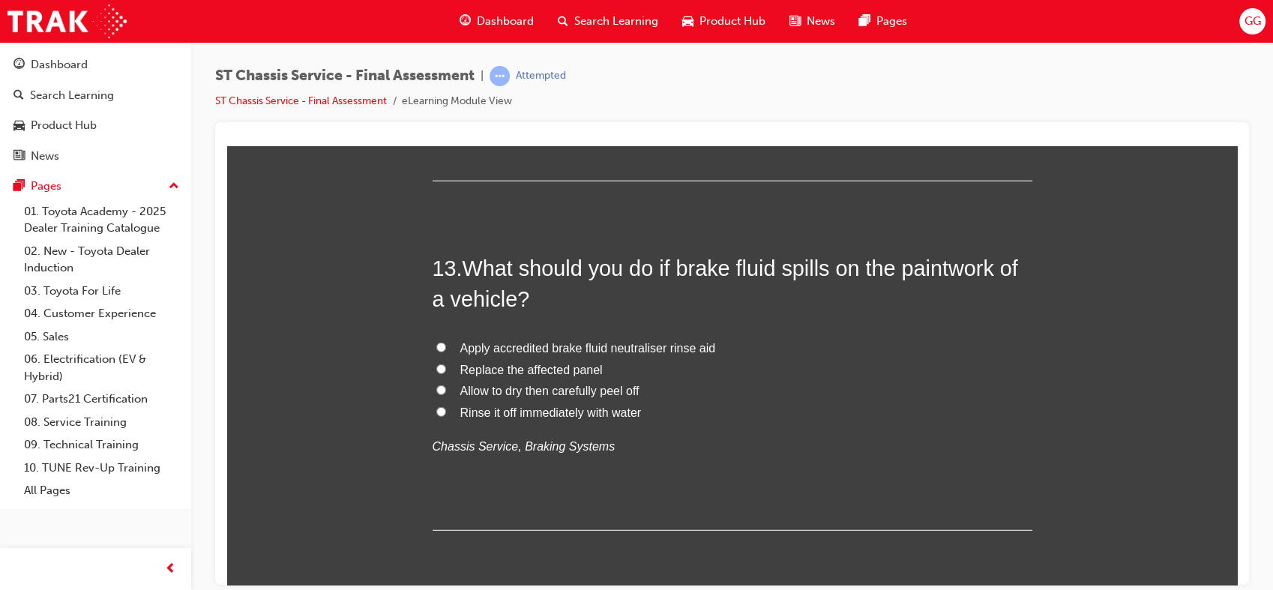
click at [574, 412] on span "Rinse it off immediately with water" at bounding box center [550, 412] width 181 height 13
click at [446, 412] on input "Rinse it off immediately with water" at bounding box center [441, 411] width 10 height 10
radio input "true"
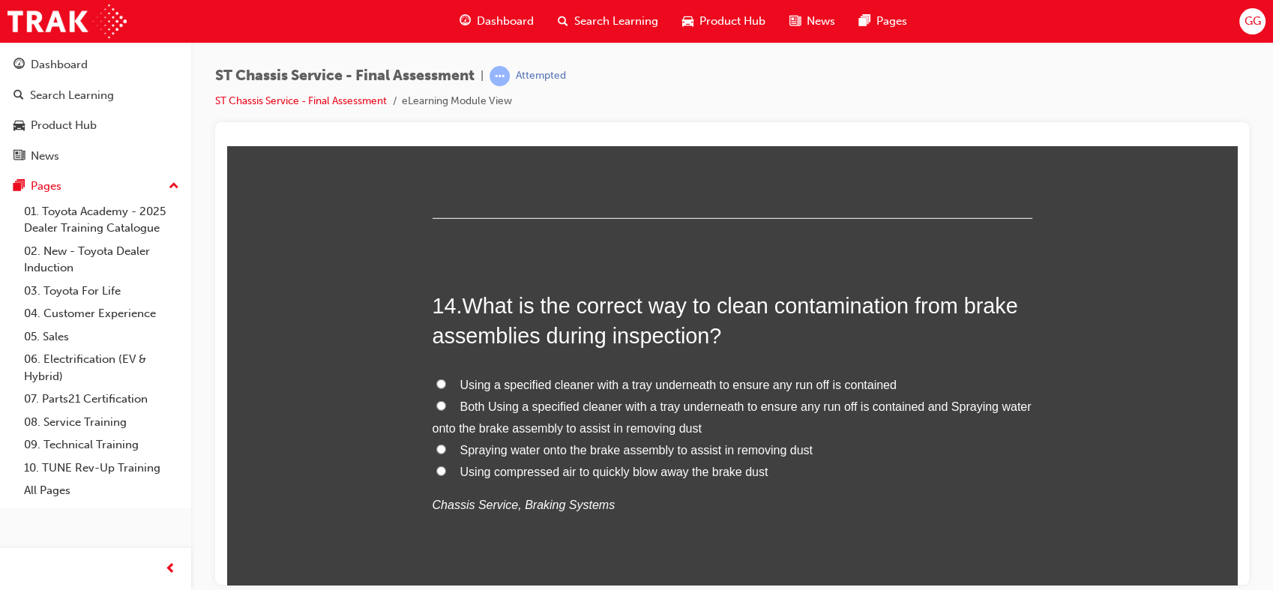
scroll to position [4542, 0]
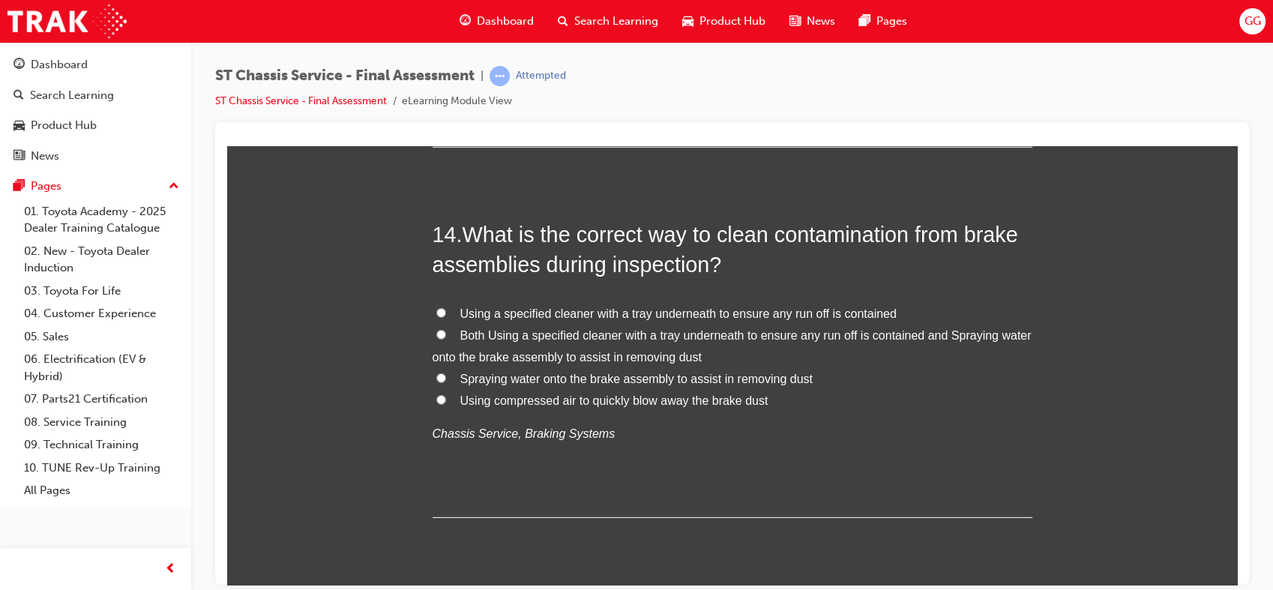
drag, startPoint x: 1236, startPoint y: 492, endPoint x: 1466, endPoint y: 667, distance: 289.5
click at [725, 330] on span "Both Using a specified cleaner with a tray underneath to ensure any run off is …" at bounding box center [732, 345] width 599 height 34
click at [446, 330] on input "Both Using a specified cleaner with a tray underneath to ensure any run off is …" at bounding box center [441, 334] width 10 height 10
radio input "true"
drag, startPoint x: 1464, startPoint y: 702, endPoint x: 1236, endPoint y: 555, distance: 272.2
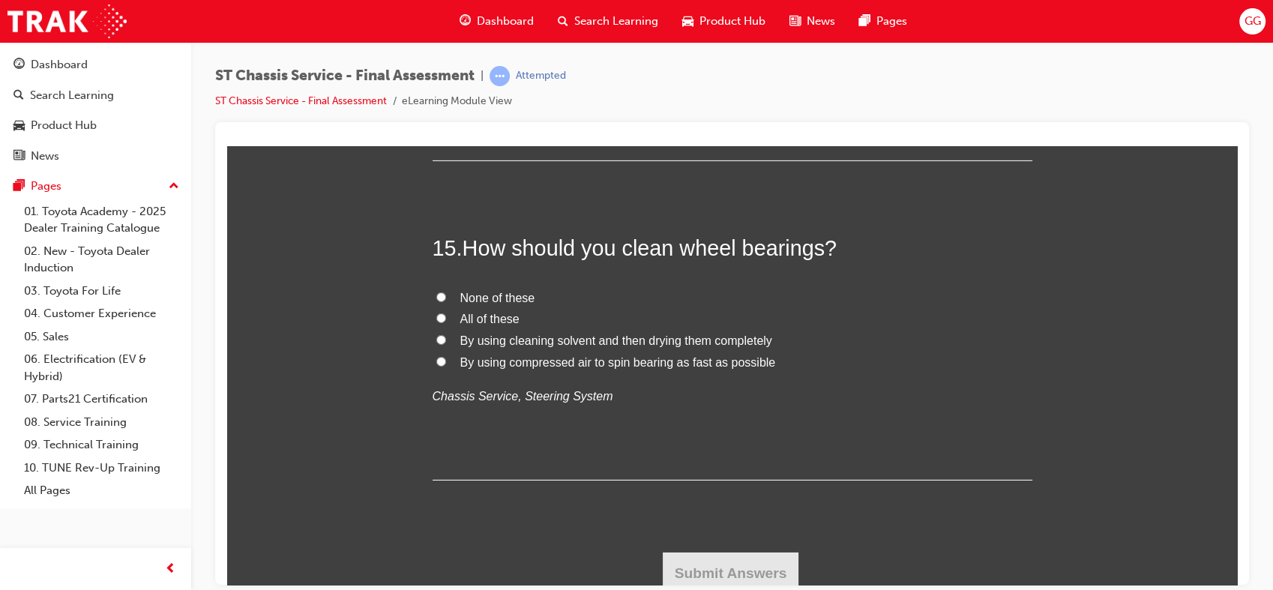
scroll to position [4907, 0]
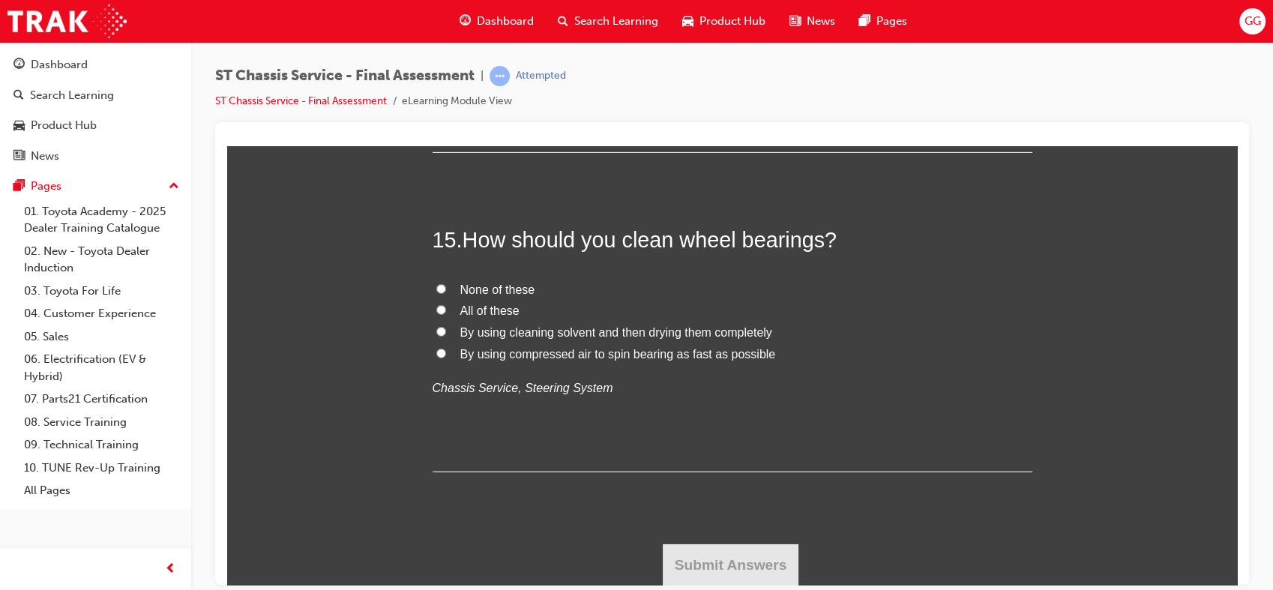
click at [508, 292] on span "None of these" at bounding box center [497, 289] width 75 height 13
click at [446, 292] on input "None of these" at bounding box center [441, 288] width 10 height 10
radio input "true"
click at [750, 573] on button "Submit Answers" at bounding box center [731, 565] width 136 height 42
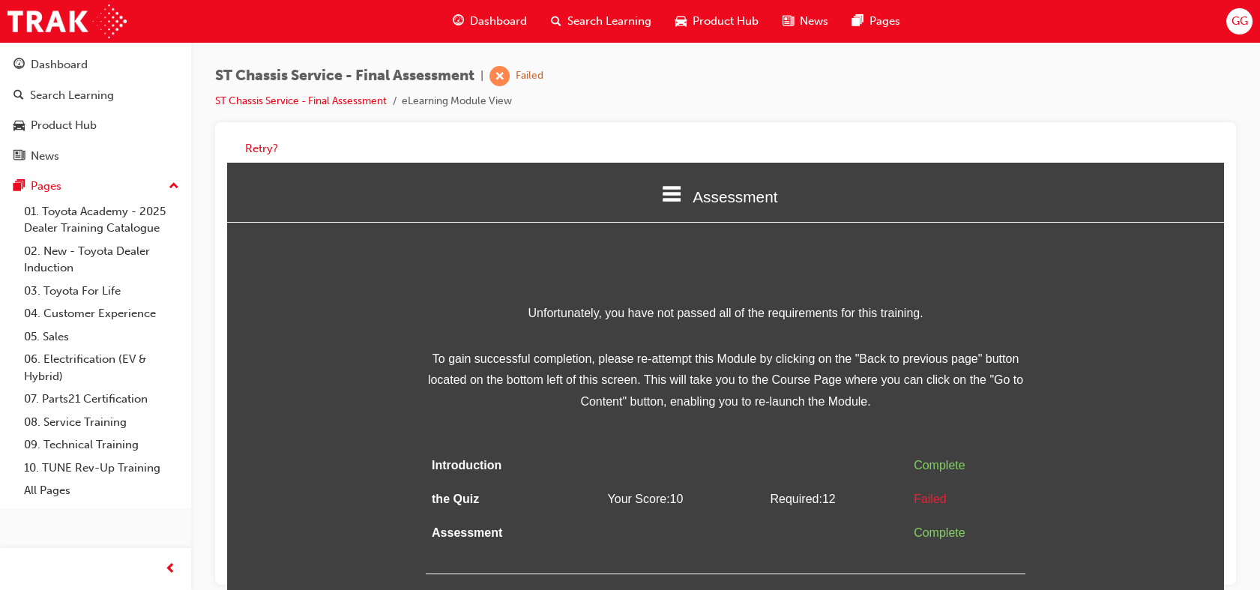
scroll to position [11, 0]
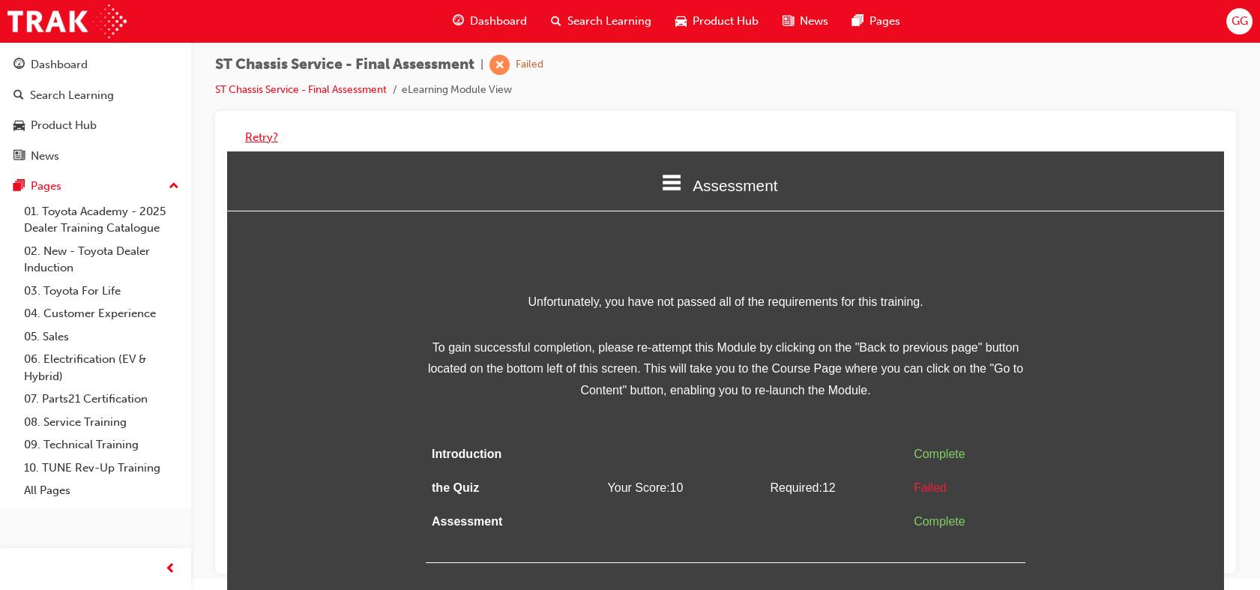
click at [260, 139] on button "Retry?" at bounding box center [261, 137] width 33 height 17
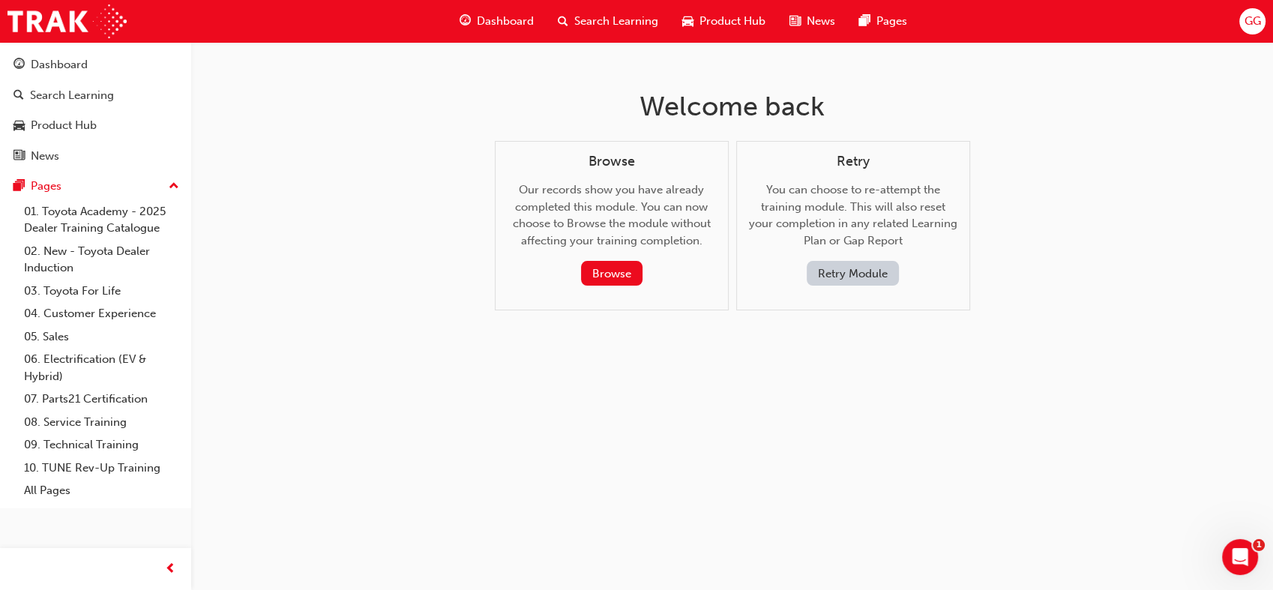
click at [260, 139] on div "Welcome back Browse Our records show you have already completed this module. Yo…" at bounding box center [636, 295] width 1273 height 590
click at [856, 278] on button "Retry Module" at bounding box center [853, 273] width 92 height 25
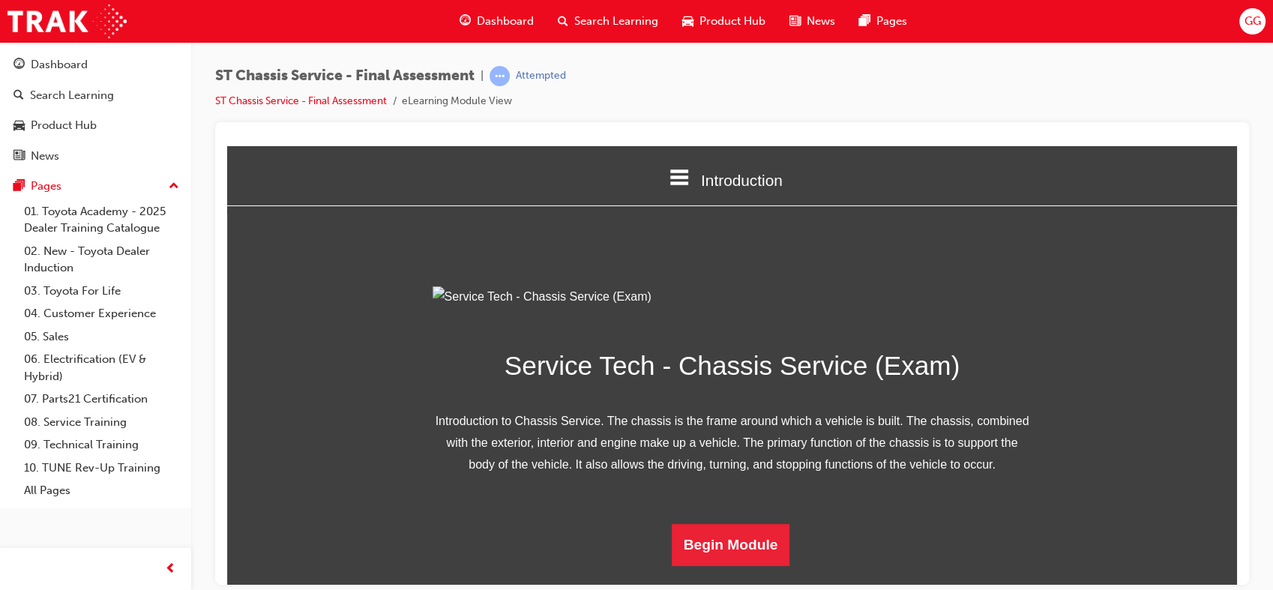
scroll to position [146, 0]
click at [700, 565] on button "Begin Module" at bounding box center [731, 544] width 118 height 42
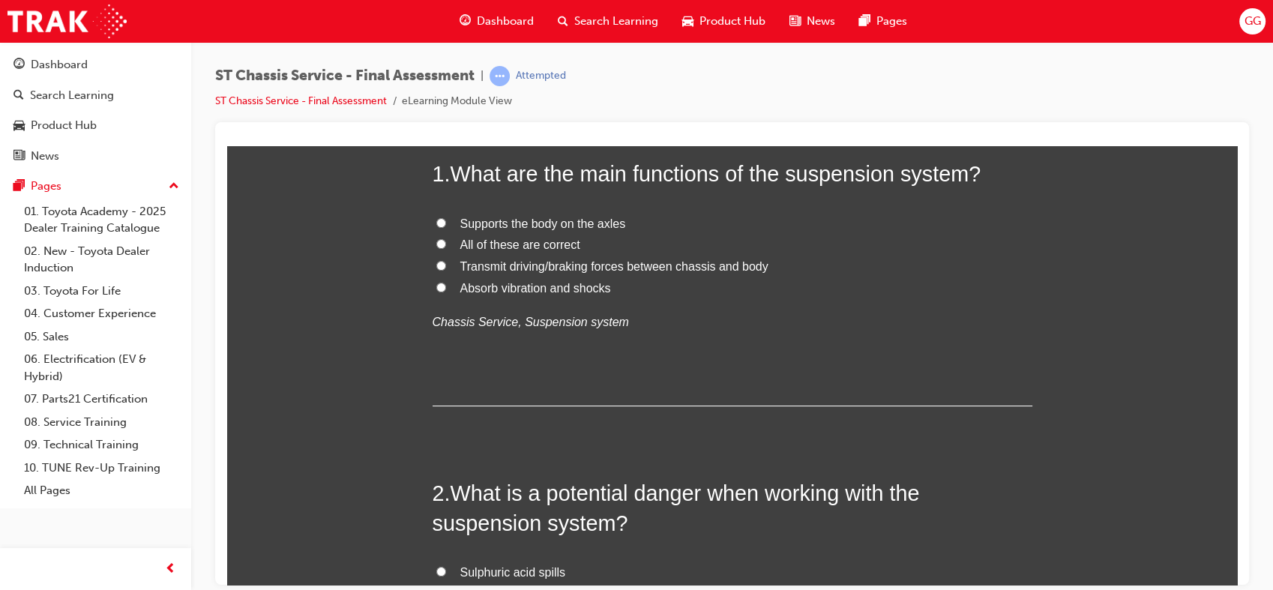
scroll to position [0, 0]
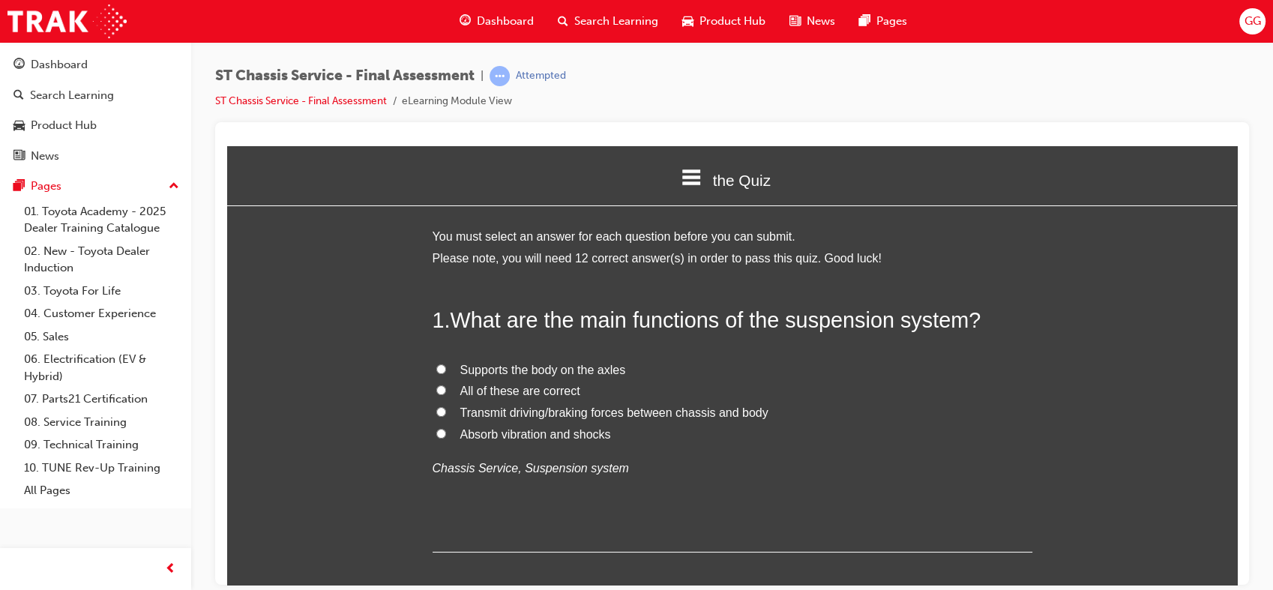
click at [549, 393] on span "All of these are correct" at bounding box center [520, 390] width 120 height 13
click at [446, 393] on input "All of these are correct" at bounding box center [441, 390] width 10 height 10
radio input "true"
drag, startPoint x: 1224, startPoint y: 183, endPoint x: 1212, endPoint y: 379, distance: 196.8
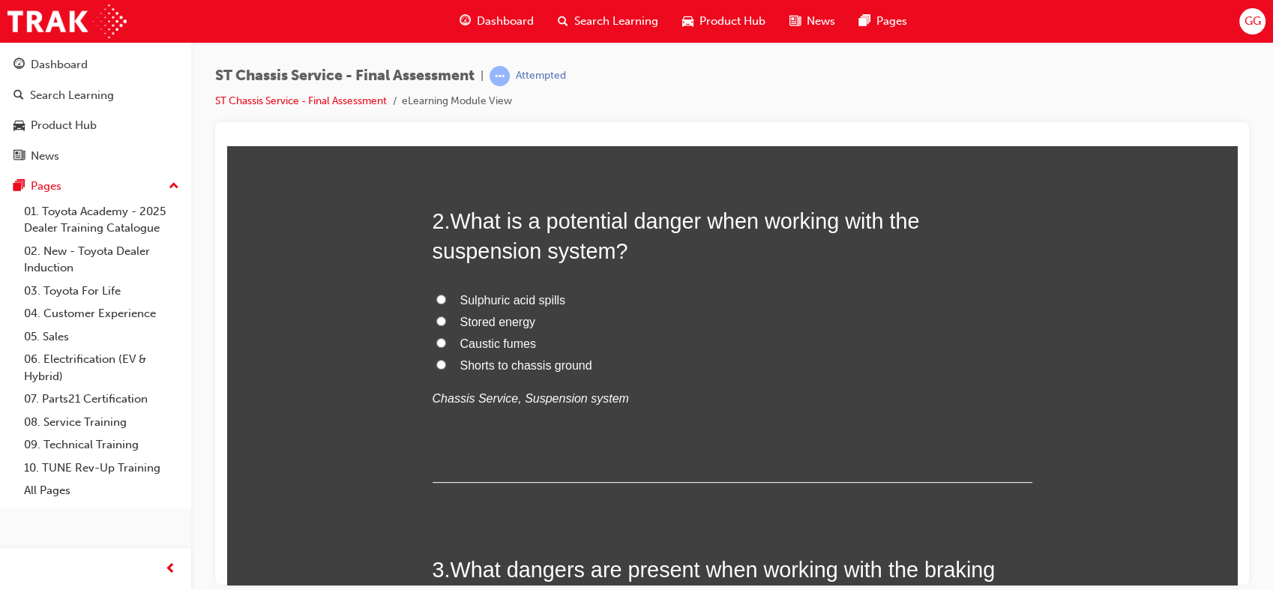
scroll to position [383, 0]
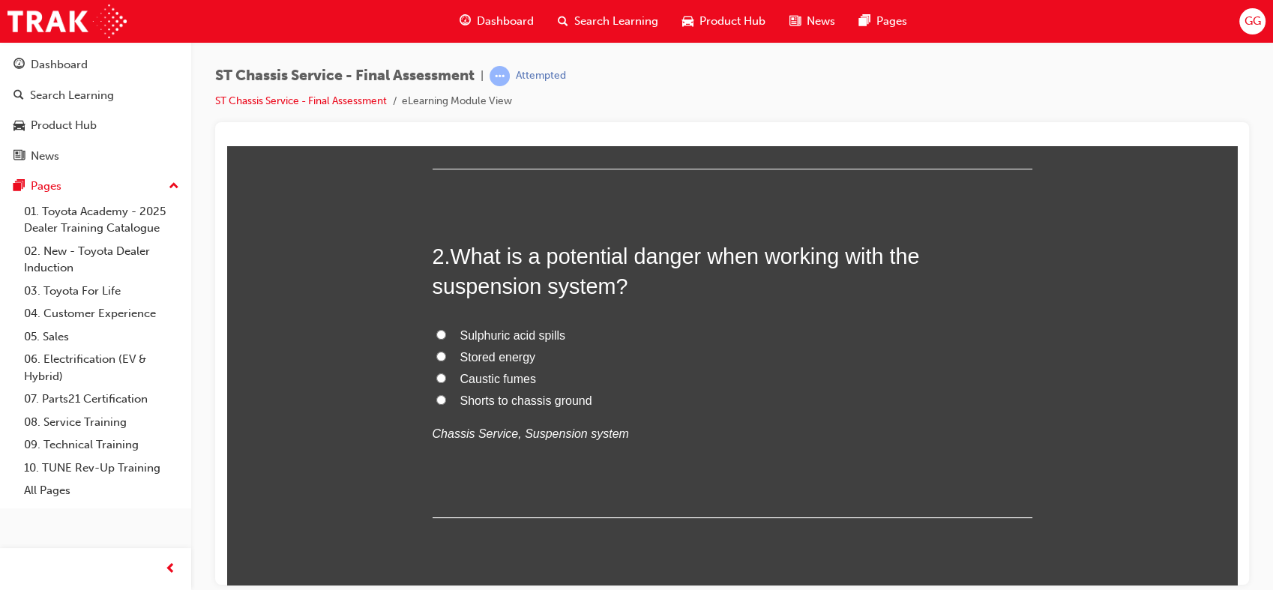
click at [516, 360] on span "Stored energy" at bounding box center [498, 356] width 76 height 13
click at [446, 360] on input "Stored energy" at bounding box center [441, 356] width 10 height 10
radio input "true"
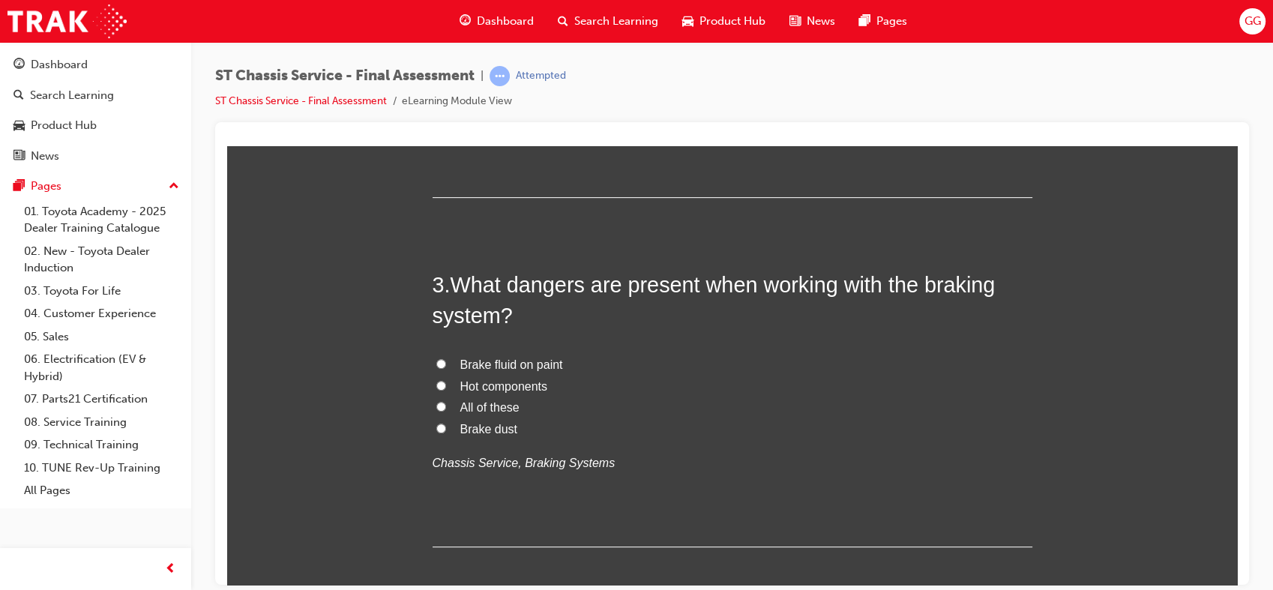
scroll to position [783, 0]
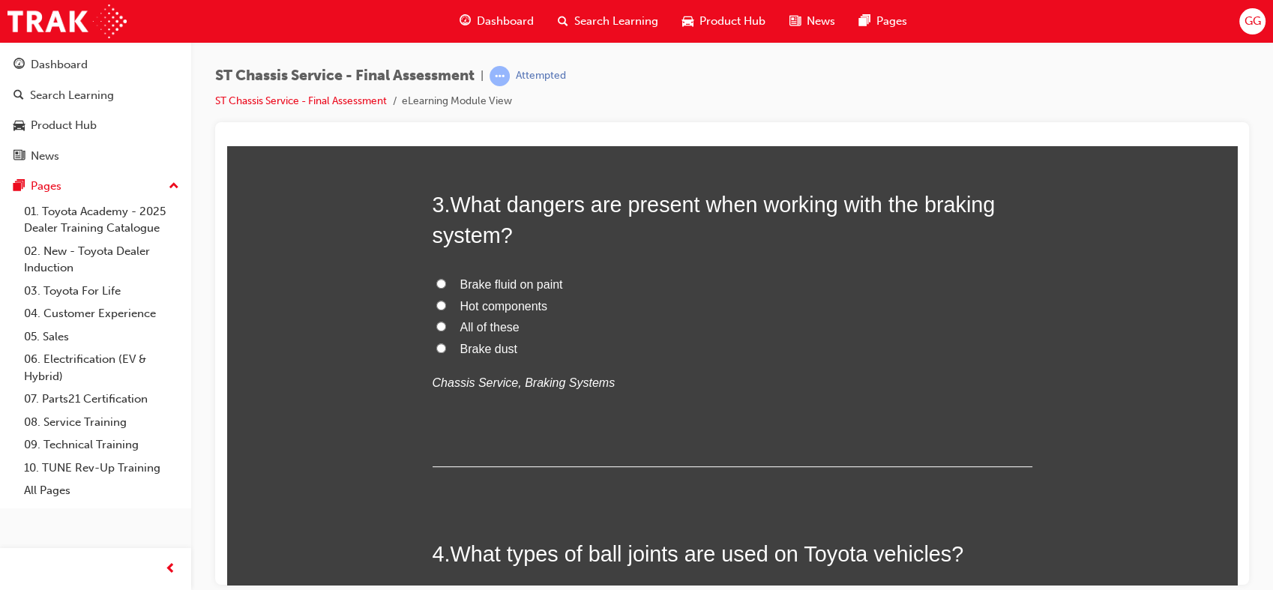
click at [487, 320] on span "All of these" at bounding box center [489, 326] width 59 height 13
click at [446, 321] on input "All of these" at bounding box center [441, 326] width 10 height 10
radio input "true"
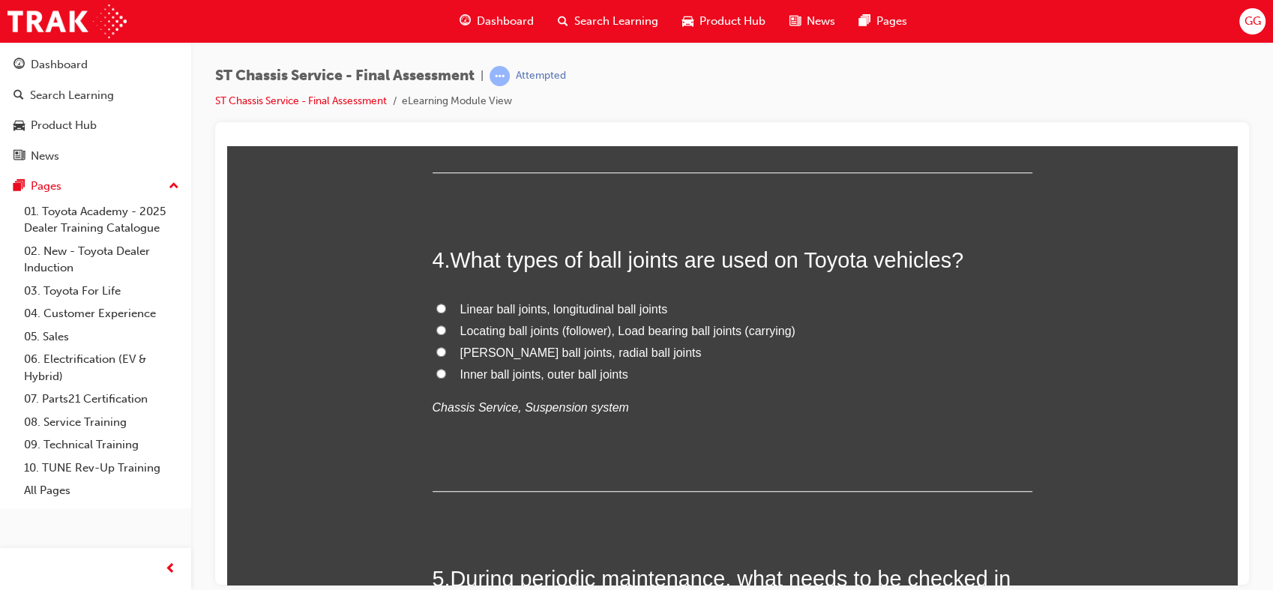
scroll to position [1104, 0]
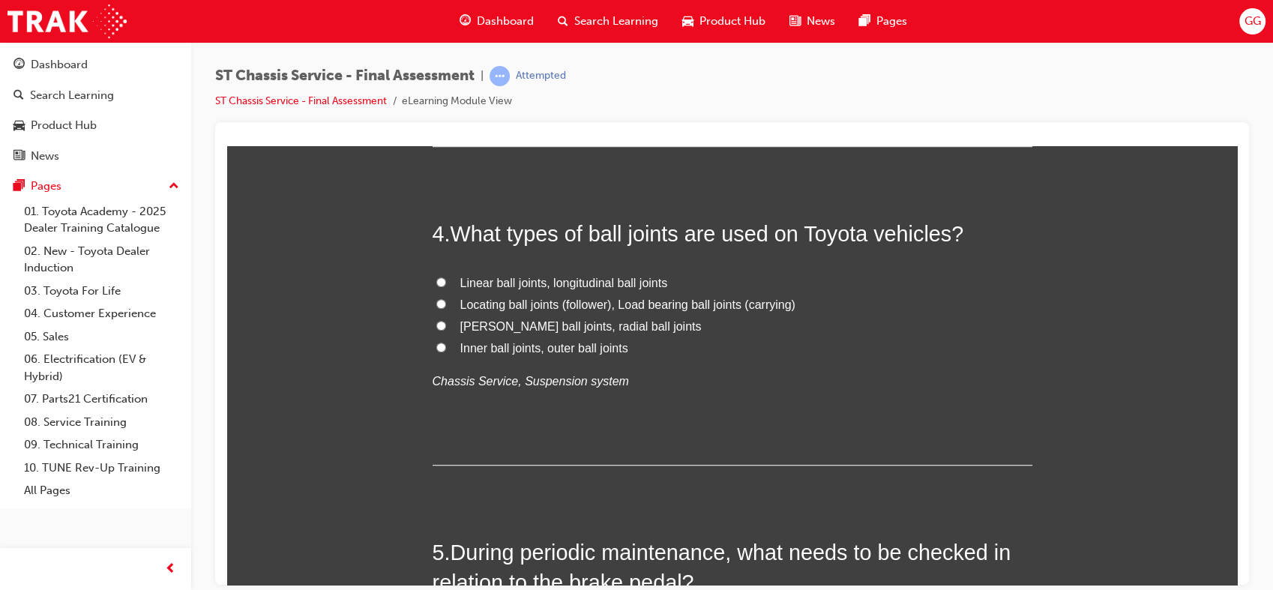
click at [594, 326] on span "McPherson ball joints, radial ball joints" at bounding box center [580, 325] width 241 height 13
click at [446, 326] on input "McPherson ball joints, radial ball joints" at bounding box center [441, 325] width 10 height 10
radio input "true"
click at [663, 298] on span "Locating ball joints (follower), Load bearing ball joints (carrying)" at bounding box center [627, 304] width 335 height 13
click at [446, 298] on input "Locating ball joints (follower), Load bearing ball joints (carrying)" at bounding box center [441, 303] width 10 height 10
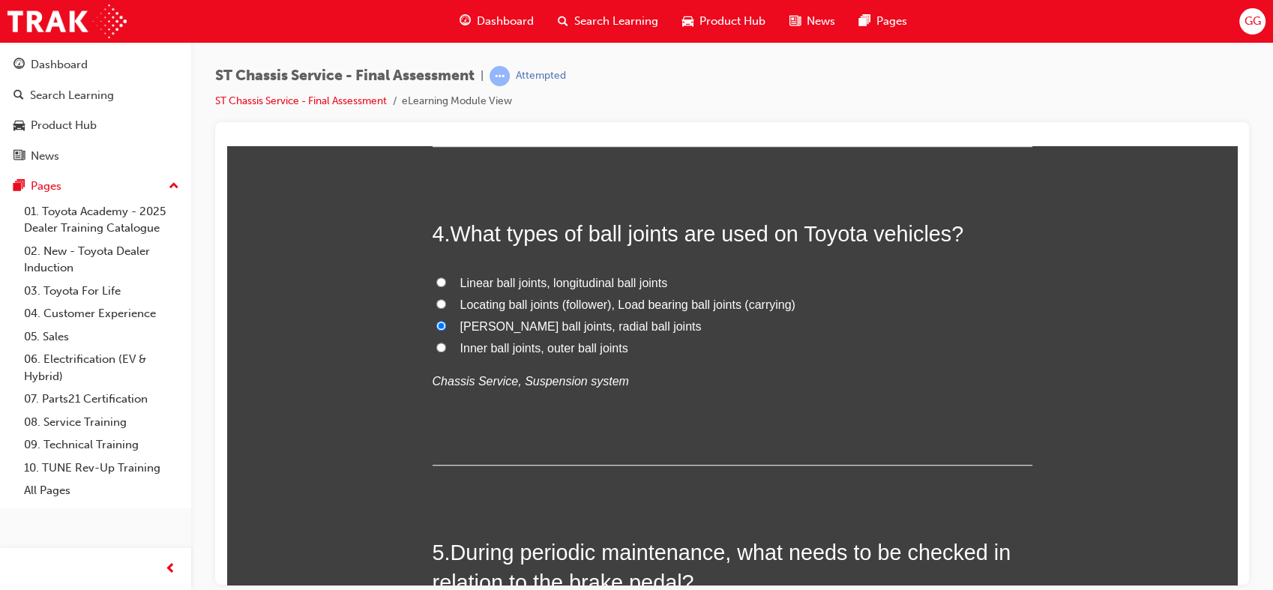
radio input "true"
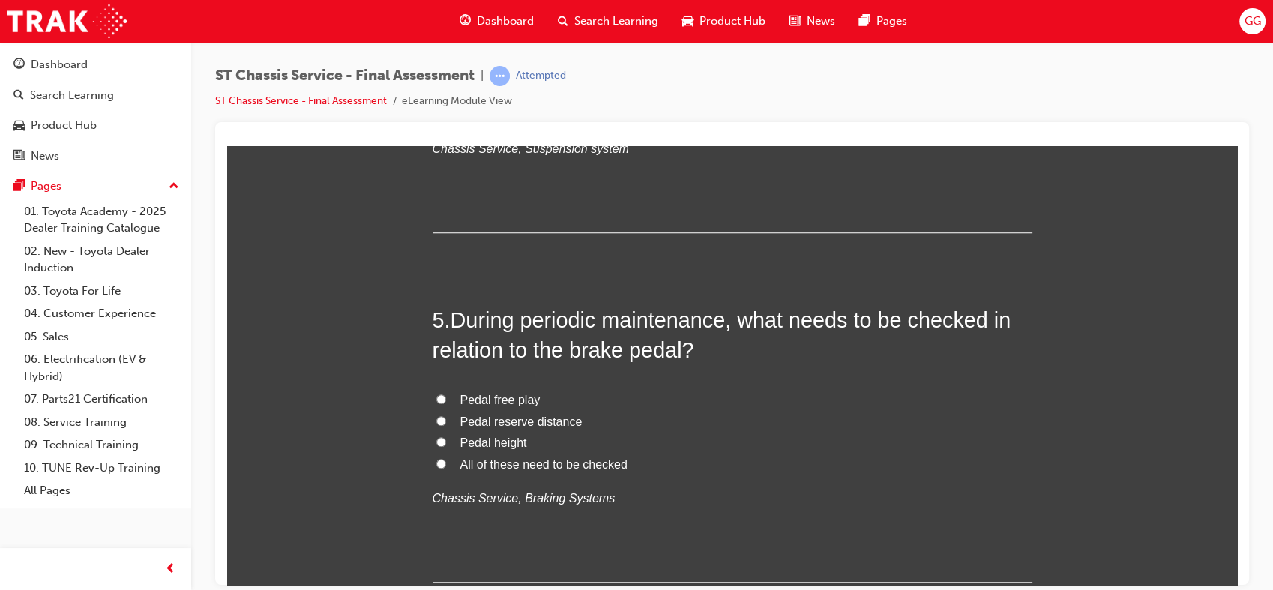
scroll to position [1380, 0]
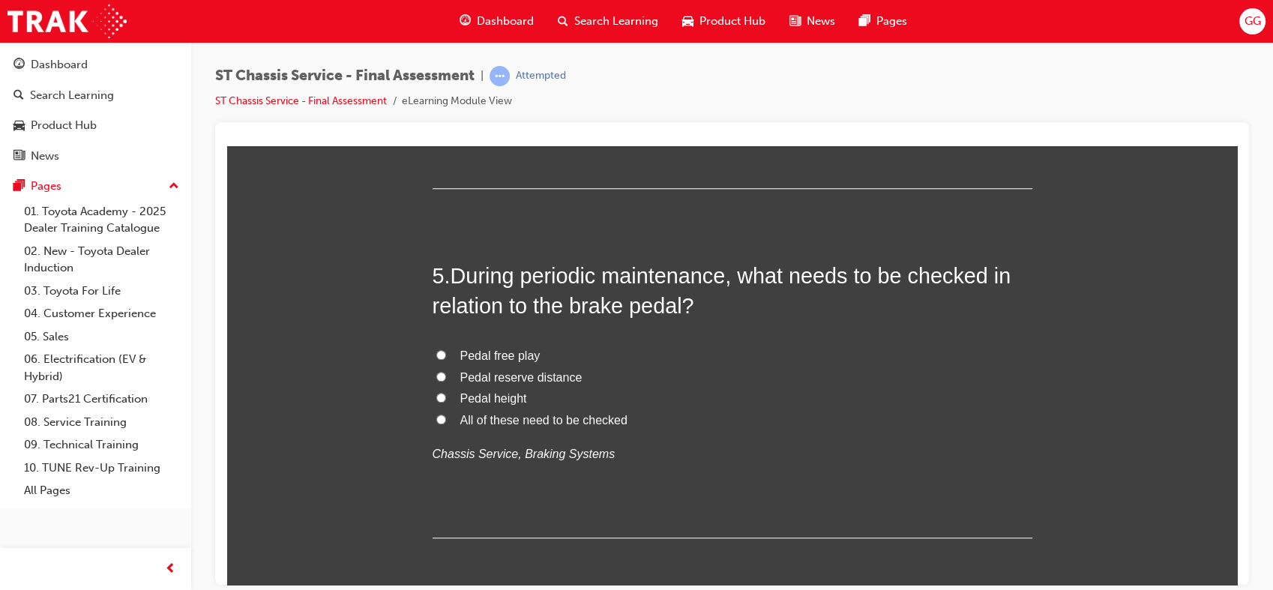
click at [506, 422] on span "All of these need to be checked" at bounding box center [543, 419] width 167 height 13
click at [446, 422] on input "All of these need to be checked" at bounding box center [441, 419] width 10 height 10
radio input "true"
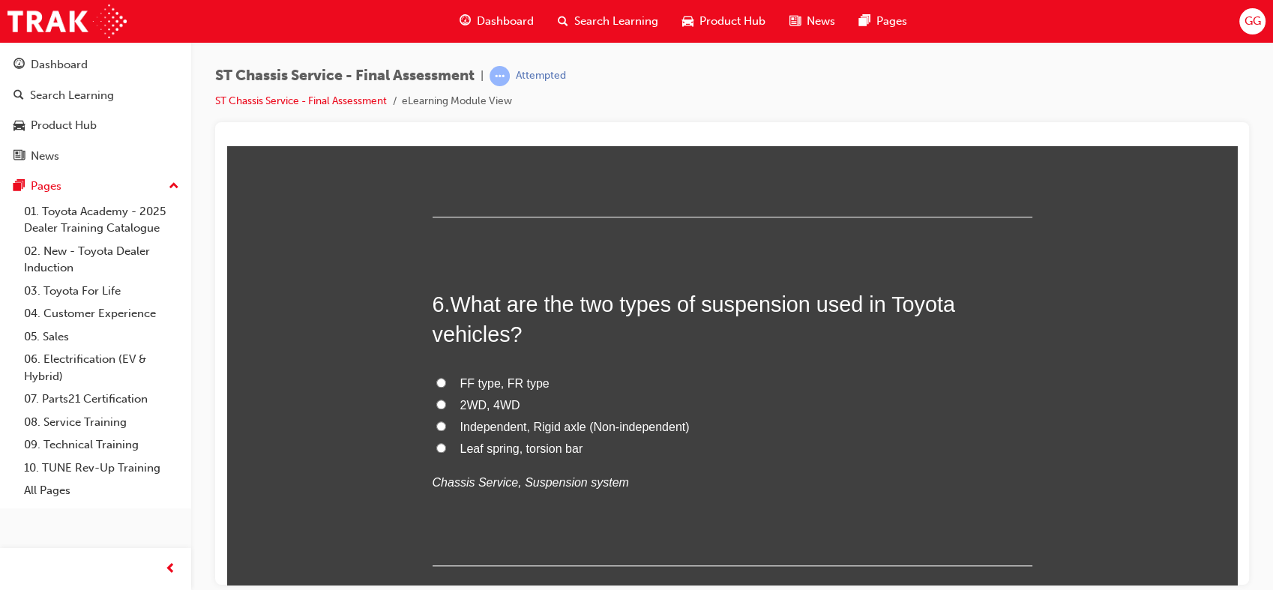
scroll to position [1745, 0]
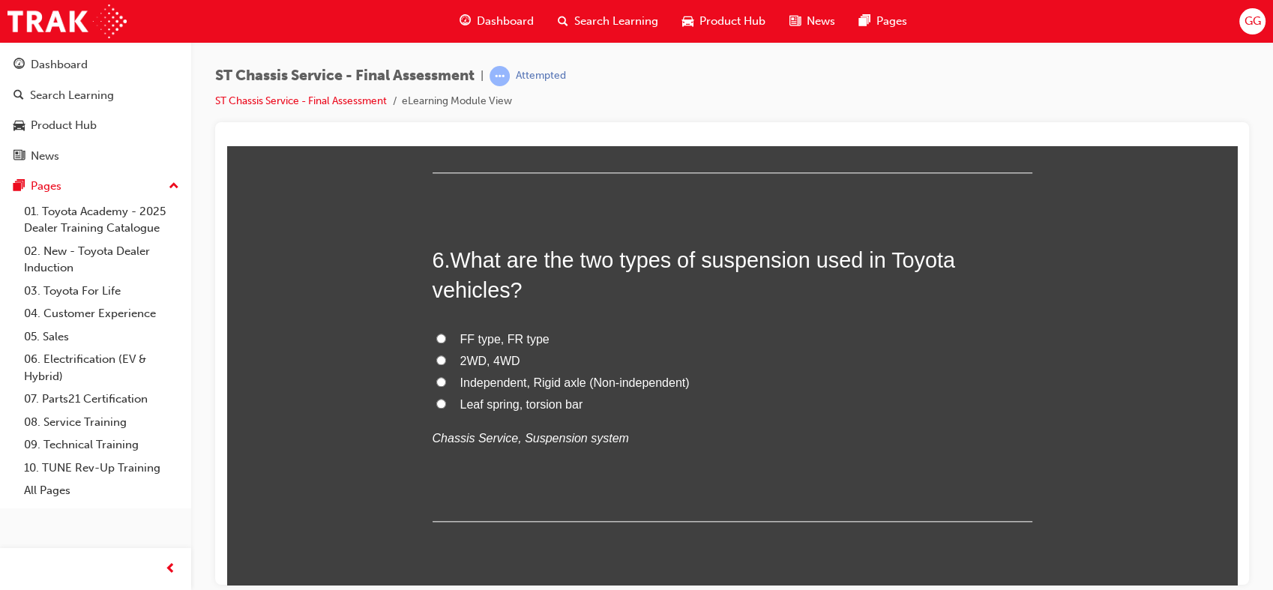
click at [587, 382] on span "Independent, Rigid axle (Non-independent)" at bounding box center [574, 382] width 229 height 13
click at [446, 382] on input "Independent, Rigid axle (Non-independent)" at bounding box center [441, 381] width 10 height 10
radio input "true"
click at [565, 409] on span "Leaf spring, torsion bar" at bounding box center [521, 403] width 123 height 13
click at [446, 408] on input "Leaf spring, torsion bar" at bounding box center [441, 403] width 10 height 10
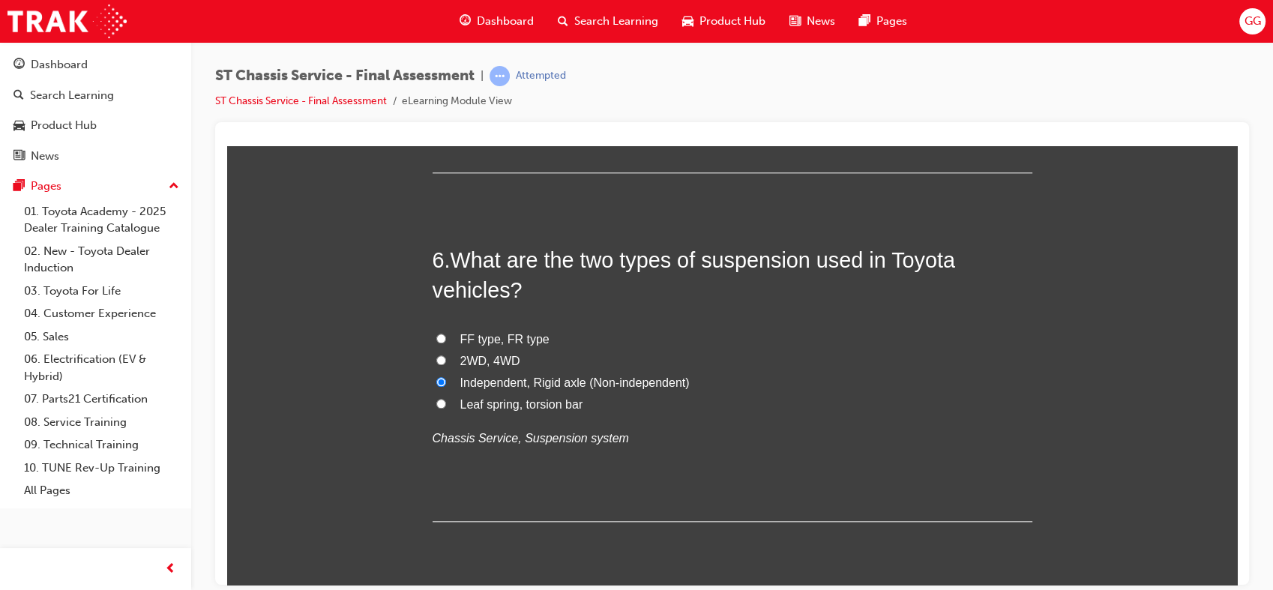
radio input "true"
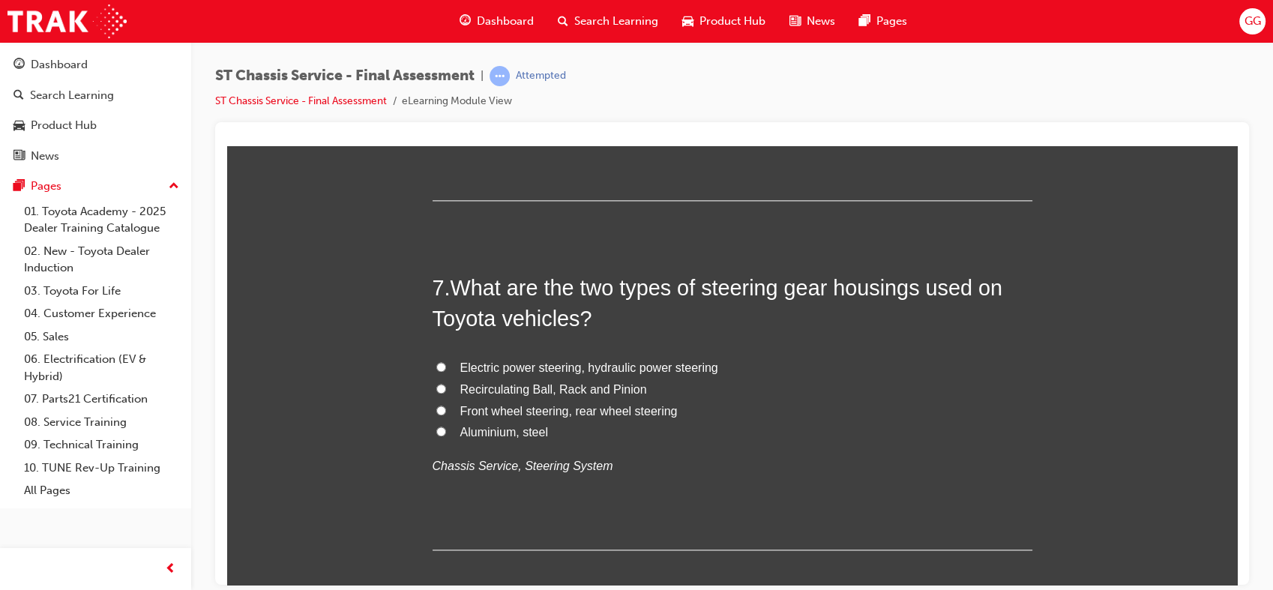
scroll to position [2075, 0]
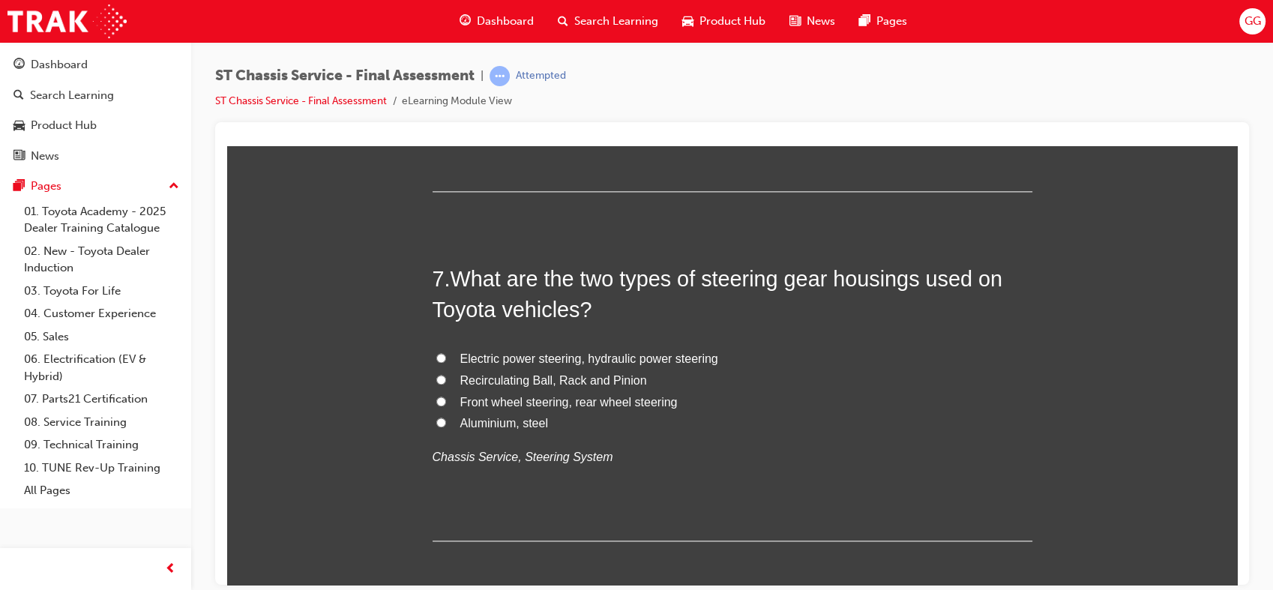
click at [631, 355] on span "Electric power steering, hydraulic power steering" at bounding box center [589, 358] width 258 height 13
click at [446, 355] on input "Electric power steering, hydraulic power steering" at bounding box center [441, 357] width 10 height 10
radio input "true"
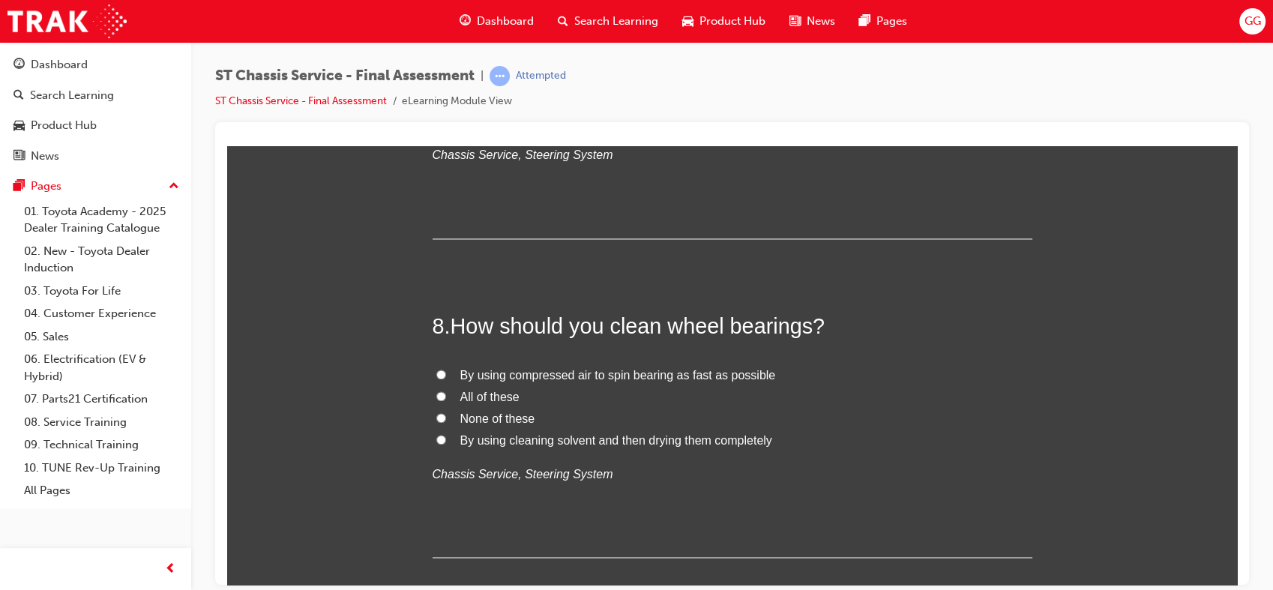
scroll to position [2387, 0]
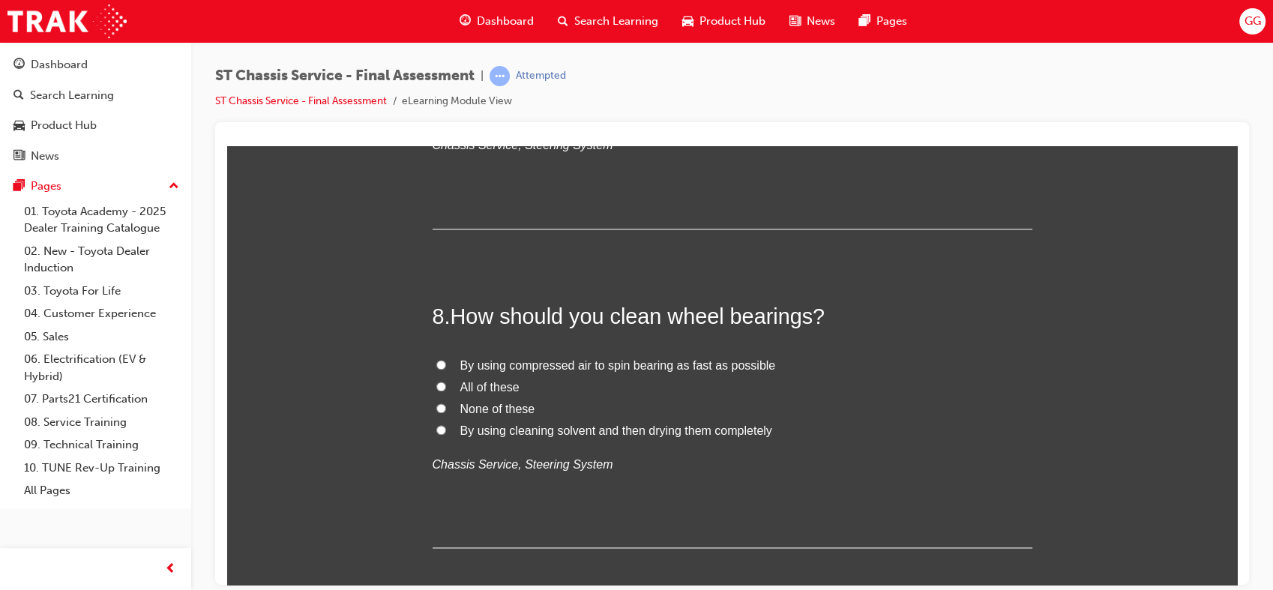
click at [520, 404] on span "None of these" at bounding box center [497, 408] width 75 height 13
click at [446, 404] on input "None of these" at bounding box center [441, 408] width 10 height 10
radio input "true"
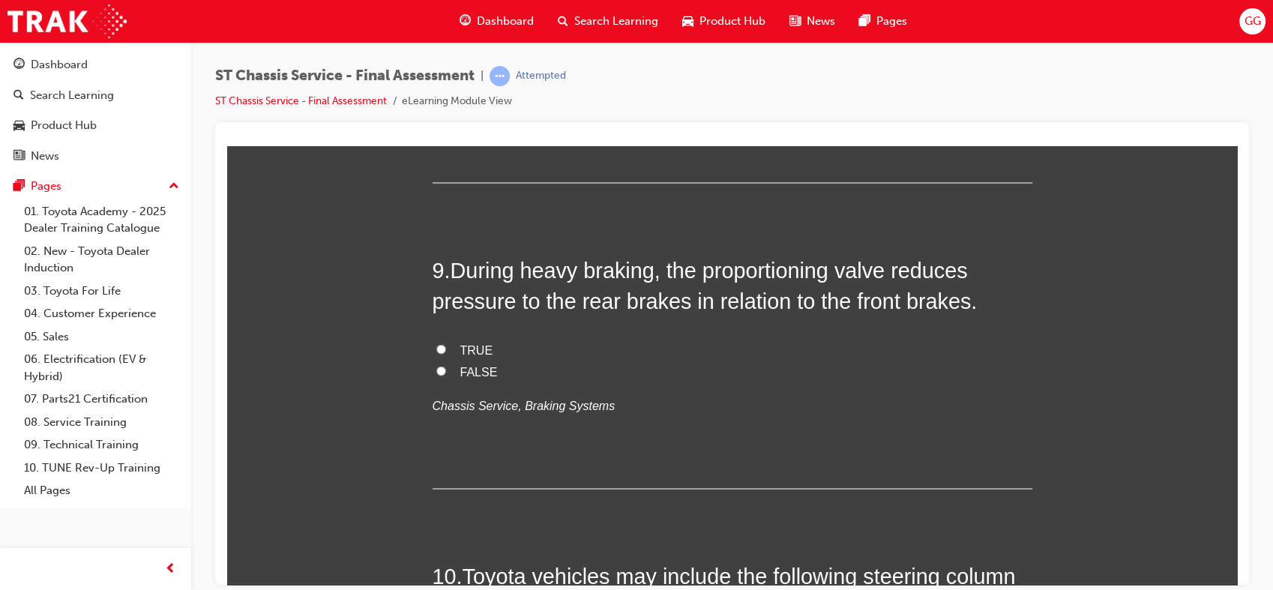
scroll to position [2770, 0]
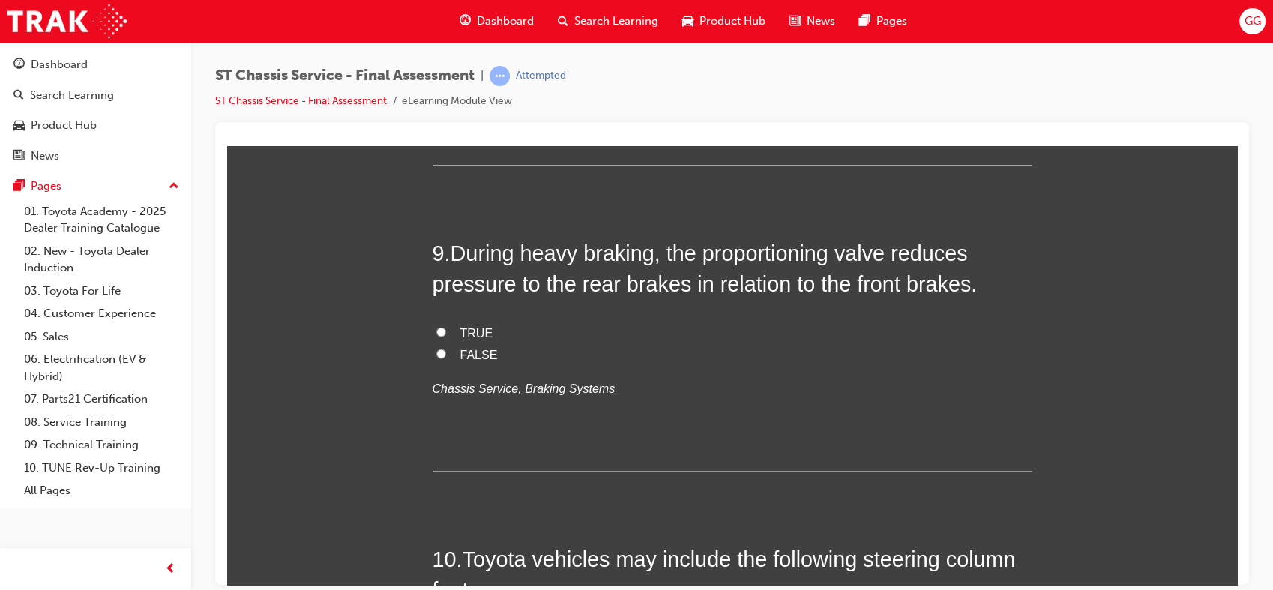
click at [474, 325] on span "TRUE" at bounding box center [476, 331] width 33 height 13
click at [446, 326] on input "TRUE" at bounding box center [441, 331] width 10 height 10
radio input "true"
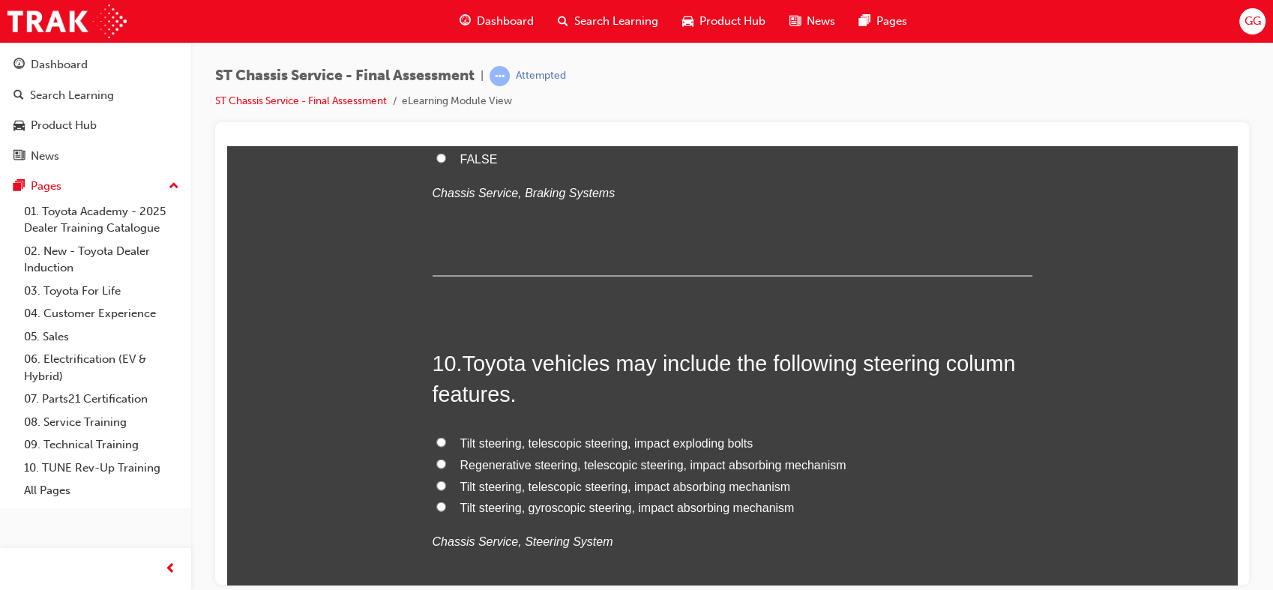
scroll to position [3072, 0]
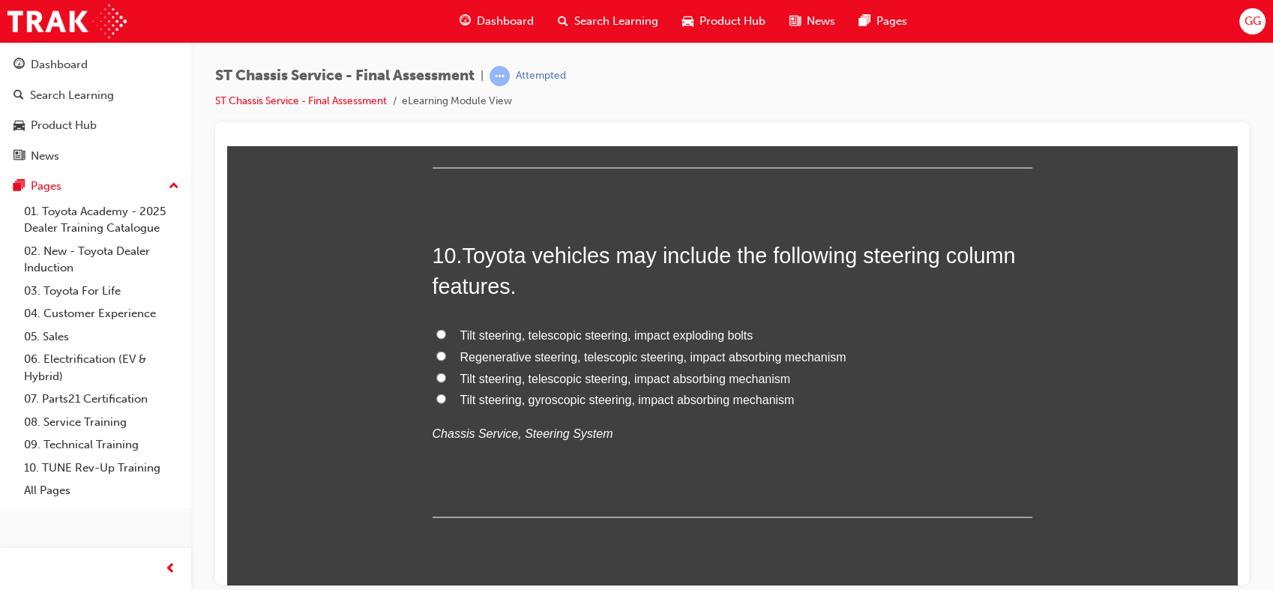
click at [673, 378] on span "Tilt steering, telescopic steering, impact absorbing mechanism" at bounding box center [625, 378] width 331 height 13
click at [446, 378] on input "Tilt steering, telescopic steering, impact absorbing mechanism" at bounding box center [441, 378] width 10 height 10
radio input "true"
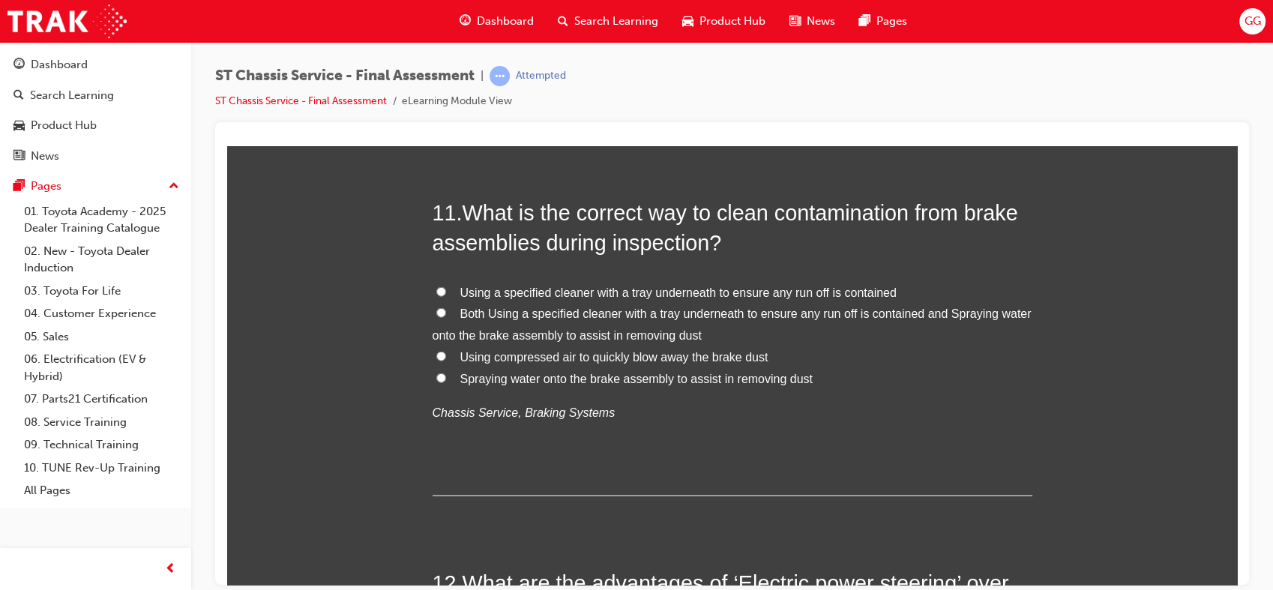
scroll to position [3473, 0]
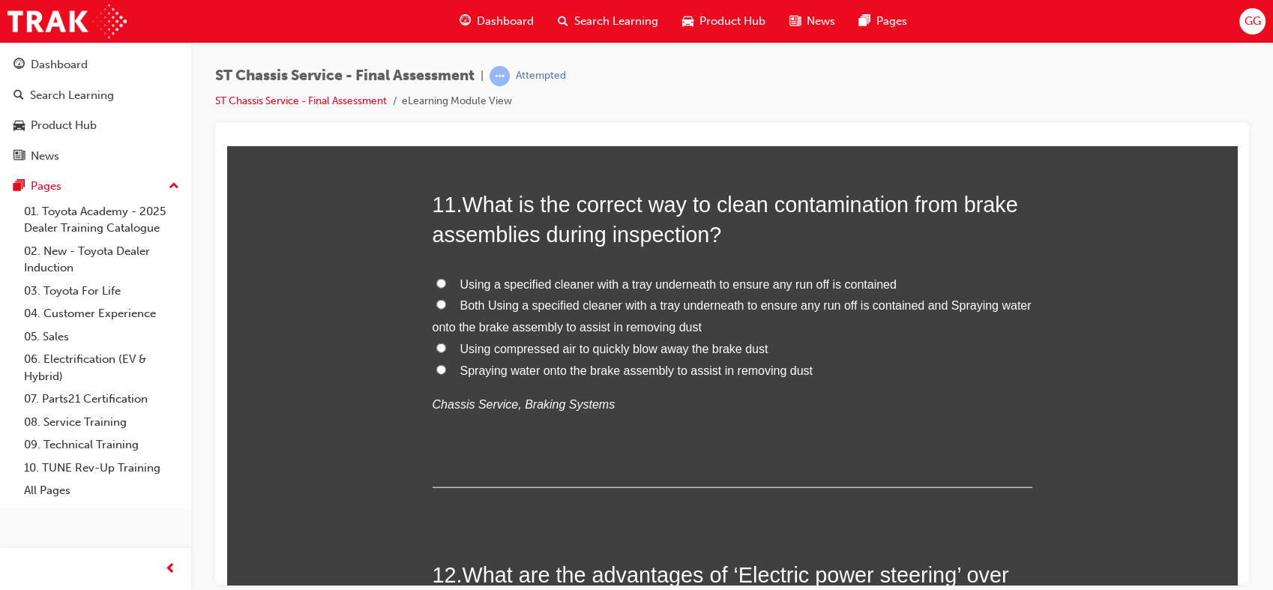
click at [607, 309] on span "Both Using a specified cleaner with a tray underneath to ensure any run off is …" at bounding box center [732, 315] width 599 height 34
click at [446, 309] on input "Both Using a specified cleaner with a tray underneath to ensure any run off is …" at bounding box center [441, 304] width 10 height 10
radio input "true"
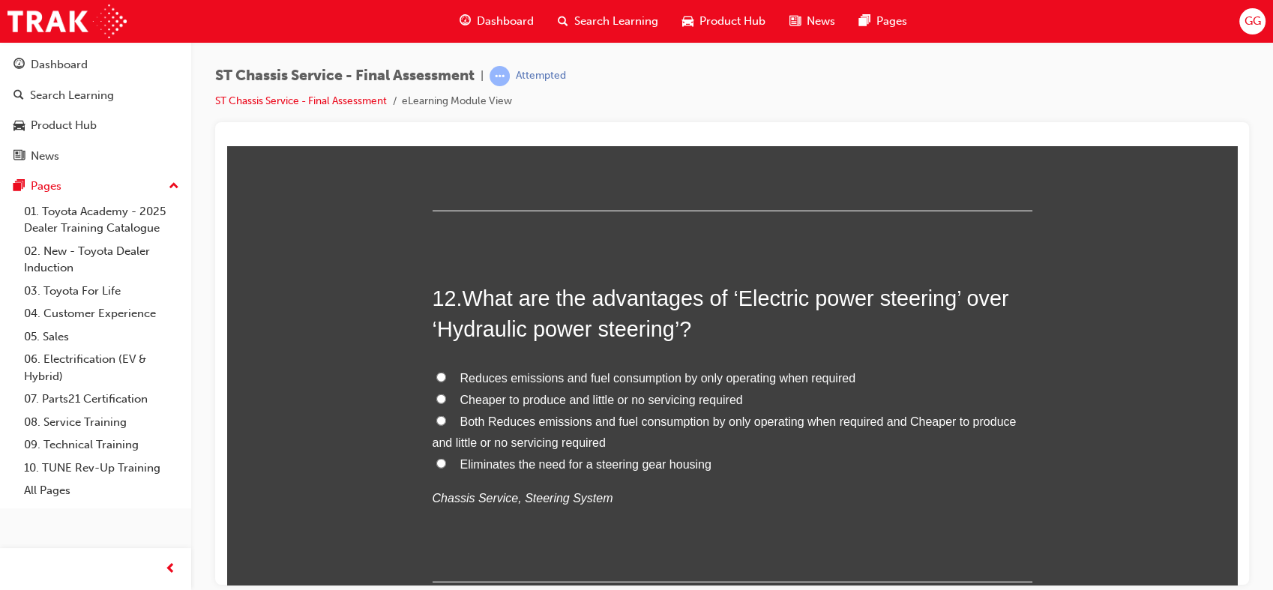
scroll to position [3758, 0]
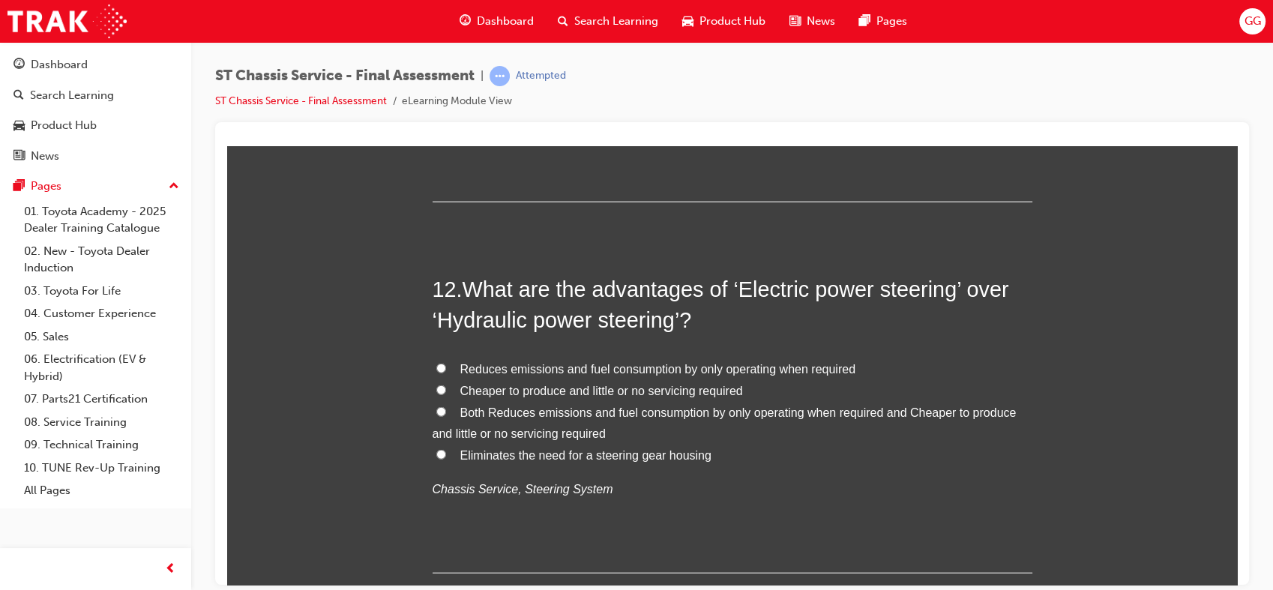
click at [646, 415] on span "Both Reduces emissions and fuel consumption by only operating when required and…" at bounding box center [725, 423] width 584 height 34
click at [446, 415] on input "Both Reduces emissions and fuel consumption by only operating when required and…" at bounding box center [441, 411] width 10 height 10
radio input "true"
click at [607, 370] on span "Reduces emissions and fuel consumption by only operating when required" at bounding box center [657, 368] width 395 height 13
click at [446, 370] on input "Reduces emissions and fuel consumption by only operating when required" at bounding box center [441, 368] width 10 height 10
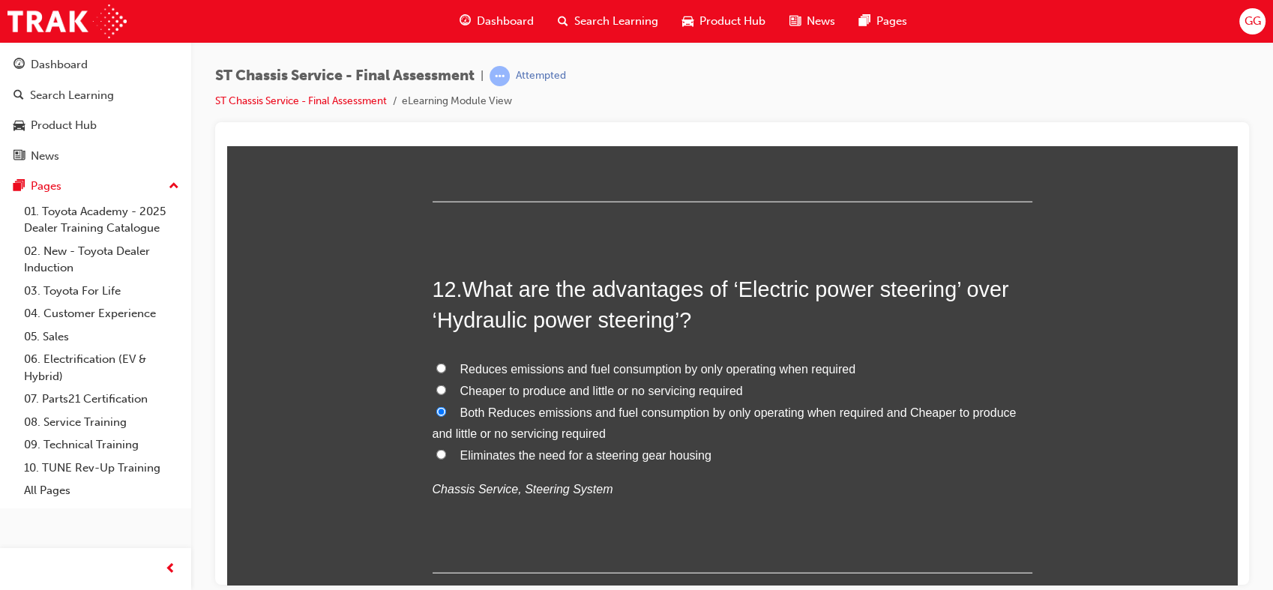
radio input "true"
click at [610, 389] on span "Cheaper to produce and little or no servicing required" at bounding box center [601, 390] width 283 height 13
click at [446, 389] on input "Cheaper to produce and little or no servicing required" at bounding box center [441, 390] width 10 height 10
radio input "true"
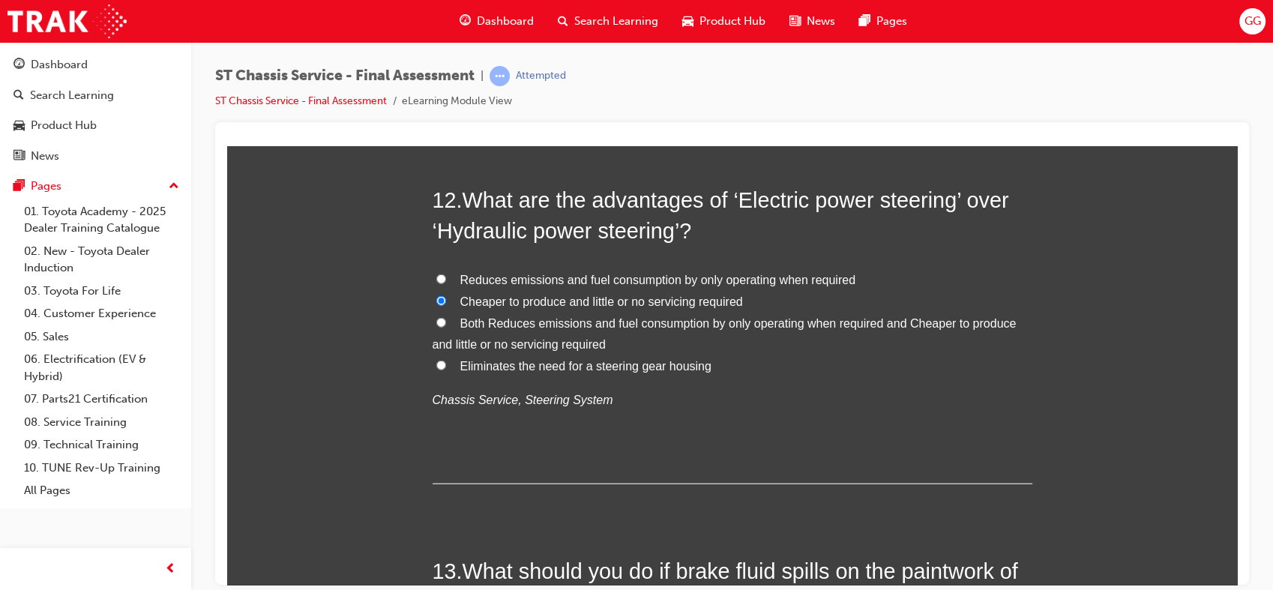
scroll to position [3865, 0]
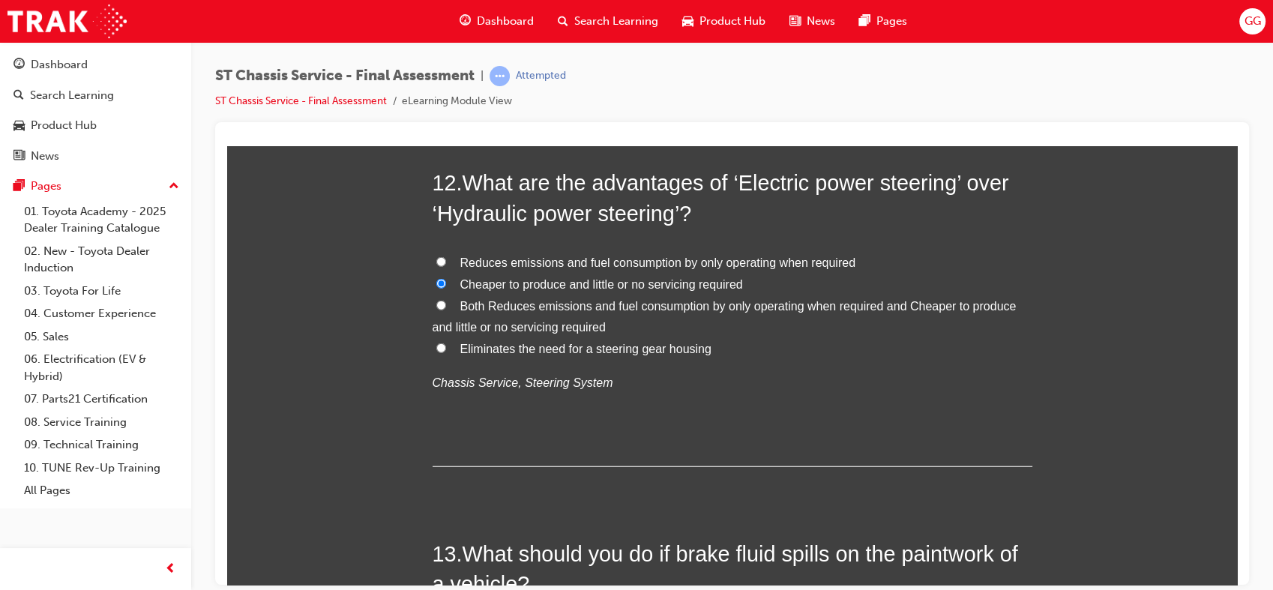
click at [637, 268] on span "Reduces emissions and fuel consumption by only operating when required" at bounding box center [657, 262] width 395 height 13
click at [446, 266] on input "Reduces emissions and fuel consumption by only operating when required" at bounding box center [441, 261] width 10 height 10
radio input "true"
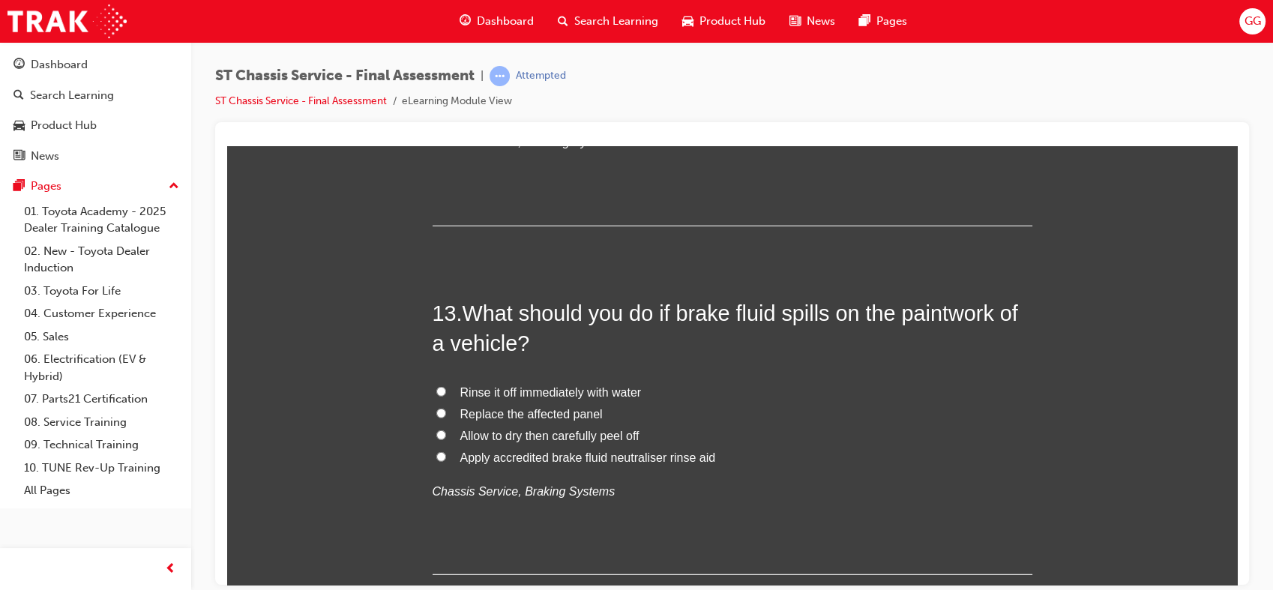
scroll to position [4124, 0]
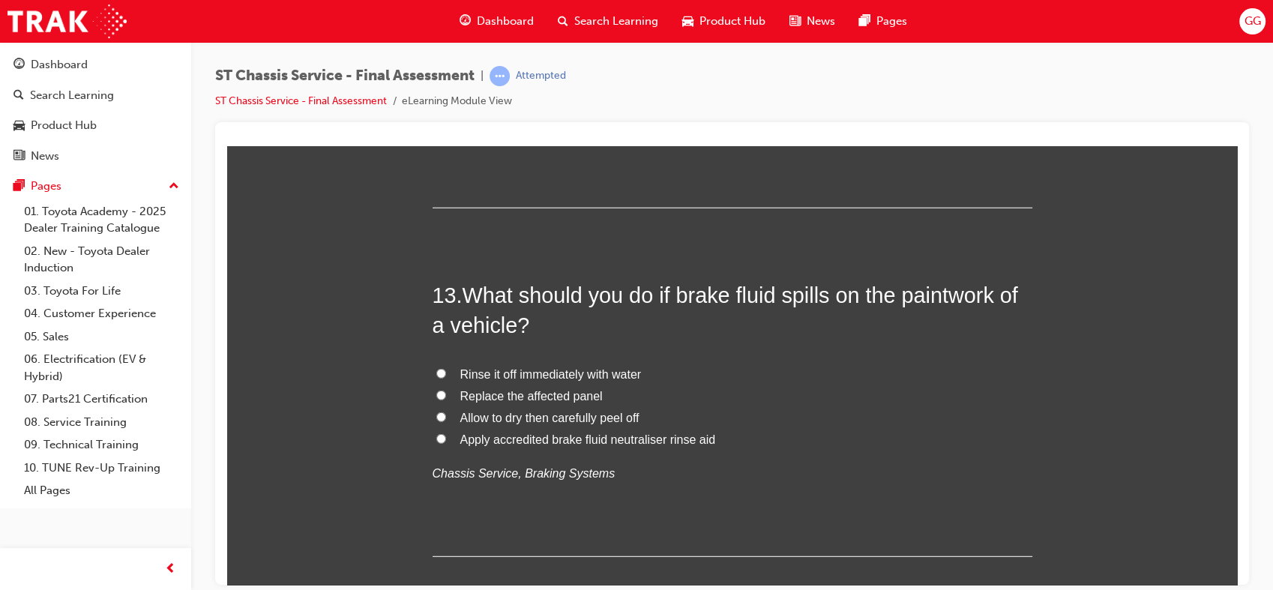
click at [583, 377] on span "Rinse it off immediately with water" at bounding box center [550, 373] width 181 height 13
click at [446, 377] on input "Rinse it off immediately with water" at bounding box center [441, 373] width 10 height 10
radio input "true"
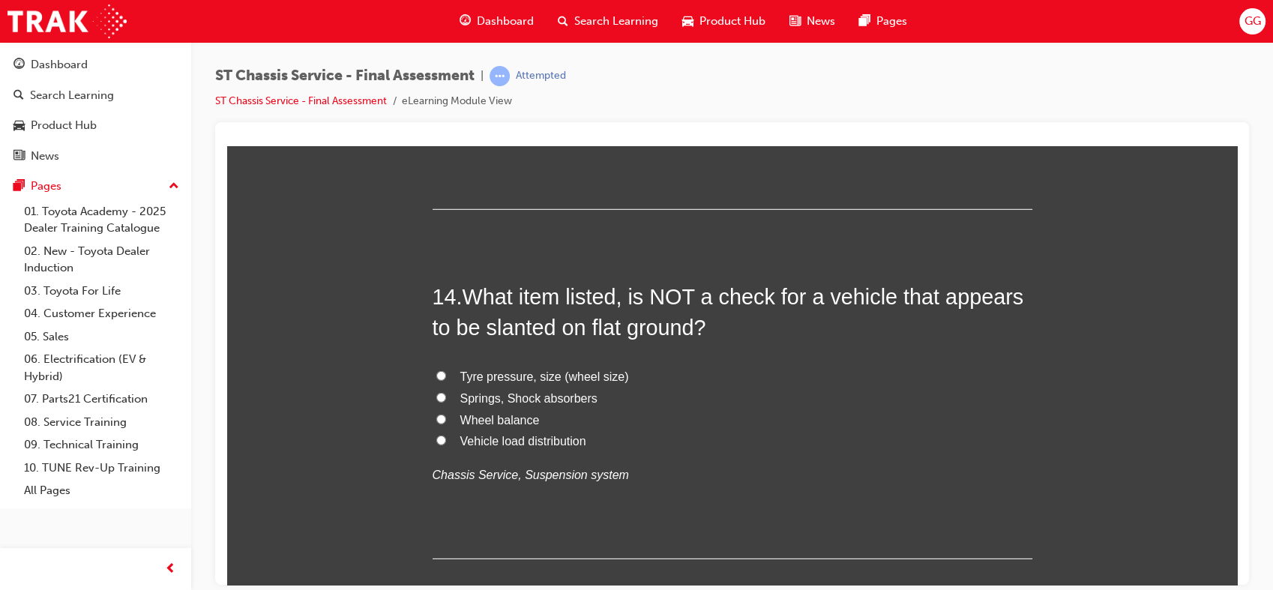
scroll to position [4462, 0]
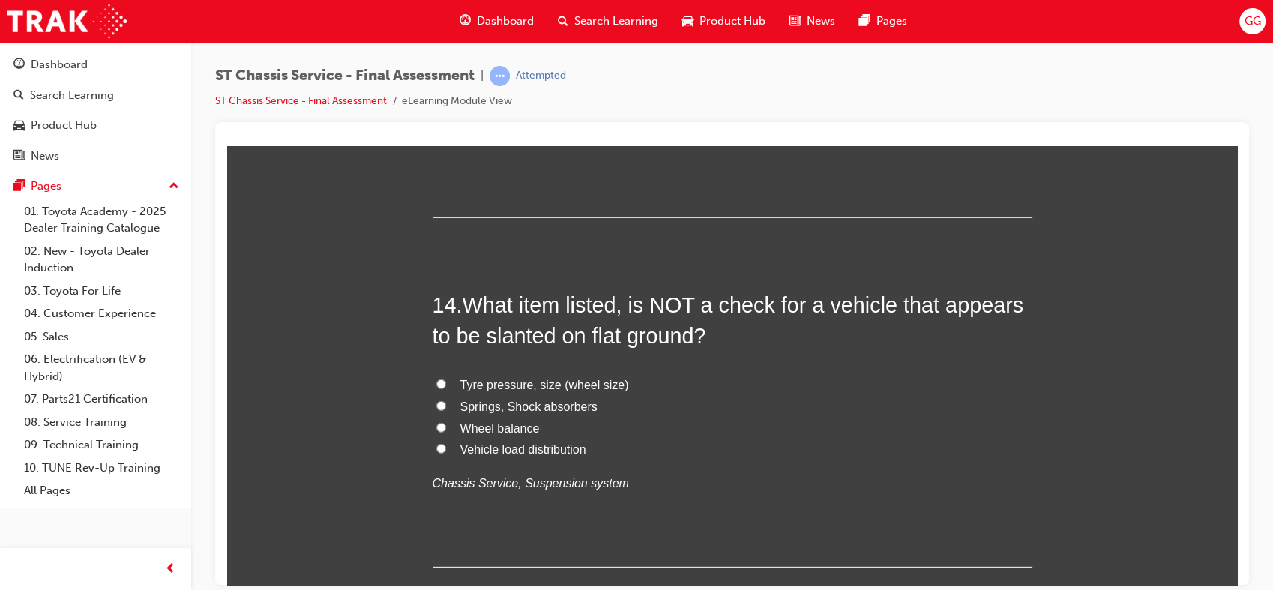
click at [526, 453] on span "Vehicle load distribution" at bounding box center [523, 448] width 126 height 13
click at [446, 453] on input "Vehicle load distribution" at bounding box center [441, 448] width 10 height 10
radio input "true"
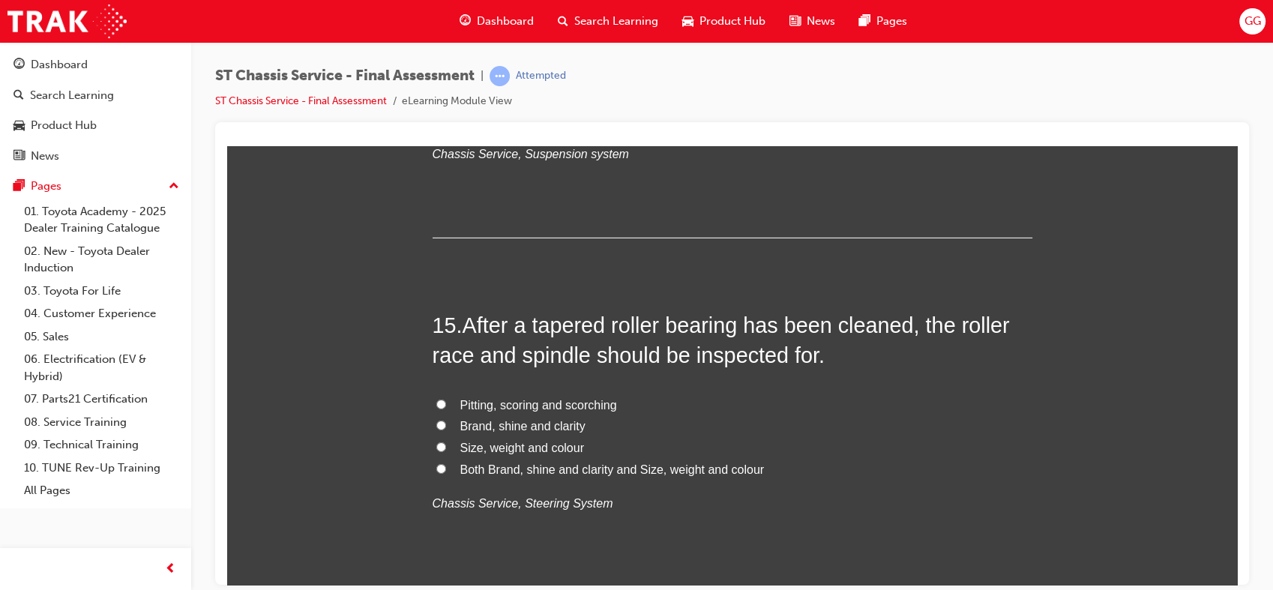
scroll to position [4828, 0]
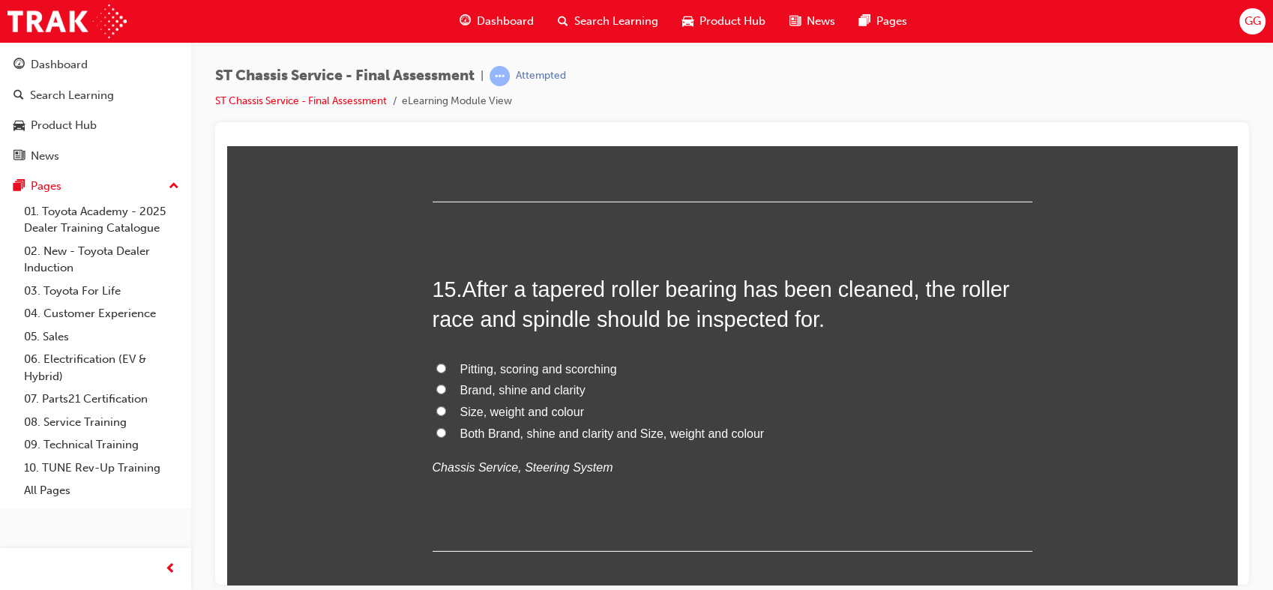
click at [493, 368] on span "Pitting, scoring and scorching" at bounding box center [538, 368] width 157 height 13
click at [446, 368] on input "Pitting, scoring and scorching" at bounding box center [441, 368] width 10 height 10
radio input "true"
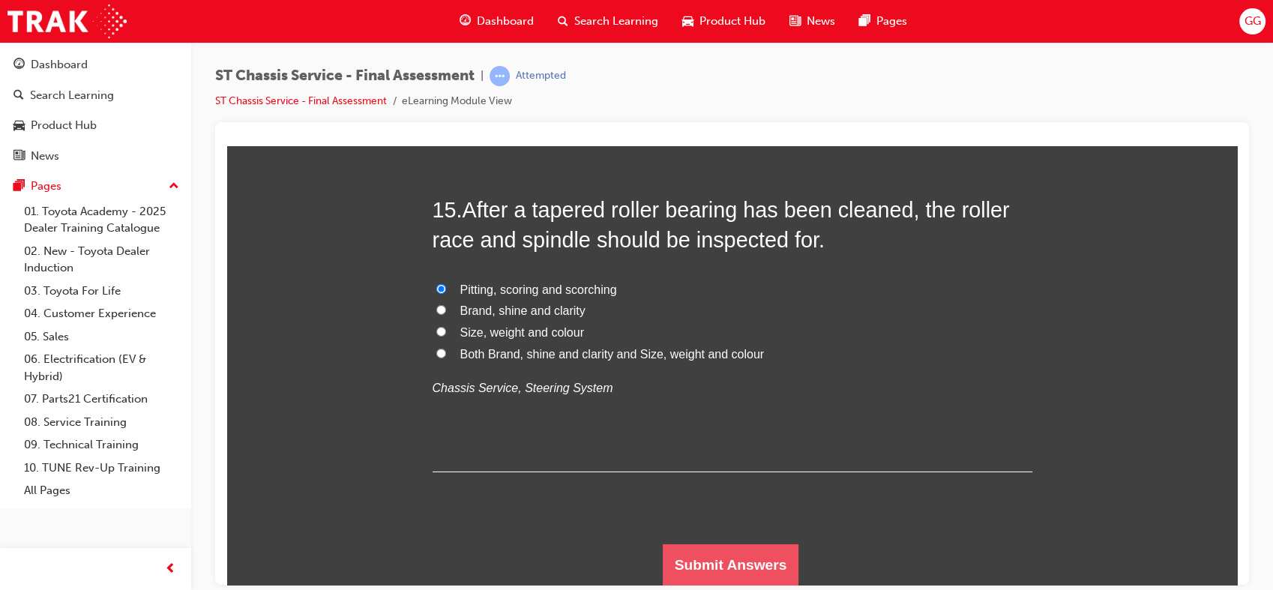
click at [780, 567] on button "Submit Answers" at bounding box center [731, 565] width 136 height 42
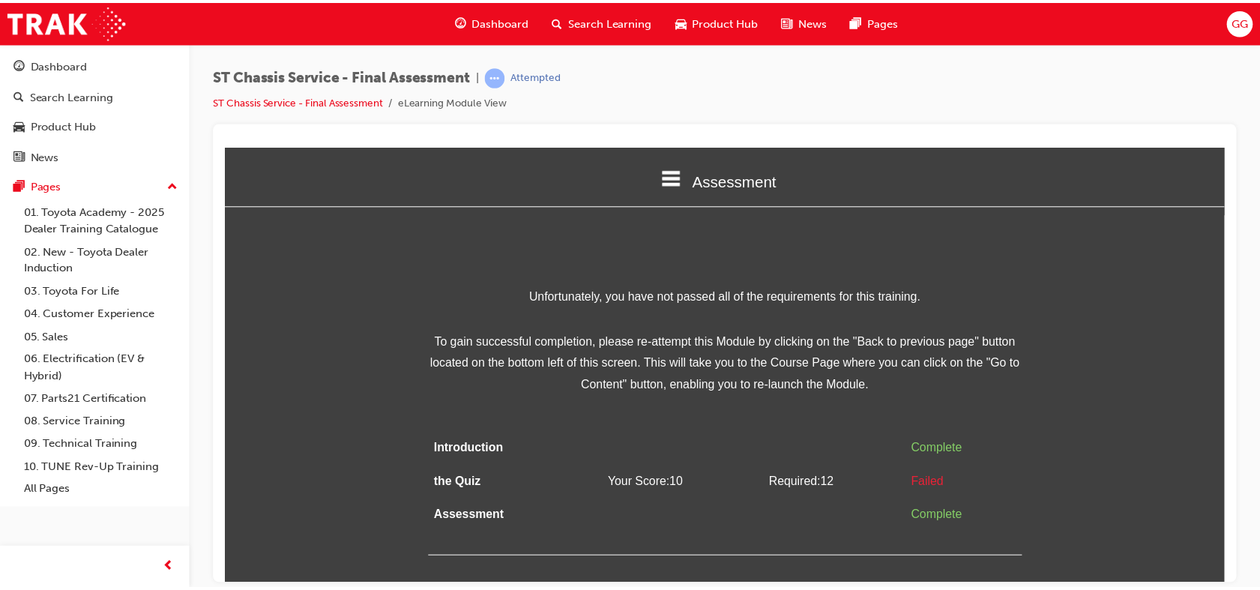
scroll to position [0, 0]
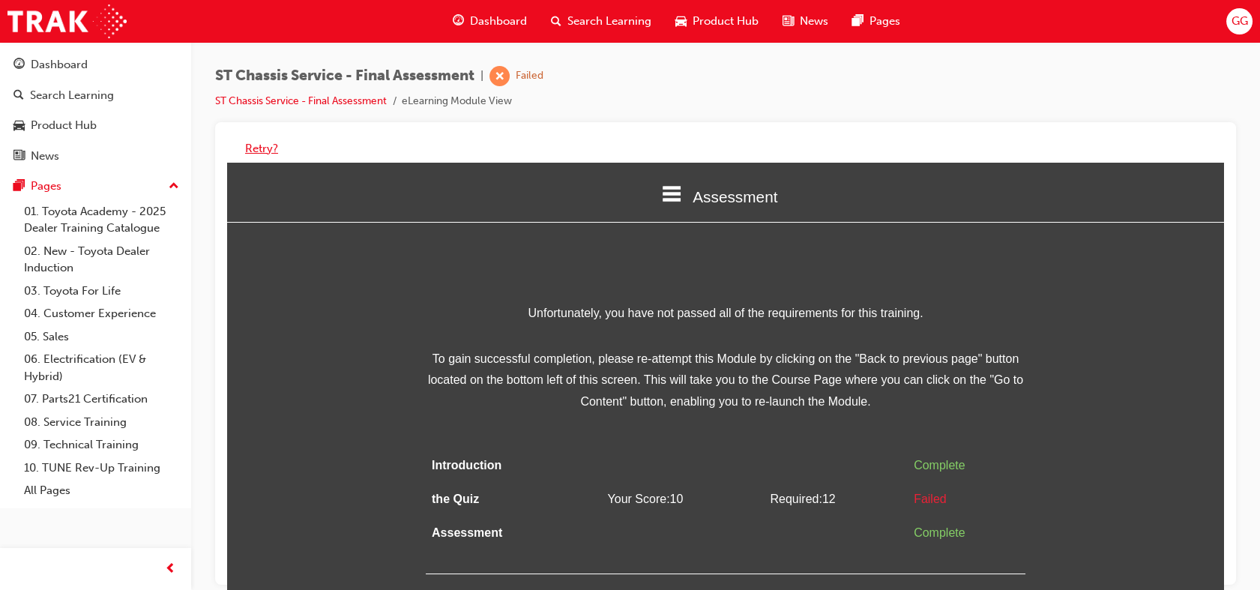
click at [272, 150] on button "Retry?" at bounding box center [261, 148] width 33 height 17
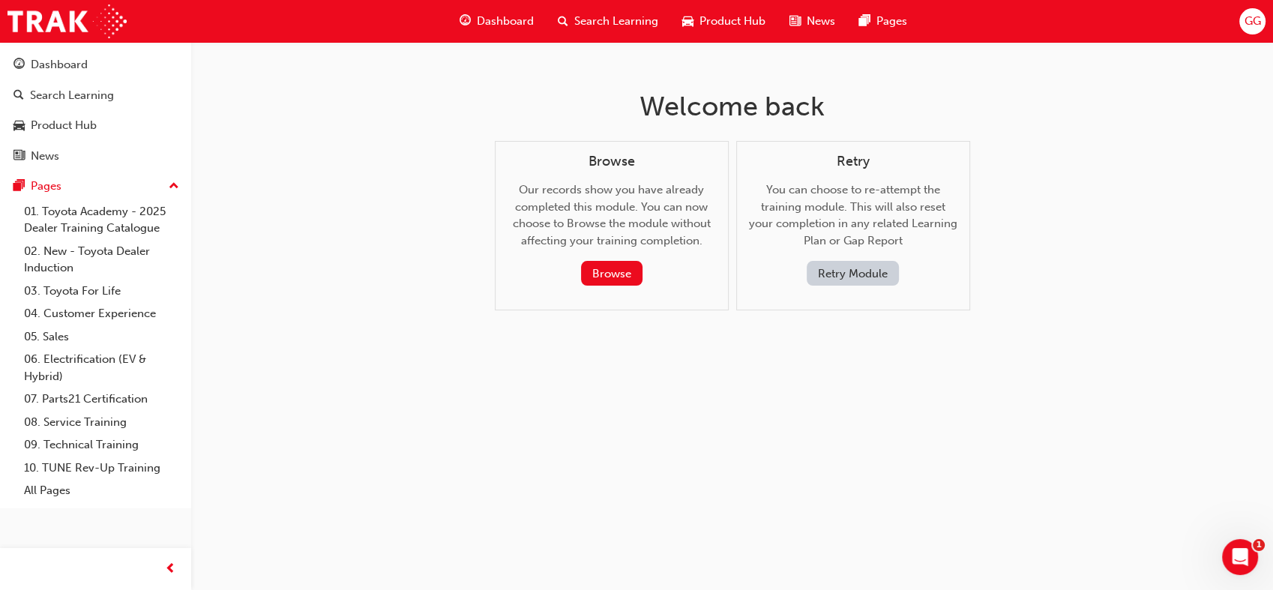
click at [869, 274] on button "Retry Module" at bounding box center [853, 273] width 92 height 25
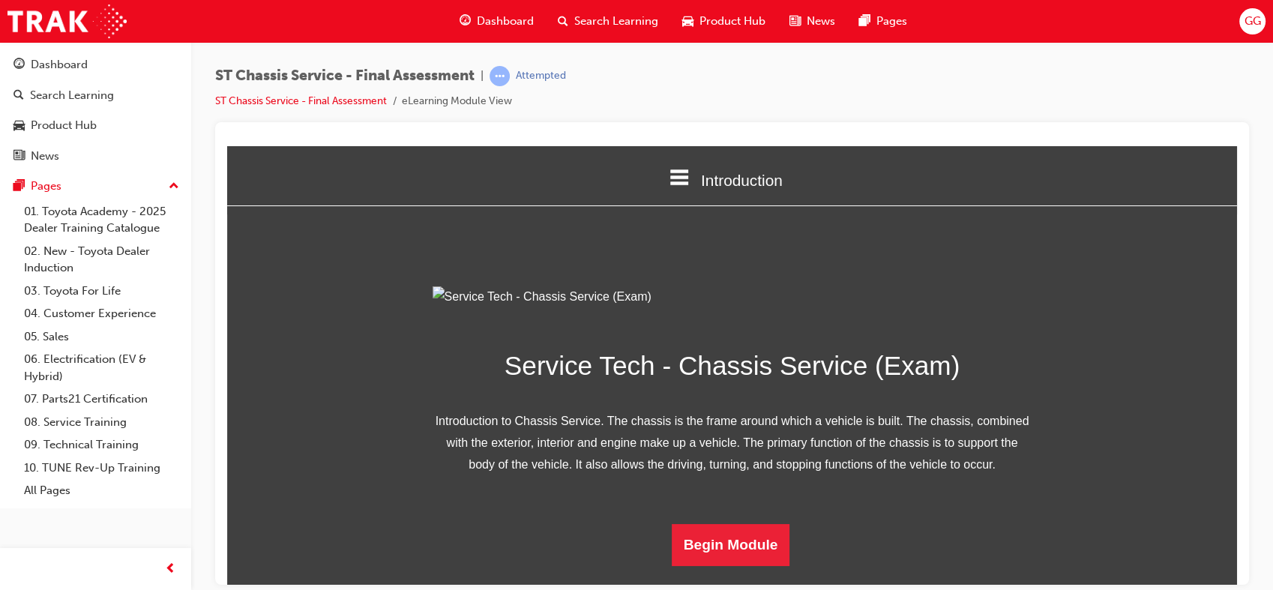
scroll to position [146, 0]
click at [738, 565] on button "Begin Module" at bounding box center [731, 544] width 118 height 42
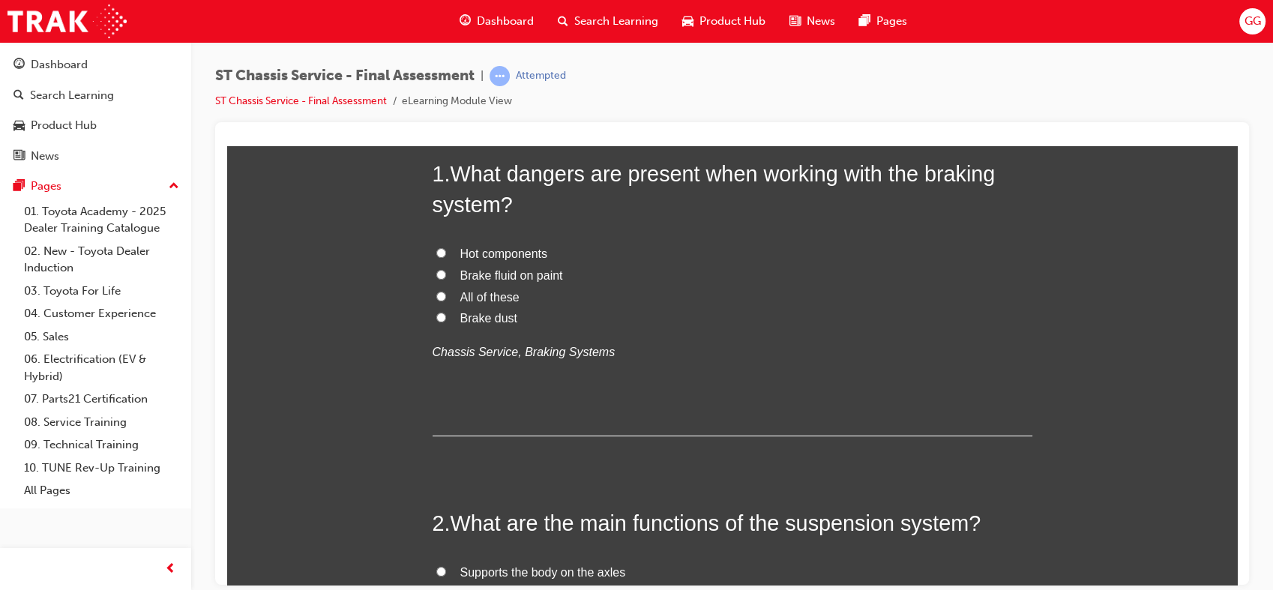
scroll to position [0, 0]
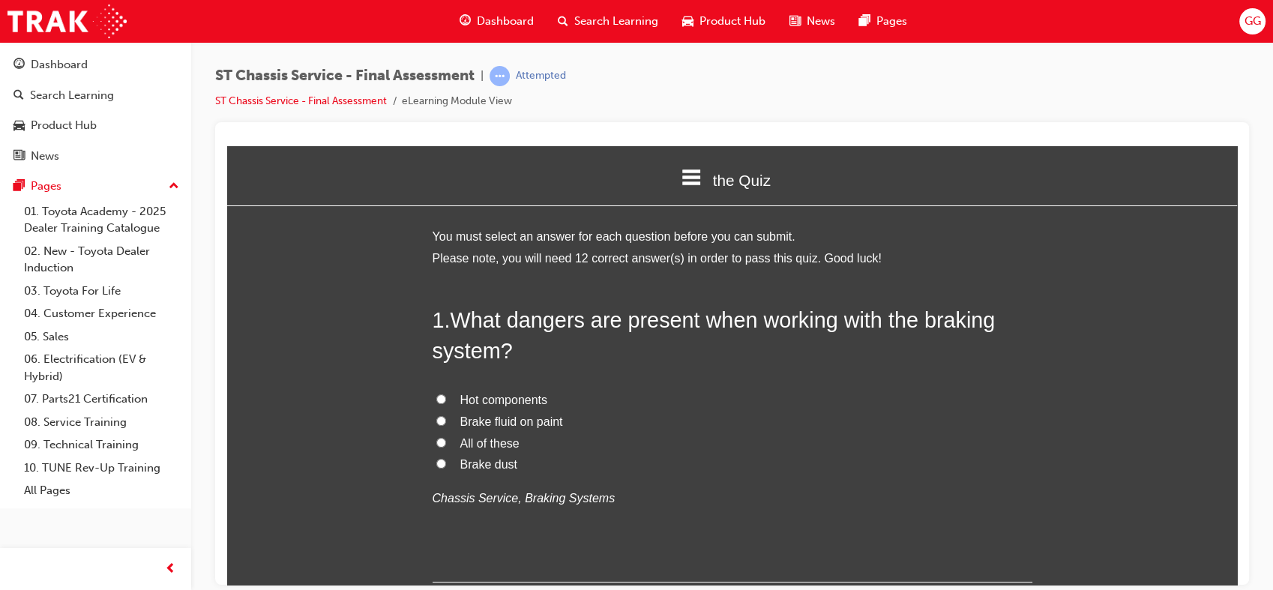
click at [498, 440] on span "All of these" at bounding box center [489, 442] width 59 height 13
click at [446, 440] on input "All of these" at bounding box center [441, 442] width 10 height 10
radio input "true"
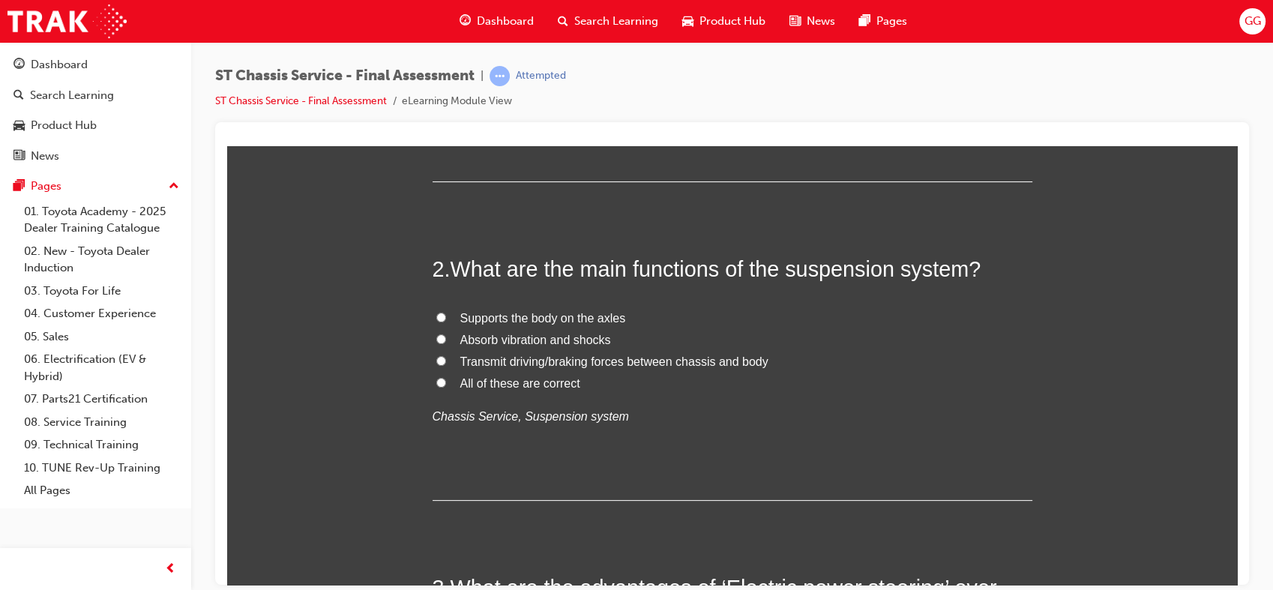
scroll to position [365, 0]
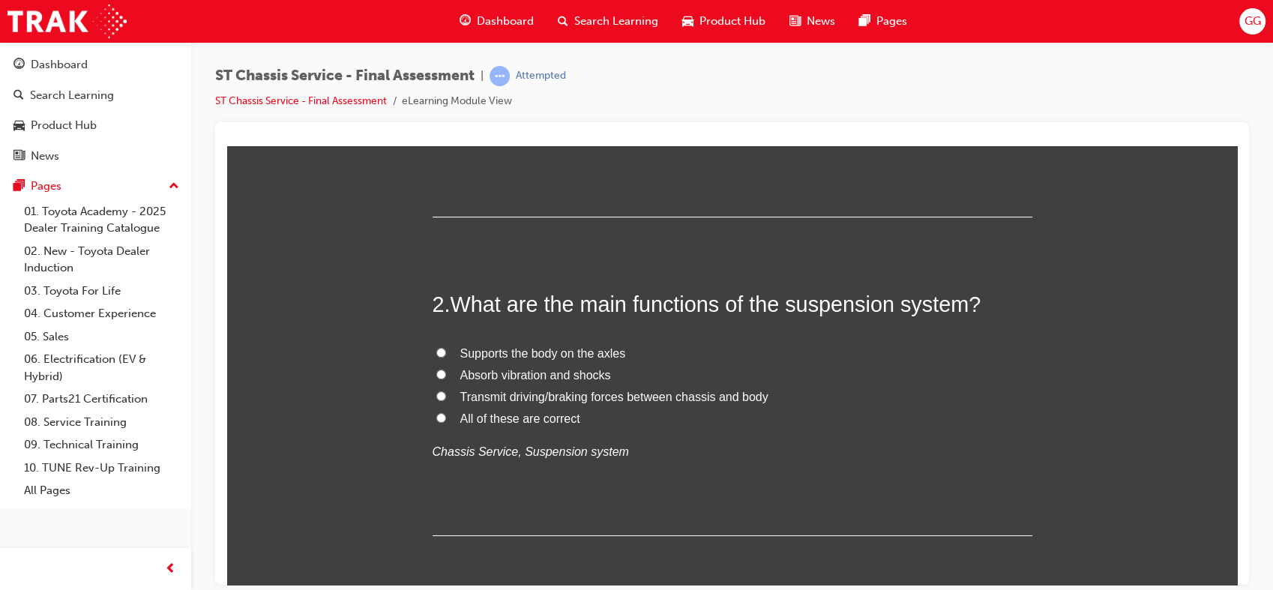
click at [520, 421] on span "All of these are correct" at bounding box center [520, 418] width 120 height 13
click at [446, 421] on input "All of these are correct" at bounding box center [441, 417] width 10 height 10
radio input "true"
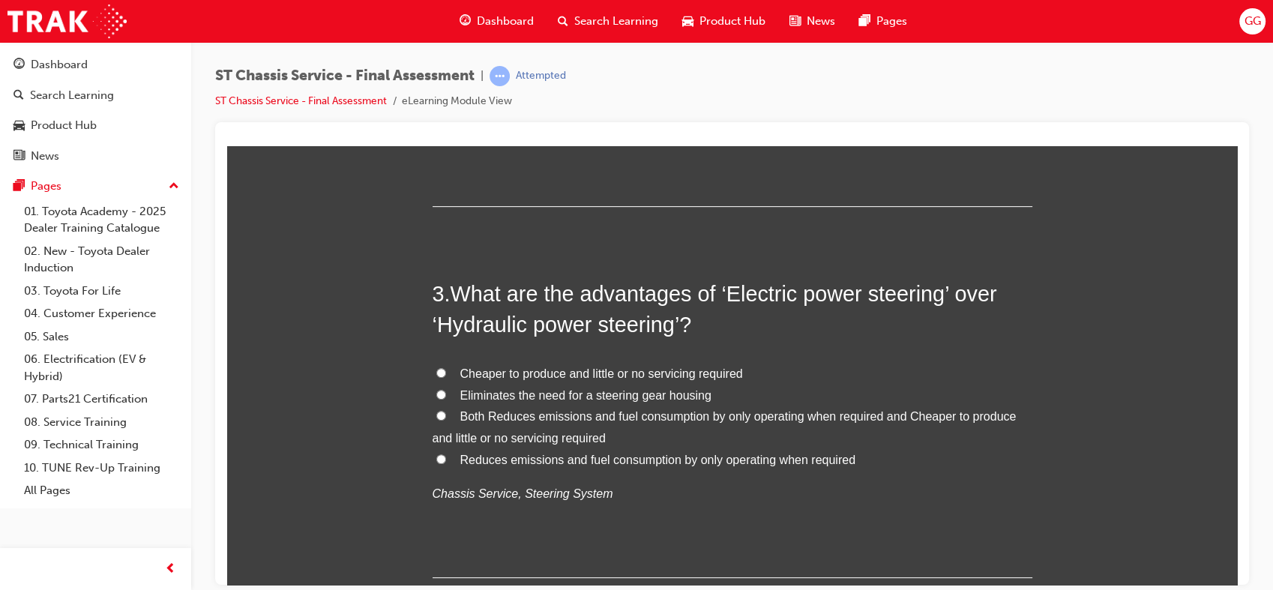
scroll to position [703, 0]
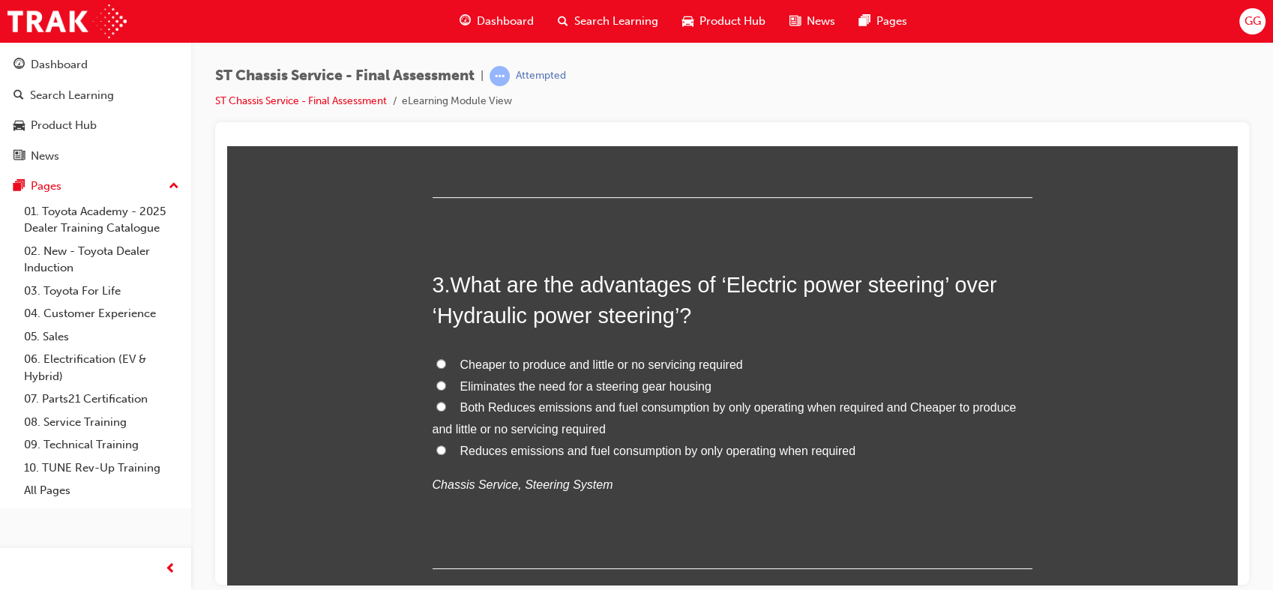
click at [644, 408] on span "Both Reduces emissions and fuel consumption by only operating when required and…" at bounding box center [725, 417] width 584 height 34
click at [446, 408] on input "Both Reduces emissions and fuel consumption by only operating when required and…" at bounding box center [441, 406] width 10 height 10
radio input "true"
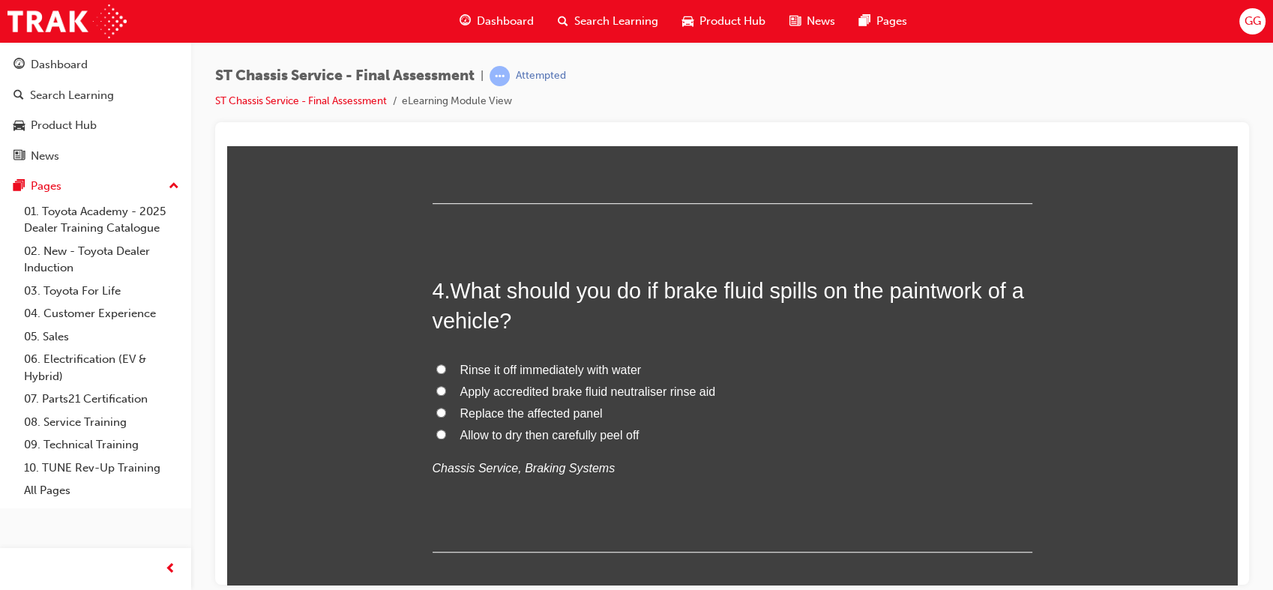
scroll to position [1086, 0]
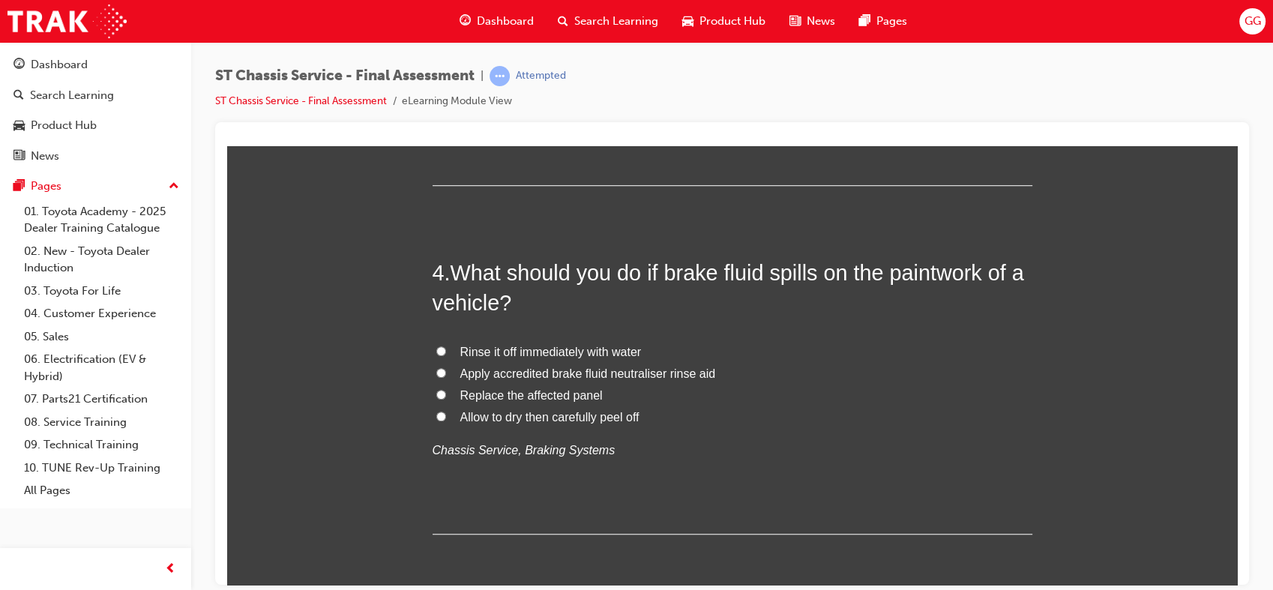
click at [616, 349] on span "Rinse it off immediately with water" at bounding box center [550, 351] width 181 height 13
click at [446, 349] on input "Rinse it off immediately with water" at bounding box center [441, 351] width 10 height 10
radio input "true"
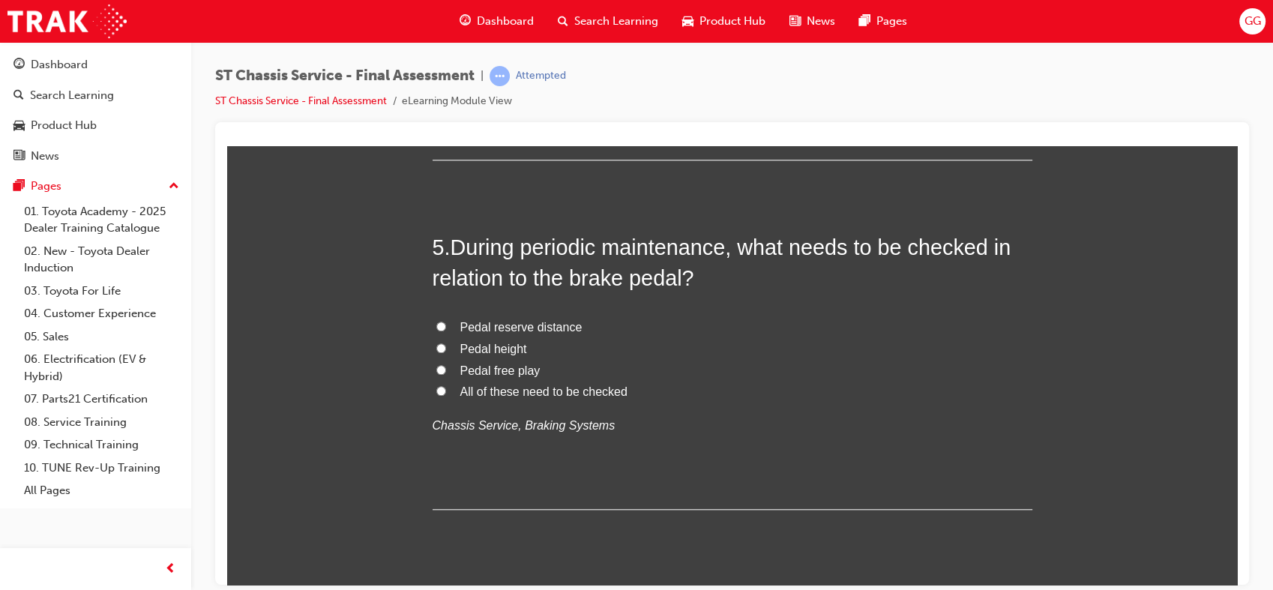
scroll to position [1469, 0]
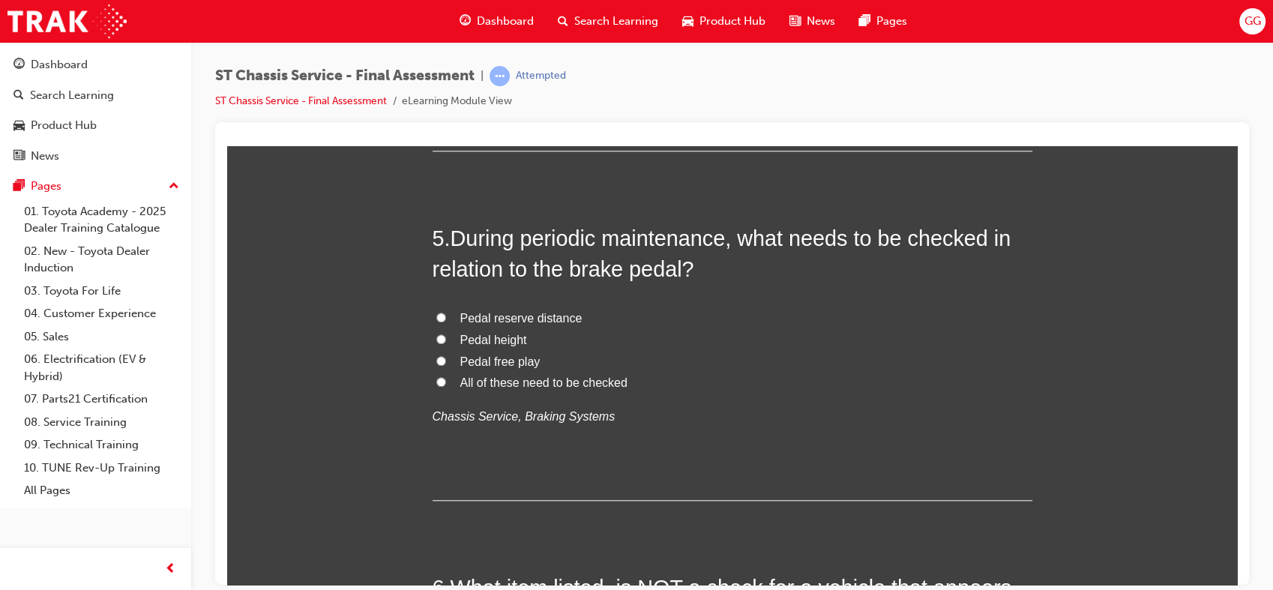
click at [509, 382] on span "All of these need to be checked" at bounding box center [543, 382] width 167 height 13
click at [446, 382] on input "All of these need to be checked" at bounding box center [441, 381] width 10 height 10
radio input "true"
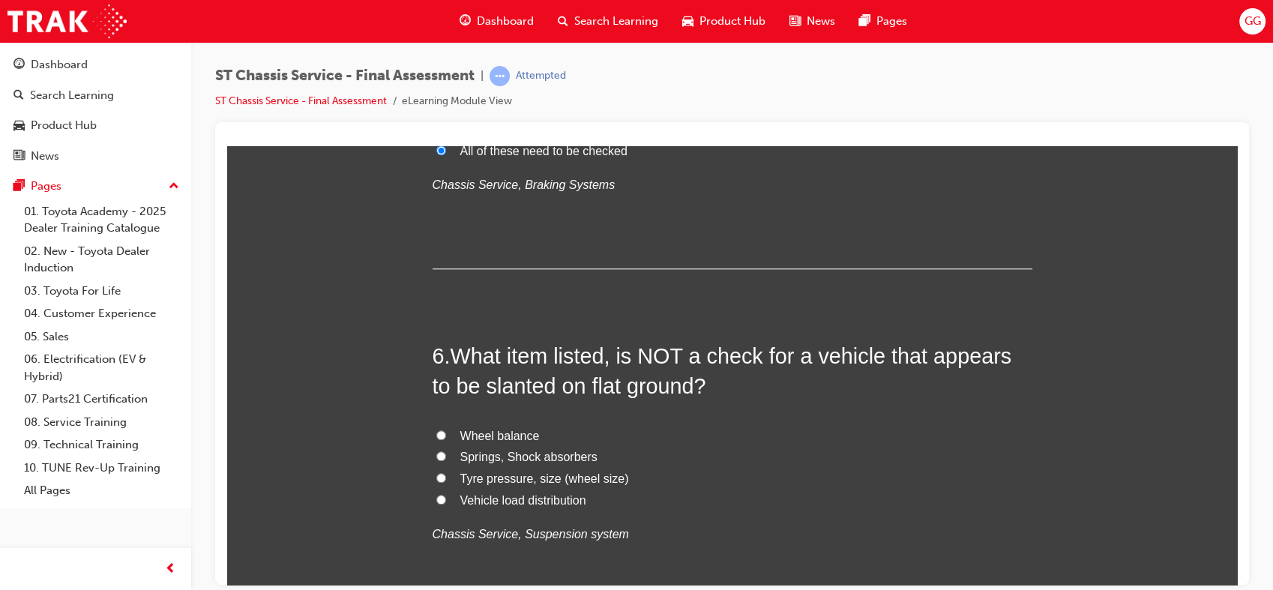
scroll to position [1772, 0]
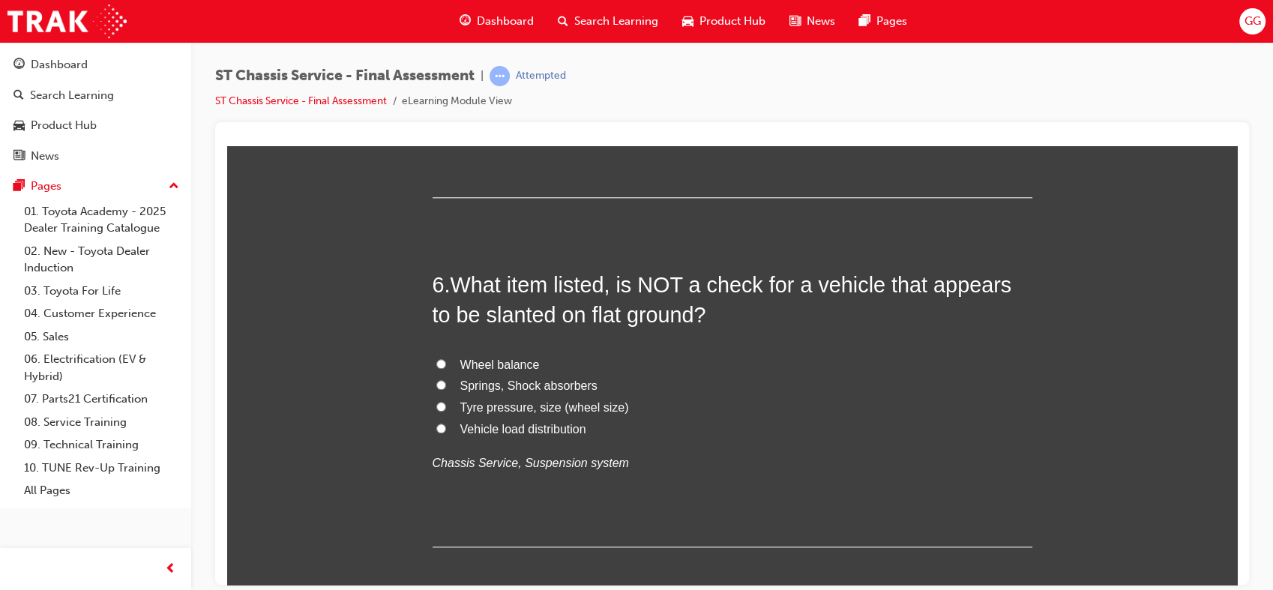
click at [553, 424] on span "Vehicle load distribution" at bounding box center [523, 428] width 126 height 13
click at [446, 424] on input "Vehicle load distribution" at bounding box center [441, 428] width 10 height 10
radio input "true"
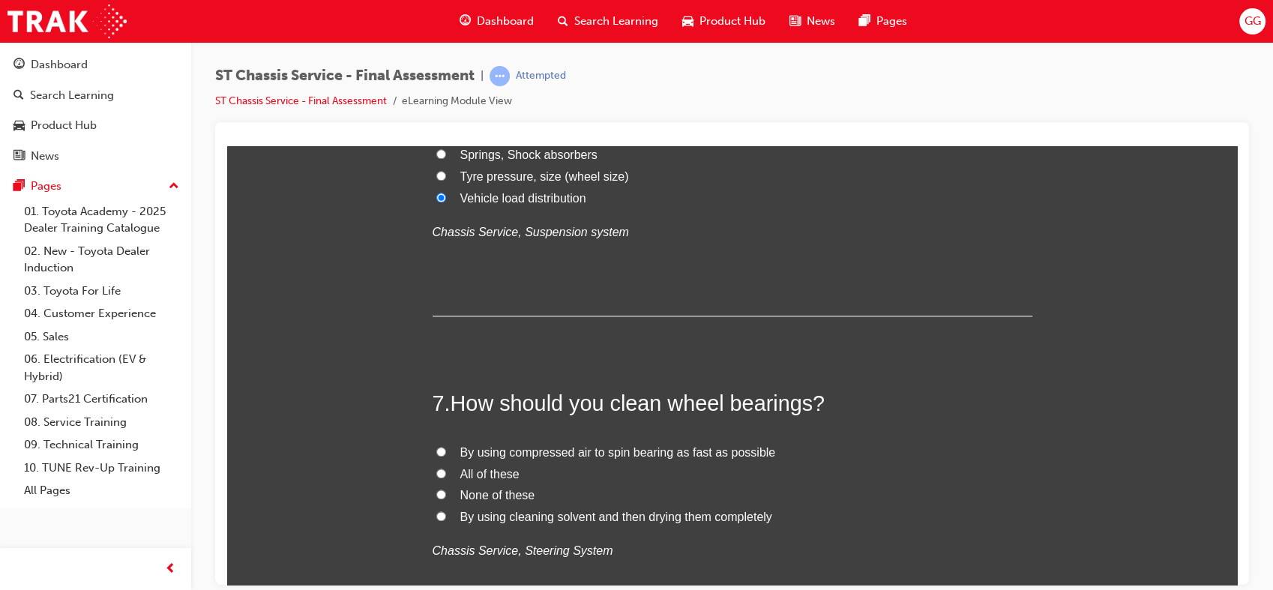
scroll to position [2048, 0]
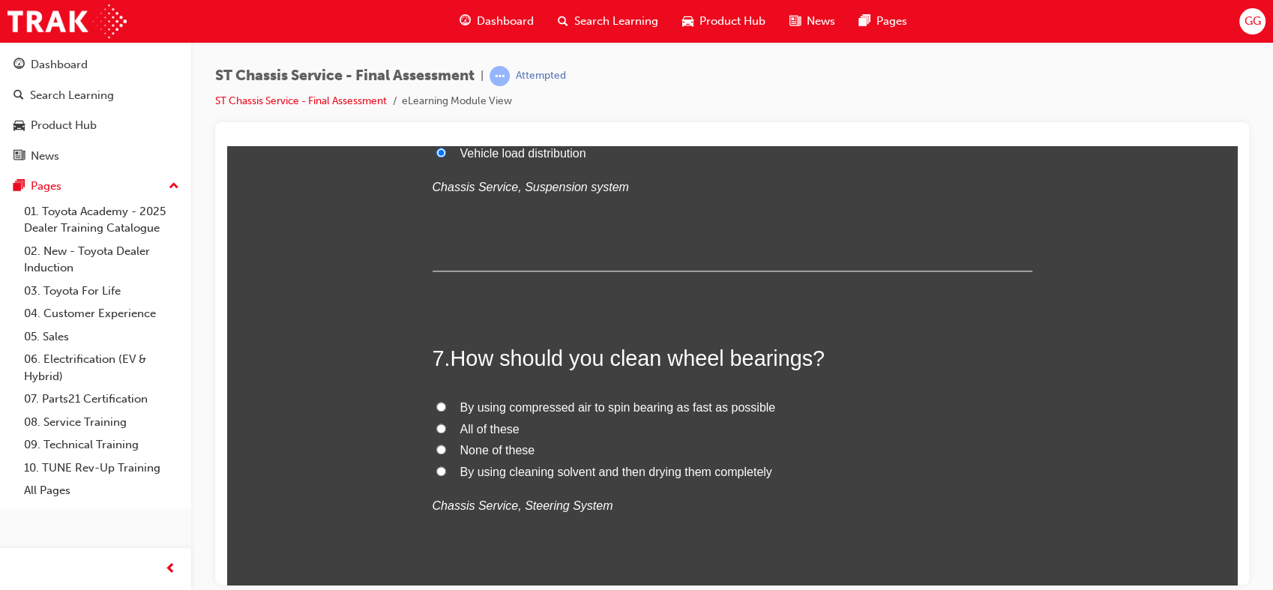
drag, startPoint x: 1232, startPoint y: 320, endPoint x: 1463, endPoint y: 487, distance: 285.3
click at [498, 445] on span "None of these" at bounding box center [497, 449] width 75 height 13
click at [446, 445] on input "None of these" at bounding box center [441, 449] width 10 height 10
radio input "true"
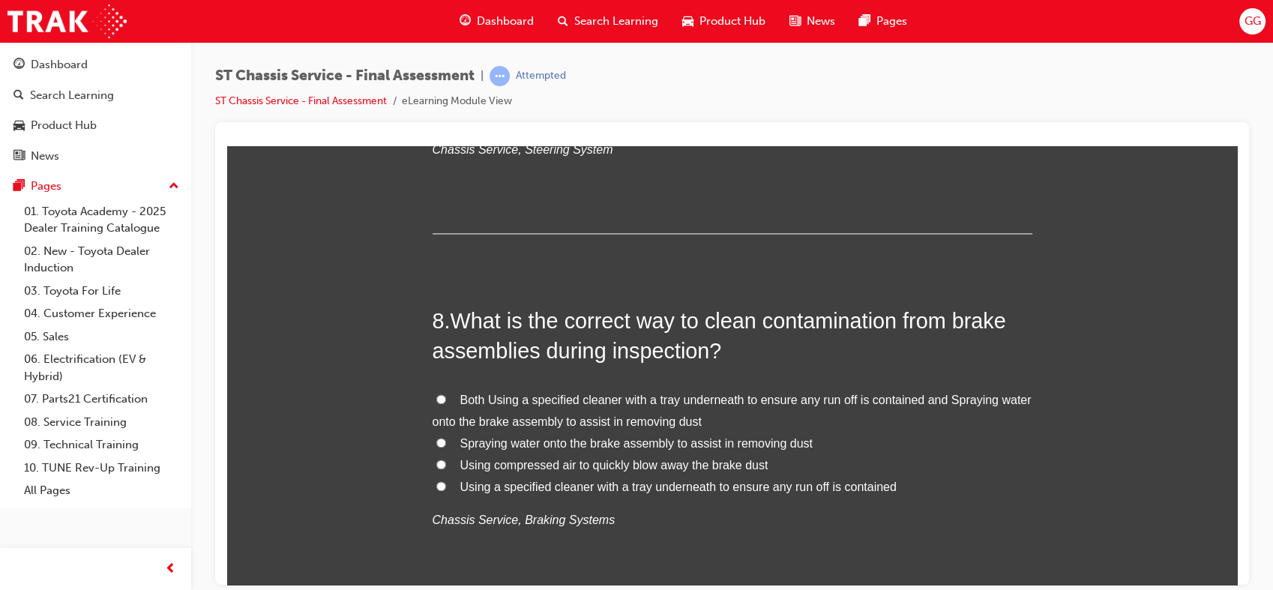
scroll to position [2422, 0]
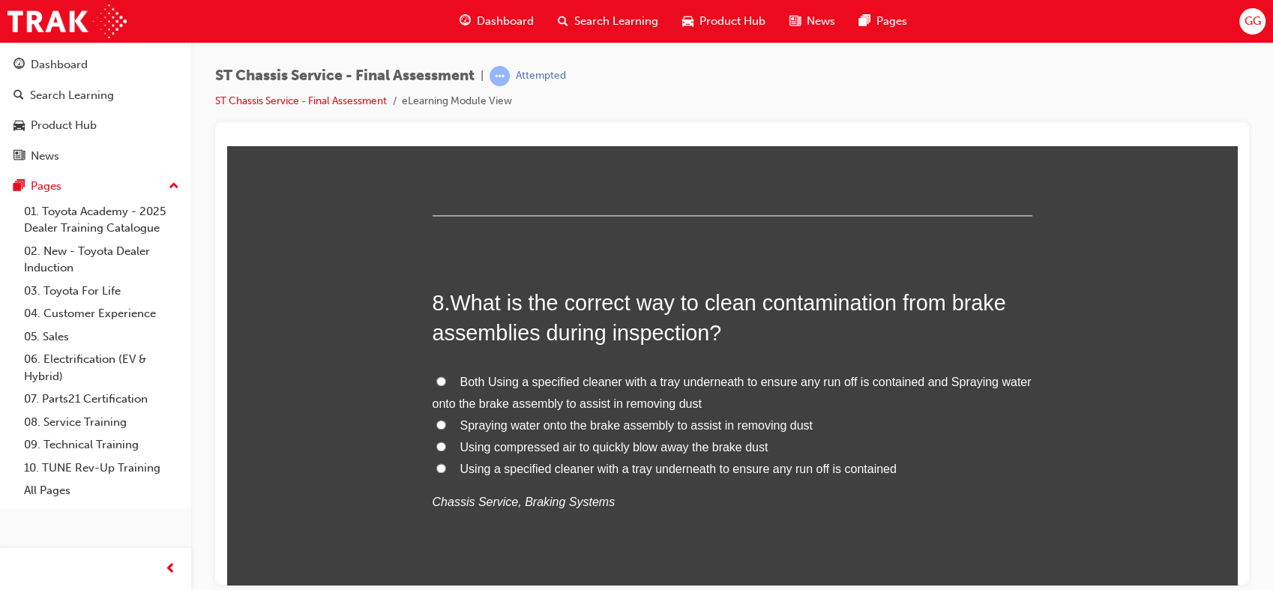
click at [625, 383] on span "Both Using a specified cleaner with a tray underneath to ensure any run off is …" at bounding box center [732, 392] width 599 height 34
click at [446, 383] on input "Both Using a specified cleaner with a tray underneath to ensure any run off is …" at bounding box center [441, 381] width 10 height 10
radio input "true"
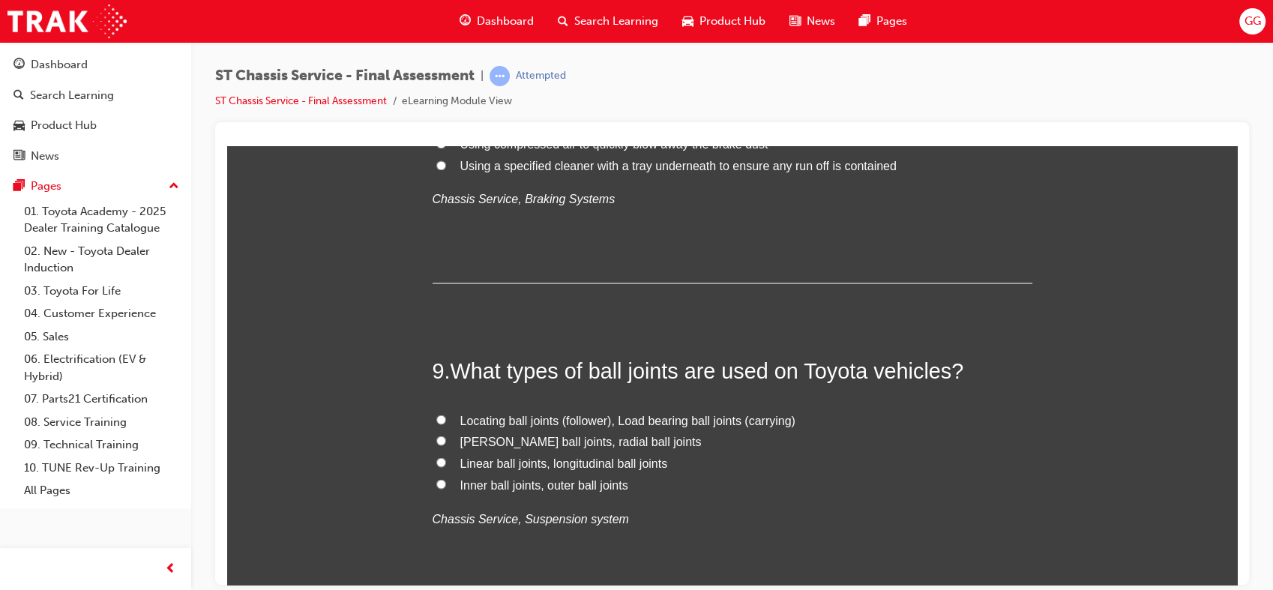
scroll to position [2743, 0]
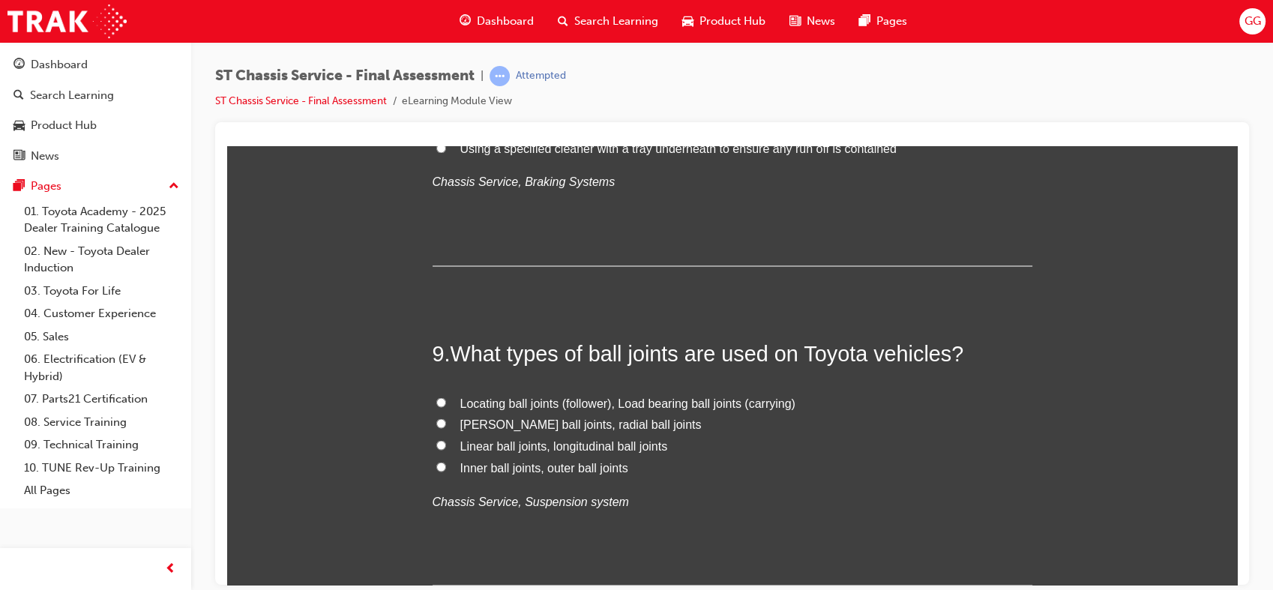
click at [527, 468] on span "Inner ball joints, outer ball joints" at bounding box center [544, 466] width 168 height 13
click at [446, 468] on input "Inner ball joints, outer ball joints" at bounding box center [441, 466] width 10 height 10
radio input "true"
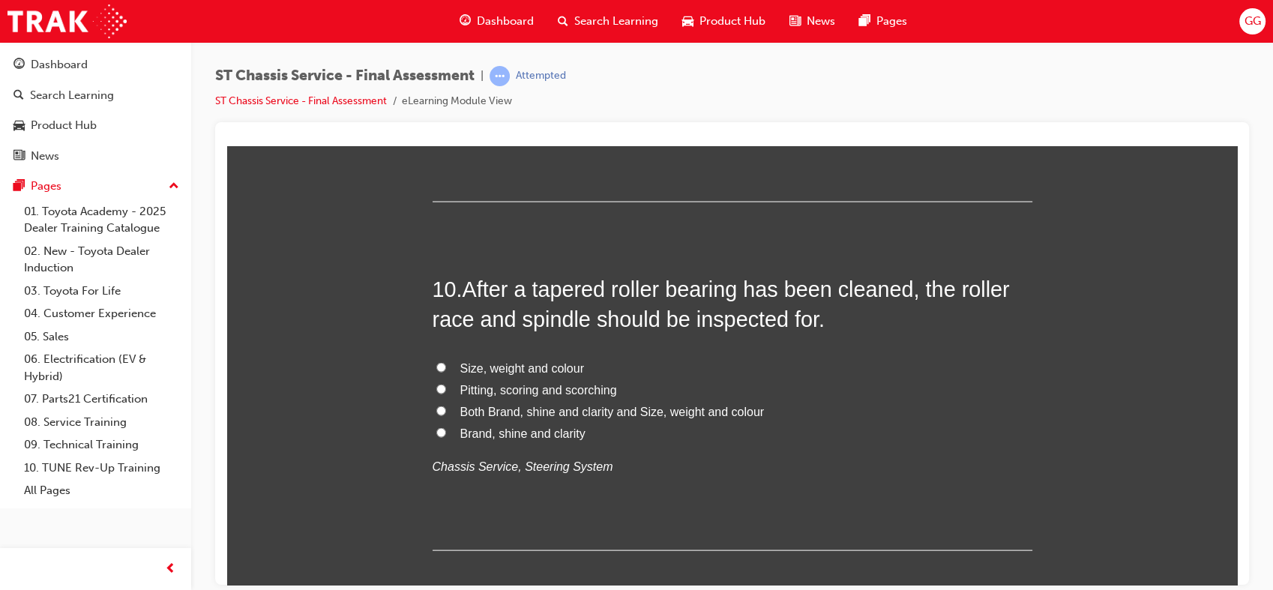
scroll to position [3144, 0]
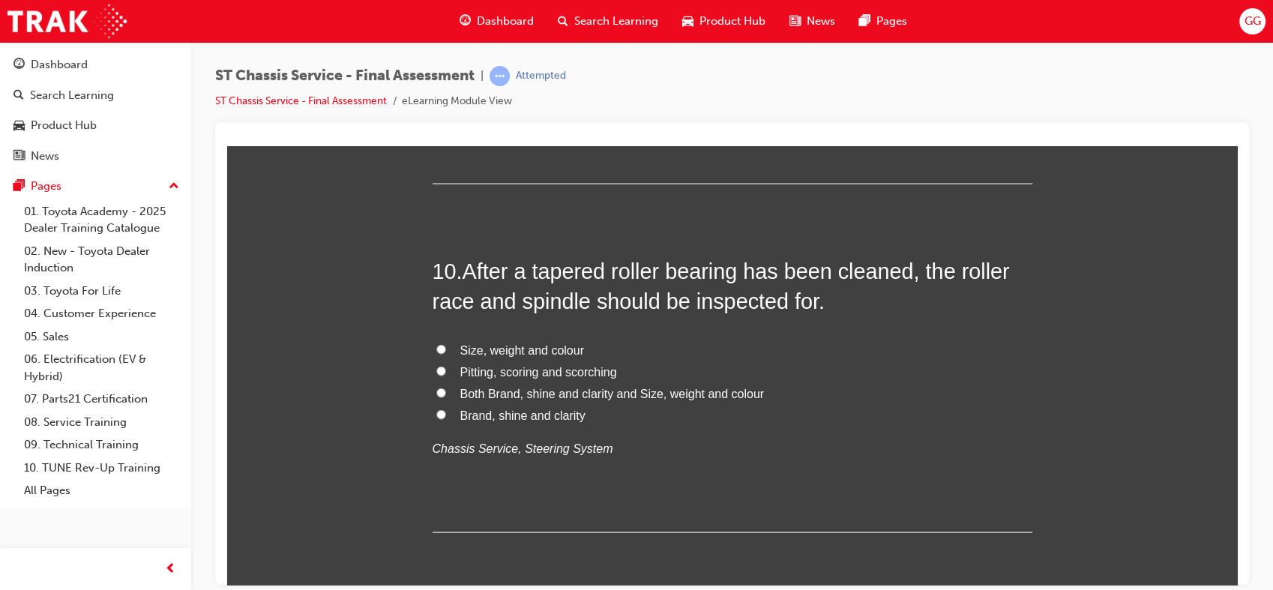
drag, startPoint x: 1227, startPoint y: 387, endPoint x: 1468, endPoint y: 562, distance: 297.8
click at [539, 367] on span "Pitting, scoring and scorching" at bounding box center [538, 371] width 157 height 13
click at [446, 367] on input "Pitting, scoring and scorching" at bounding box center [441, 371] width 10 height 10
radio input "true"
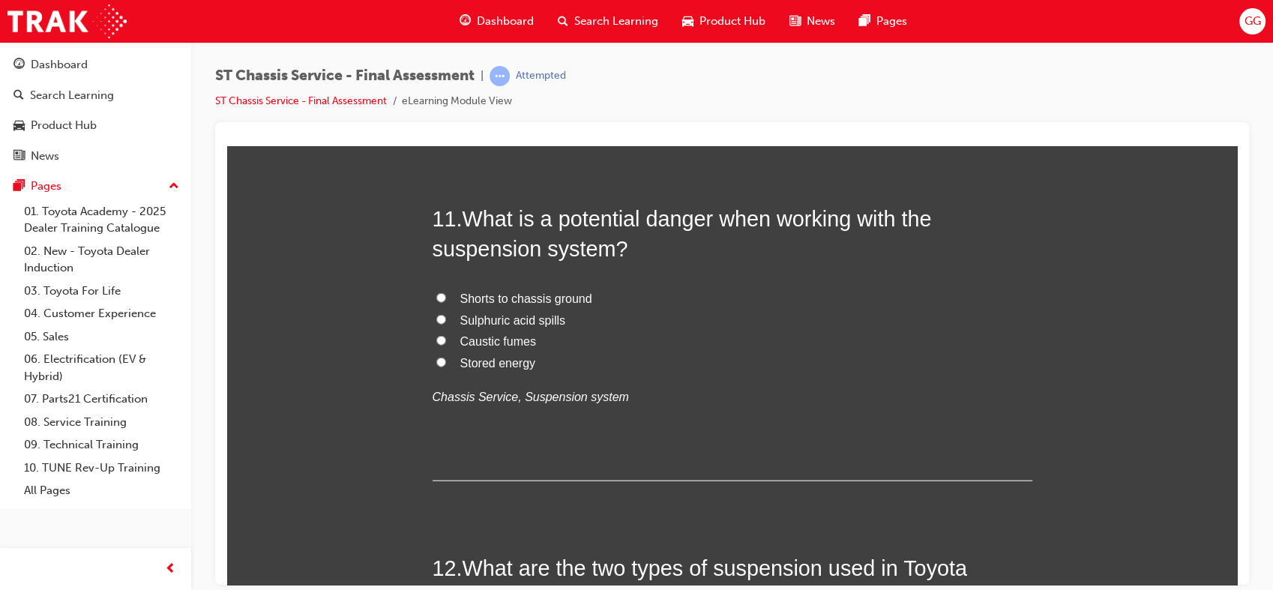
scroll to position [3563, 0]
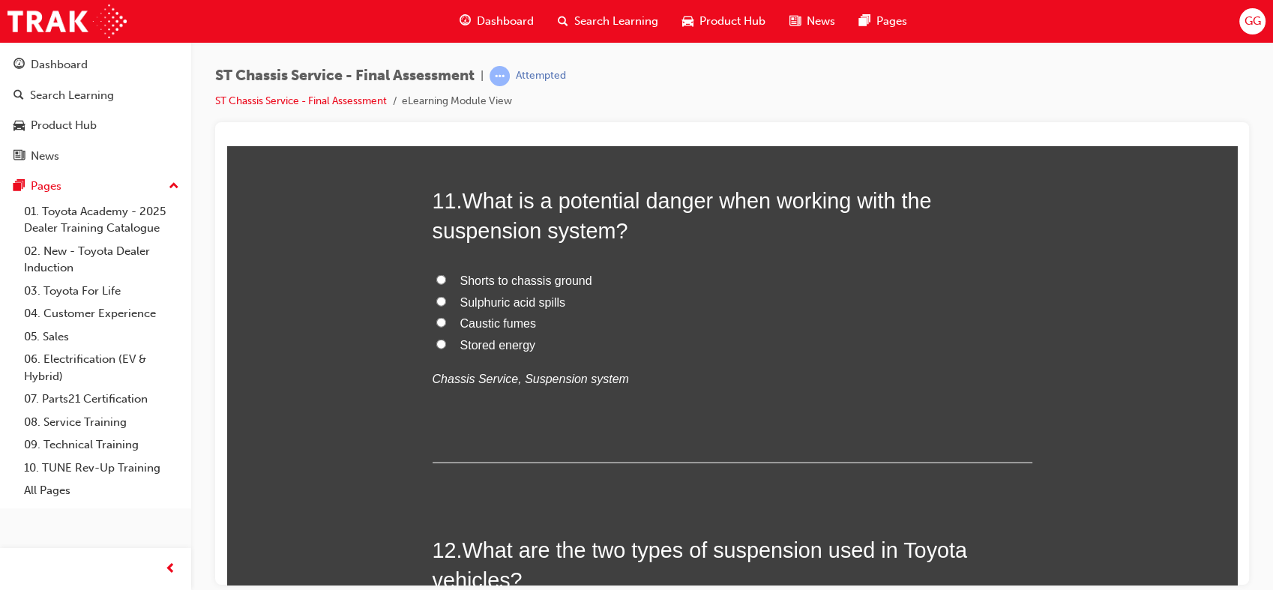
click at [508, 340] on span "Stored energy" at bounding box center [498, 344] width 76 height 13
click at [446, 340] on input "Stored energy" at bounding box center [441, 344] width 10 height 10
radio input "true"
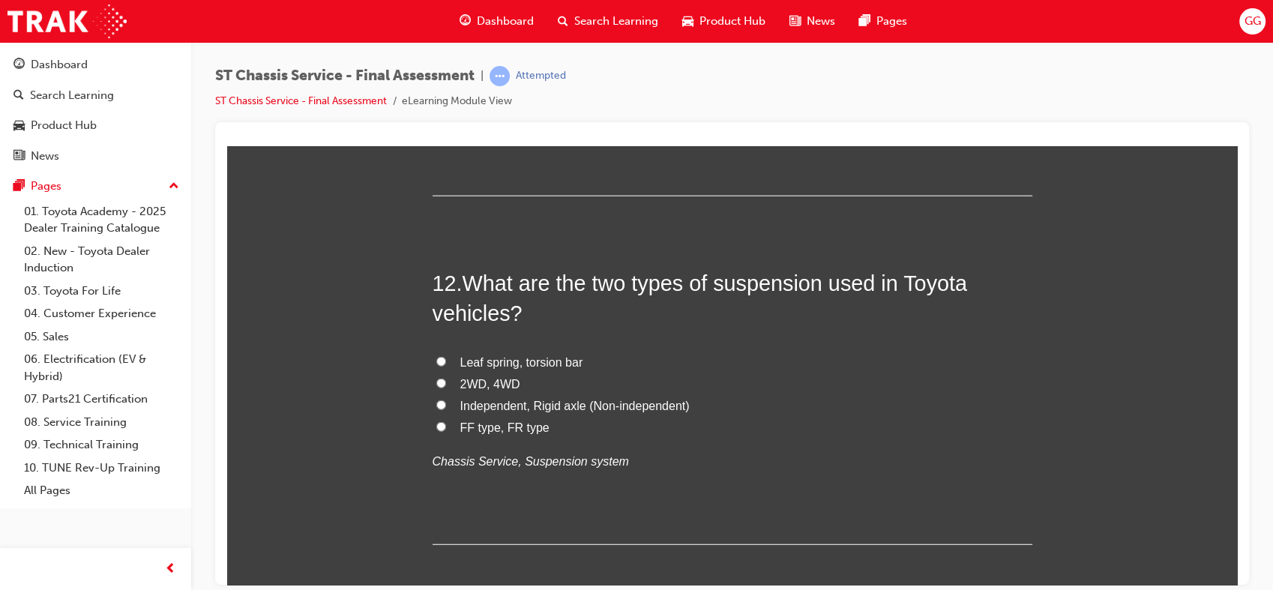
scroll to position [3839, 0]
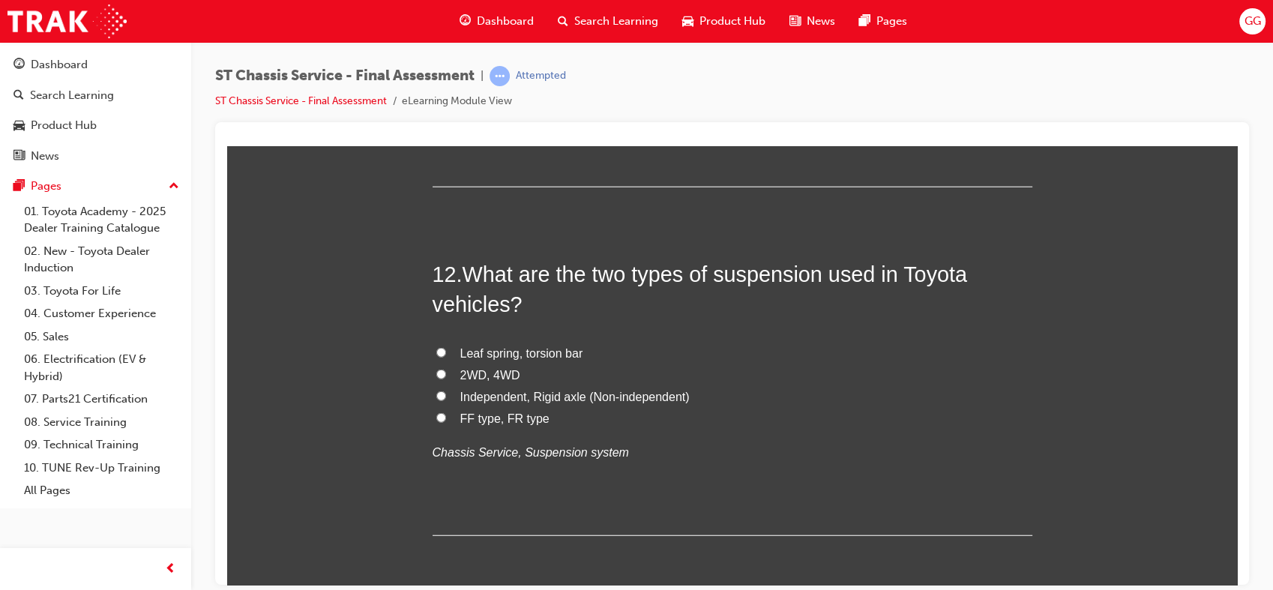
click at [555, 354] on span "Leaf spring, torsion bar" at bounding box center [521, 352] width 123 height 13
click at [446, 354] on input "Leaf spring, torsion bar" at bounding box center [441, 352] width 10 height 10
radio input "true"
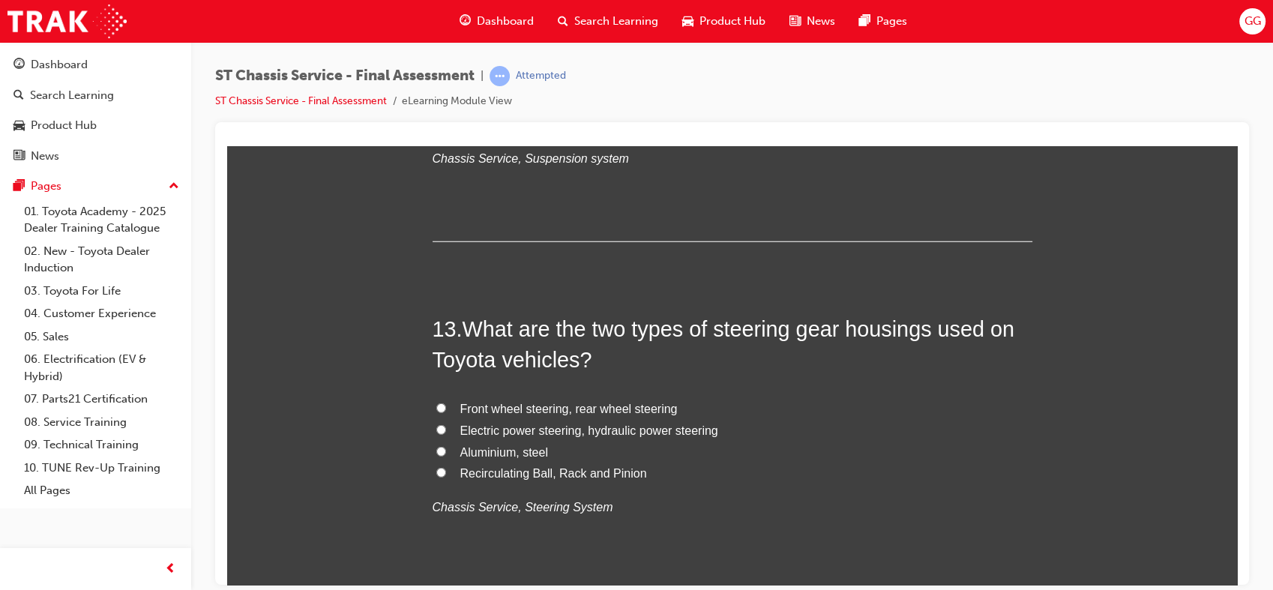
scroll to position [4142, 0]
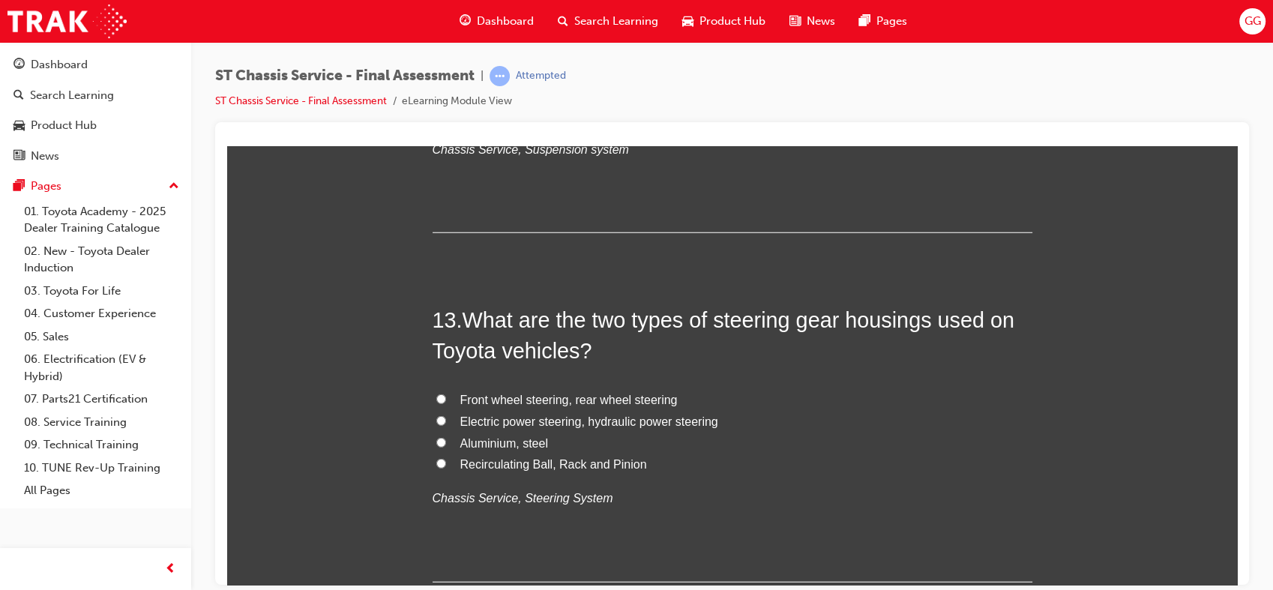
click at [608, 415] on span "Electric power steering, hydraulic power steering" at bounding box center [589, 421] width 258 height 13
click at [446, 415] on input "Electric power steering, hydraulic power steering" at bounding box center [441, 420] width 10 height 10
radio input "true"
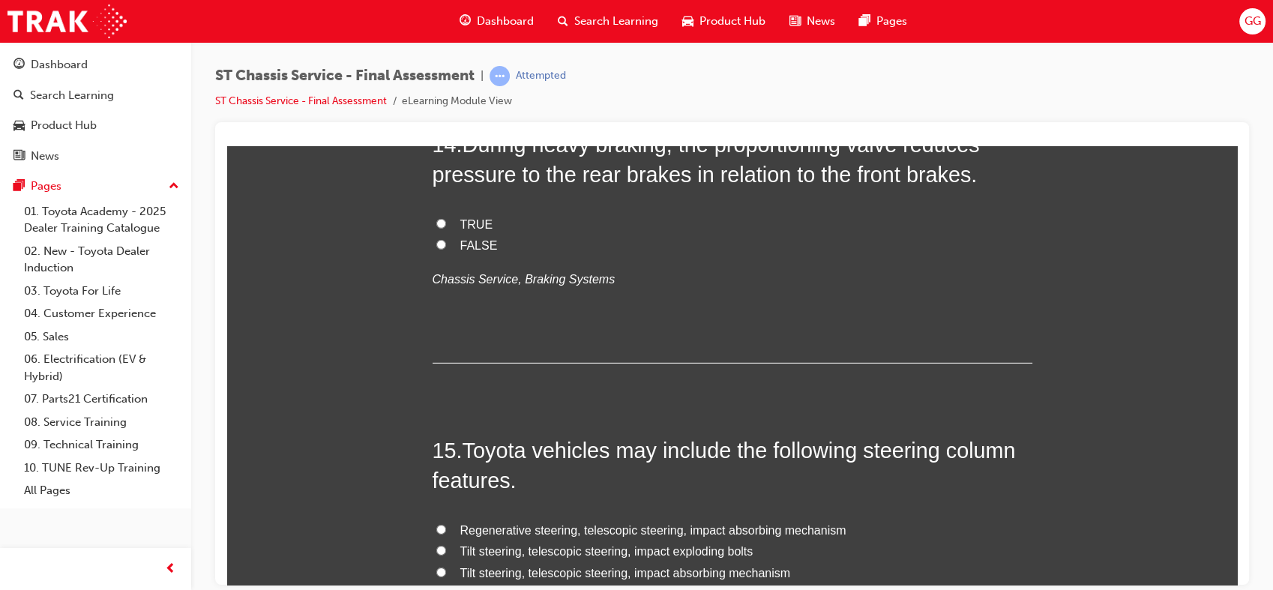
scroll to position [4640, 0]
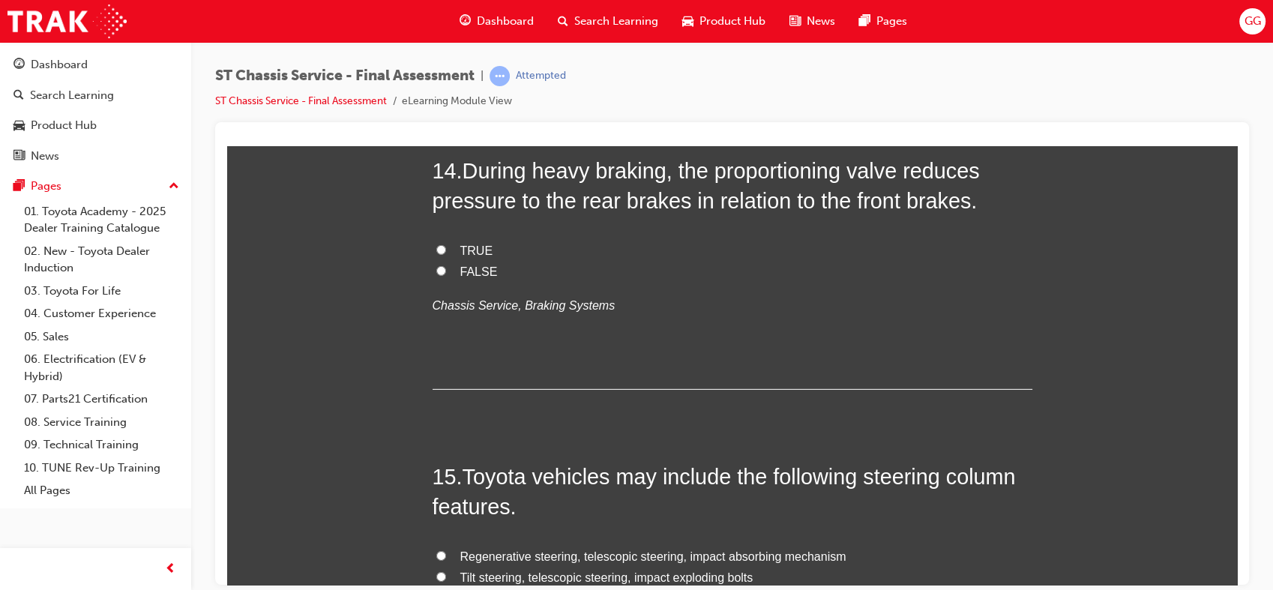
click at [470, 246] on span "TRUE" at bounding box center [476, 250] width 33 height 13
click at [446, 246] on input "TRUE" at bounding box center [441, 249] width 10 height 10
radio input "true"
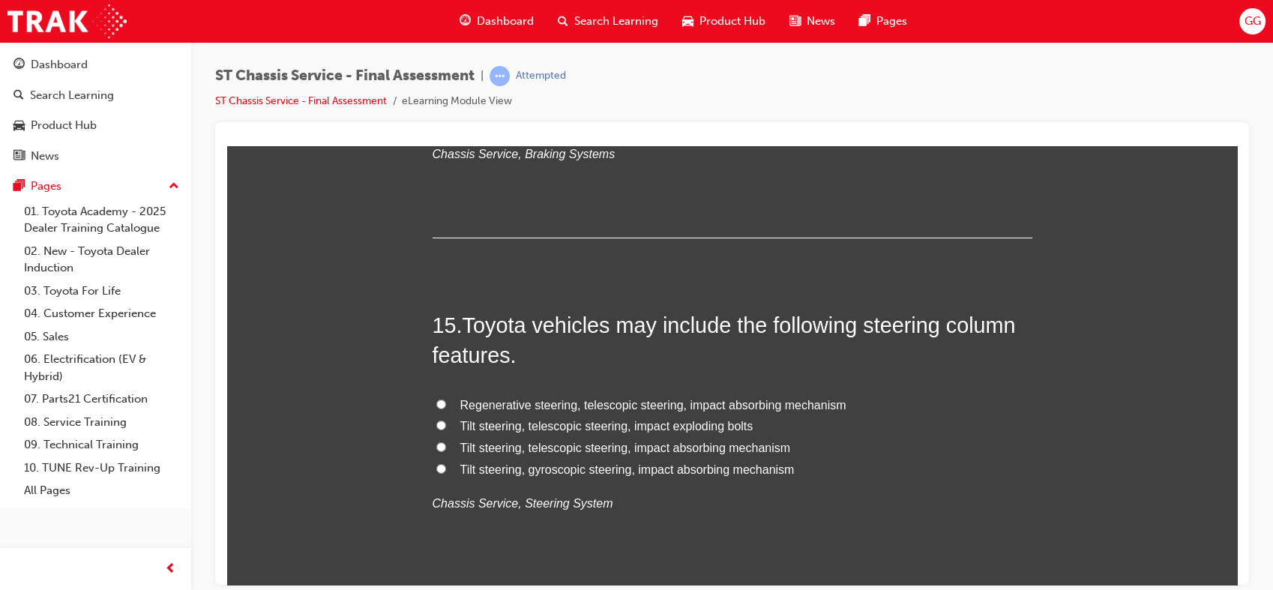
scroll to position [4810, 0]
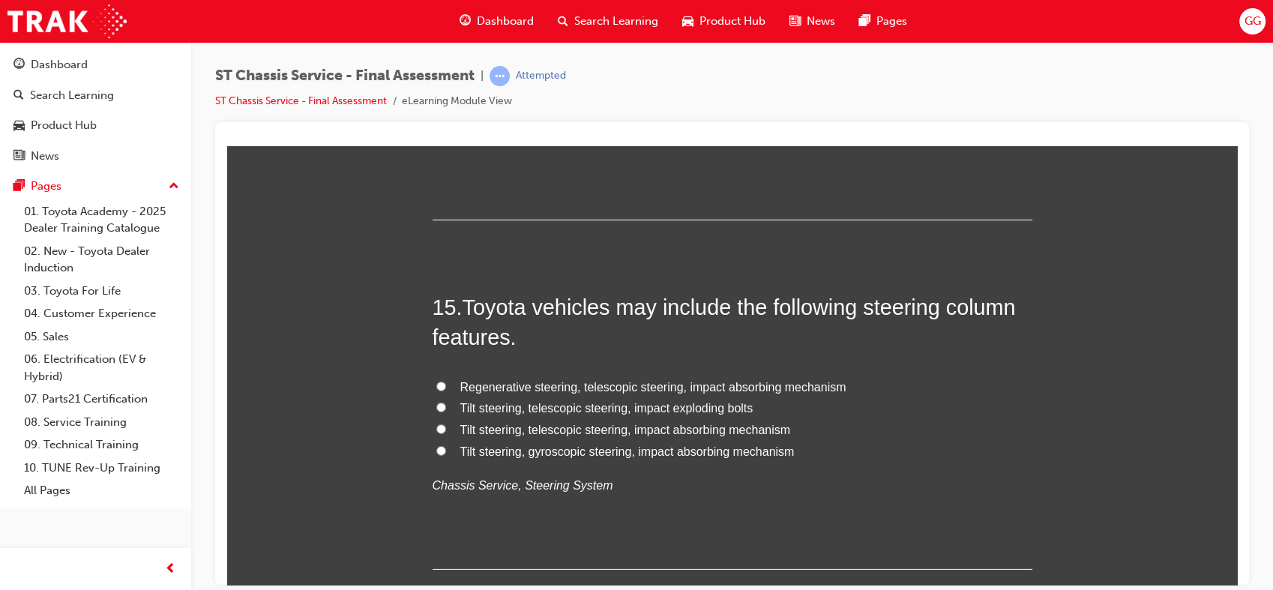
click at [739, 424] on span "Tilt steering, telescopic steering, impact absorbing mechanism" at bounding box center [625, 429] width 331 height 13
click at [446, 424] on input "Tilt steering, telescopic steering, impact absorbing mechanism" at bounding box center [441, 429] width 10 height 10
radio input "true"
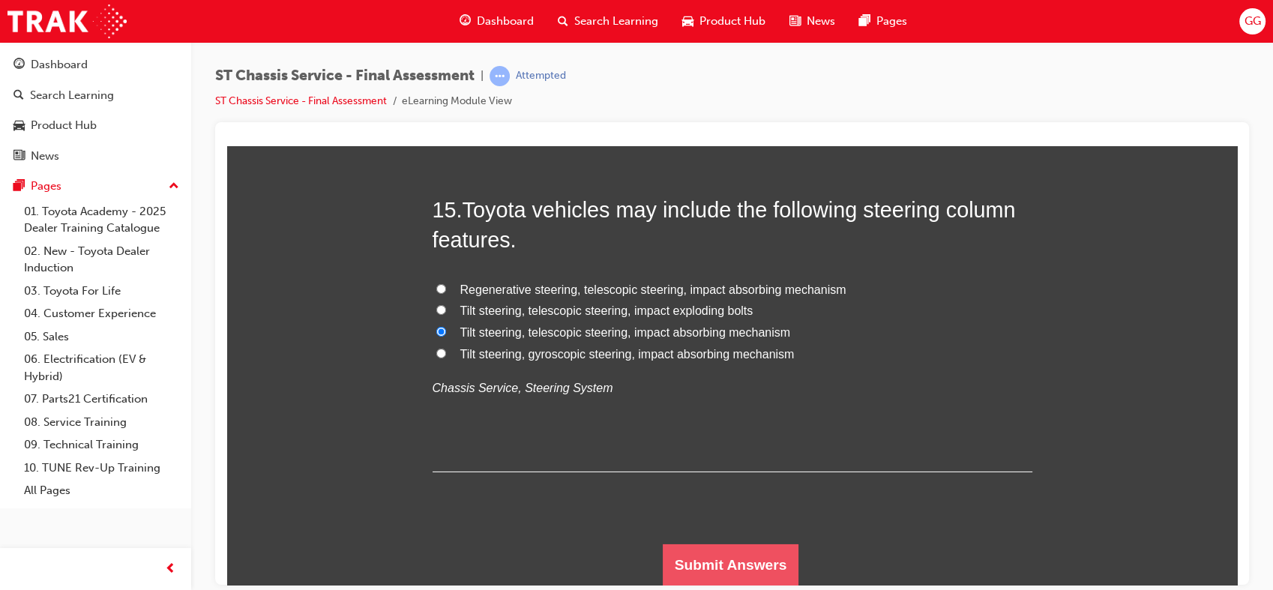
click at [762, 564] on button "Submit Answers" at bounding box center [731, 565] width 136 height 42
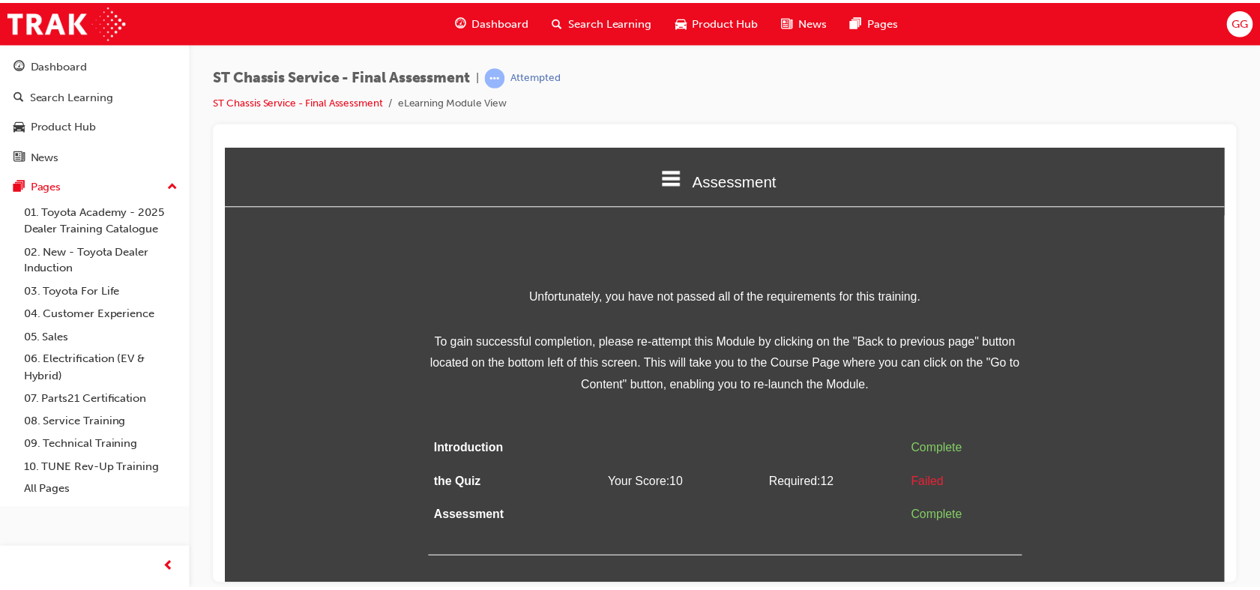
scroll to position [0, 0]
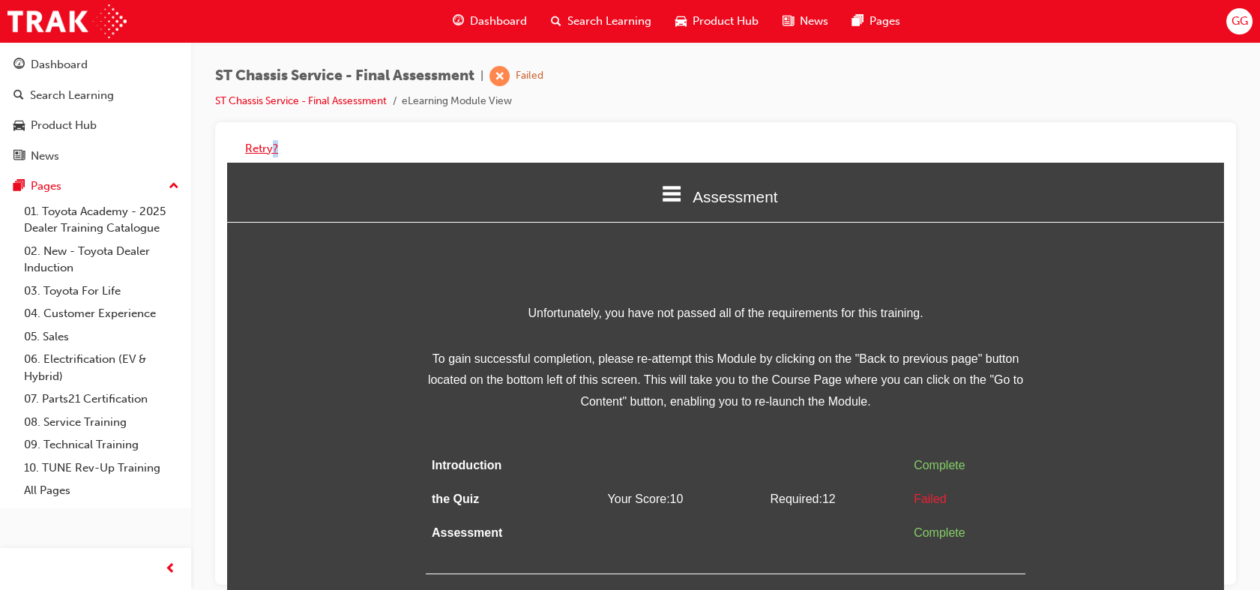
drag, startPoint x: 264, startPoint y: 159, endPoint x: 272, endPoint y: 142, distance: 18.4
click at [272, 142] on div "Retry?" at bounding box center [725, 148] width 997 height 29
click at [272, 142] on button "Retry?" at bounding box center [261, 148] width 33 height 17
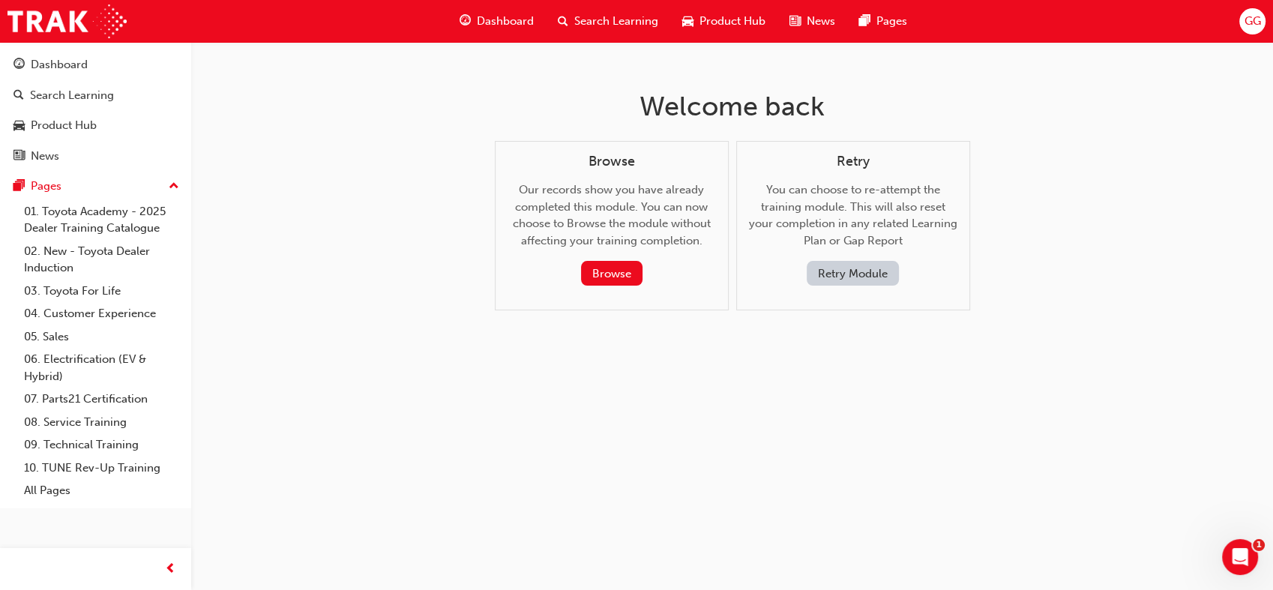
click at [870, 270] on button "Retry Module" at bounding box center [853, 273] width 92 height 25
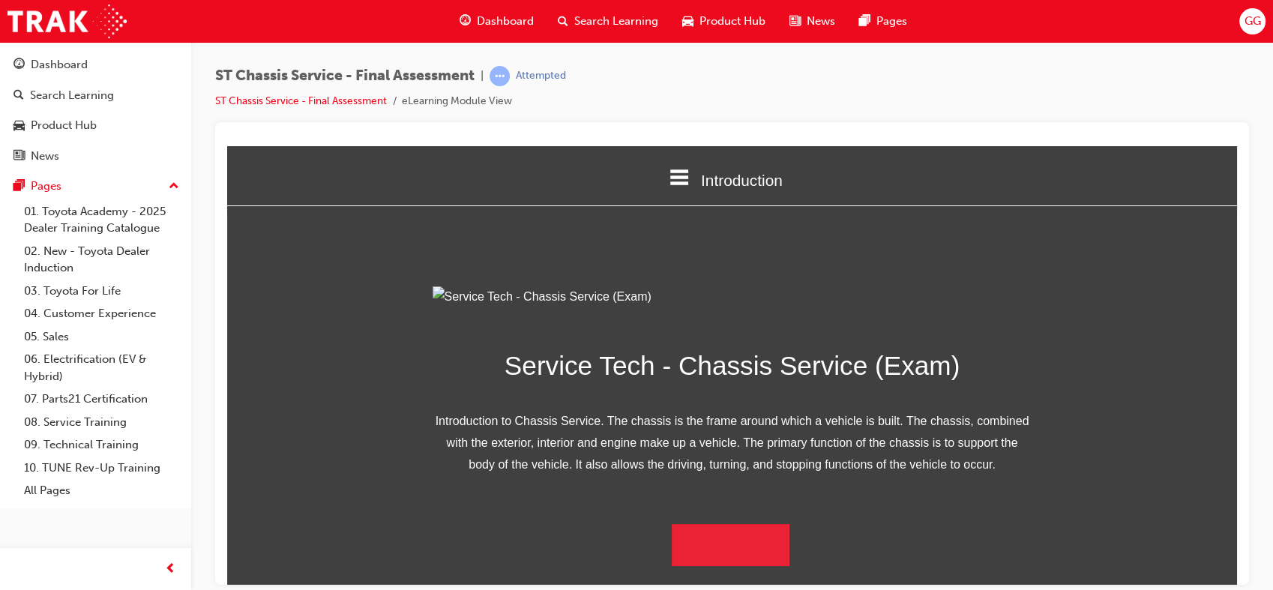
scroll to position [146, 0]
click at [694, 559] on button "Begin Module" at bounding box center [731, 544] width 118 height 42
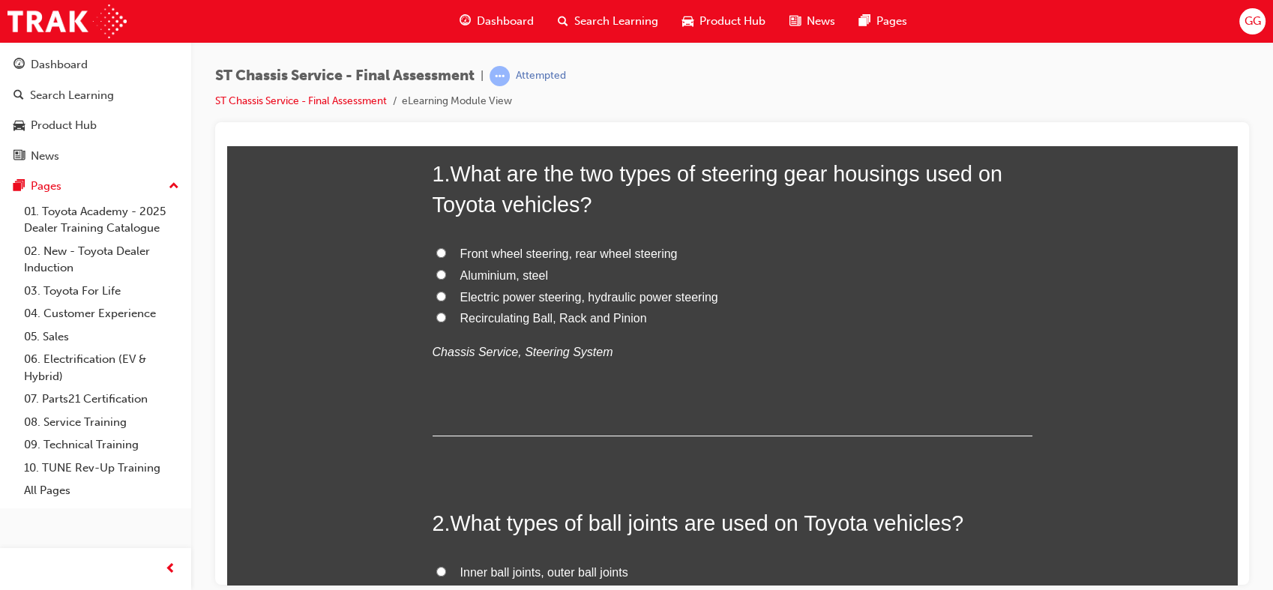
scroll to position [0, 0]
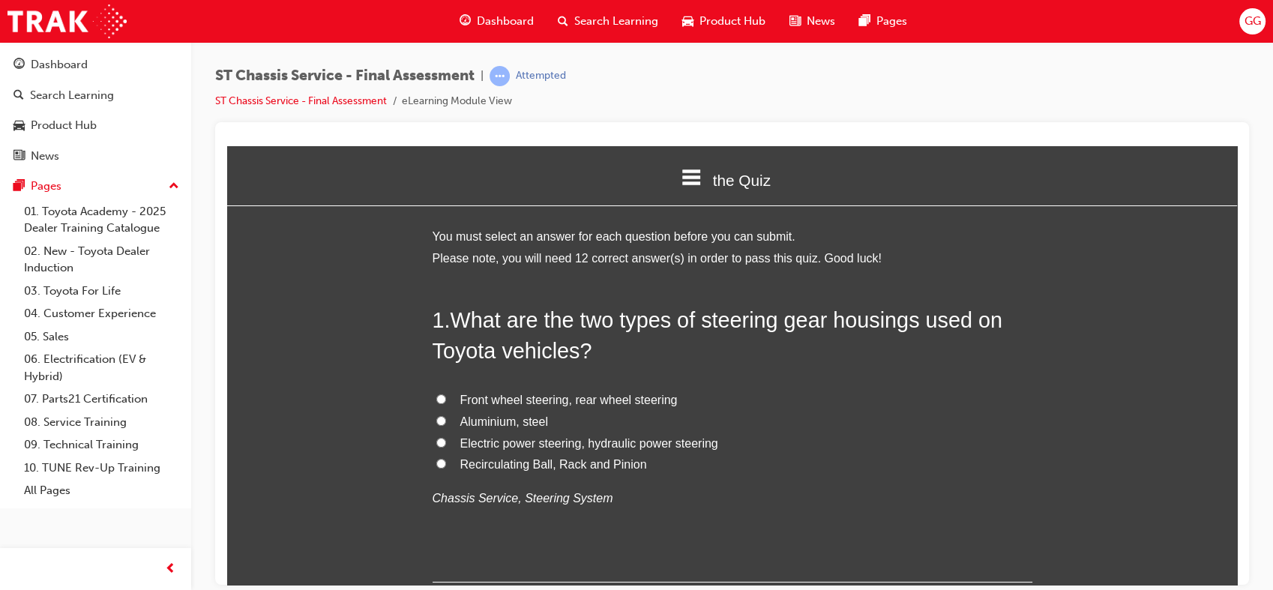
click at [538, 446] on span "Electric power steering, hydraulic power steering" at bounding box center [589, 442] width 258 height 13
click at [446, 446] on input "Electric power steering, hydraulic power steering" at bounding box center [441, 442] width 10 height 10
radio input "true"
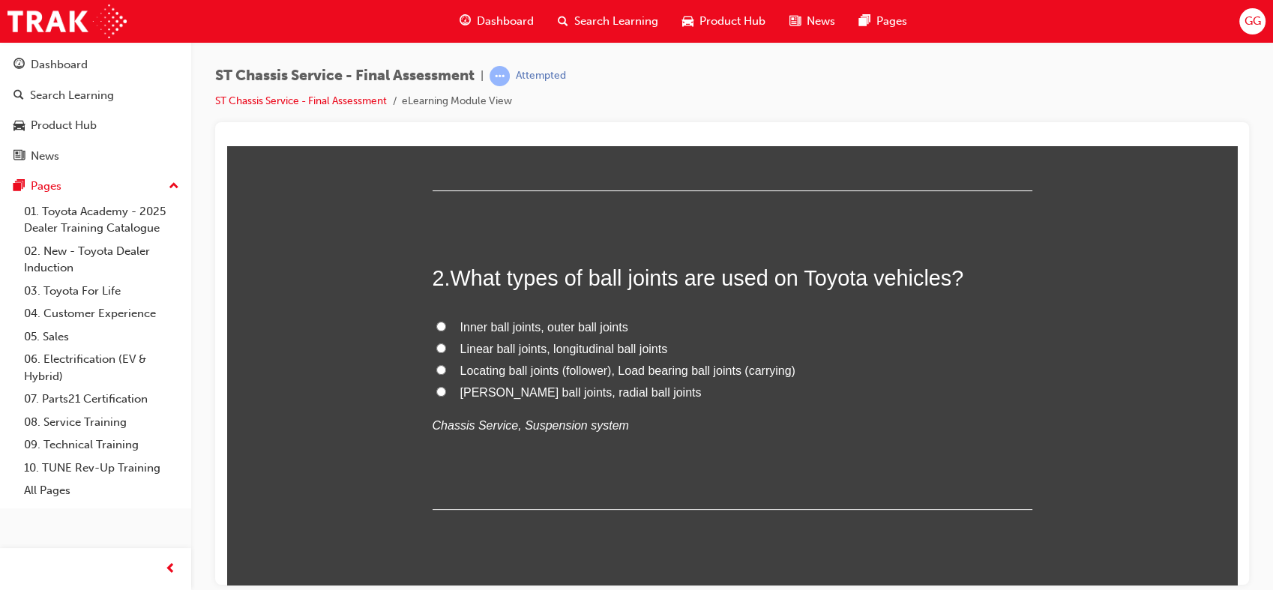
scroll to position [400, 0]
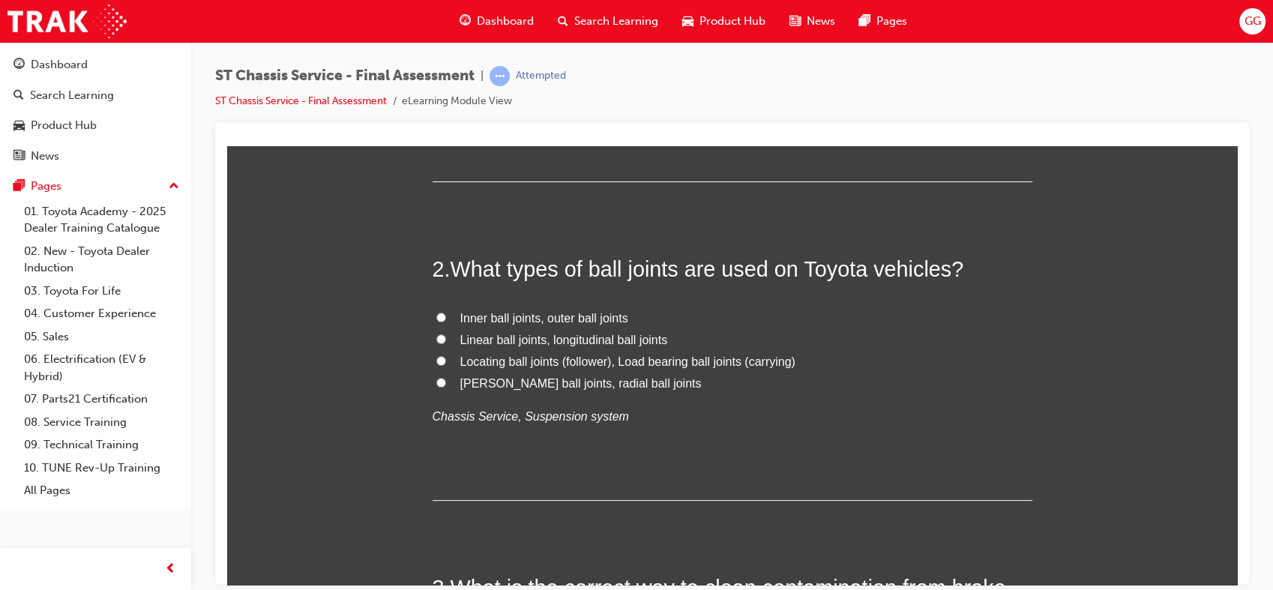
click at [666, 364] on span "Locating ball joints (follower), Load bearing ball joints (carrying)" at bounding box center [627, 361] width 335 height 13
click at [446, 364] on input "Locating ball joints (follower), Load bearing ball joints (carrying)" at bounding box center [441, 360] width 10 height 10
radio input "true"
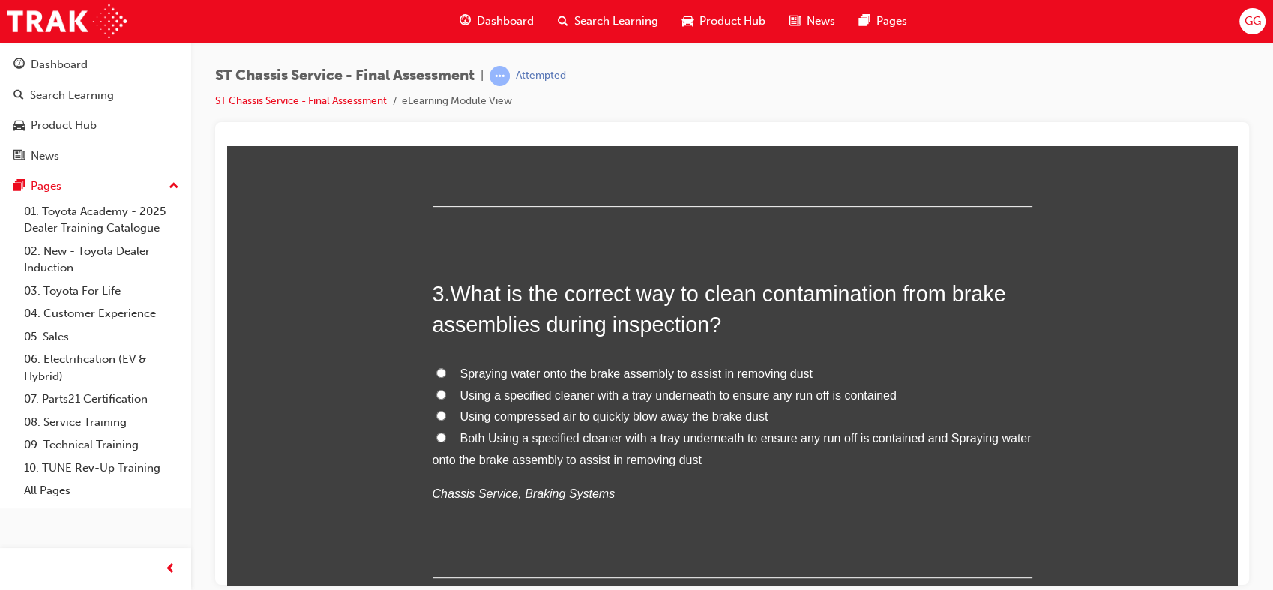
scroll to position [703, 0]
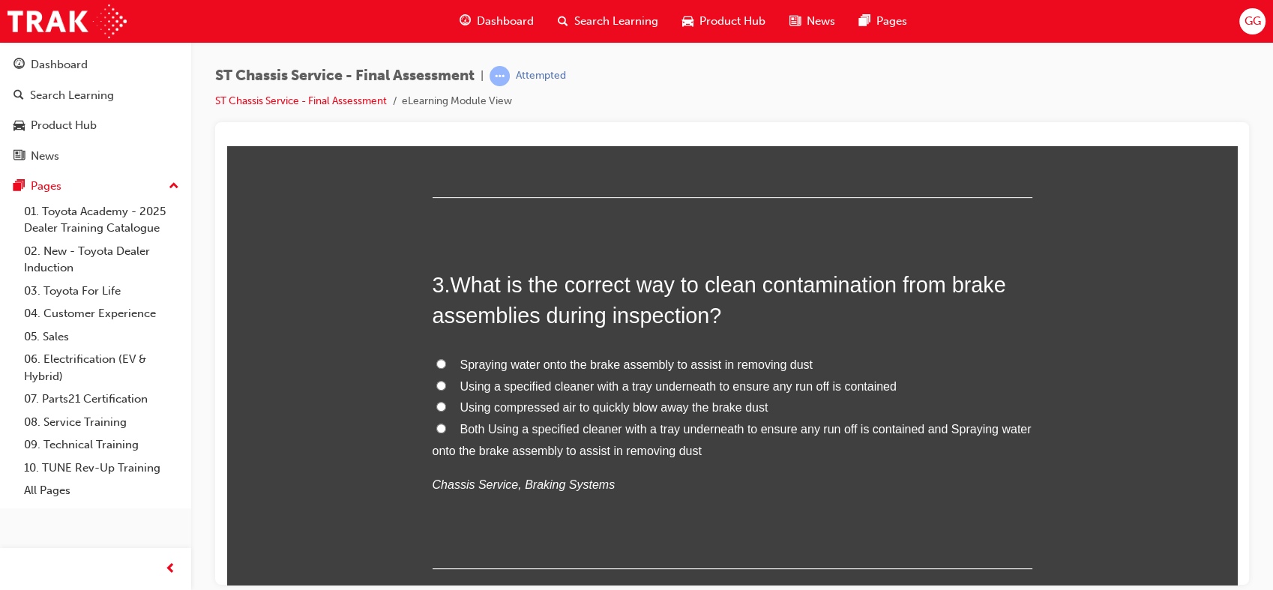
drag, startPoint x: 1233, startPoint y: 211, endPoint x: 1489, endPoint y: 379, distance: 306.3
click at [558, 435] on span "Both Using a specified cleaner with a tray underneath to ensure any run off is …" at bounding box center [732, 439] width 599 height 34
click at [446, 433] on input "Both Using a specified cleaner with a tray underneath to ensure any run off is …" at bounding box center [441, 428] width 10 height 10
radio input "true"
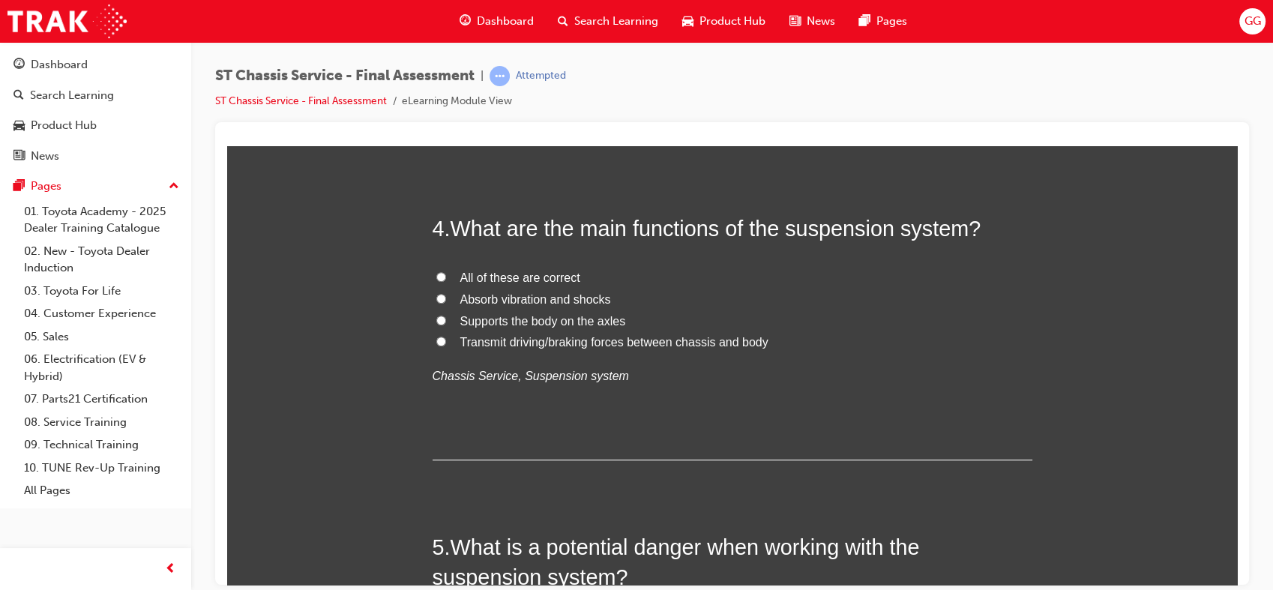
scroll to position [1140, 0]
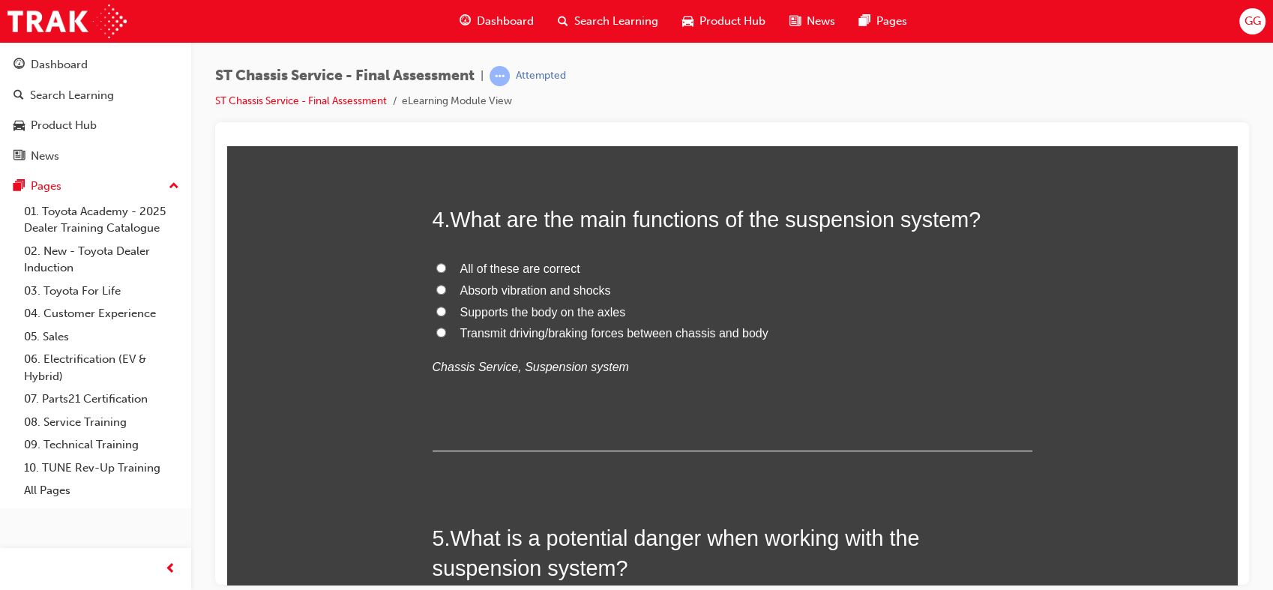
click at [540, 267] on span "All of these are correct" at bounding box center [520, 268] width 120 height 13
click at [446, 267] on input "All of these are correct" at bounding box center [441, 267] width 10 height 10
radio input "true"
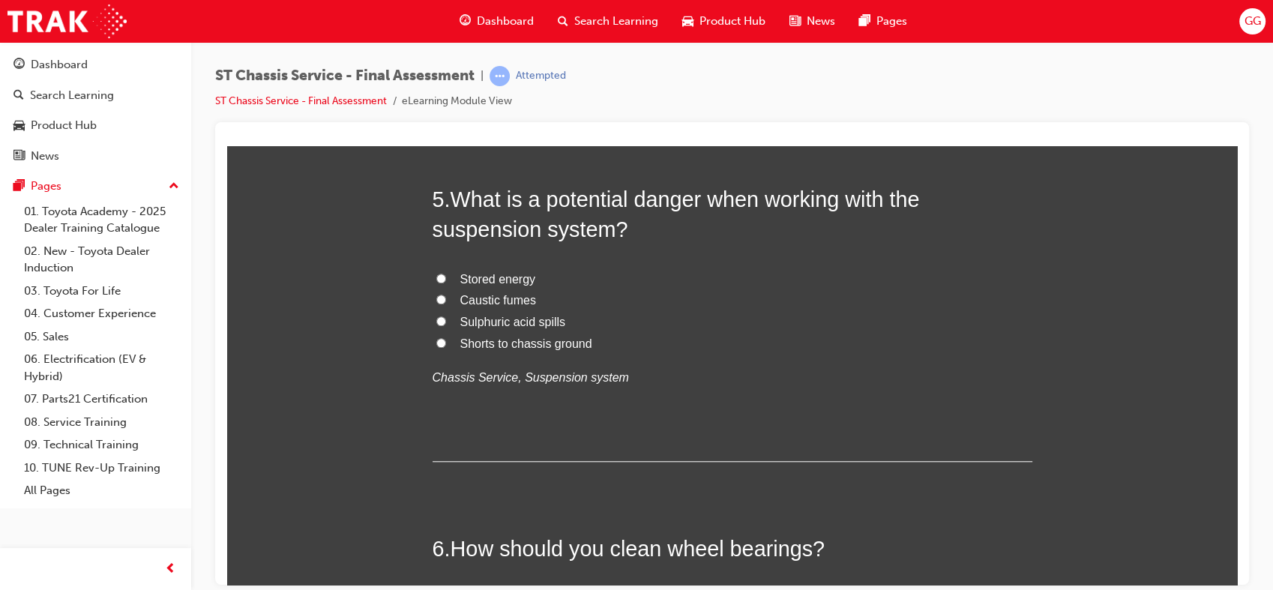
scroll to position [1469, 0]
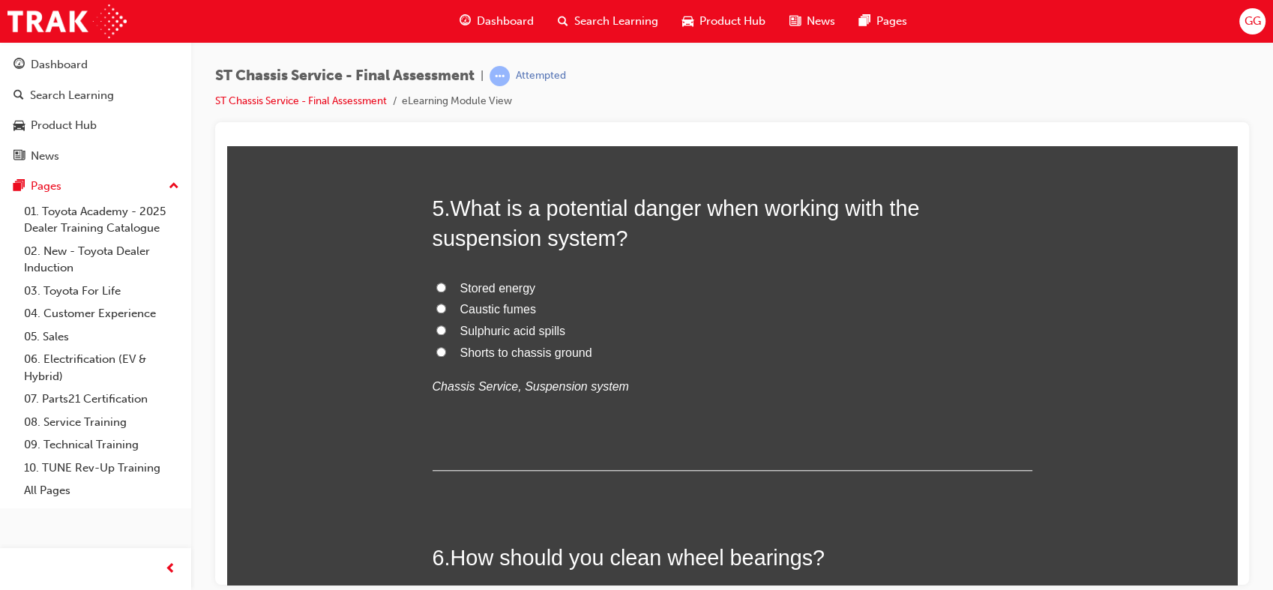
drag, startPoint x: 1232, startPoint y: 270, endPoint x: 1466, endPoint y: 440, distance: 289.9
click at [501, 352] on span "Shorts to chassis ground" at bounding box center [526, 352] width 132 height 13
click at [446, 352] on input "Shorts to chassis ground" at bounding box center [441, 351] width 10 height 10
radio input "true"
click at [516, 287] on span "Stored energy" at bounding box center [498, 287] width 76 height 13
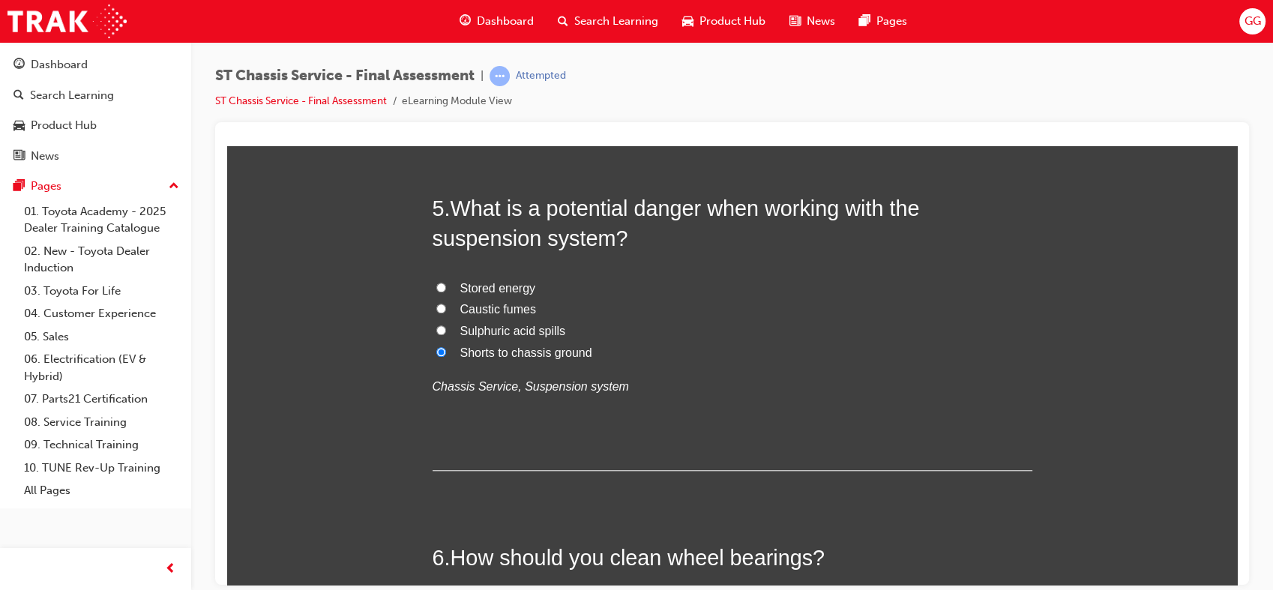
click at [446, 287] on input "Stored energy" at bounding box center [441, 287] width 10 height 10
radio input "true"
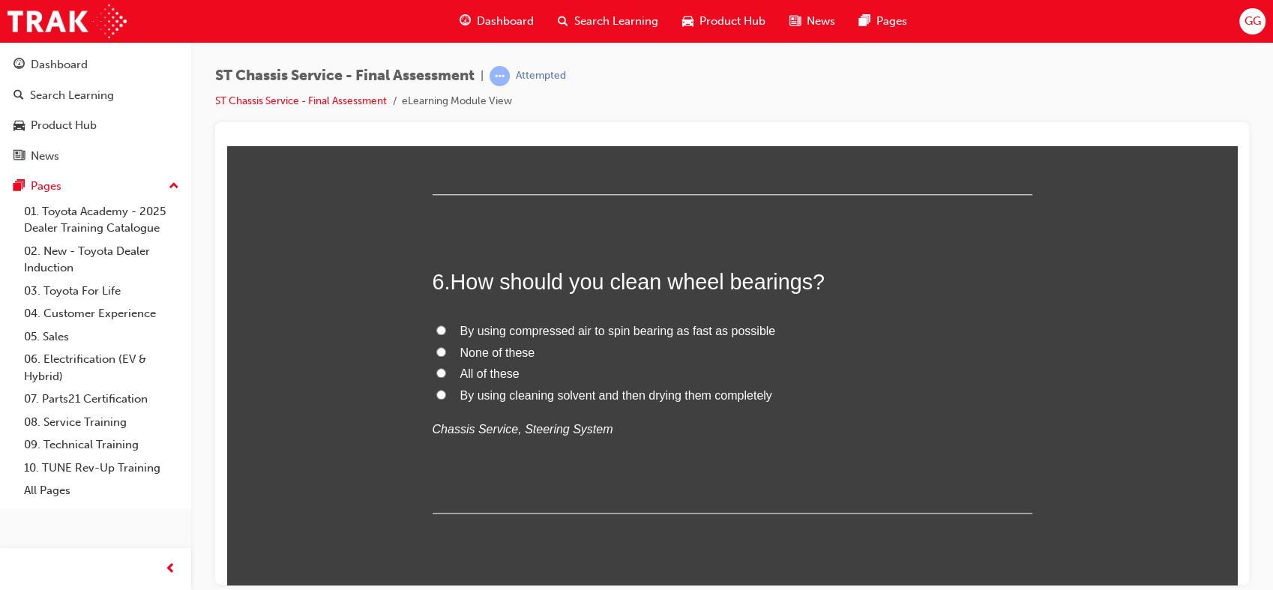
scroll to position [1763, 0]
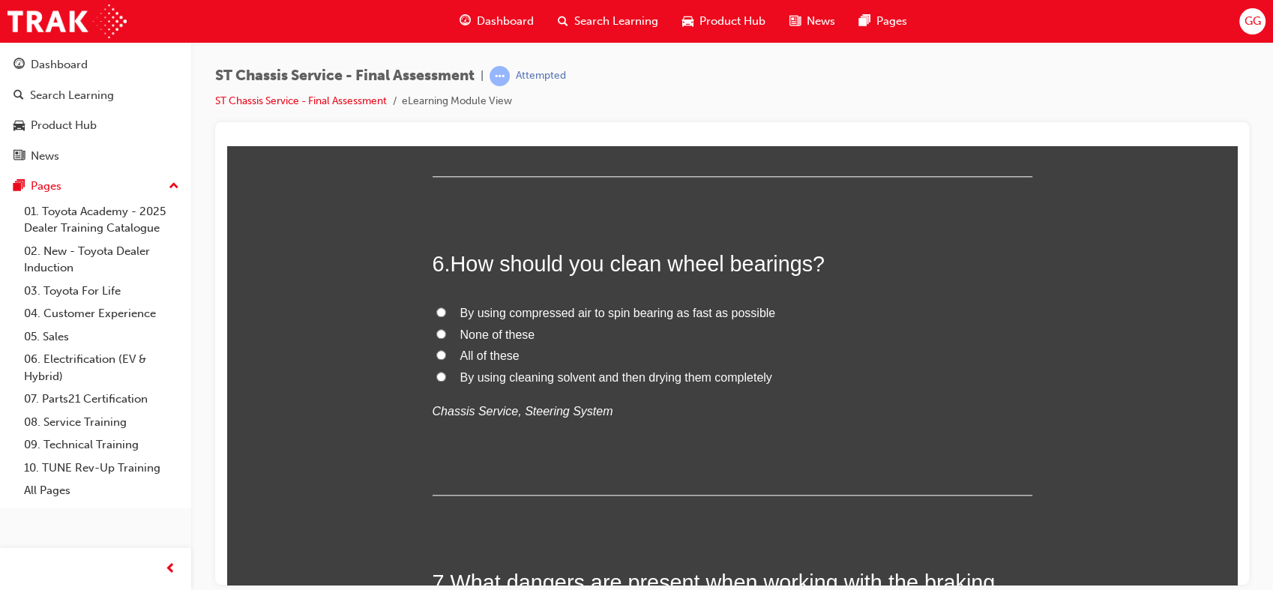
click at [508, 336] on span "None of these" at bounding box center [497, 334] width 75 height 13
click at [446, 336] on input "None of these" at bounding box center [441, 333] width 10 height 10
radio input "true"
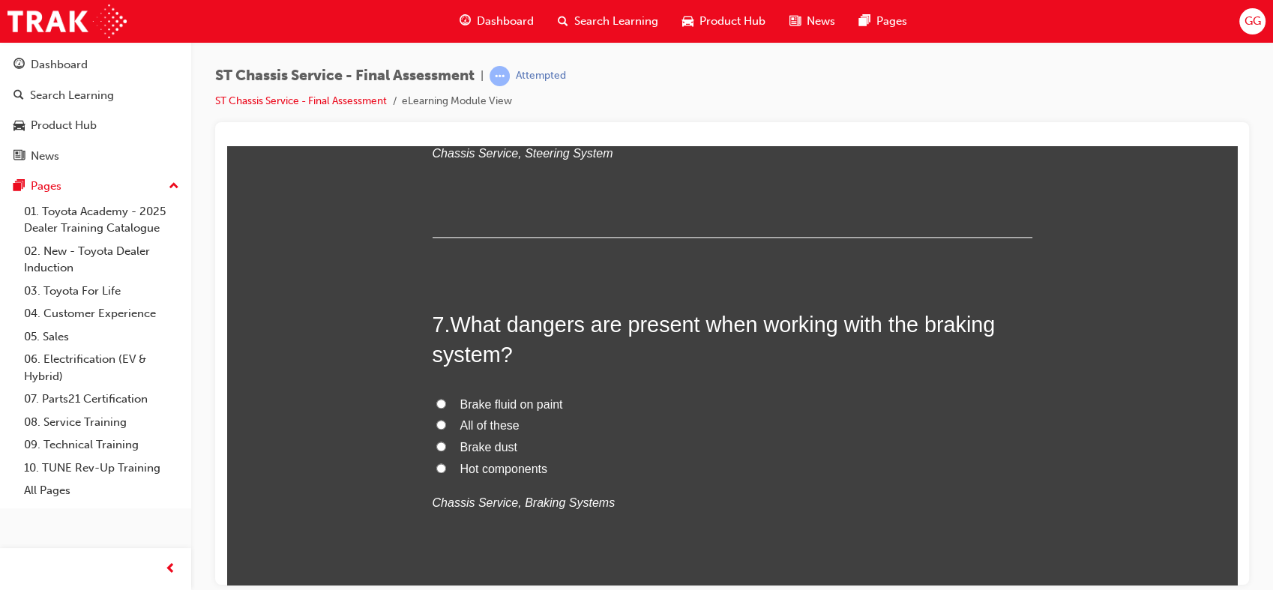
scroll to position [2030, 0]
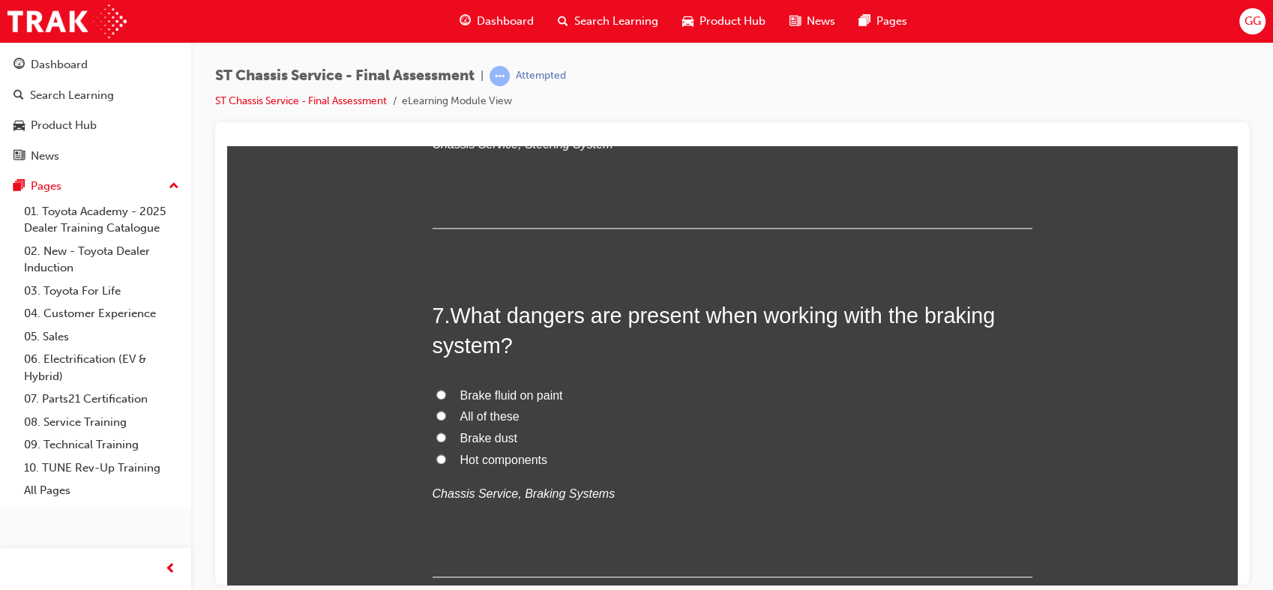
click at [505, 421] on span "All of these" at bounding box center [489, 415] width 59 height 13
click at [446, 420] on input "All of these" at bounding box center [441, 415] width 10 height 10
radio input "true"
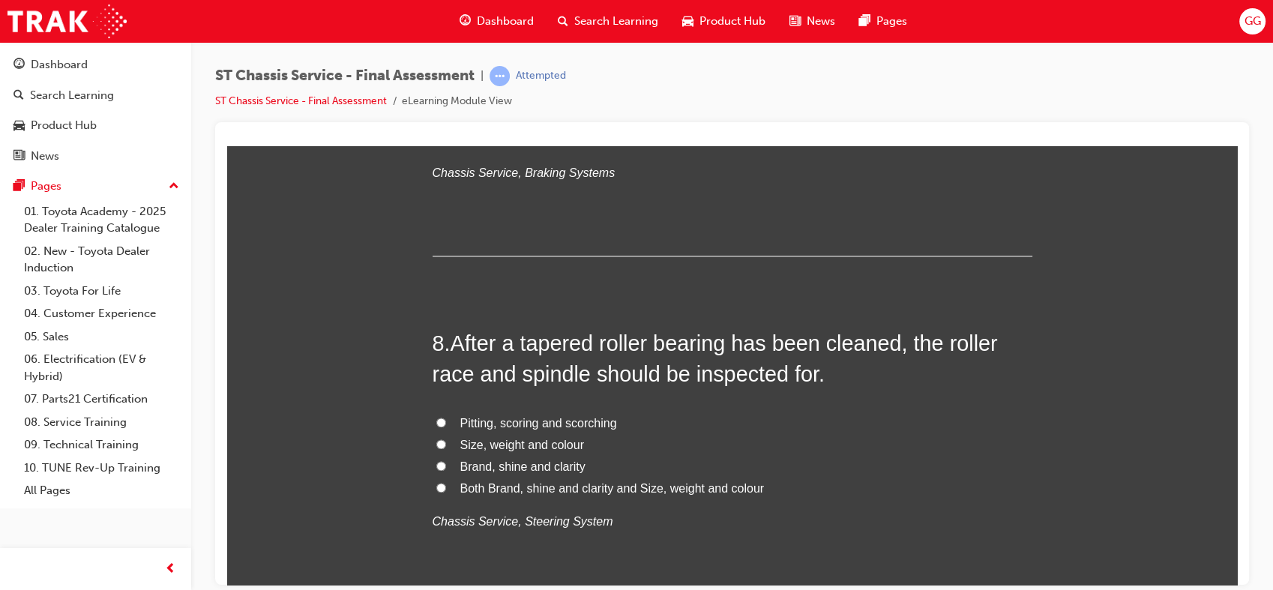
scroll to position [2395, 0]
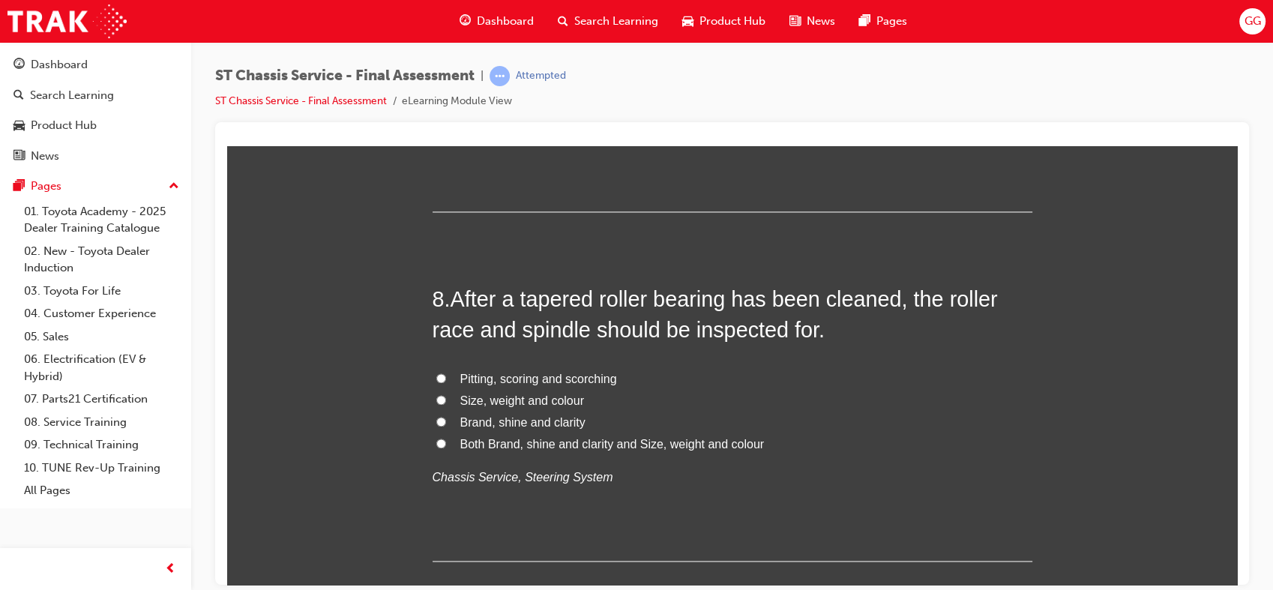
click at [601, 375] on span "Pitting, scoring and scorching" at bounding box center [538, 378] width 157 height 13
click at [446, 375] on input "Pitting, scoring and scorching" at bounding box center [441, 378] width 10 height 10
radio input "true"
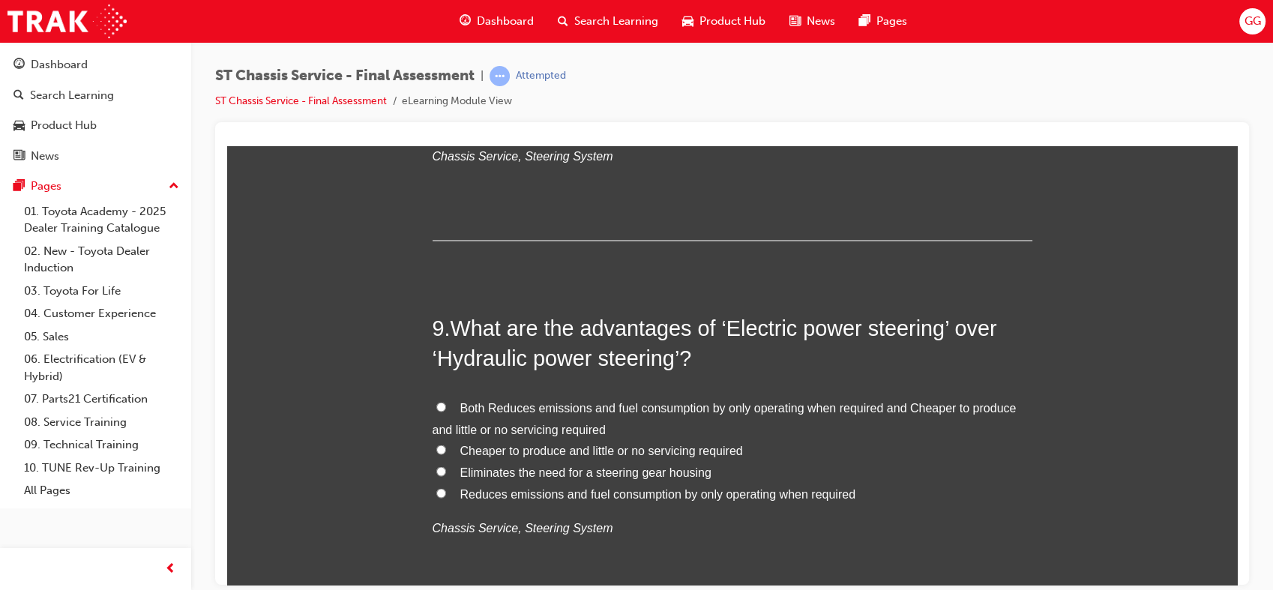
scroll to position [2734, 0]
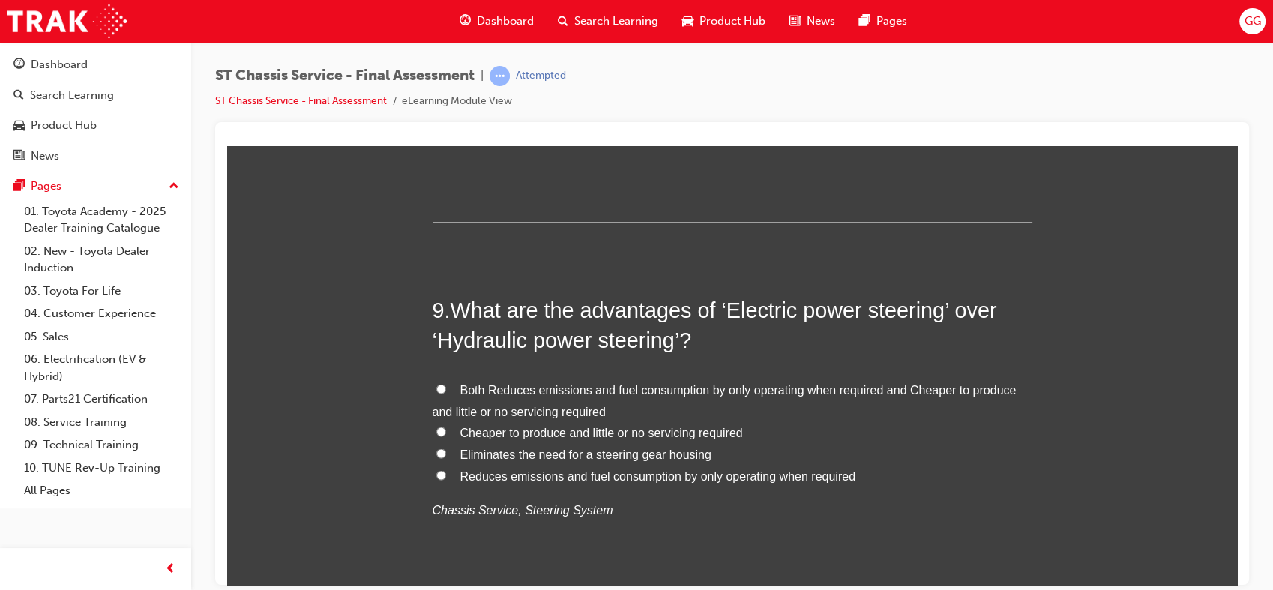
click at [614, 391] on span "Both Reduces emissions and fuel consumption by only operating when required and…" at bounding box center [725, 399] width 584 height 34
click at [446, 391] on input "Both Reduces emissions and fuel consumption by only operating when required and…" at bounding box center [441, 388] width 10 height 10
radio input "true"
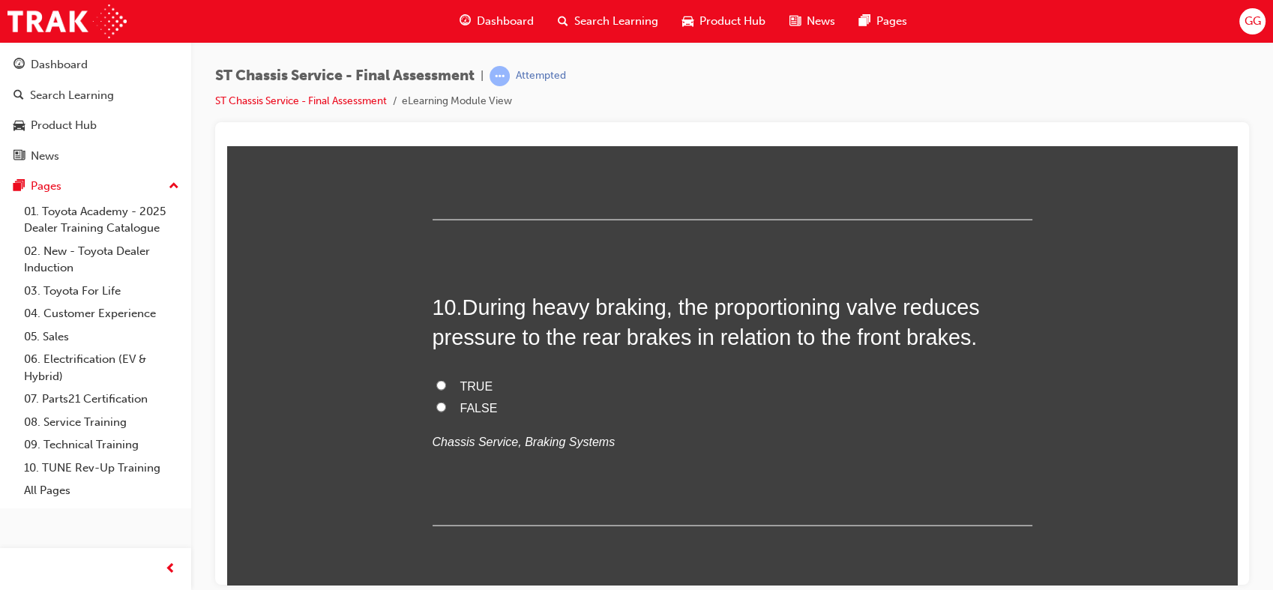
scroll to position [3117, 0]
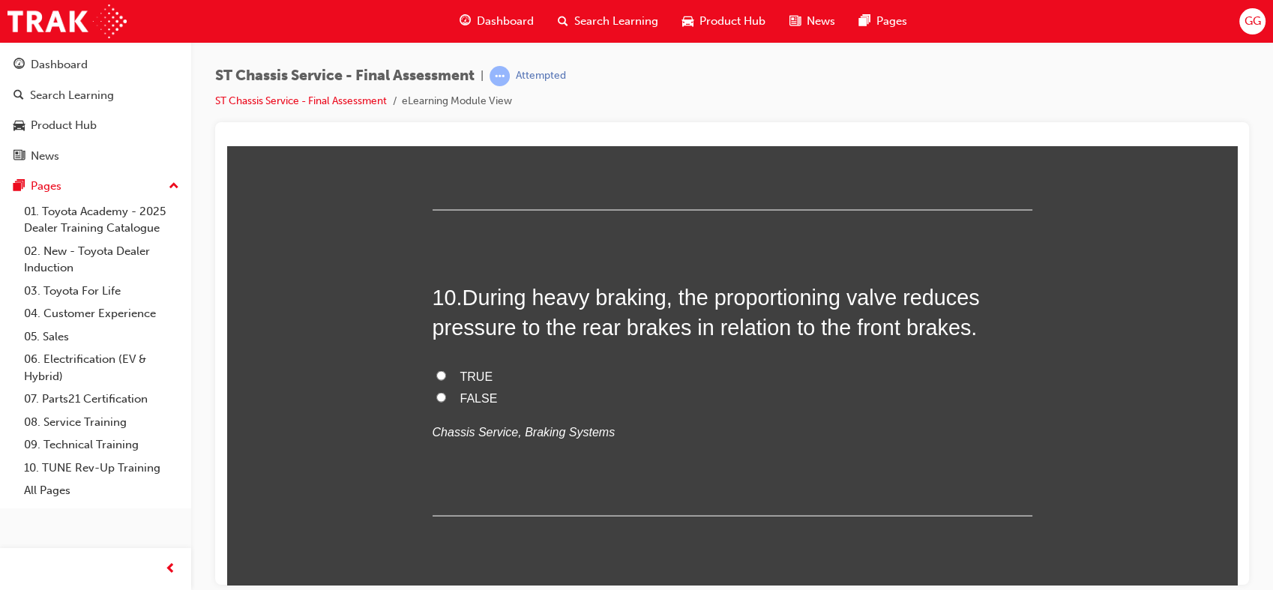
click at [463, 376] on span "TRUE" at bounding box center [476, 376] width 33 height 13
click at [446, 376] on input "TRUE" at bounding box center [441, 375] width 10 height 10
radio input "true"
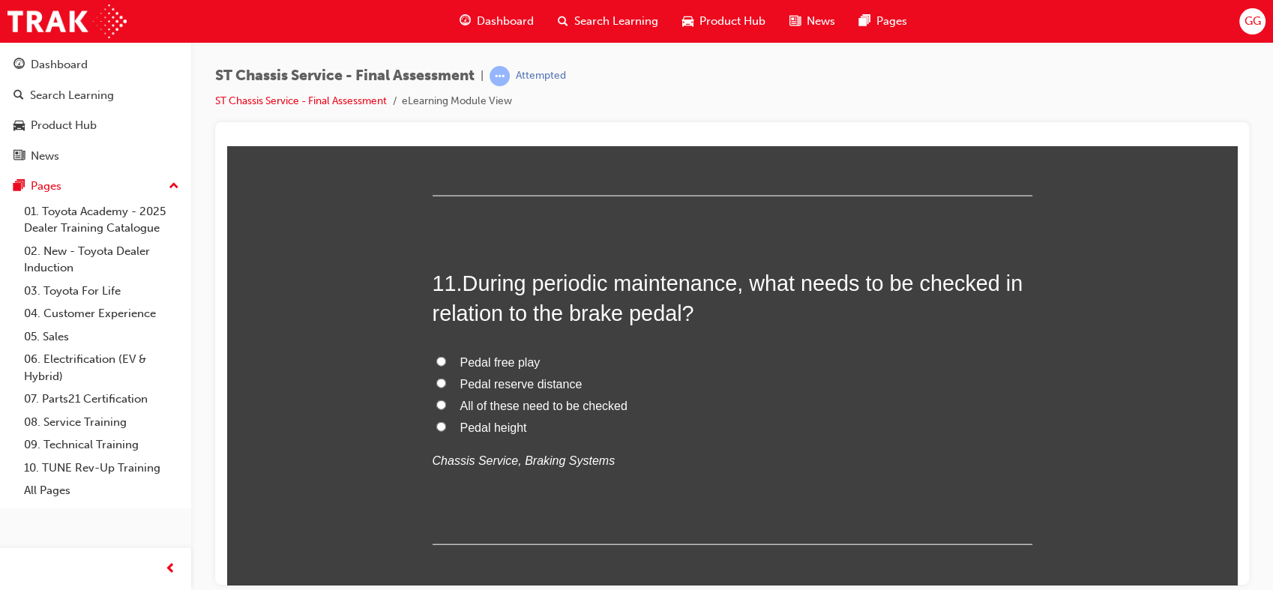
scroll to position [3447, 0]
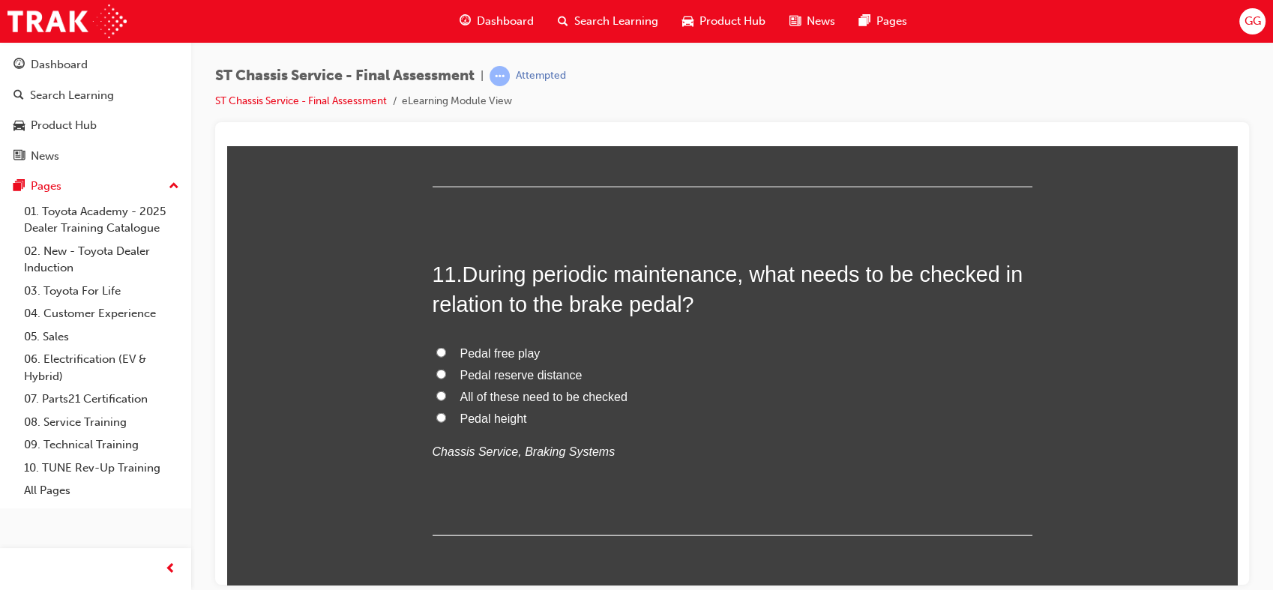
click at [540, 390] on span "All of these need to be checked" at bounding box center [543, 396] width 167 height 13
click at [446, 391] on input "All of these need to be checked" at bounding box center [441, 396] width 10 height 10
radio input "true"
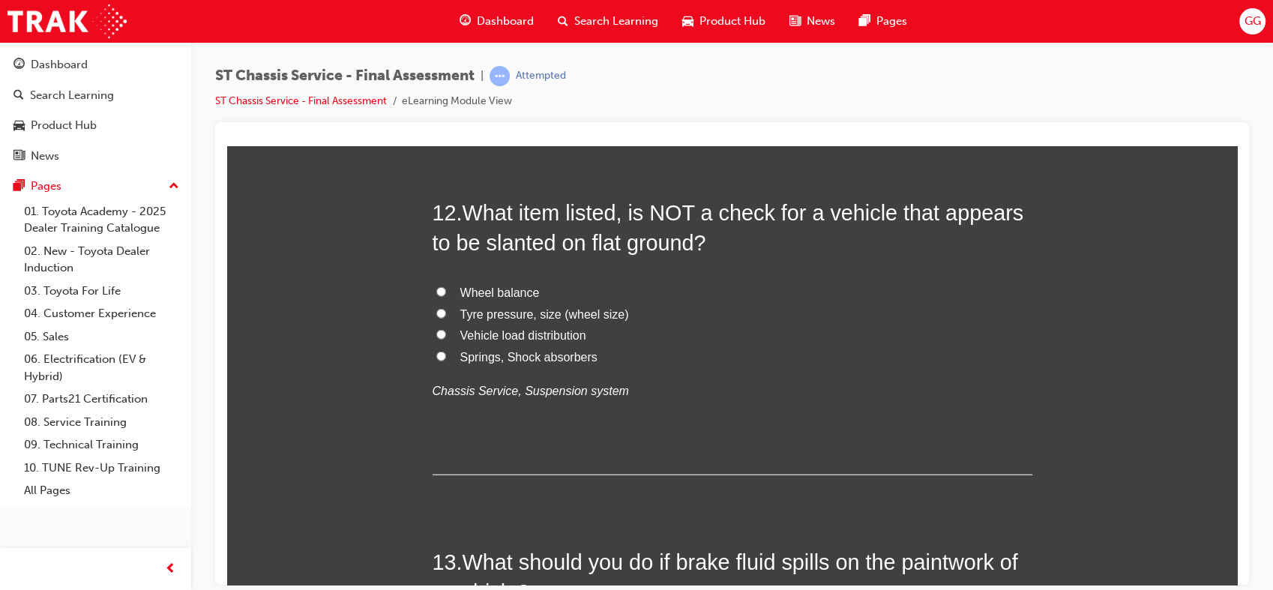
drag, startPoint x: 1233, startPoint y: 431, endPoint x: 1469, endPoint y: 608, distance: 294.5
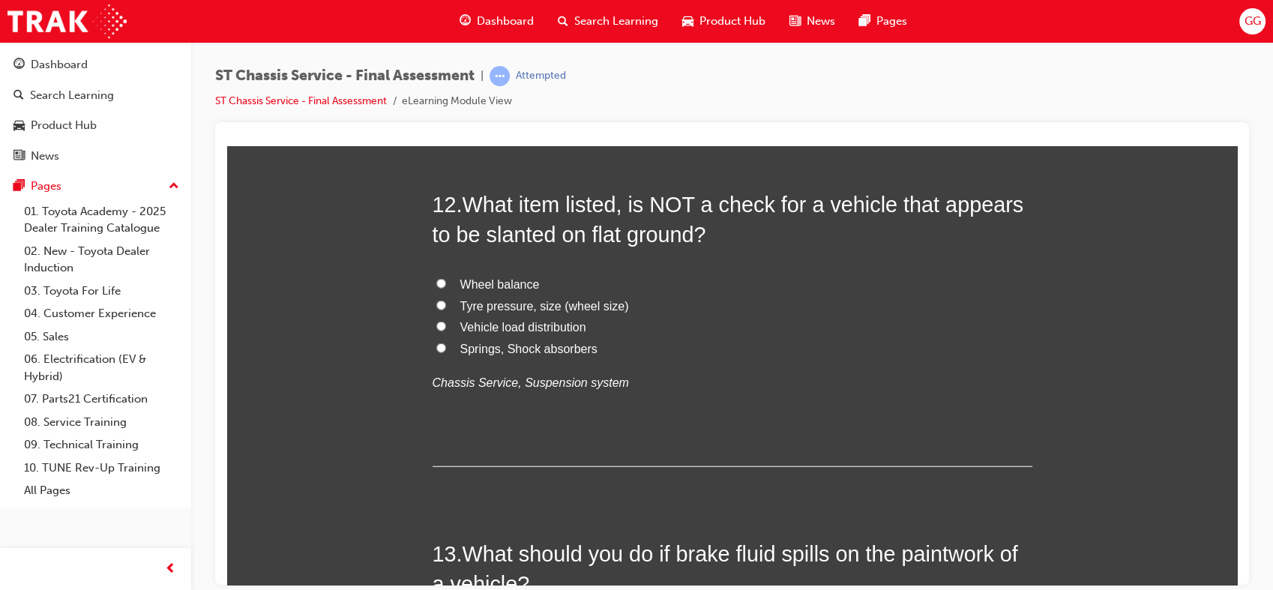
click at [564, 333] on label "Vehicle load distribution" at bounding box center [733, 327] width 600 height 22
click at [446, 331] on input "Vehicle load distribution" at bounding box center [441, 326] width 10 height 10
radio input "true"
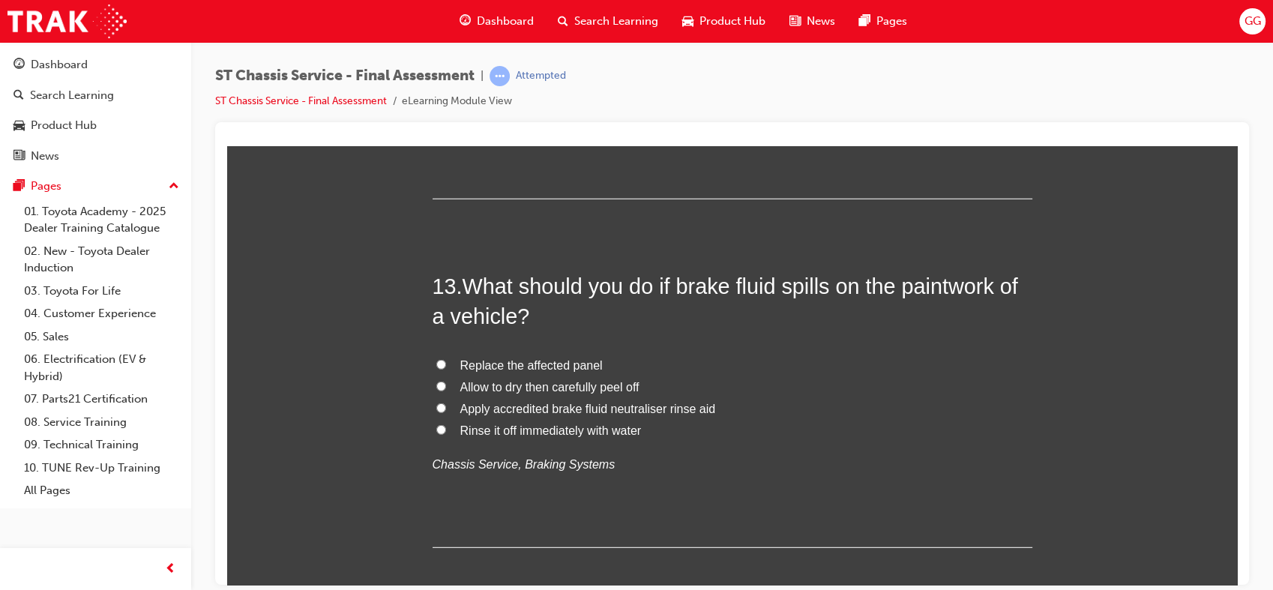
scroll to position [4124, 0]
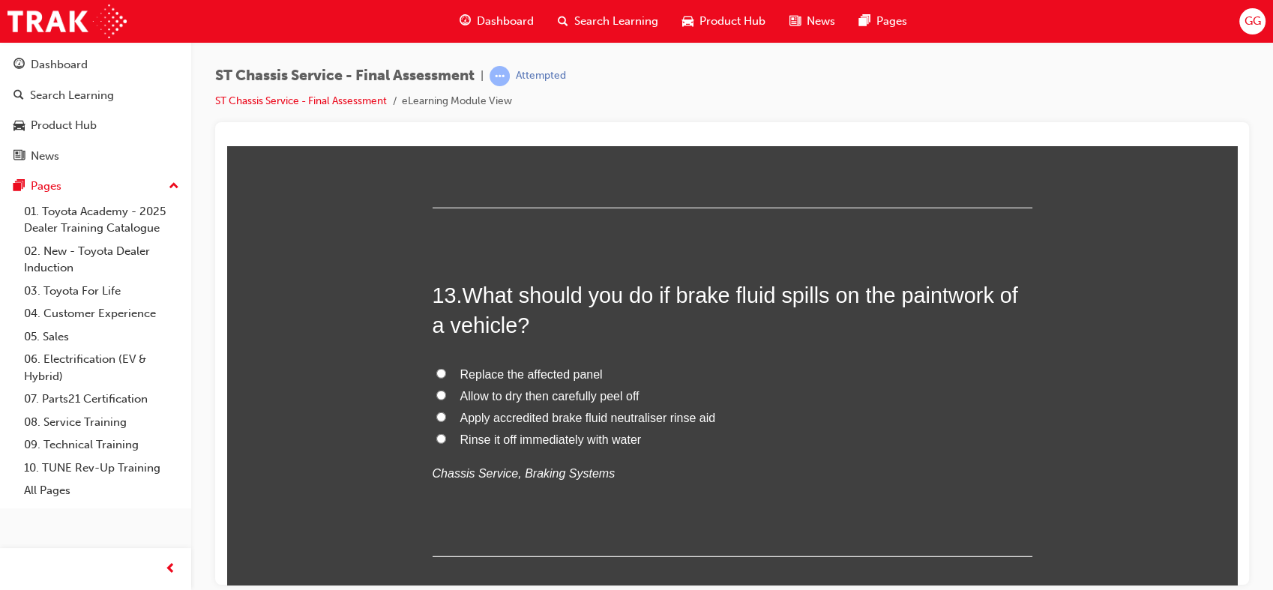
click at [598, 441] on span "Rinse it off immediately with water" at bounding box center [550, 439] width 181 height 13
click at [446, 441] on input "Rinse it off immediately with water" at bounding box center [441, 438] width 10 height 10
radio input "true"
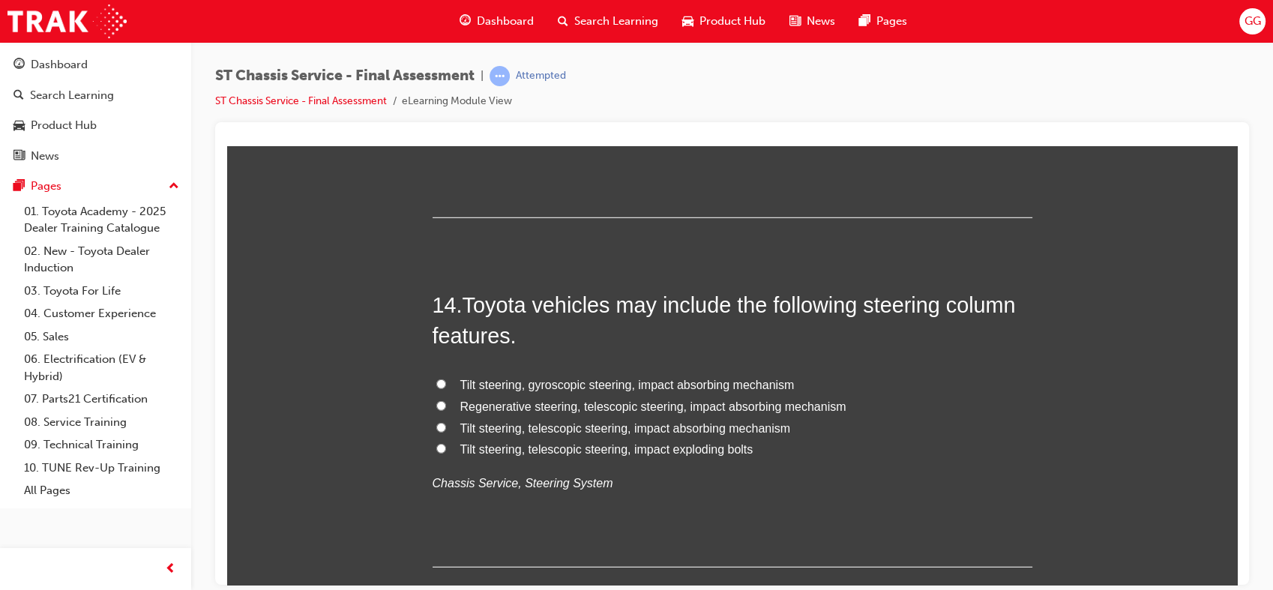
scroll to position [4516, 0]
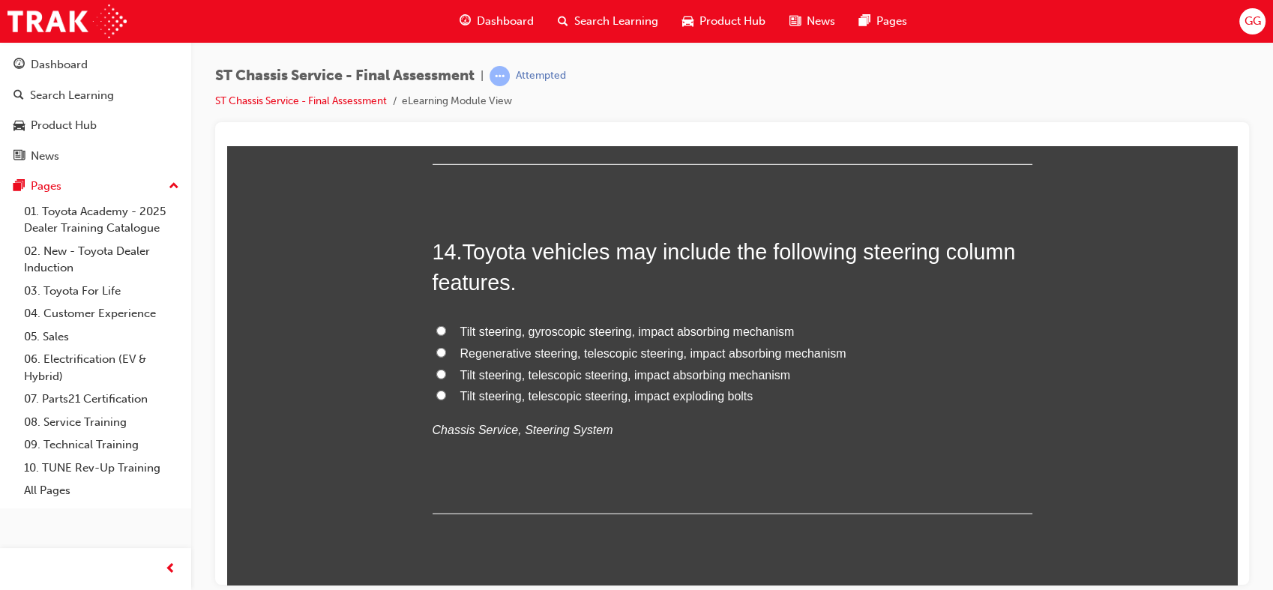
click at [683, 372] on span "Tilt steering, telescopic steering, impact absorbing mechanism" at bounding box center [625, 374] width 331 height 13
click at [446, 372] on input "Tilt steering, telescopic steering, impact absorbing mechanism" at bounding box center [441, 374] width 10 height 10
radio input "true"
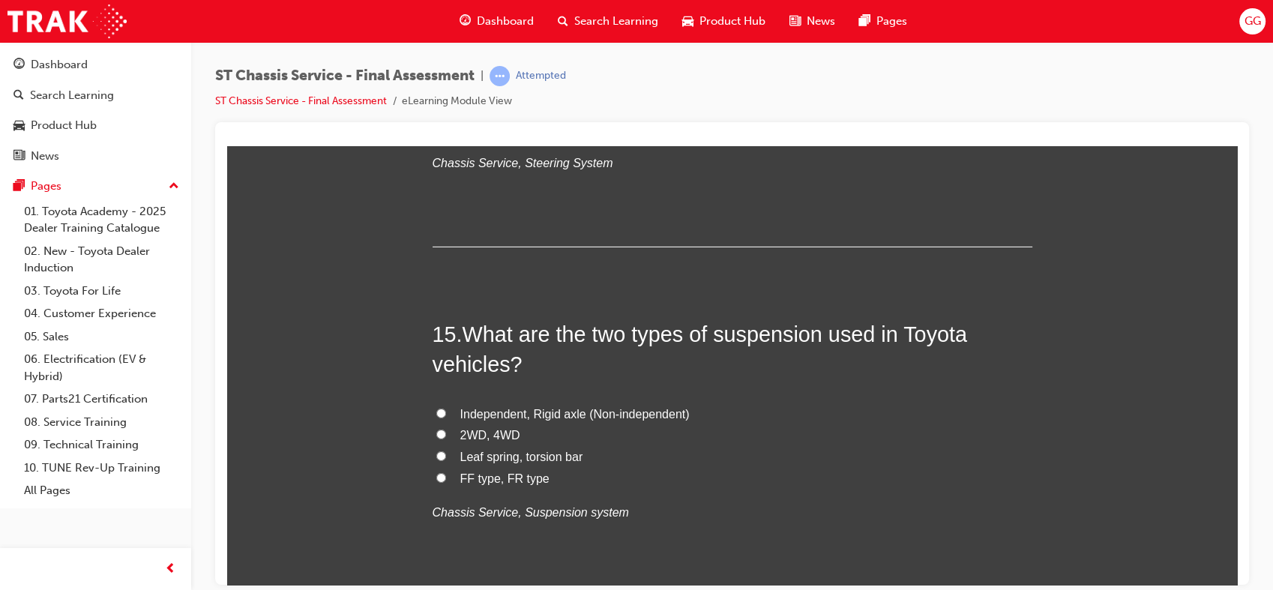
scroll to position [4818, 0]
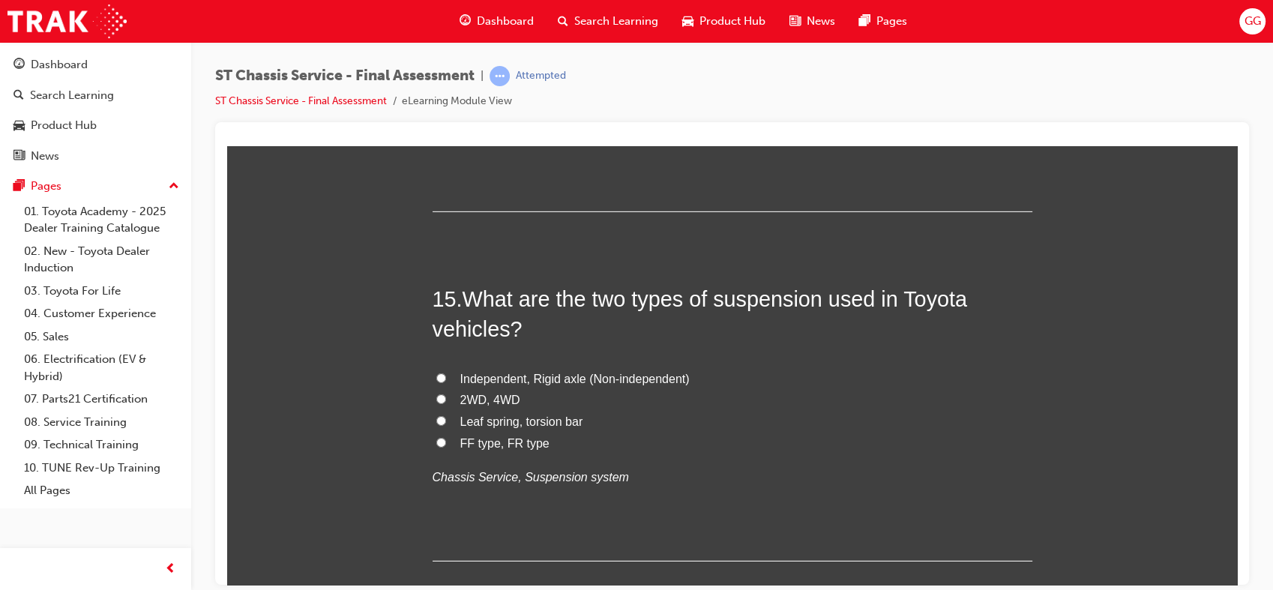
click at [605, 373] on span "Independent, Rigid axle (Non-independent)" at bounding box center [574, 378] width 229 height 13
click at [446, 373] on input "Independent, Rigid axle (Non-independent)" at bounding box center [441, 378] width 10 height 10
radio input "true"
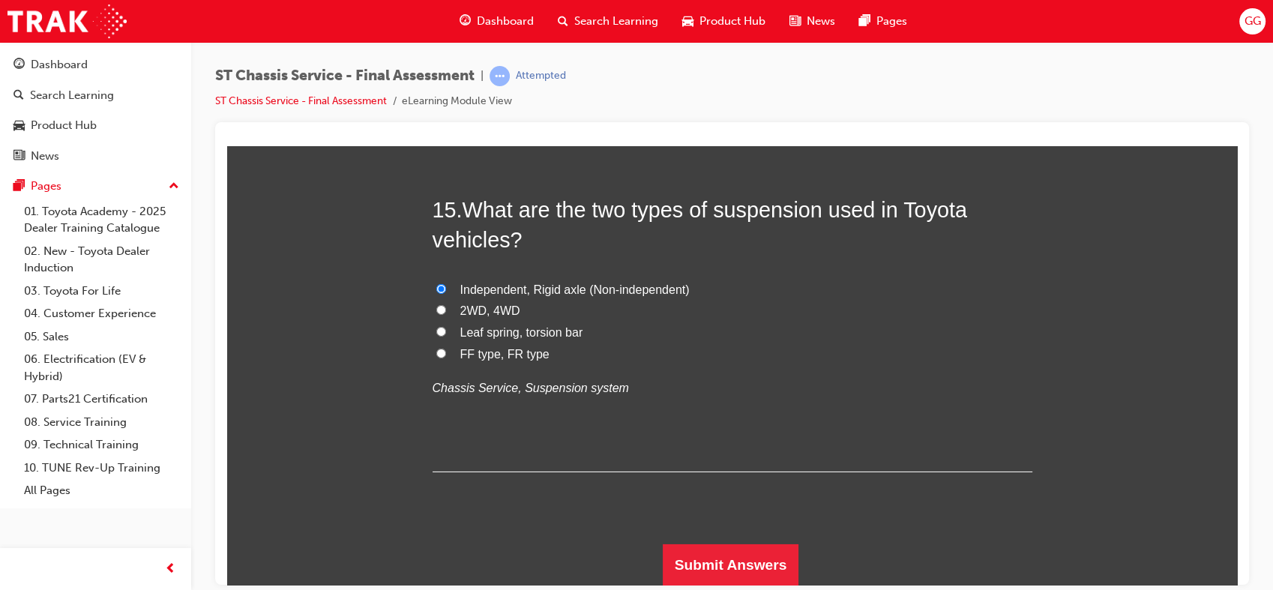
drag, startPoint x: 1230, startPoint y: 538, endPoint x: 1465, endPoint y: 716, distance: 294.9
click at [783, 562] on button "Submit Answers" at bounding box center [731, 565] width 136 height 42
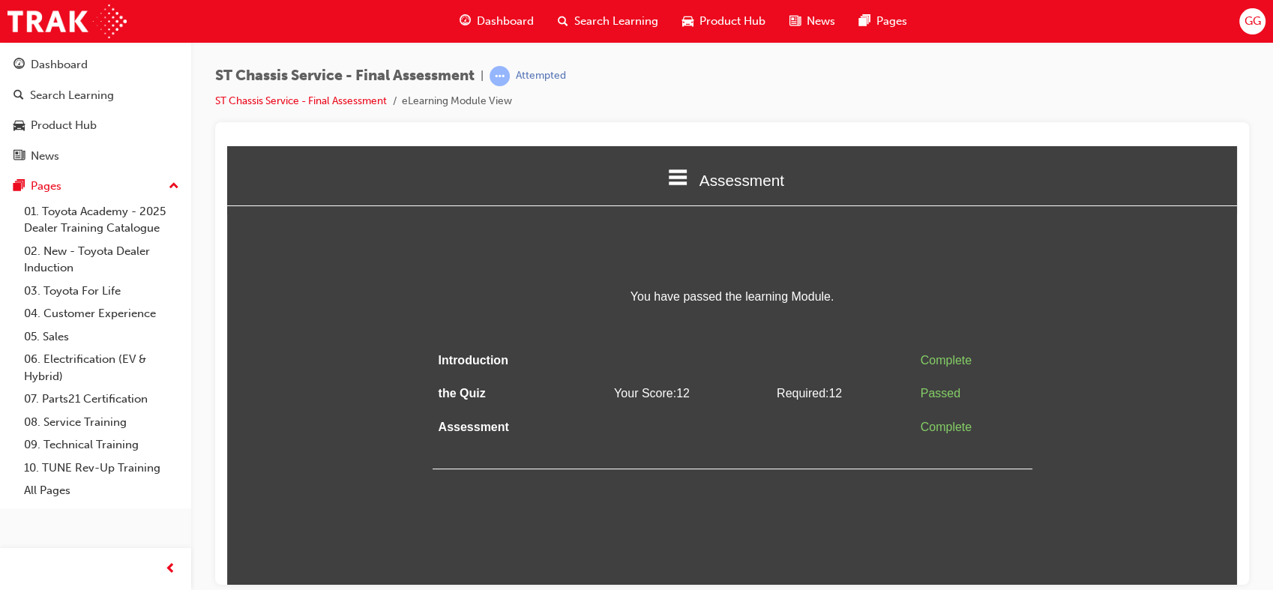
scroll to position [0, 0]
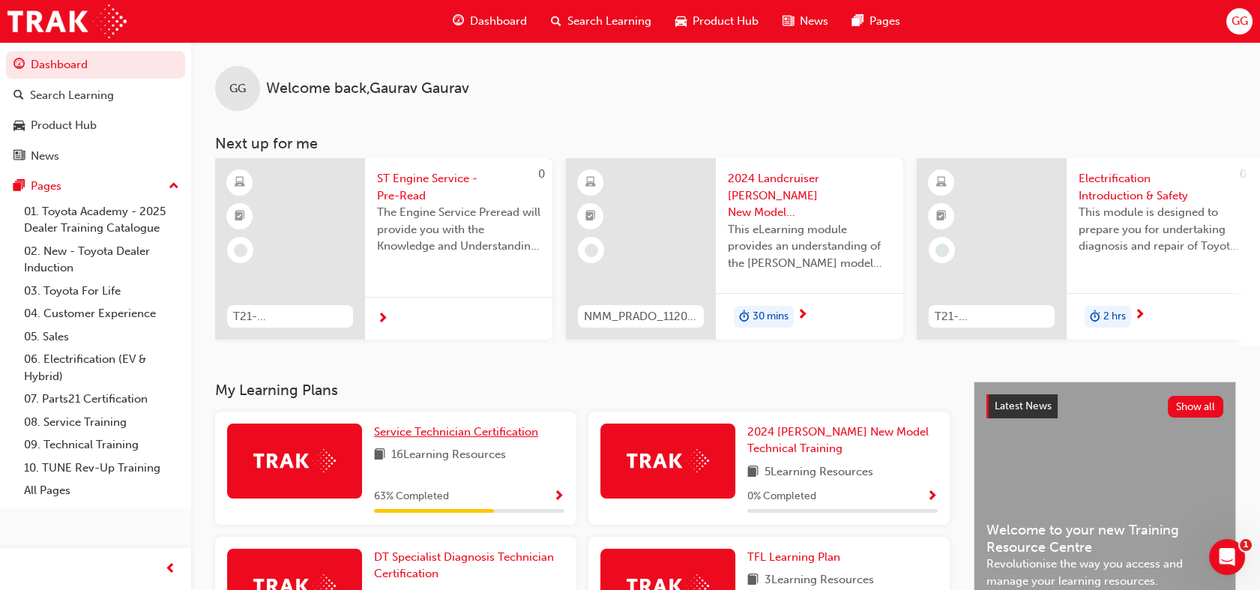
click at [494, 438] on span "Service Technician Certification" at bounding box center [456, 431] width 164 height 13
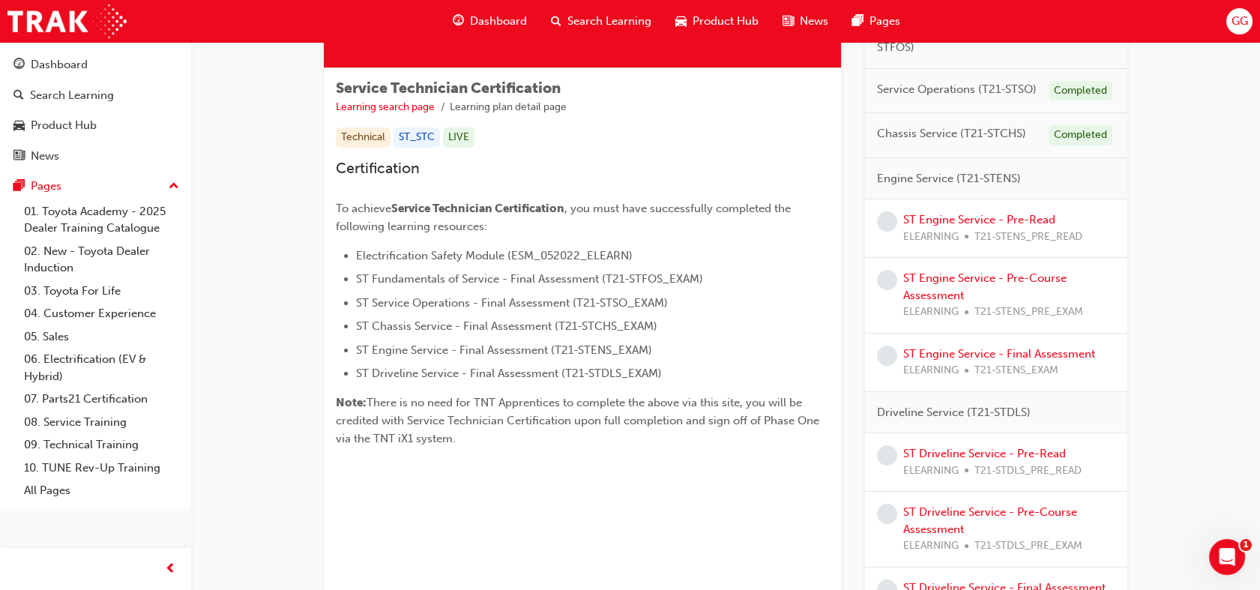
scroll to position [218, 0]
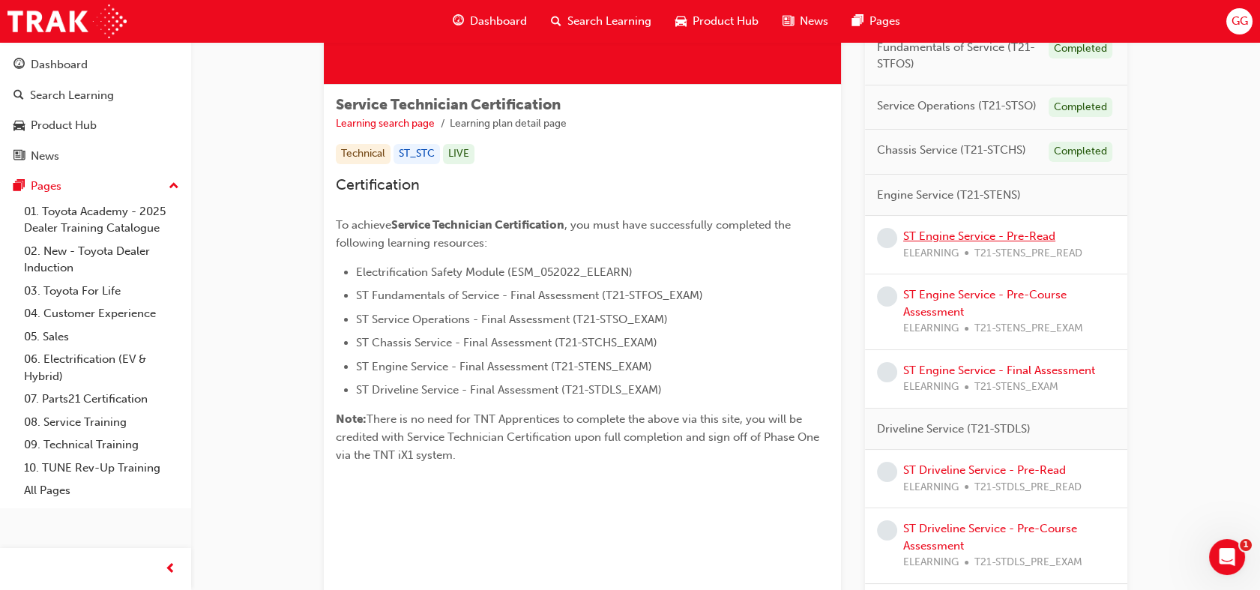
click at [955, 236] on link "ST Engine Service - Pre-Read" at bounding box center [979, 235] width 152 height 13
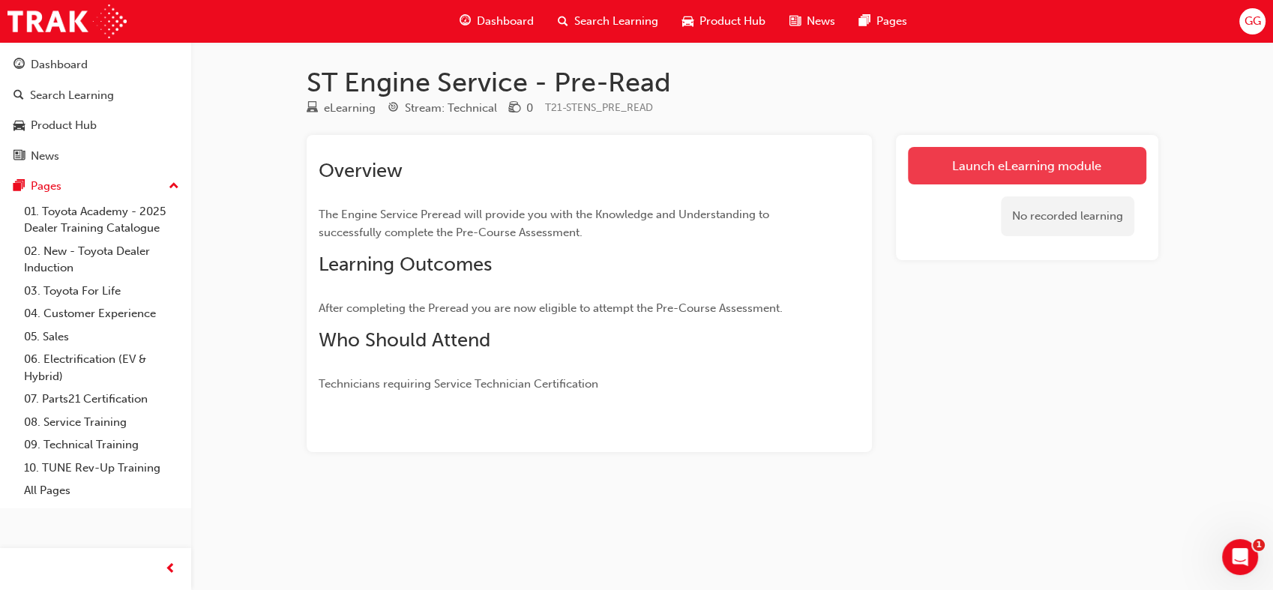
click at [984, 178] on link "Launch eLearning module" at bounding box center [1027, 165] width 238 height 37
